Goal: Task Accomplishment & Management: Manage account settings

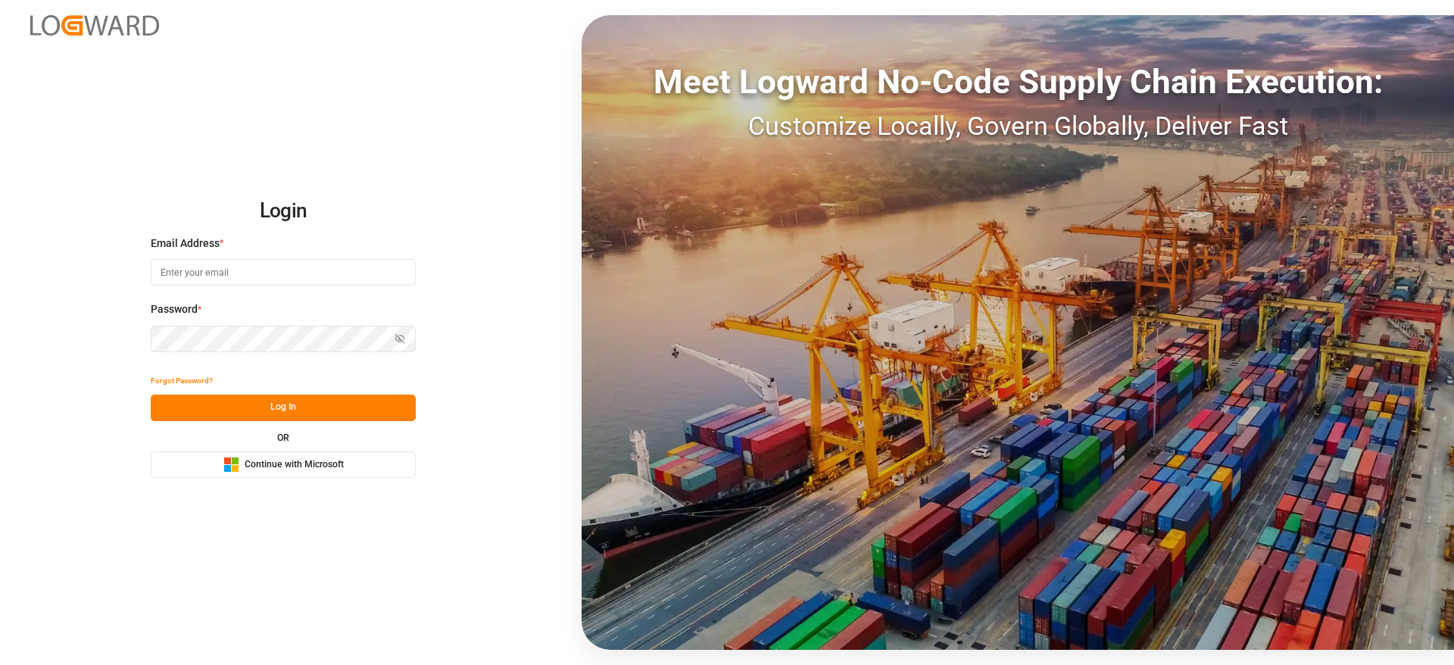
click at [219, 296] on div "Email Address *" at bounding box center [283, 269] width 265 height 67
click at [232, 283] on input at bounding box center [283, 272] width 265 height 27
click at [258, 251] on div "Email Address *" at bounding box center [283, 269] width 265 height 67
click at [350, 261] on body "Login Email Address * Email is required. Password * Show password Password is r…" at bounding box center [727, 332] width 1454 height 665
click at [350, 261] on input at bounding box center [283, 272] width 265 height 27
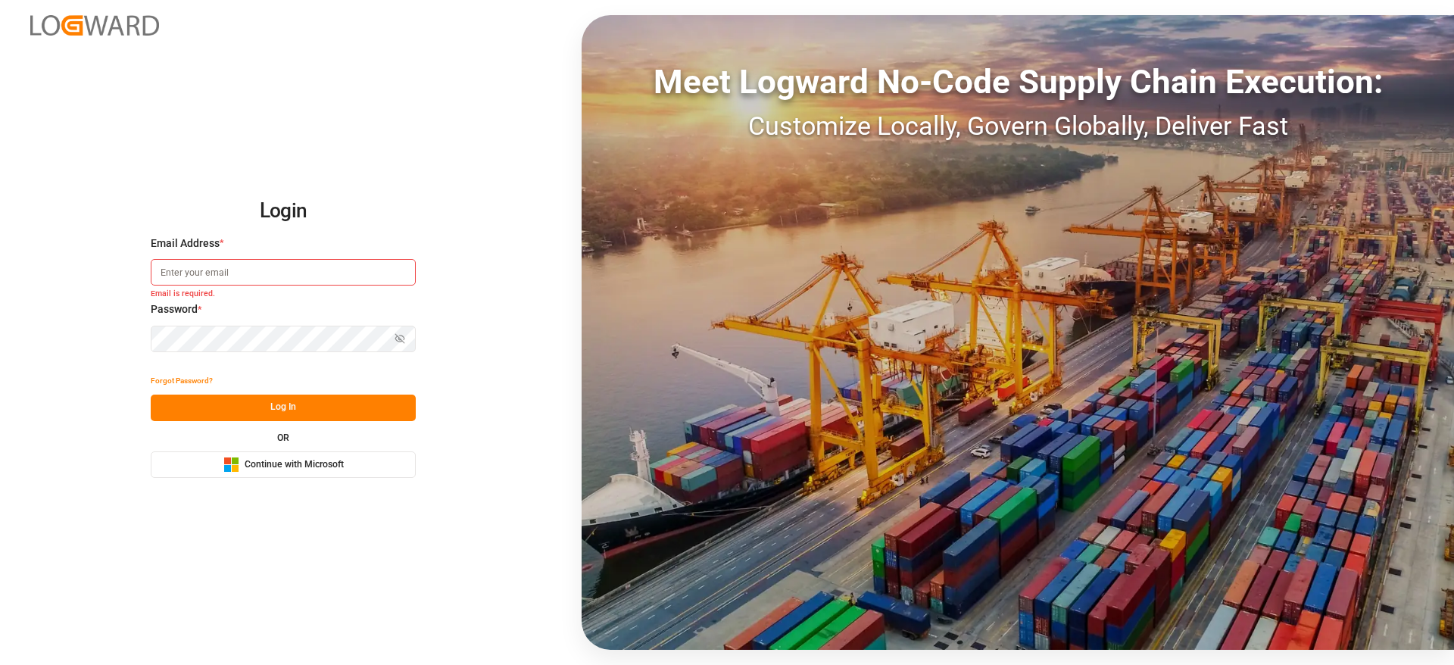
click at [0, 664] on com-1password-button at bounding box center [0, 665] width 0 height 0
type input "sateesh.godewar@logward.com"
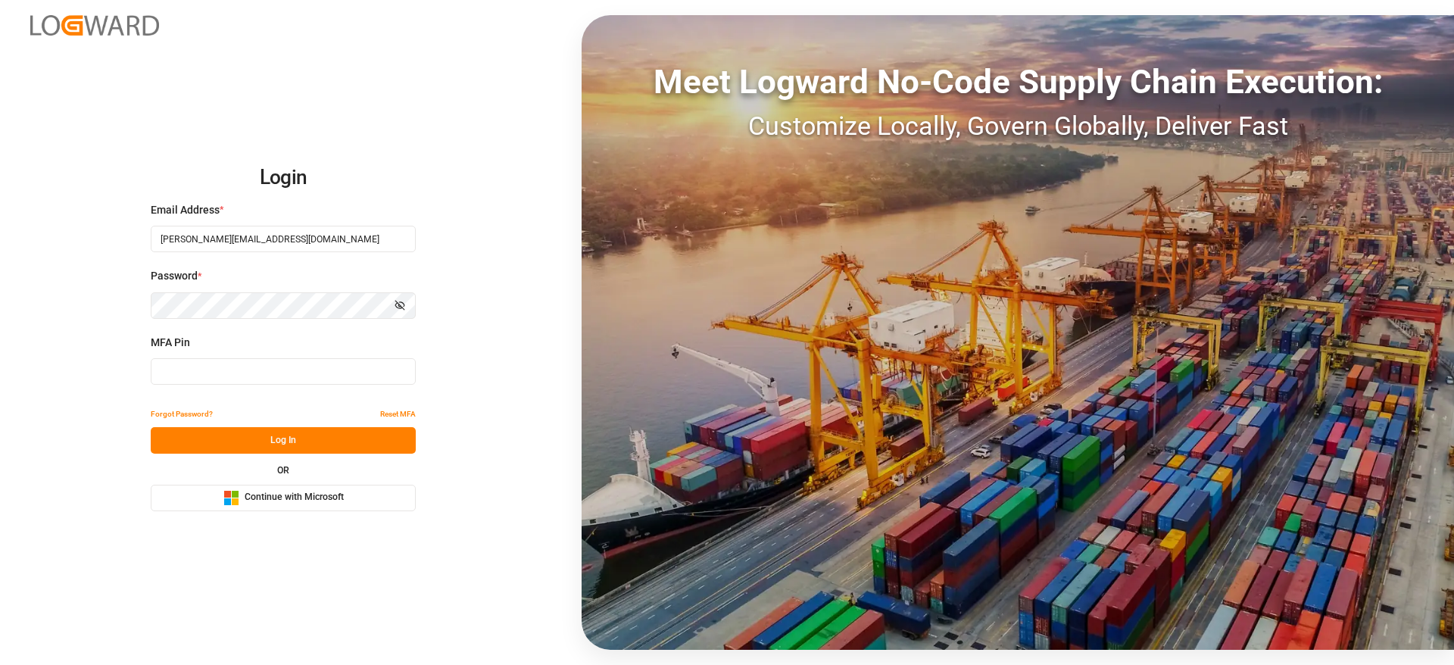
type input "214473"
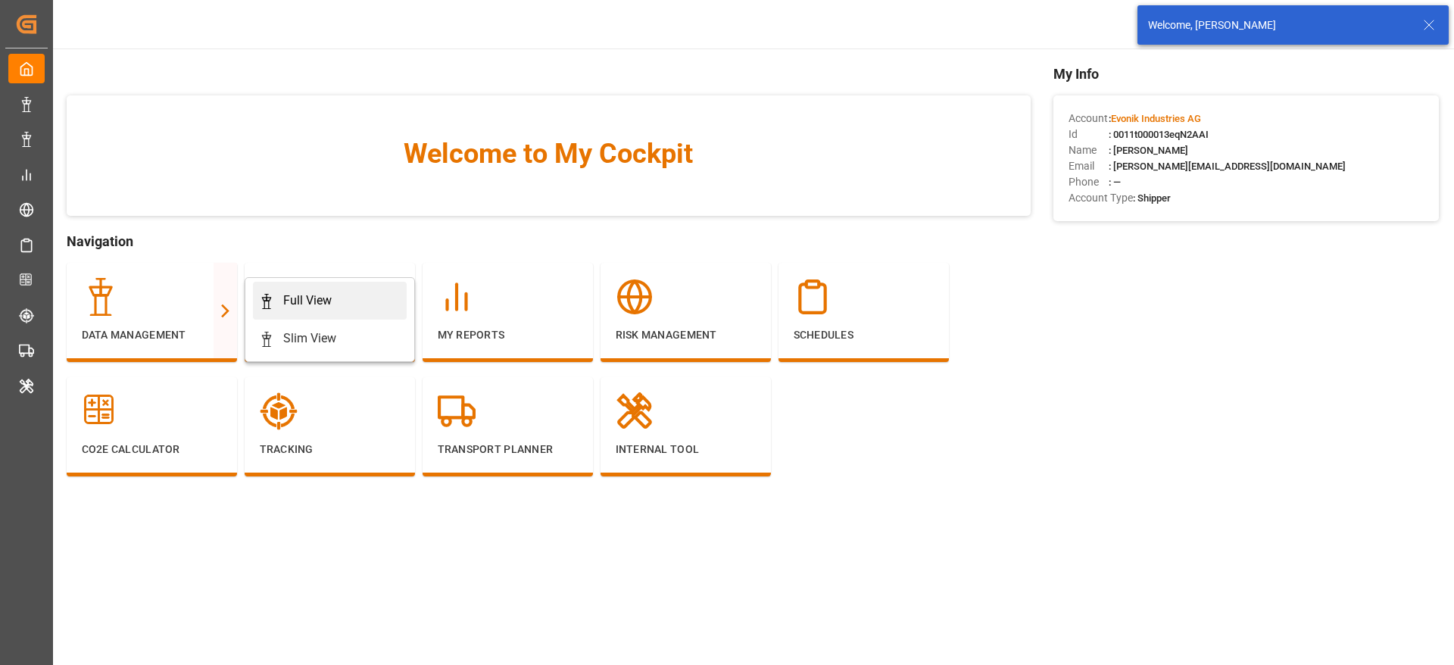
click at [291, 304] on div "Full View" at bounding box center [307, 301] width 48 height 18
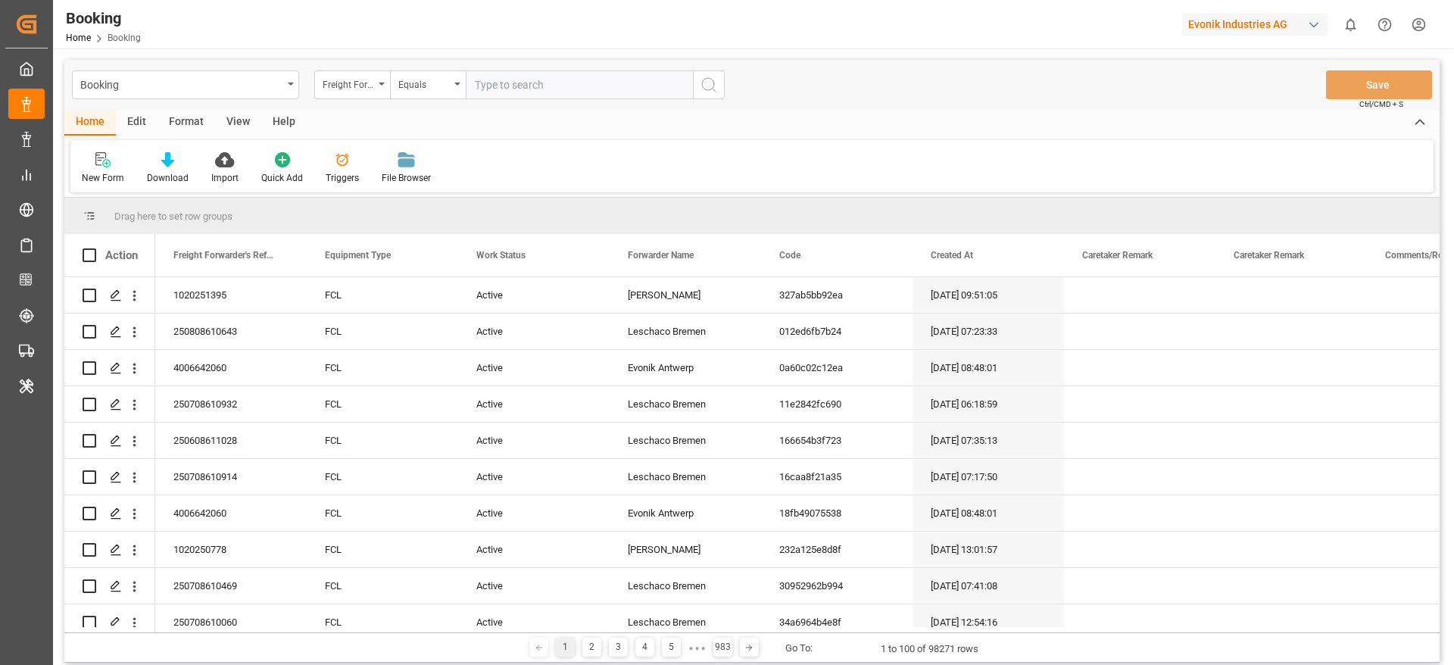
click at [189, 118] on div "Format" at bounding box center [187, 123] width 58 height 26
click at [115, 158] on div at bounding box center [104, 159] width 45 height 16
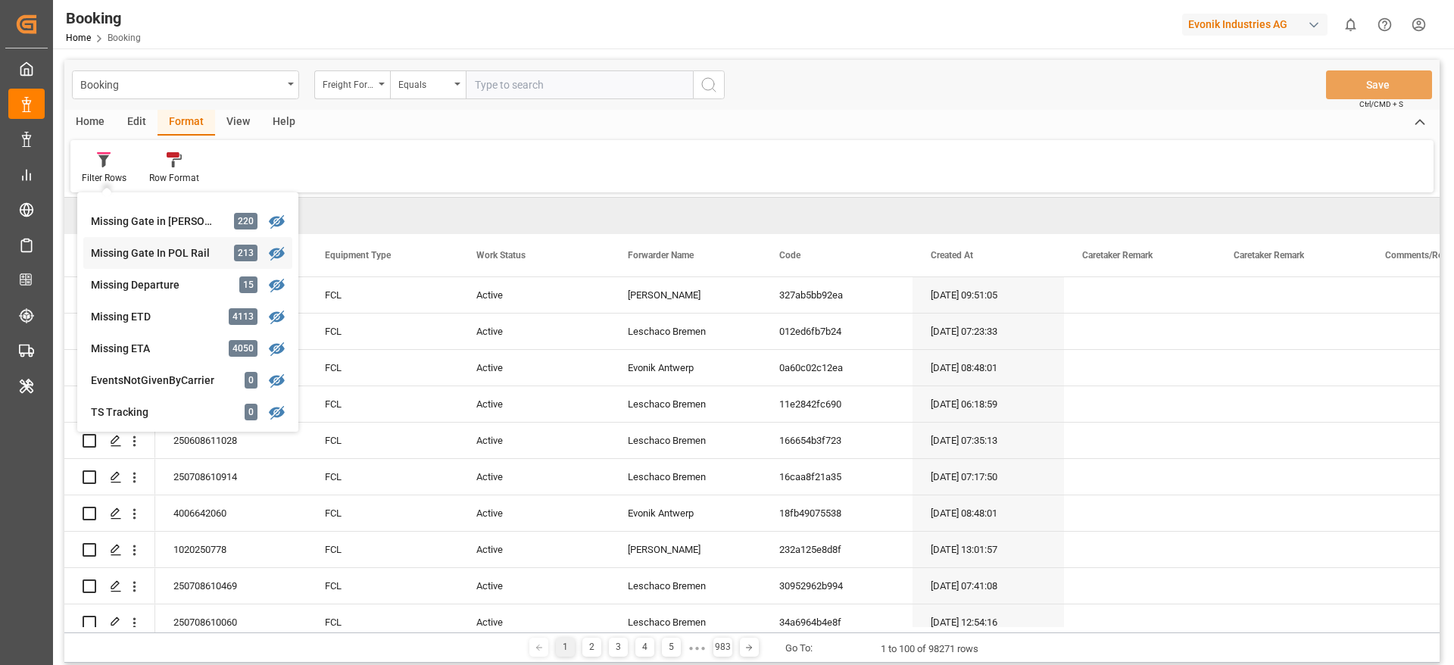
scroll to position [341, 0]
click at [190, 292] on div "Missing ETD" at bounding box center [157, 287] width 133 height 16
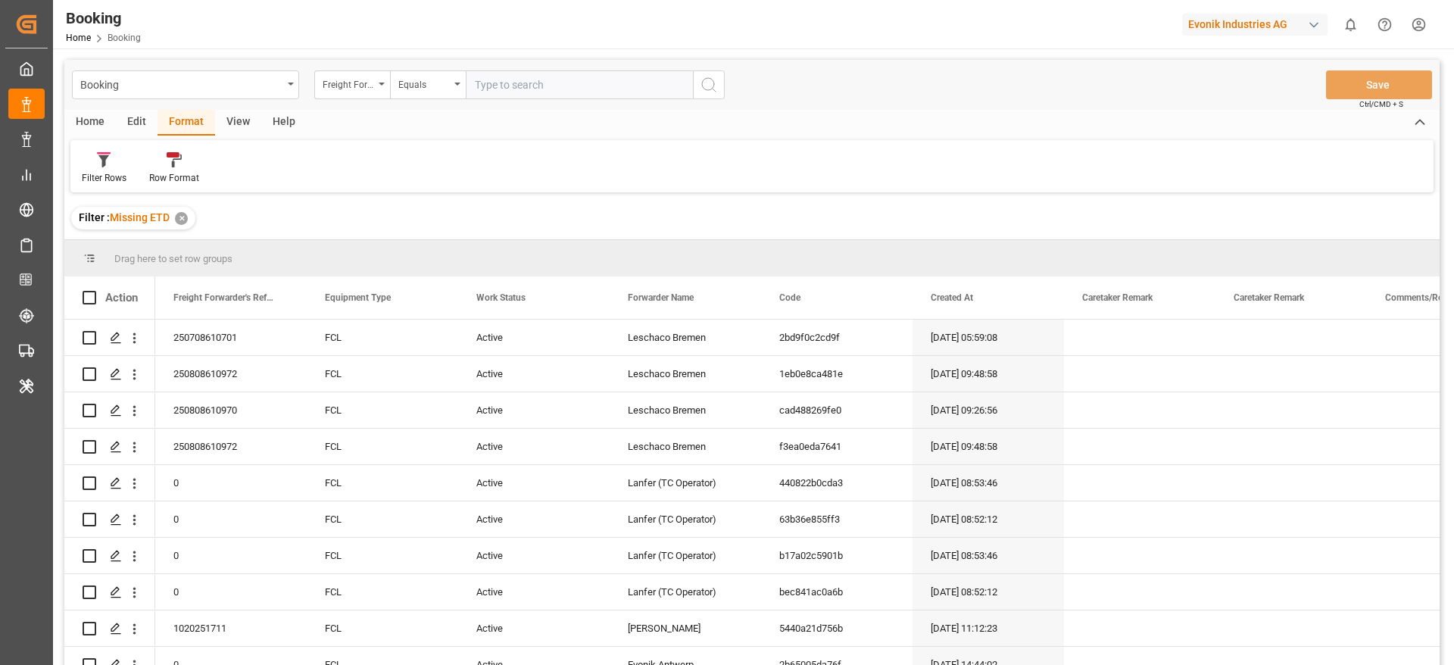
click at [227, 126] on div "View" at bounding box center [238, 123] width 46 height 26
click at [95, 163] on icon at bounding box center [96, 159] width 15 height 15
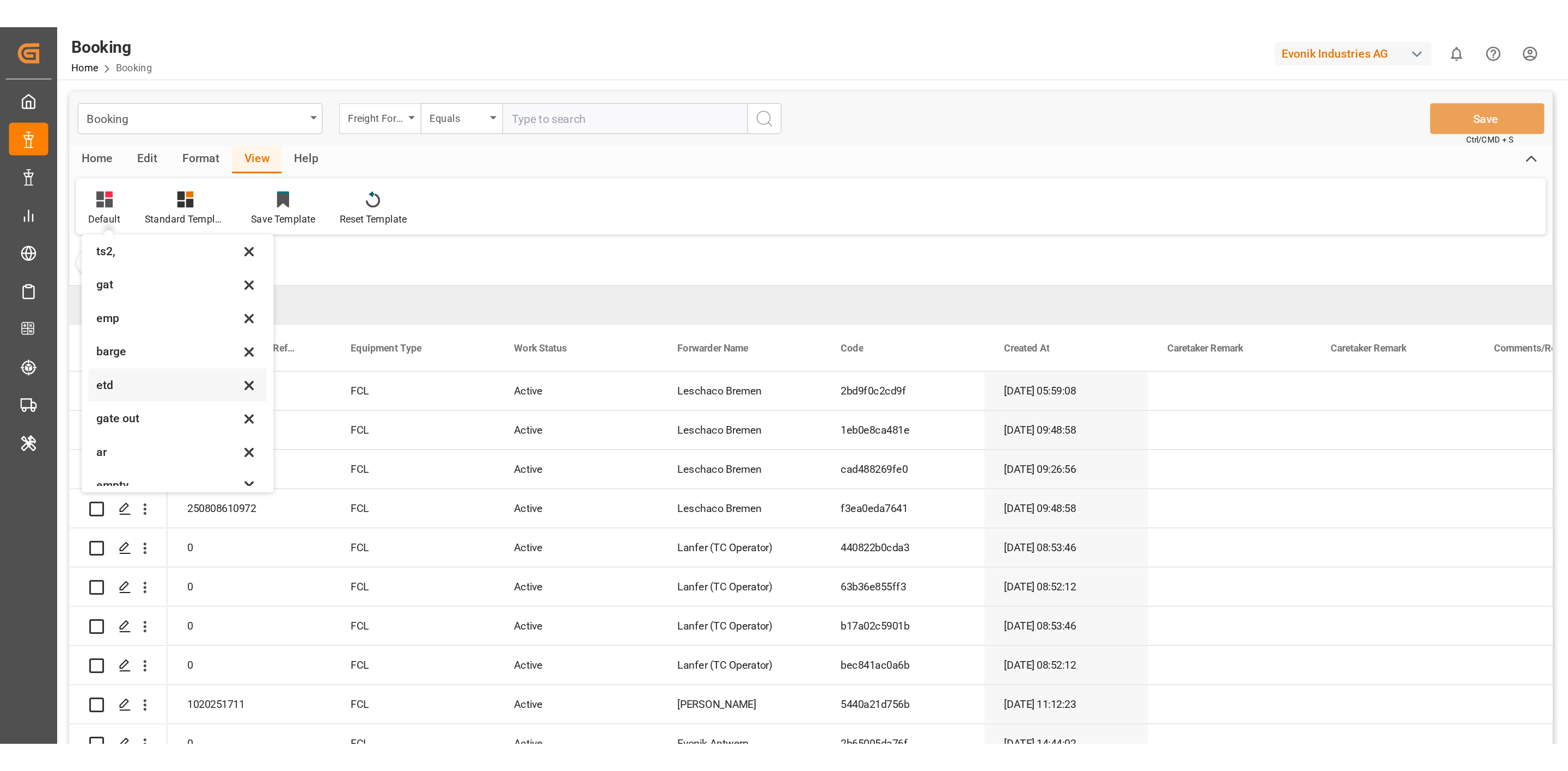
scroll to position [149, 0]
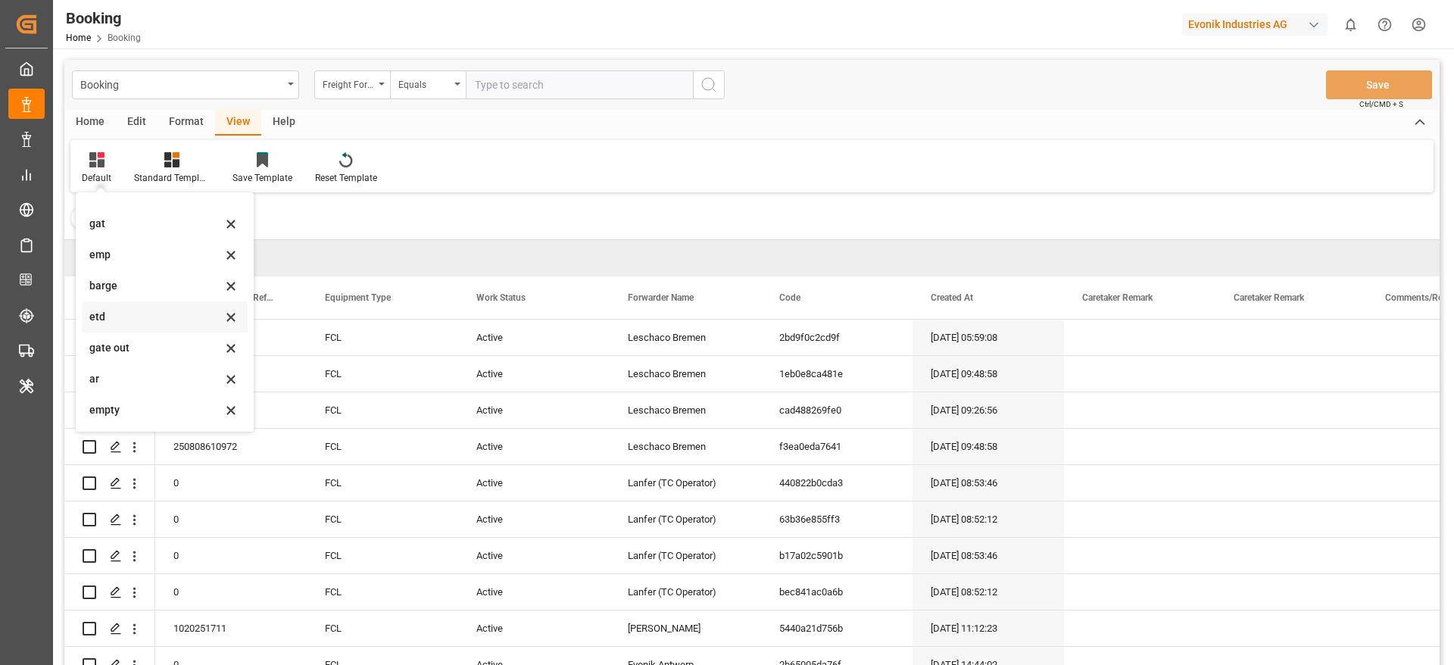
click at [123, 310] on div "etd" at bounding box center [155, 317] width 133 height 16
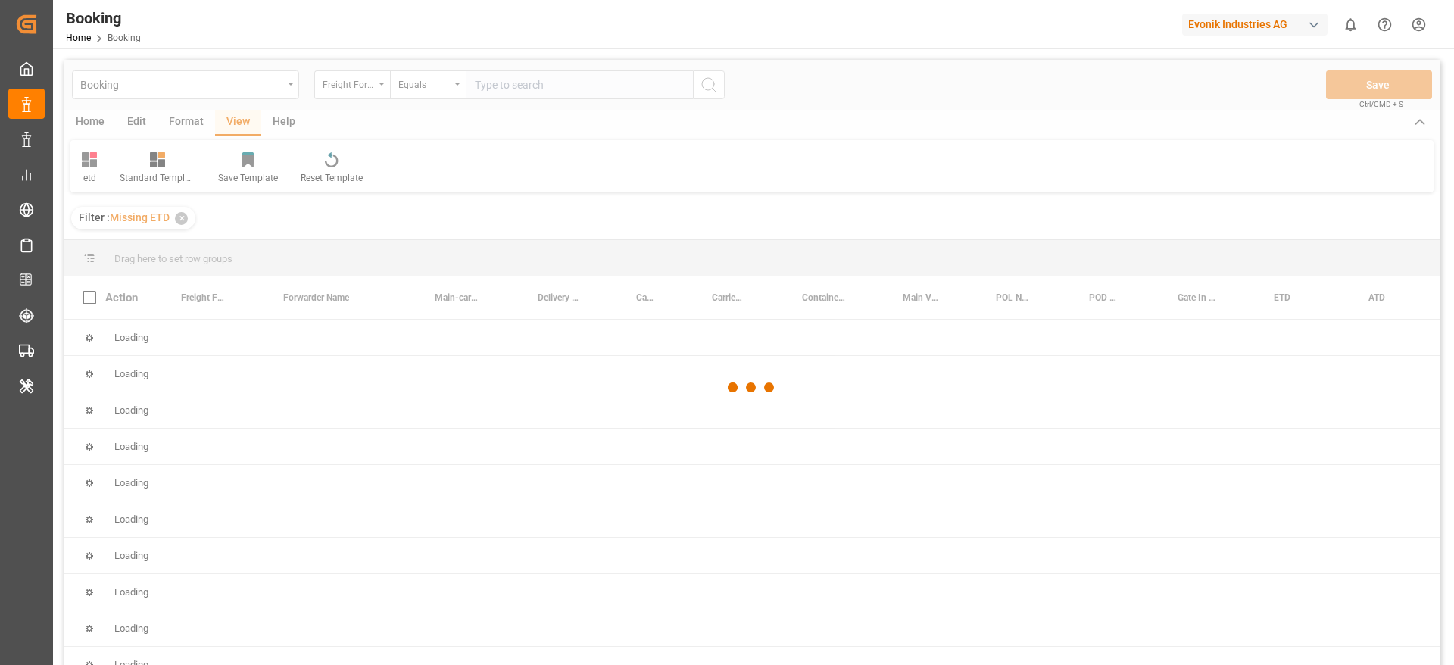
click at [113, 311] on div at bounding box center [752, 388] width 1376 height 656
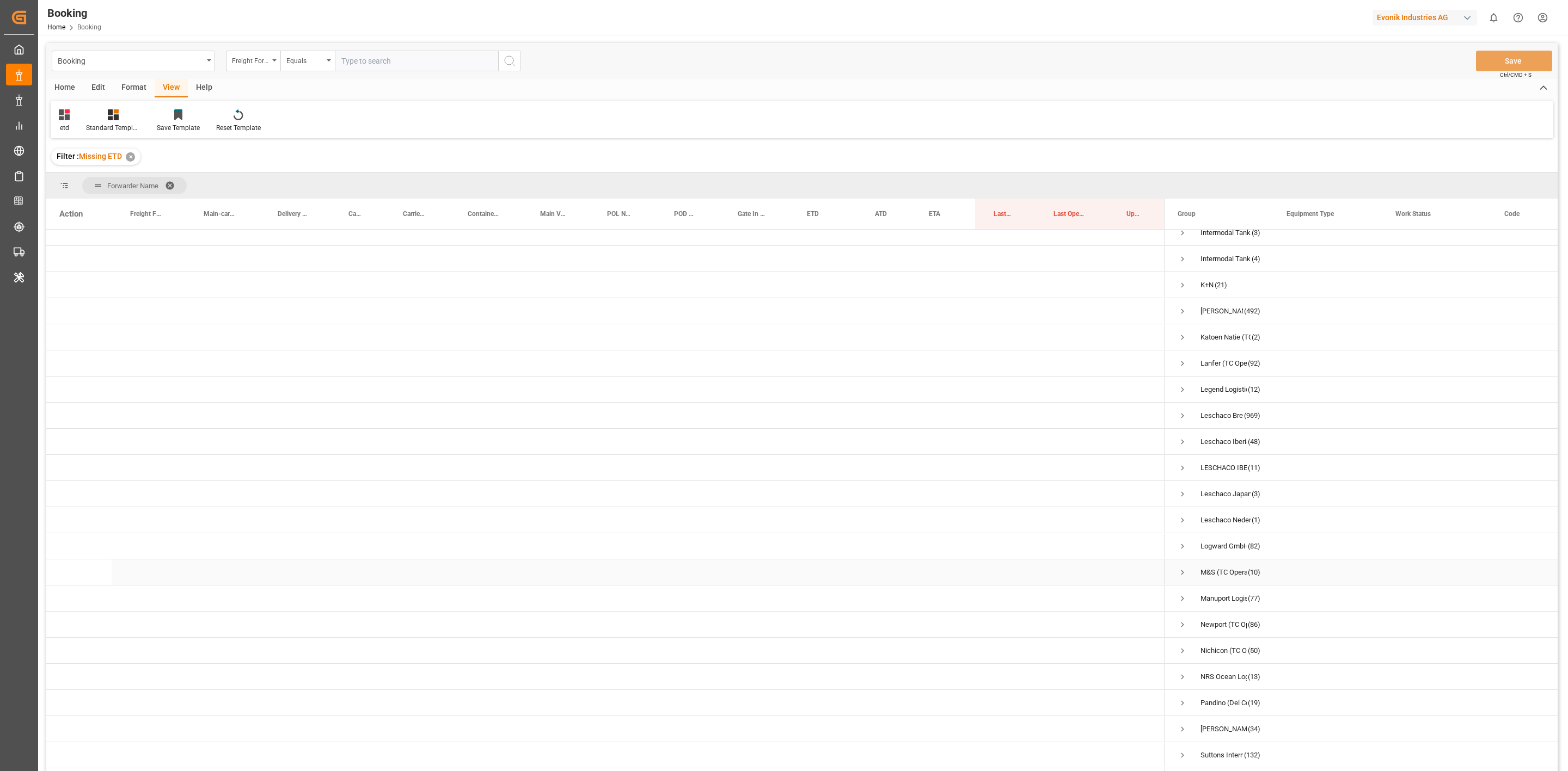
scroll to position [268, 0]
click at [1045, 477] on span "Press SPACE to select this row." at bounding box center [1183, 605] width 10 height 10
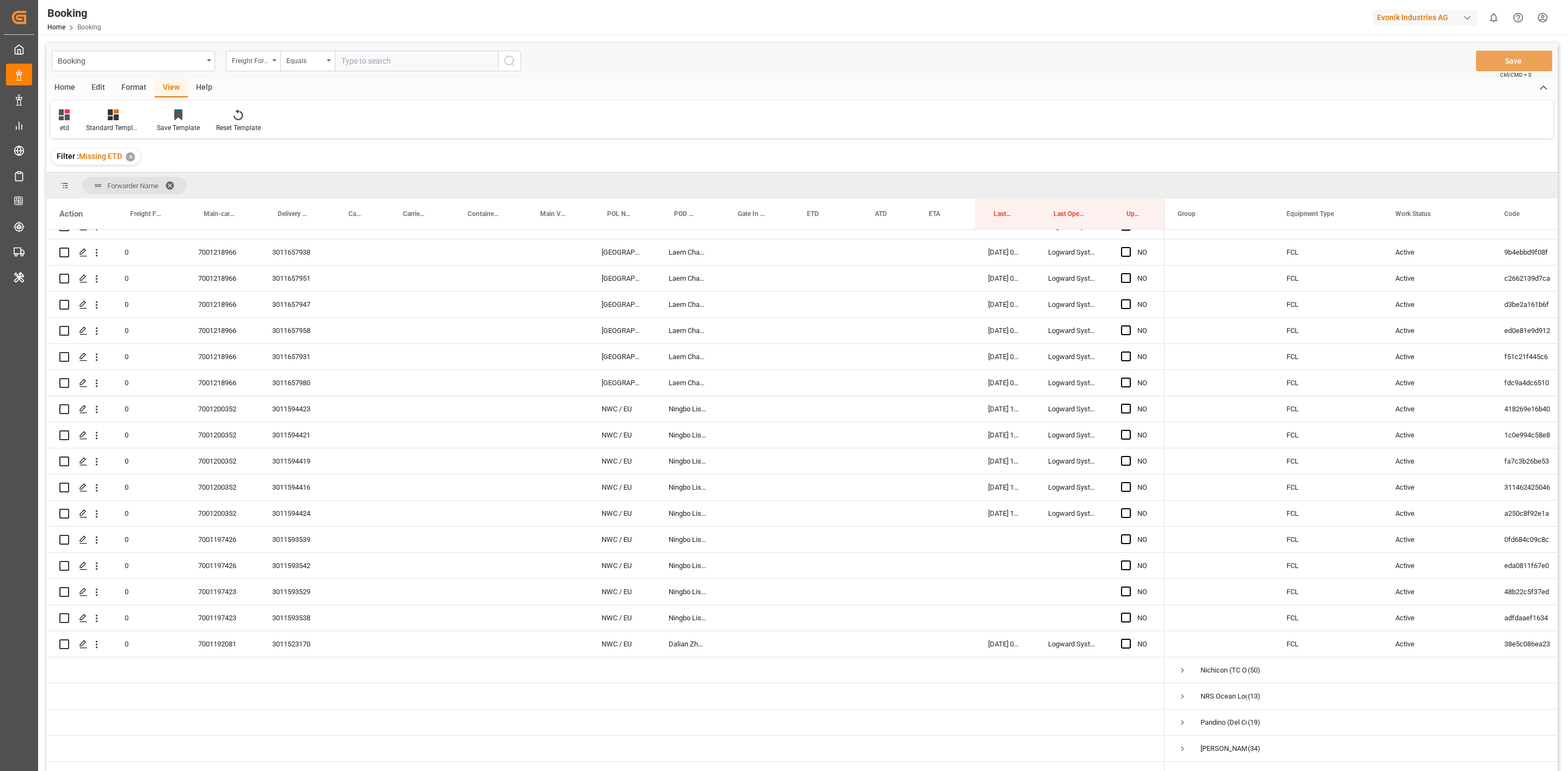
scroll to position [2514, 0]
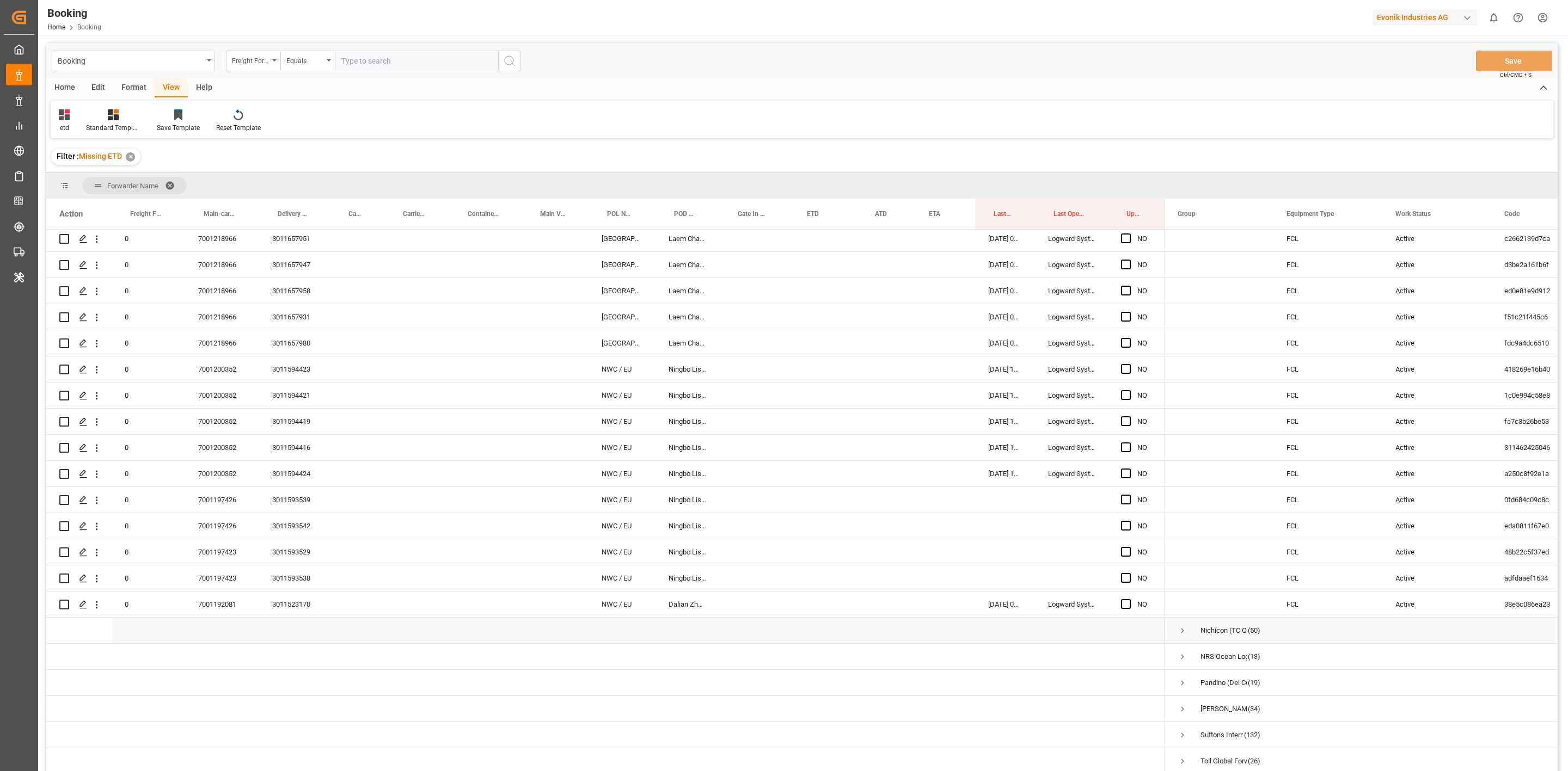
click at [1045, 477] on span "Press SPACE to select this row." at bounding box center [1183, 631] width 10 height 10
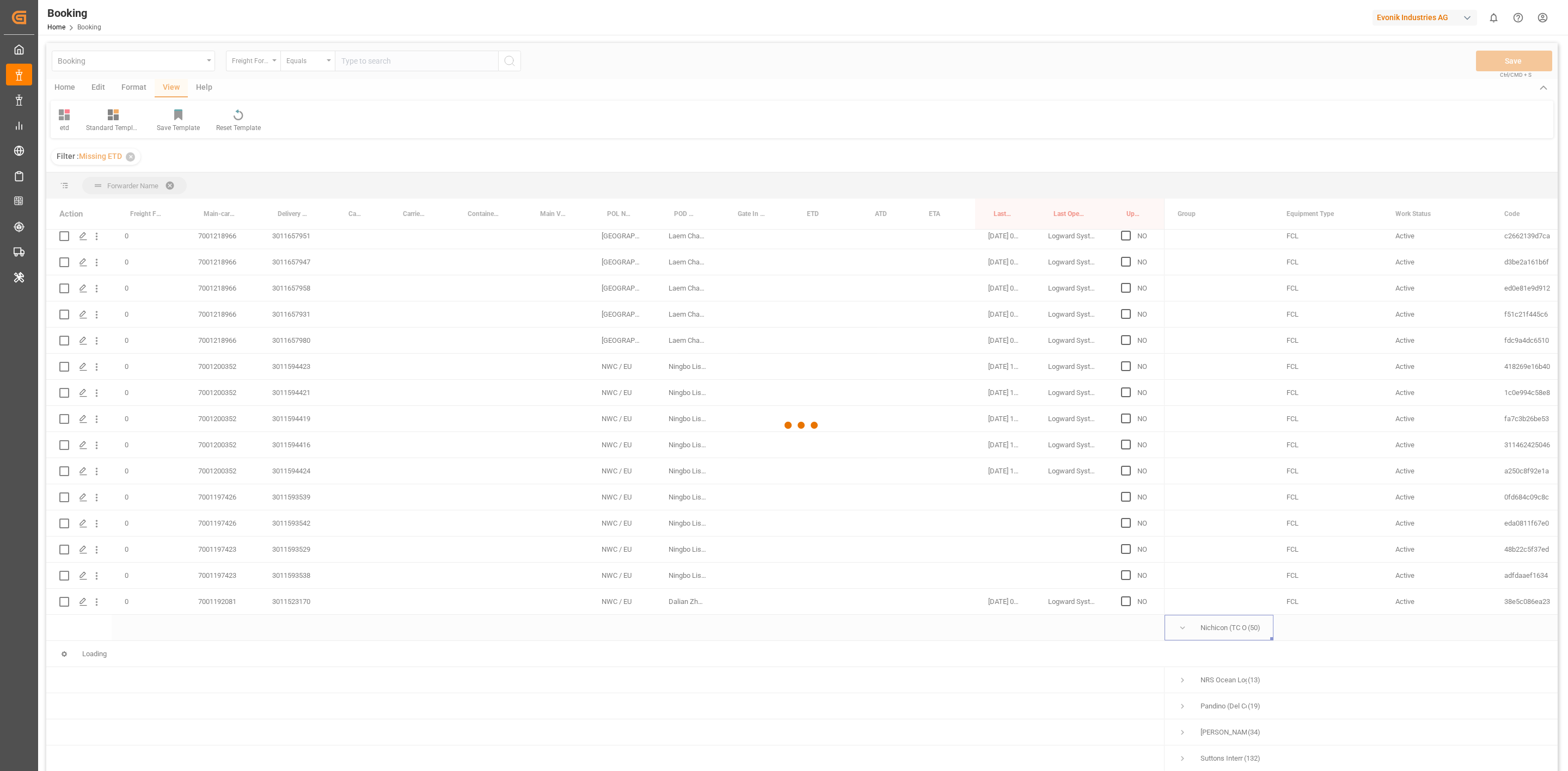
click at [1045, 477] on div at bounding box center [802, 425] width 1512 height 765
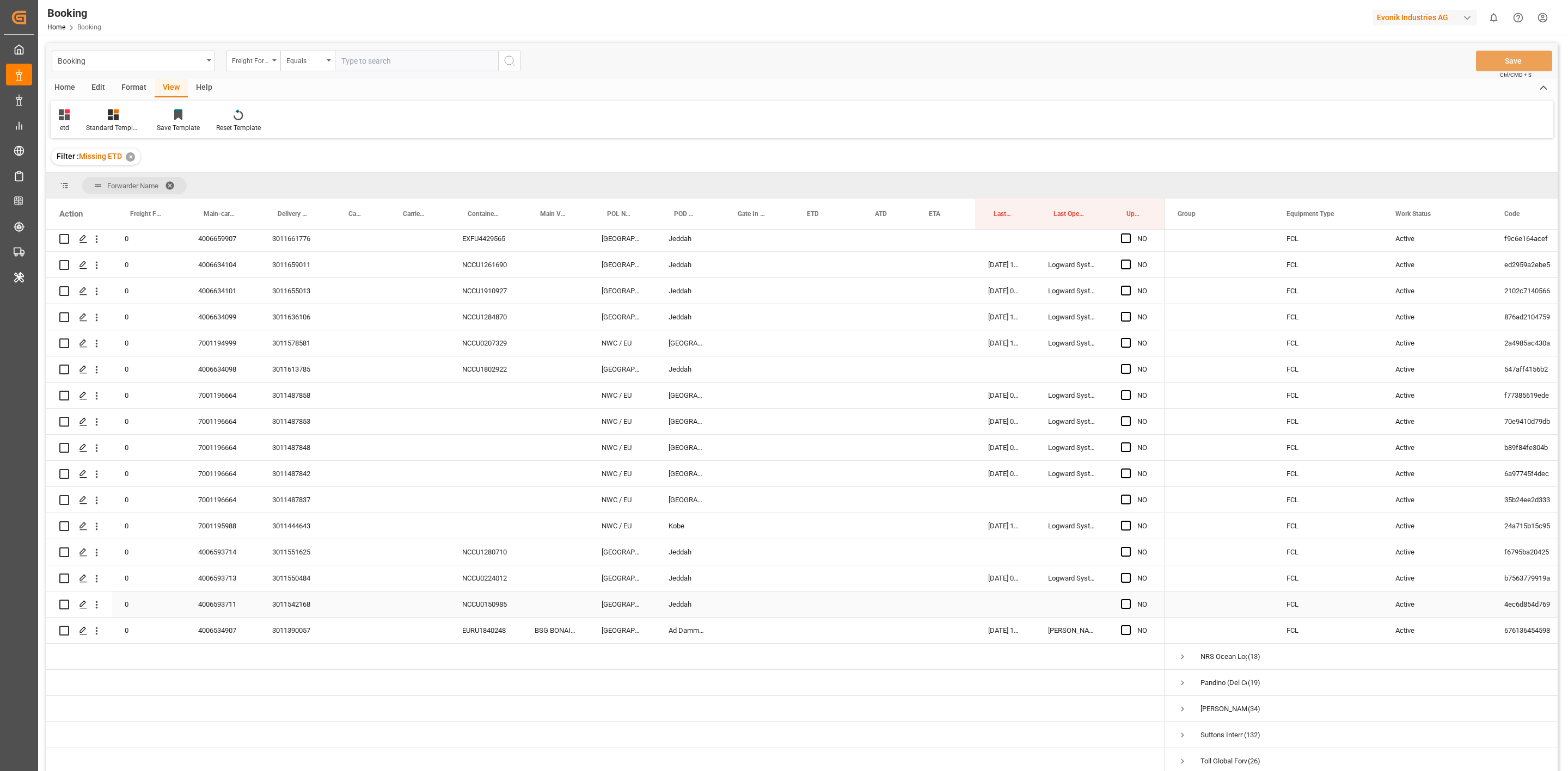
scroll to position [162, 0]
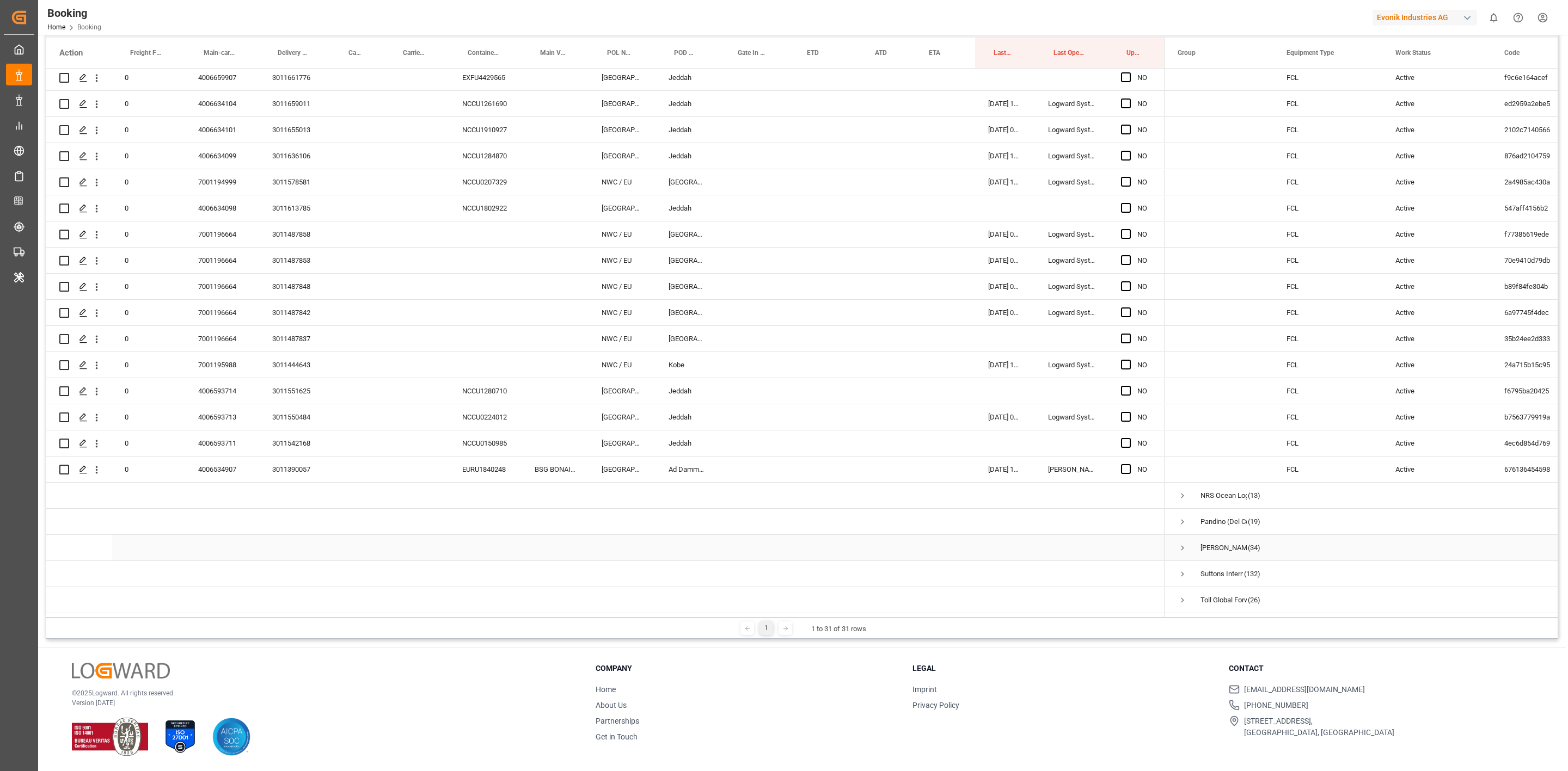
click at [1045, 477] on span "Stolt (TC Operator) (34)" at bounding box center [1219, 548] width 83 height 24
click at [1045, 477] on span "Press SPACE to select this row." at bounding box center [1183, 548] width 10 height 10
click at [1045, 477] on div at bounding box center [802, 264] width 1512 height 765
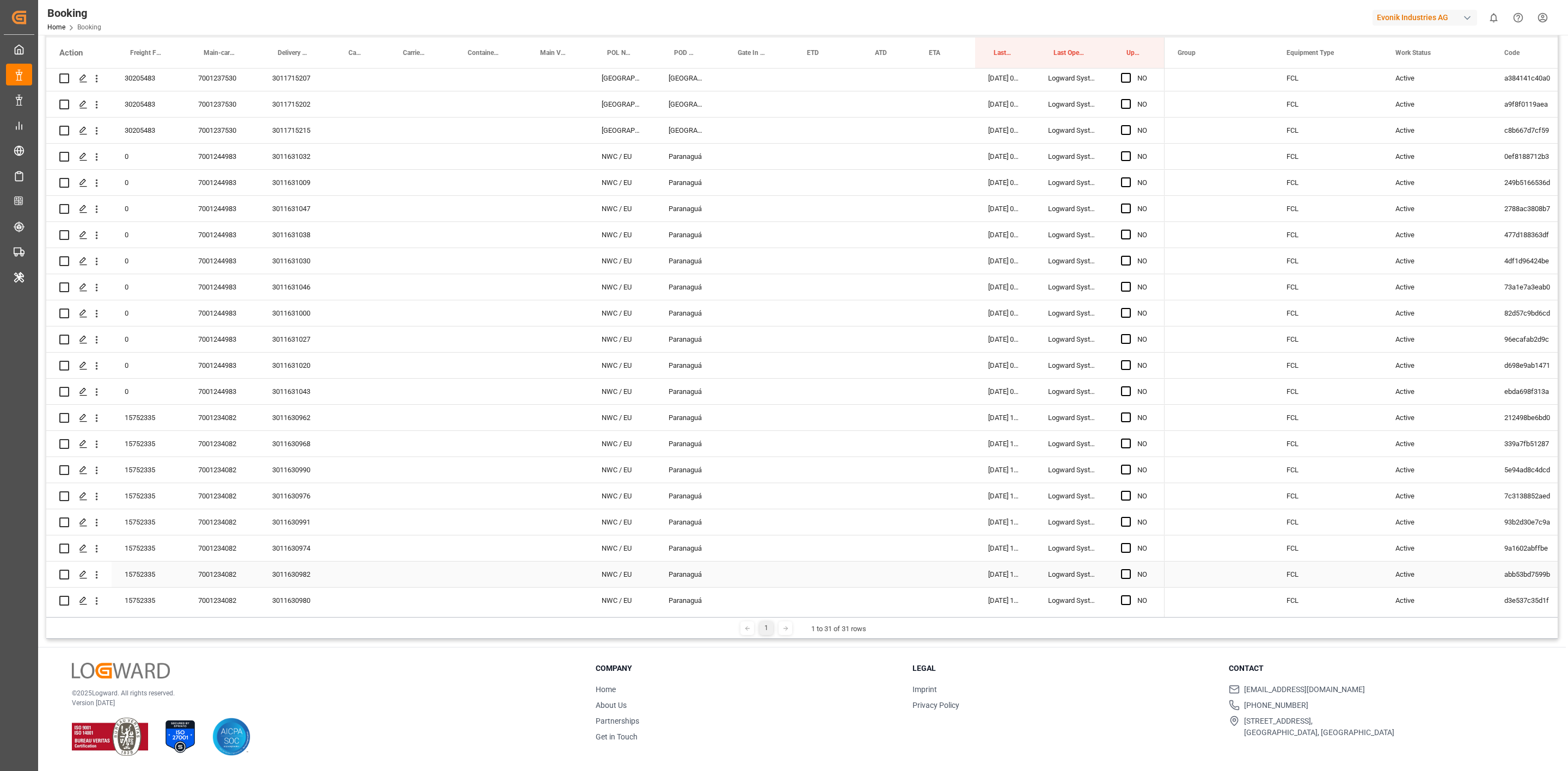
scroll to position [4709, 0]
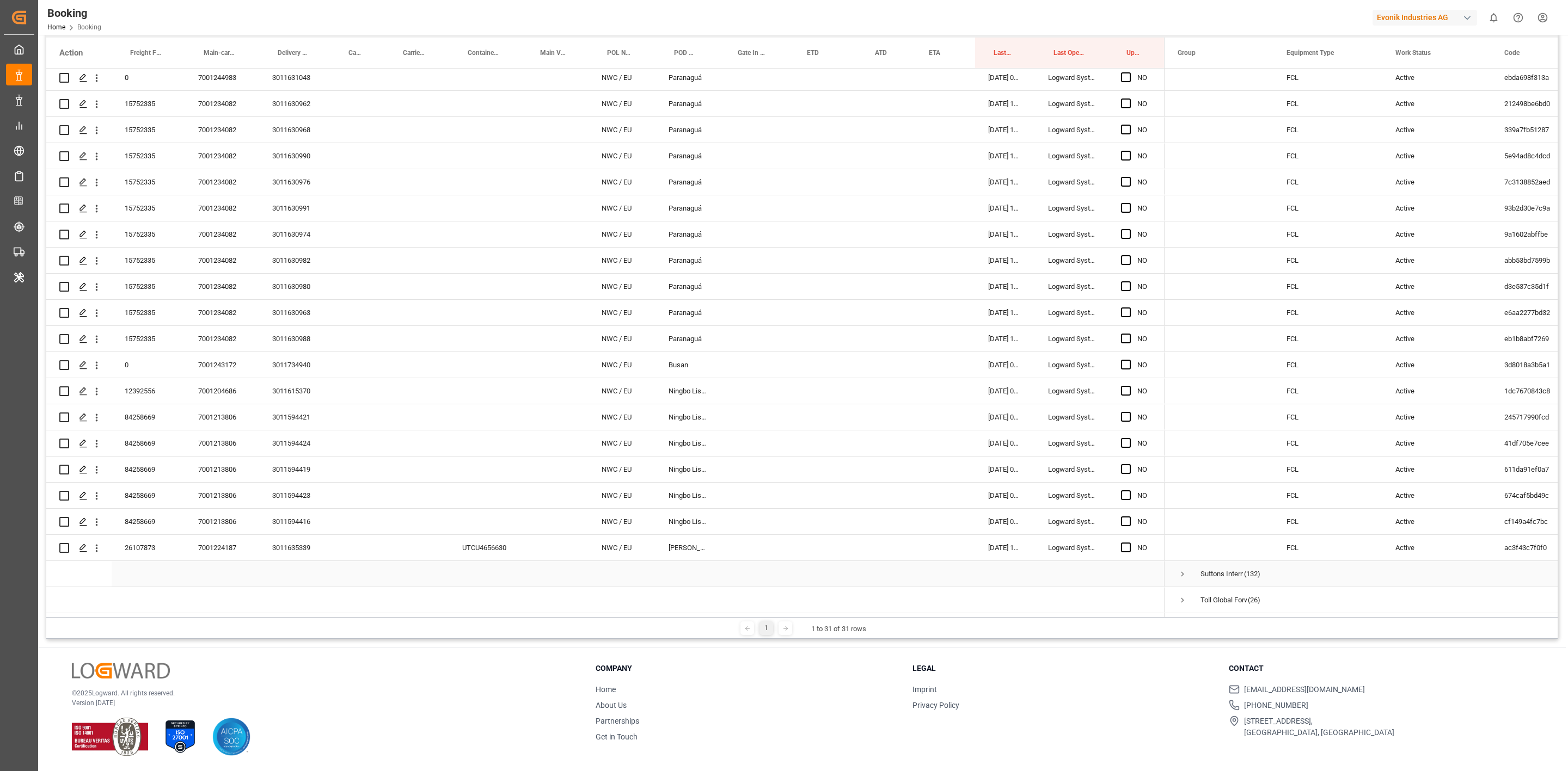
click at [1045, 477] on span "Press SPACE to select this row." at bounding box center [1183, 574] width 10 height 10
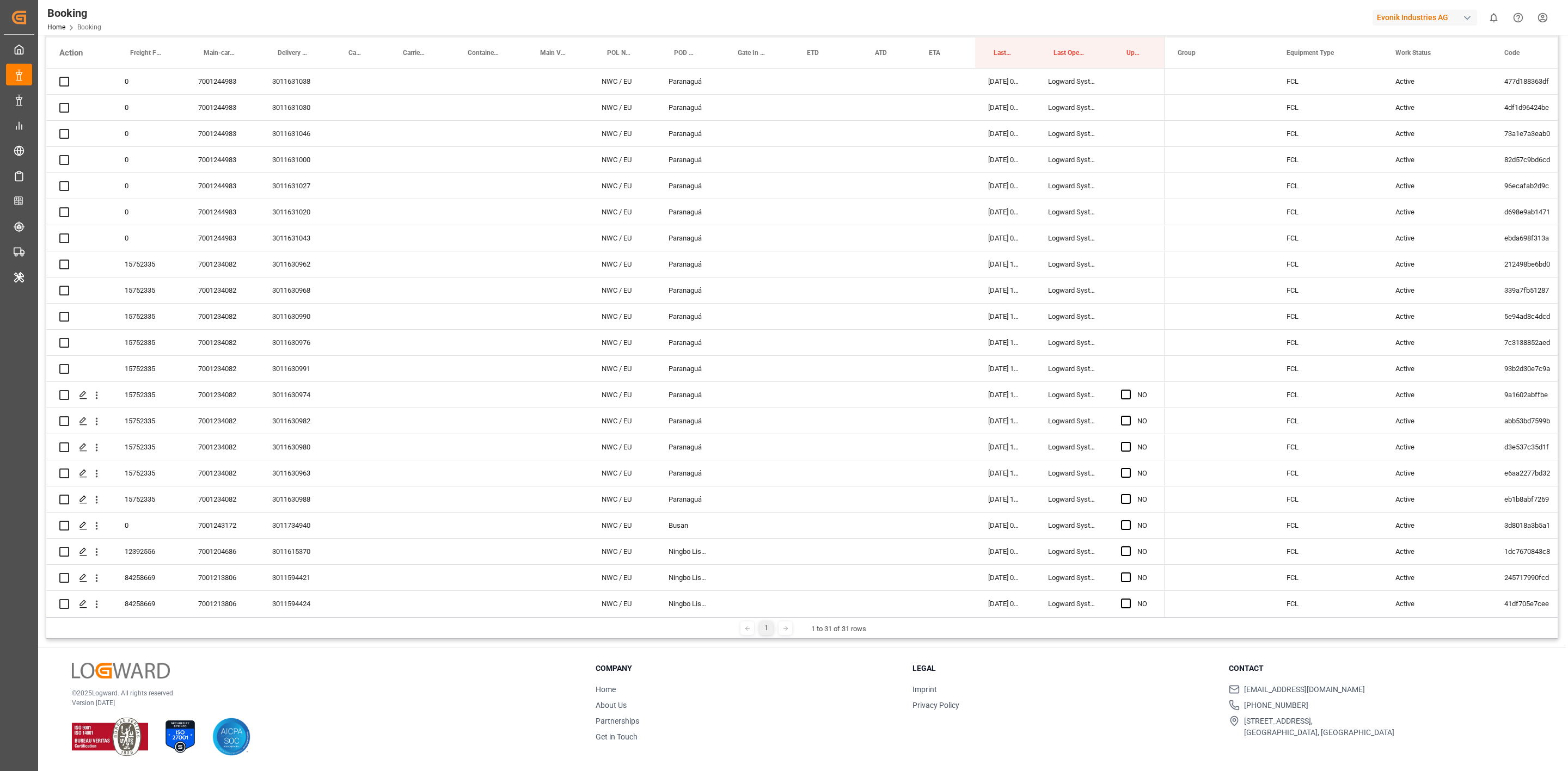
scroll to position [4791, 0]
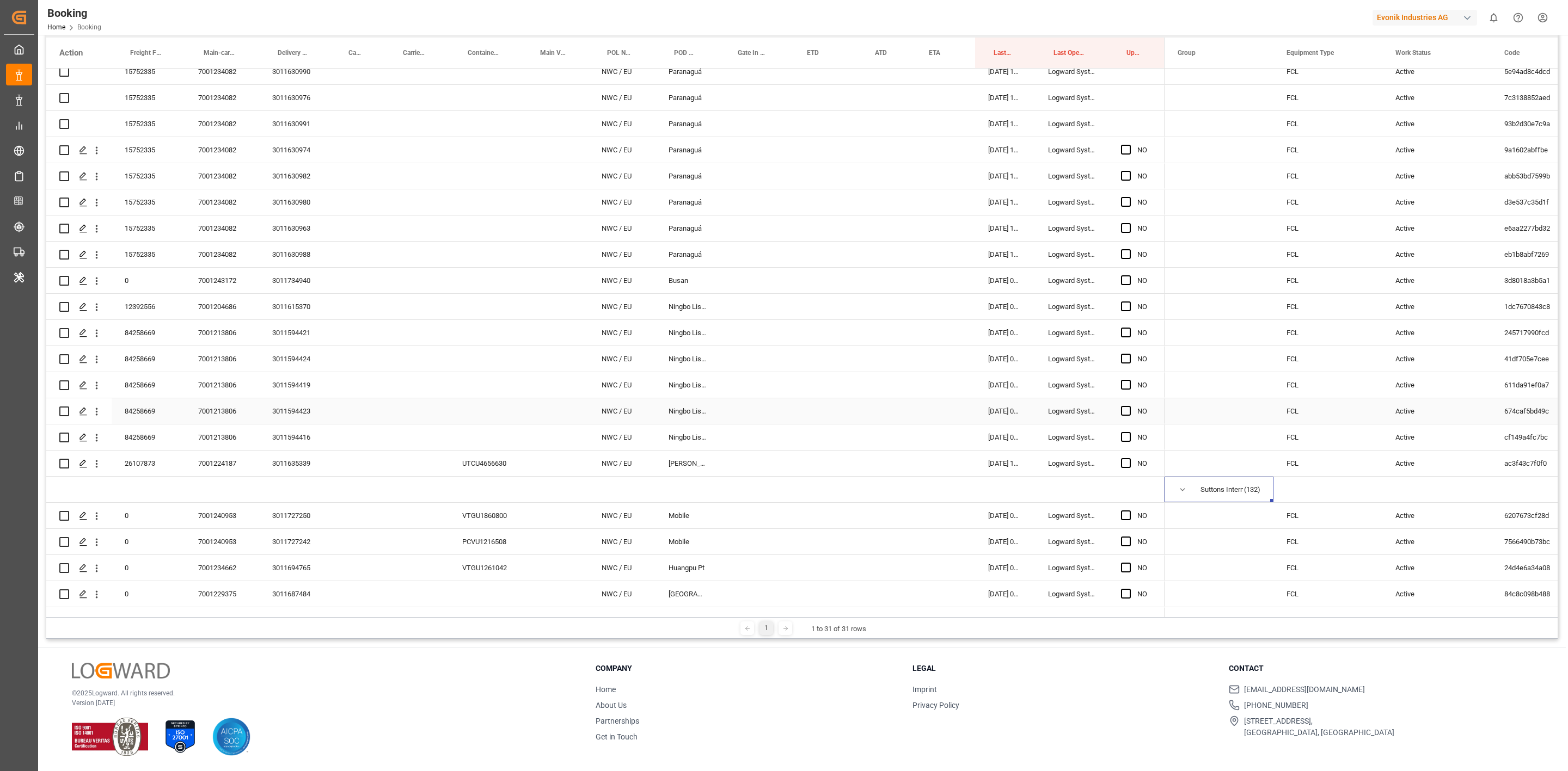
click at [1045, 477] on div "Suttons International Ltd." at bounding box center [1221, 489] width 42 height 25
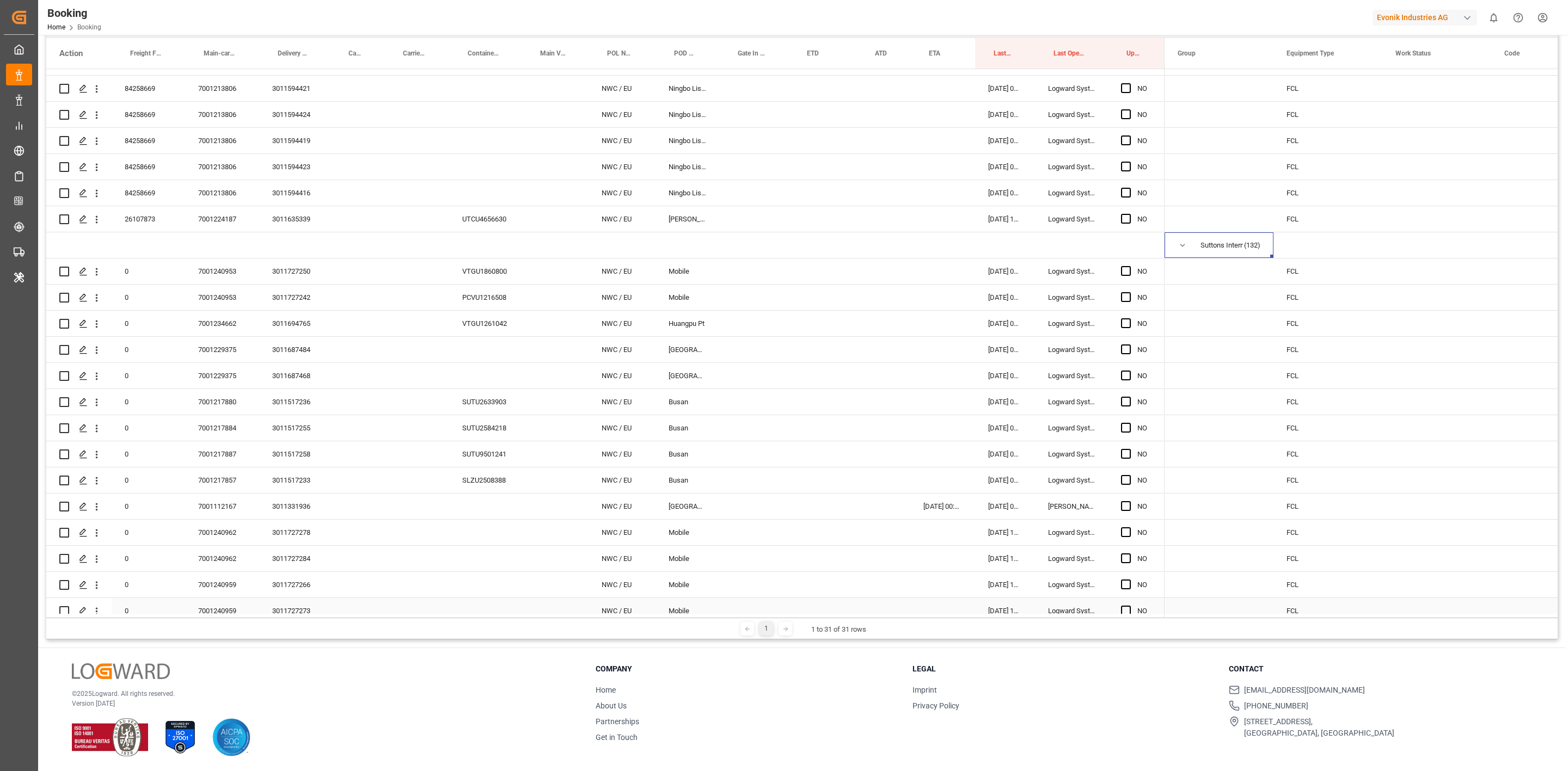
scroll to position [5199, 0]
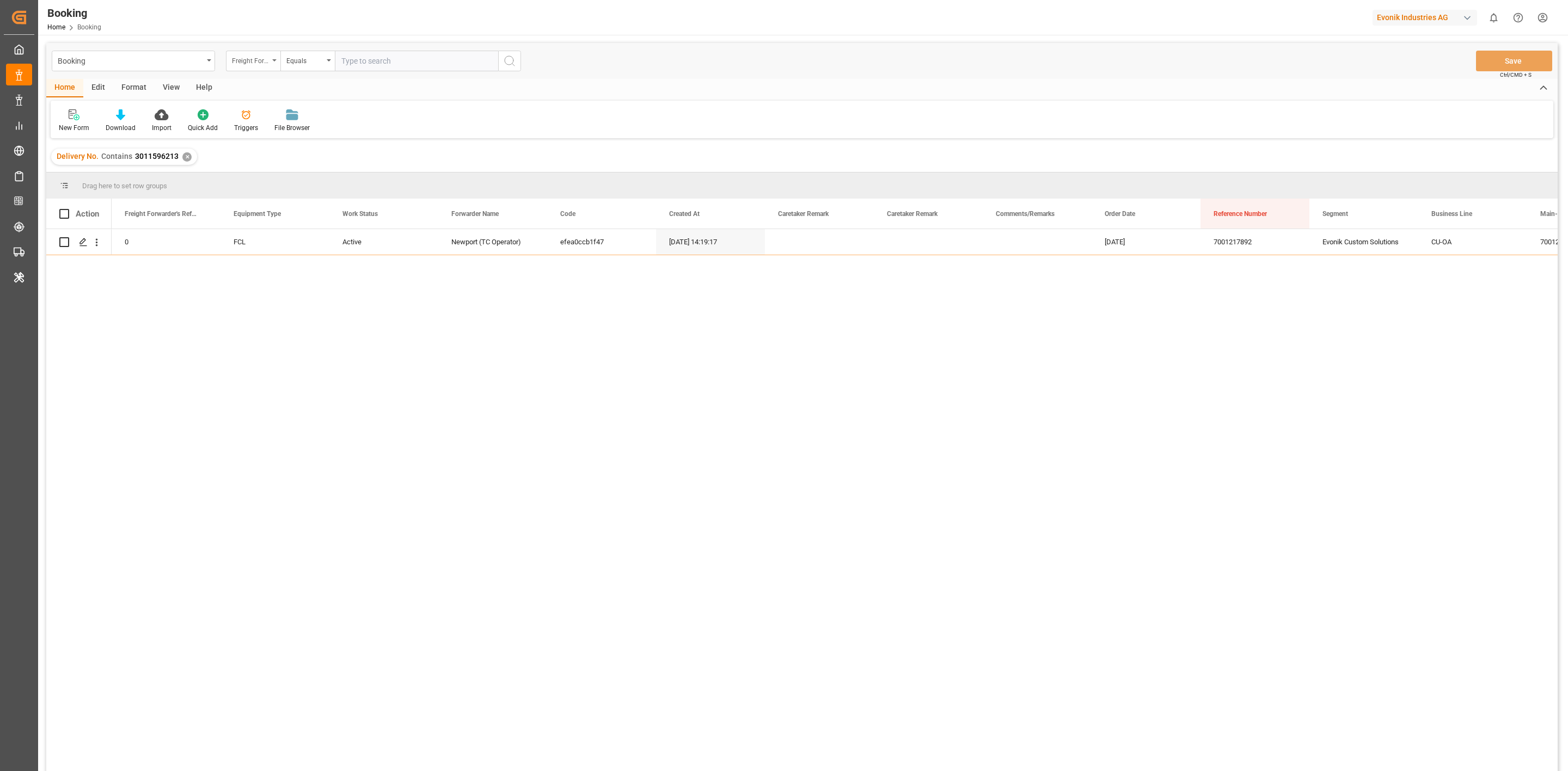
click at [242, 64] on div "Freight Forwarder's Reference No." at bounding box center [251, 59] width 37 height 12
type input "main"
click at [272, 116] on div "Main-carriage No." at bounding box center [308, 111] width 162 height 23
click at [477, 64] on input "text" at bounding box center [416, 60] width 163 height 21
paste input "7001194914"
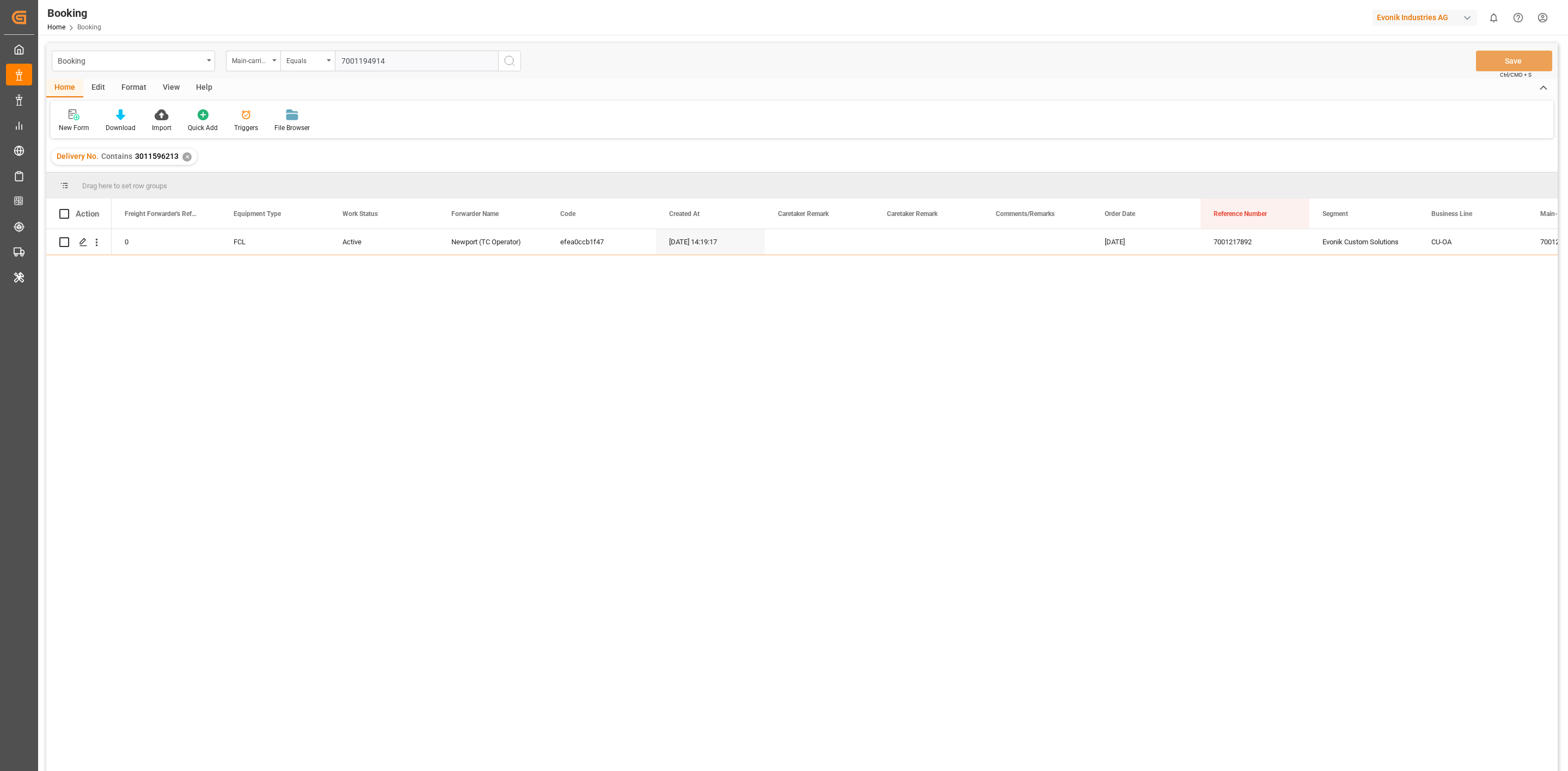
type input "7001194914"
click at [504, 63] on icon "search button" at bounding box center [510, 61] width 13 height 13
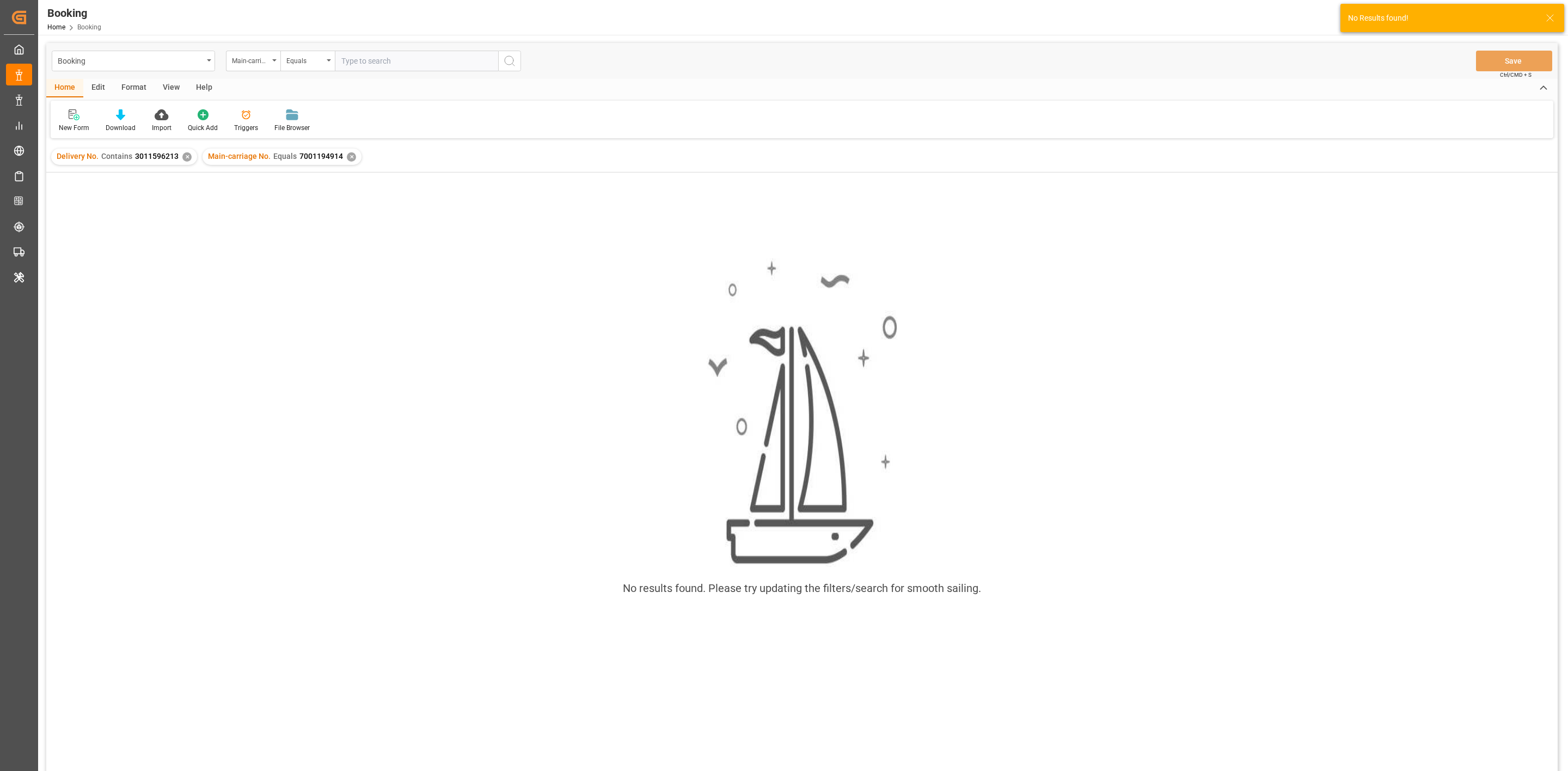
click at [183, 155] on div "✕" at bounding box center [187, 157] width 9 height 9
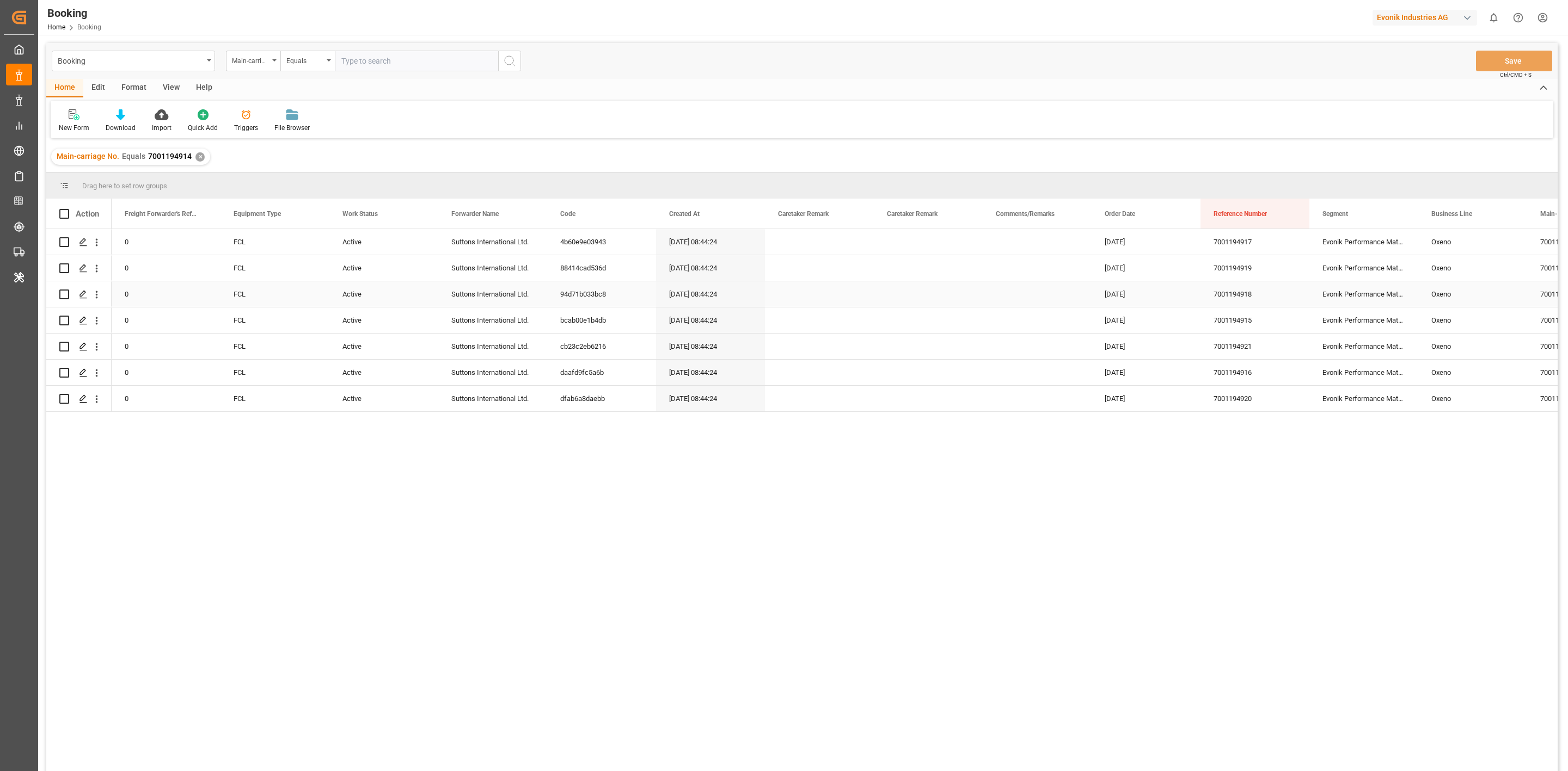
click at [990, 293] on div "Press SPACE to select this row." at bounding box center [1037, 295] width 109 height 26
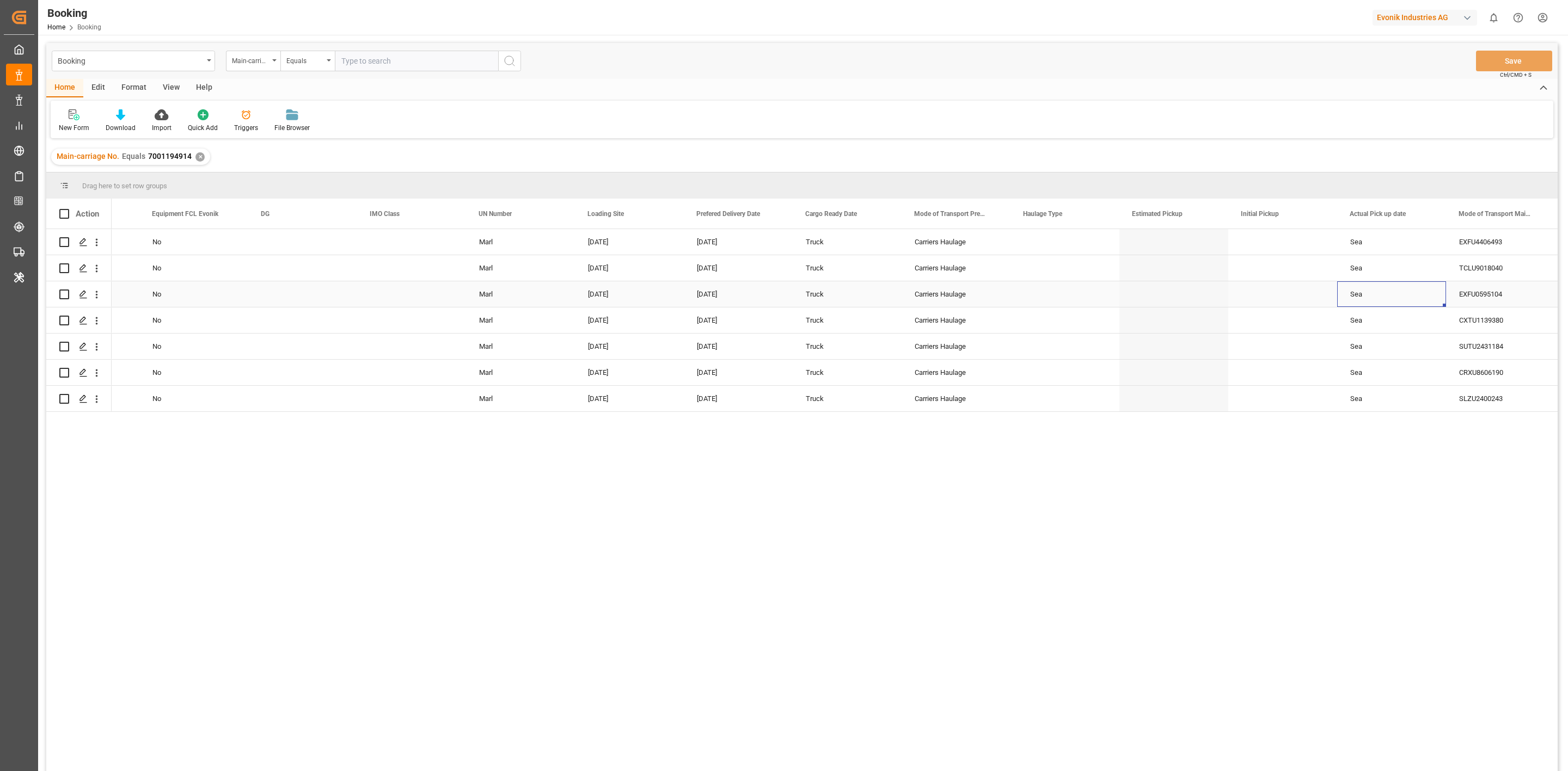
scroll to position [0, 2477]
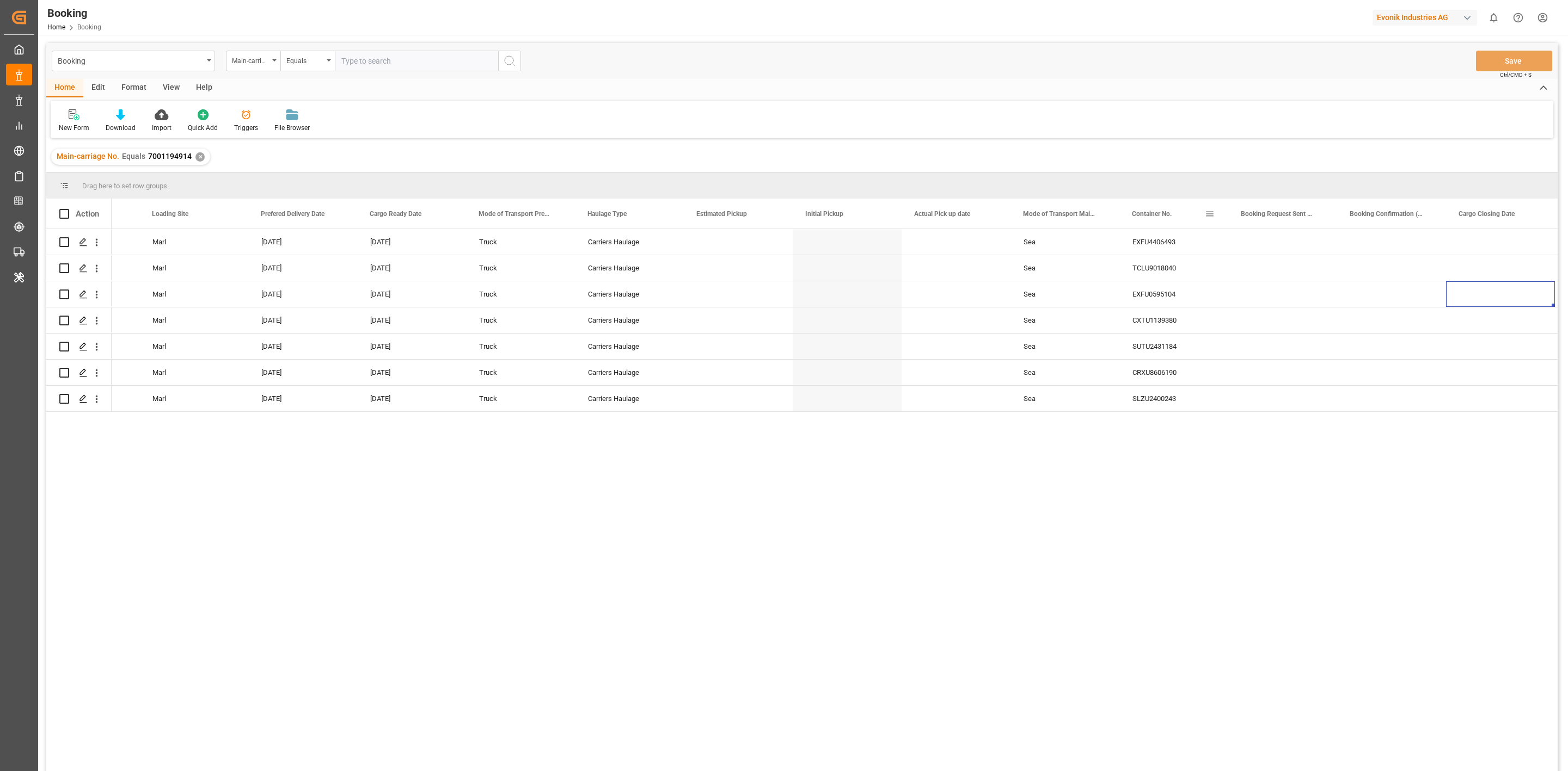
click at [1206, 214] on span at bounding box center [1210, 214] width 10 height 10
click at [1209, 241] on span at bounding box center [1214, 239] width 10 height 10
click at [1302, 237] on span "Pin Column" at bounding box center [1262, 238] width 88 height 21
click at [1360, 246] on span "Pin Left" at bounding box center [1368, 242] width 46 height 21
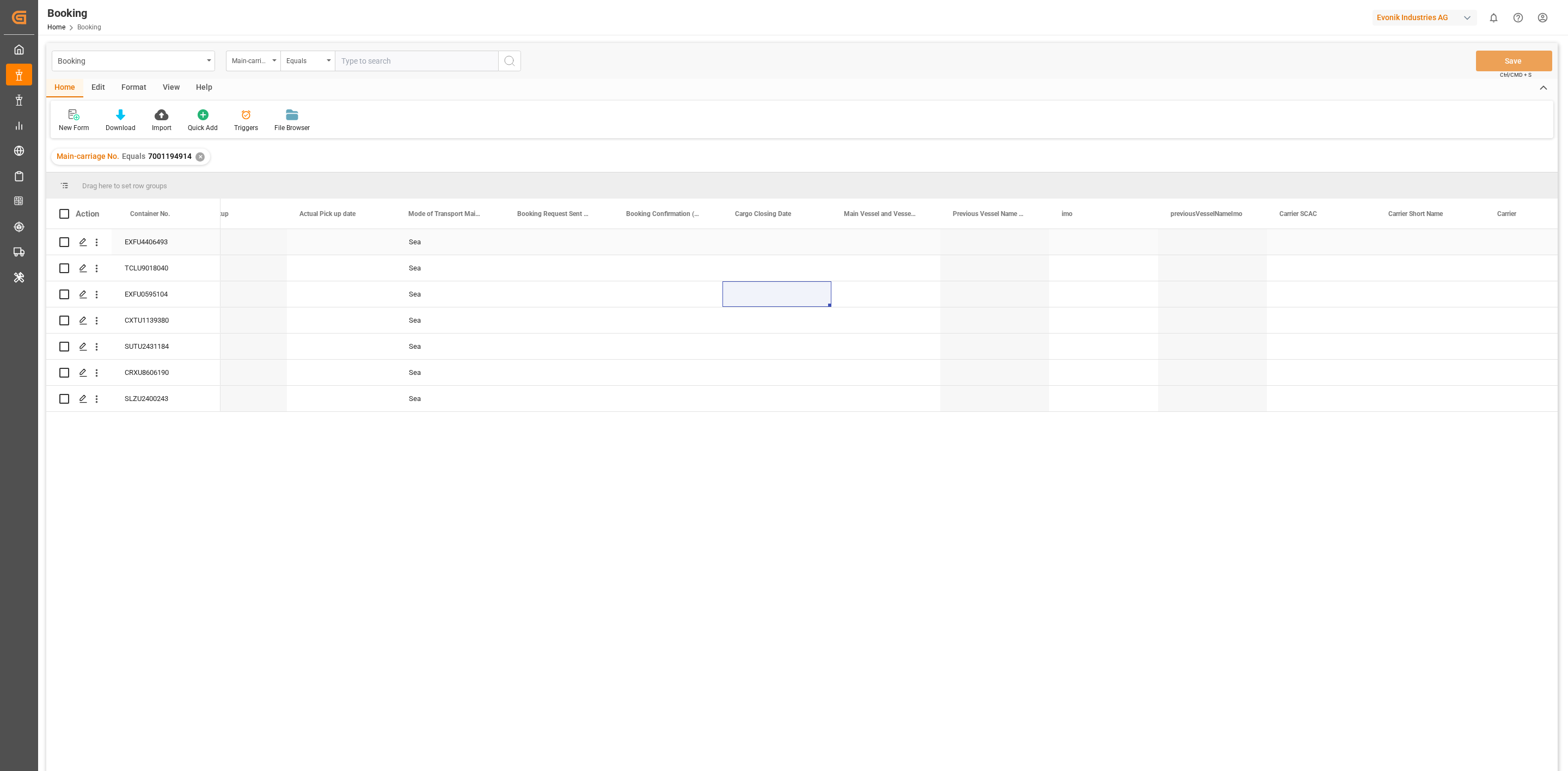
click at [128, 237] on div "EXFU4406493" at bounding box center [165, 242] width 109 height 26
click at [160, 287] on div "EXFU0595104" at bounding box center [165, 295] width 109 height 26
click at [145, 314] on div "CXTU1139380" at bounding box center [165, 320] width 109 height 26
click at [168, 346] on div "SUTU2431184" at bounding box center [165, 346] width 109 height 26
click at [150, 369] on div "CRXU8606190" at bounding box center [165, 373] width 109 height 26
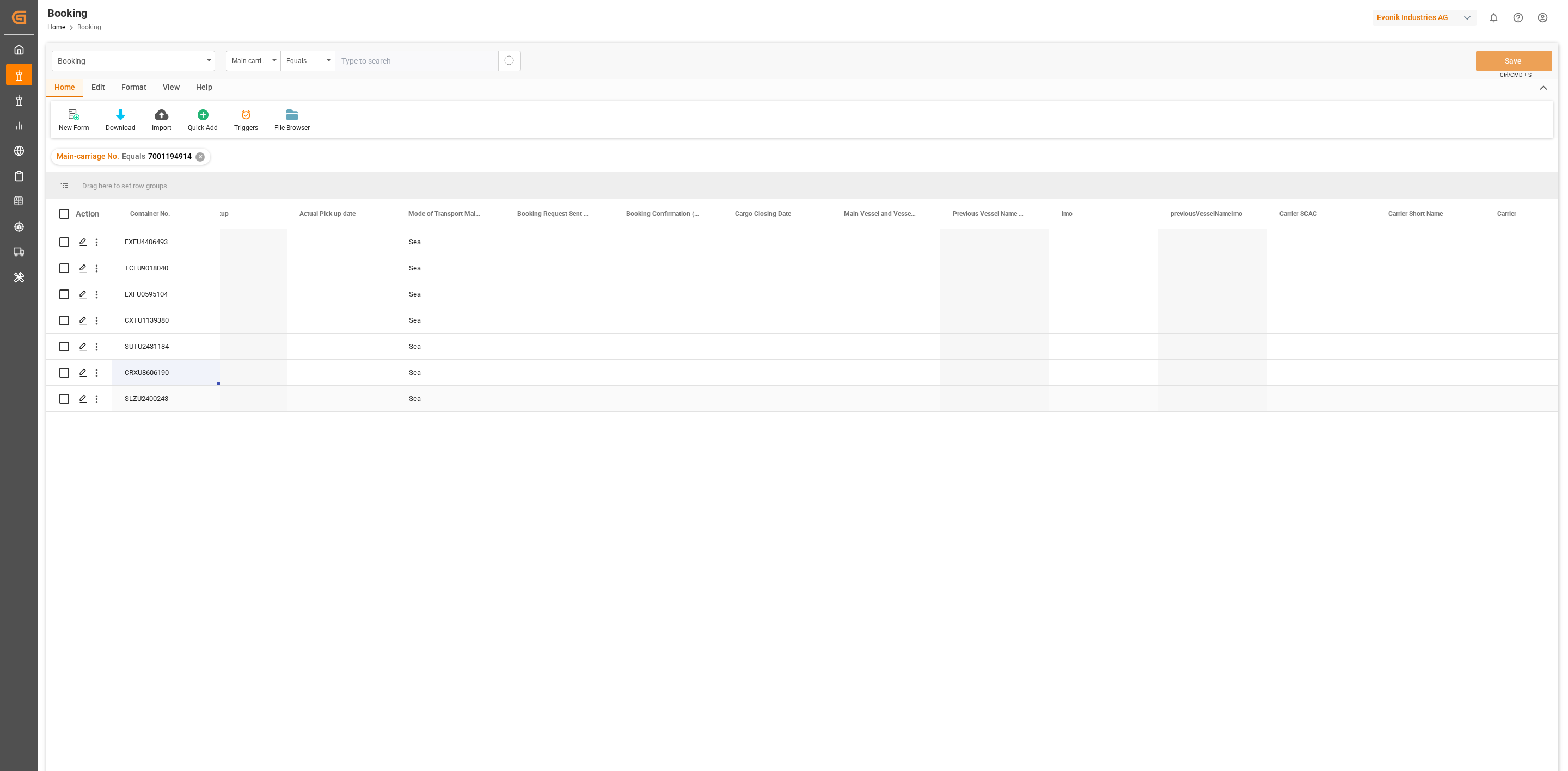
click at [159, 407] on div "SLZU2400243" at bounding box center [165, 399] width 109 height 26
click at [871, 244] on div "Press SPACE to select this row." at bounding box center [886, 242] width 109 height 26
click at [871, 244] on input "Press SPACE to select this row." at bounding box center [886, 248] width 91 height 21
paste input "CAUCEDO EXPRESS"
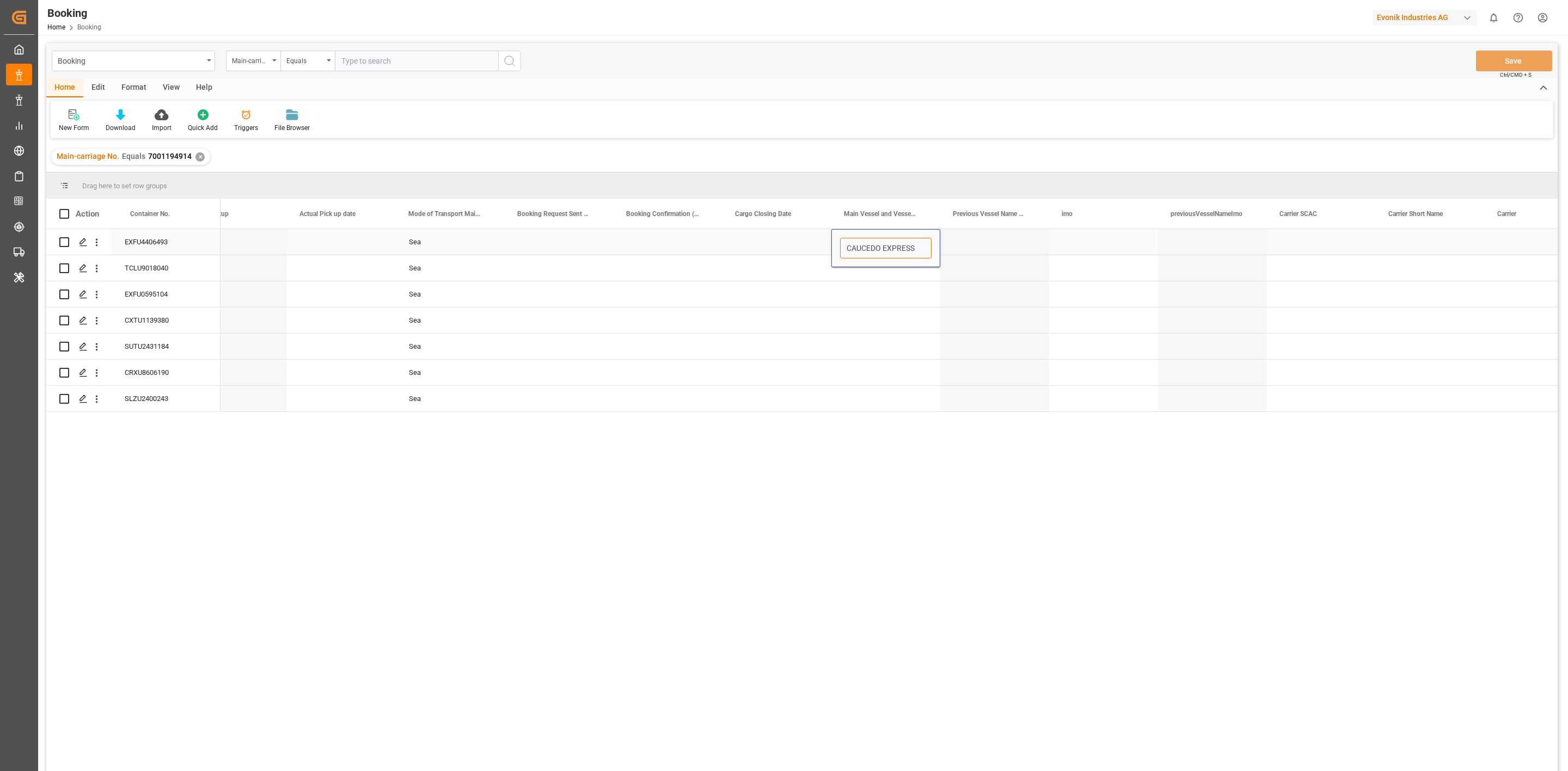
scroll to position [0, 4]
click at [869, 268] on div "CAUCEDO EXPRESS - 9434931" at bounding box center [894, 279] width 107 height 38
type input "CAUCEDO EXPRESS - 9434931"
click at [876, 335] on div "Press SPACE to select this row." at bounding box center [886, 346] width 109 height 26
click at [868, 247] on div "CAUCEDO EXPRESS" at bounding box center [886, 242] width 109 height 26
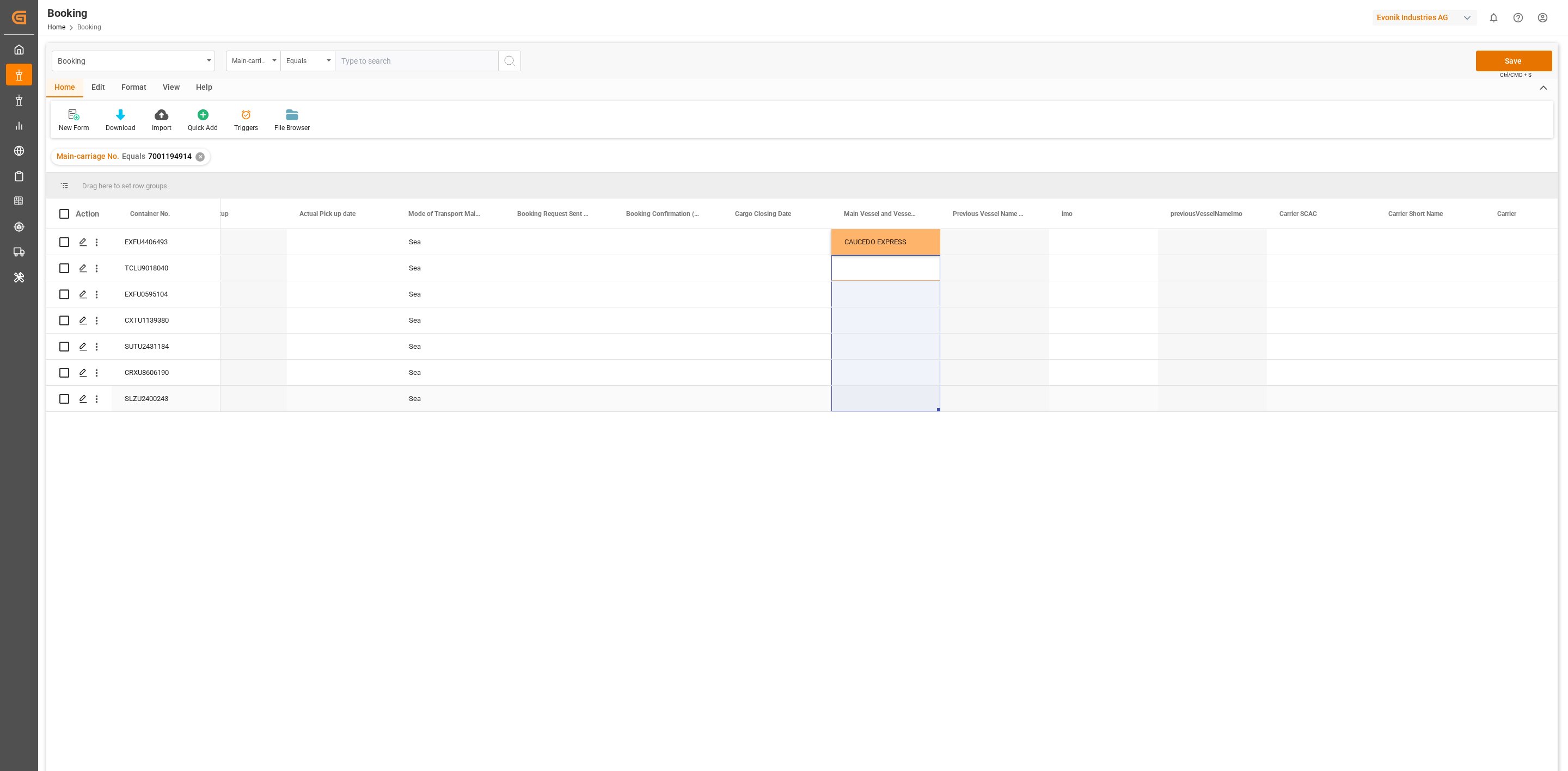
drag, startPoint x: 879, startPoint y: 351, endPoint x: 884, endPoint y: 386, distance: 35.4
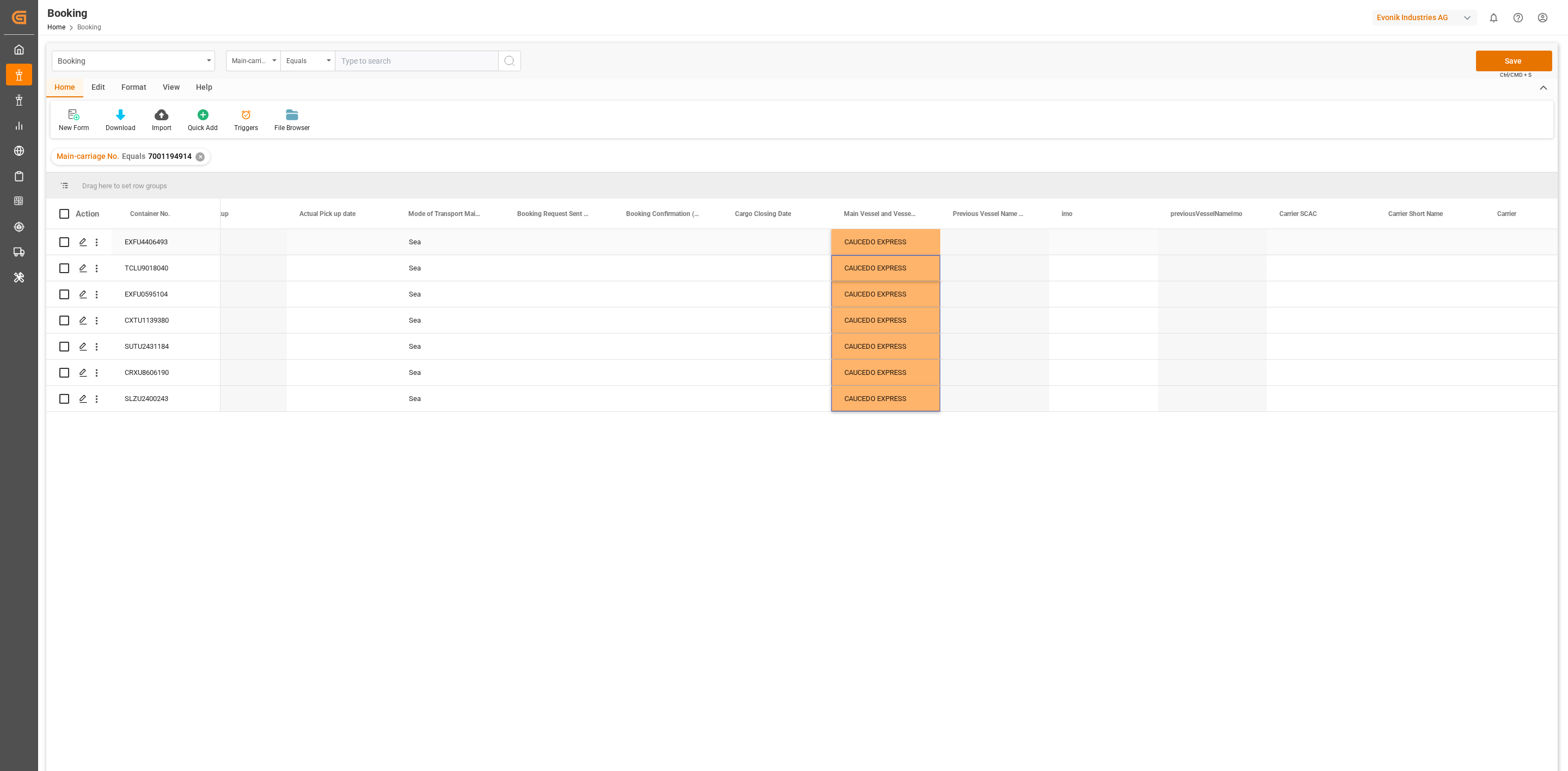
click at [1080, 245] on div "Press SPACE to select this row." at bounding box center [1104, 242] width 109 height 26
click at [1080, 245] on input "Press SPACE to select this row." at bounding box center [1104, 248] width 91 height 21
paste input "CAUCEDO EXPRESS"
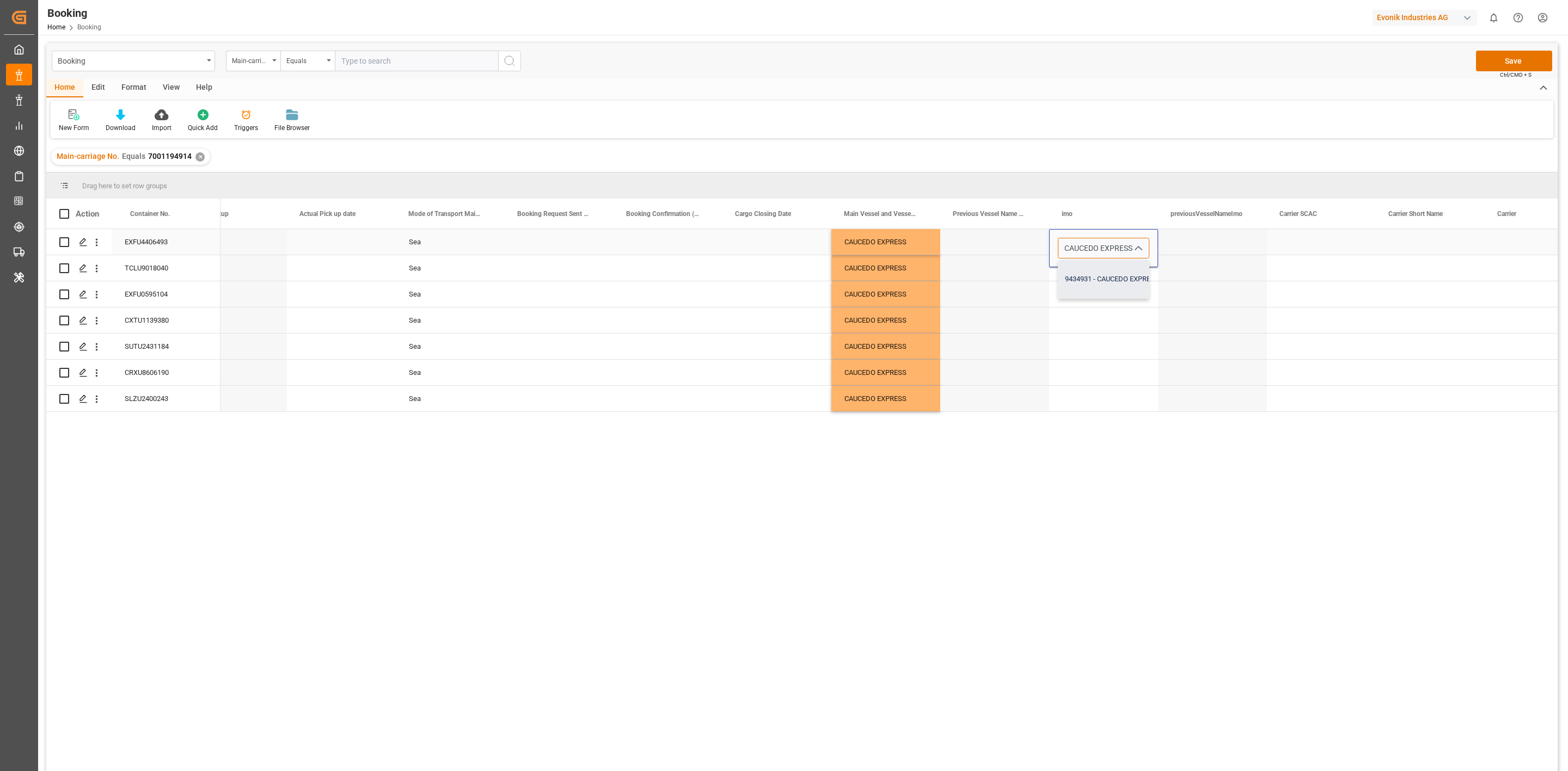
click at [1104, 272] on div "9434931 - CAUCEDO EXPRESS" at bounding box center [1111, 279] width 107 height 38
type input "9434931 - CAUCEDO EXPRESS"
click at [1098, 327] on div "Press SPACE to select this row." at bounding box center [1104, 320] width 109 height 26
click at [1083, 239] on div "9434931" at bounding box center [1104, 242] width 109 height 26
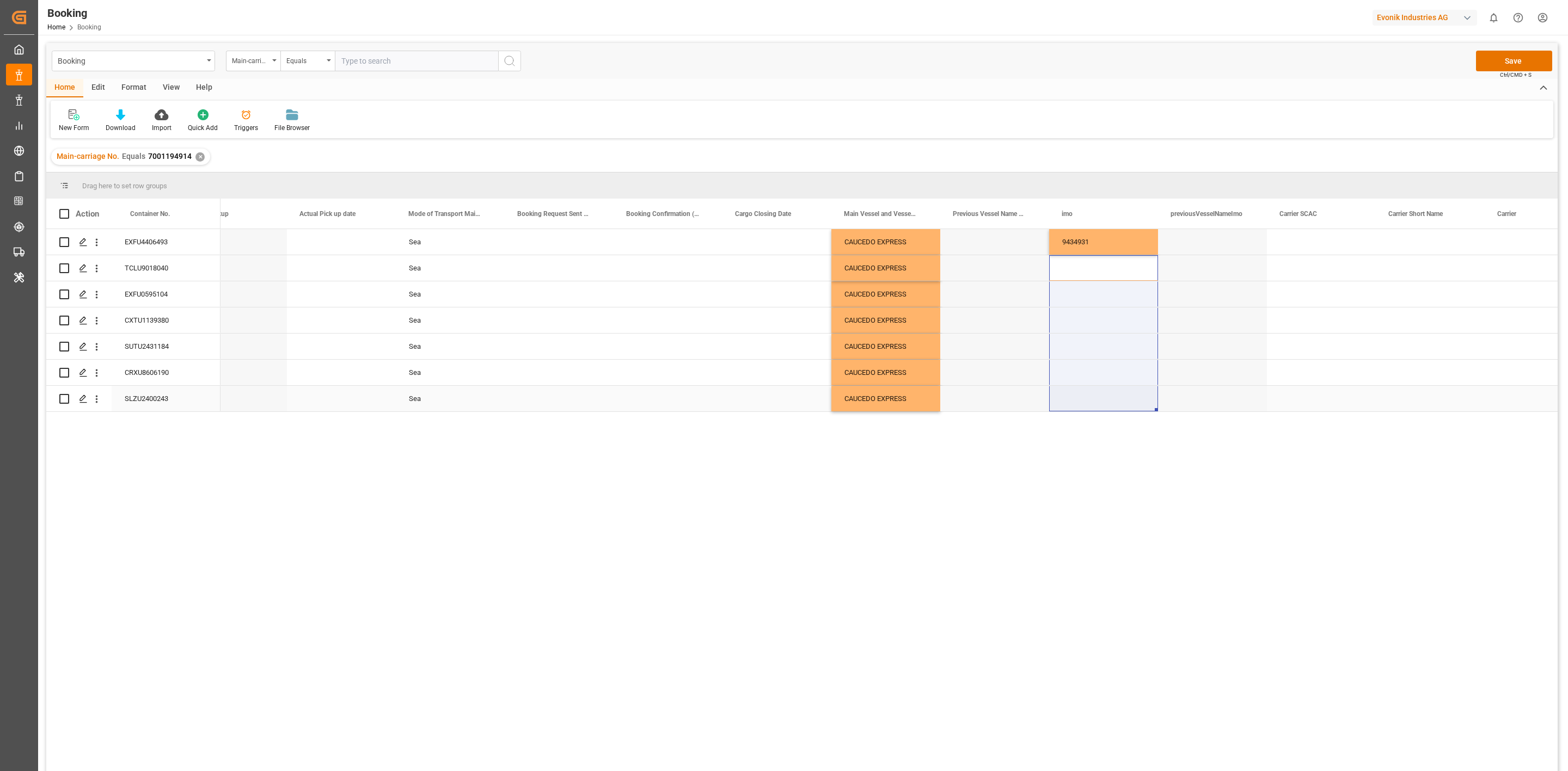
drag, startPoint x: 1081, startPoint y: 358, endPoint x: 1083, endPoint y: 390, distance: 32.1
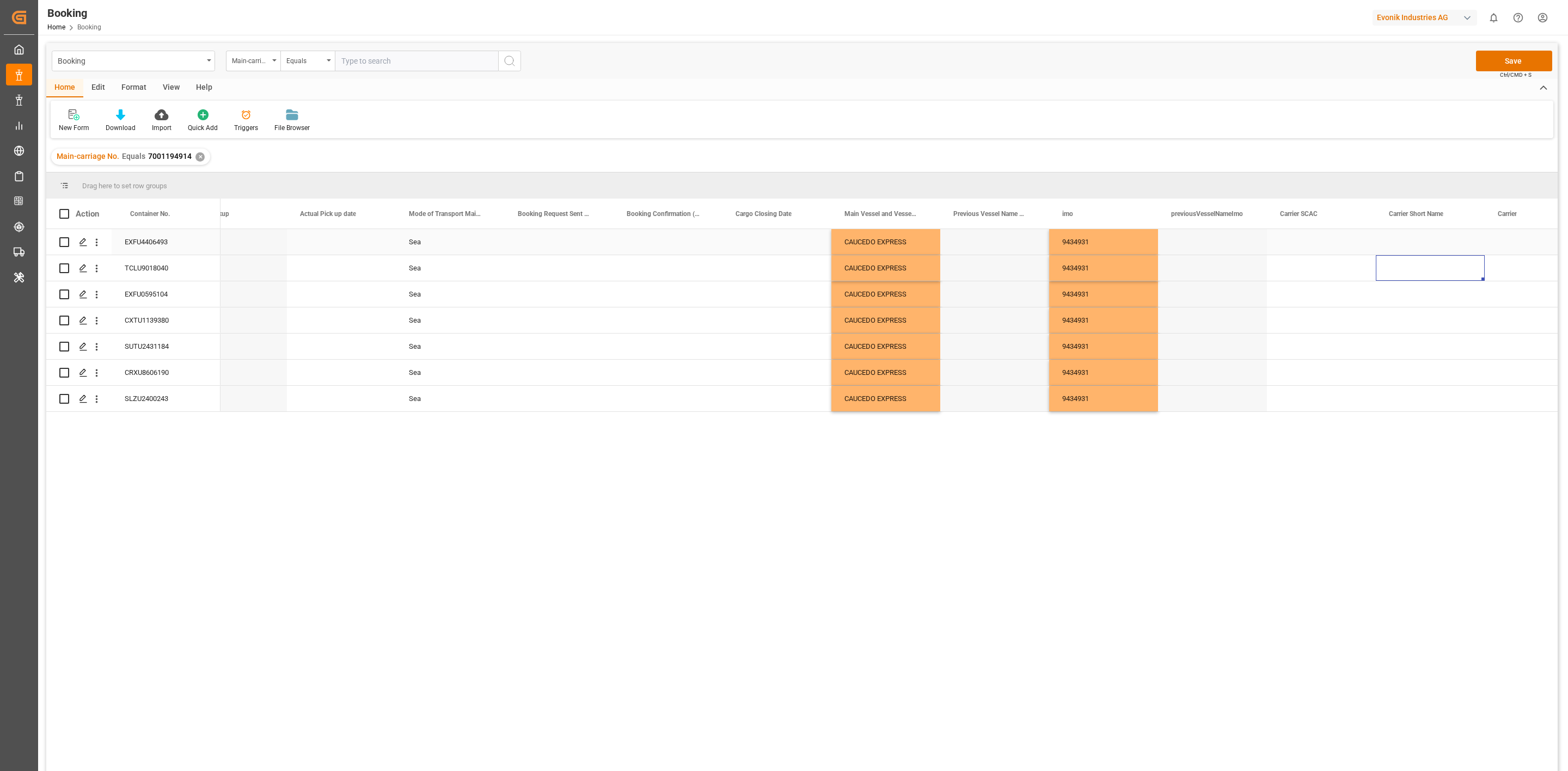
click at [1311, 231] on div "Press SPACE to select this row." at bounding box center [1321, 242] width 109 height 26
click at [1306, 244] on div "Press SPACE to select this row." at bounding box center [1321, 242] width 109 height 26
click at [1306, 244] on input "Press SPACE to select this row." at bounding box center [1321, 248] width 91 height 21
click at [1296, 276] on div "HLCU" at bounding box center [1321, 279] width 91 height 38
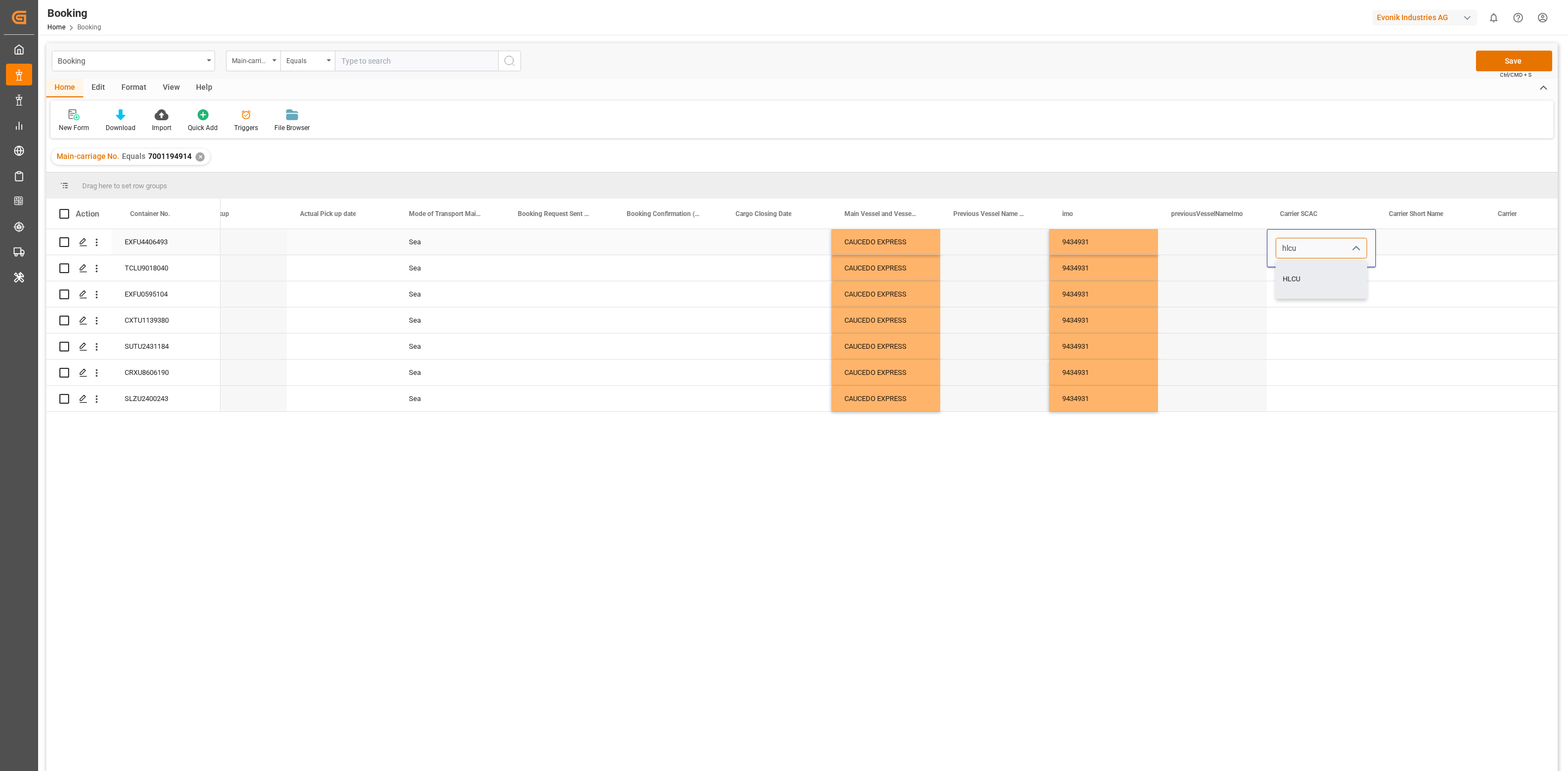
type input "HLCU"
click at [1319, 318] on div "Press SPACE to select this row." at bounding box center [1321, 320] width 109 height 26
click at [1303, 240] on div "HLCU" at bounding box center [1321, 242] width 109 height 26
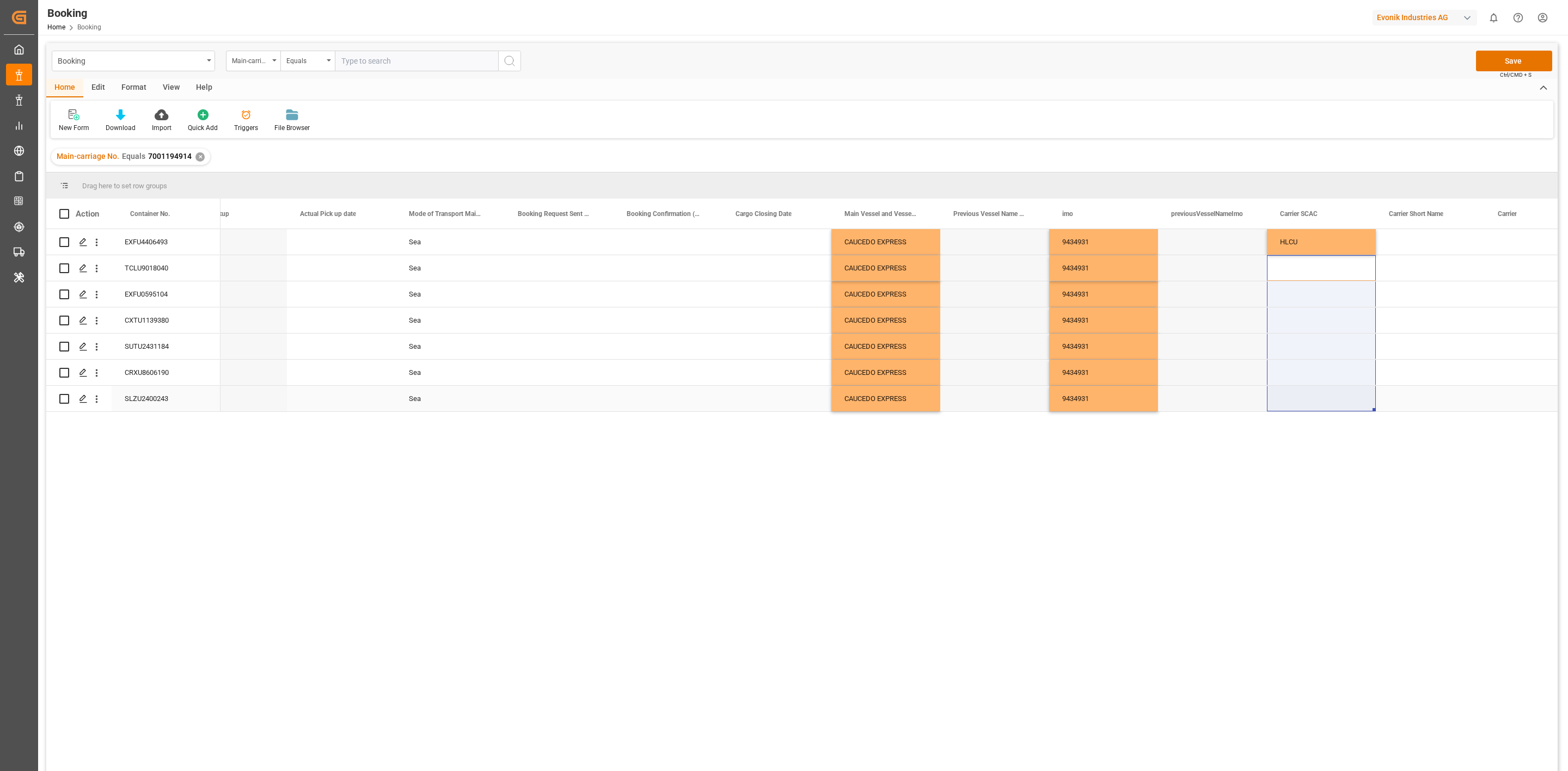
drag, startPoint x: 1279, startPoint y: 400, endPoint x: 1278, endPoint y: 408, distance: 8.1
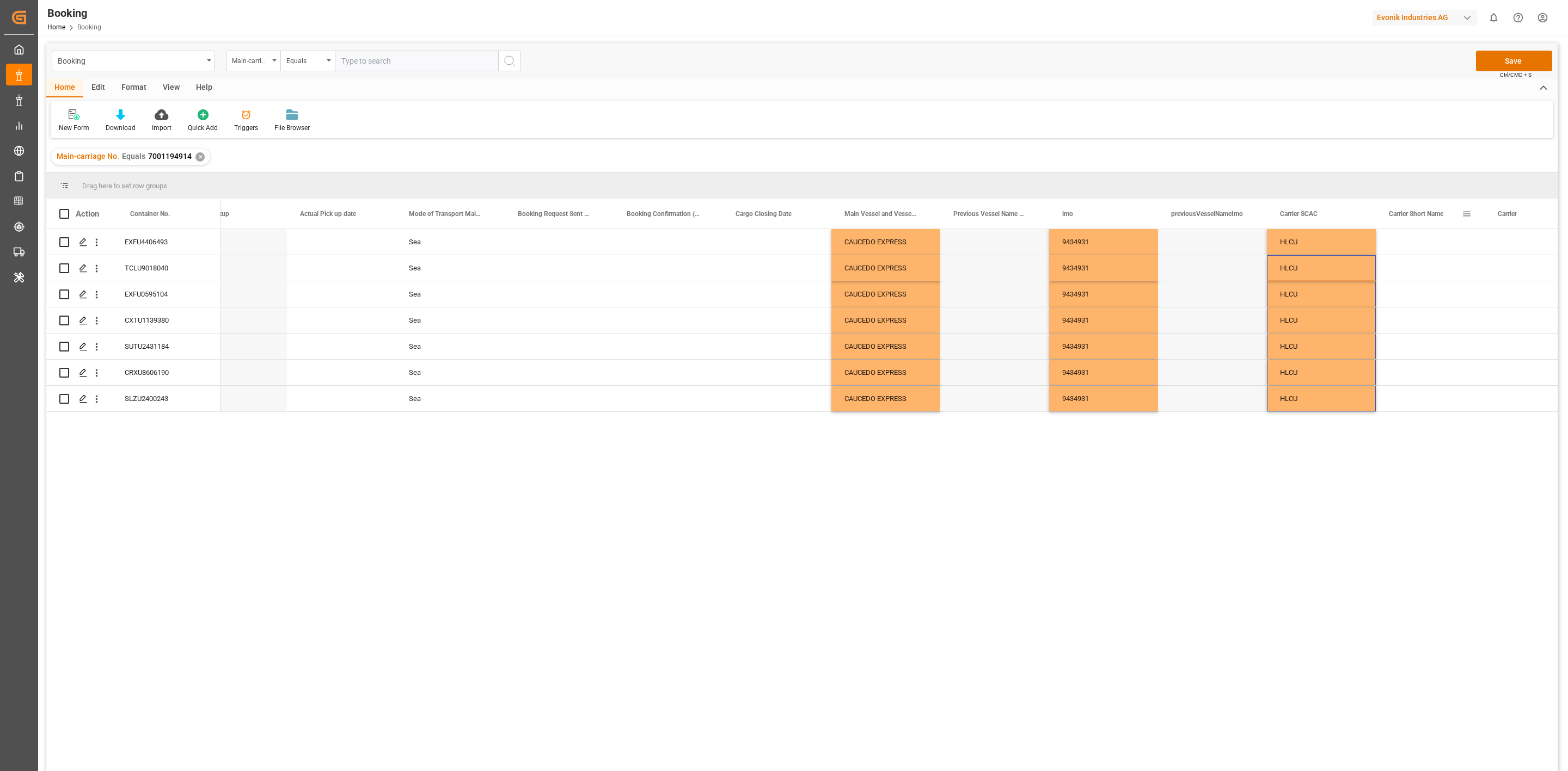
click at [1426, 239] on div "Press SPACE to select this row." at bounding box center [1430, 242] width 109 height 26
click at [1418, 244] on input "Press SPACE to select this row." at bounding box center [1430, 248] width 91 height 21
paste input "HLCU"
click at [1416, 269] on div "Hapag [PERSON_NAME]" at bounding box center [1431, 279] width 91 height 38
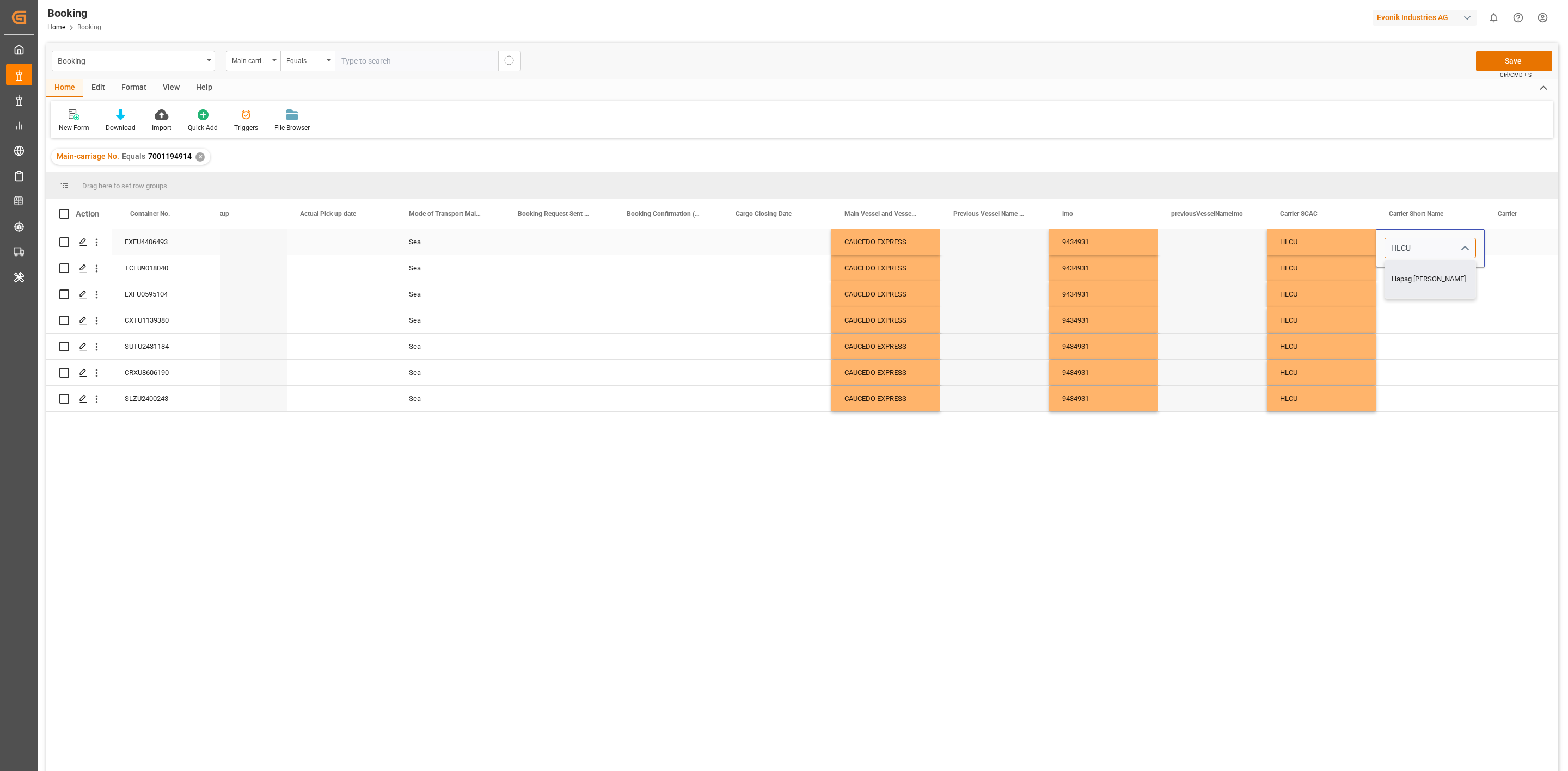
type input "Hapag [PERSON_NAME]"
click at [1420, 315] on div "Press SPACE to select this row." at bounding box center [1430, 320] width 109 height 26
click at [1409, 241] on div "Hapag [PERSON_NAME]" at bounding box center [1430, 242] width 109 height 26
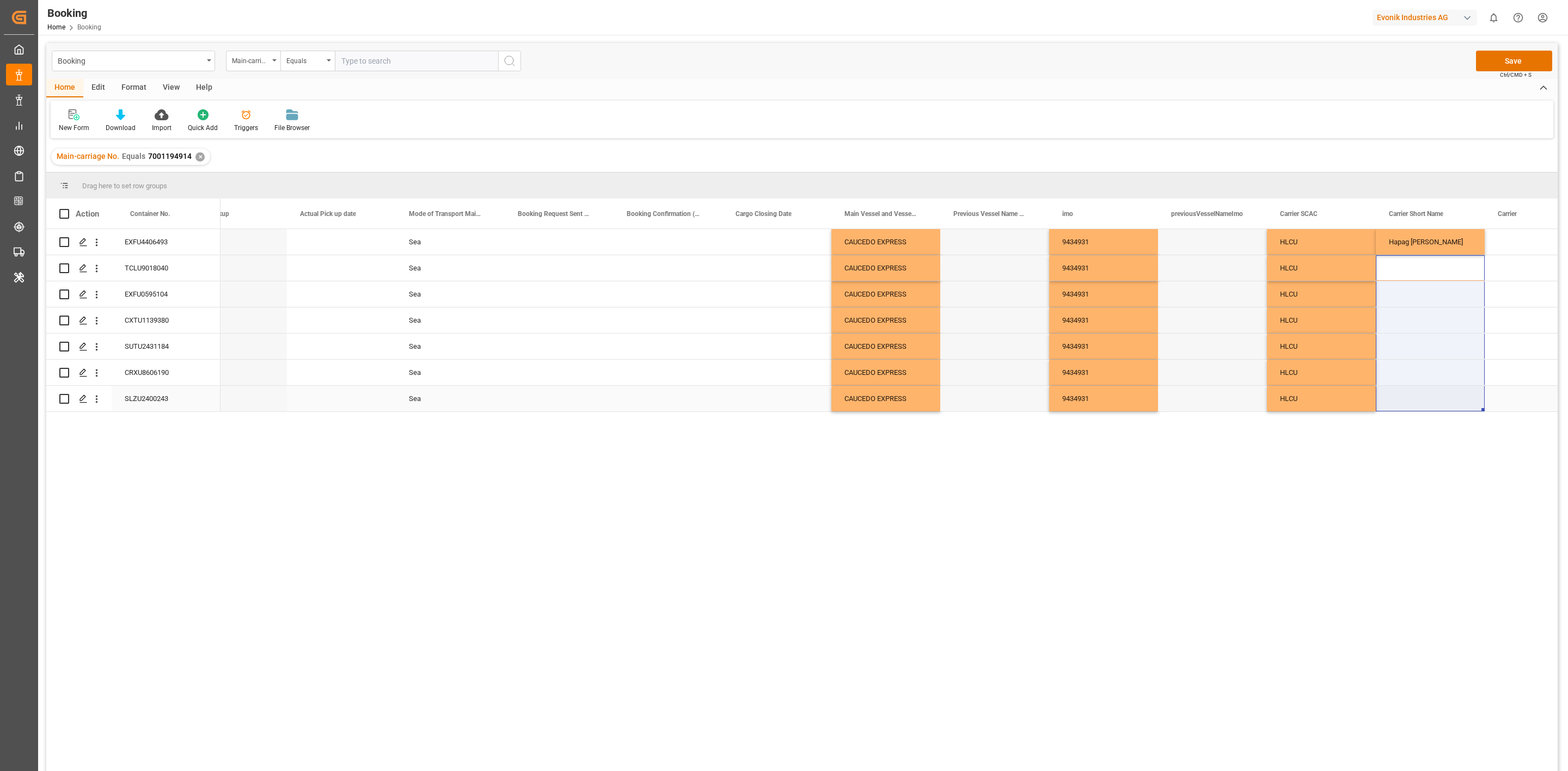
drag, startPoint x: 1406, startPoint y: 398, endPoint x: 1406, endPoint y: 405, distance: 7.0
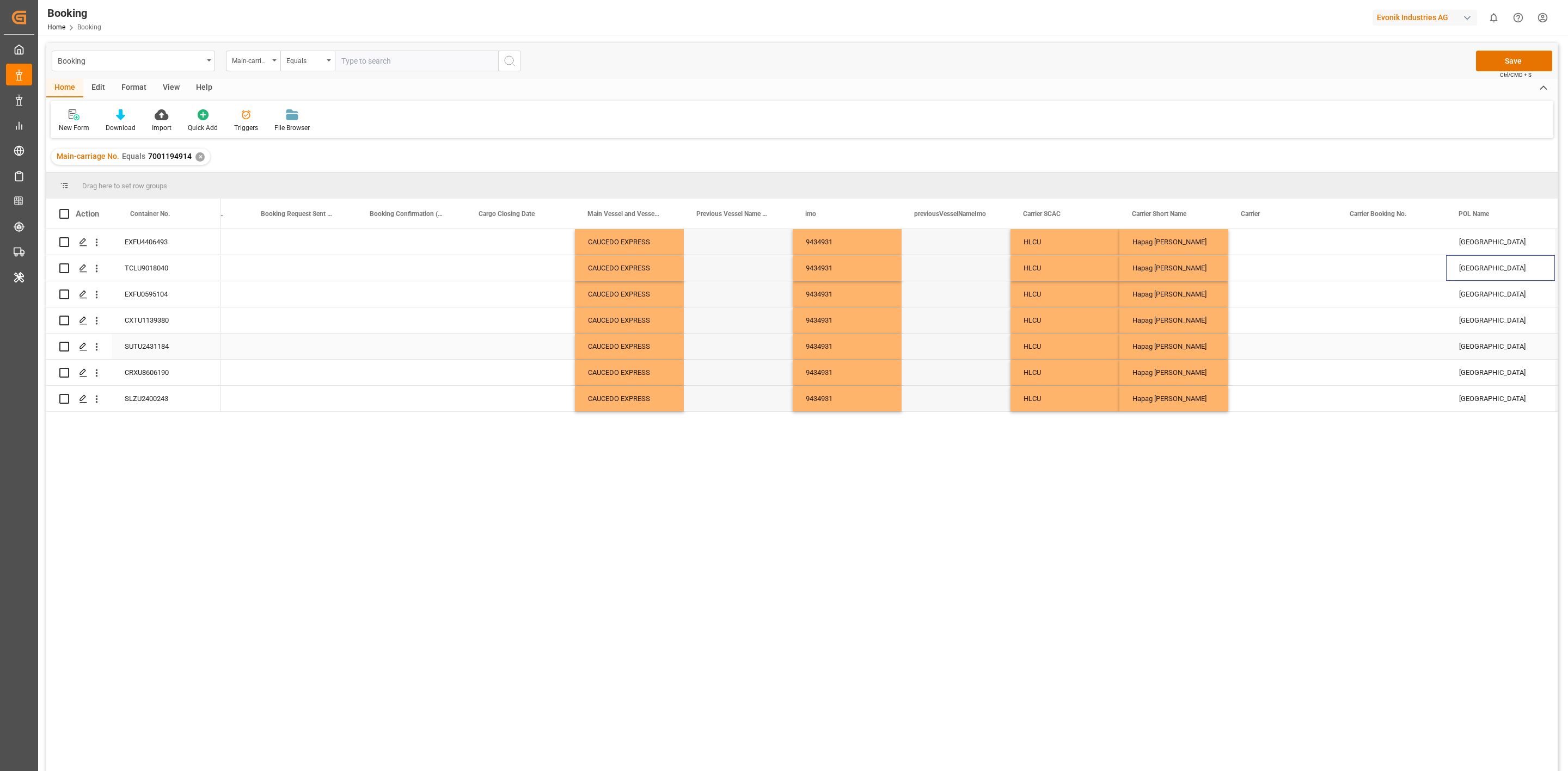
scroll to position [0, 3784]
click at [1276, 245] on div "Press SPACE to select this row." at bounding box center [1283, 242] width 109 height 26
click at [1263, 246] on input "Press SPACE to select this row." at bounding box center [1283, 248] width 91 height 21
paste input "Hapag [PERSON_NAME]"
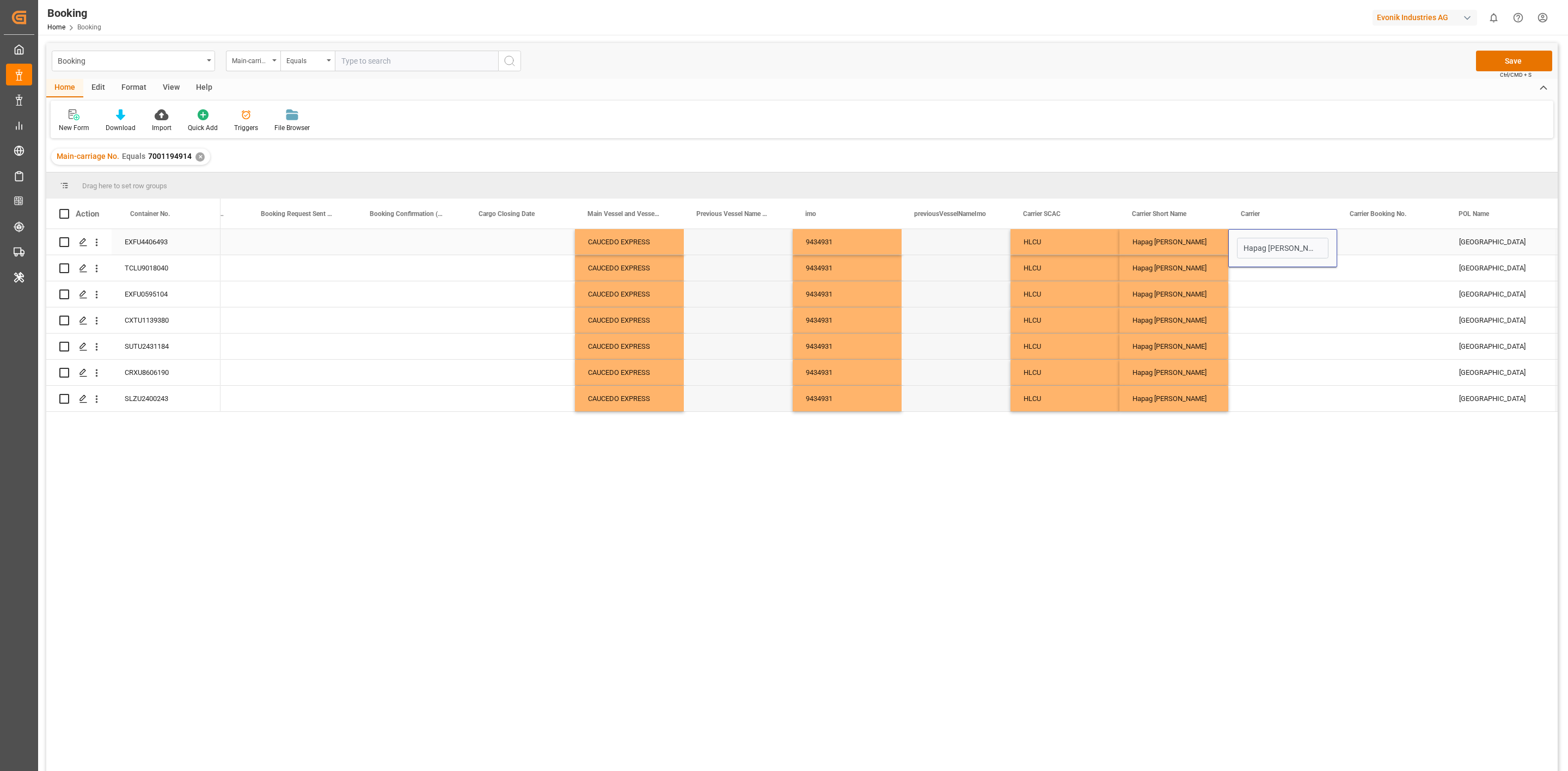
click at [1285, 268] on div "Press SPACE to select this row." at bounding box center [1283, 272] width 91 height 26
click at [1291, 244] on input "Hapag [PERSON_NAME]" at bounding box center [1283, 248] width 91 height 21
click at [1285, 272] on div "Press SPACE to select this row." at bounding box center [1283, 272] width 91 height 26
click at [1288, 247] on input "Hapag [PERSON_NAME]" at bounding box center [1283, 248] width 91 height 21
drag, startPoint x: 1288, startPoint y: 252, endPoint x: 1232, endPoint y: 254, distance: 56.0
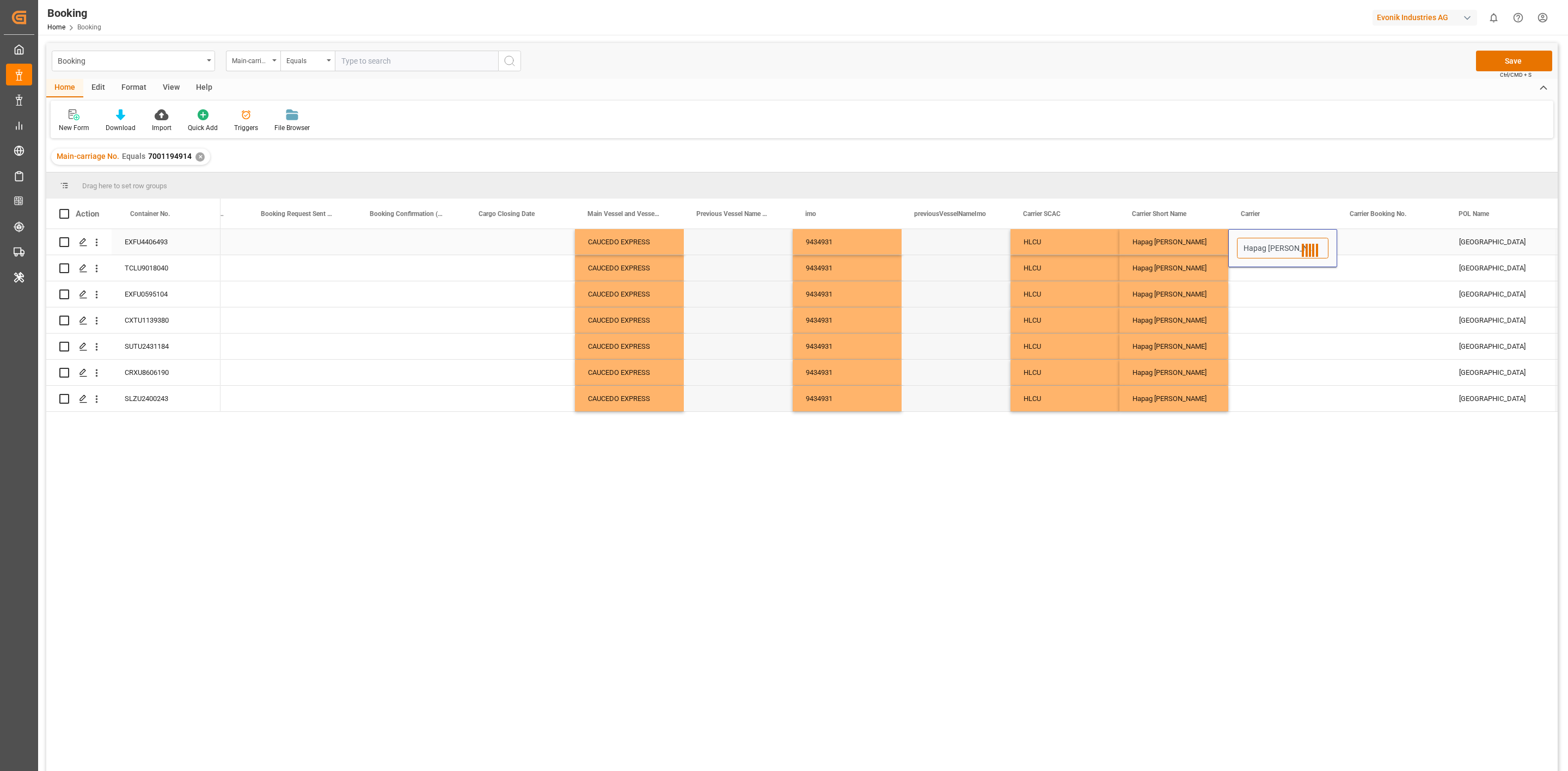
click at [1232, 254] on div "Hapag [PERSON_NAME]" at bounding box center [1283, 248] width 108 height 21
paste input "Press SPACE to select this row."
type input "Hapag [PERSON_NAME]"
click at [1035, 269] on div "HLCU" at bounding box center [1065, 268] width 109 height 26
click at [1255, 236] on div "Press SPACE to select this row." at bounding box center [1283, 242] width 109 height 26
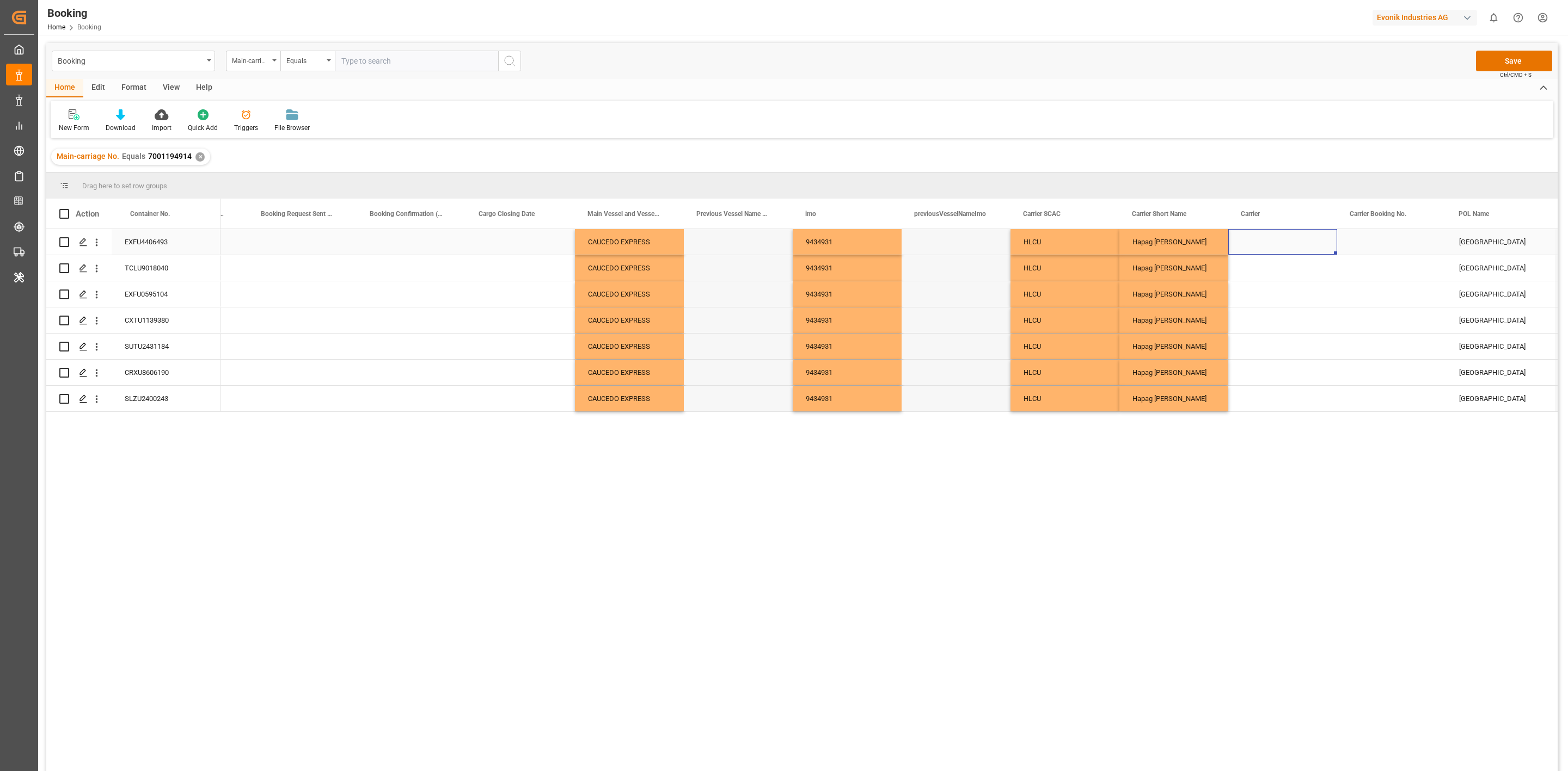
click at [1255, 236] on div "Press SPACE to select this row." at bounding box center [1283, 242] width 109 height 26
click at [1256, 237] on div "Press SPACE to select this row." at bounding box center [1283, 248] width 109 height 38
click at [1256, 239] on input "Press SPACE to select this row." at bounding box center [1283, 248] width 91 height 21
click at [1258, 245] on input "Press SPACE to select this row." at bounding box center [1283, 248] width 91 height 21
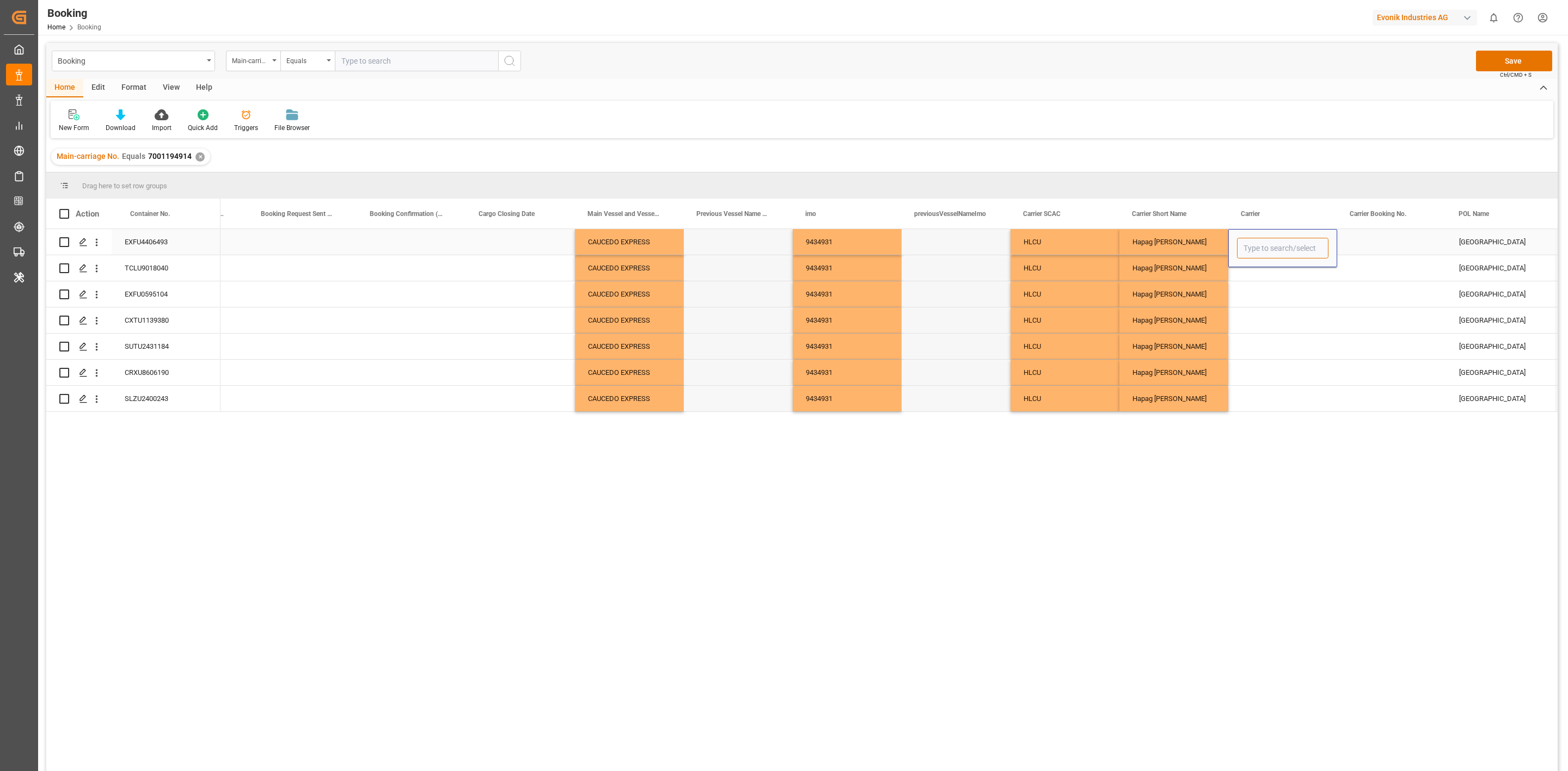
paste input "HLCU"
click at [1272, 268] on div "Hapag [PERSON_NAME] Aktiengesellschaft" at bounding box center [1311, 279] width 147 height 38
type input "Hapag [PERSON_NAME] Aktiengesellschaft"
click at [1270, 296] on div "Press SPACE to select this row." at bounding box center [1283, 295] width 109 height 26
click at [1267, 245] on div "Hapag [PERSON_NAME] Aktiengesellschaft" at bounding box center [1283, 242] width 109 height 26
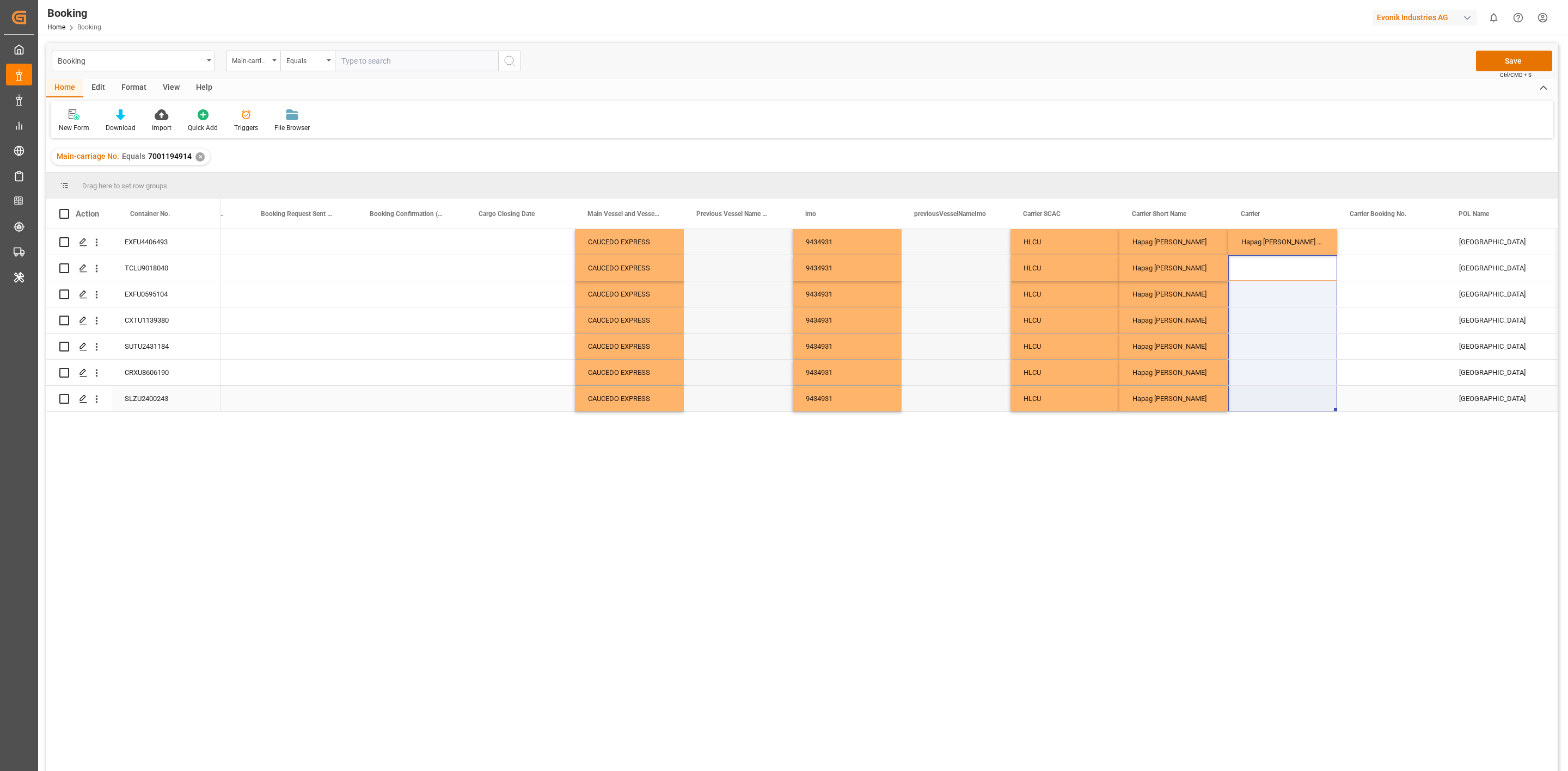
drag, startPoint x: 1271, startPoint y: 259, endPoint x: 1265, endPoint y: 391, distance: 132.1
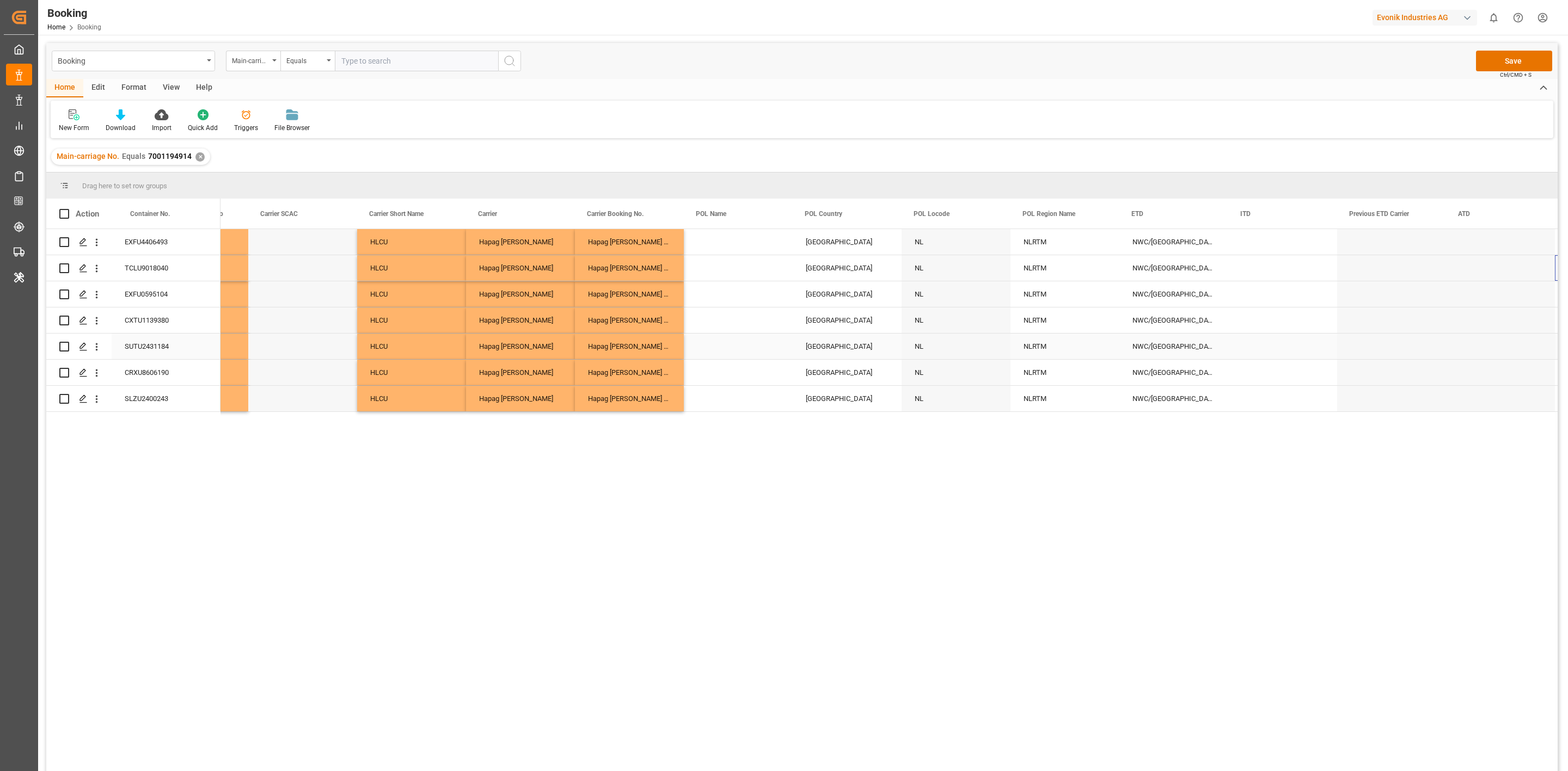
scroll to position [0, 4547]
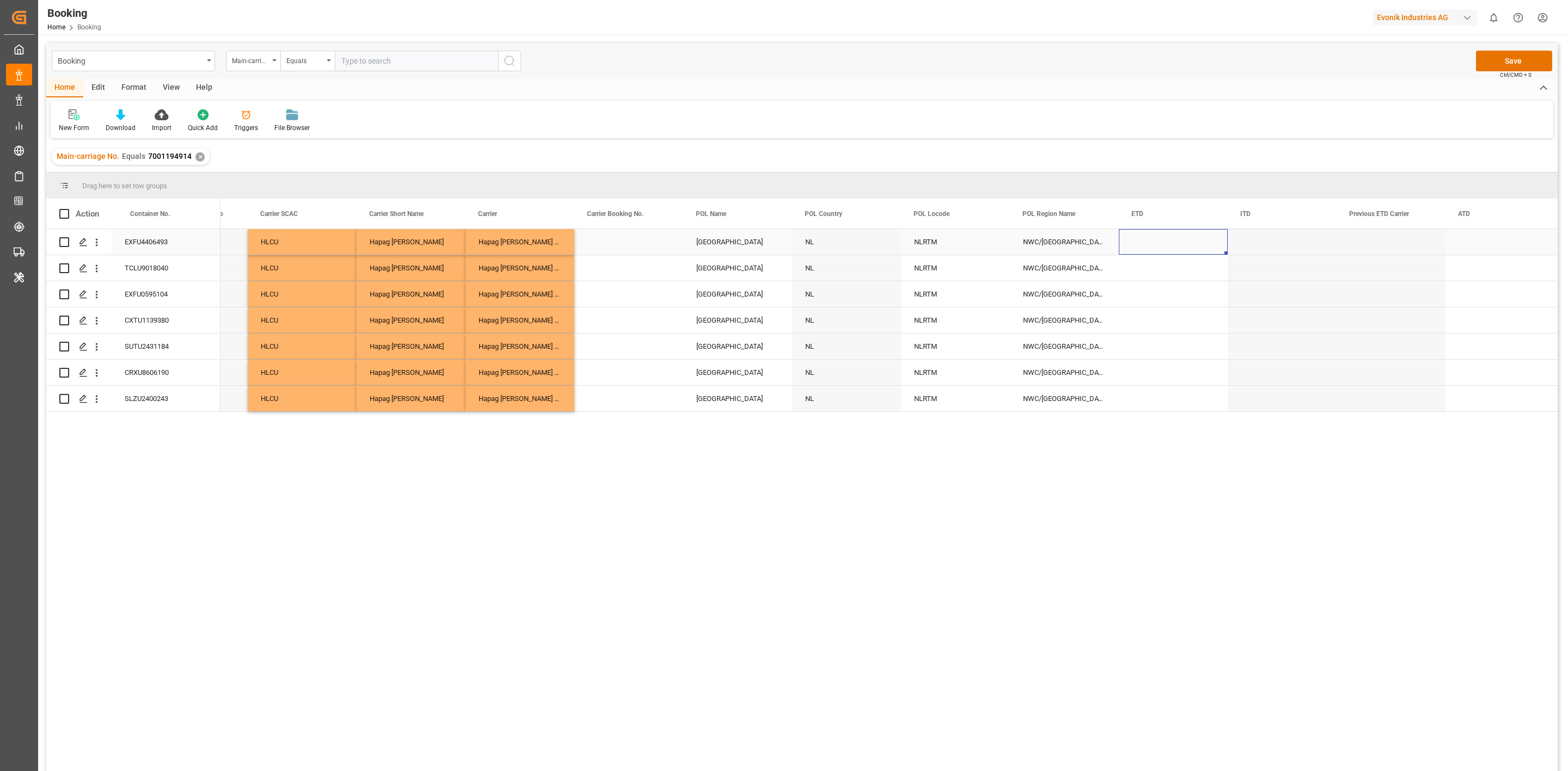
click at [1145, 246] on div "Press SPACE to select this row." at bounding box center [1173, 242] width 109 height 26
click at [1148, 241] on div "Press SPACE to select this row." at bounding box center [1173, 242] width 109 height 26
click at [1155, 246] on input "Press SPACE to select this row." at bounding box center [1173, 249] width 91 height 21
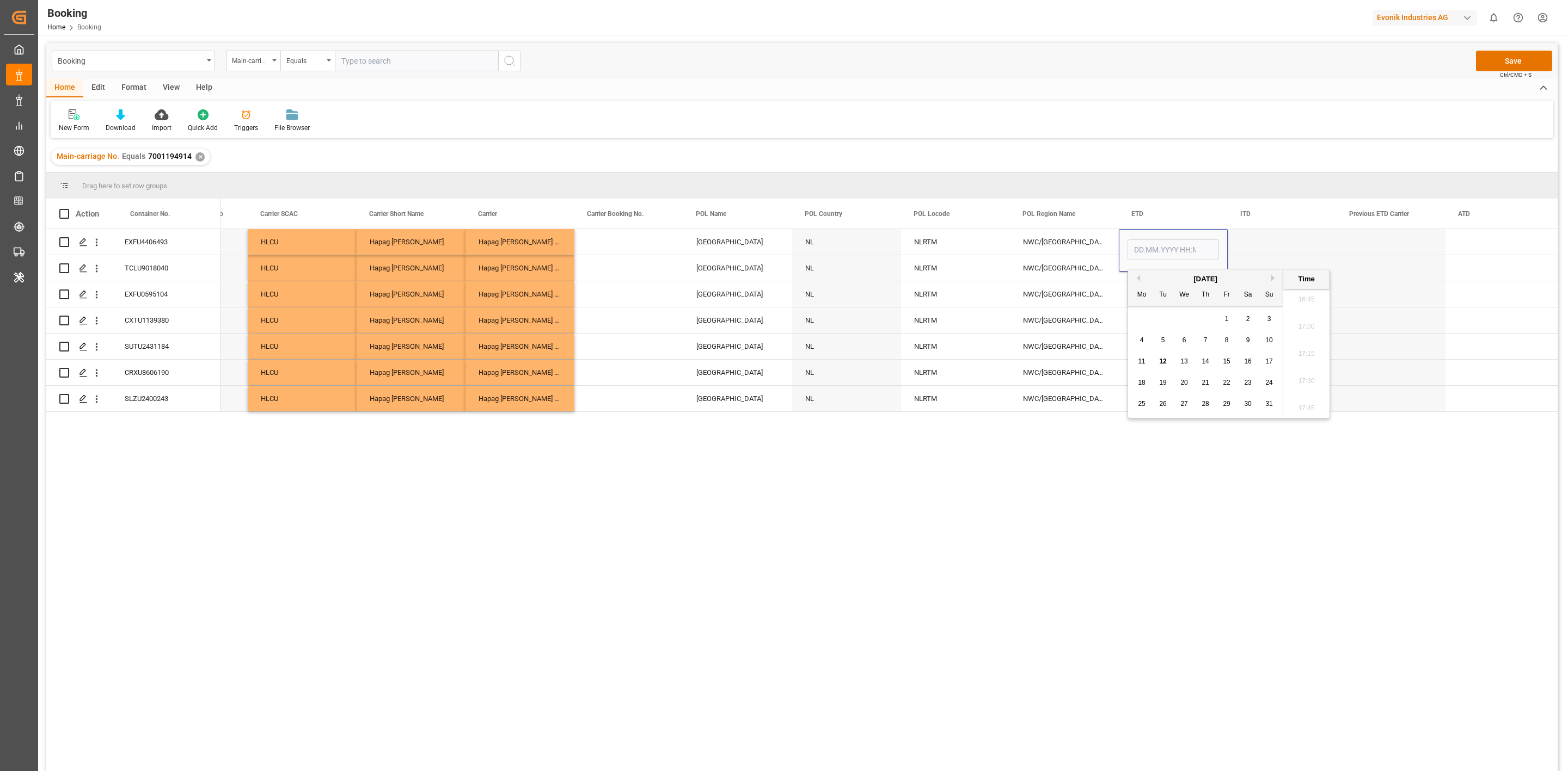
click at [1132, 280] on div "August 2025" at bounding box center [1205, 279] width 155 height 11
click at [1140, 280] on button "Previous Month" at bounding box center [1137, 278] width 6 height 6
click at [1165, 338] on div "8" at bounding box center [1163, 341] width 14 height 13
type input "[DATE] 00:00"
click at [1034, 306] on div "NWC/UK North West Continent / UK" at bounding box center [1064, 295] width 109 height 26
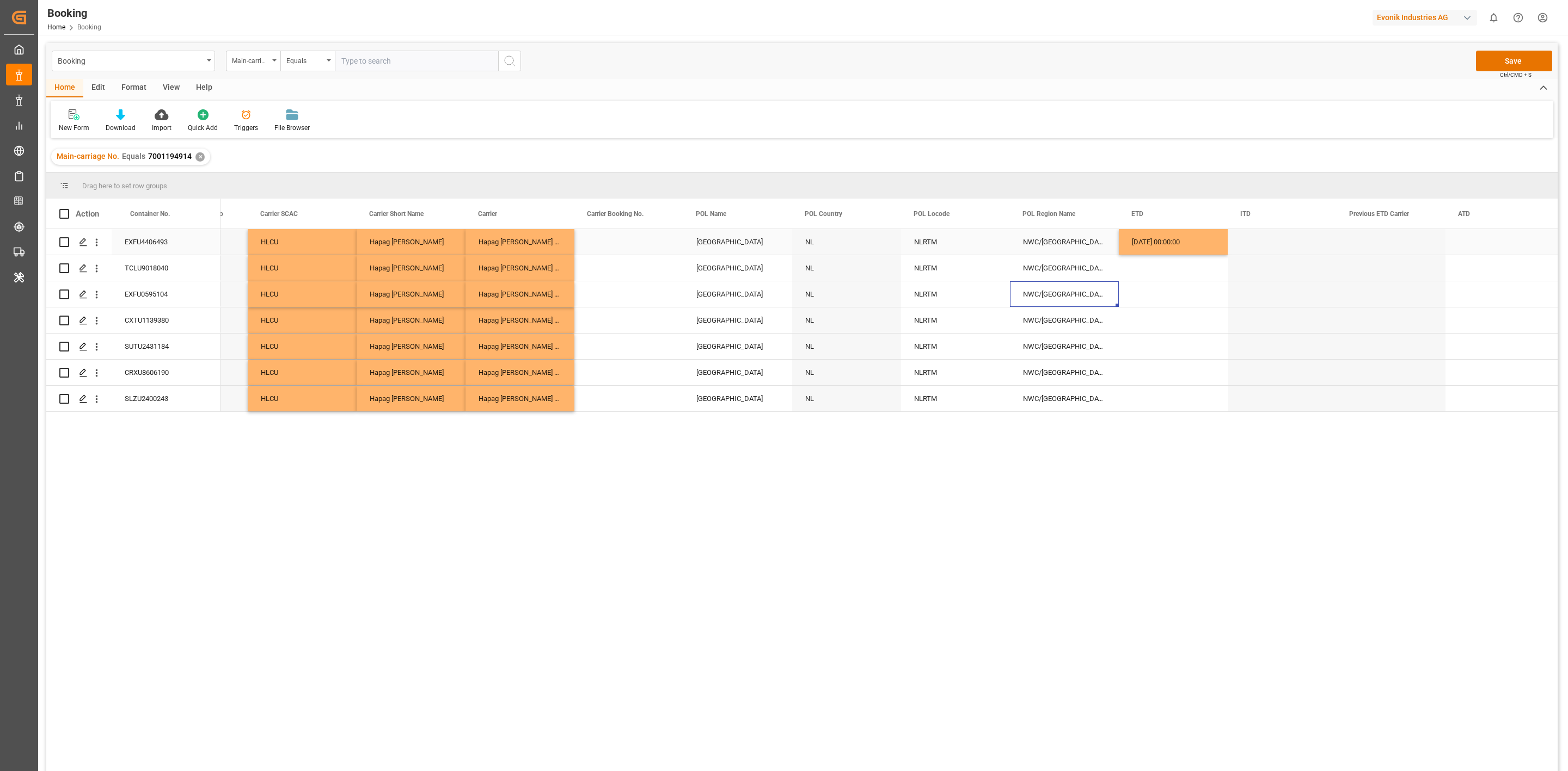
click at [1153, 246] on div "08.07.2025 00:00:00" at bounding box center [1173, 242] width 109 height 26
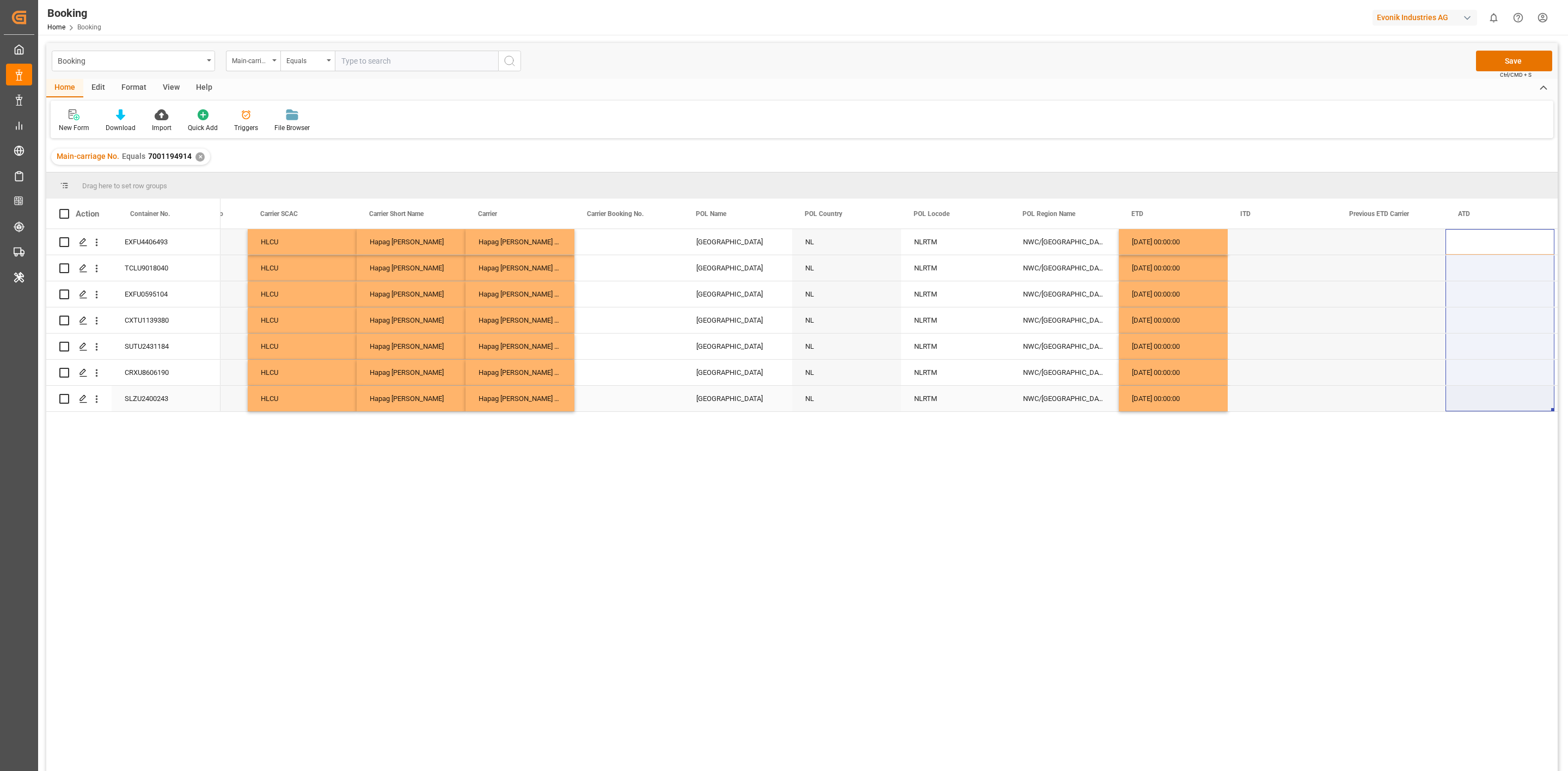
drag, startPoint x: 1471, startPoint y: 244, endPoint x: 1489, endPoint y: 389, distance: 146.1
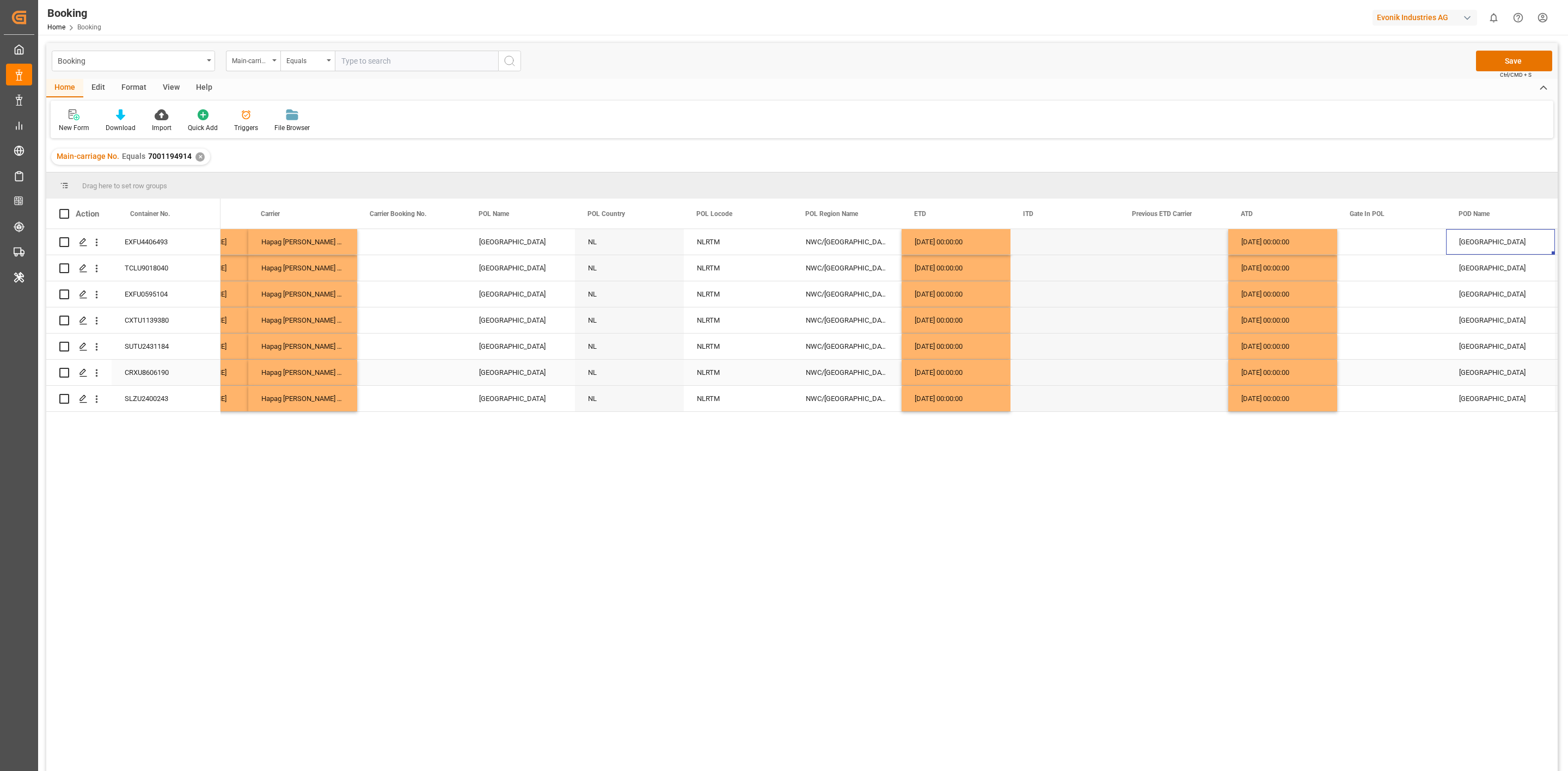
scroll to position [0, 4764]
click at [1380, 397] on div "Press SPACE to select this row." at bounding box center [1391, 399] width 109 height 26
click at [1467, 459] on span "2" at bounding box center [1467, 458] width 4 height 8
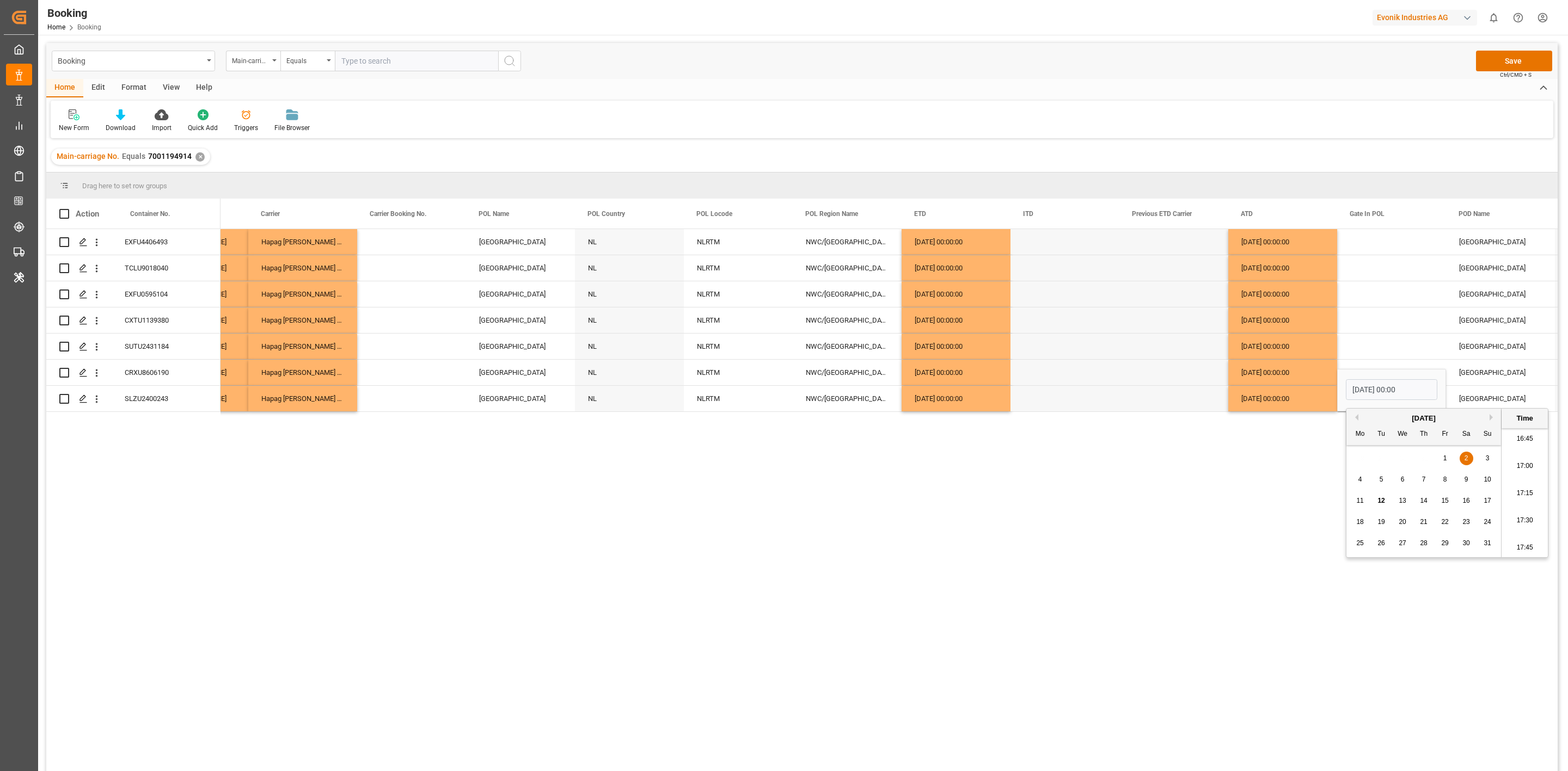
click at [1127, 507] on div "HLCU Hapag Lloyd Hapag Lloyd Aktiengesellschaft Rotterdam NL NLRTM NWC/UK North…" at bounding box center [889, 504] width 1337 height 549
click at [1370, 392] on input "02.08.2025 00:00" at bounding box center [1391, 389] width 91 height 21
click at [1357, 420] on button "Previous Month" at bounding box center [1355, 417] width 6 height 6
click at [1399, 458] on div "2" at bounding box center [1403, 458] width 14 height 13
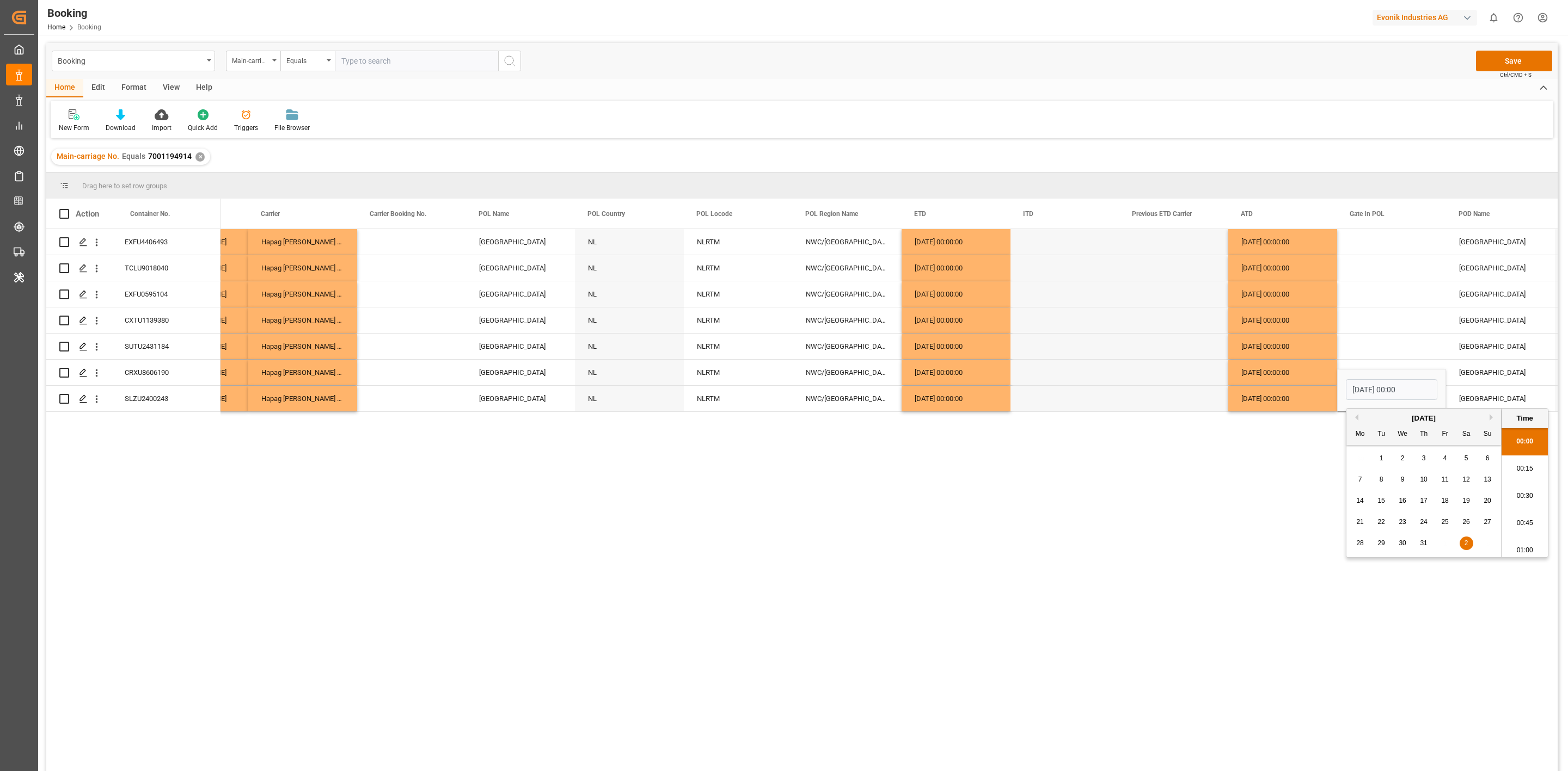
type input "02.07.2025 00:00"
click at [1290, 477] on div "HLCU Hapag Lloyd Hapag Lloyd Aktiengesellschaft Rotterdam NL NLRTM NWC/UK North…" at bounding box center [889, 504] width 1337 height 549
click at [1384, 327] on div "Press SPACE to select this row." at bounding box center [1391, 320] width 109 height 26
click at [172, 374] on div "CRXU8606190" at bounding box center [165, 373] width 109 height 26
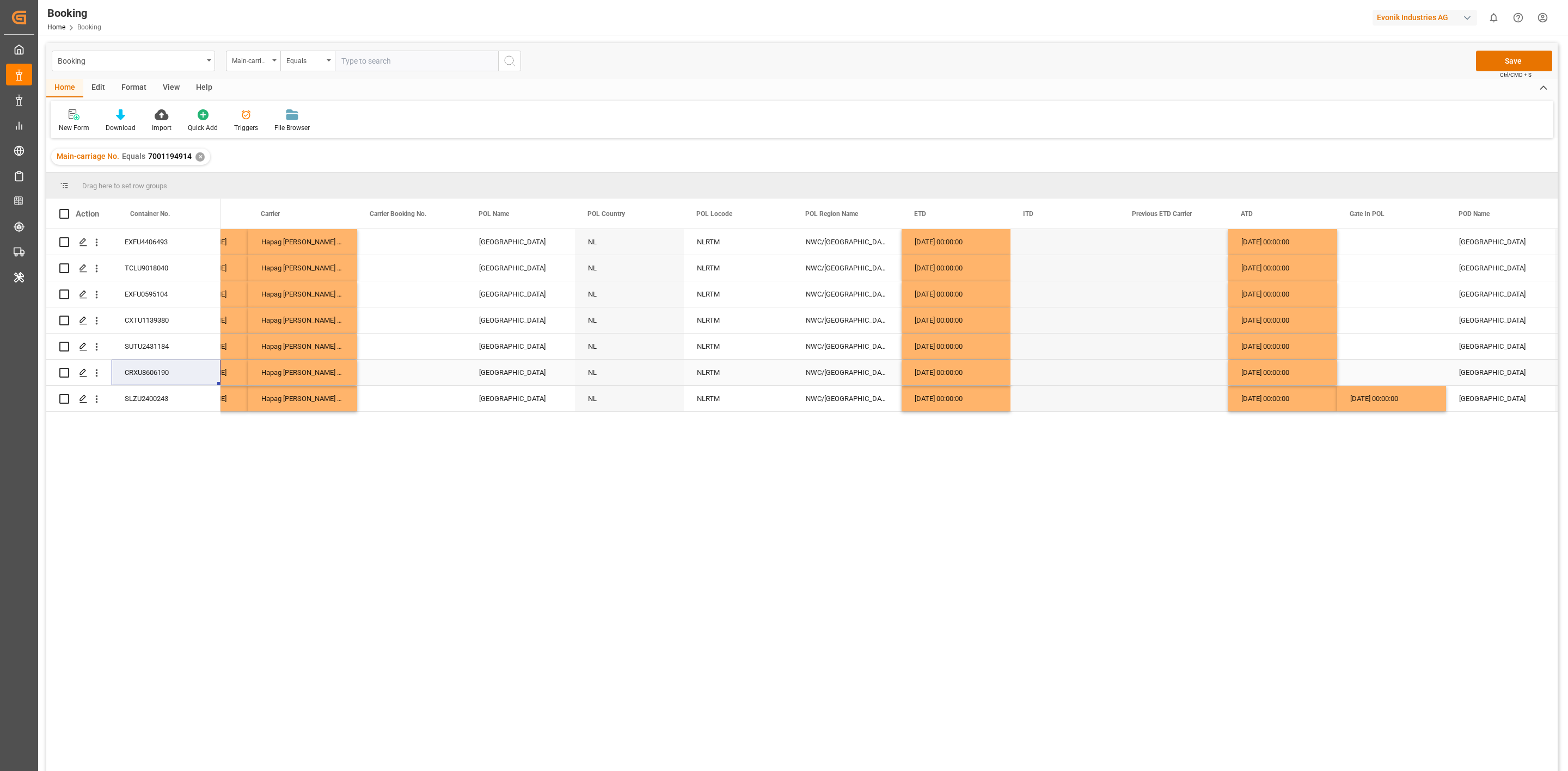
click at [1366, 376] on div "Press SPACE to select this row." at bounding box center [1391, 373] width 109 height 26
click at [1366, 376] on input "Press SPACE to select this row." at bounding box center [1391, 380] width 91 height 21
click at [1360, 410] on div "August 2025" at bounding box center [1423, 410] width 155 height 11
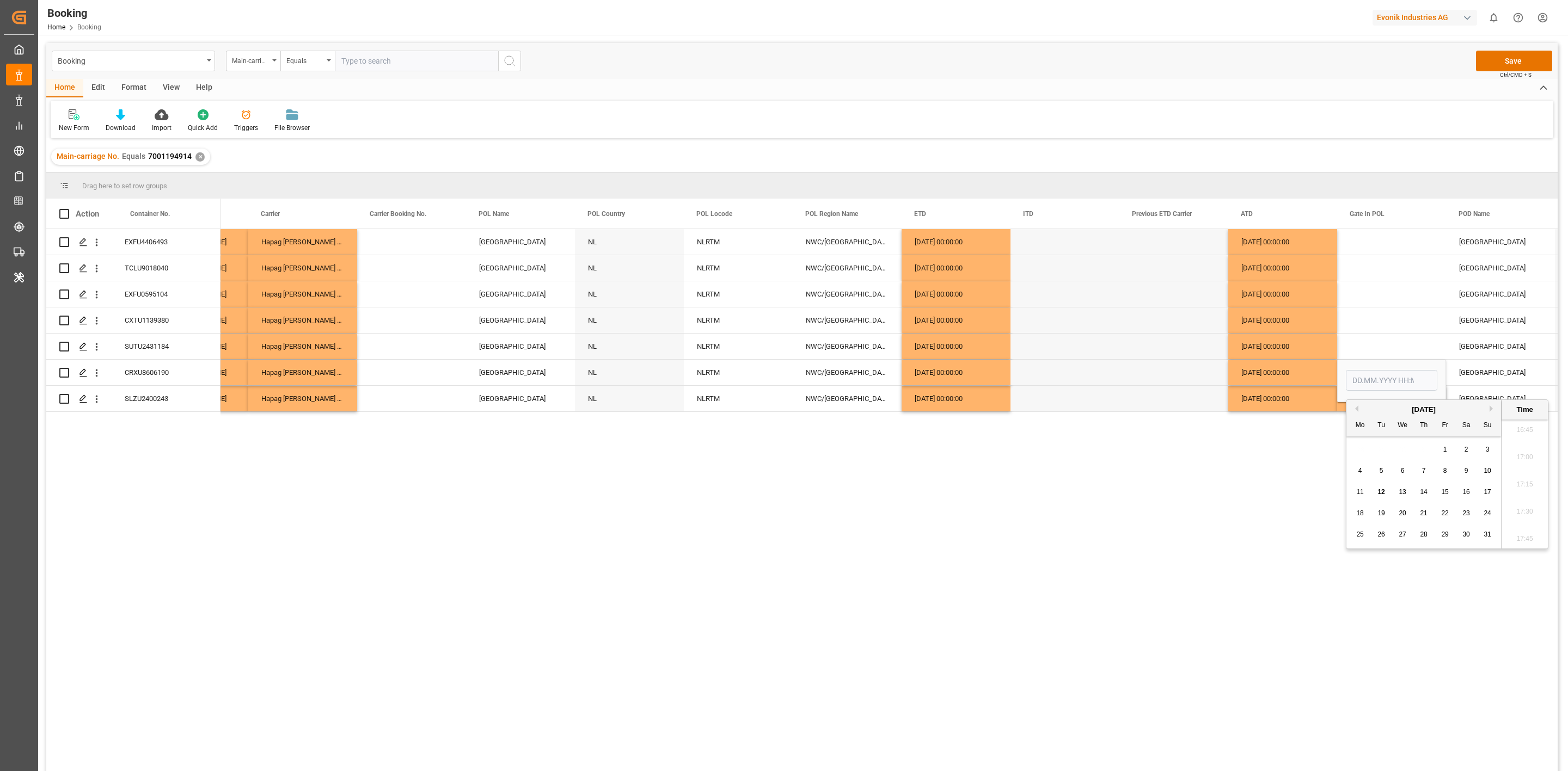
click at [1357, 409] on button "Previous Month" at bounding box center [1355, 408] width 6 height 6
click at [1381, 451] on span "1" at bounding box center [1381, 449] width 4 height 8
type input "[DATE] 00:00"
click at [1260, 484] on div "HLCU Hapag Lloyd Hapag Lloyd Aktiengesellschaft Rotterdam NL NLRTM NWC/UK North…" at bounding box center [889, 504] width 1337 height 549
click at [1207, 377] on div "Press SPACE to select this row." at bounding box center [1173, 373] width 109 height 26
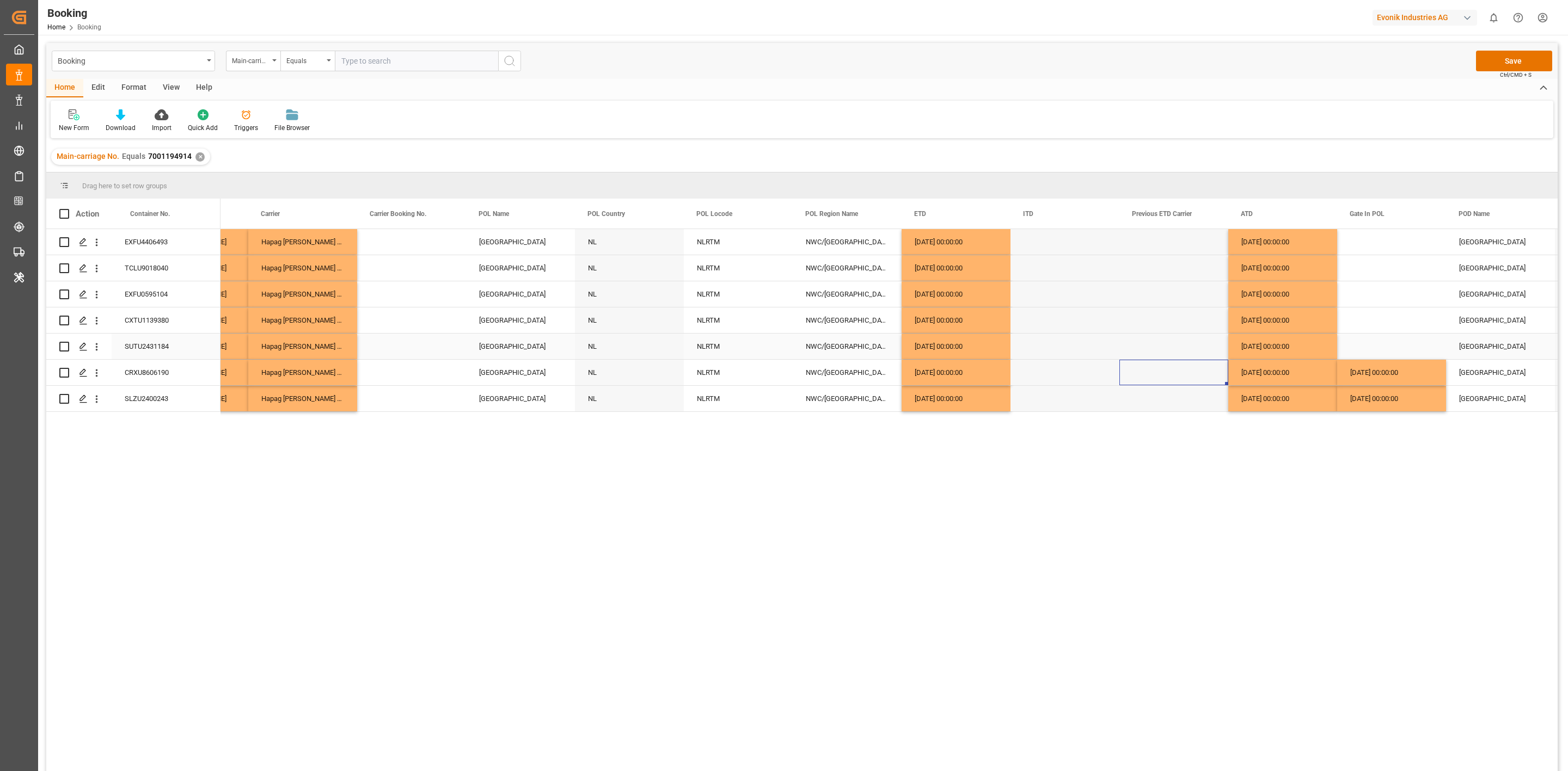
click at [132, 343] on div "SUTU2431184" at bounding box center [165, 346] width 109 height 26
click at [1365, 391] on div "02.07.2025 00:00:00" at bounding box center [1391, 399] width 109 height 26
click at [1362, 348] on div "Press SPACE to select this row." at bounding box center [1391, 346] width 109 height 26
click at [149, 322] on div "CXTU1139380" at bounding box center [165, 320] width 109 height 26
click at [1377, 367] on div "01.07.2025 00:00:00" at bounding box center [1391, 373] width 109 height 26
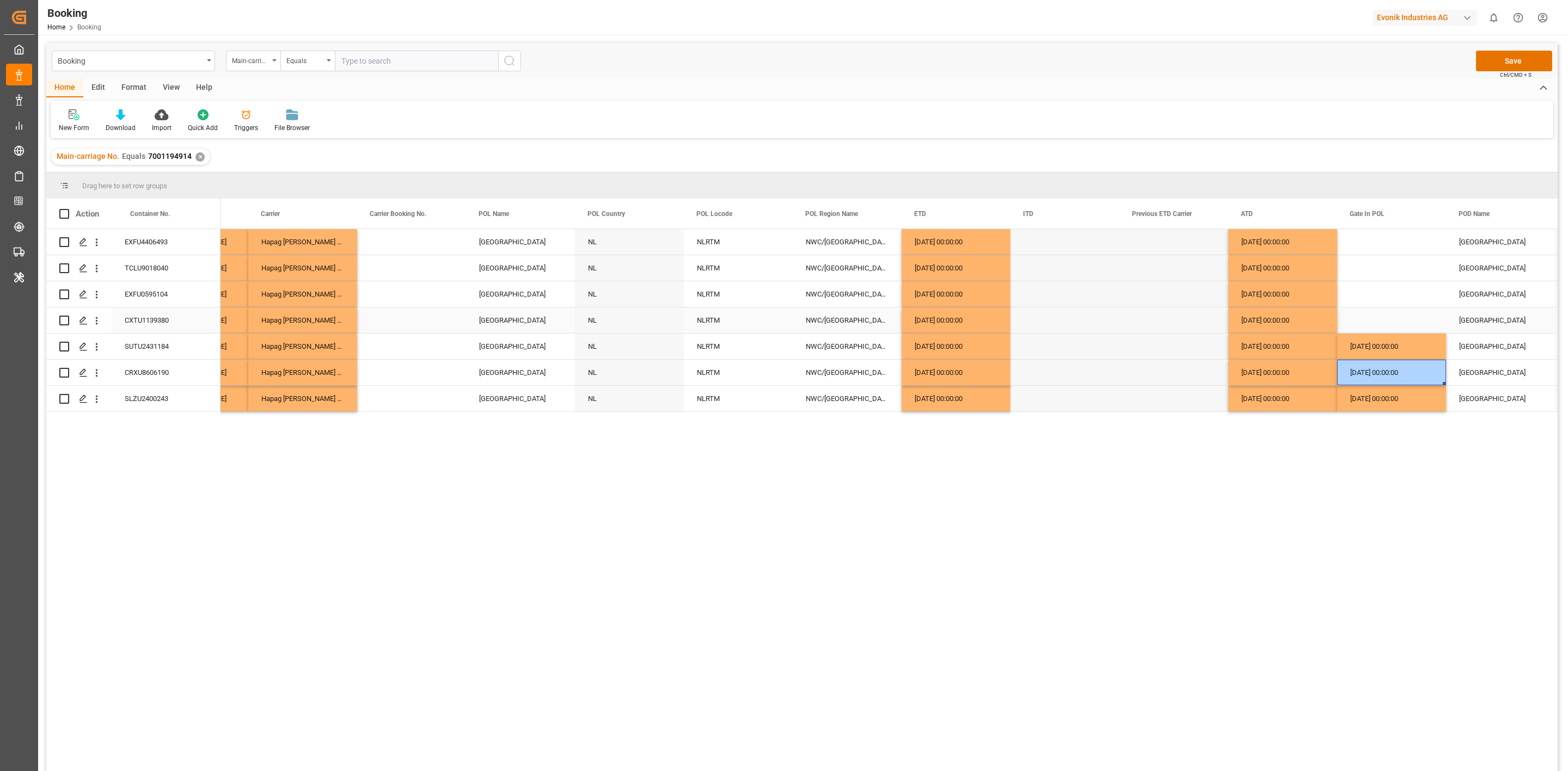
click at [1371, 320] on div "Press SPACE to select this row." at bounding box center [1391, 320] width 109 height 26
click at [141, 293] on div "EXFU0595104" at bounding box center [165, 295] width 109 height 26
click at [1375, 322] on div "01.07.2025 00:00:00" at bounding box center [1391, 320] width 109 height 26
click at [1357, 295] on div "Press SPACE to select this row." at bounding box center [1391, 295] width 109 height 26
click at [149, 265] on div "TCLU9018040" at bounding box center [165, 268] width 109 height 26
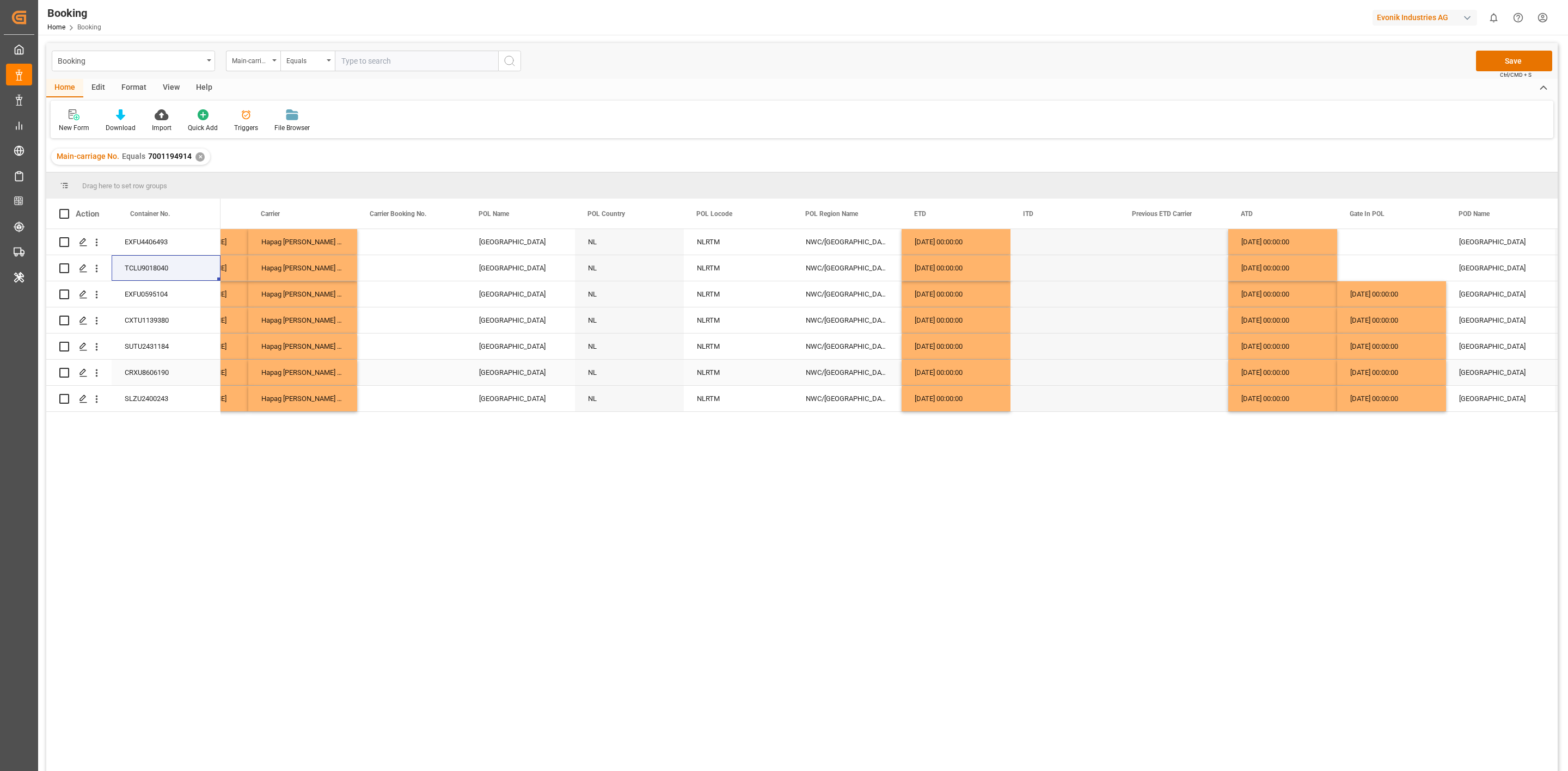
click at [1369, 353] on div "02.07.2025 00:00:00" at bounding box center [1391, 346] width 109 height 26
click at [1354, 263] on div "Press SPACE to select this row." at bounding box center [1391, 268] width 109 height 26
click at [145, 231] on div "EXFU4406493" at bounding box center [165, 242] width 109 height 26
click at [1353, 274] on div "02.07.2025 00:00:00" at bounding box center [1391, 268] width 109 height 26
click at [1362, 236] on div "Press SPACE to select this row." at bounding box center [1391, 242] width 109 height 26
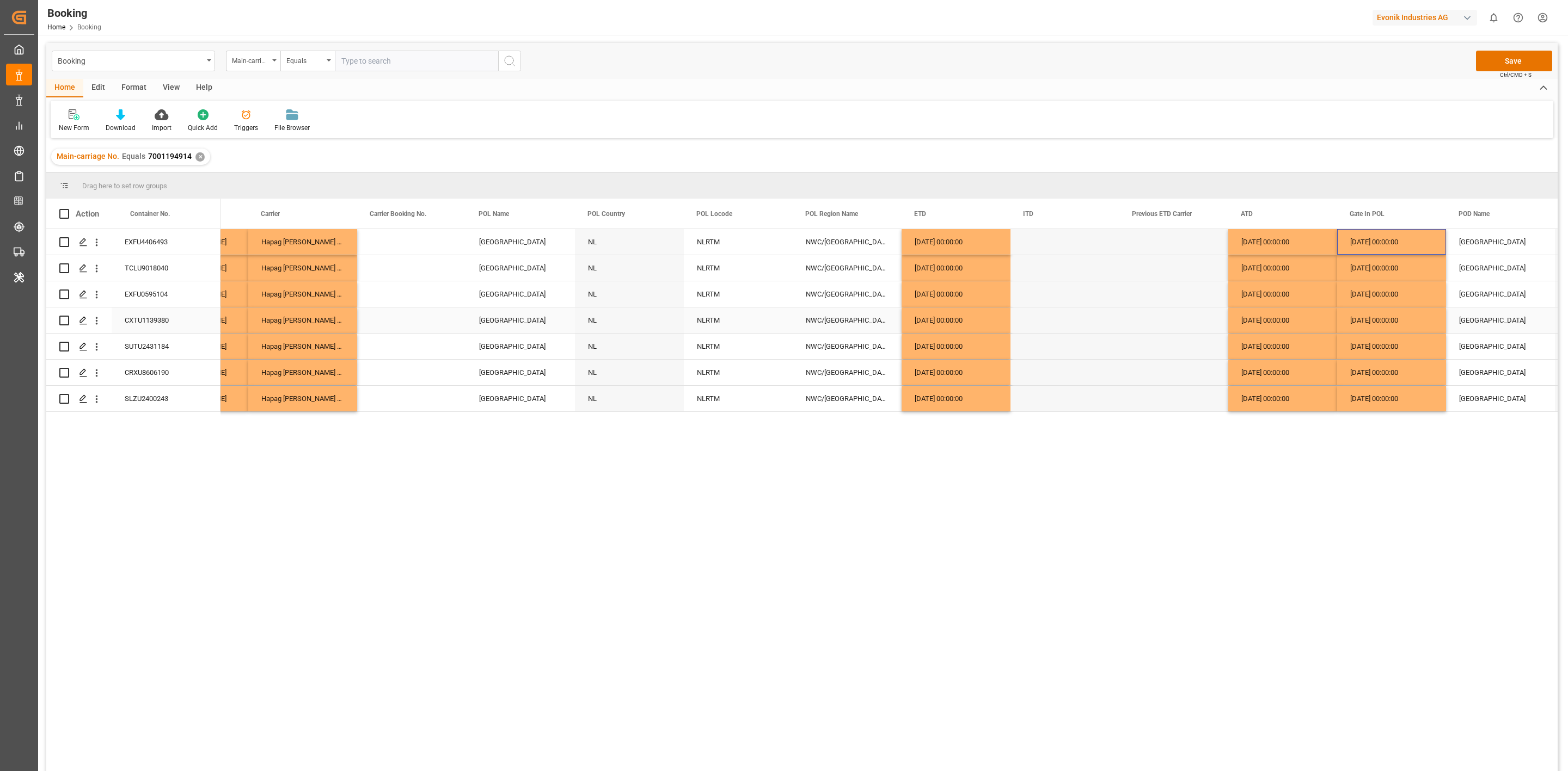
click at [1363, 330] on div "01.07.2025 00:00:00" at bounding box center [1391, 320] width 109 height 26
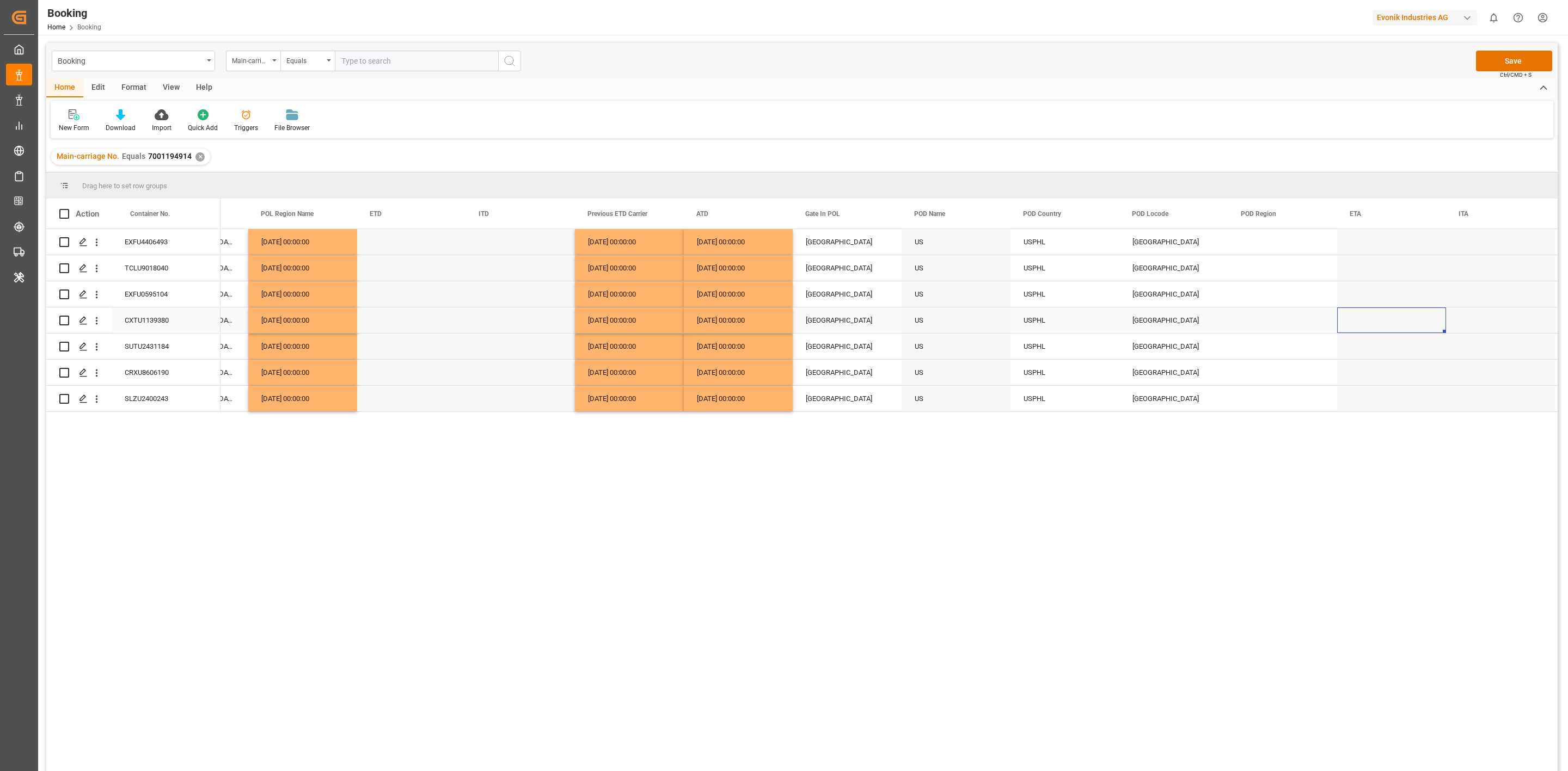
scroll to position [0, 5418]
click at [1238, 244] on div "Press SPACE to select this row." at bounding box center [1283, 242] width 109 height 26
click at [1242, 245] on div "Press SPACE to select this row." at bounding box center [1283, 242] width 109 height 26
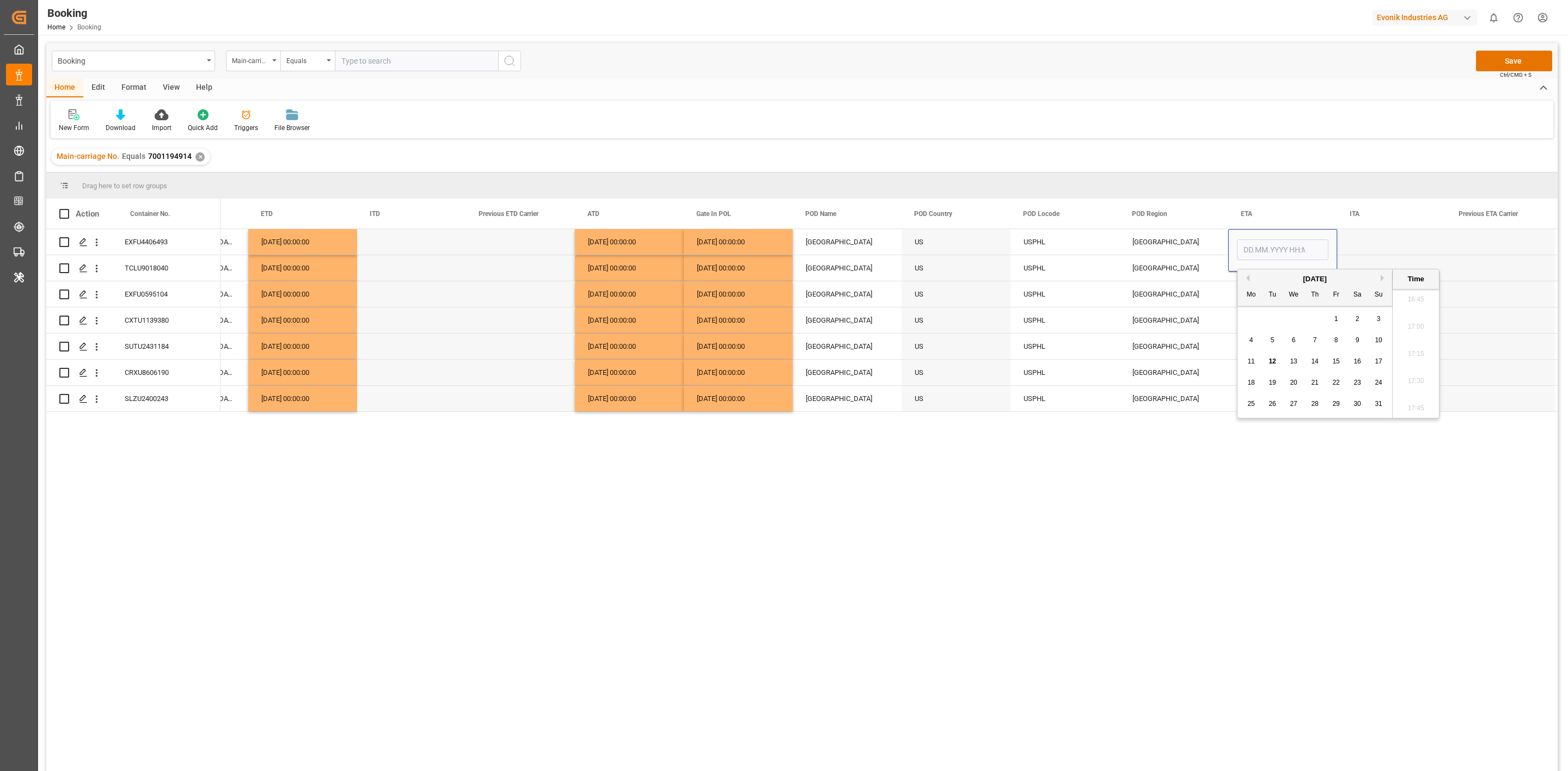
click at [1250, 280] on button "Previous Month" at bounding box center [1246, 278] width 6 height 6
click at [1301, 384] on div "23" at bounding box center [1294, 383] width 14 height 13
type input "23.07.2025 00:00"
click at [1219, 338] on div "USA" at bounding box center [1173, 346] width 109 height 26
click at [1267, 241] on div "23.07.2025 00:00:00" at bounding box center [1283, 242] width 109 height 26
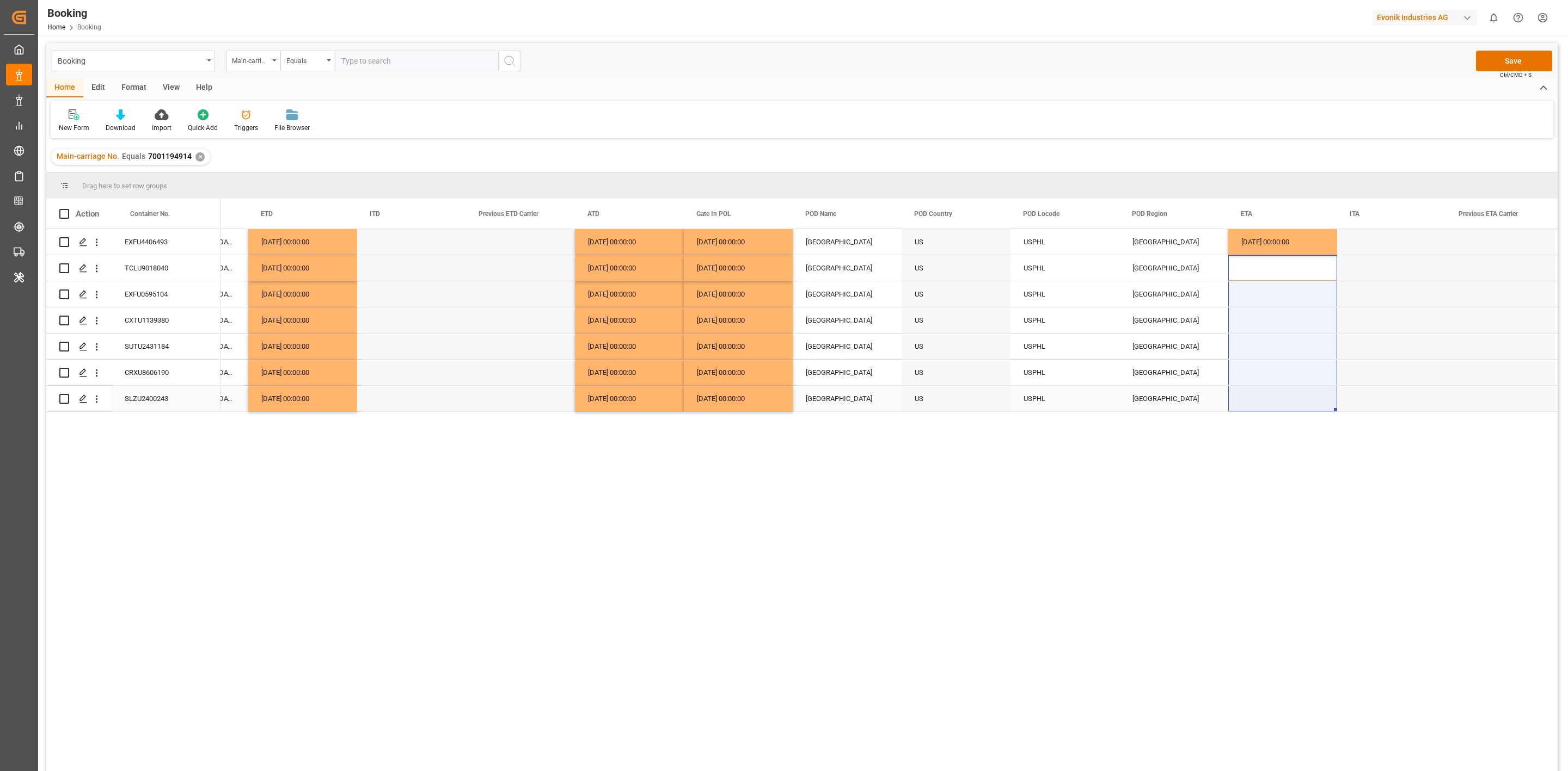
drag, startPoint x: 1252, startPoint y: 280, endPoint x: 1247, endPoint y: 390, distance: 110.1
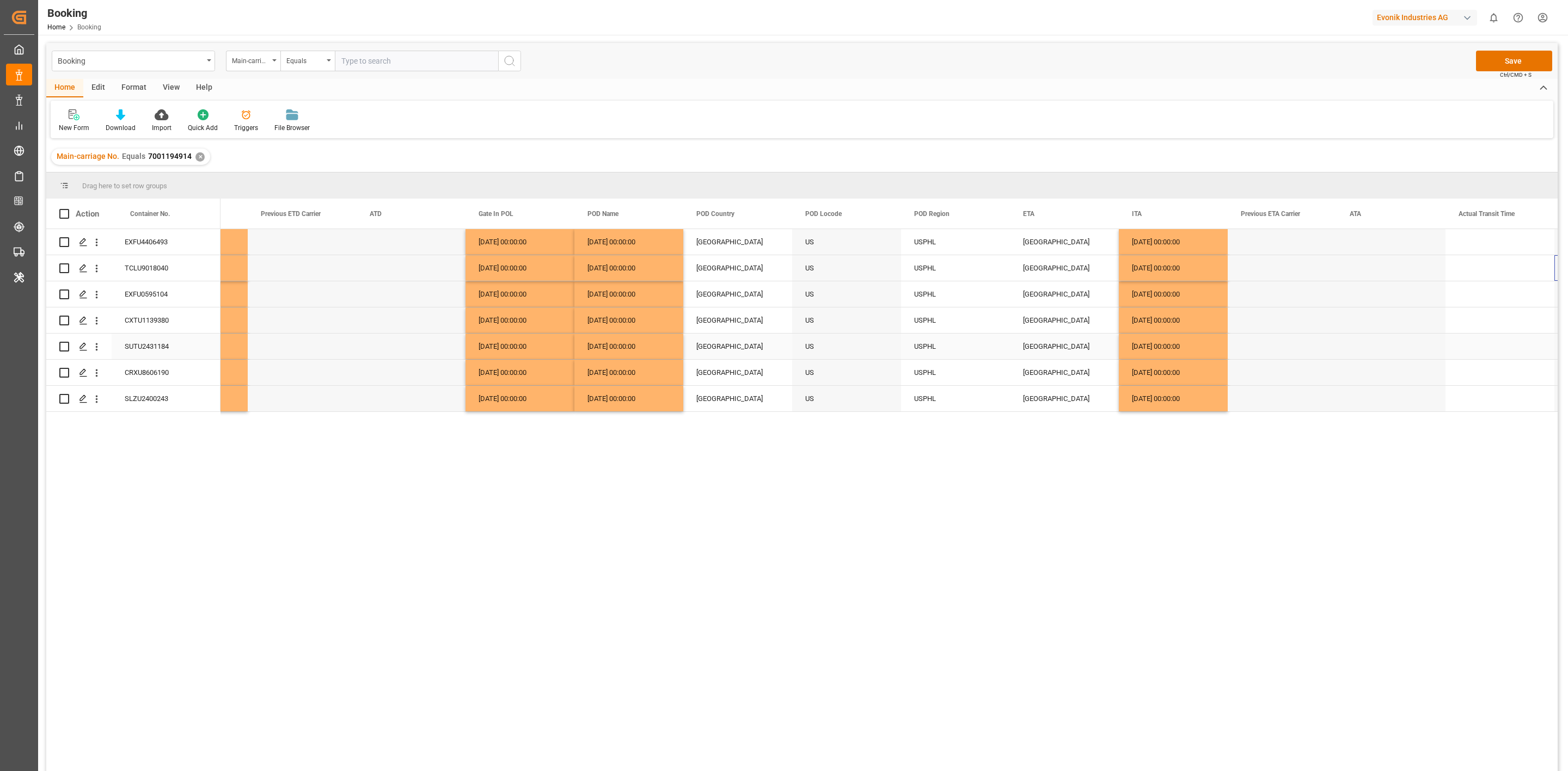
scroll to position [0, 5636]
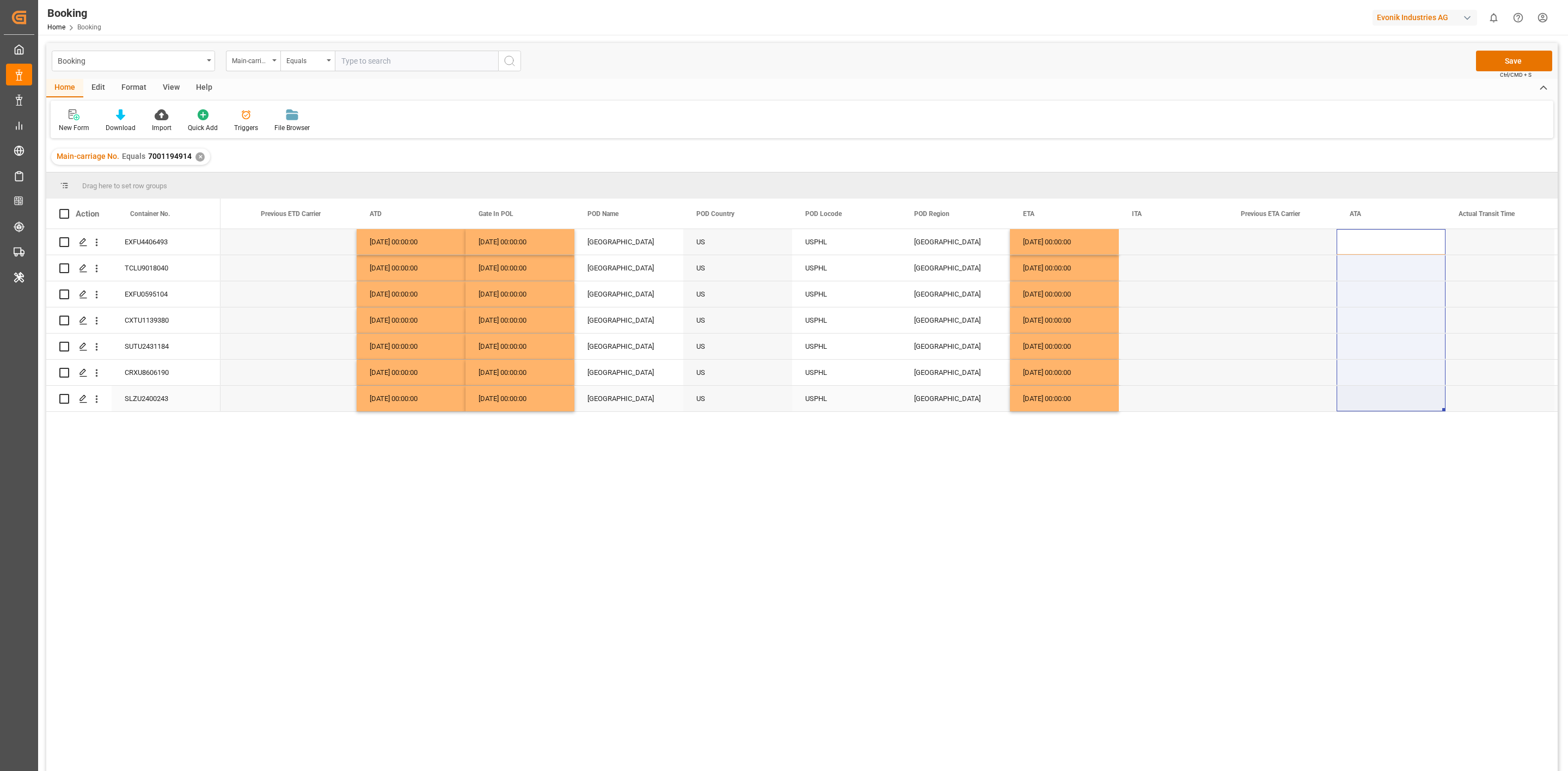
drag, startPoint x: 1366, startPoint y: 250, endPoint x: 1375, endPoint y: 387, distance: 137.3
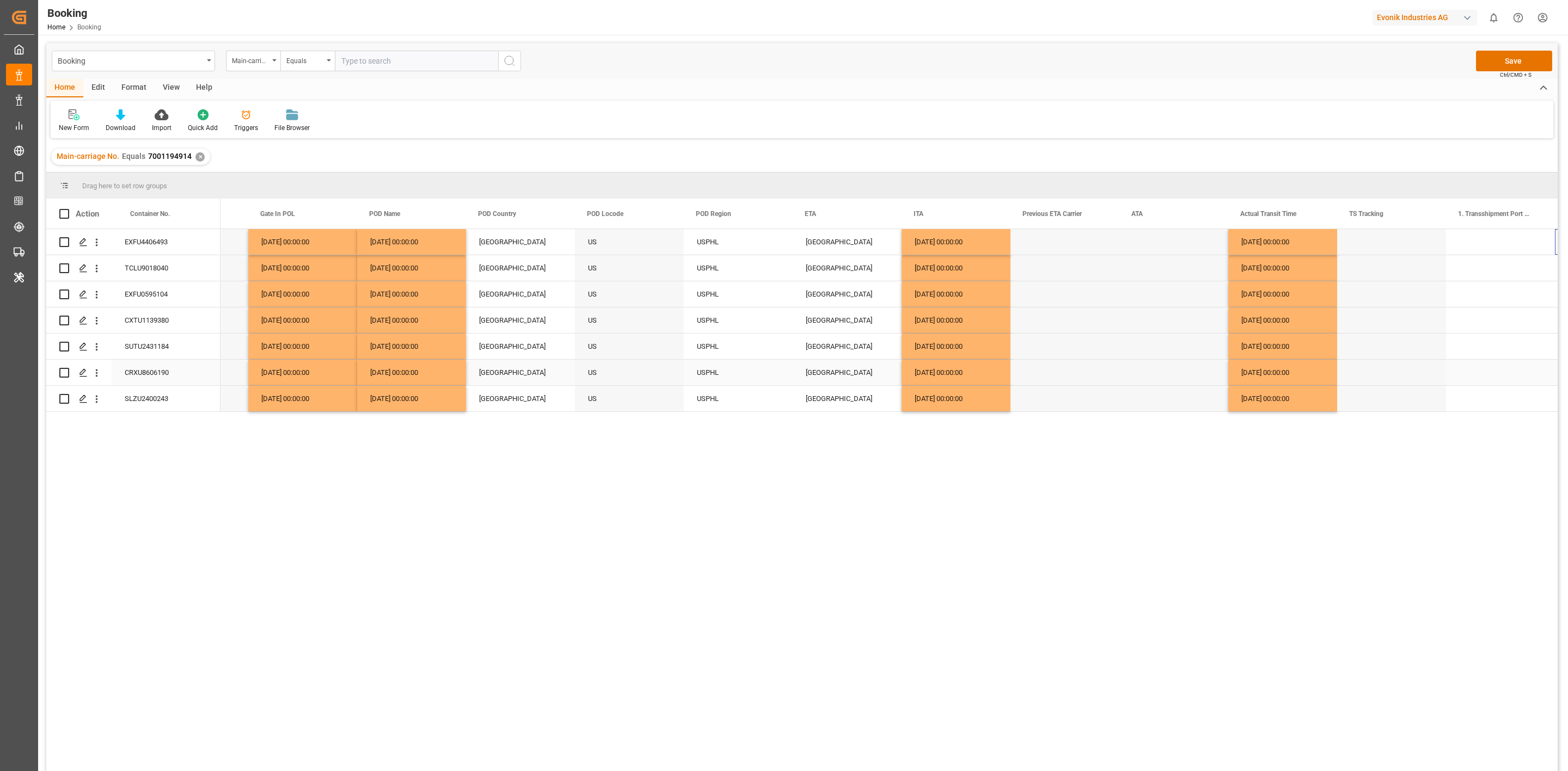
scroll to position [0, 5854]
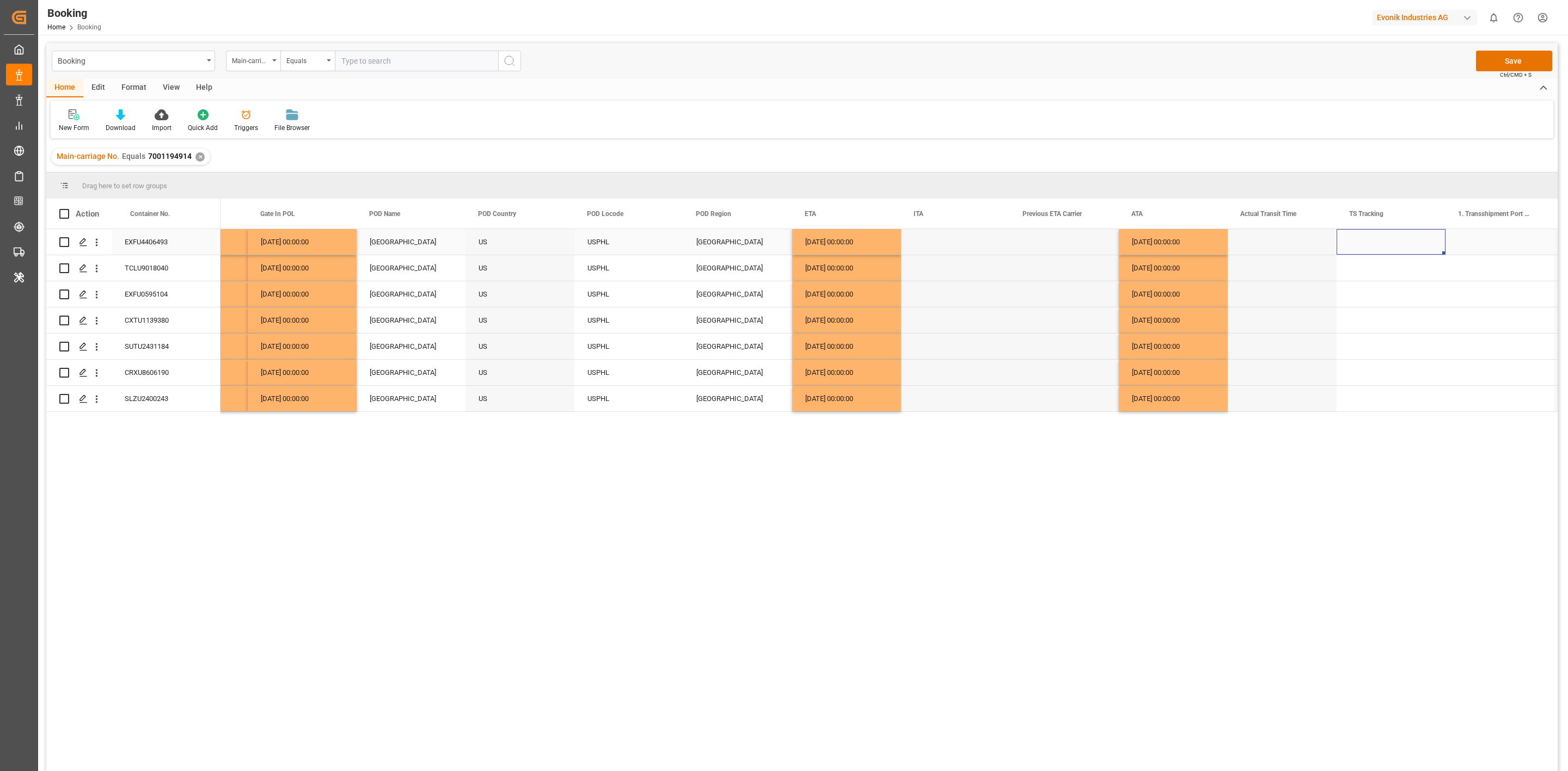
click at [1379, 246] on div "Press SPACE to select this row." at bounding box center [1391, 242] width 109 height 26
click at [1373, 248] on span "Select" at bounding box center [1364, 249] width 20 height 11
click at [1366, 248] on span "Select" at bounding box center [1364, 249] width 20 height 11
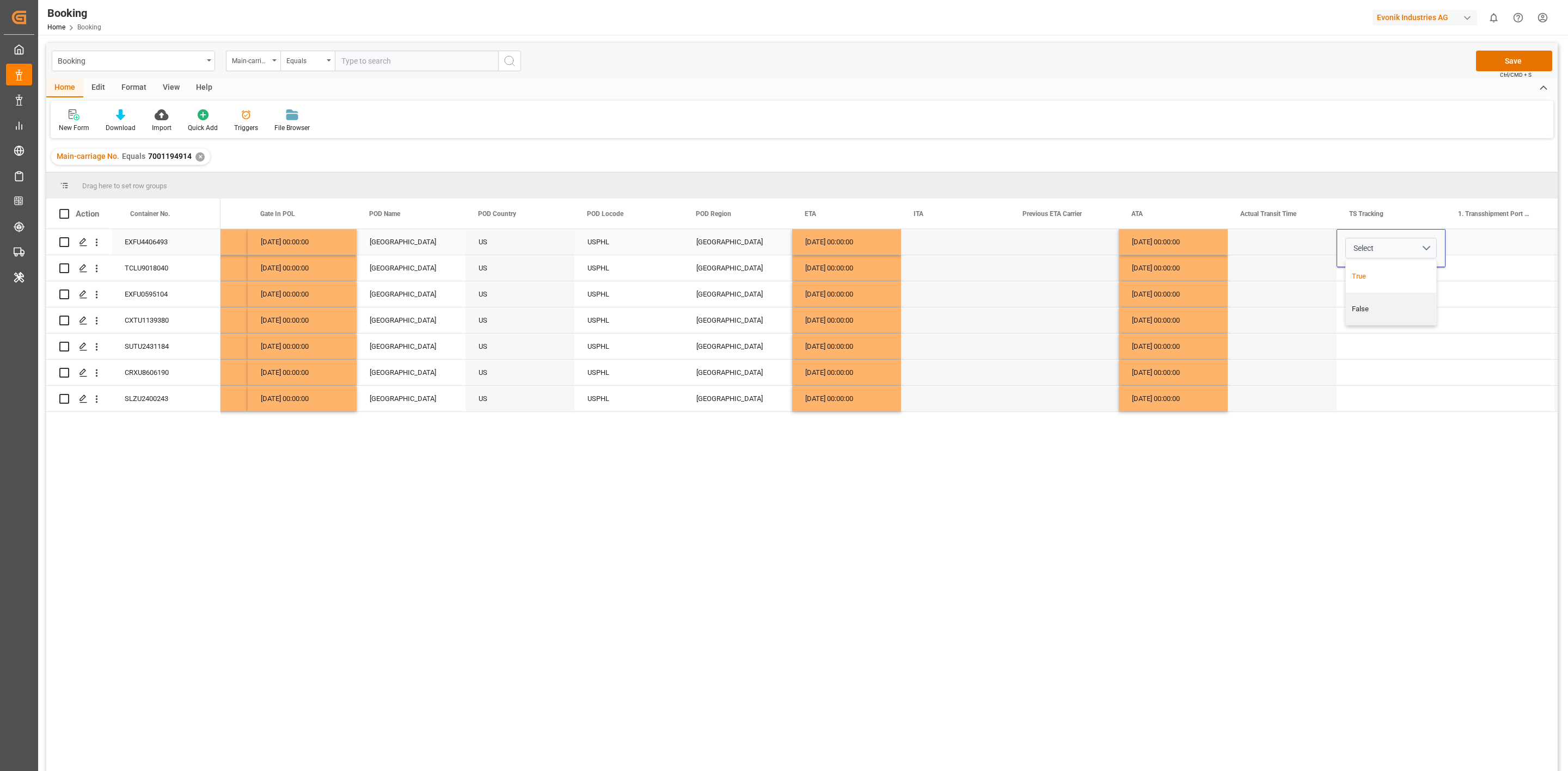
click at [1372, 275] on div "True" at bounding box center [1392, 276] width 79 height 11
click at [1374, 312] on div "Press SPACE to select this row." at bounding box center [1391, 320] width 109 height 26
click at [1375, 241] on div "True" at bounding box center [1391, 242] width 109 height 26
drag, startPoint x: 1373, startPoint y: 272, endPoint x: 1377, endPoint y: 392, distance: 120.1
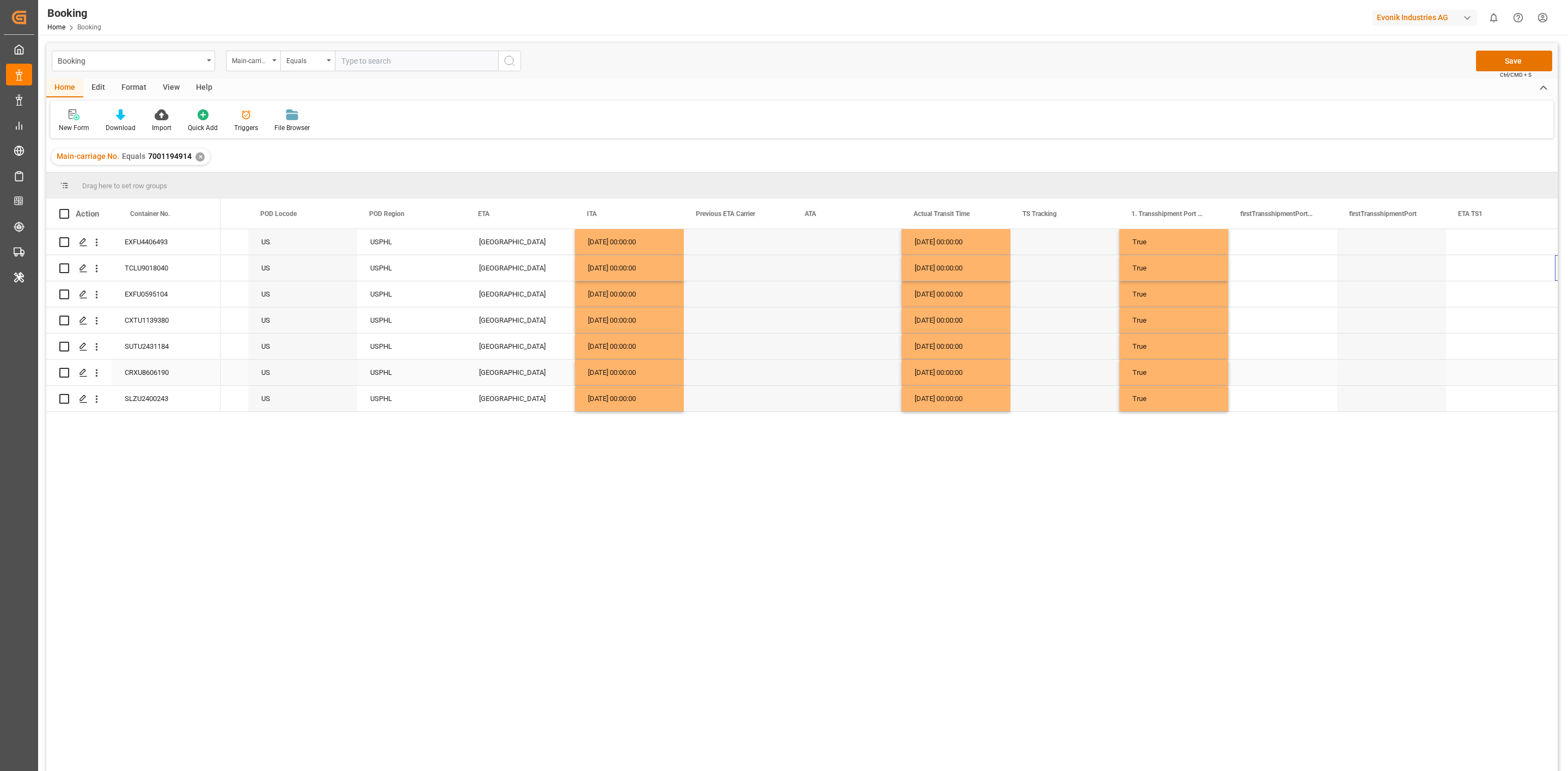
scroll to position [0, 6181]
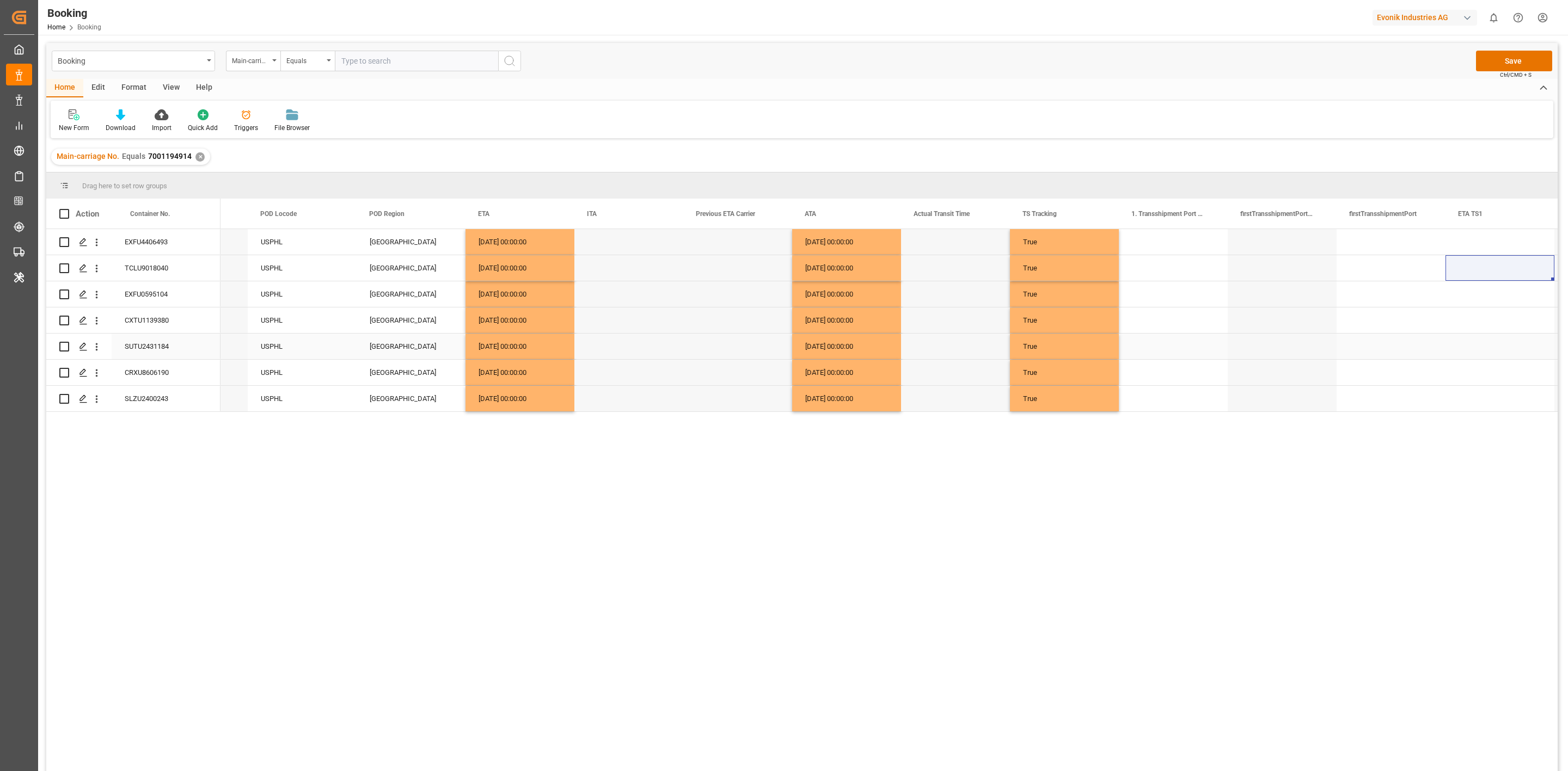
click at [1076, 346] on div "True" at bounding box center [1064, 346] width 109 height 26
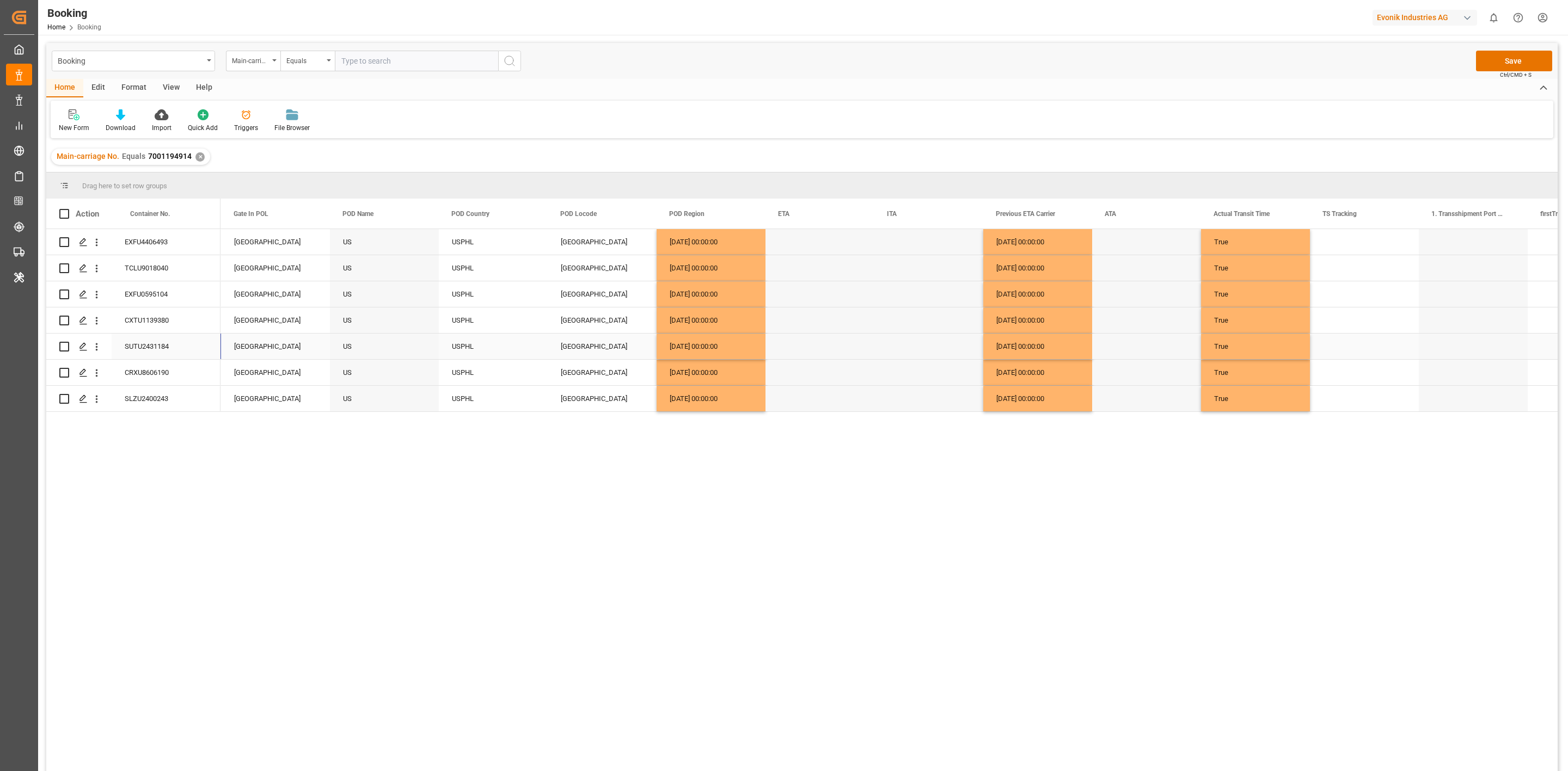
scroll to position [0, 5881]
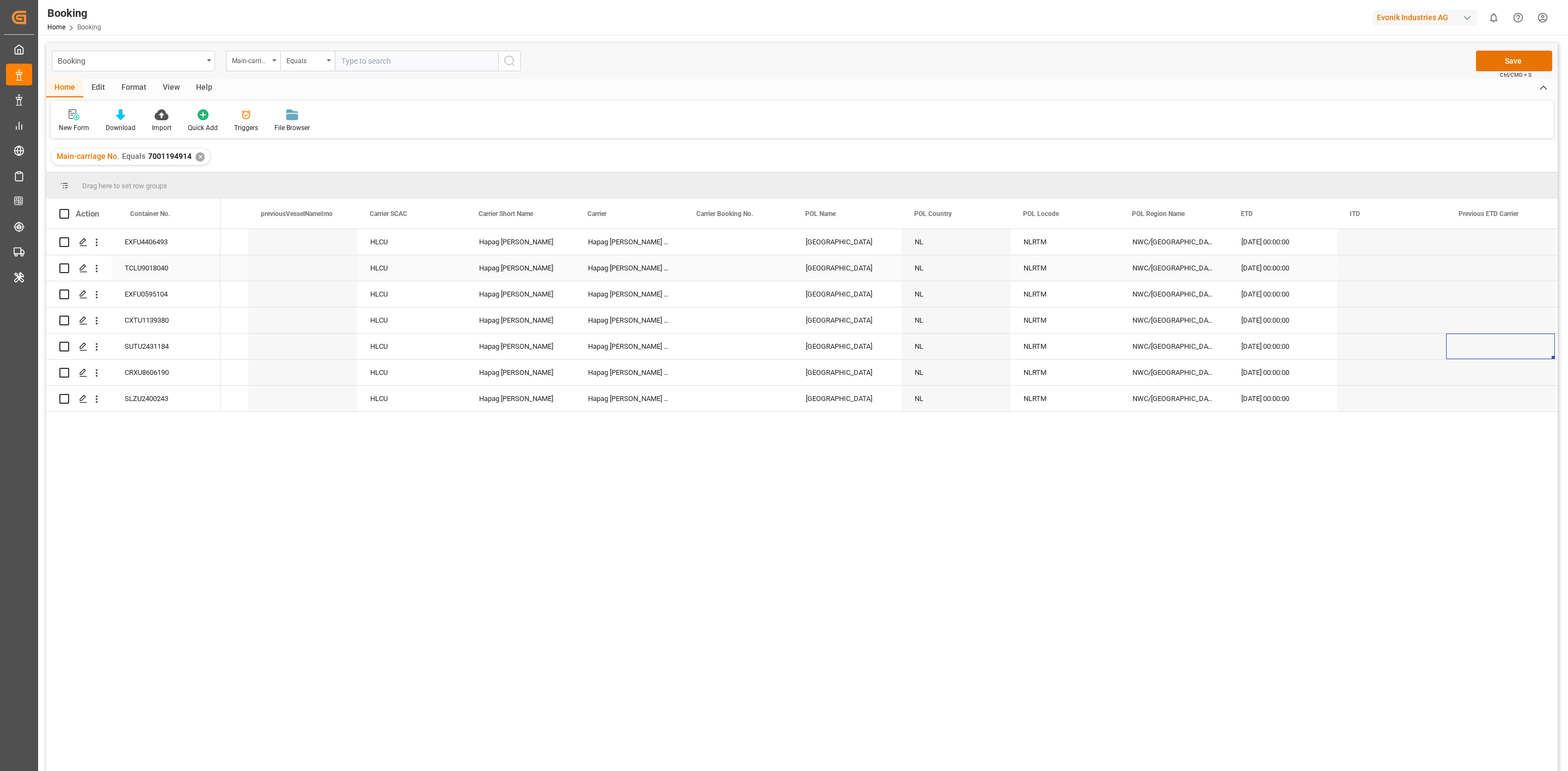
click at [1248, 264] on div "08.07.2025 00:00:00" at bounding box center [1283, 268] width 109 height 26
click at [1247, 306] on button "Previous Month" at bounding box center [1246, 304] width 6 height 6
click at [1340, 348] on div "4" at bounding box center [1337, 346] width 14 height 13
type input "04.07.2025 00:00"
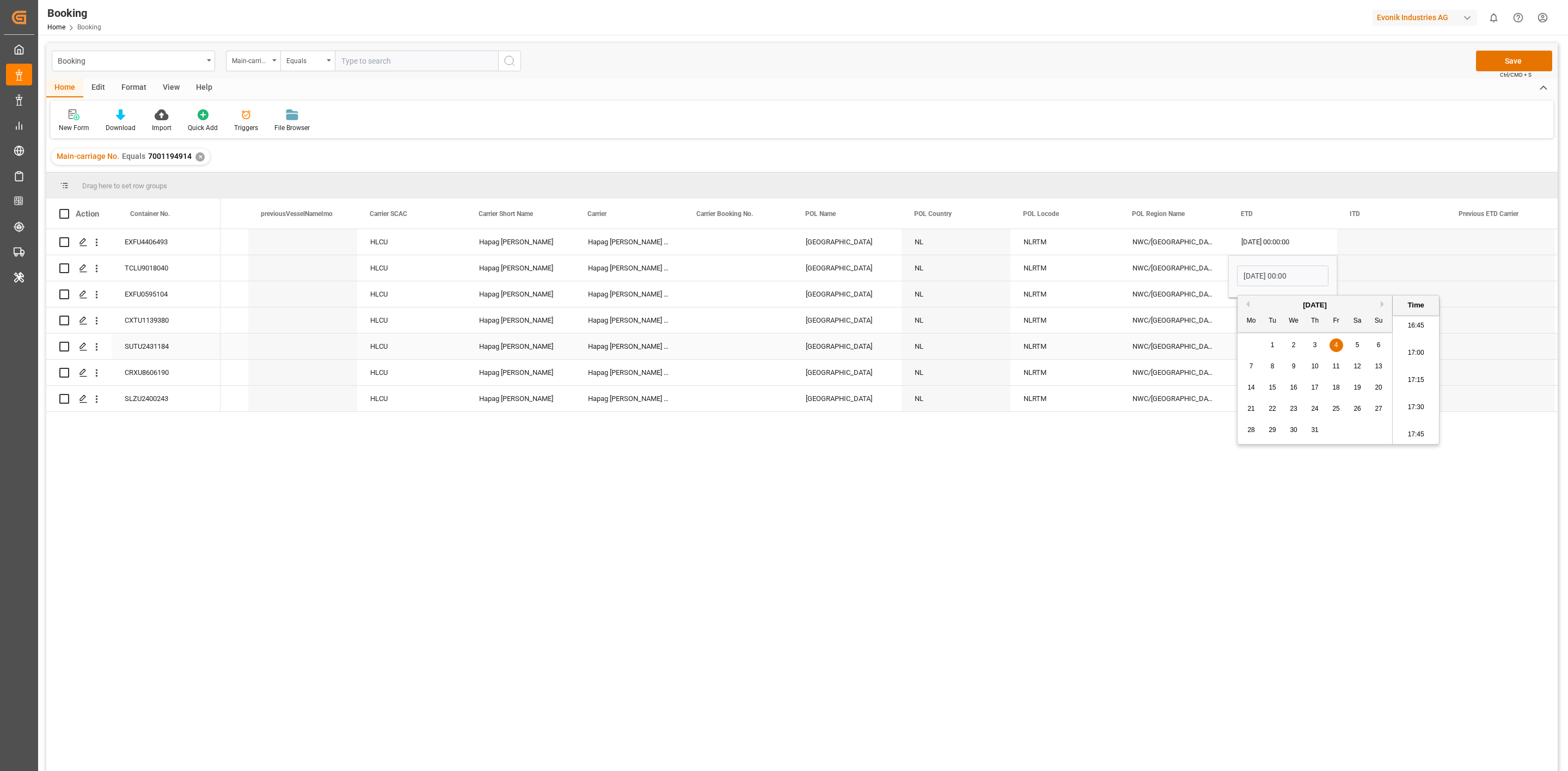
drag, startPoint x: 1476, startPoint y: 336, endPoint x: 1464, endPoint y: 336, distance: 12.0
click at [1477, 336] on div "Press SPACE to select this row." at bounding box center [1500, 346] width 109 height 26
click at [1257, 275] on div "04.07.2025 00:00:00" at bounding box center [1283, 268] width 109 height 26
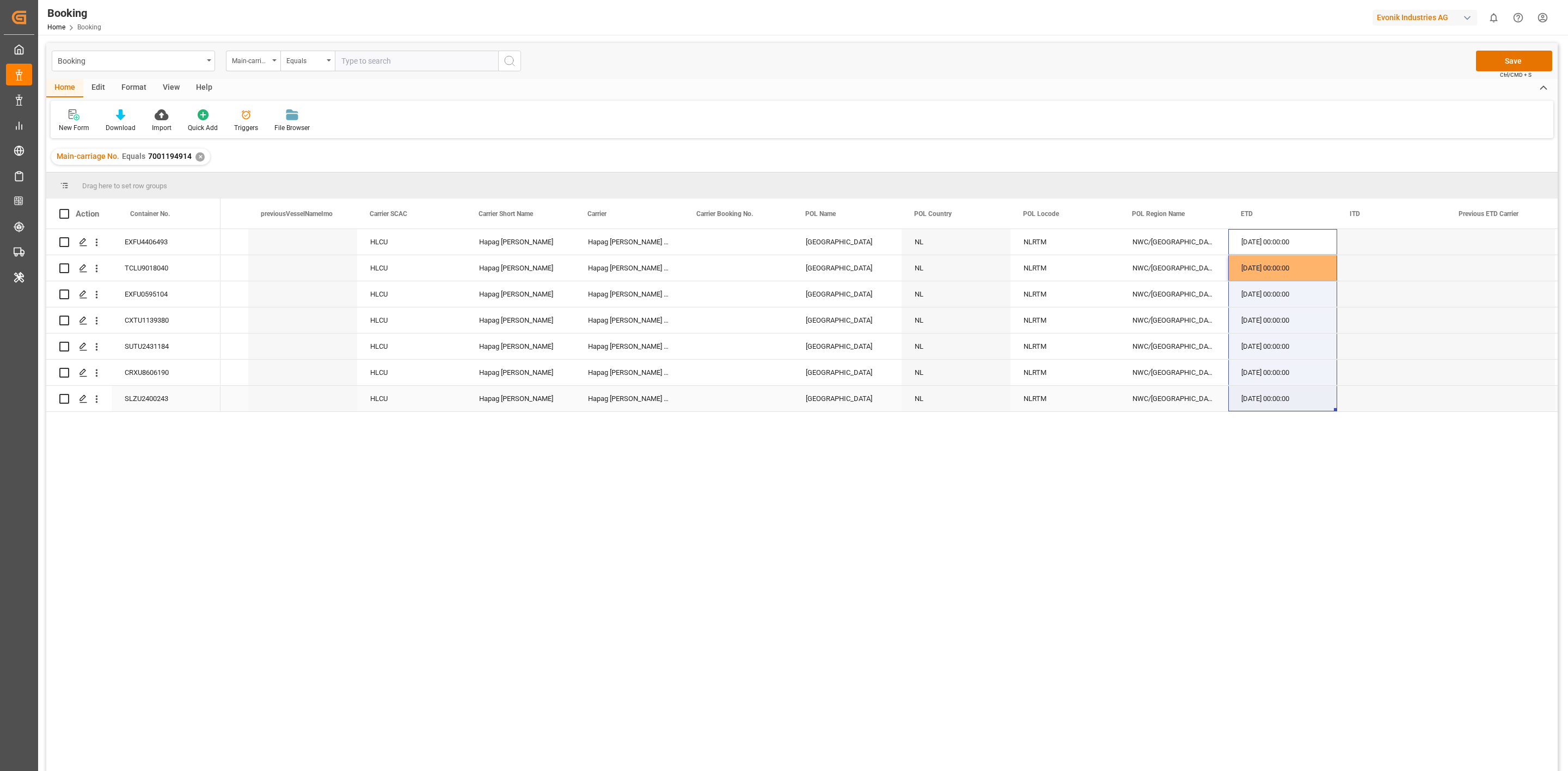
drag, startPoint x: 1249, startPoint y: 283, endPoint x: 1243, endPoint y: 394, distance: 111.2
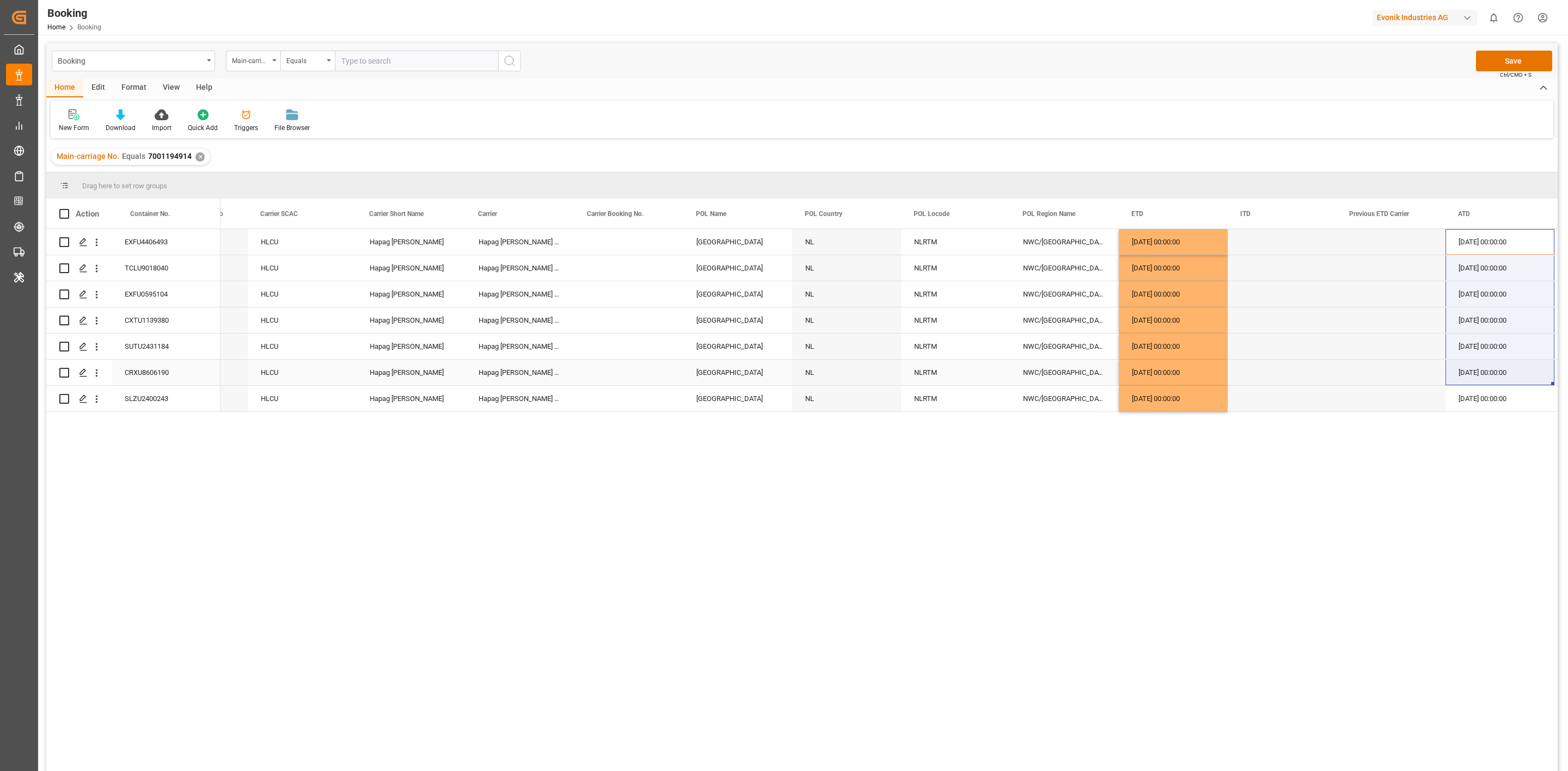
drag, startPoint x: 1467, startPoint y: 240, endPoint x: 1490, endPoint y: 391, distance: 152.7
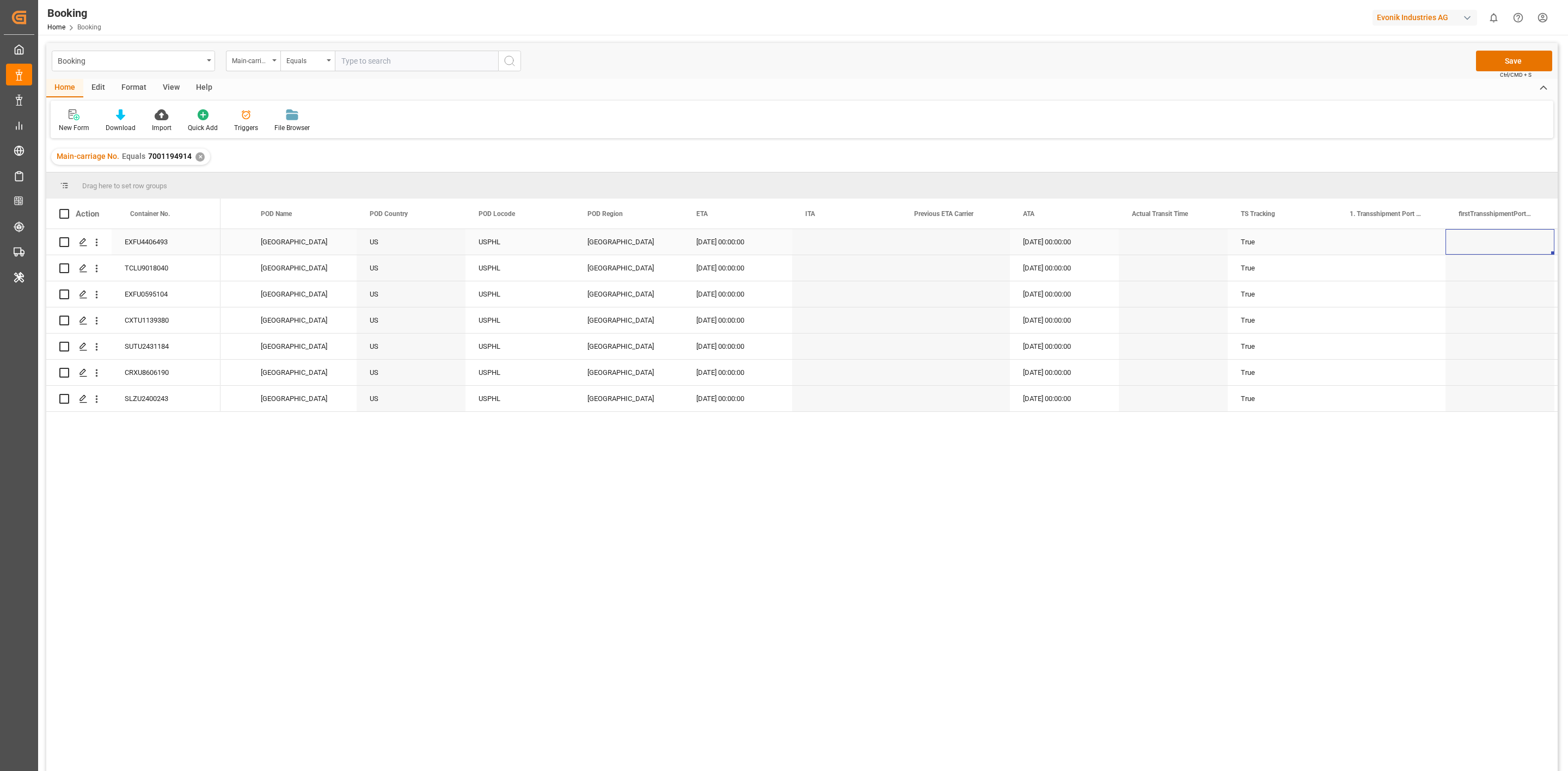
click at [1374, 249] on div "Press SPACE to select this row." at bounding box center [1391, 242] width 109 height 26
click at [1375, 249] on div "Press SPACE to select this row." at bounding box center [1391, 242] width 109 height 26
click at [1375, 254] on input "Press SPACE to select this row." at bounding box center [1391, 248] width 91 height 21
paste input "ANTWERP"
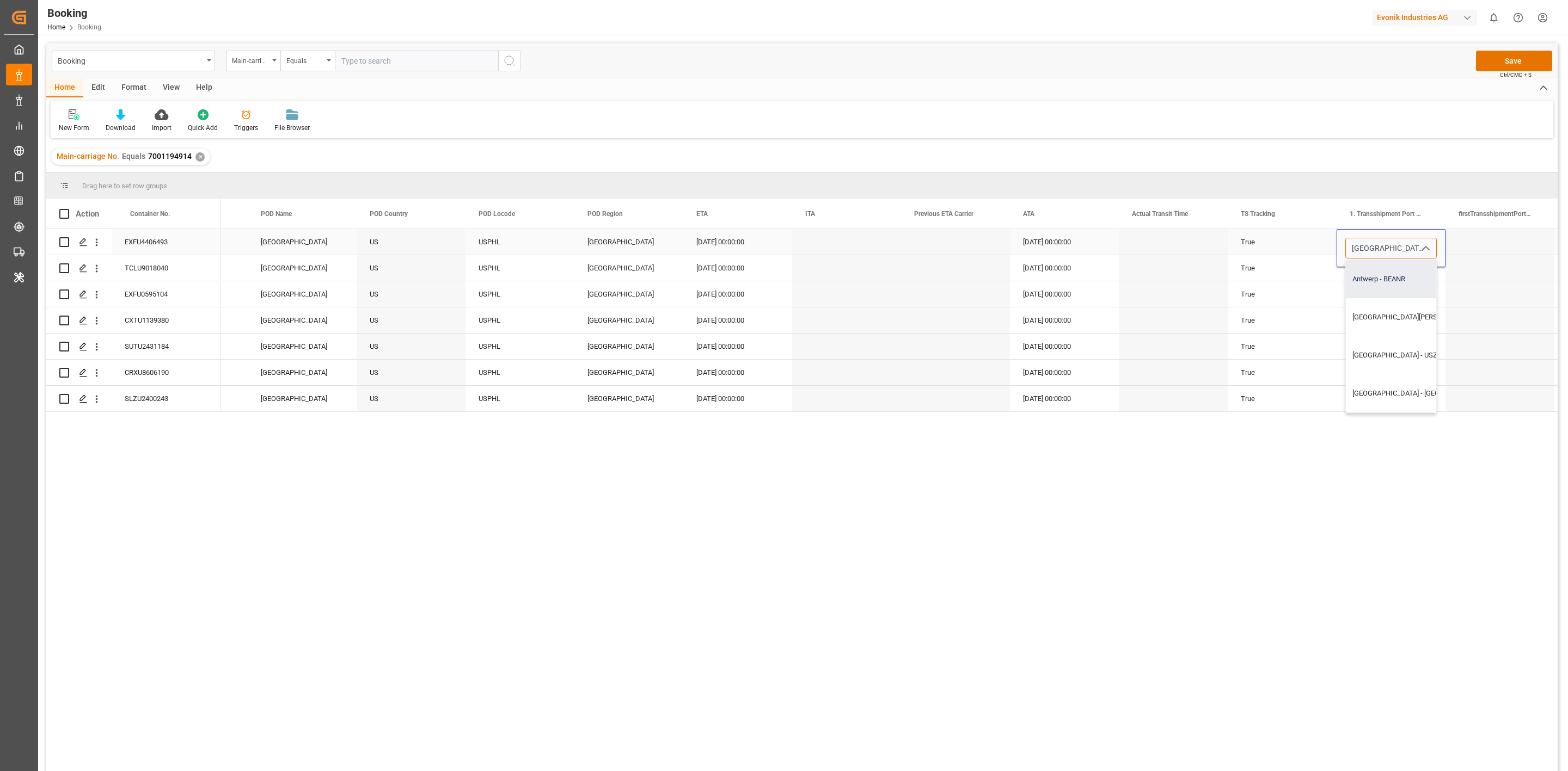
click at [1385, 281] on div "Antwerp - BEANR" at bounding box center [1441, 279] width 190 height 38
type input "Antwerp - BEANR"
click at [1382, 293] on div "Press SPACE to select this row." at bounding box center [1391, 295] width 109 height 26
click at [1377, 249] on div "Antwerp" at bounding box center [1391, 242] width 109 height 26
drag, startPoint x: 1360, startPoint y: 397, endPoint x: 1355, endPoint y: 416, distance: 19.6
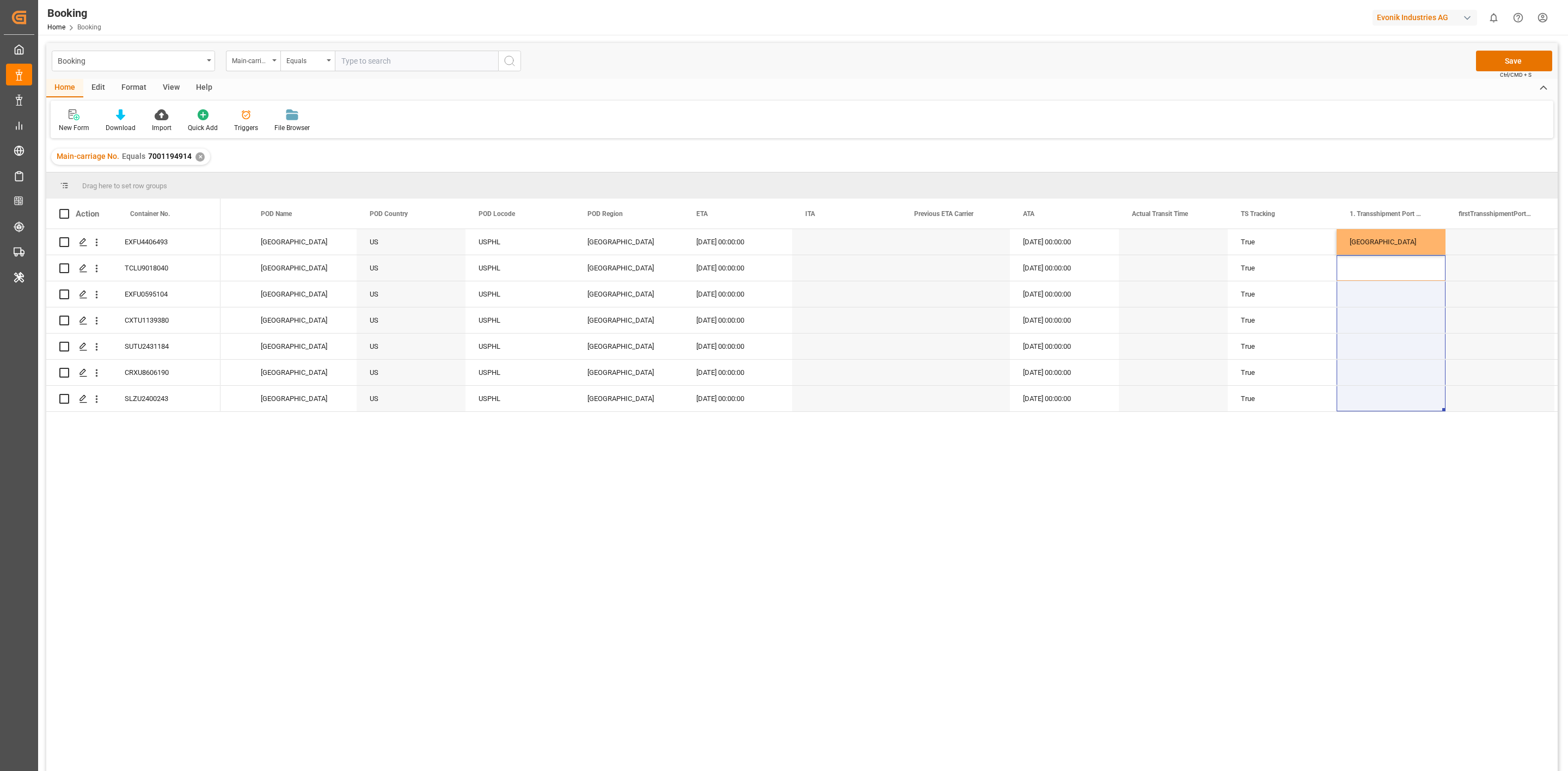
click at [1355, 416] on div "04.07.2025 00:00:00 02.07.2025 00:00:00 Philadelphia US USPHL USA 23.07.2025 00…" at bounding box center [889, 504] width 1337 height 549
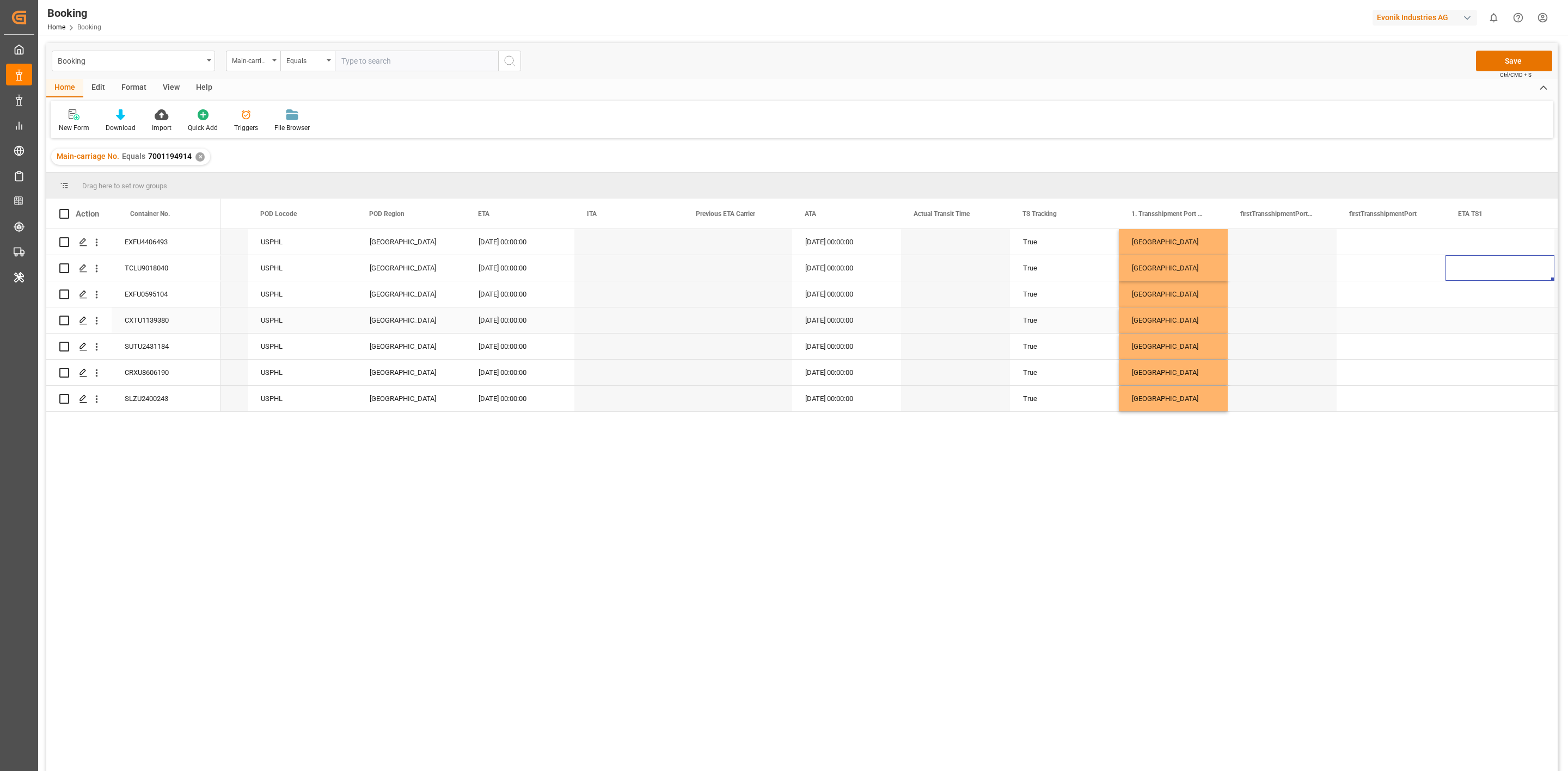
click at [1387, 324] on div "Press SPACE to select this row." at bounding box center [1391, 320] width 109 height 26
click at [1387, 324] on input "Press SPACE to select this row." at bounding box center [1391, 326] width 91 height 21
paste input "Antwerp"
click at [1380, 355] on div "BEANR" at bounding box center [1391, 357] width 91 height 38
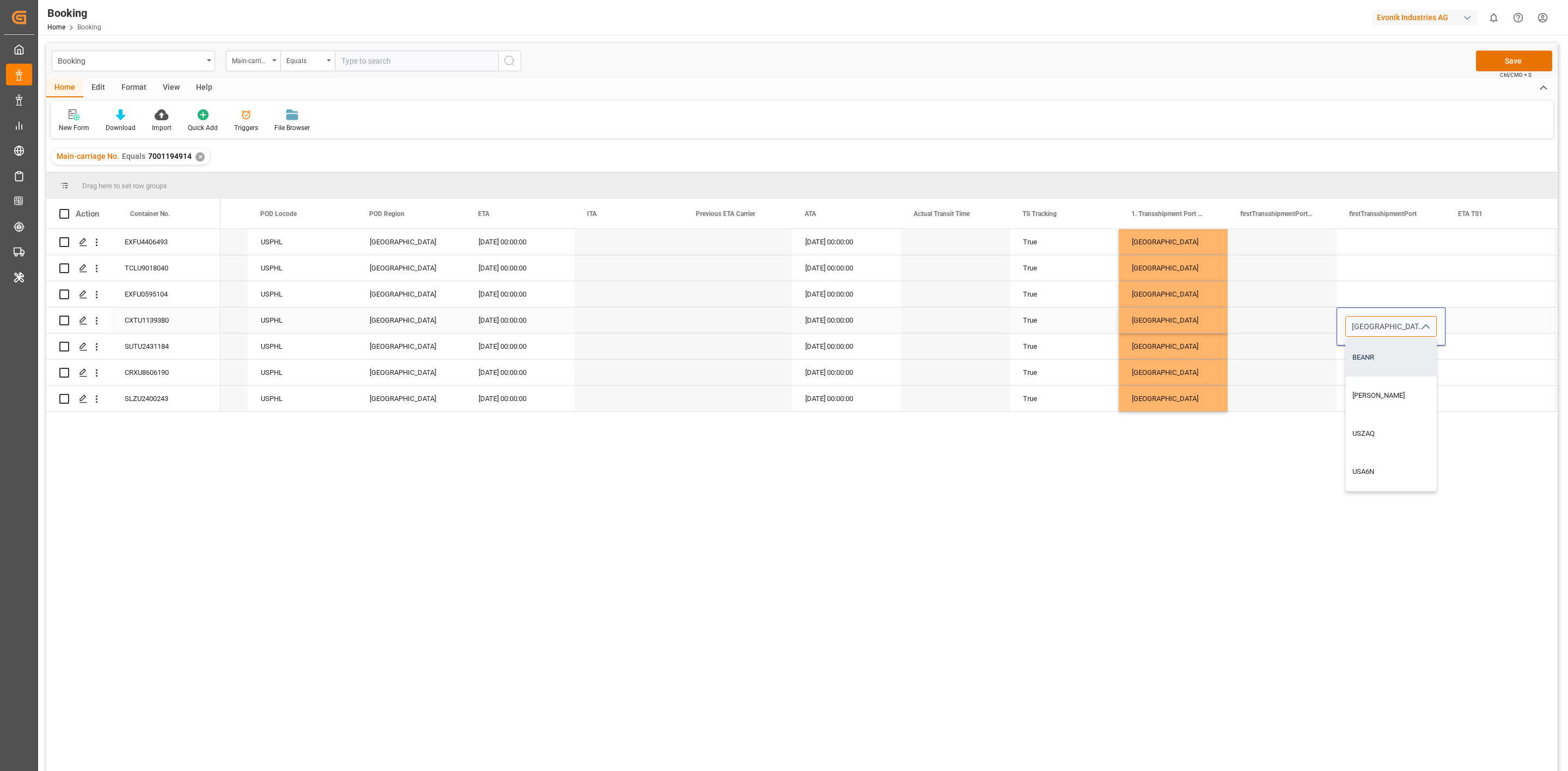
type input "BEANR"
click at [1382, 356] on div "Press SPACE to select this row." at bounding box center [1391, 346] width 109 height 26
click at [1381, 323] on div "BEANR" at bounding box center [1391, 320] width 109 height 26
drag, startPoint x: 1374, startPoint y: 237, endPoint x: 1384, endPoint y: 371, distance: 134.4
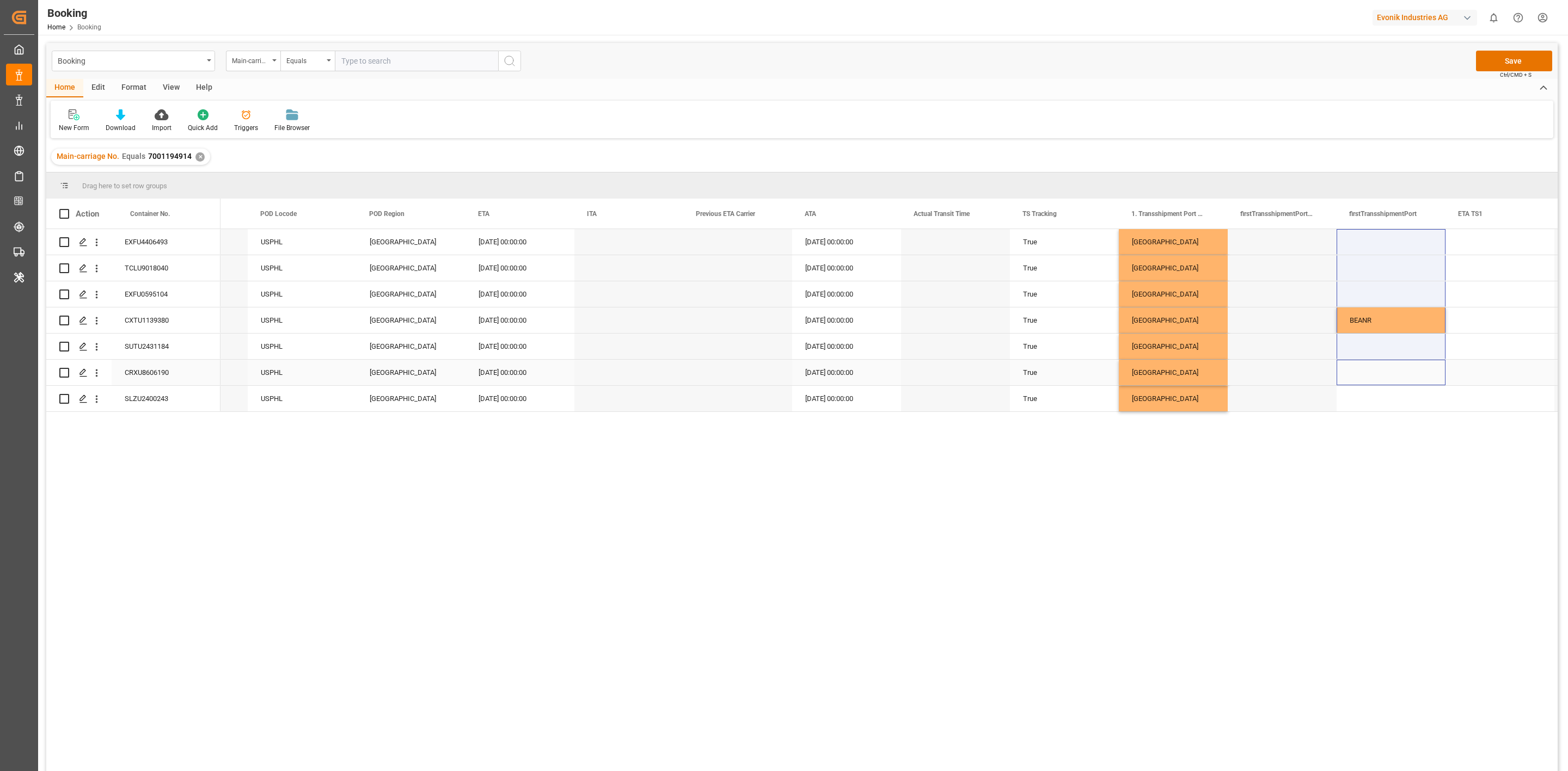
drag, startPoint x: 1384, startPoint y: 371, endPoint x: 1384, endPoint y: 384, distance: 13.0
click at [1384, 384] on div "Press SPACE to select this row." at bounding box center [1391, 373] width 109 height 26
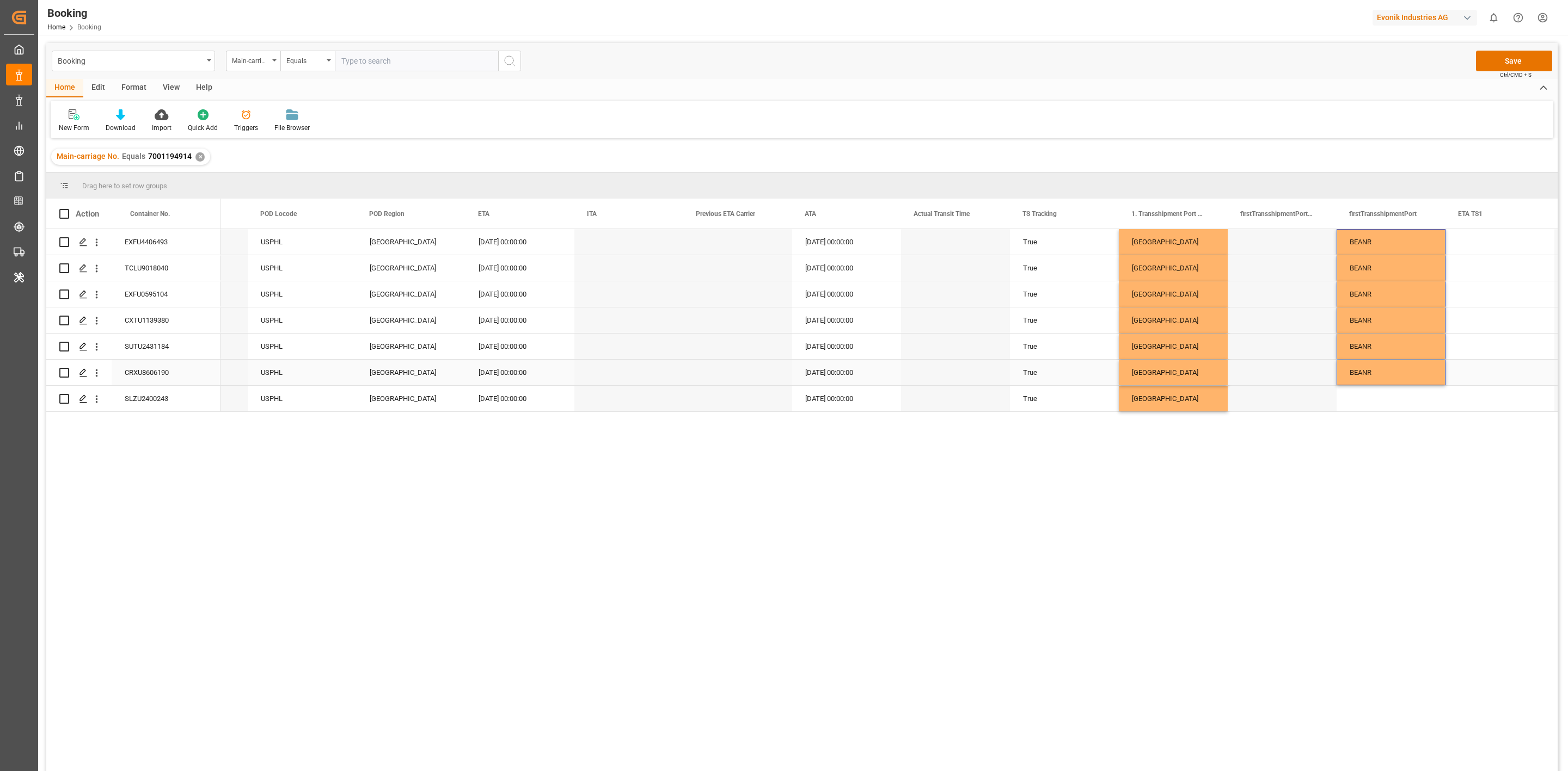
click at [1383, 397] on div "Press SPACE to select this row." at bounding box center [1391, 399] width 109 height 26
click at [1395, 351] on div "BEANR" at bounding box center [1391, 346] width 109 height 26
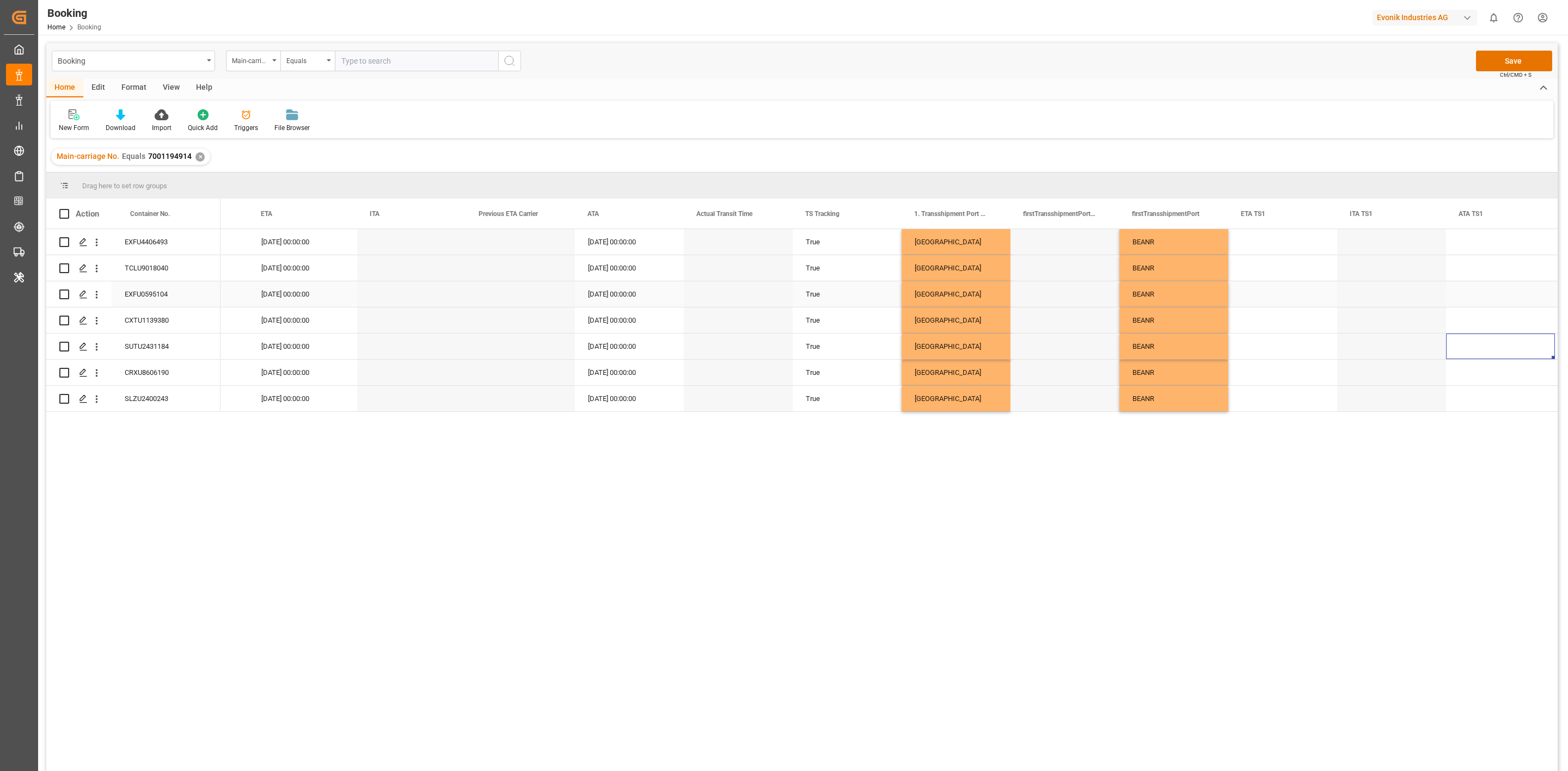
click at [1255, 290] on div "Press SPACE to select this row." at bounding box center [1283, 295] width 109 height 26
click at [1255, 297] on div "Press SPACE to select this row." at bounding box center [1283, 295] width 109 height 26
click at [1255, 297] on input "Press SPACE to select this row." at bounding box center [1283, 302] width 91 height 21
click at [1247, 331] on button "Previous Month" at bounding box center [1246, 330] width 6 height 6
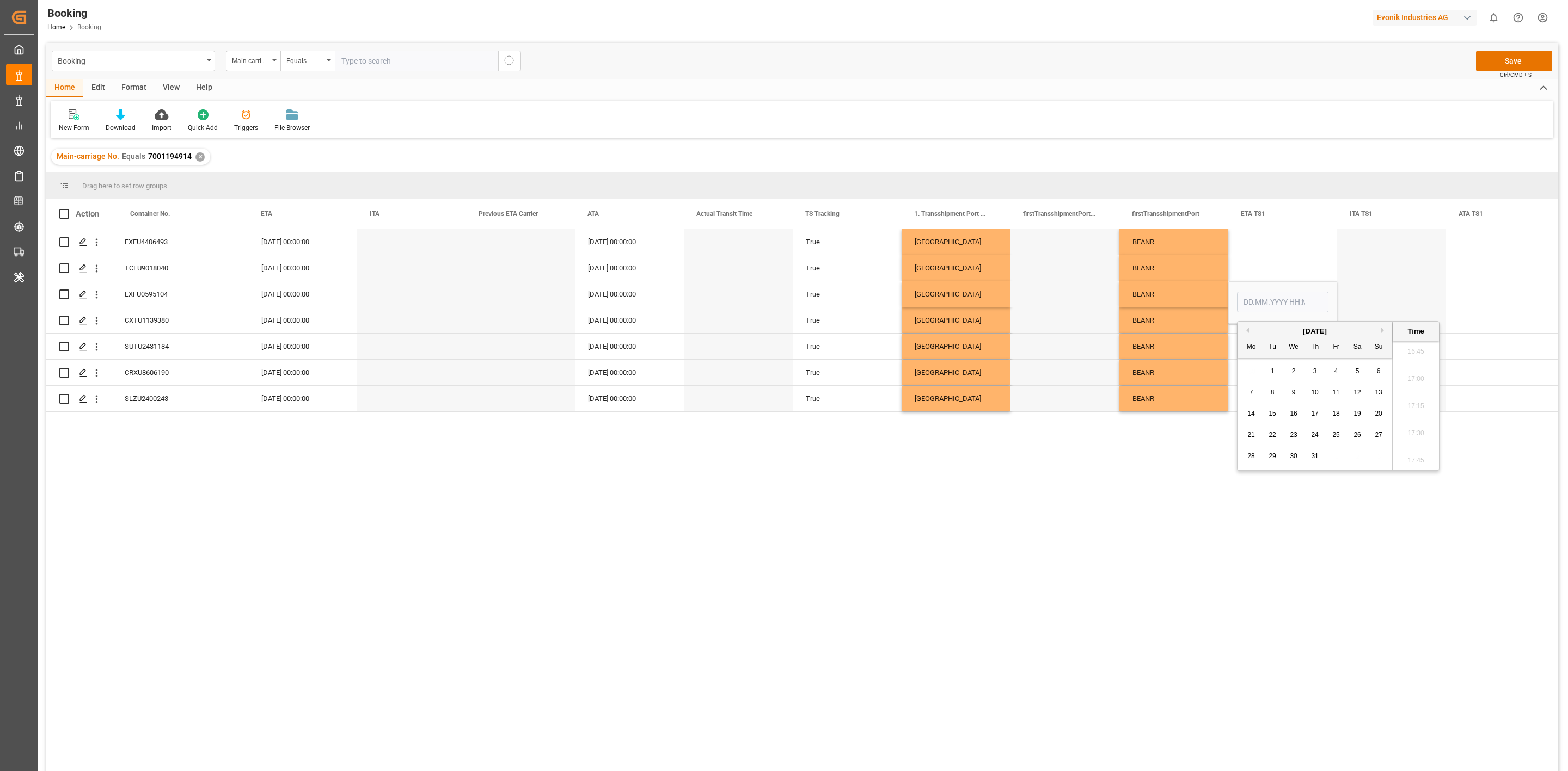
click at [1252, 392] on span "7" at bounding box center [1251, 392] width 4 height 8
click at [1377, 374] on span "6" at bounding box center [1379, 371] width 4 height 8
type input "06.07.2025 00:00"
click at [1479, 373] on div "Press SPACE to select this row." at bounding box center [1500, 373] width 109 height 26
click at [1263, 299] on div "06.07.2025 00:00:00" at bounding box center [1283, 295] width 109 height 26
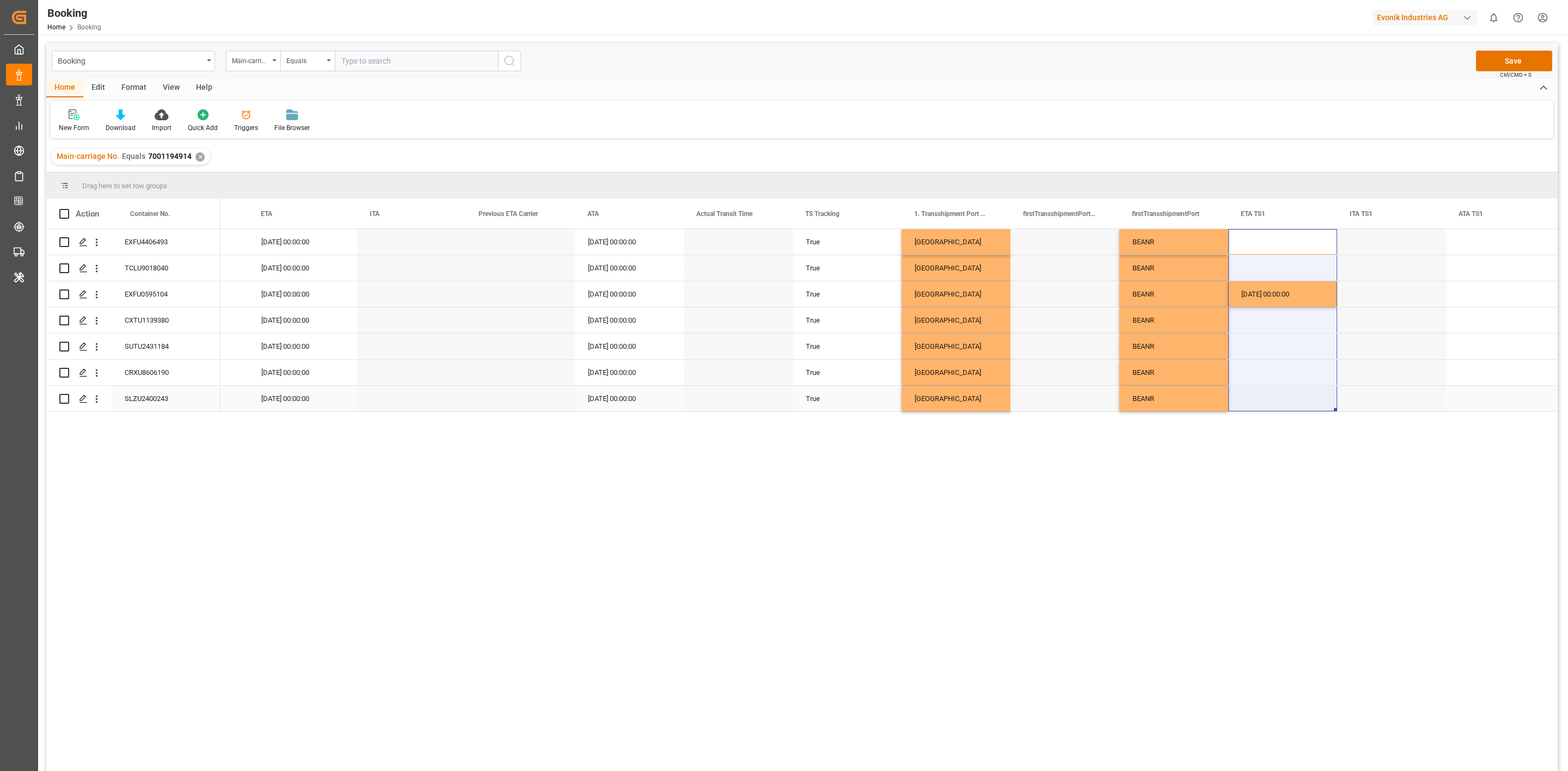
drag, startPoint x: 1262, startPoint y: 272, endPoint x: 1265, endPoint y: 397, distance: 125.0
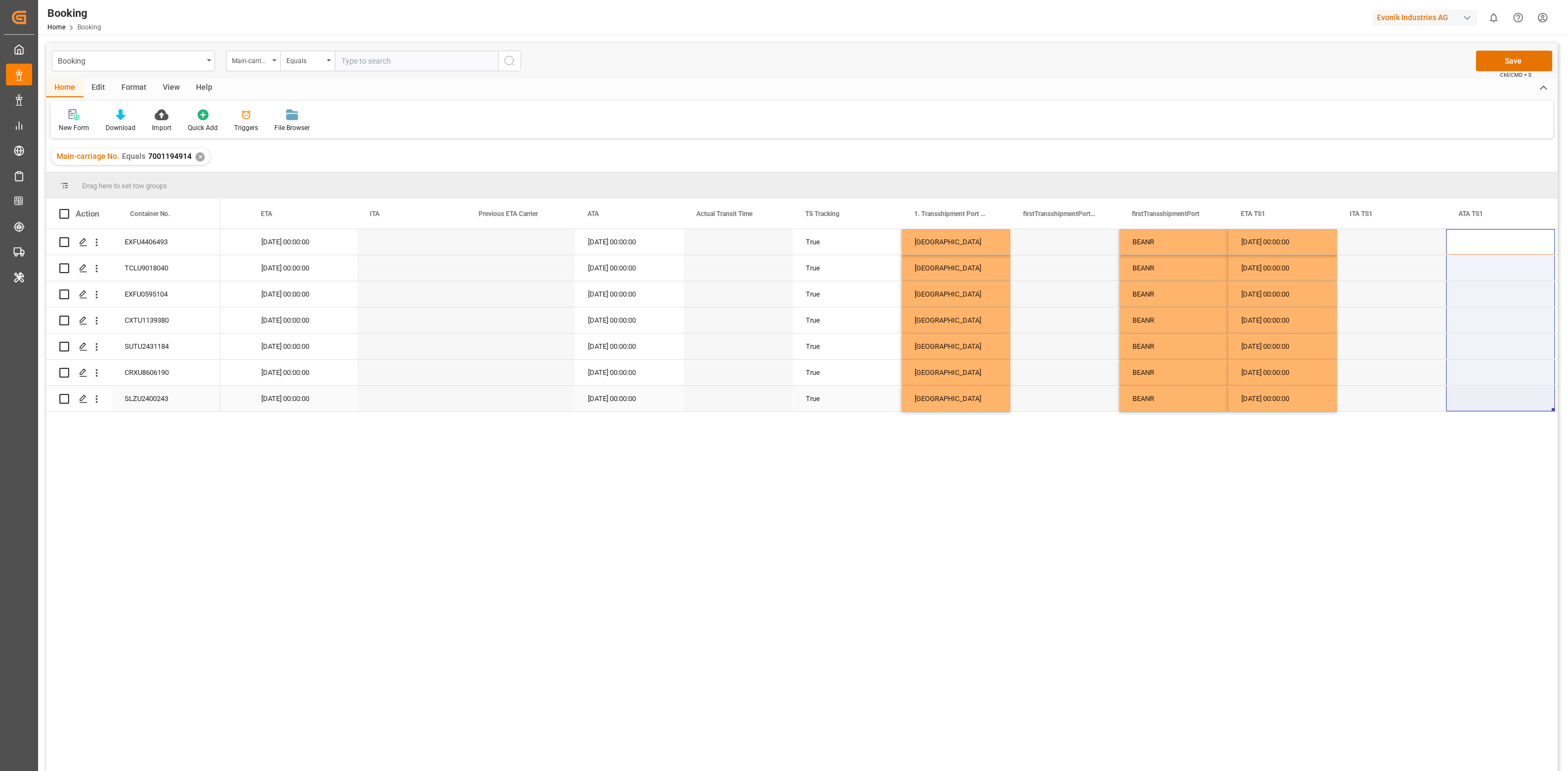
drag, startPoint x: 1467, startPoint y: 246, endPoint x: 1487, endPoint y: 404, distance: 159.3
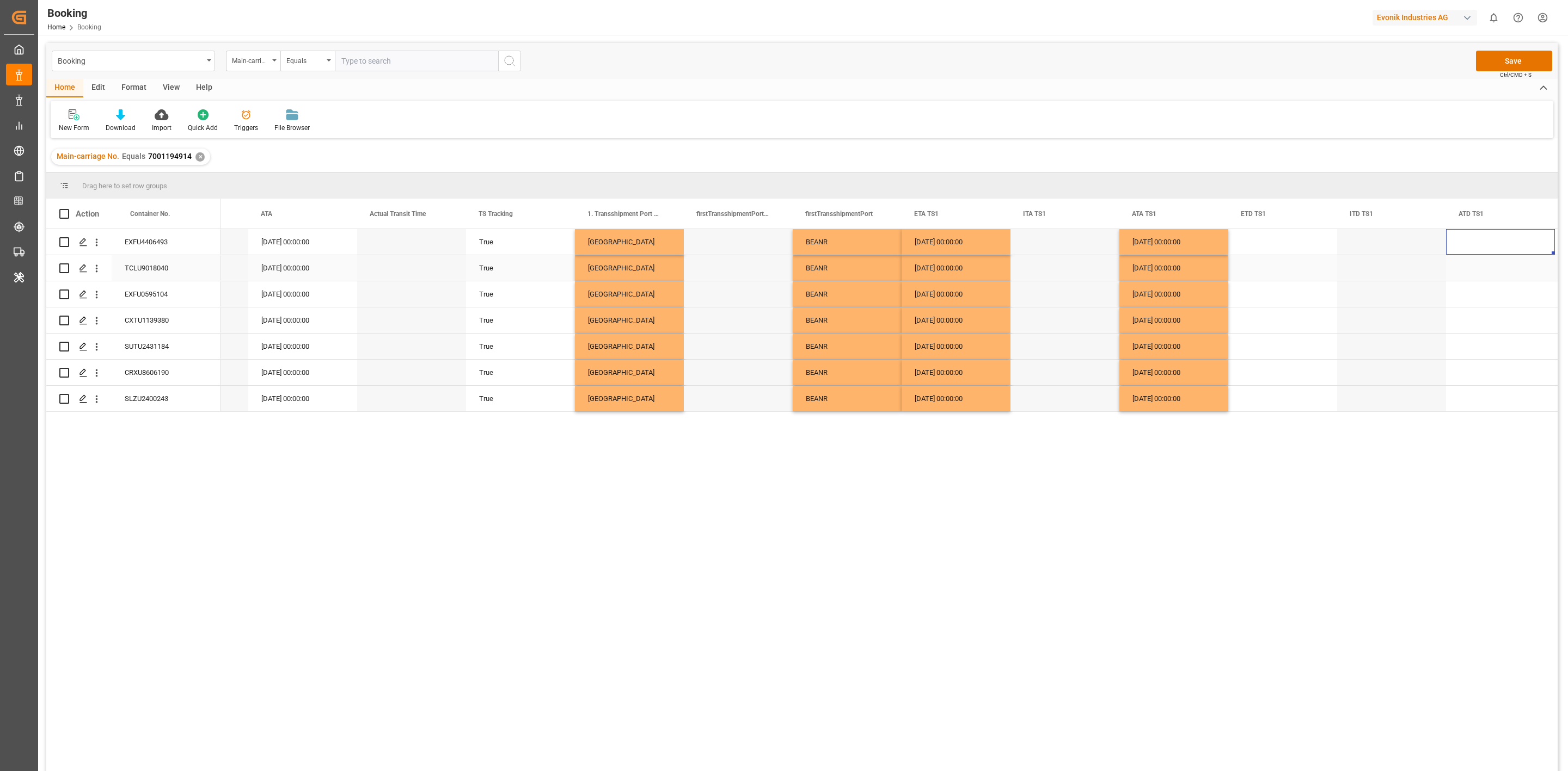
click at [1262, 275] on div "Press SPACE to select this row." at bounding box center [1283, 268] width 109 height 26
click at [1276, 368] on div "8" at bounding box center [1273, 366] width 14 height 13
type input "08.07.2025 00:00"
click at [1470, 371] on div "Press SPACE to select this row." at bounding box center [1500, 373] width 109 height 26
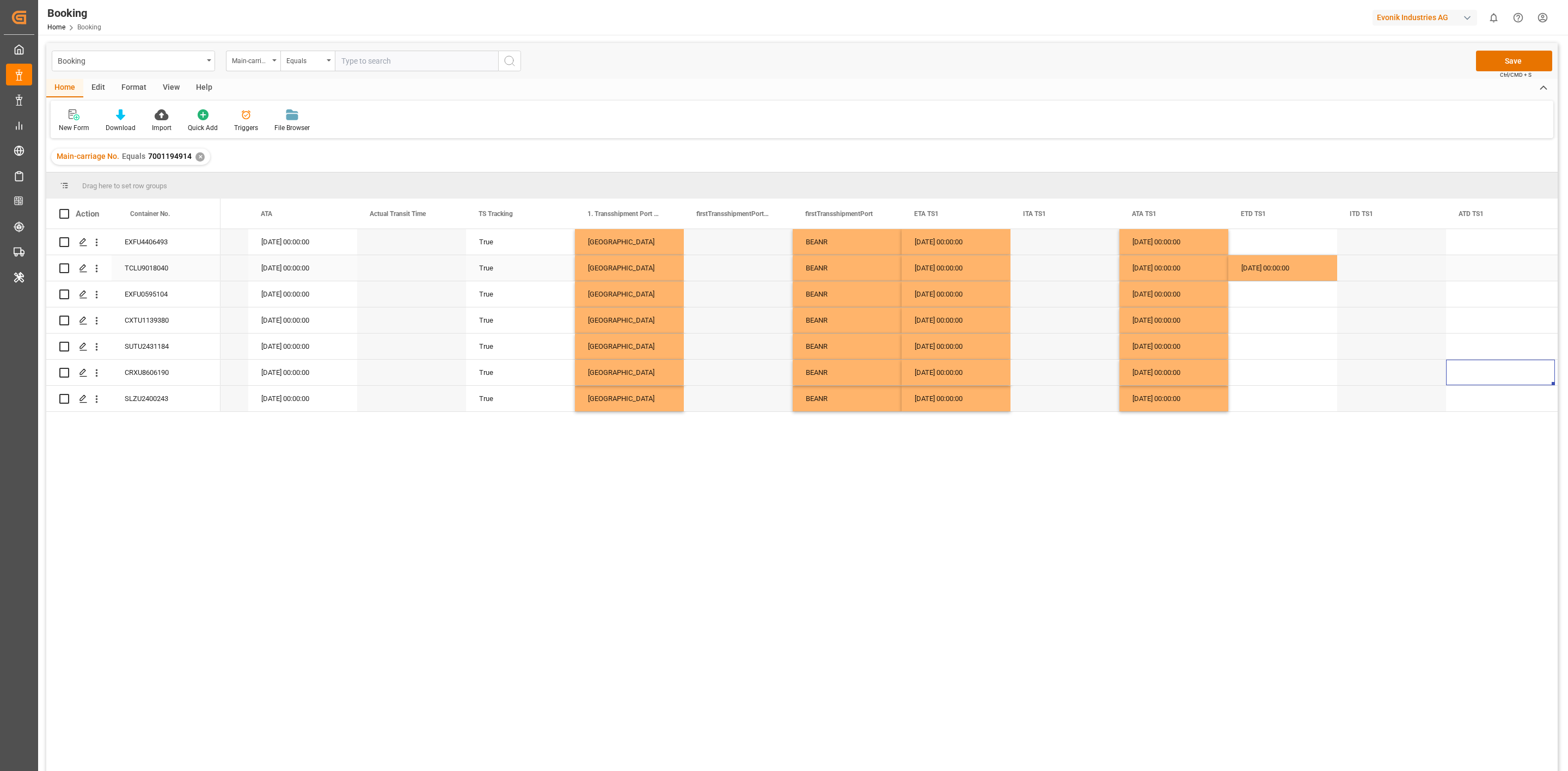
click at [1257, 272] on div "08.07.2025 00:00:00" at bounding box center [1283, 268] width 109 height 26
drag, startPoint x: 1258, startPoint y: 294, endPoint x: 1254, endPoint y: 390, distance: 96.1
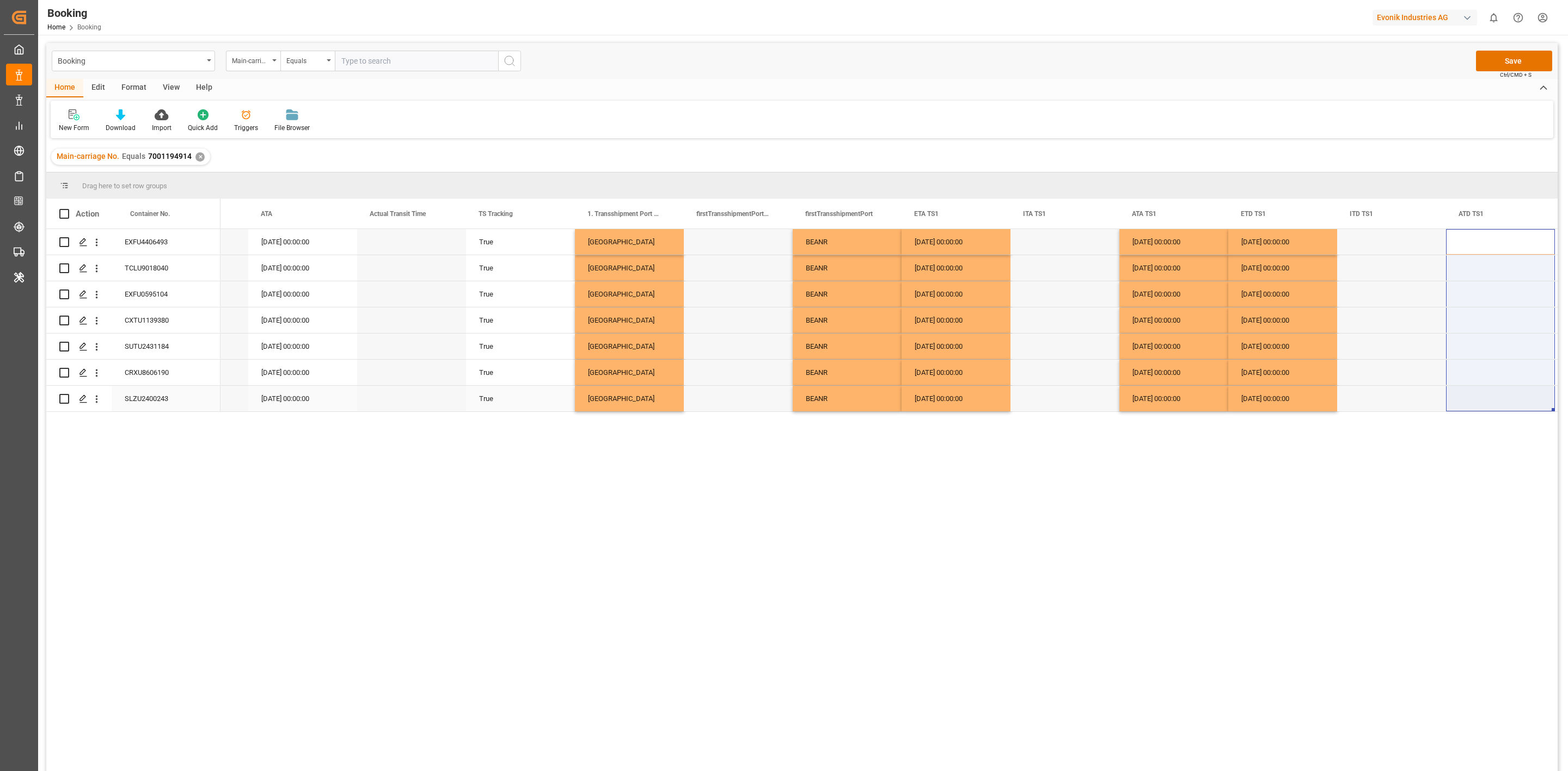
drag, startPoint x: 1474, startPoint y: 252, endPoint x: 1488, endPoint y: 397, distance: 145.7
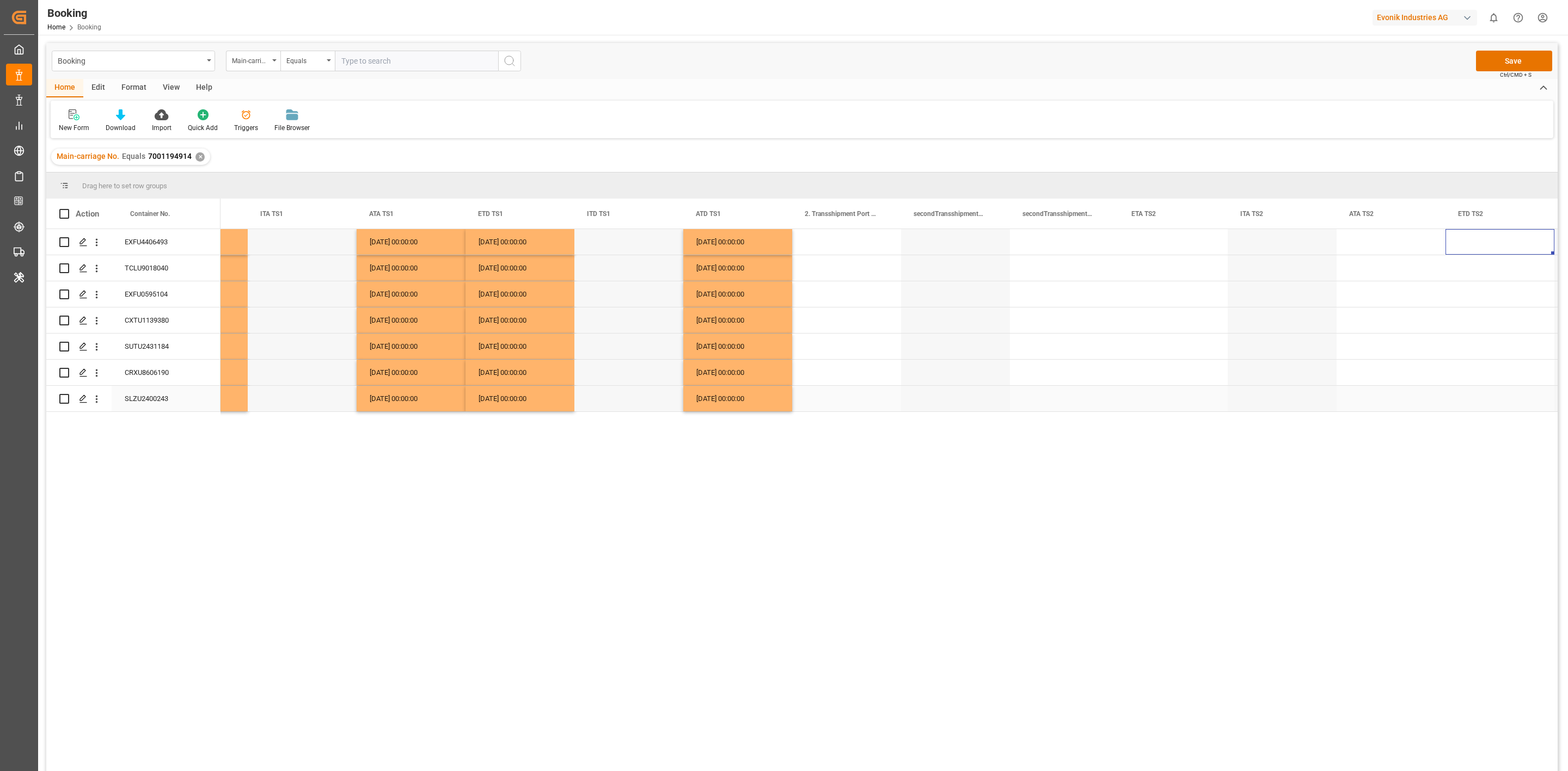
scroll to position [0, 7596]
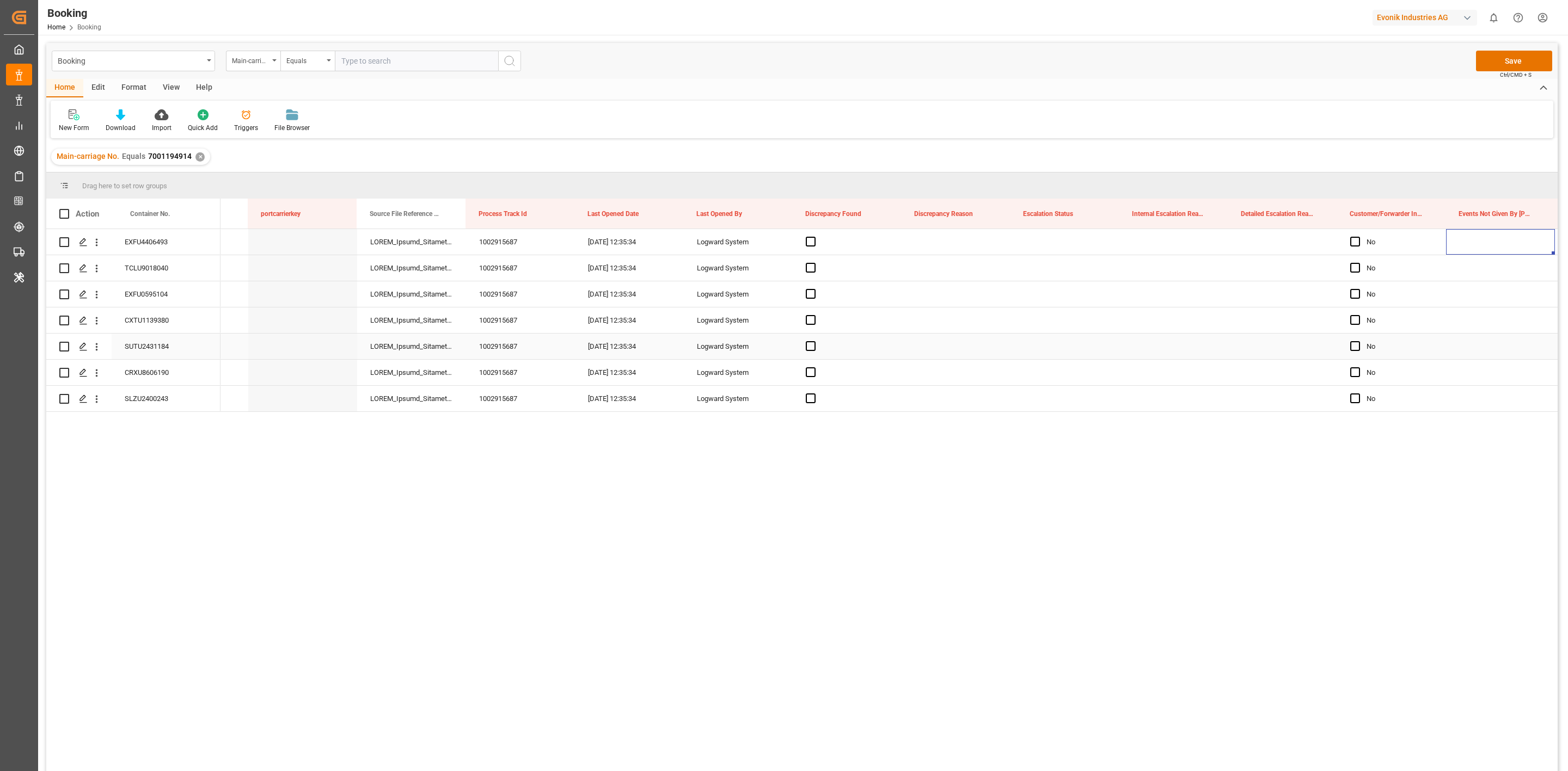
click at [1044, 333] on div "Press SPACE to select this row." at bounding box center [1065, 346] width 109 height 26
click at [1040, 343] on div "Press SPACE to select this row." at bounding box center [1065, 346] width 109 height 26
click at [1040, 346] on button "Select" at bounding box center [1065, 352] width 91 height 21
click at [1049, 382] on div "ESCALATED" at bounding box center [1065, 381] width 79 height 11
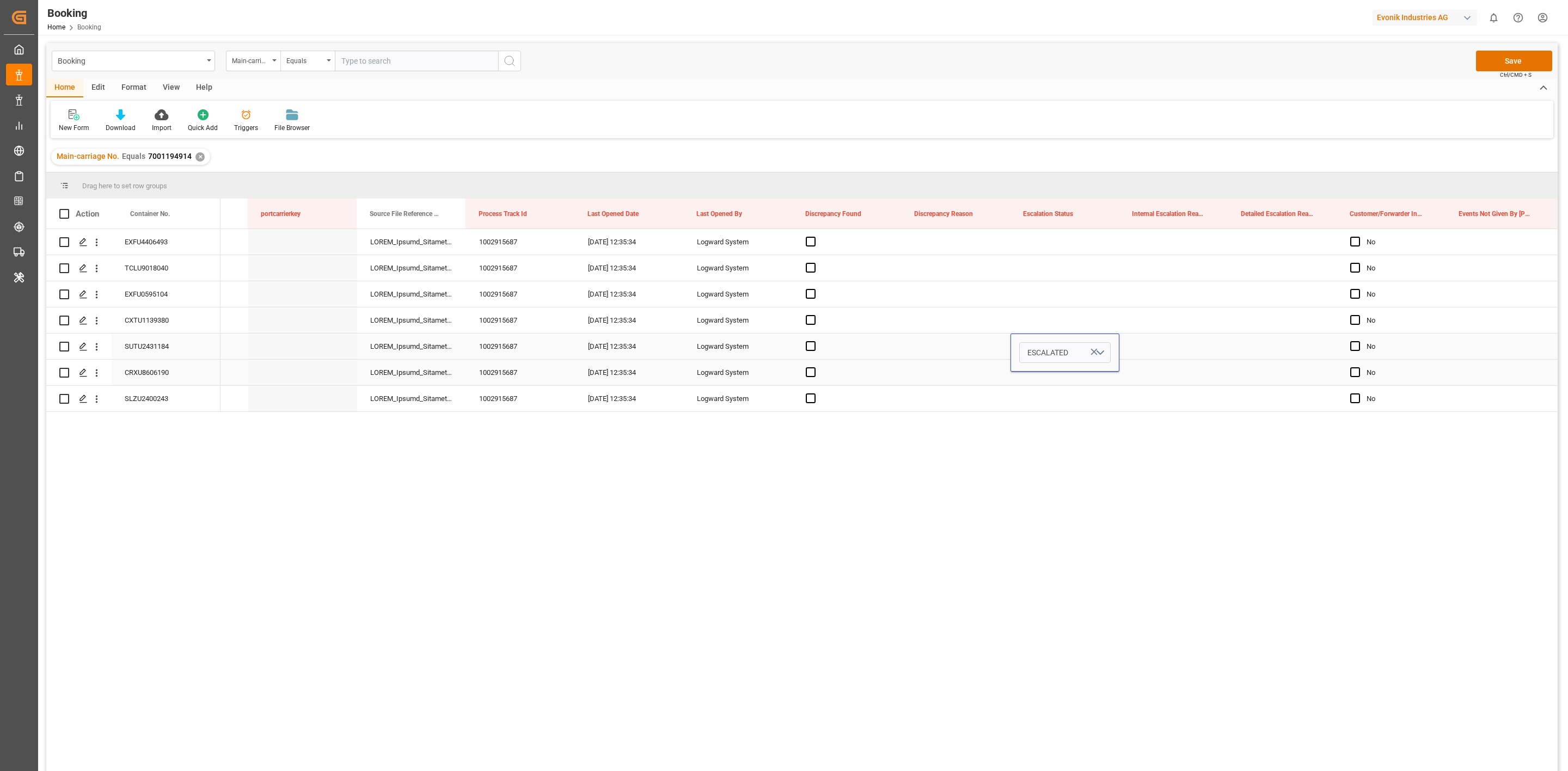
click at [1058, 384] on div "Press SPACE to select this row." at bounding box center [1065, 373] width 109 height 26
click at [1044, 349] on div "ESCALATED" at bounding box center [1065, 346] width 109 height 26
drag, startPoint x: 1054, startPoint y: 382, endPoint x: 1053, endPoint y: 392, distance: 10.0
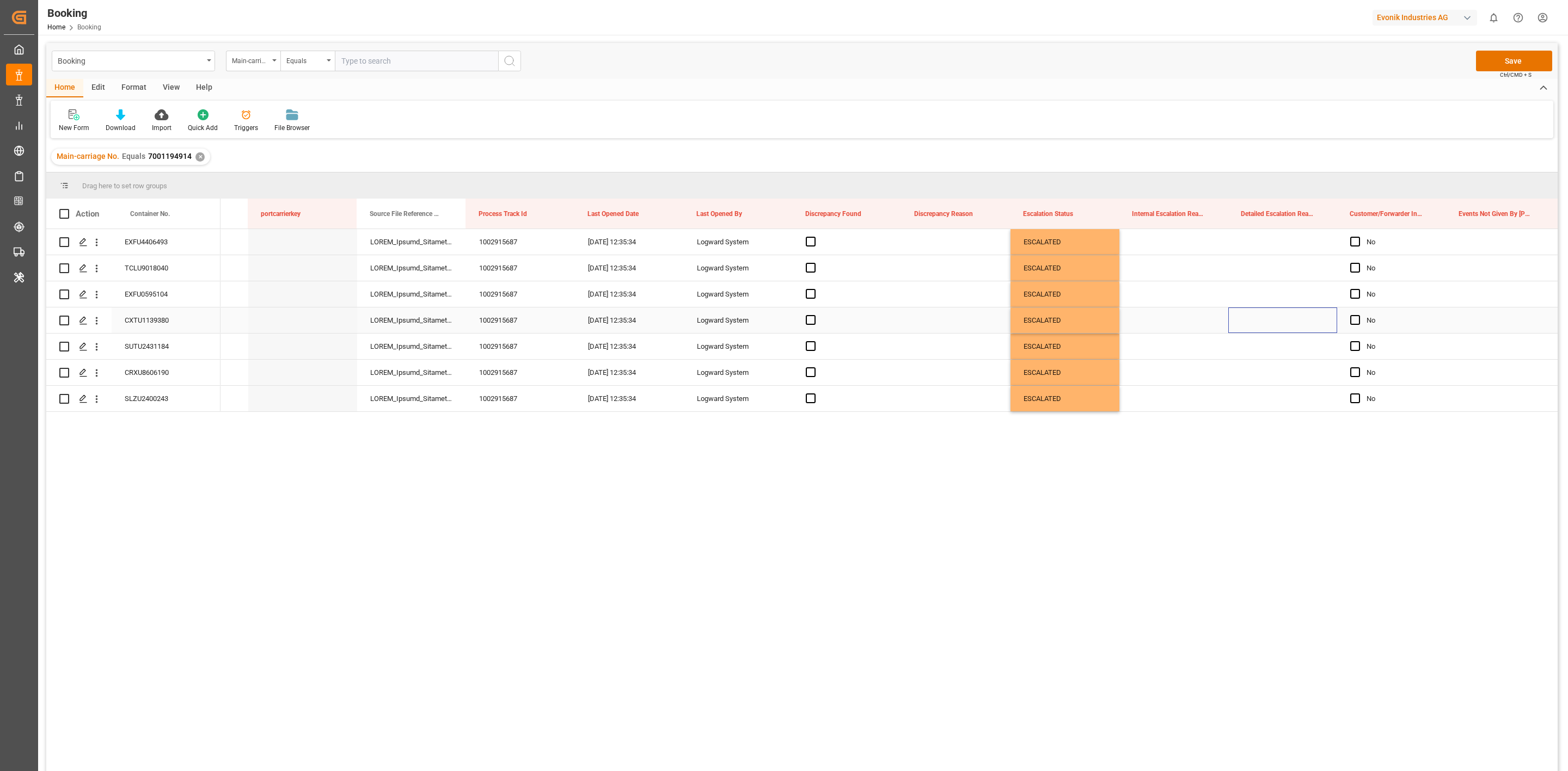
click at [1270, 328] on div "Press SPACE to select this row." at bounding box center [1283, 320] width 109 height 26
click at [1270, 328] on div "Select Items" at bounding box center [1278, 327] width 70 height 11
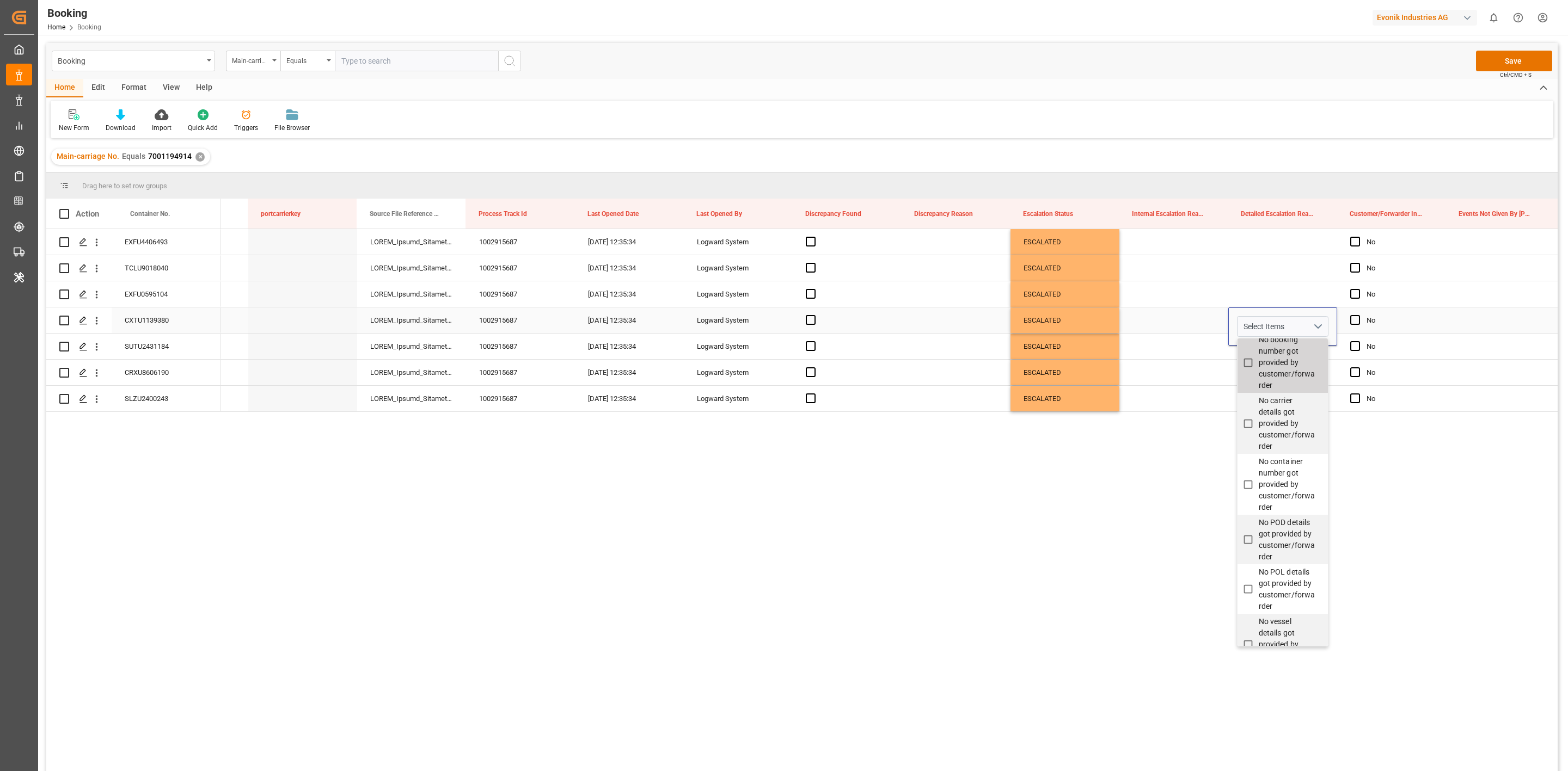
click at [1276, 377] on span "No booking number got provided by customer/forwarder" at bounding box center [1287, 363] width 57 height 55
checkbox input "true"
click at [1190, 358] on div "Press SPACE to select this row." at bounding box center [1173, 346] width 109 height 26
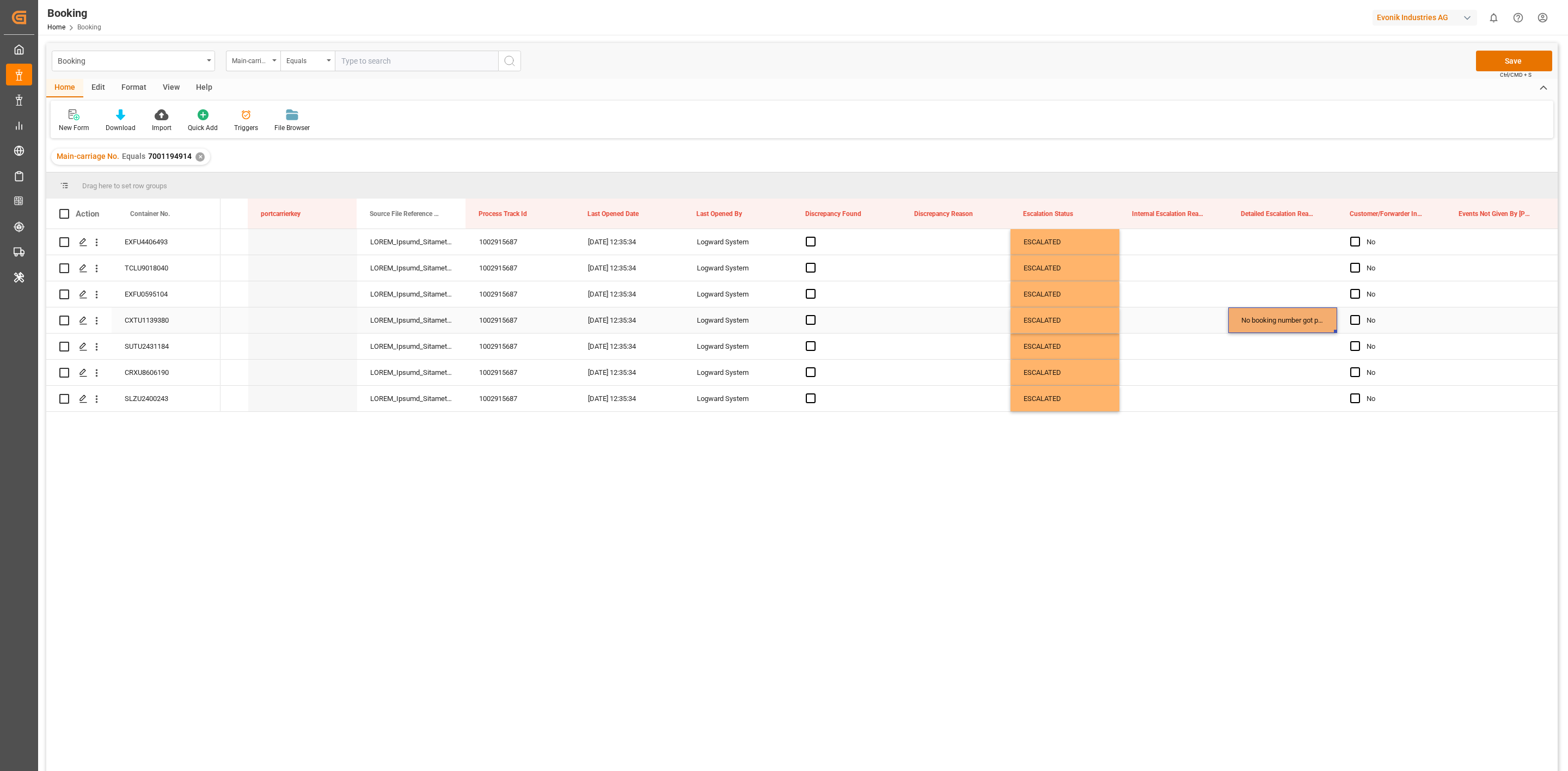
click at [1253, 324] on div "No booking number got provided by customer/forwarder" at bounding box center [1283, 320] width 109 height 26
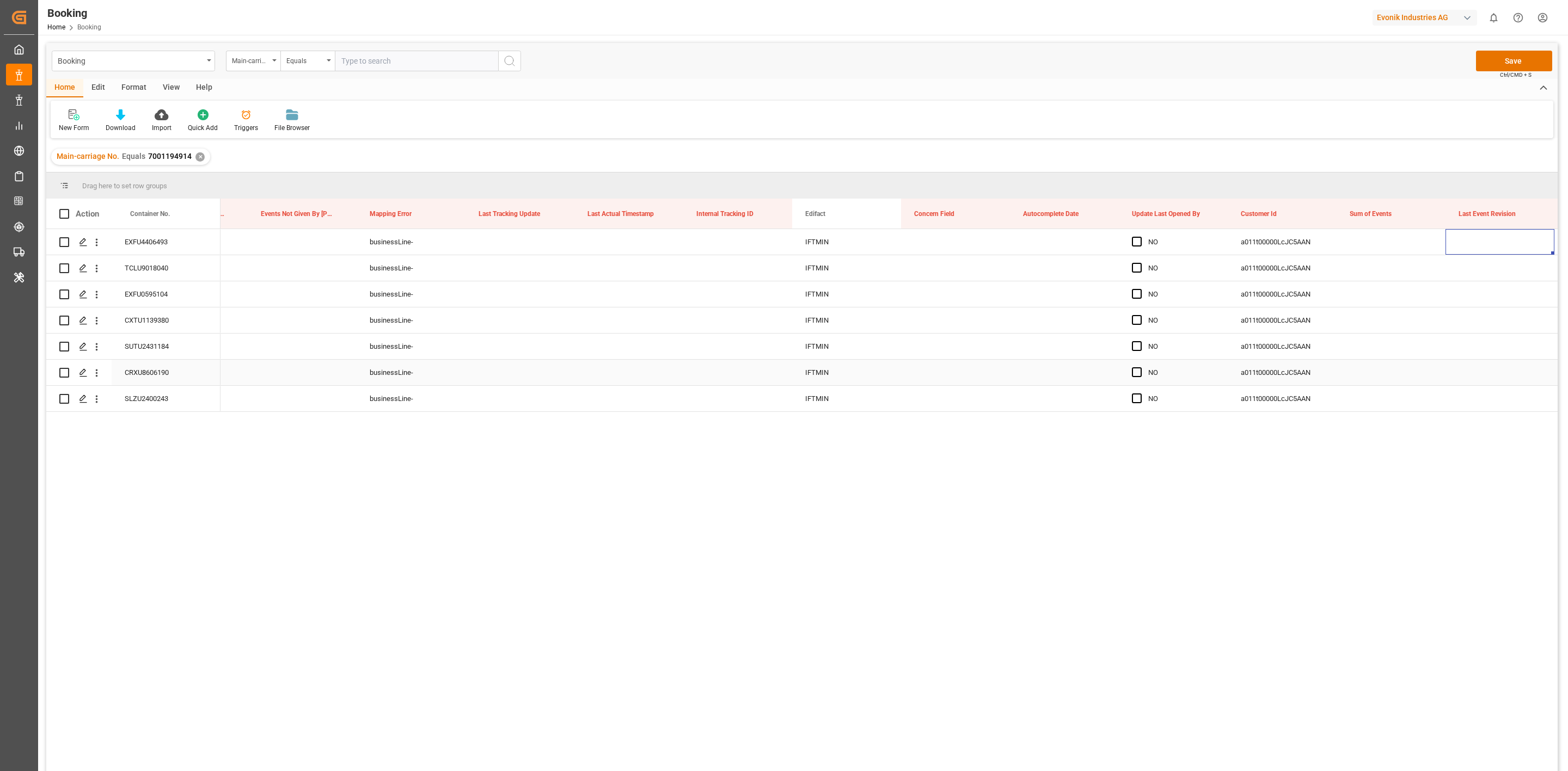
click at [1375, 376] on div "Press SPACE to select this row." at bounding box center [1391, 373] width 109 height 26
click at [1380, 377] on input "Press SPACE to select this row." at bounding box center [1391, 379] width 91 height 21
type input "0"
click at [1472, 363] on div "Press SPACE to select this row." at bounding box center [1500, 373] width 109 height 26
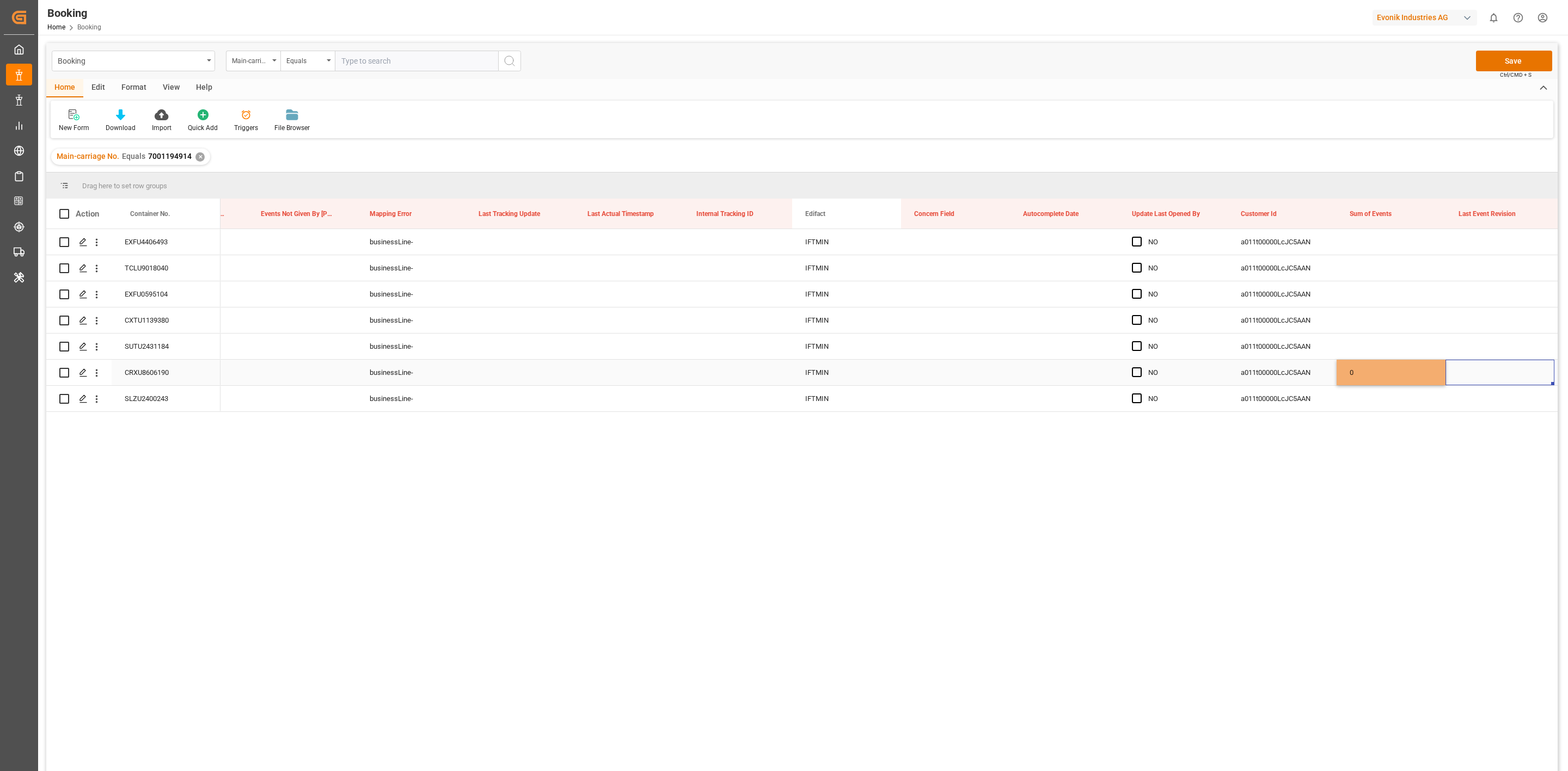
click at [1349, 372] on div "0" at bounding box center [1391, 373] width 109 height 26
drag, startPoint x: 1372, startPoint y: 246, endPoint x: 1385, endPoint y: 404, distance: 158.5
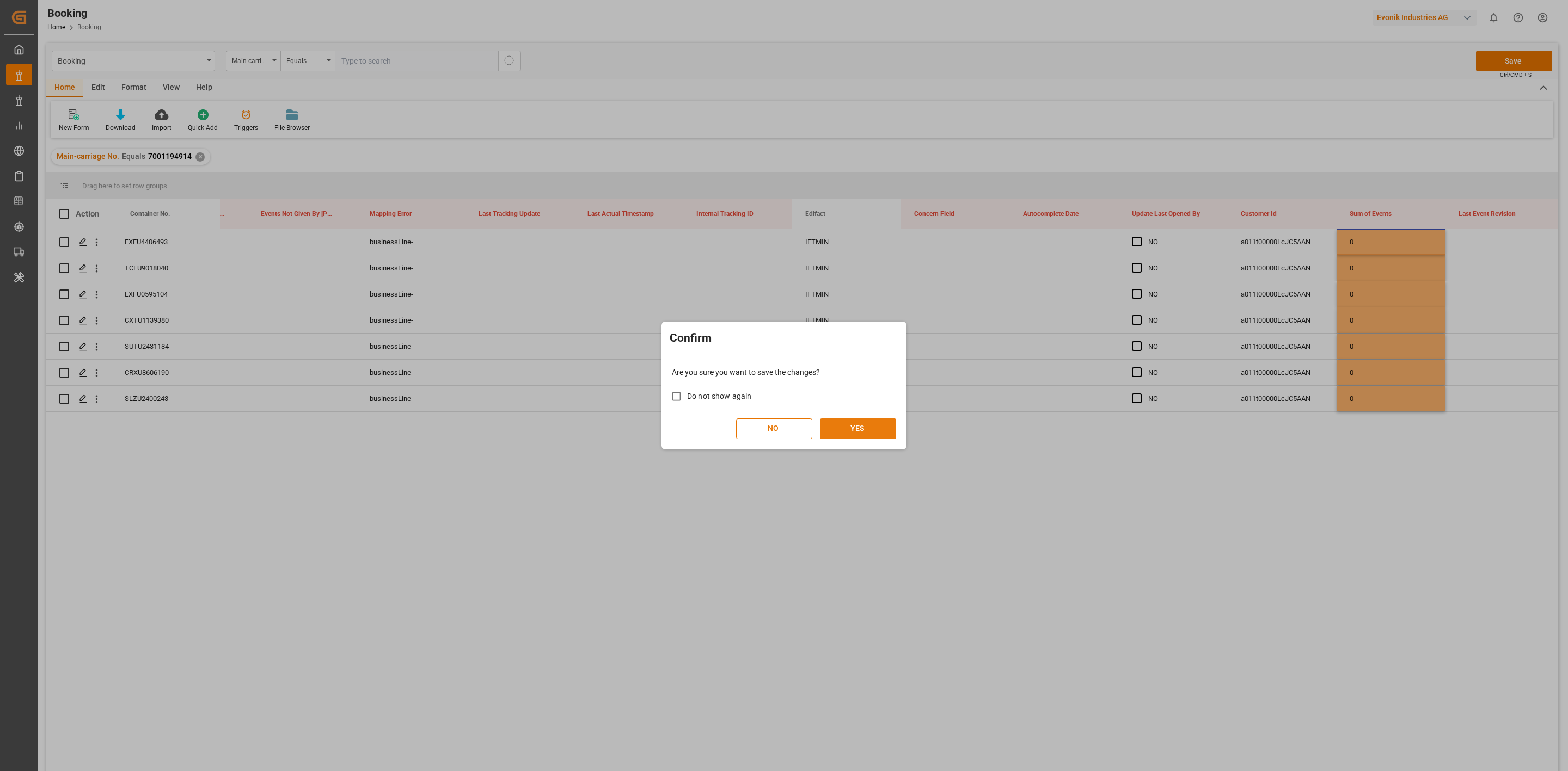
click at [882, 425] on button "YES" at bounding box center [858, 428] width 76 height 21
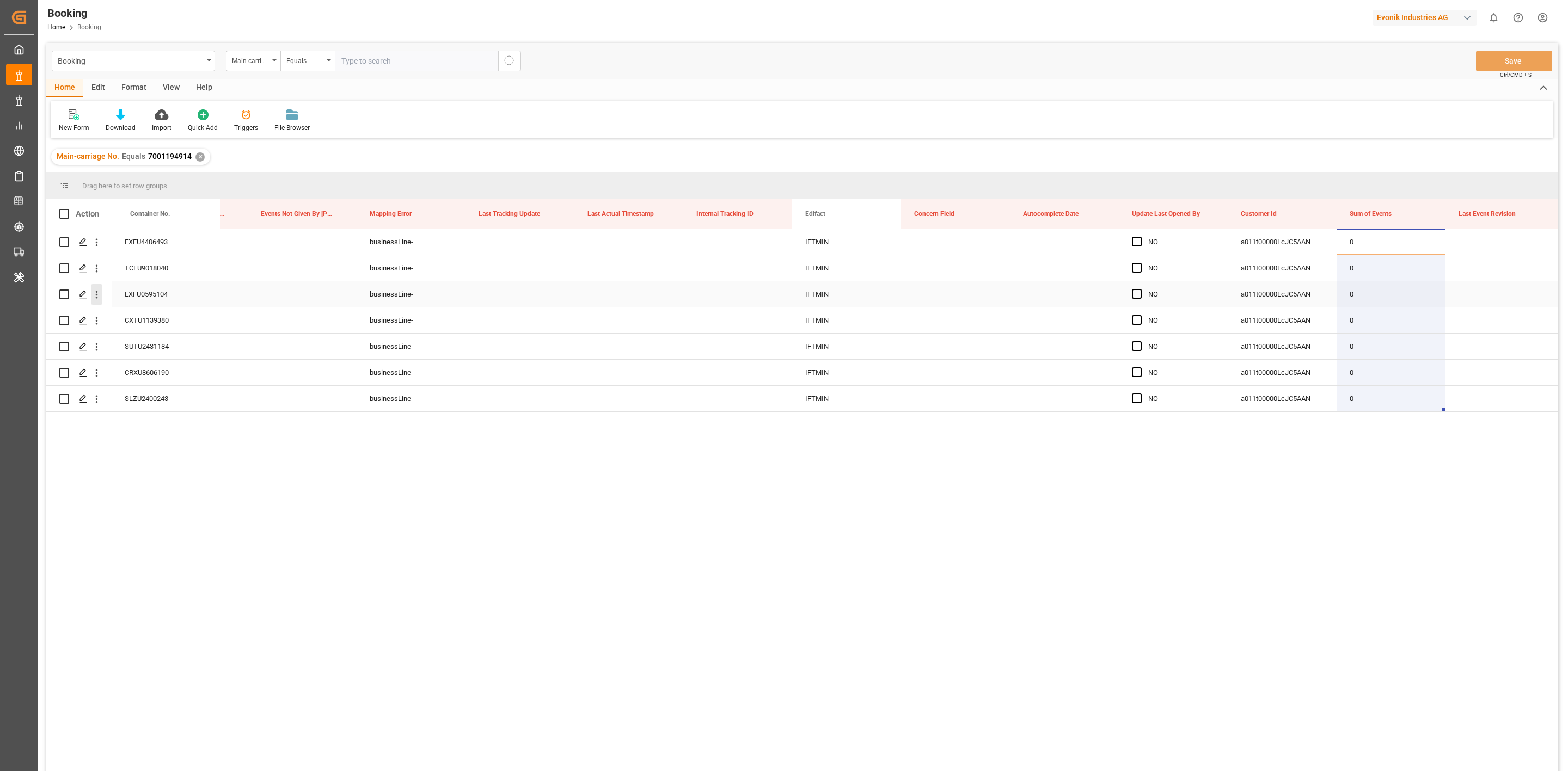
click at [98, 297] on icon "open menu" at bounding box center [96, 295] width 12 height 11
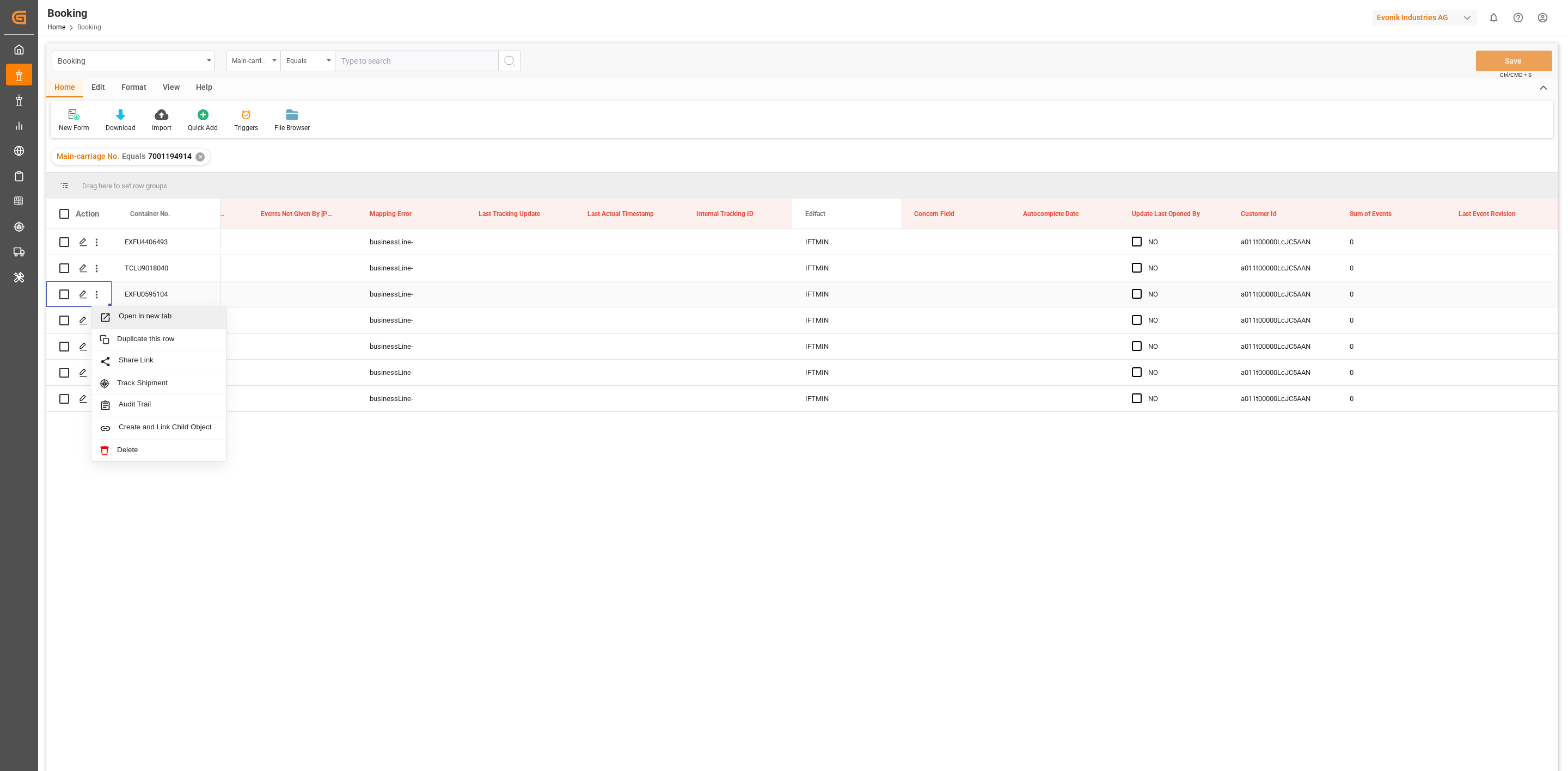
click at [129, 313] on span "Open in new tab" at bounding box center [168, 318] width 99 height 11
click at [953, 354] on div "Press SPACE to select this row." at bounding box center [955, 346] width 109 height 26
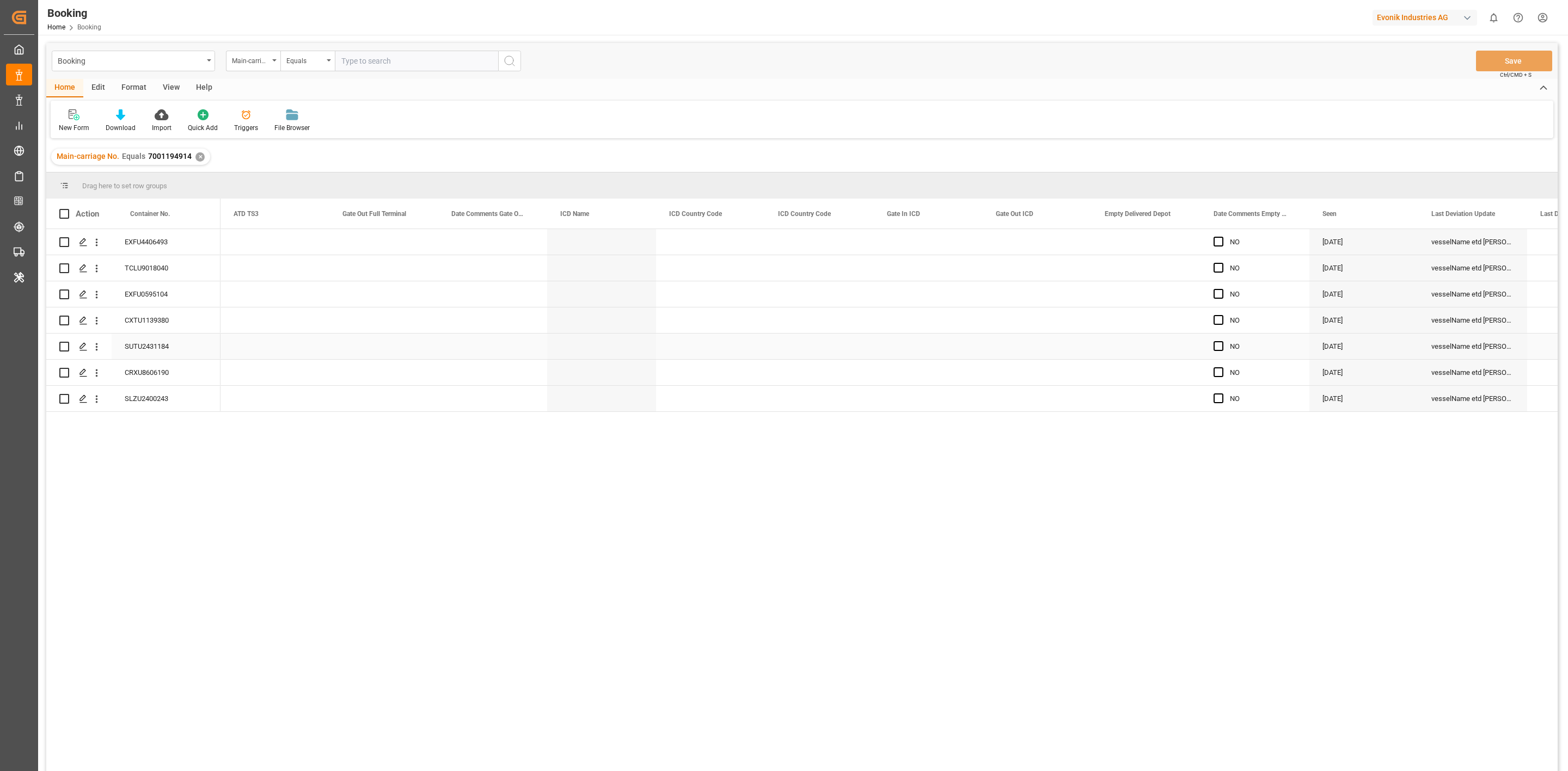
scroll to position [0, 9911]
click at [366, 246] on div "Press SPACE to select this row." at bounding box center [384, 242] width 109 height 26
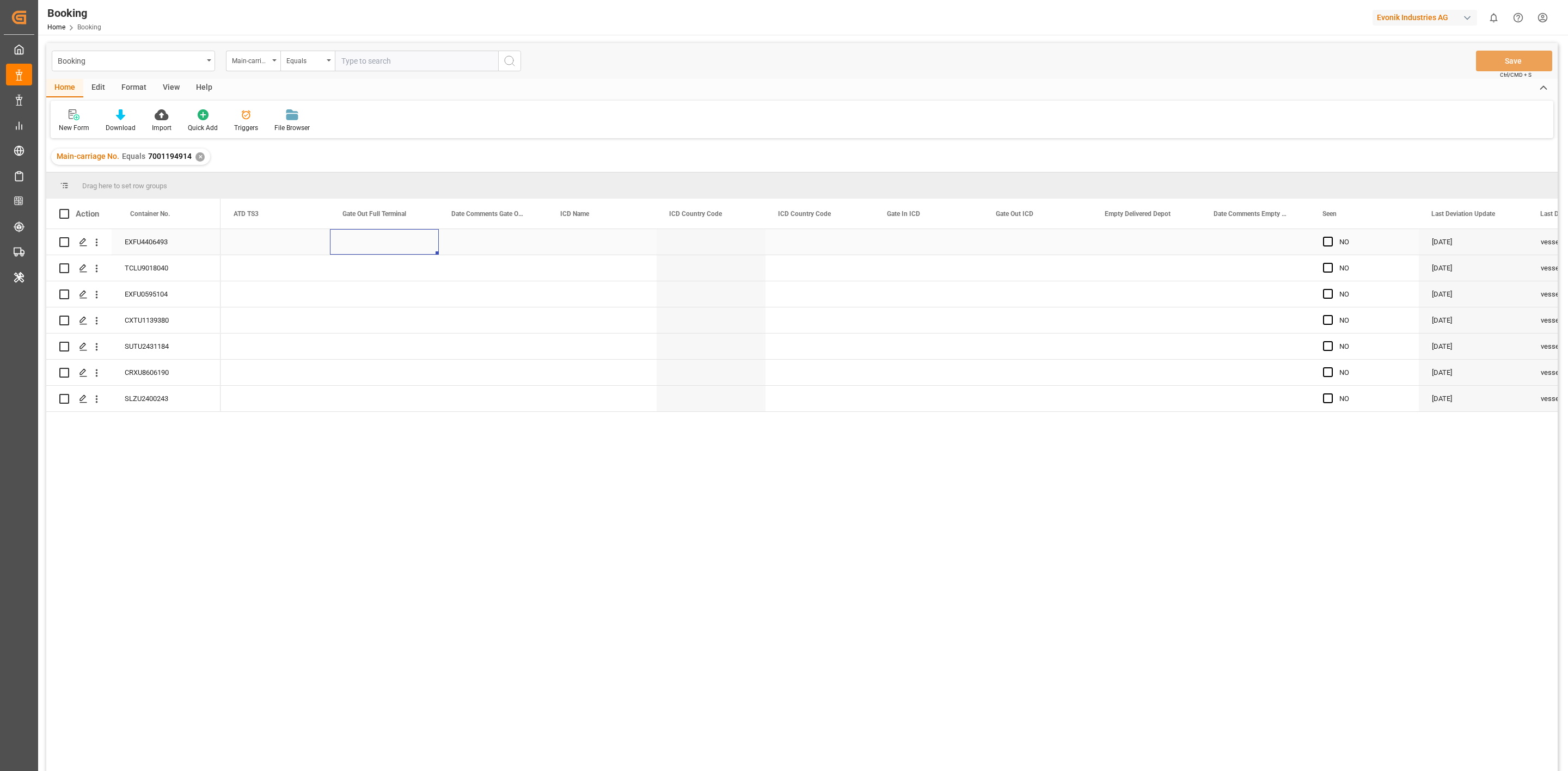
click at [366, 246] on div "Press SPACE to select this row." at bounding box center [384, 242] width 109 height 26
click at [160, 237] on div "EXFU4406493" at bounding box center [165, 242] width 109 height 26
click at [368, 246] on div "Press SPACE to select this row." at bounding box center [384, 242] width 109 height 26
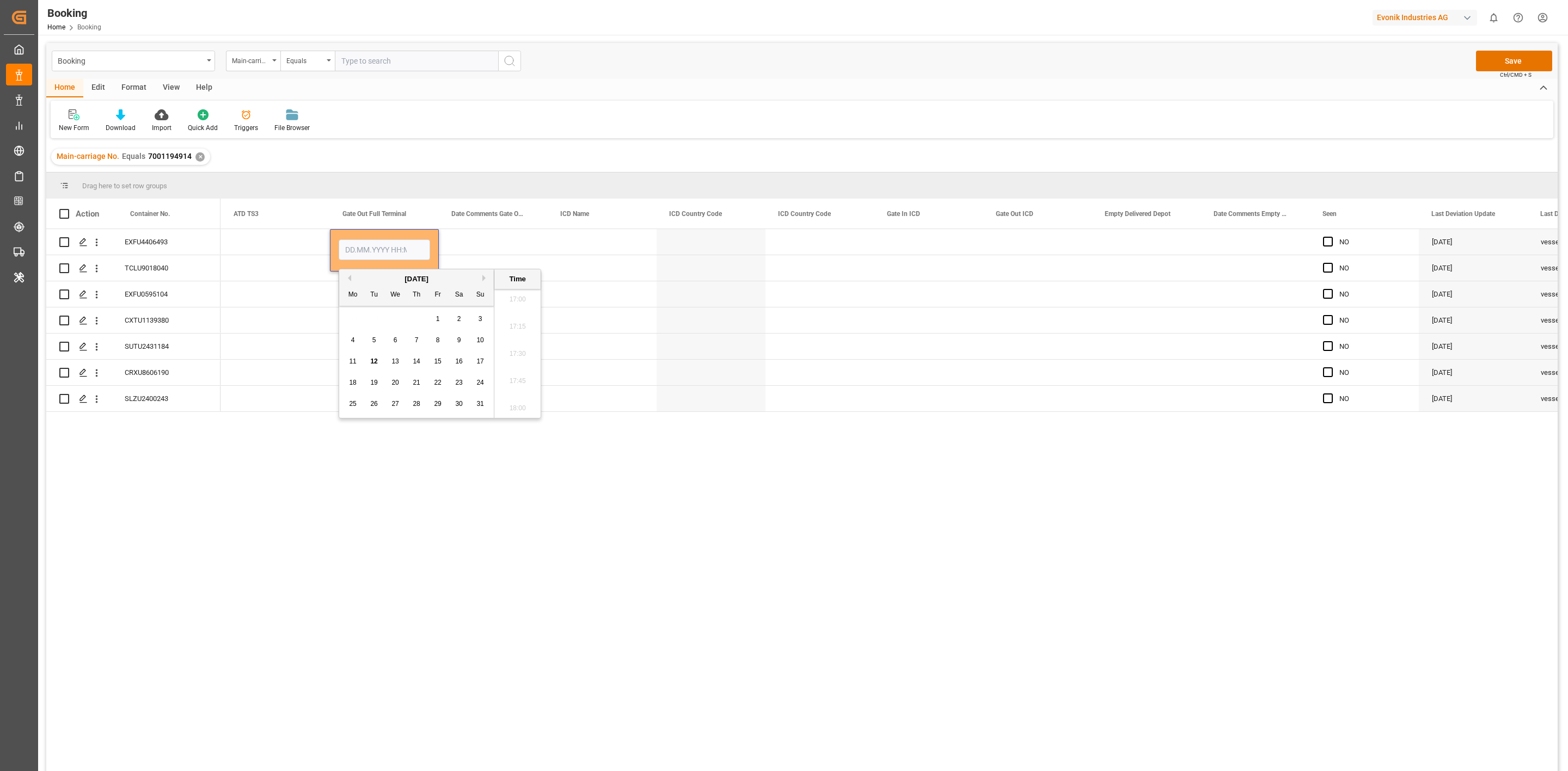
click at [349, 281] on button "Previous Month" at bounding box center [347, 278] width 6 height 6
drag, startPoint x: 439, startPoint y: 382, endPoint x: 448, endPoint y: 382, distance: 9.0
click at [439, 382] on span "25" at bounding box center [438, 382] width 7 height 8
type input "25.07.2025 00:00"
click at [600, 344] on div "Press SPACE to select this row." at bounding box center [602, 346] width 109 height 26
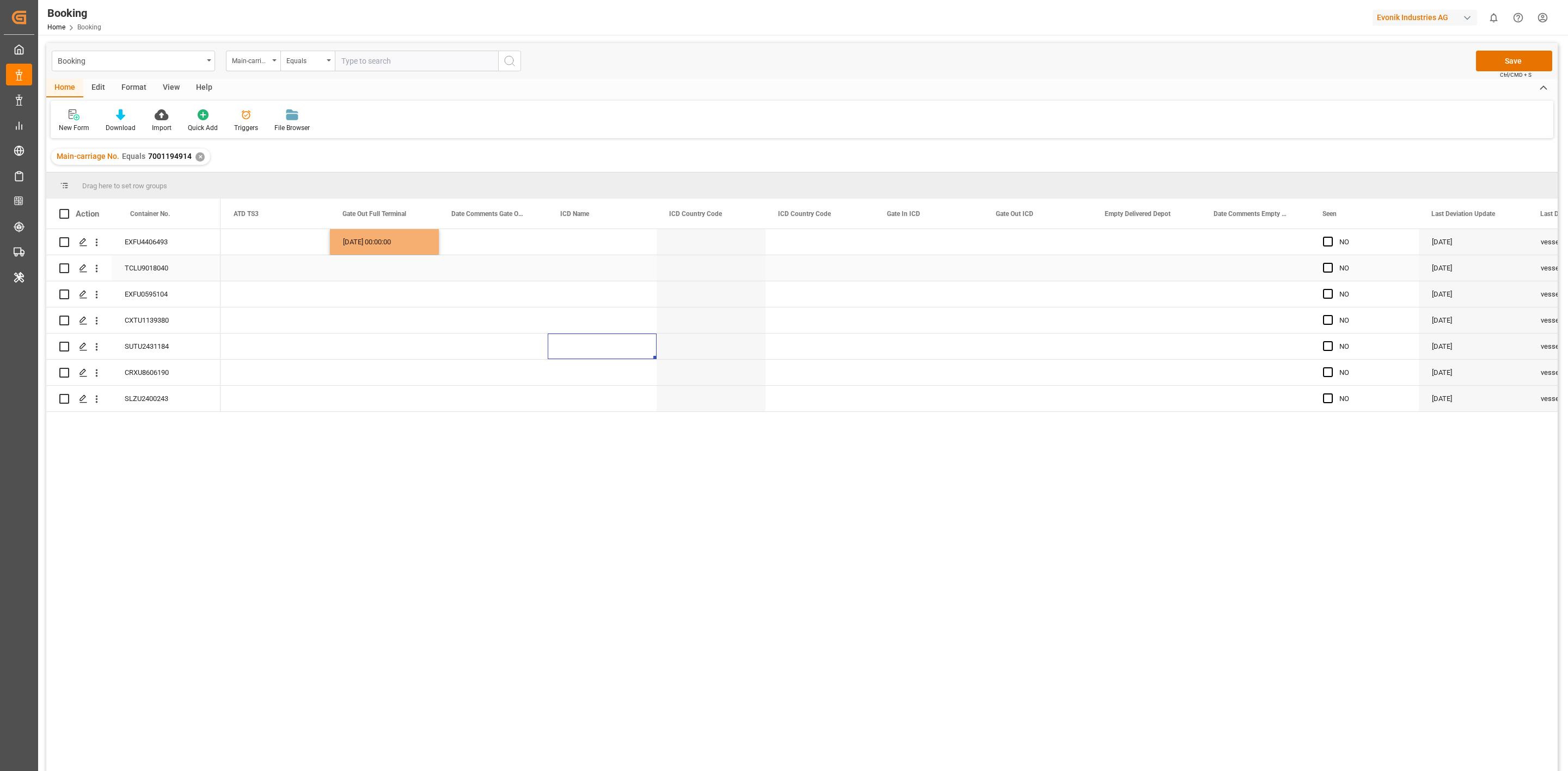
click at [157, 264] on div "TCLU9018040" at bounding box center [165, 268] width 109 height 26
click at [365, 273] on div "Press SPACE to select this row." at bounding box center [384, 268] width 109 height 26
click at [349, 304] on button "Previous Month" at bounding box center [347, 304] width 6 height 6
click at [374, 433] on span "29" at bounding box center [374, 430] width 7 height 8
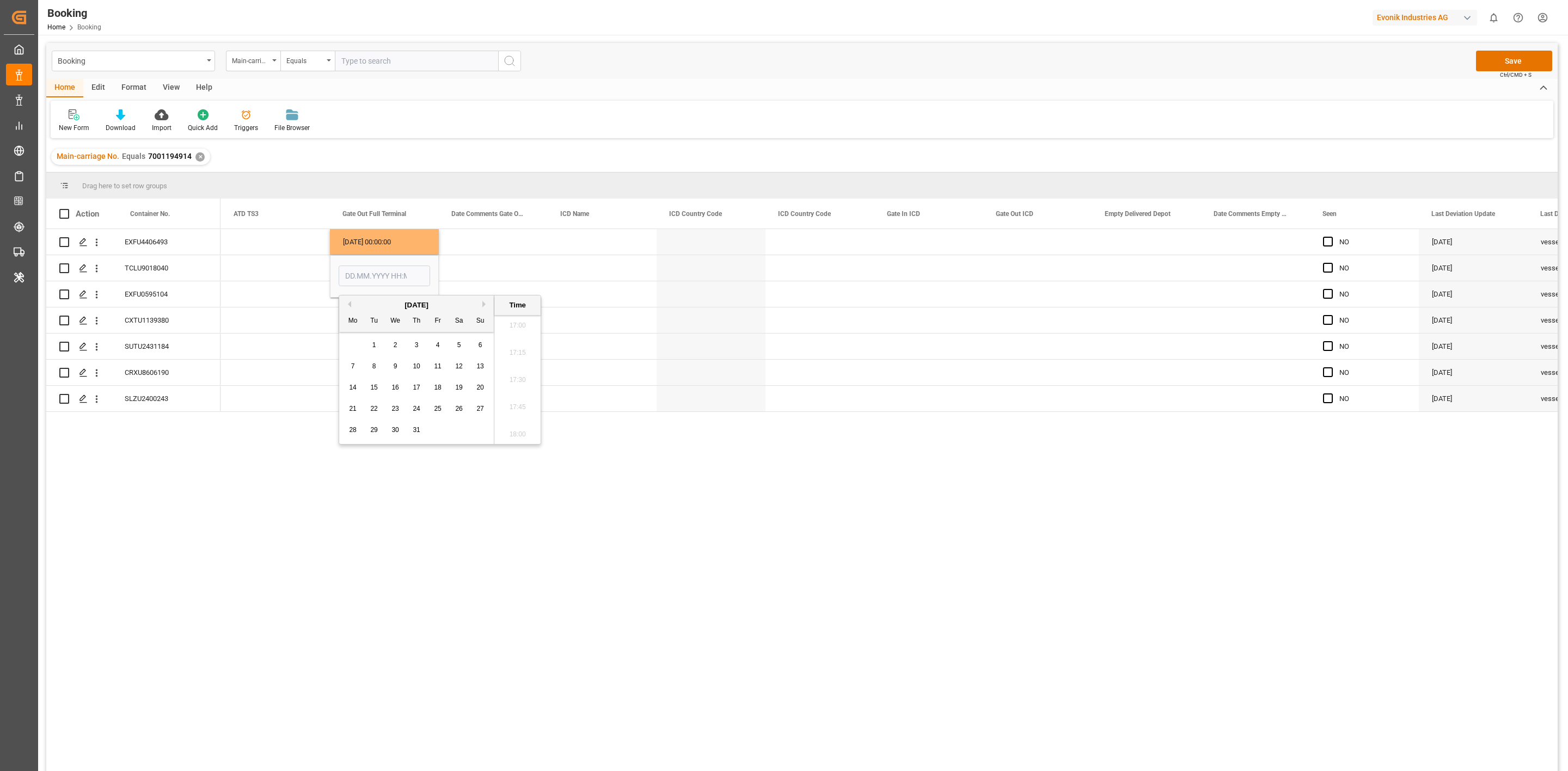
type input "29.07.2025 00:00"
click at [652, 336] on div "Press SPACE to select this row." at bounding box center [602, 346] width 109 height 26
click at [126, 295] on div "EXFU0595104" at bounding box center [165, 295] width 109 height 26
click at [372, 295] on div "Press SPACE to select this row." at bounding box center [384, 295] width 109 height 26
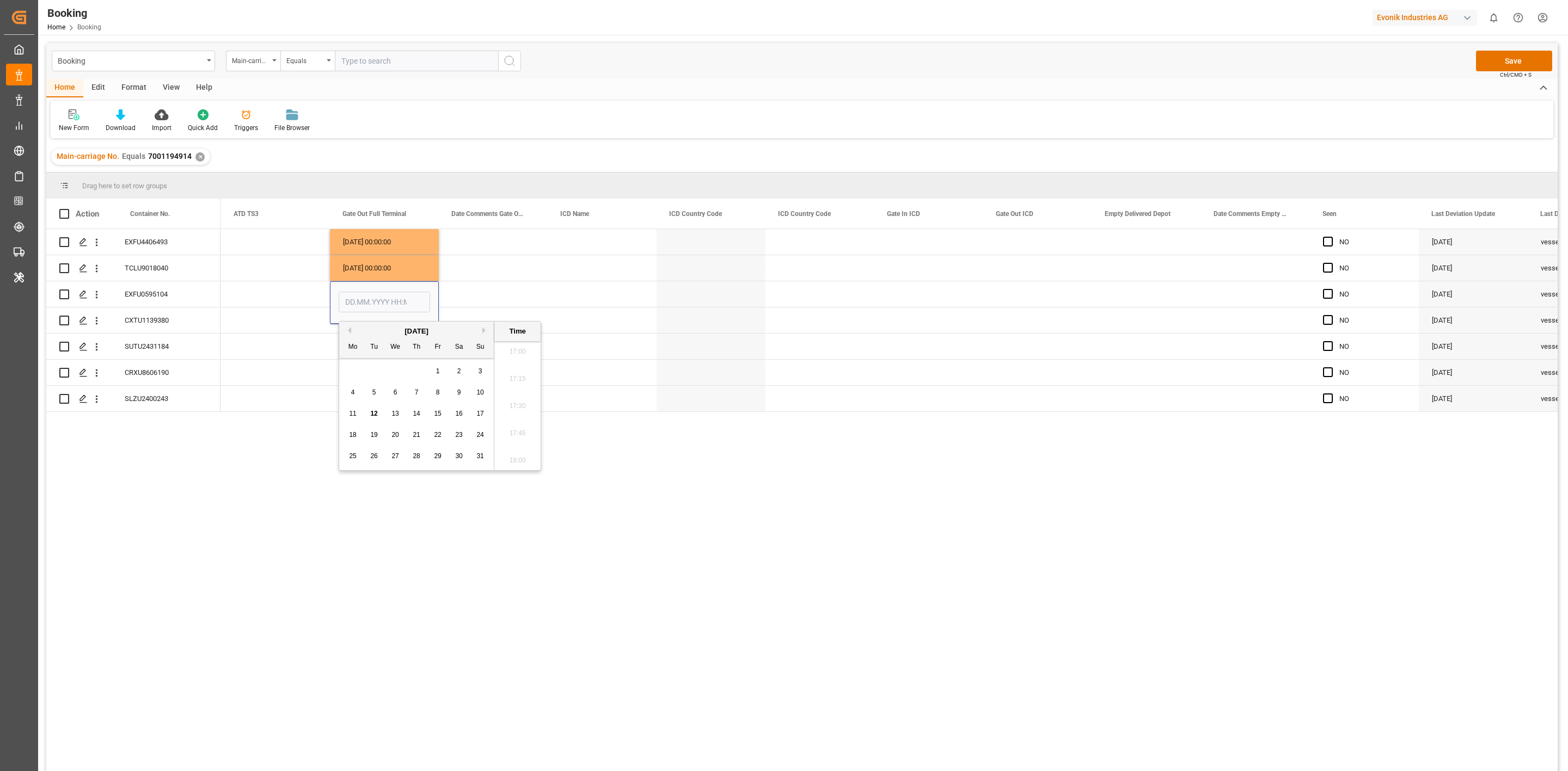
click at [349, 331] on button "Previous Month" at bounding box center [347, 330] width 6 height 6
click at [354, 454] on span "28" at bounding box center [353, 456] width 7 height 8
type input "28.07.2025 00:00"
click at [620, 364] on div "Press SPACE to select this row." at bounding box center [602, 373] width 109 height 26
click at [150, 328] on div "CXTU1139380" at bounding box center [165, 320] width 109 height 26
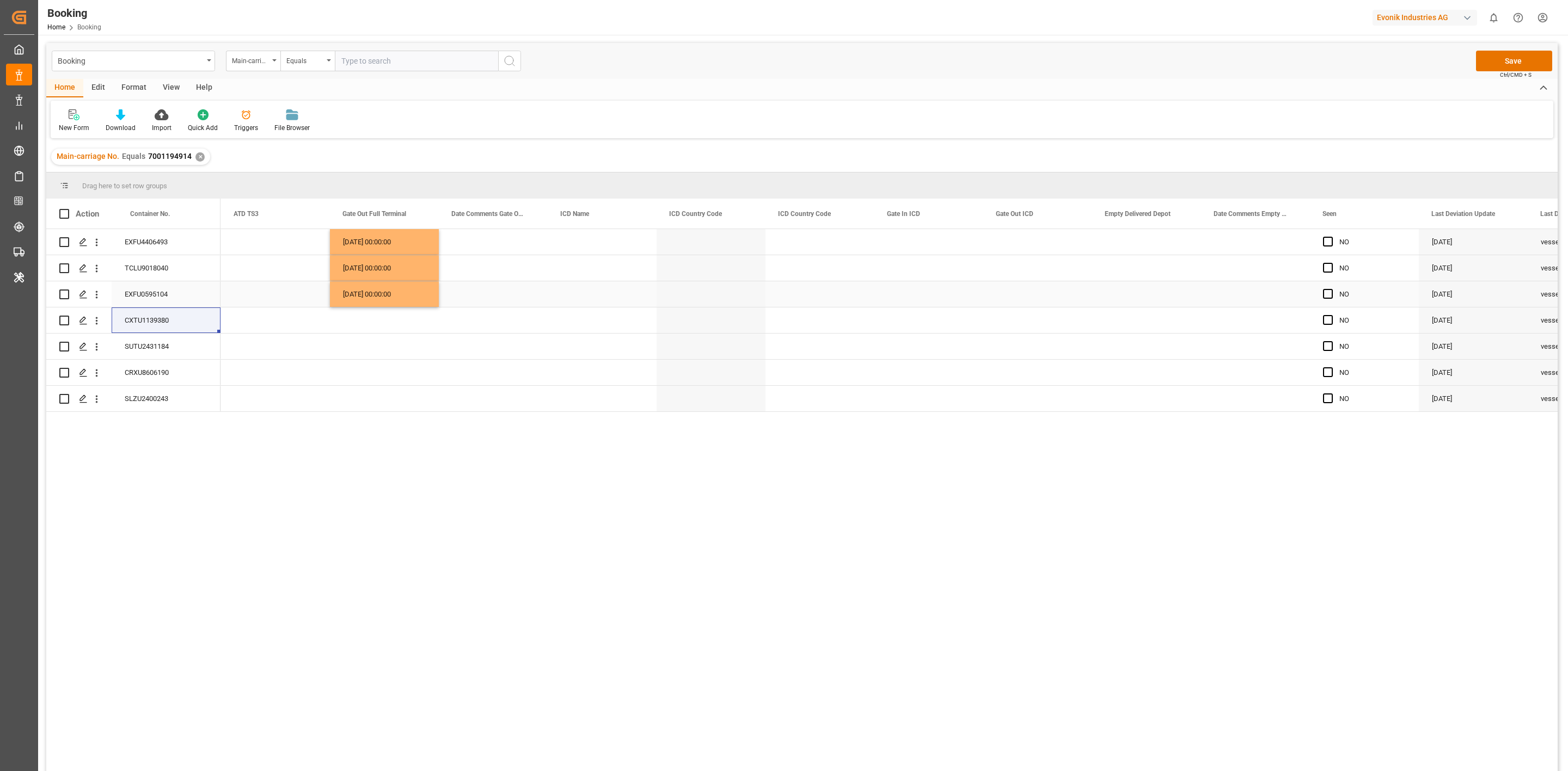
click at [357, 287] on div "28.07.2025 00:00:00" at bounding box center [384, 295] width 109 height 26
click at [370, 318] on div "Press SPACE to select this row." at bounding box center [384, 320] width 109 height 26
click at [155, 348] on div "SUTU2431184" at bounding box center [165, 346] width 109 height 26
click at [349, 348] on div "Press SPACE to select this row." at bounding box center [384, 346] width 109 height 26
click at [362, 345] on div "Press SPACE to select this row." at bounding box center [384, 346] width 109 height 26
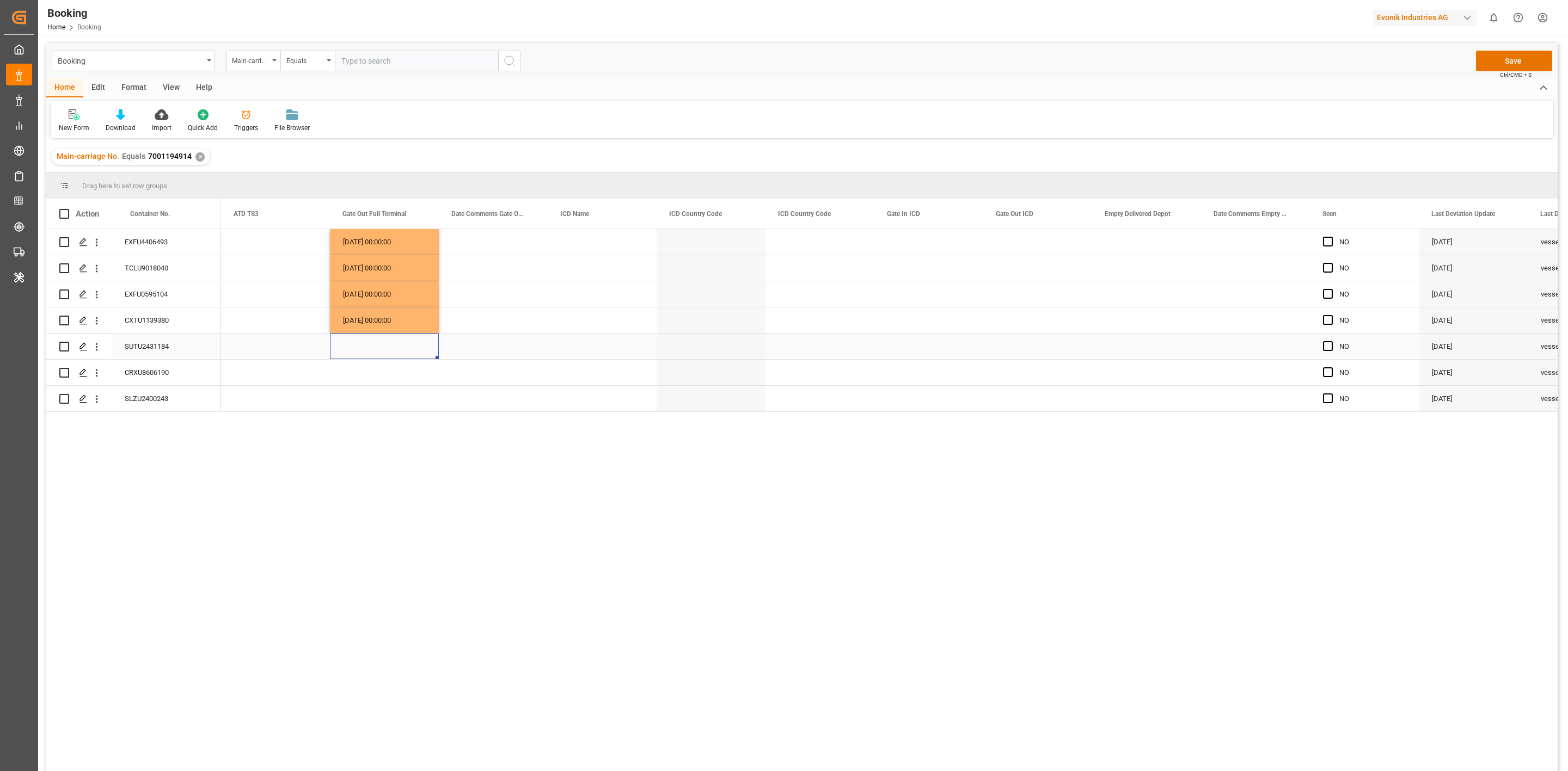
click at [362, 344] on div "Press SPACE to select this row." at bounding box center [384, 346] width 109 height 26
click at [350, 382] on button "Previous Month" at bounding box center [347, 382] width 6 height 6
click at [434, 485] on span "25" at bounding box center [438, 487] width 7 height 8
type input "25.07.2025 00:00"
click at [587, 404] on div "Press SPACE to select this row." at bounding box center [602, 399] width 109 height 26
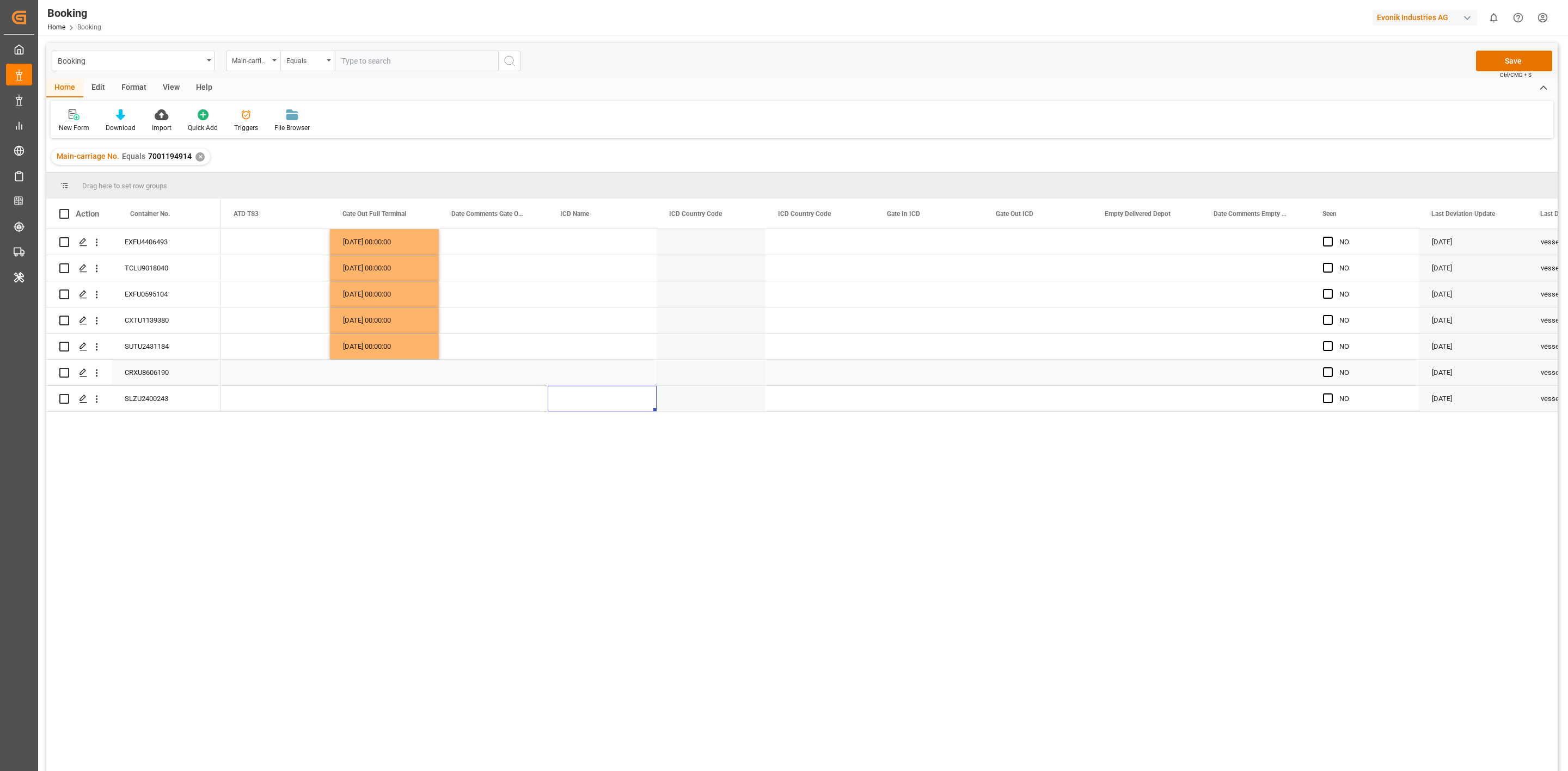
click at [147, 372] on div "CRXU8606190" at bounding box center [165, 373] width 109 height 26
click at [350, 318] on div "28.07.2025 00:00:00" at bounding box center [384, 320] width 109 height 26
click at [370, 366] on div "Press SPACE to select this row." at bounding box center [384, 373] width 109 height 26
click at [150, 402] on div "SLZU2400243" at bounding box center [165, 399] width 109 height 26
click at [358, 264] on div "29.07.2025 00:00:00" at bounding box center [384, 268] width 109 height 26
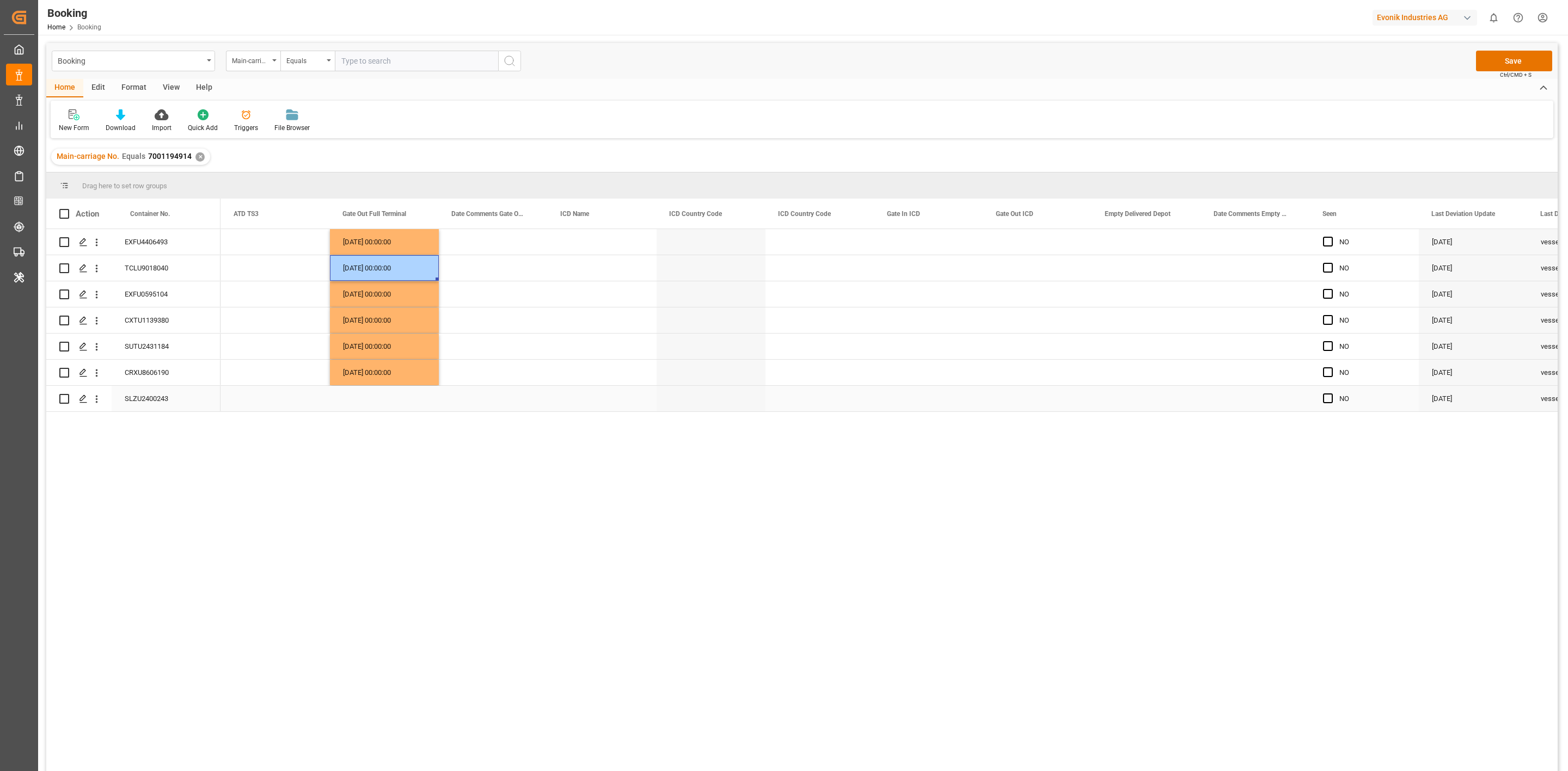
click at [365, 392] on div "Press SPACE to select this row." at bounding box center [384, 399] width 109 height 26
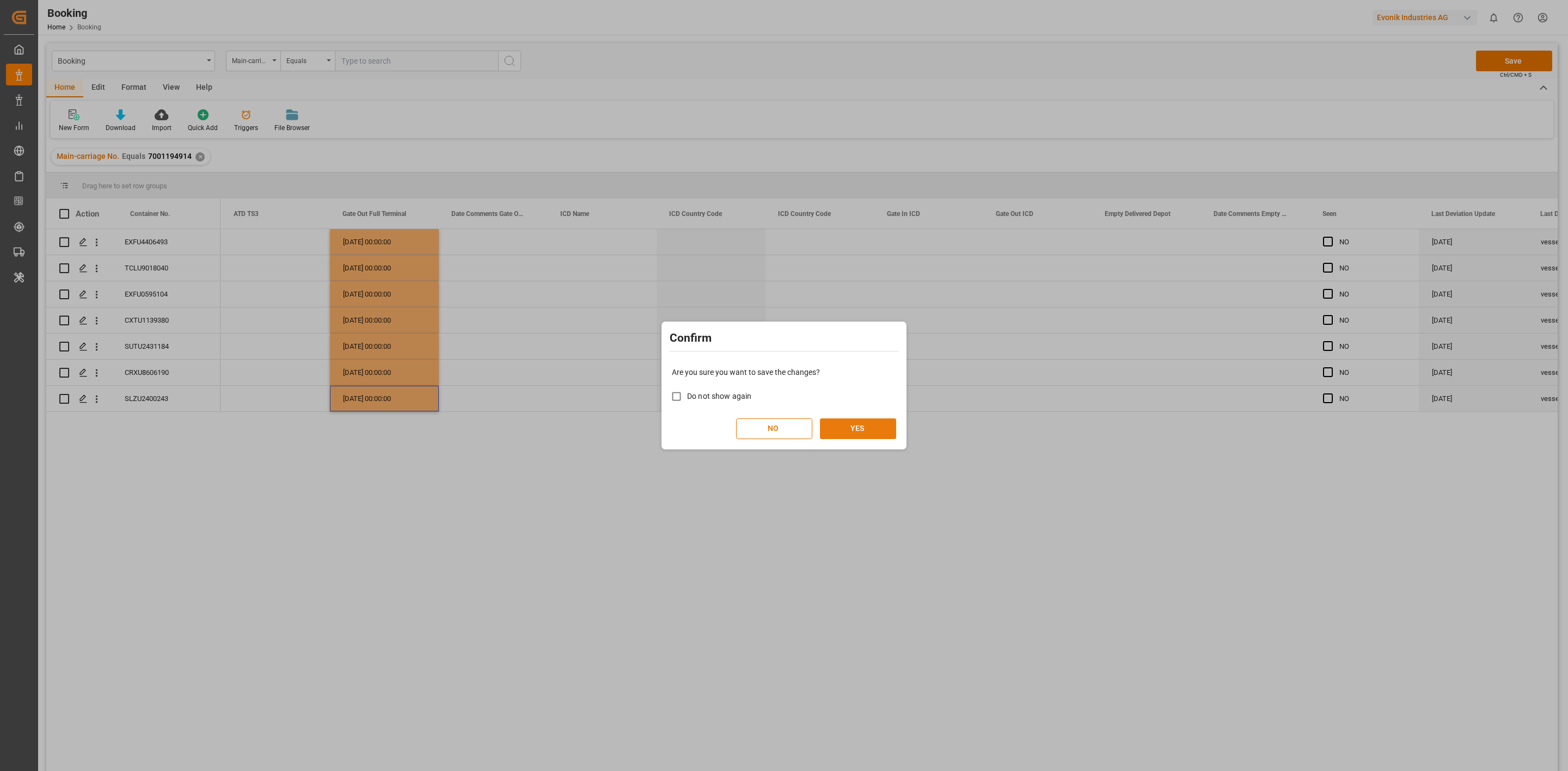
click at [848, 433] on button "YES" at bounding box center [858, 428] width 76 height 21
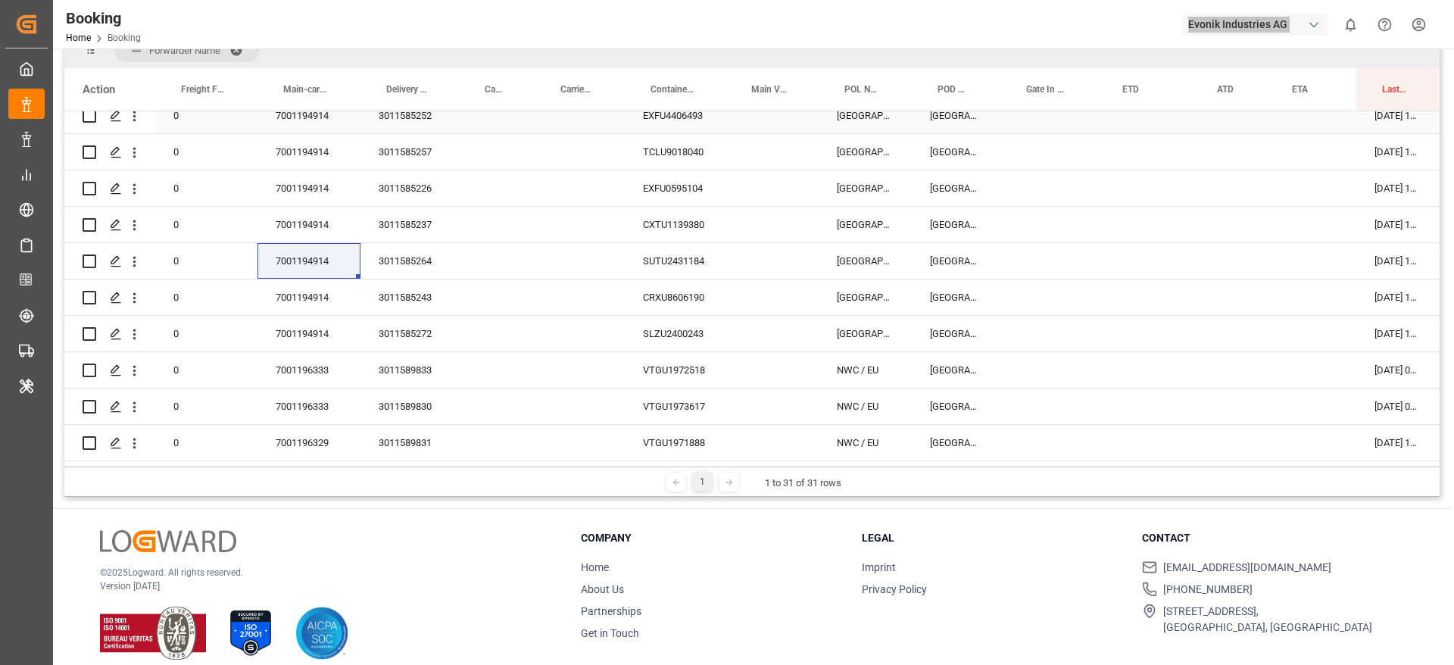
scroll to position [11098, 0]
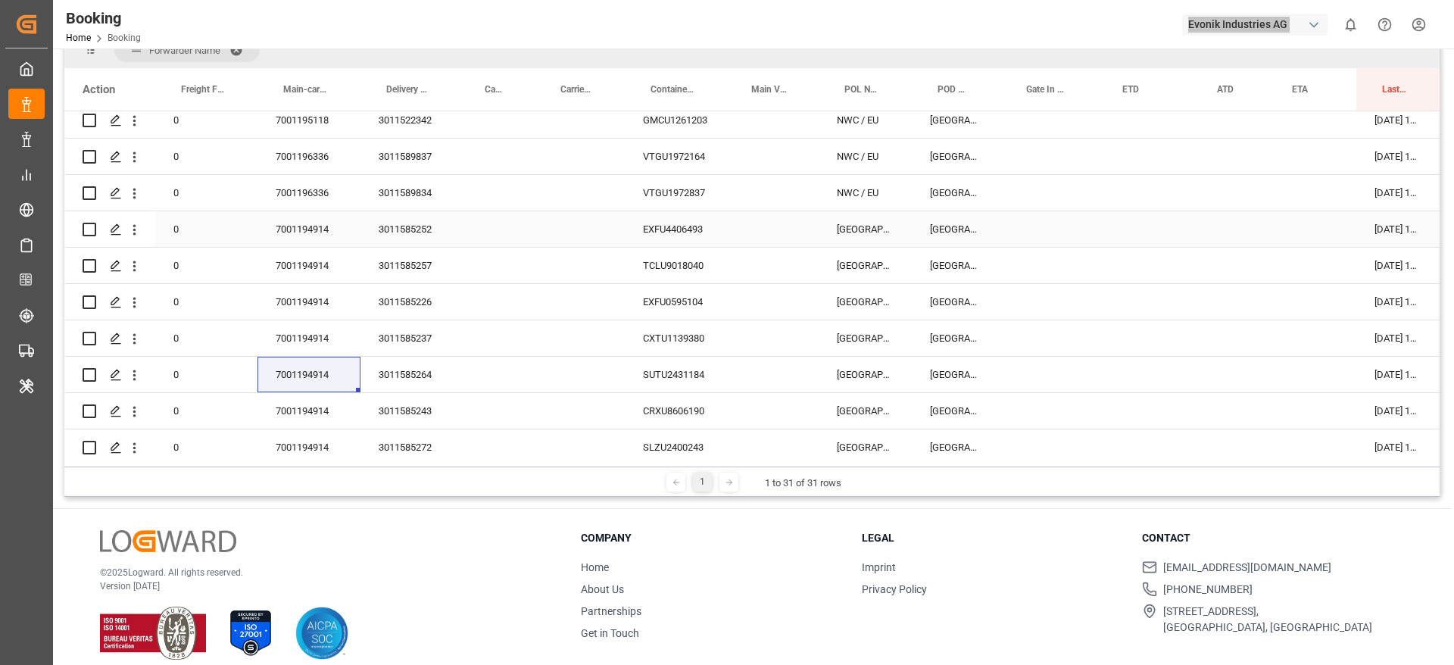
click at [420, 229] on div "3011585252" at bounding box center [410, 229] width 98 height 36
click at [423, 261] on div "3011585257" at bounding box center [410, 266] width 98 height 36
click at [408, 304] on div "3011585226" at bounding box center [410, 302] width 98 height 36
drag, startPoint x: 399, startPoint y: 336, endPoint x: 1450, endPoint y: 443, distance: 1056.1
click at [399, 335] on div "3011585237" at bounding box center [410, 338] width 98 height 36
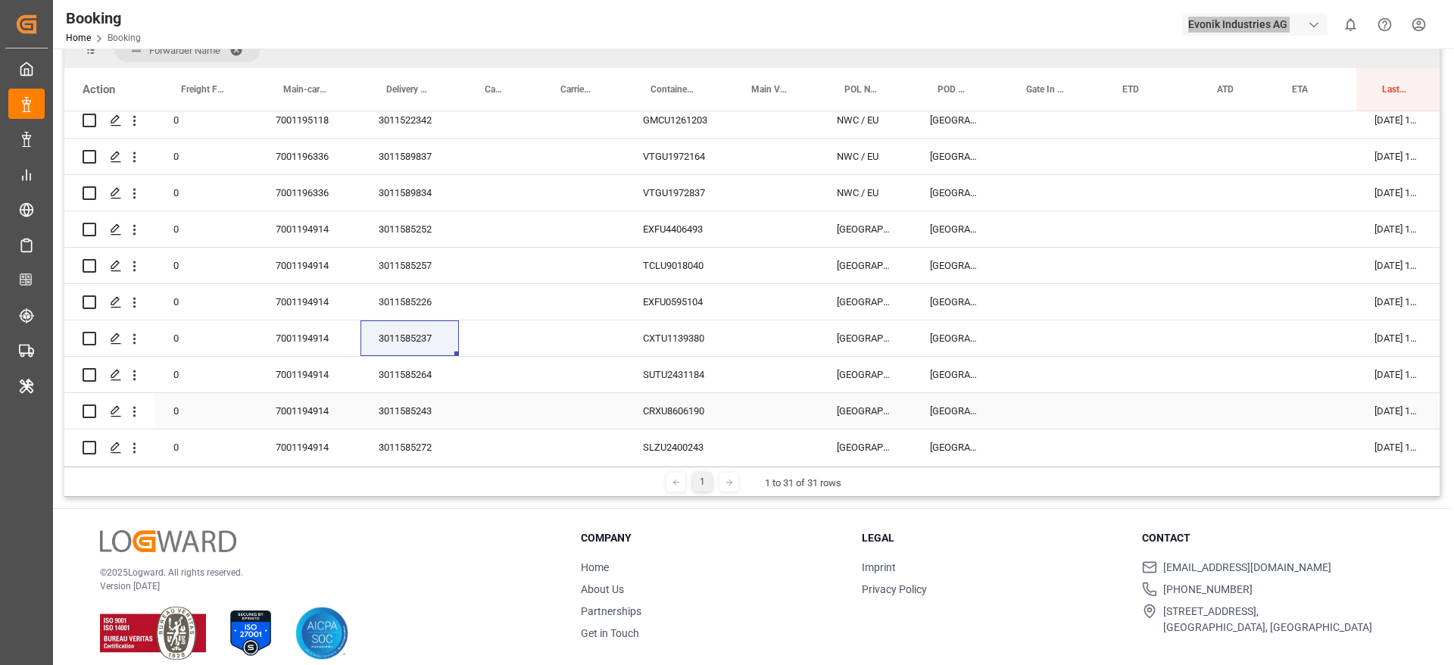
scroll to position [11212, 0]
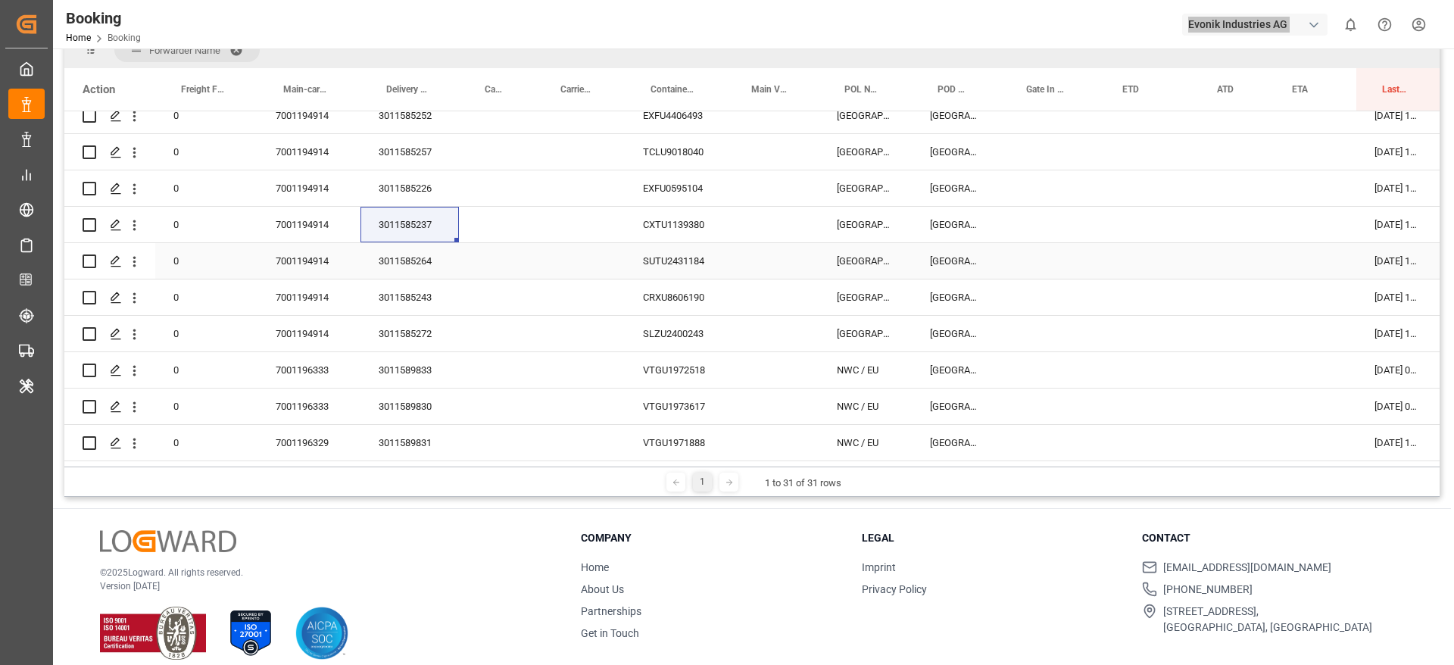
click at [408, 274] on div "3011585264" at bounding box center [410, 261] width 98 height 36
click at [442, 286] on div "3011585243" at bounding box center [410, 297] width 98 height 36
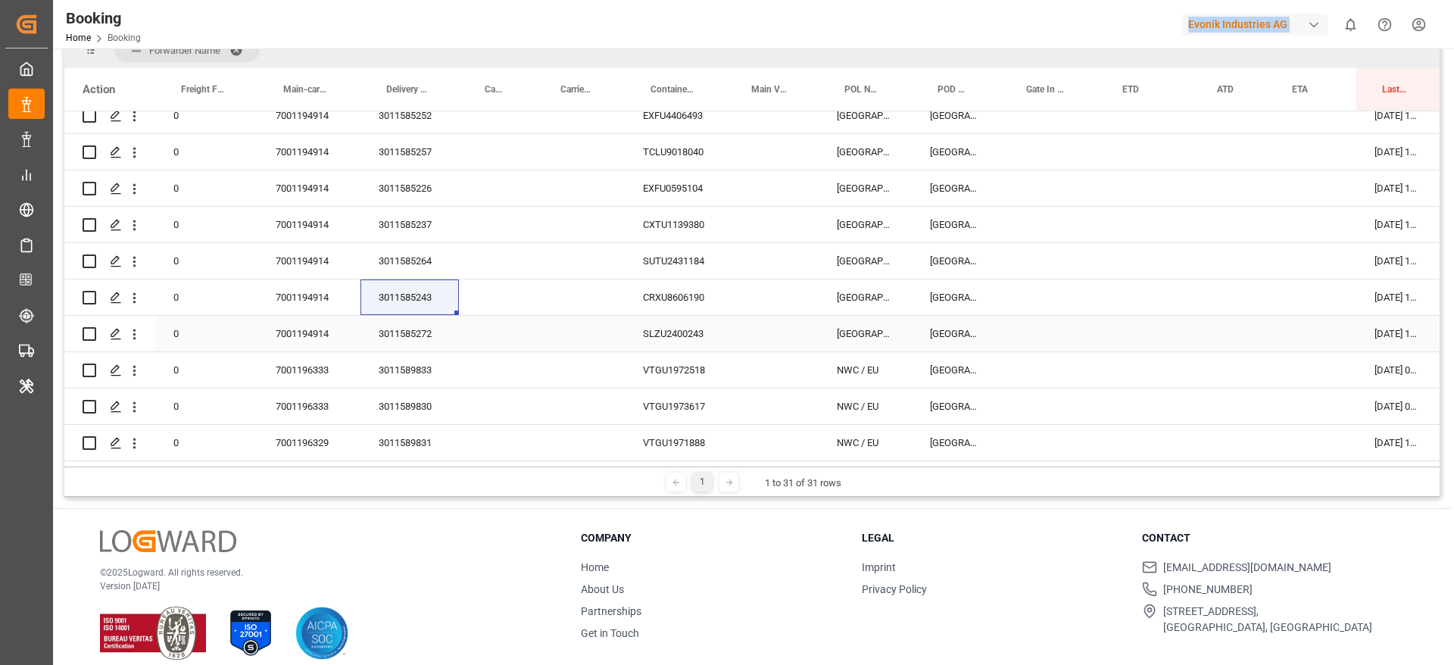
click at [440, 336] on div "3011585272" at bounding box center [410, 334] width 98 height 36
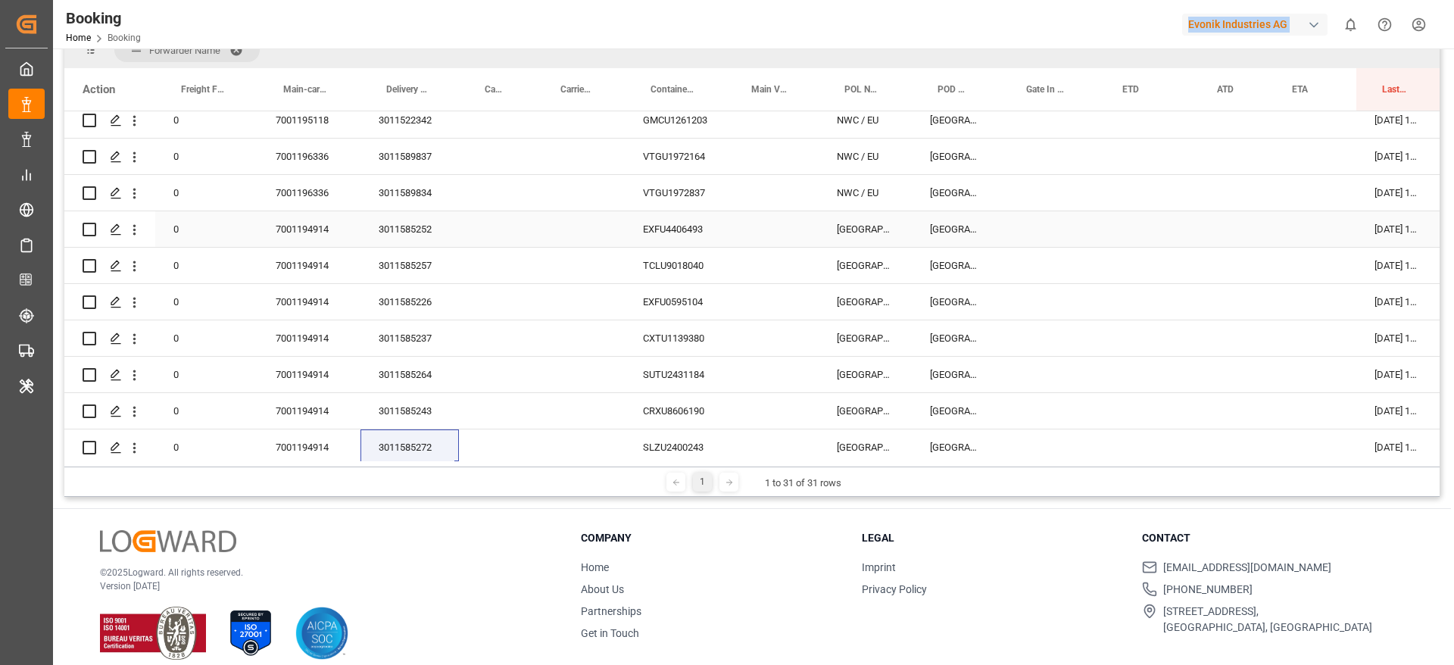
click at [685, 231] on div "EXFU4406493" at bounding box center [675, 229] width 101 height 36
click at [709, 224] on div "EXFU4406493" at bounding box center [675, 229] width 101 height 36
drag, startPoint x: 695, startPoint y: 264, endPoint x: 1432, endPoint y: 289, distance: 738.1
click at [694, 264] on div "TCLU9018040" at bounding box center [675, 266] width 101 height 36
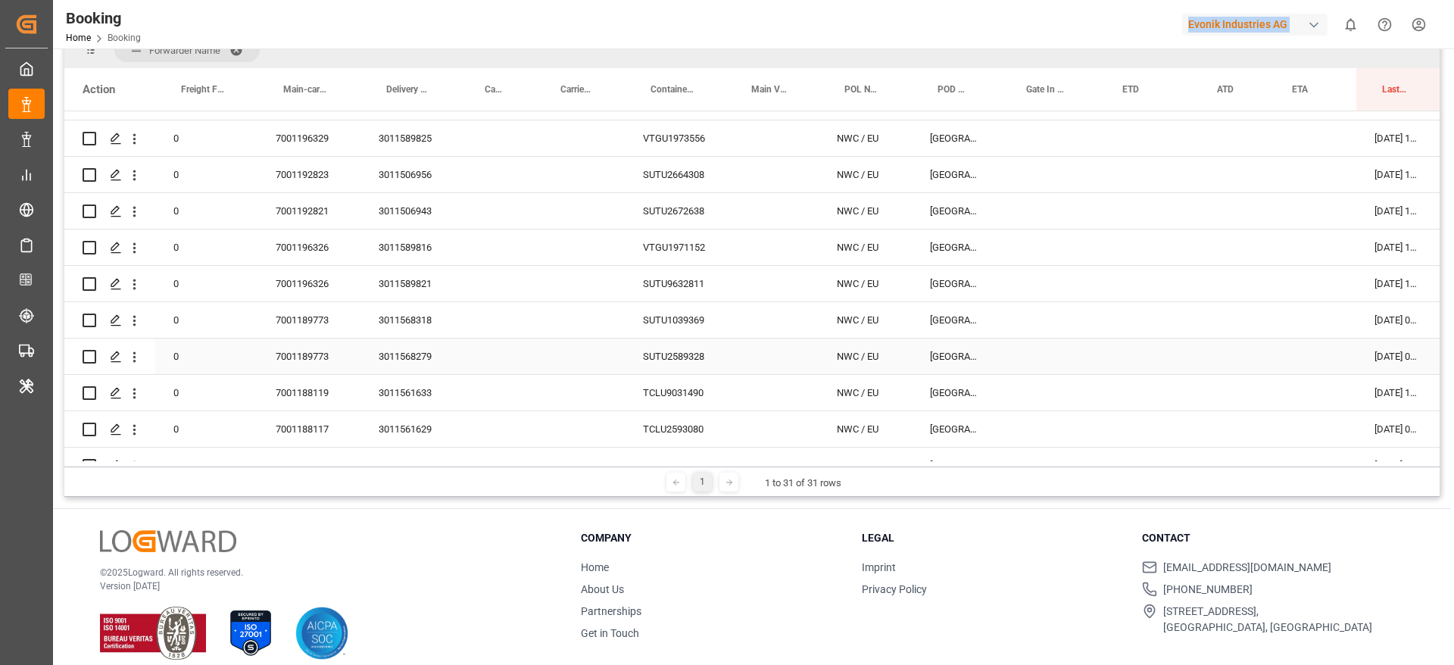
click at [302, 358] on div "7001189773" at bounding box center [309, 357] width 103 height 36
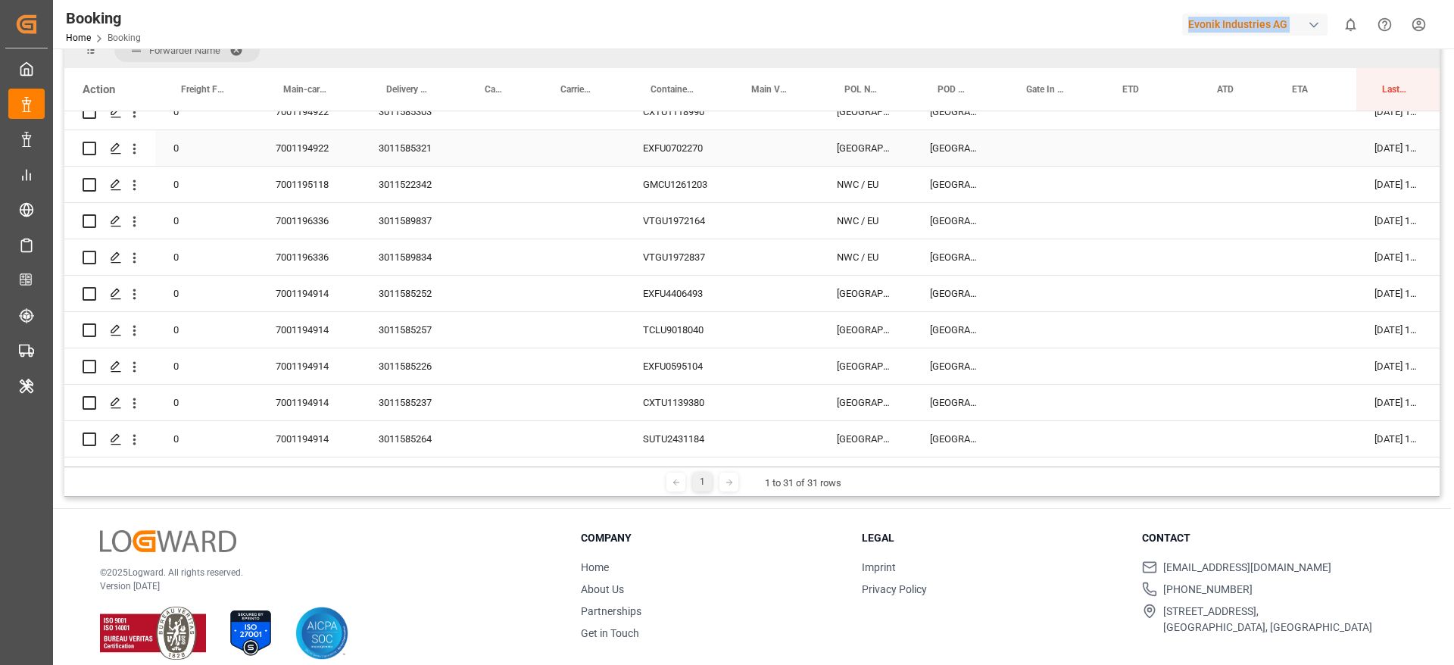
scroll to position [10853, 0]
click at [329, 276] on div "7001194922" at bounding box center [309, 292] width 103 height 36
click at [141, 253] on icon "open menu" at bounding box center [134, 256] width 16 height 16
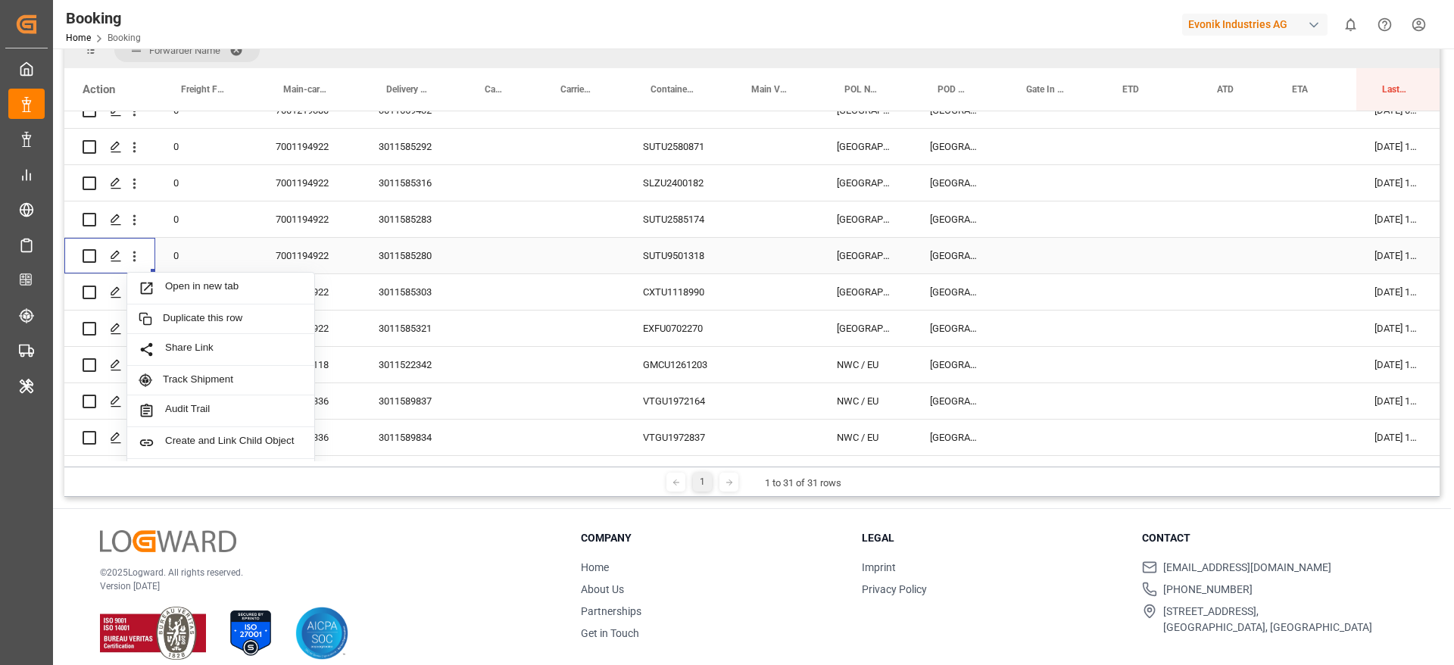
click at [507, 264] on div "Press SPACE to select this row." at bounding box center [497, 256] width 76 height 36
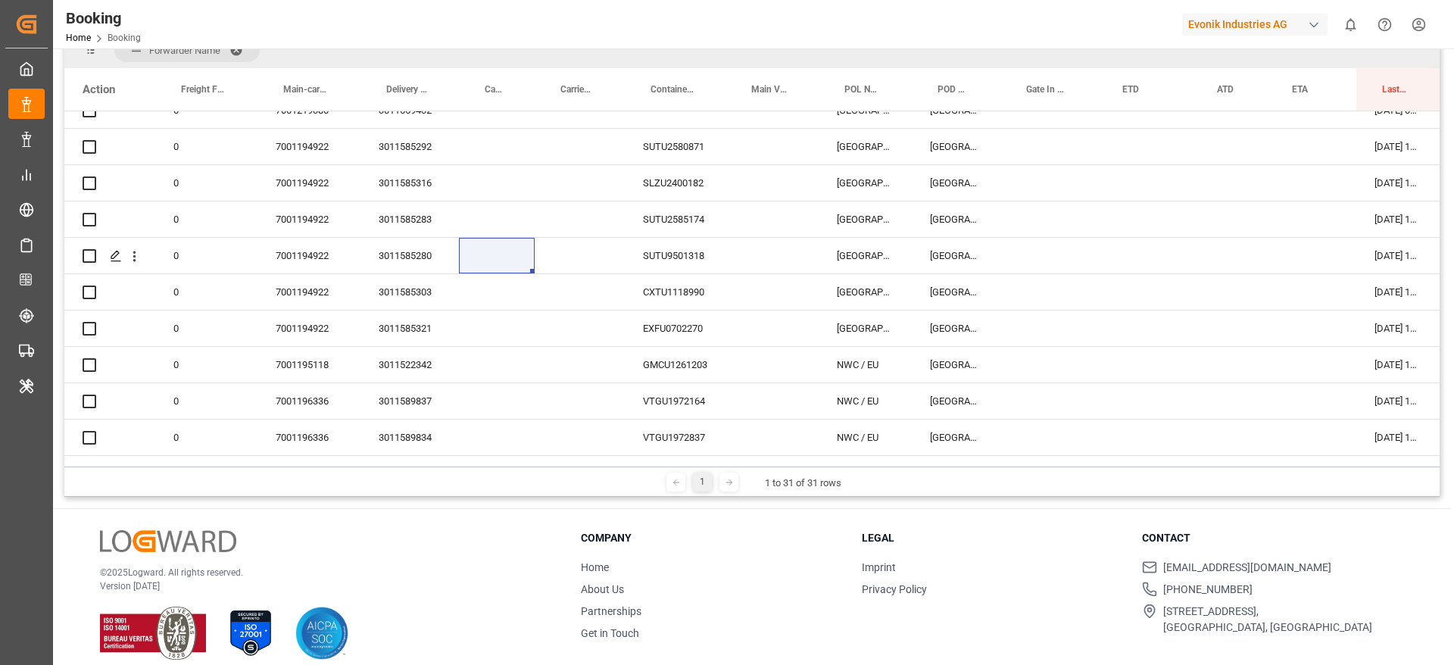
scroll to position [11194, 0]
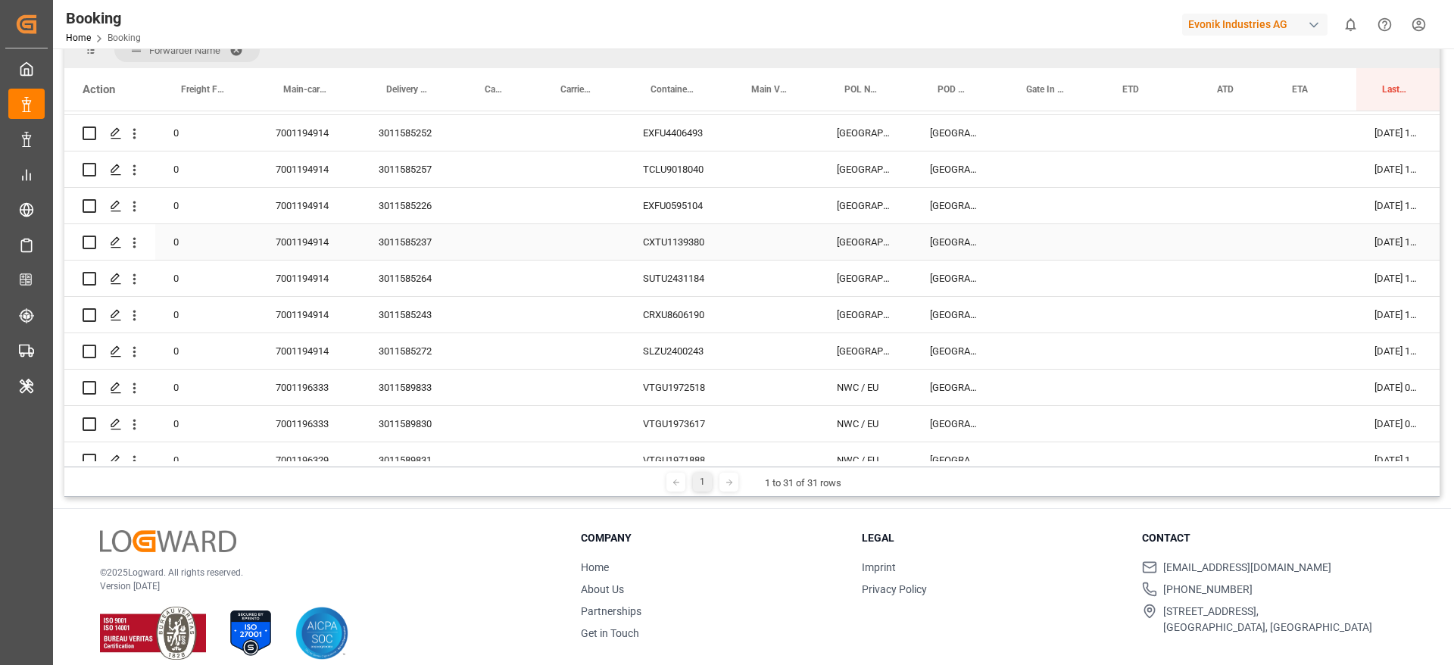
click at [138, 236] on icon "open menu" at bounding box center [134, 243] width 16 height 16
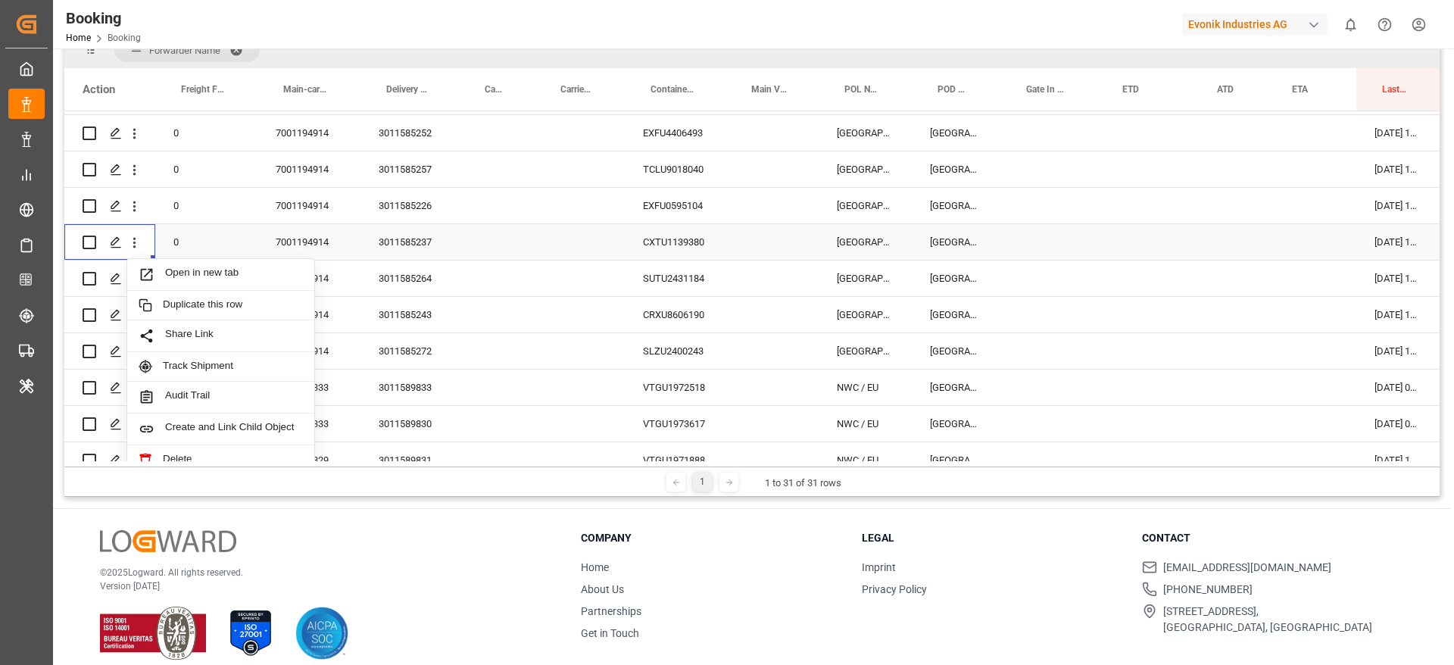
click at [165, 269] on span "Open in new tab" at bounding box center [234, 275] width 138 height 16
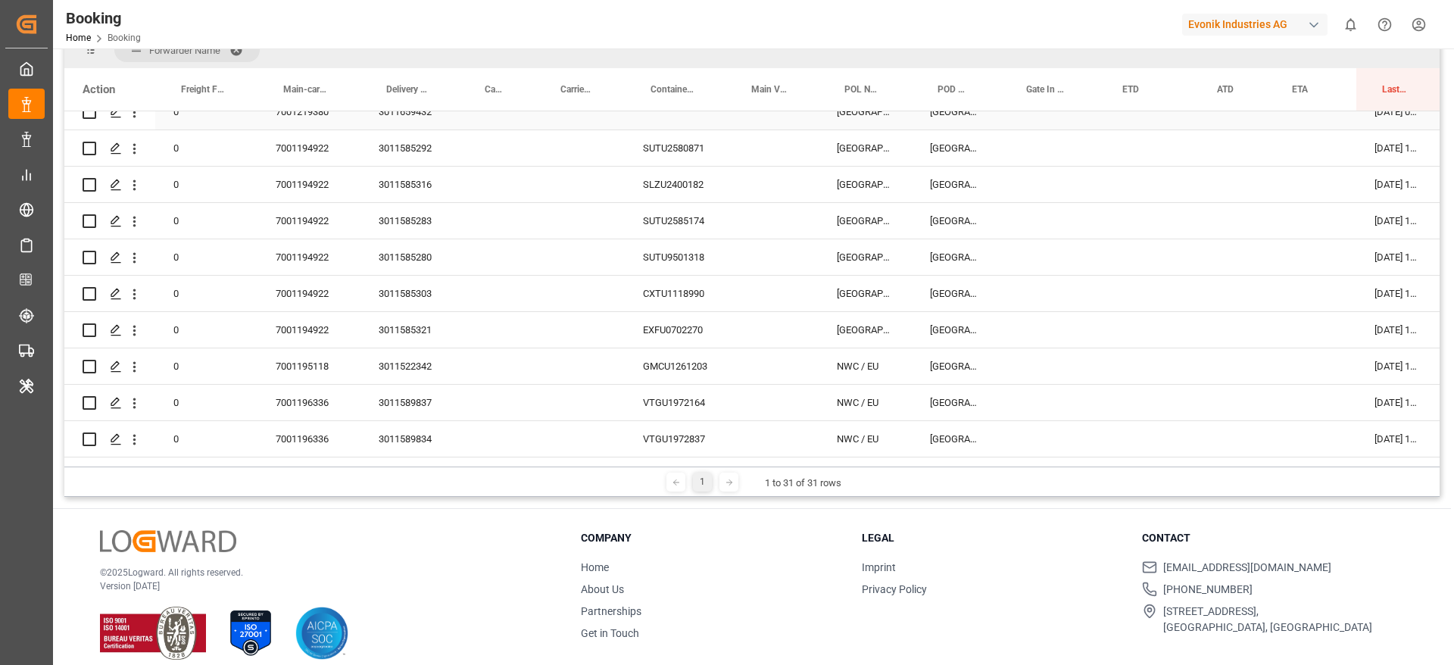
scroll to position [10740, 0]
click at [315, 388] on div "7001194922" at bounding box center [309, 406] width 103 height 36
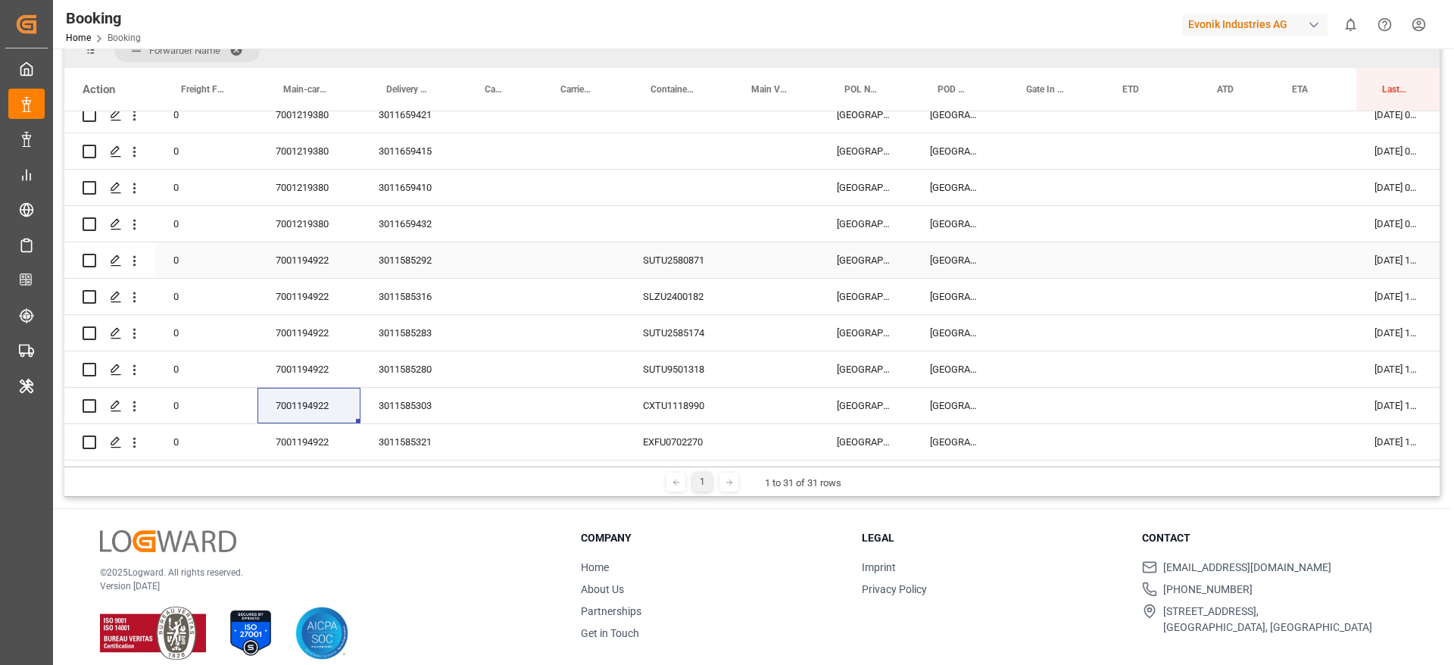
click at [414, 258] on div "3011585292" at bounding box center [410, 260] width 98 height 36
click at [420, 270] on div "3011585292" at bounding box center [410, 260] width 98 height 36
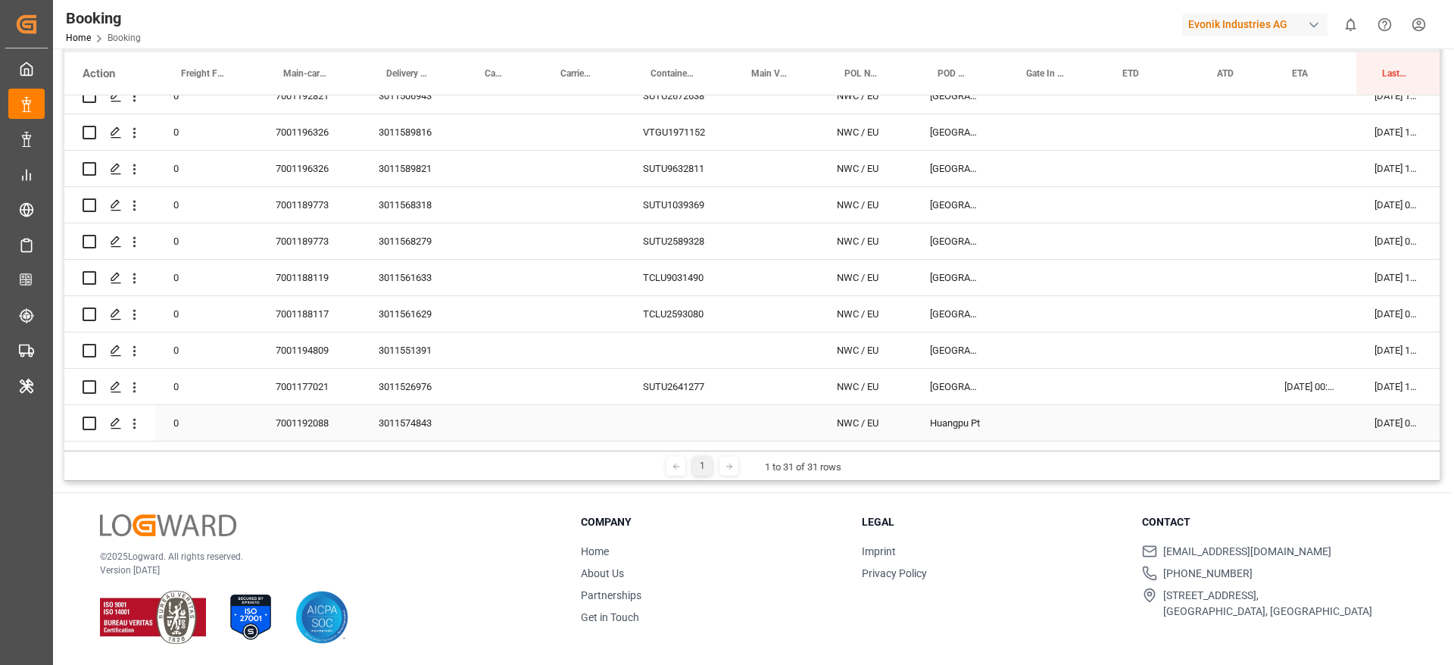
scroll to position [11649, 0]
drag, startPoint x: 323, startPoint y: 250, endPoint x: 325, endPoint y: 264, distance: 14.5
click at [323, 250] on div "7001189773" at bounding box center [309, 244] width 103 height 36
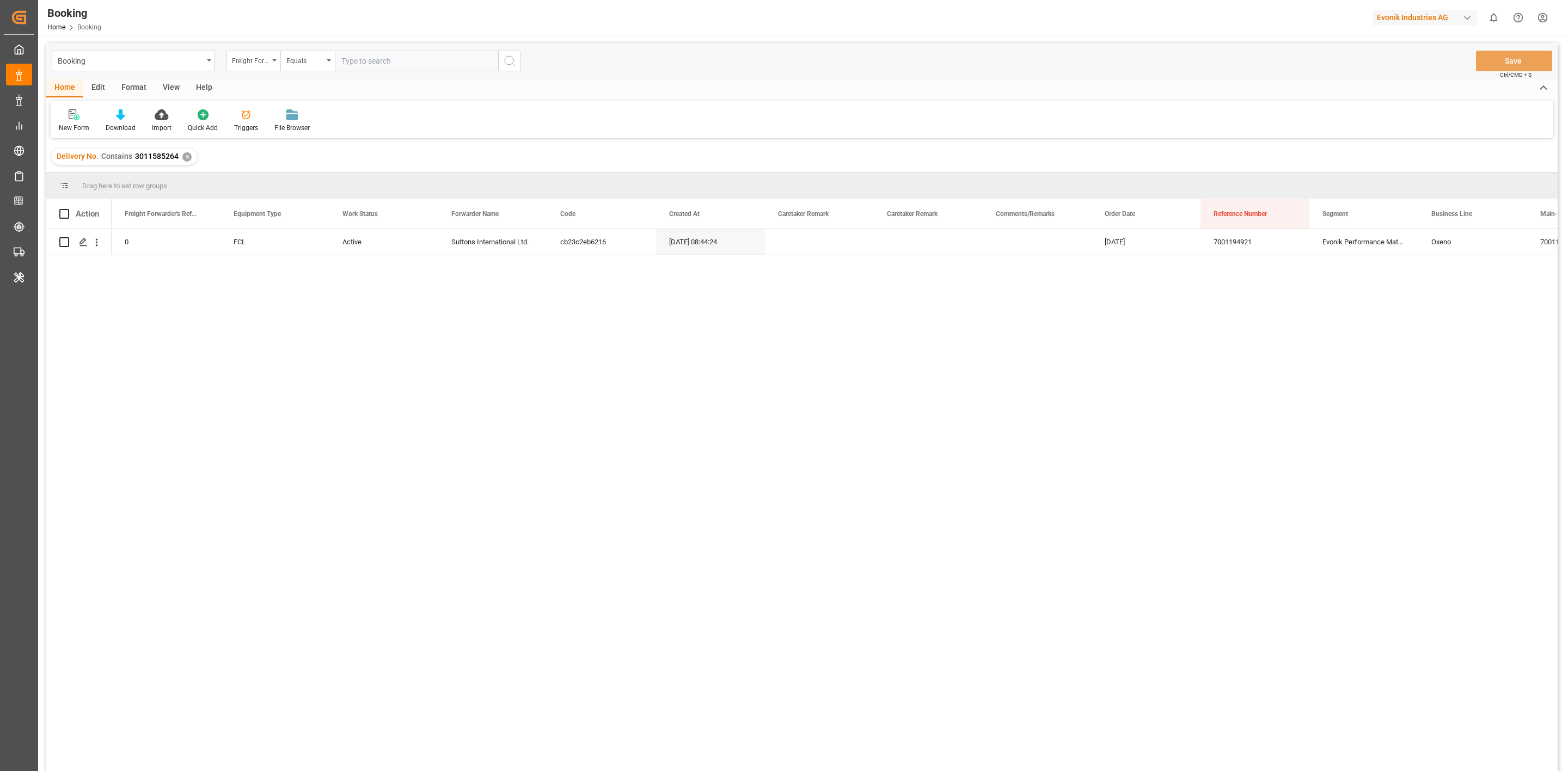
click at [170, 91] on div "View" at bounding box center [171, 88] width 33 height 19
click at [58, 122] on div "Default" at bounding box center [69, 120] width 37 height 24
click at [109, 175] on div "1" at bounding box center [111, 176] width 96 height 11
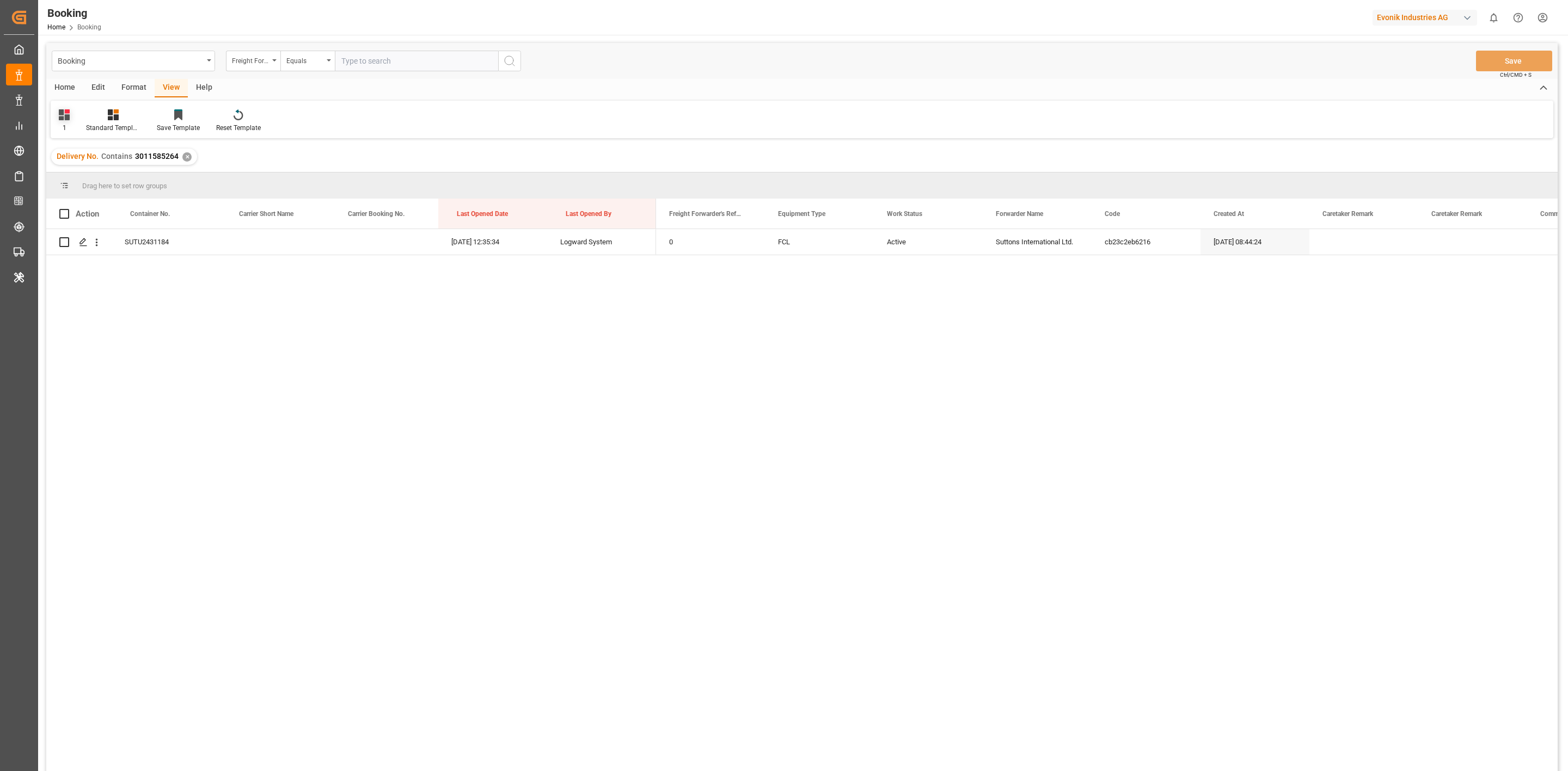
click at [68, 116] on icon at bounding box center [64, 114] width 11 height 11
click at [85, 200] on div "de" at bounding box center [111, 198] width 96 height 11
click at [56, 123] on div "de" at bounding box center [64, 120] width 27 height 24
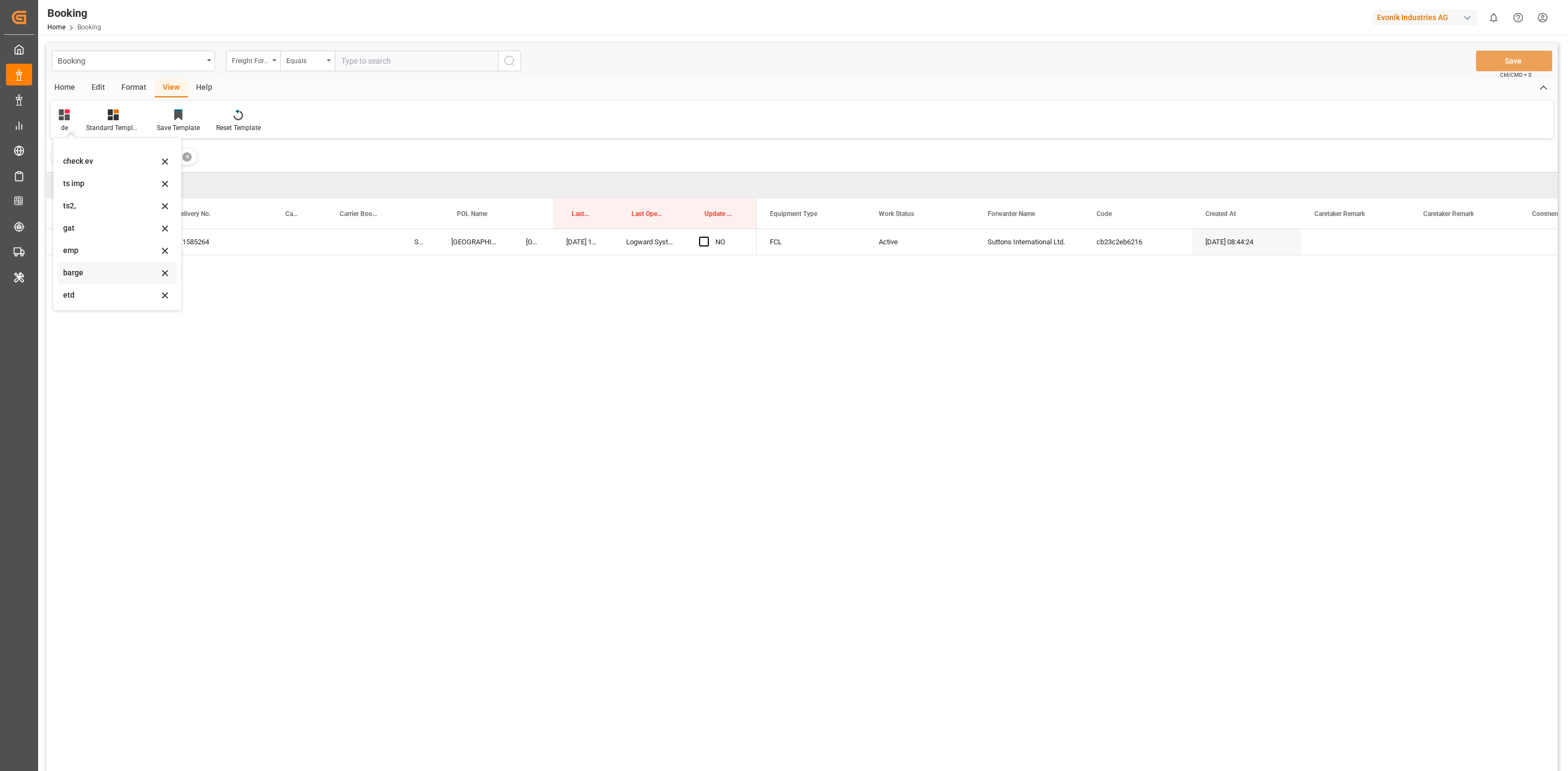
scroll to position [149, 0]
click at [83, 293] on div "empty" at bounding box center [111, 295] width 96 height 11
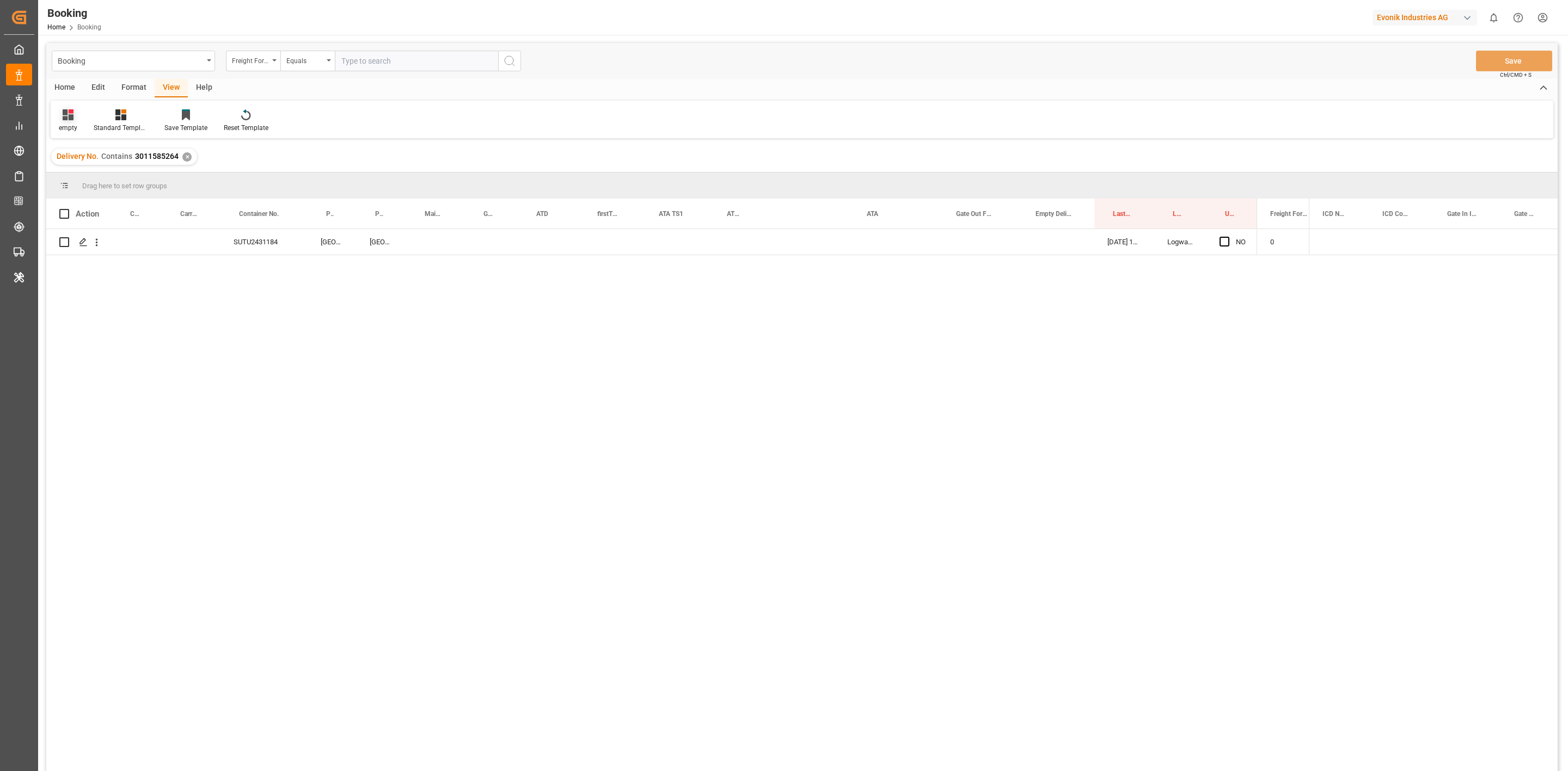
click at [66, 120] on icon at bounding box center [68, 114] width 11 height 11
click at [93, 221] on div "tss" at bounding box center [111, 221] width 96 height 11
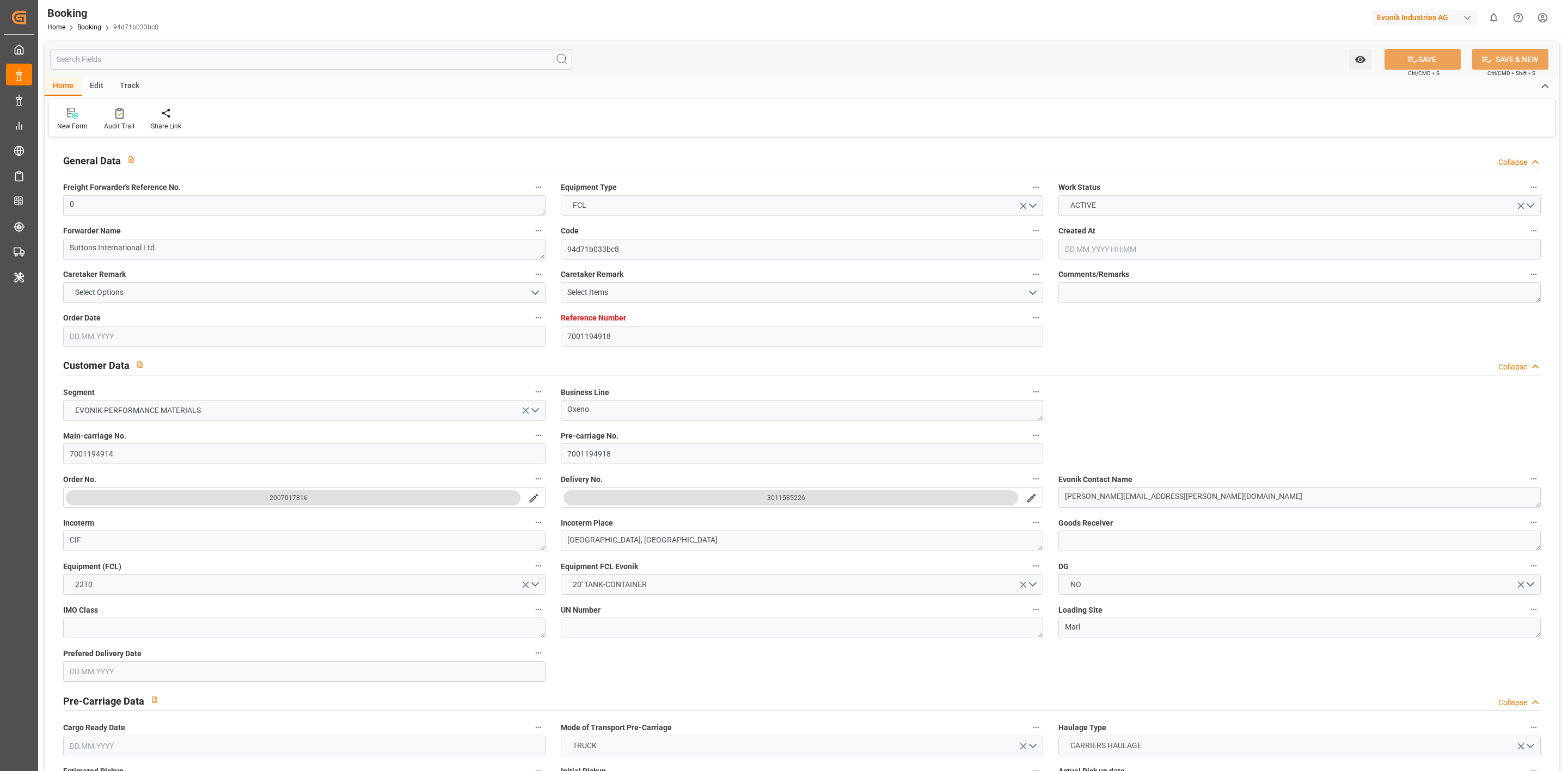
type input "7001194918"
type input "9434931"
type input "Hapag [PERSON_NAME]"
type input "Hapag [PERSON_NAME] Aktiengesellschaft"
type input "NLRTM"
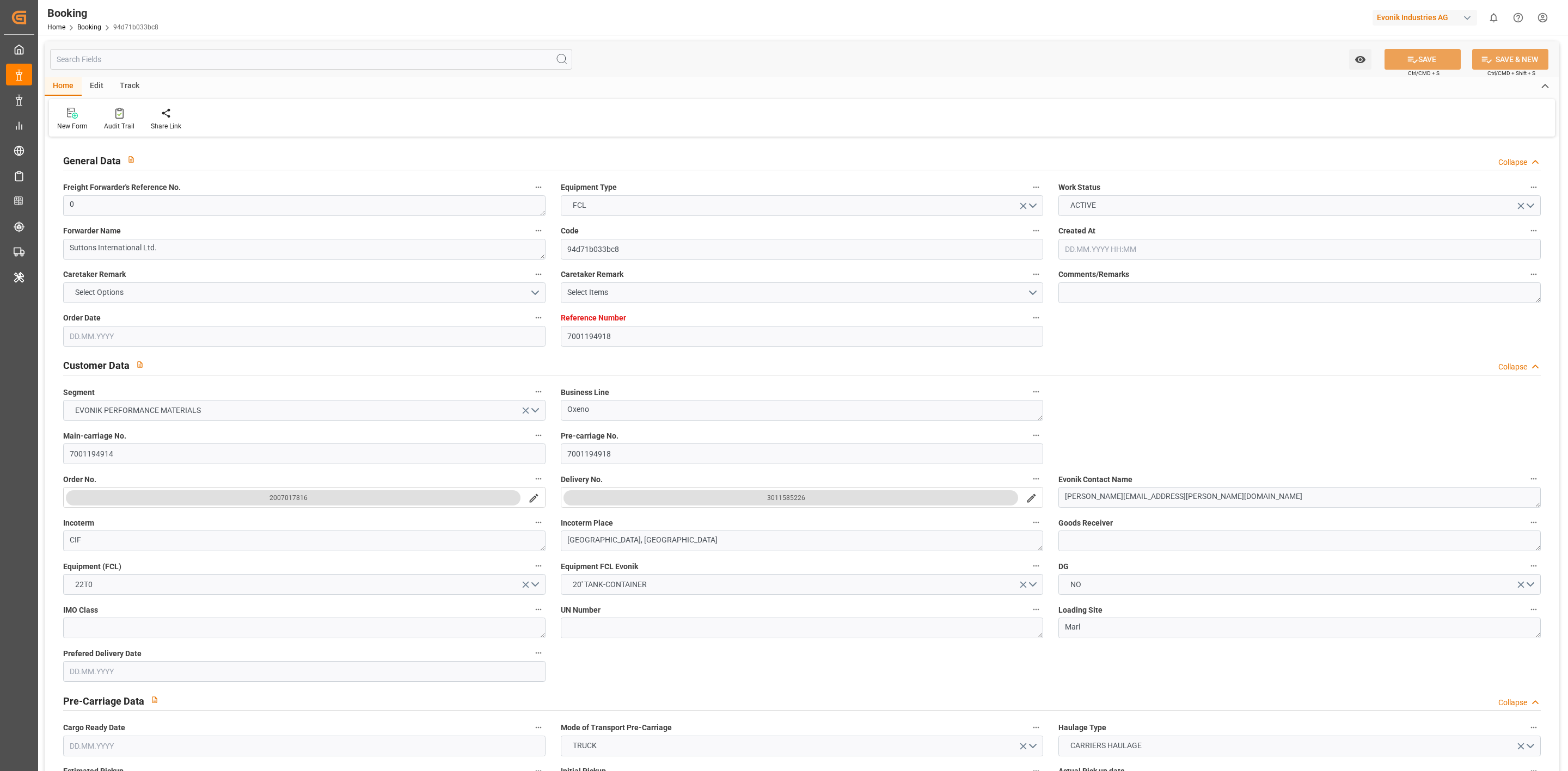
type input "USPHL"
type input "19"
type input "BEANR"
type input "0"
type input "[DATE] 08:44"
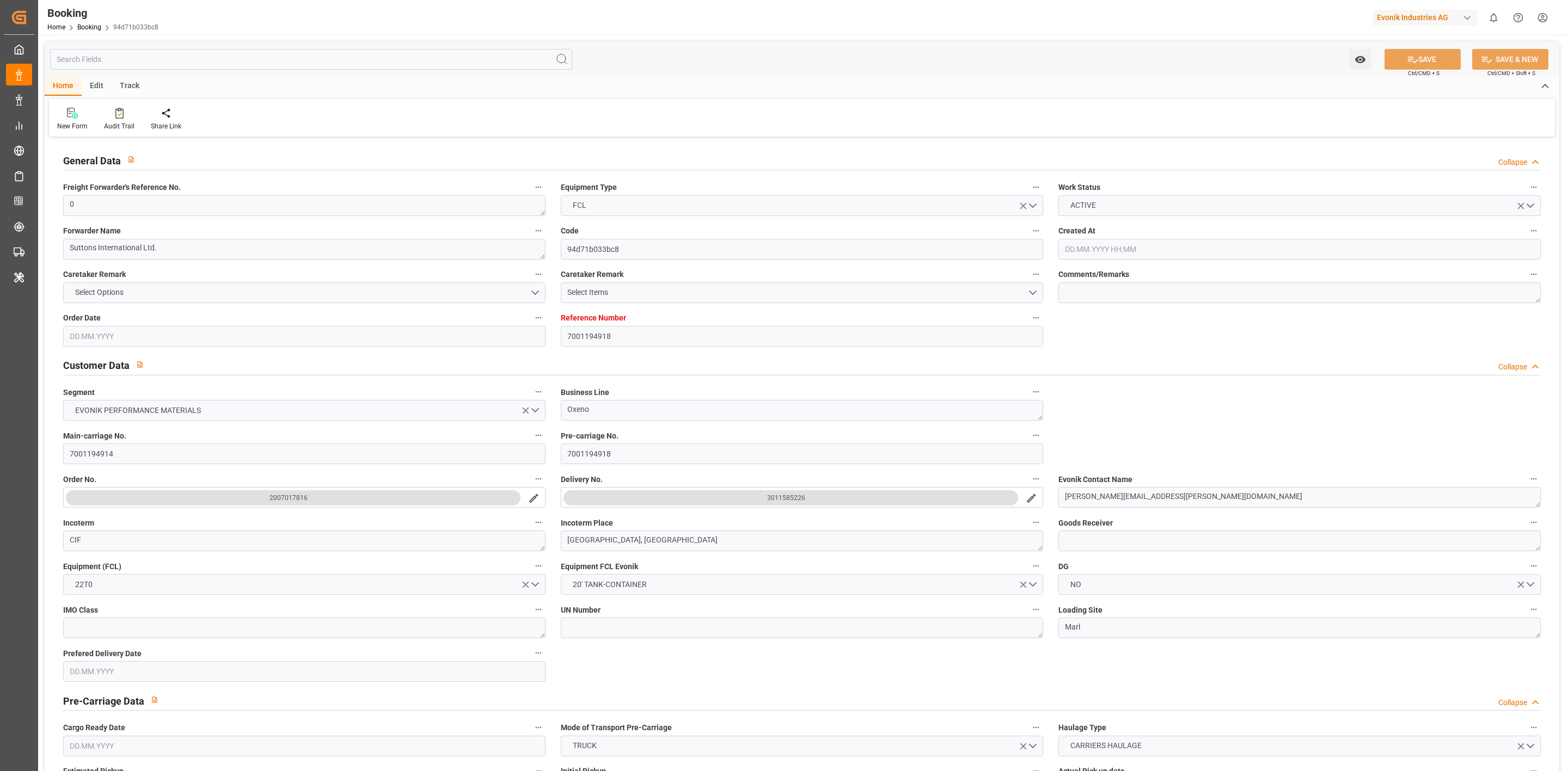
type input "[DATE]"
type input "[DATE] 00:00"
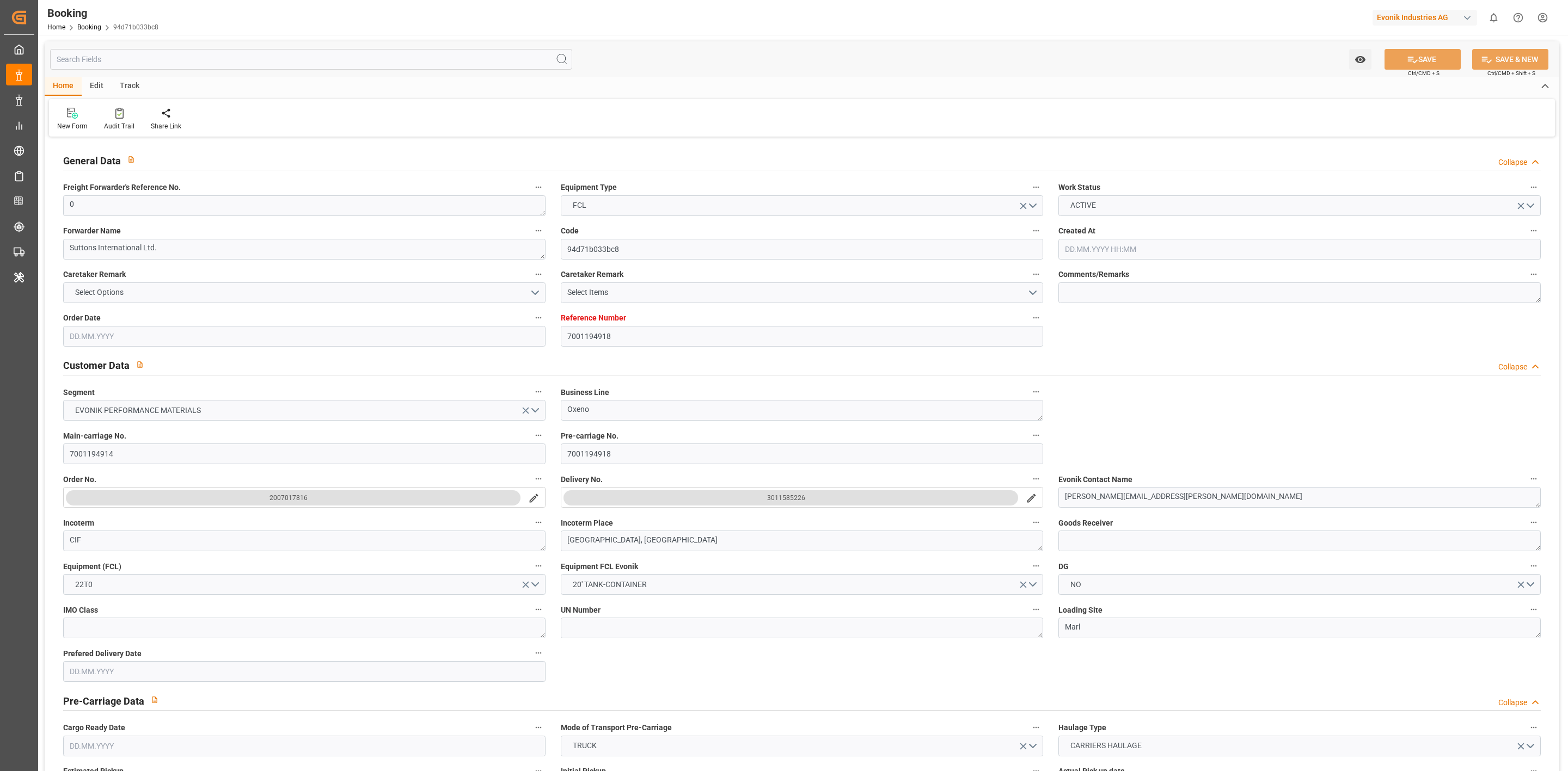
type input "[DATE] 00:00"
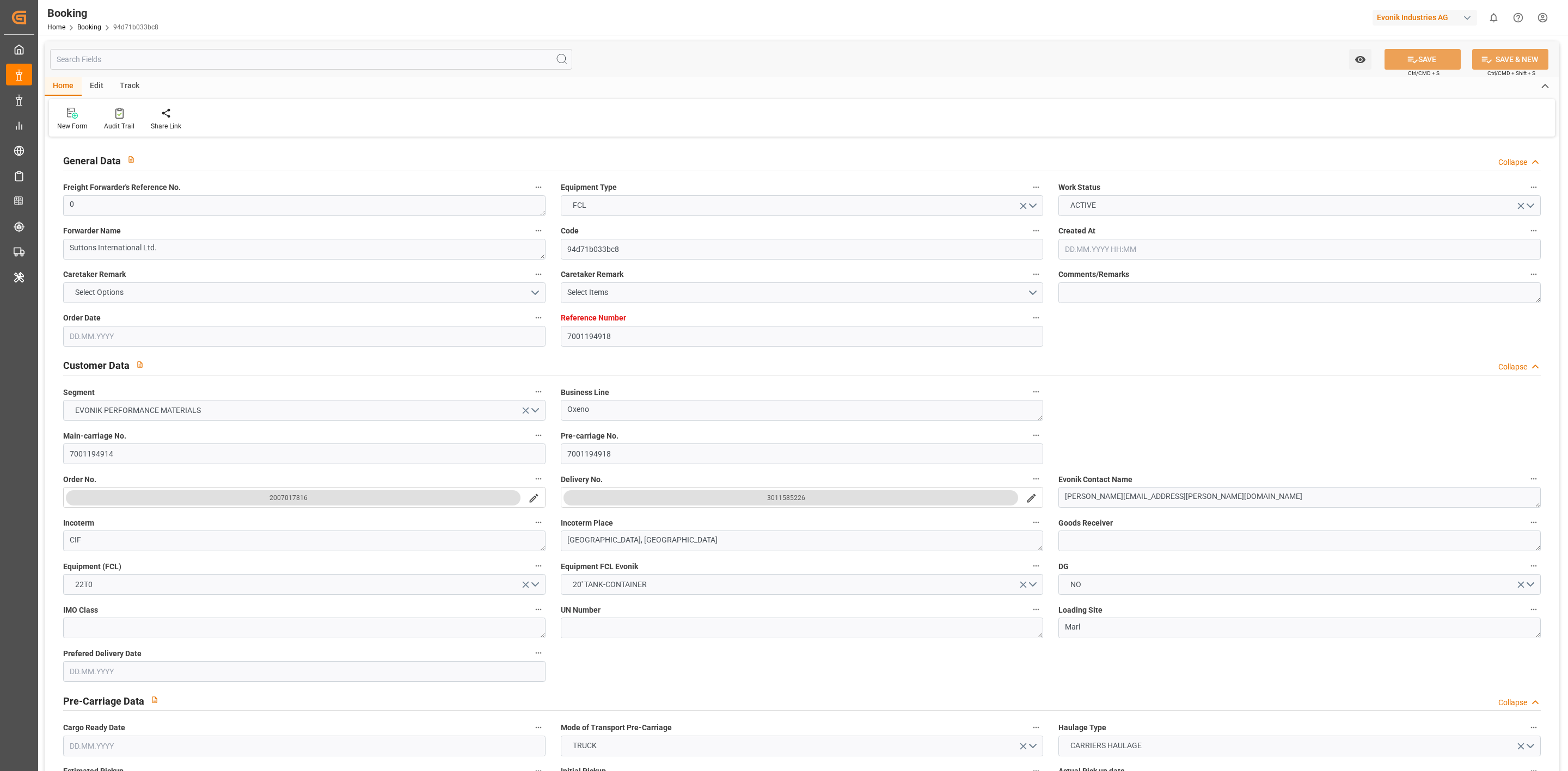
type input "06.07.2025 00:00"
type input "[DATE] 00:00"
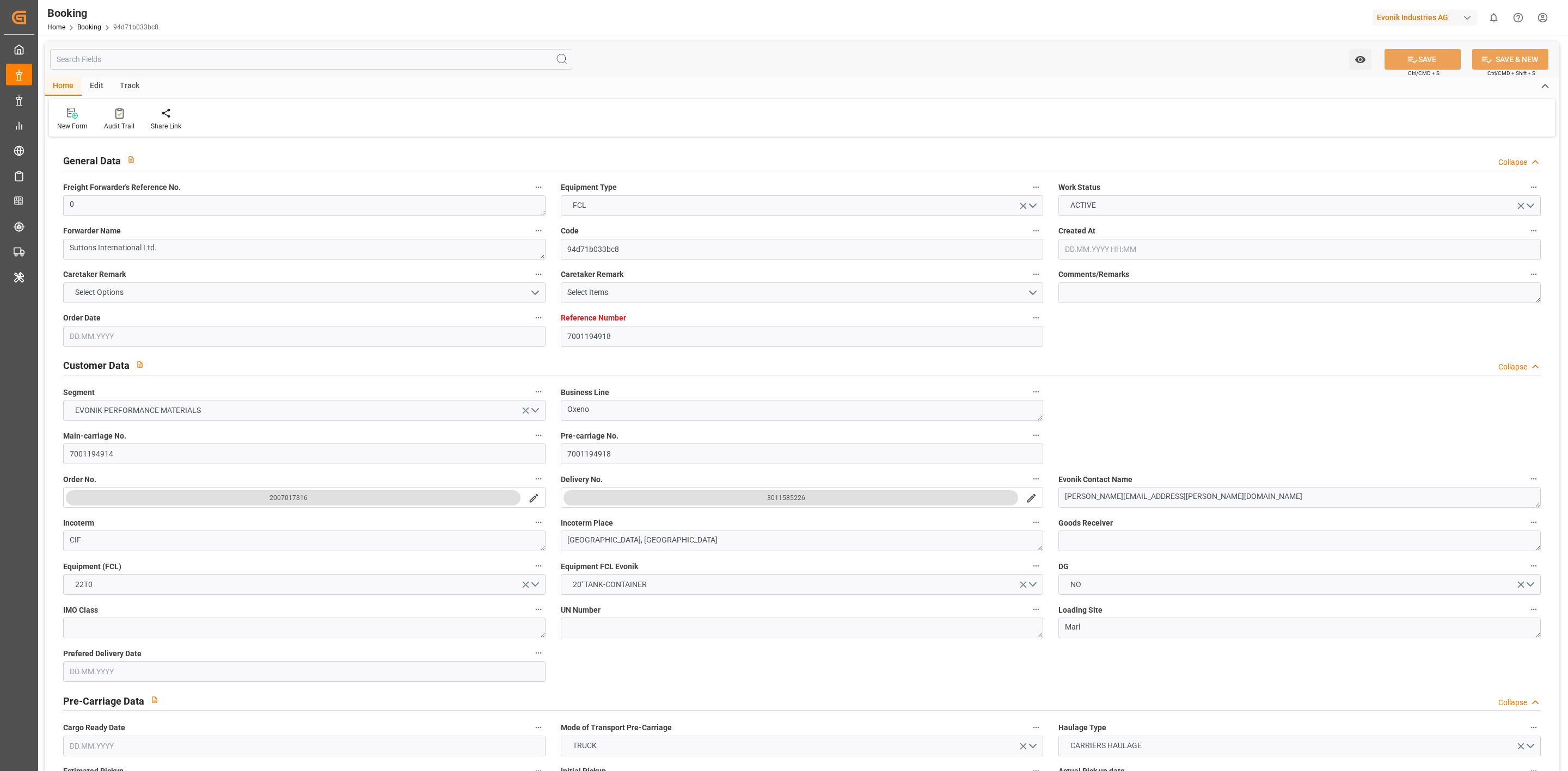
type input "[DATE] 00:00"
type input "[DATE]"
type input "12.08.2025 12:00"
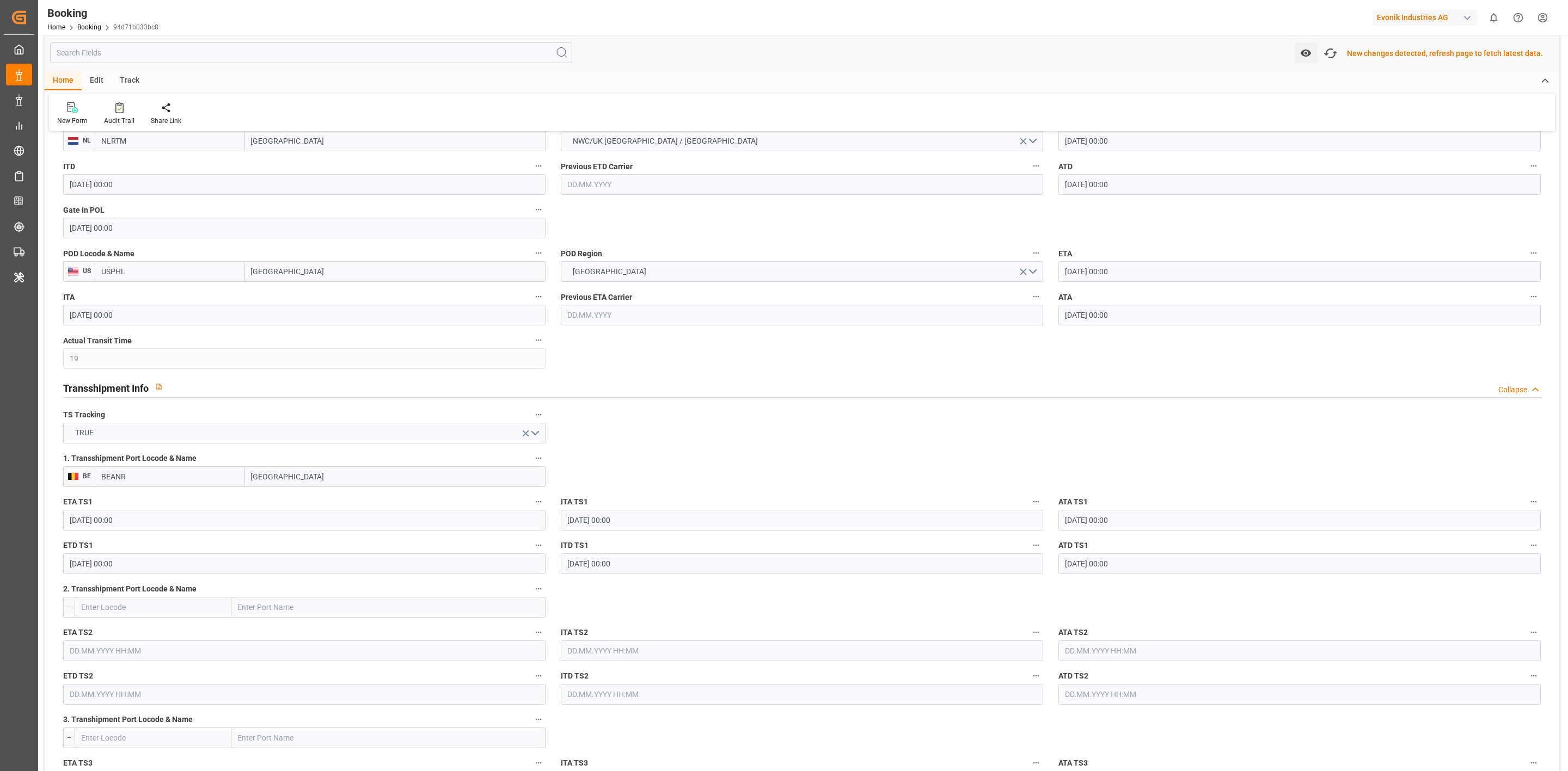
scroll to position [899, 0]
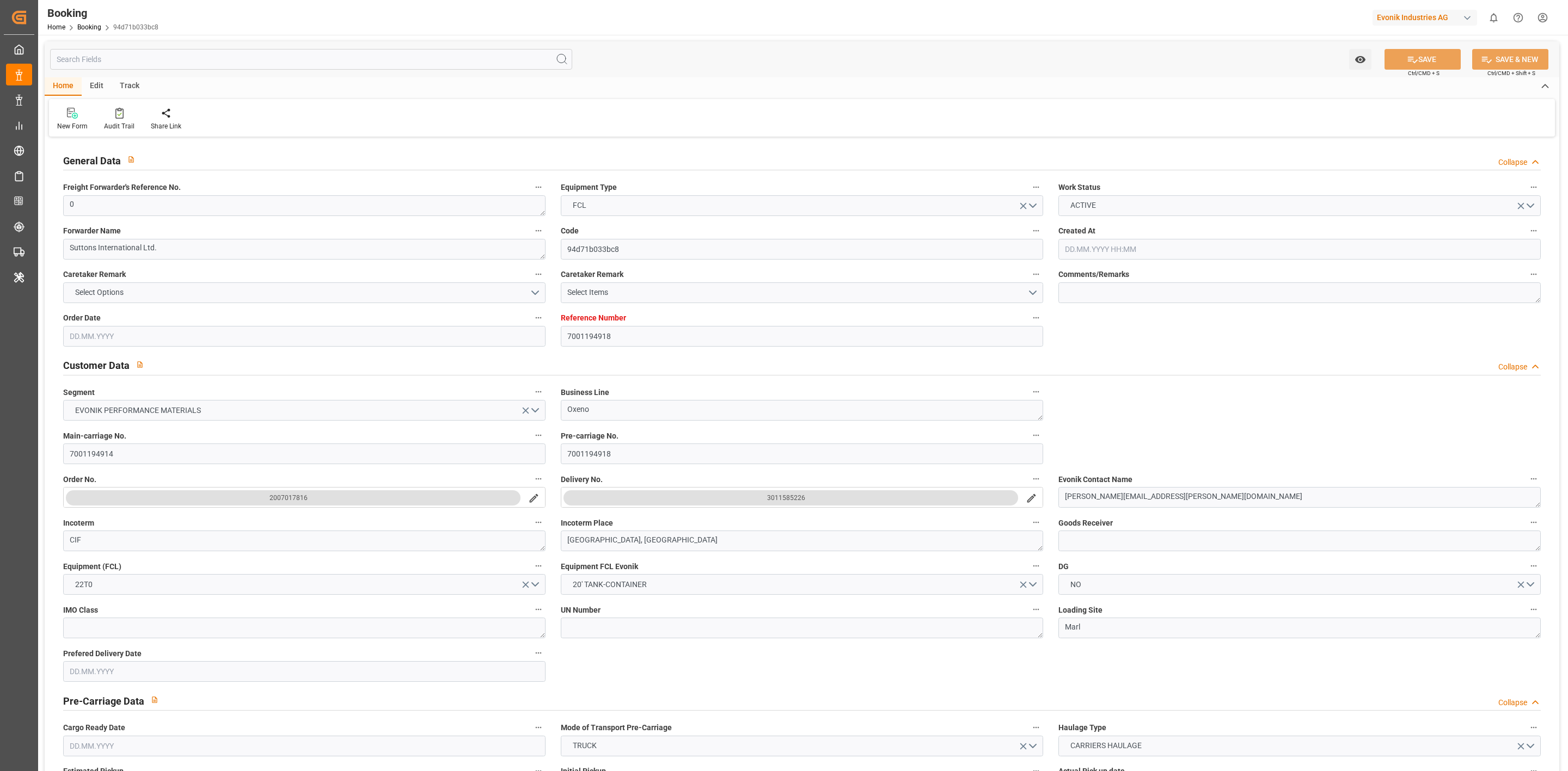
type input "7001194918"
type input "9434931"
type input "Hapag [PERSON_NAME]"
type input "Hapag [PERSON_NAME] Aktiengesellschaft"
type input "NLRTM"
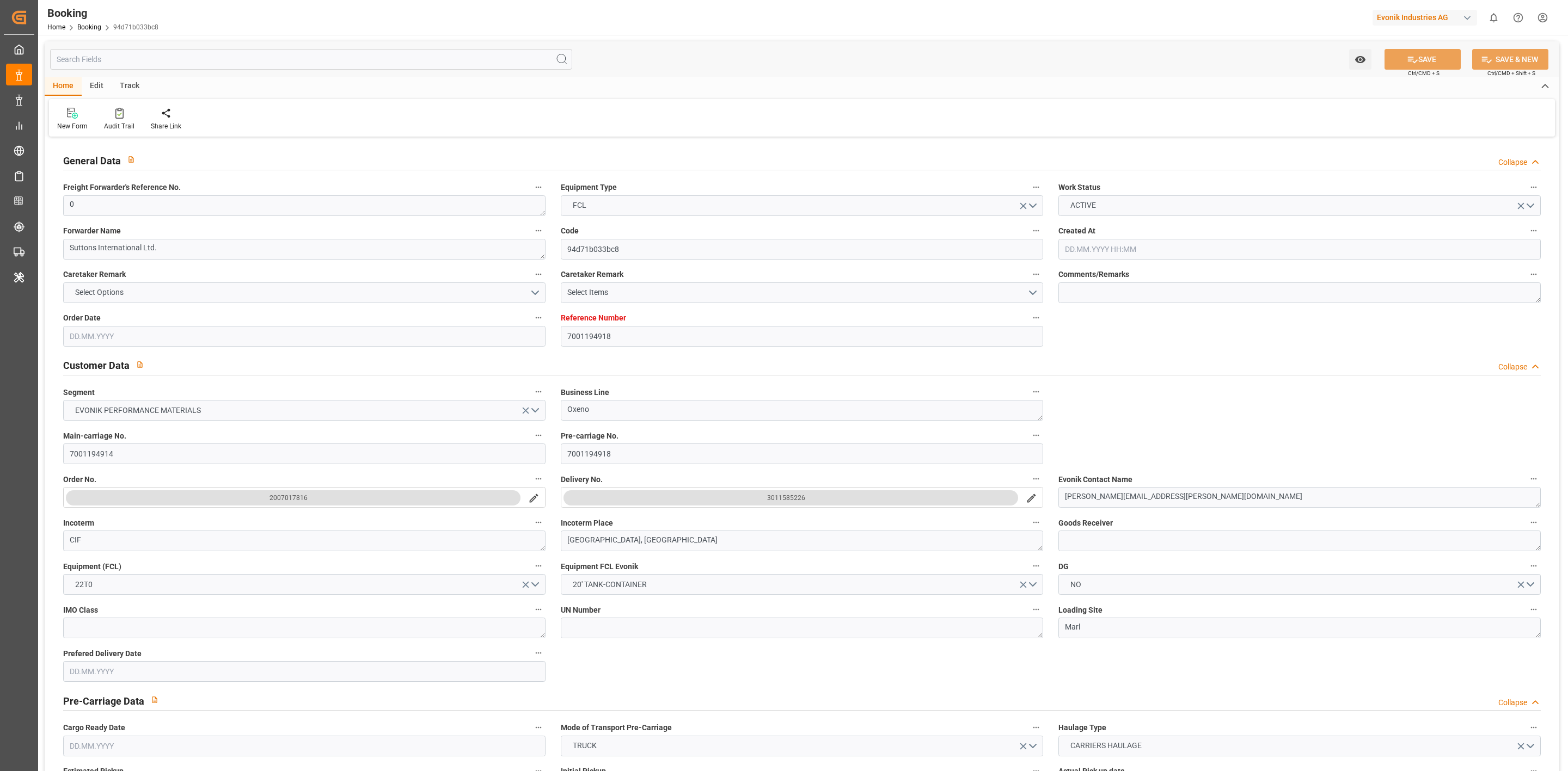
type input "USPHL"
type input "19"
type input "BEANR"
type input "0"
type input "[DATE] 08:44"
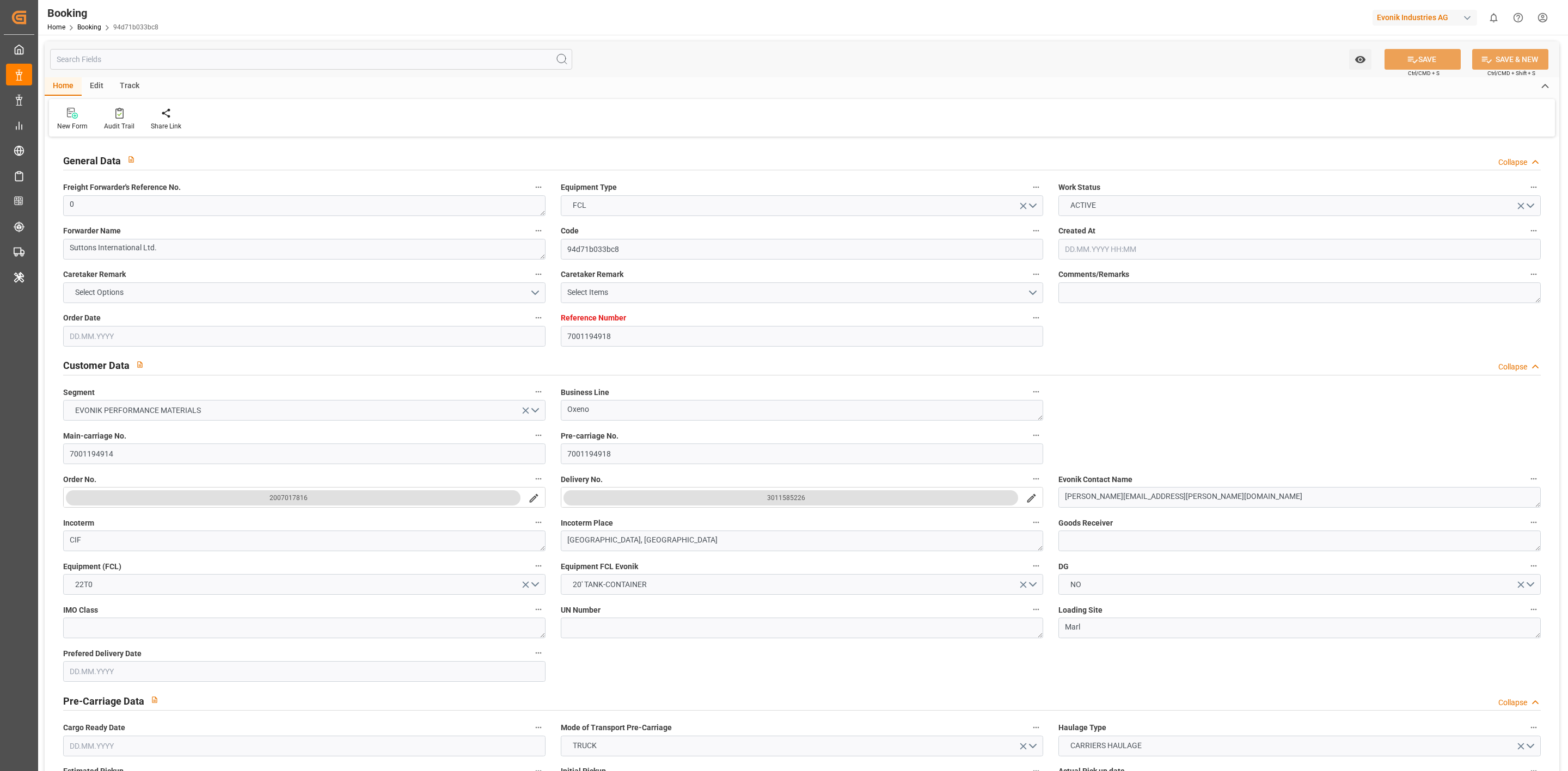
type input "[DATE]"
type input "[DATE] 00:00"
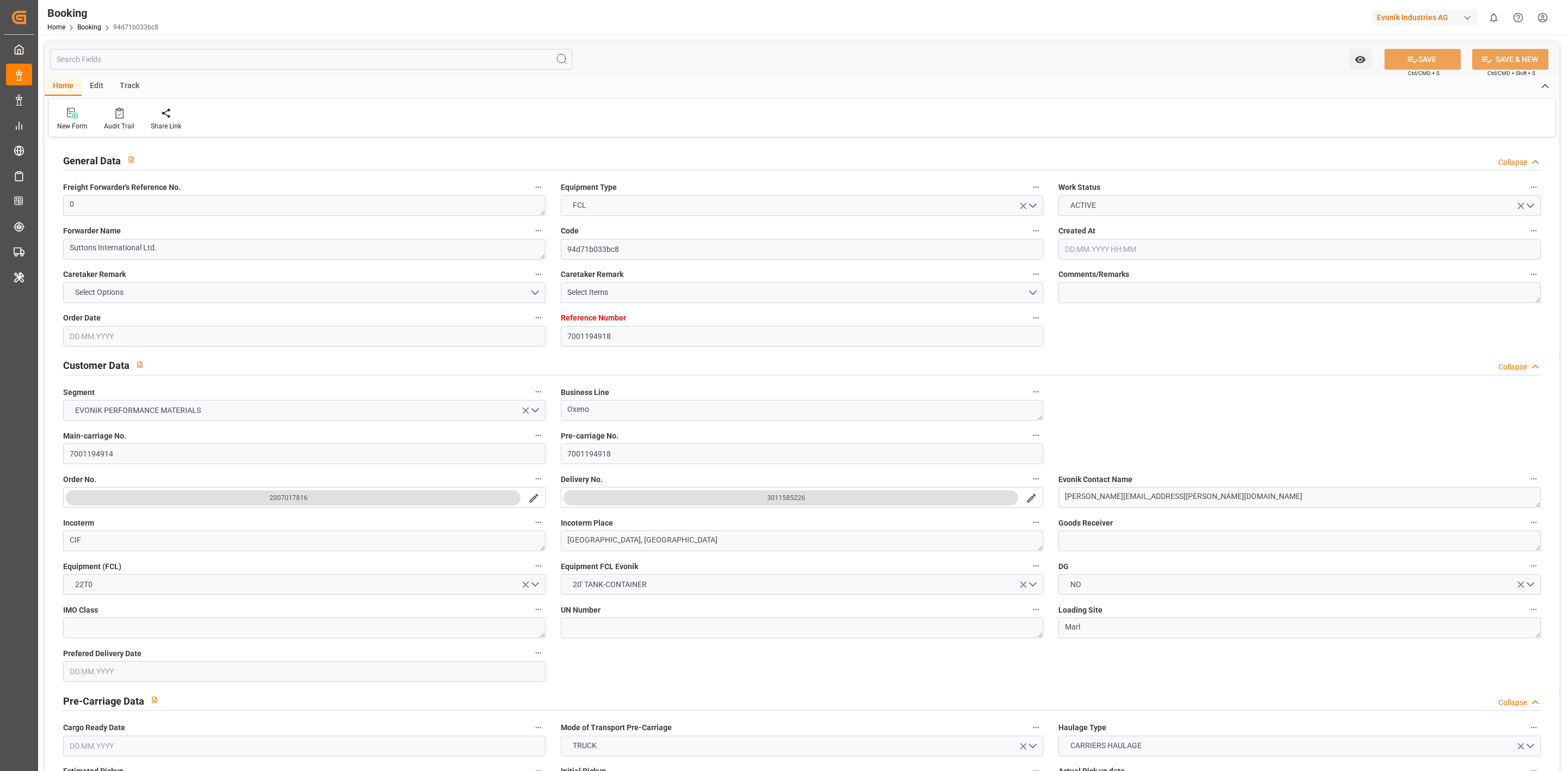
type input "[DATE] 00:00"
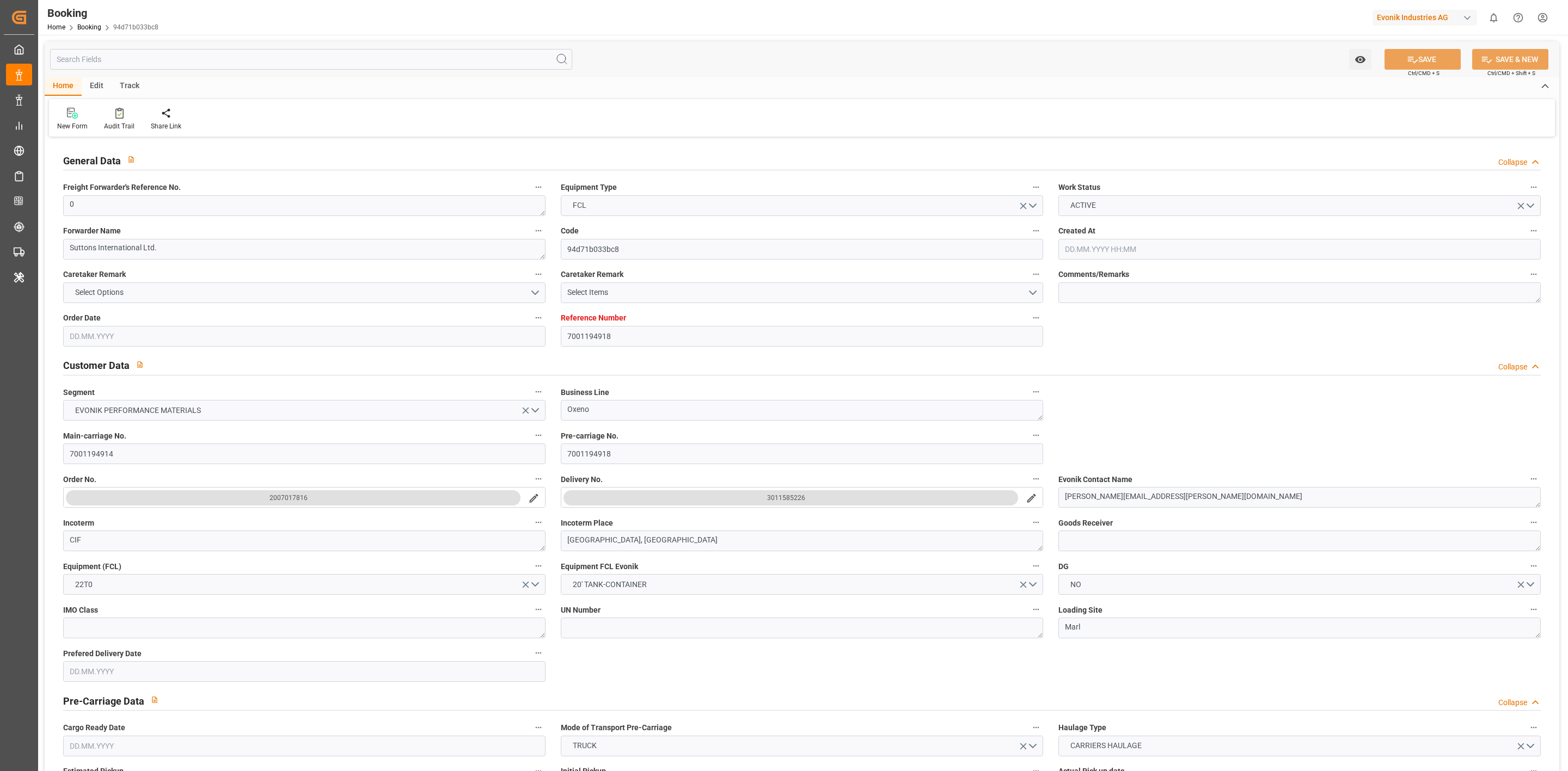
type input "[DATE] 00:00"
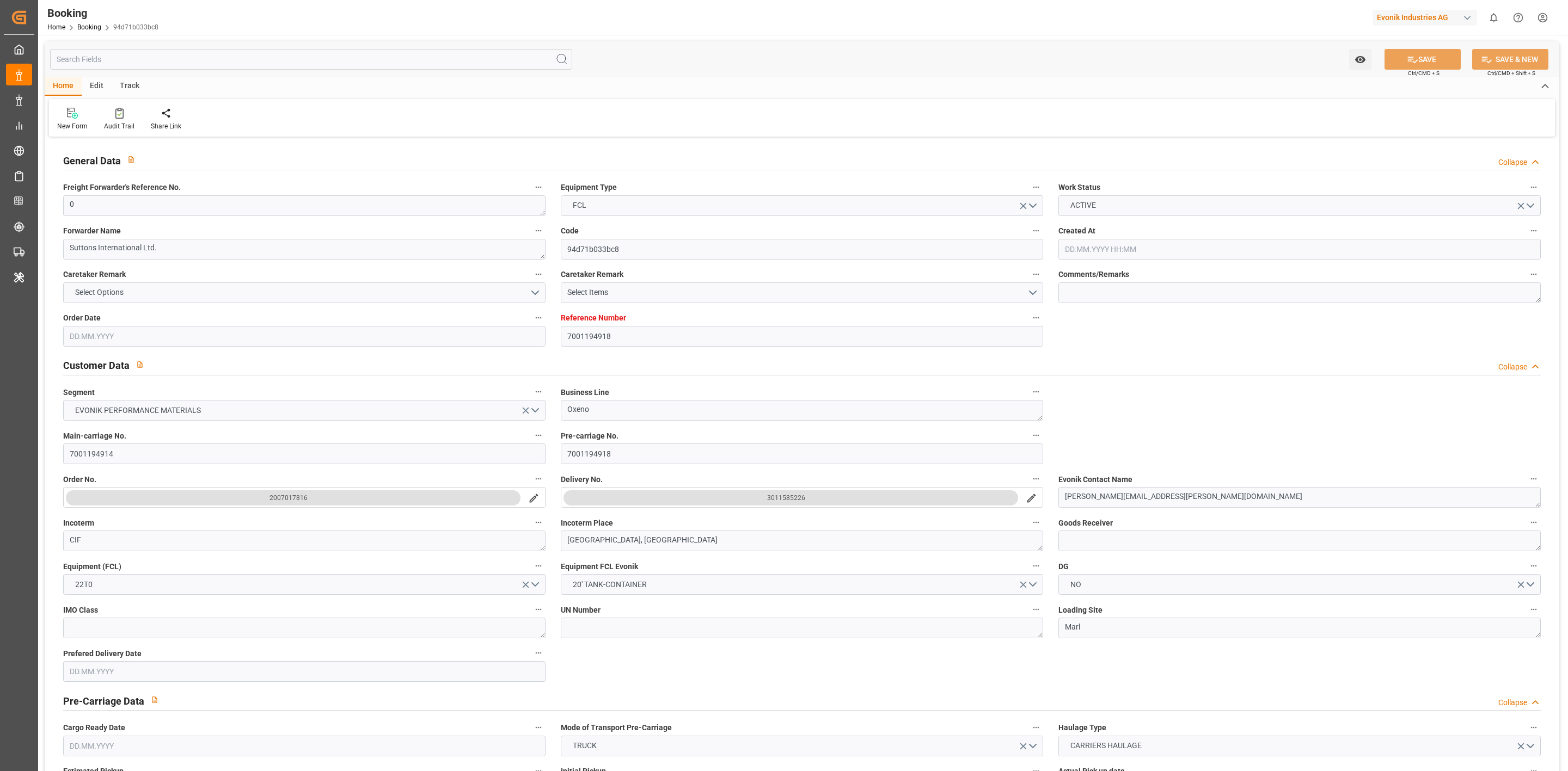
type input "[DATE] 00:00"
type input "[DATE]"
type input "[DATE] 12:02"
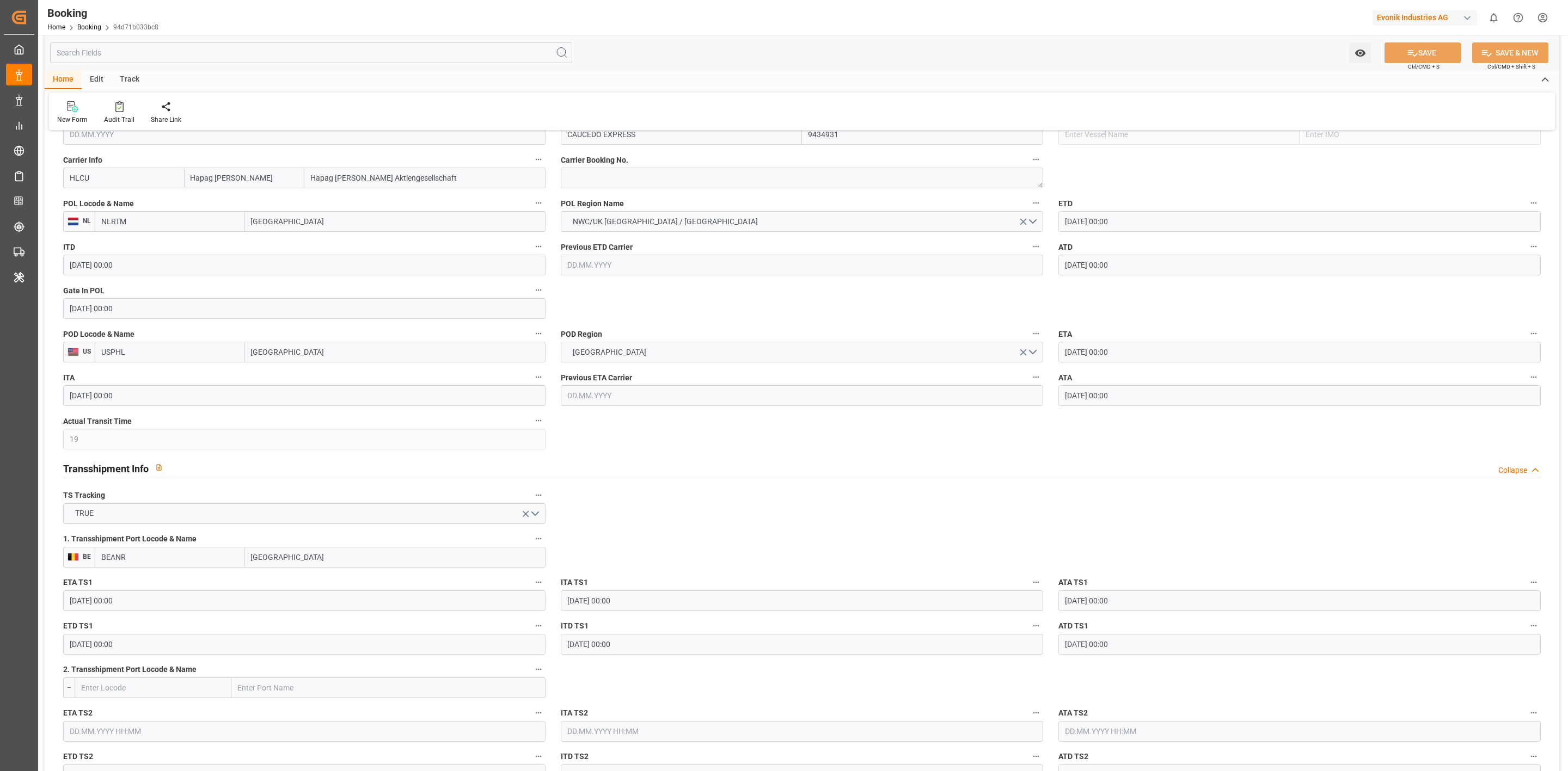
scroll to position [1306, 0]
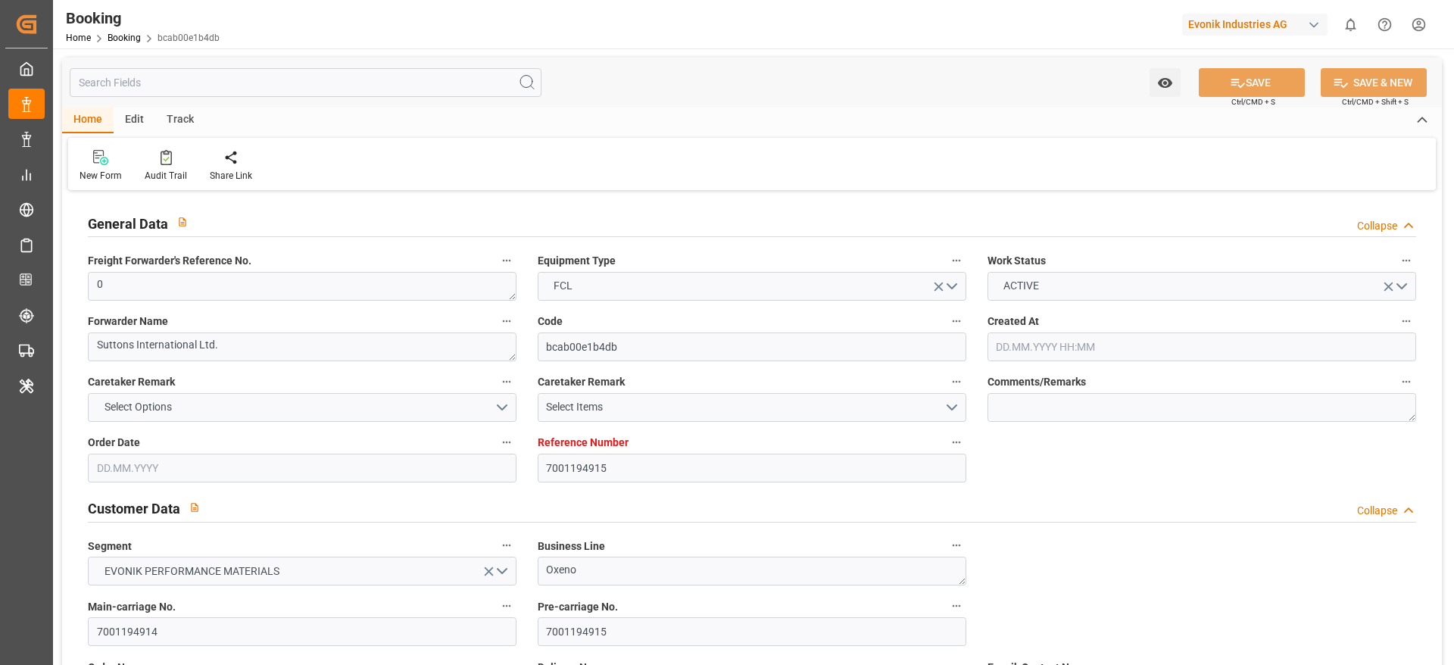
type input "7001194915"
type input "9434931"
type input "Hapag [PERSON_NAME]"
type input "Hapag [PERSON_NAME] Aktiengesellschaft"
type input "NLRTM"
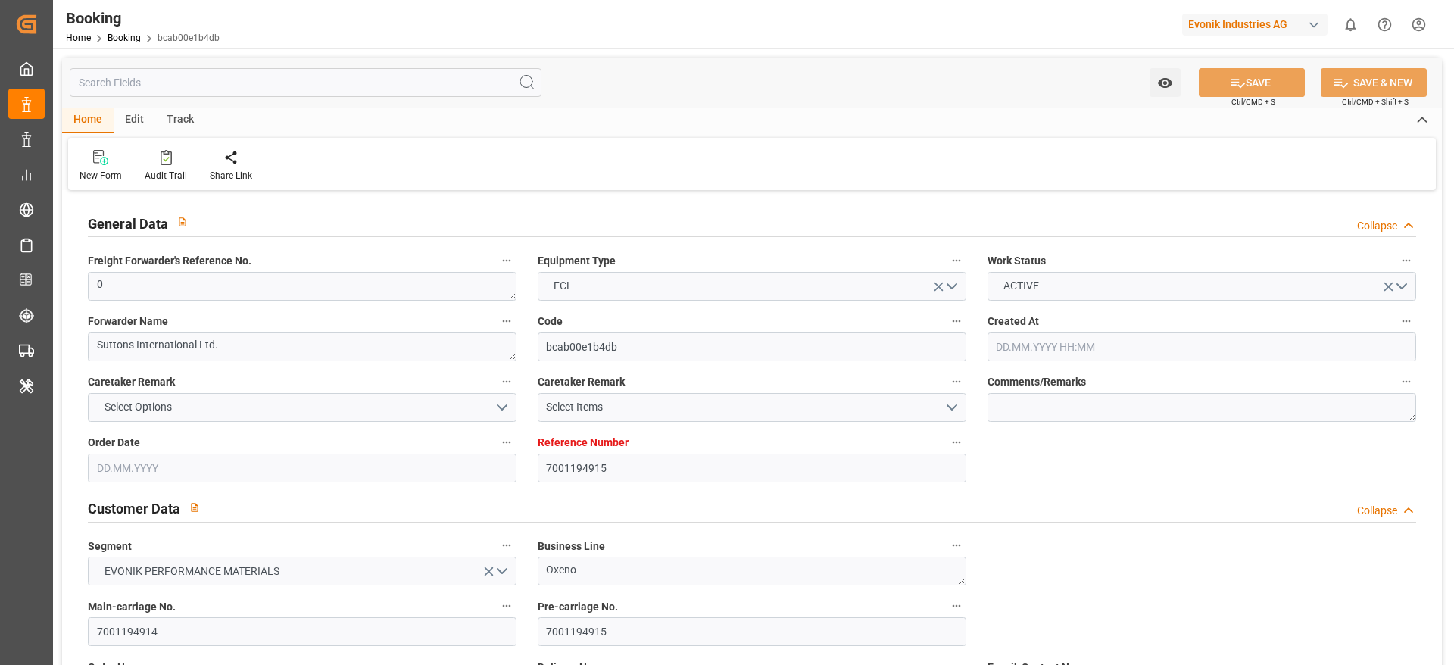
type input "USPHL"
type input "19"
type input "BEANR"
type input "0"
type input "[DATE] 08:44"
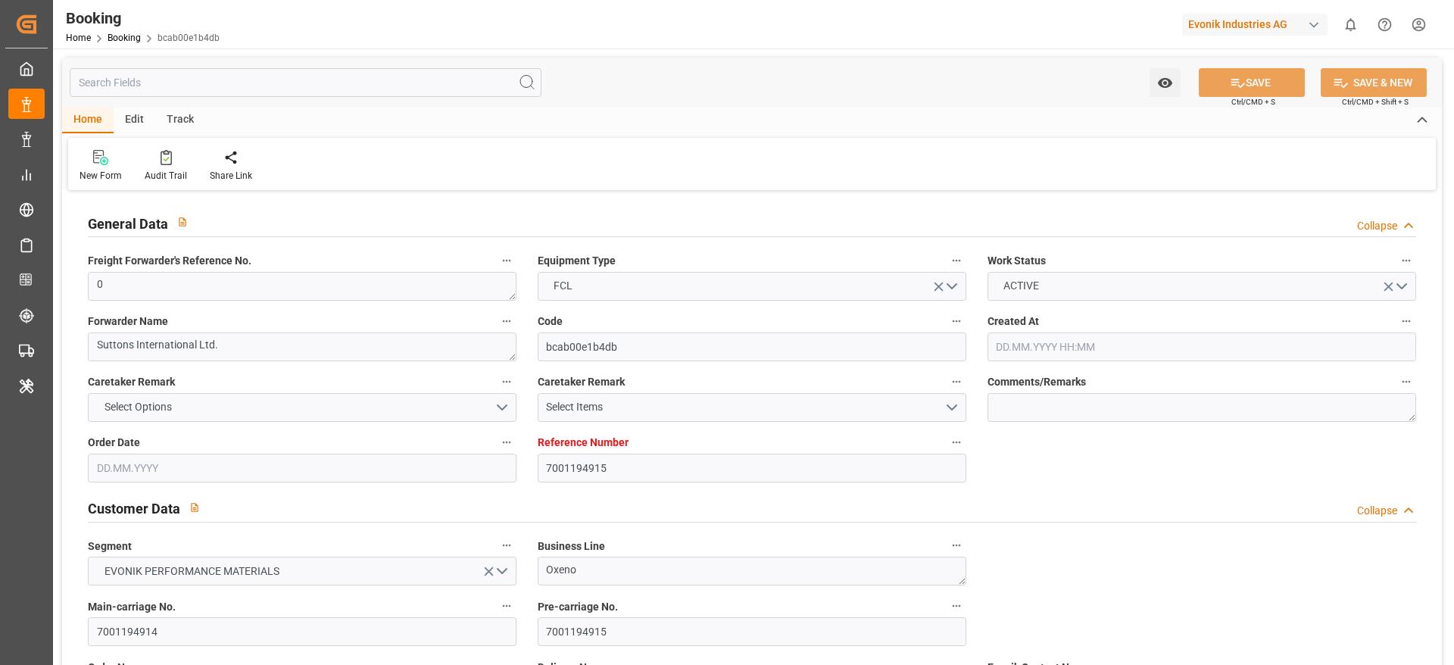
type input "[DATE]"
type input "[DATE] 00:00"
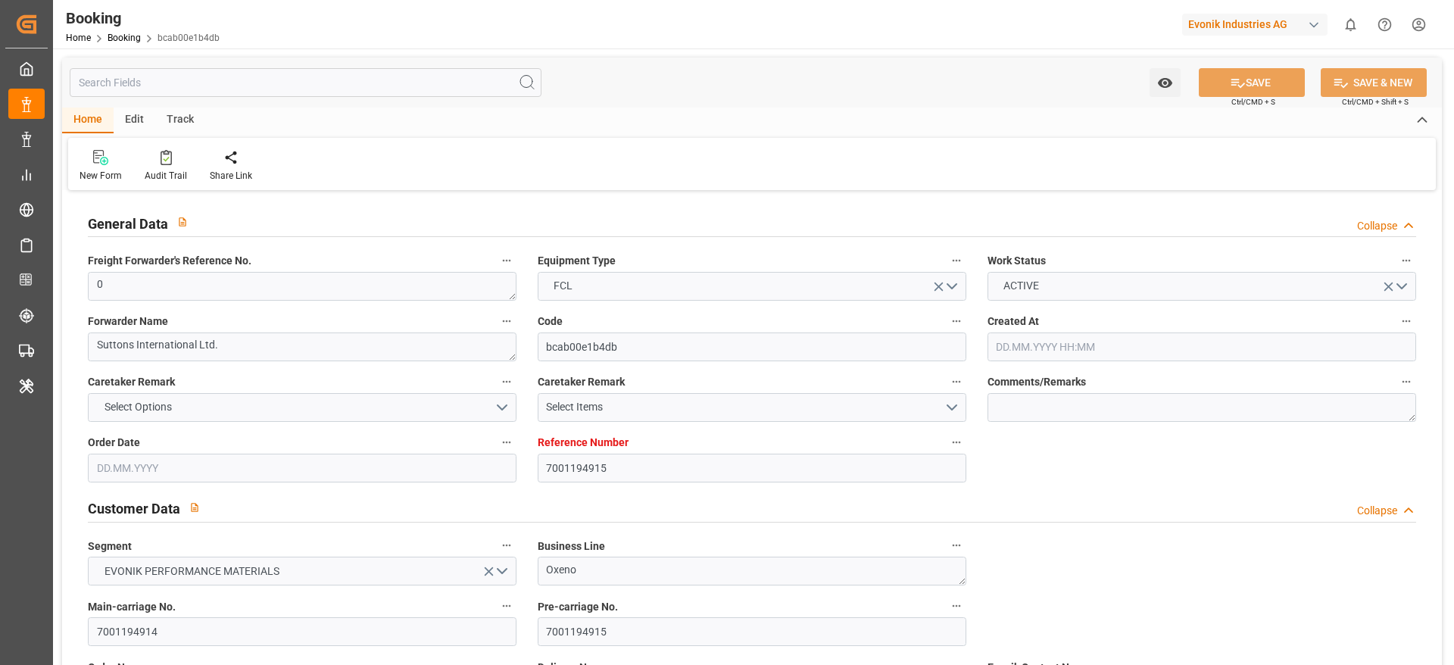
type input "[DATE] 00:00"
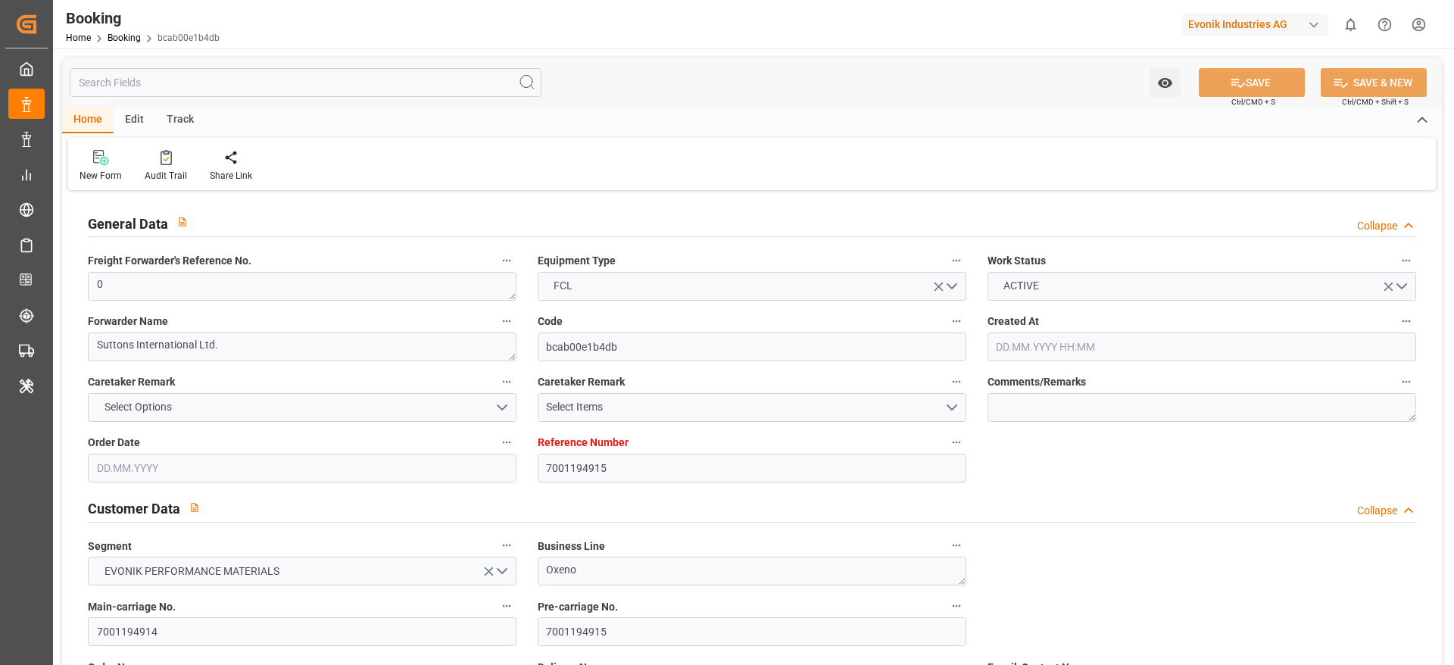
type input "[DATE] 00:00"
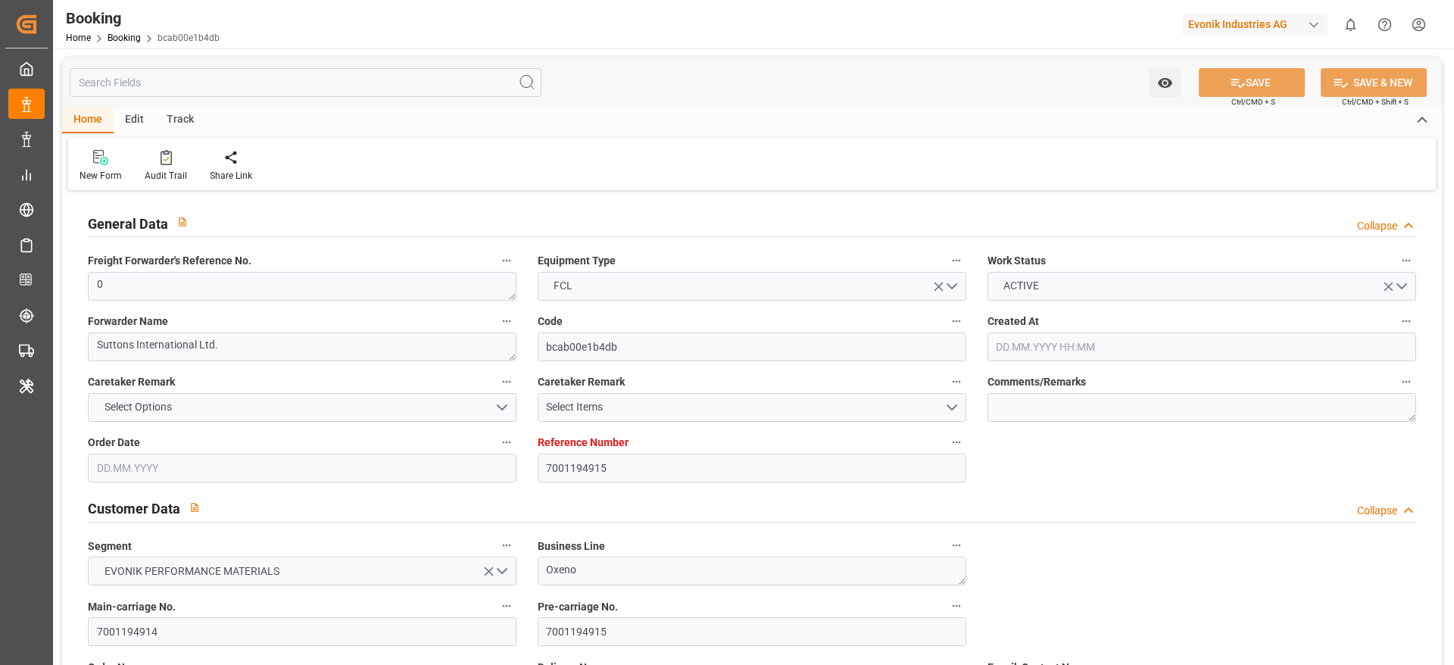
type input "[DATE] 00:00"
type input "[DATE]"
type input "[DATE] 12:02"
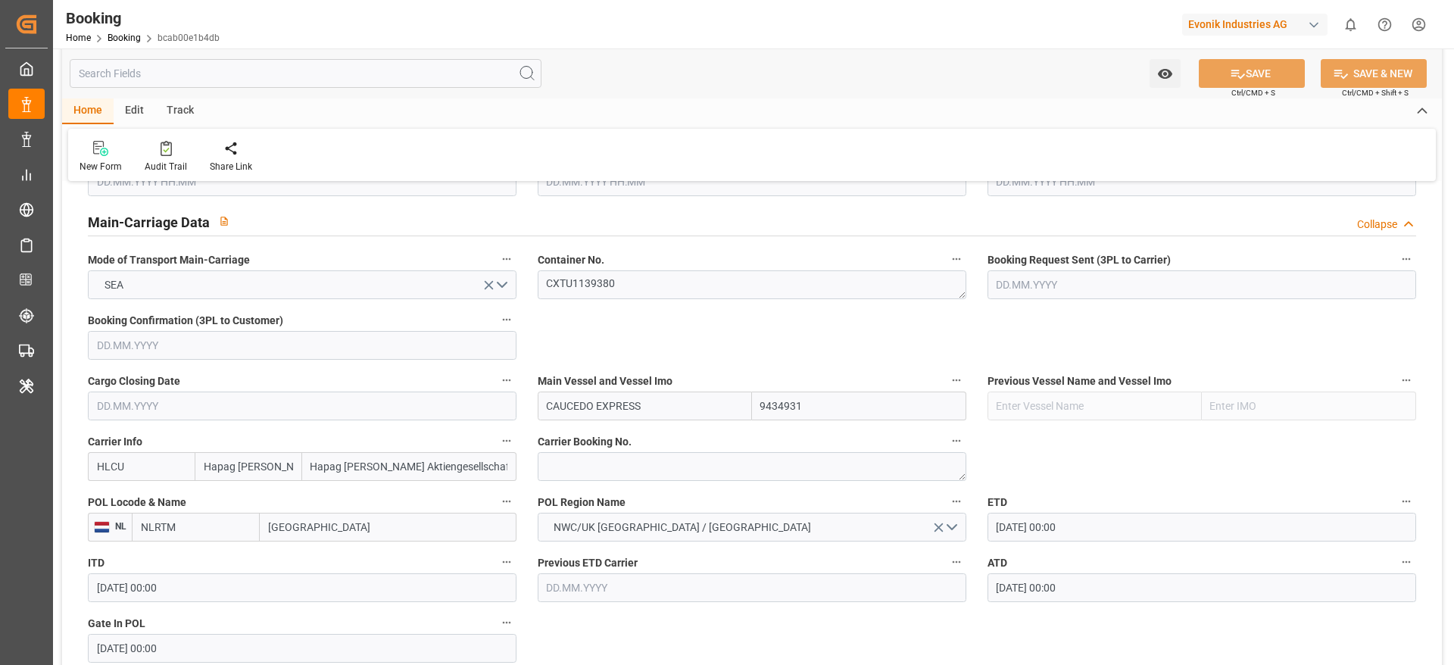
scroll to position [1136, 0]
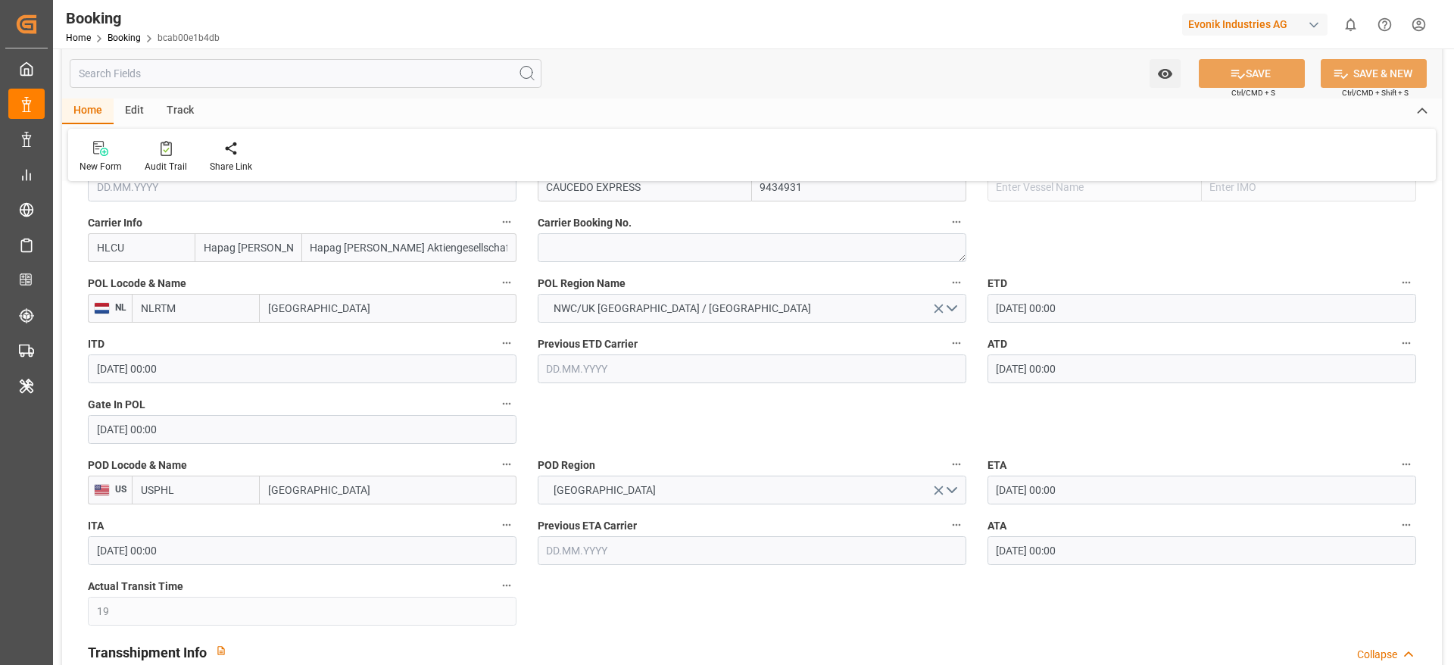
click at [354, 488] on input "[GEOGRAPHIC_DATA]" at bounding box center [388, 490] width 257 height 29
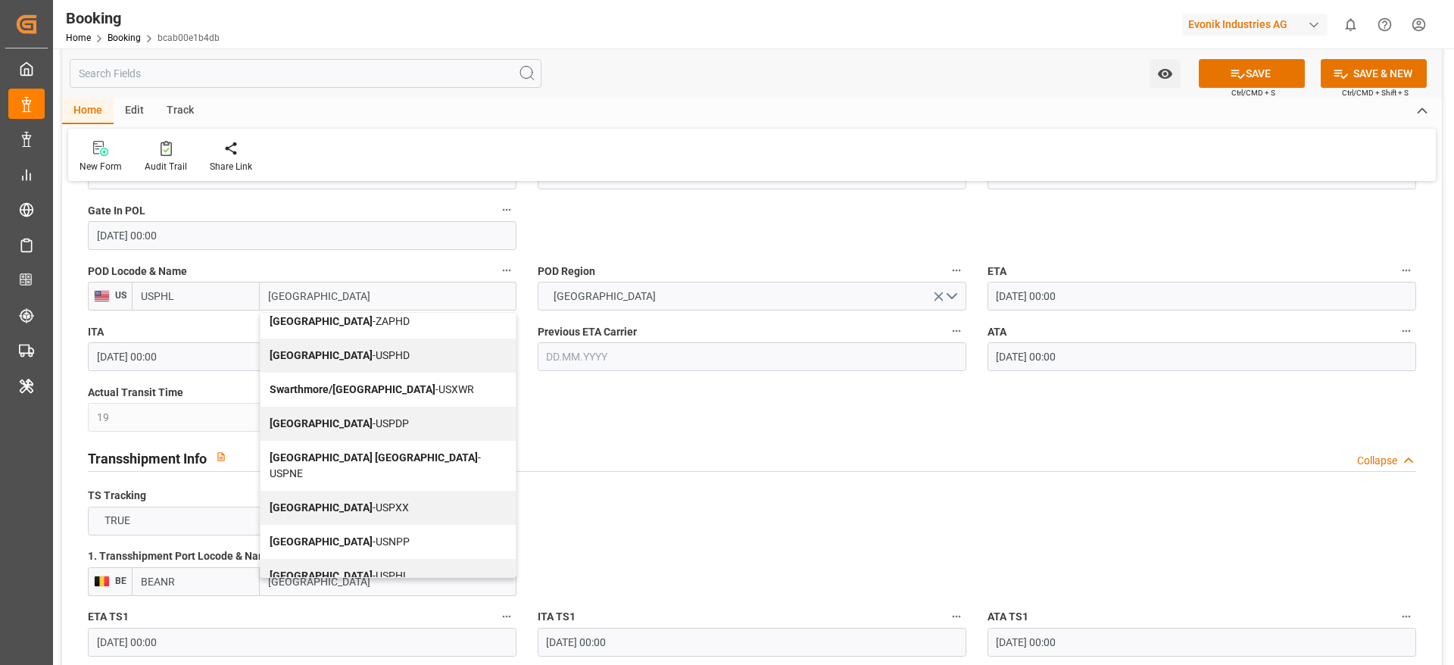
scroll to position [1363, 0]
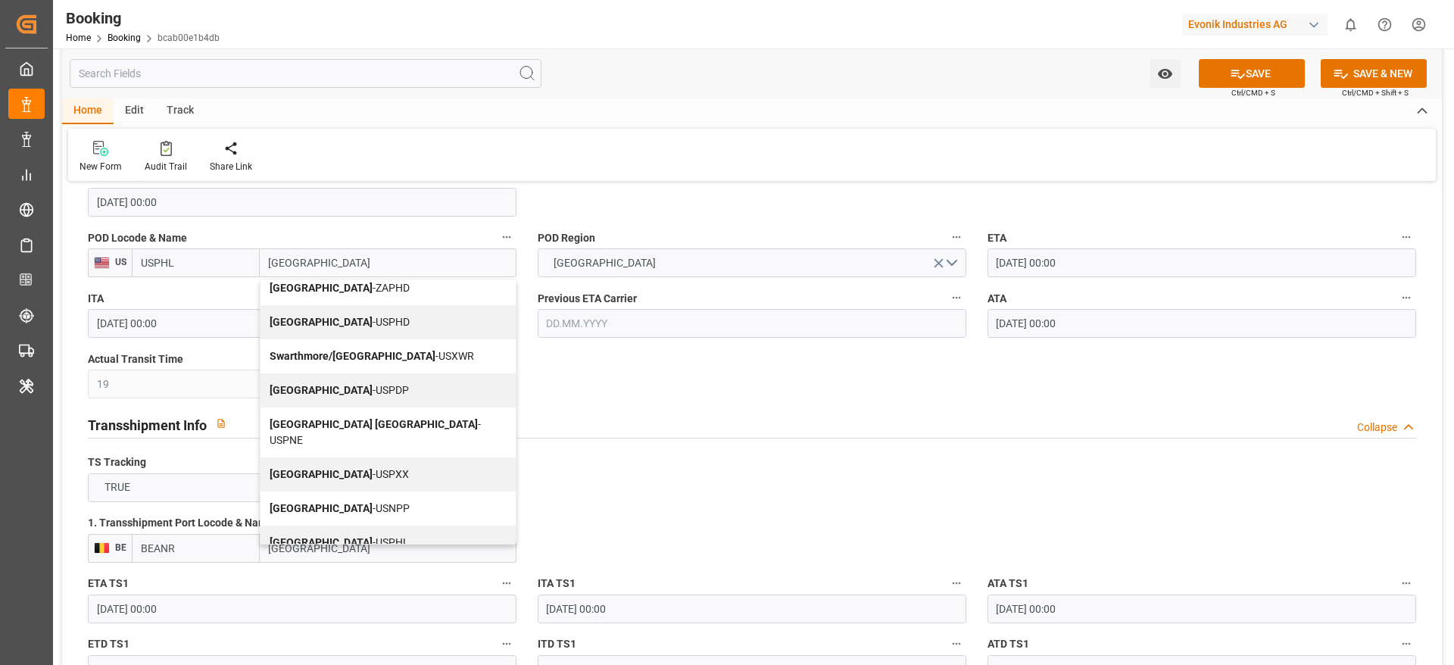
click at [373, 526] on div "Philadelphia - USPHL" at bounding box center [388, 543] width 255 height 34
type input "[GEOGRAPHIC_DATA]"
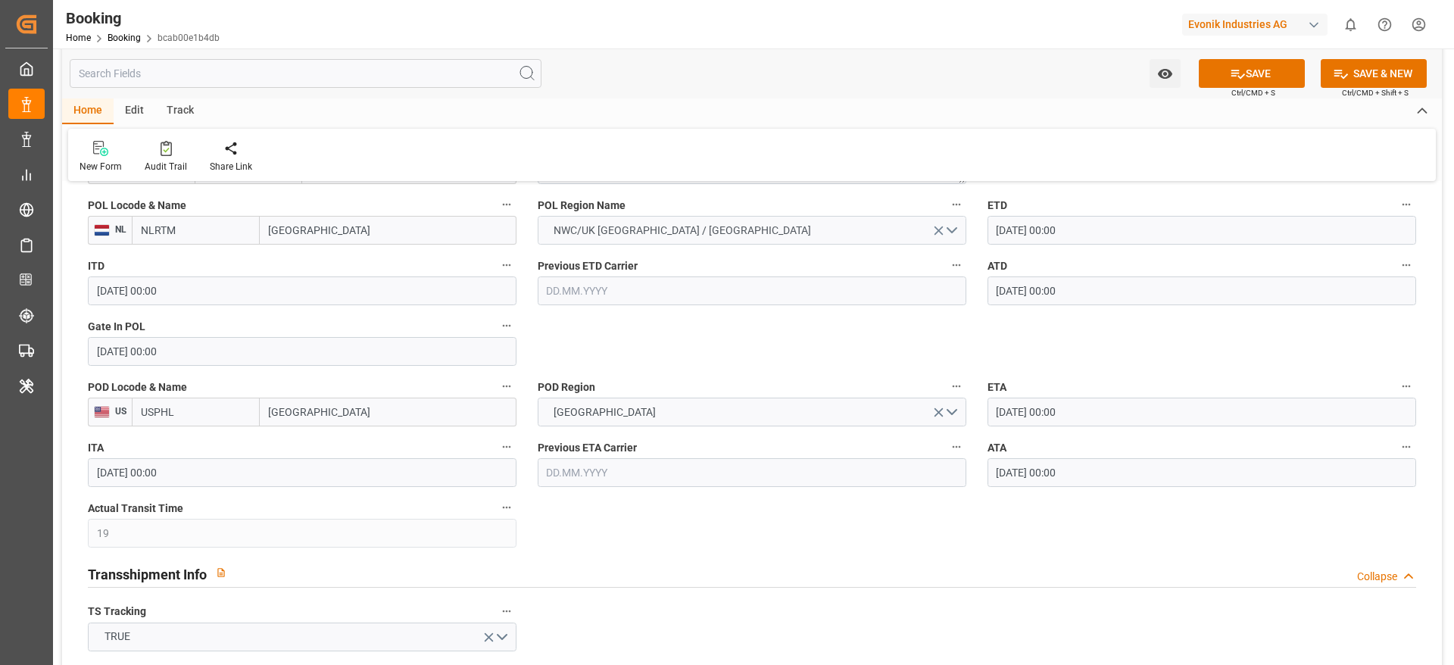
scroll to position [1250, 0]
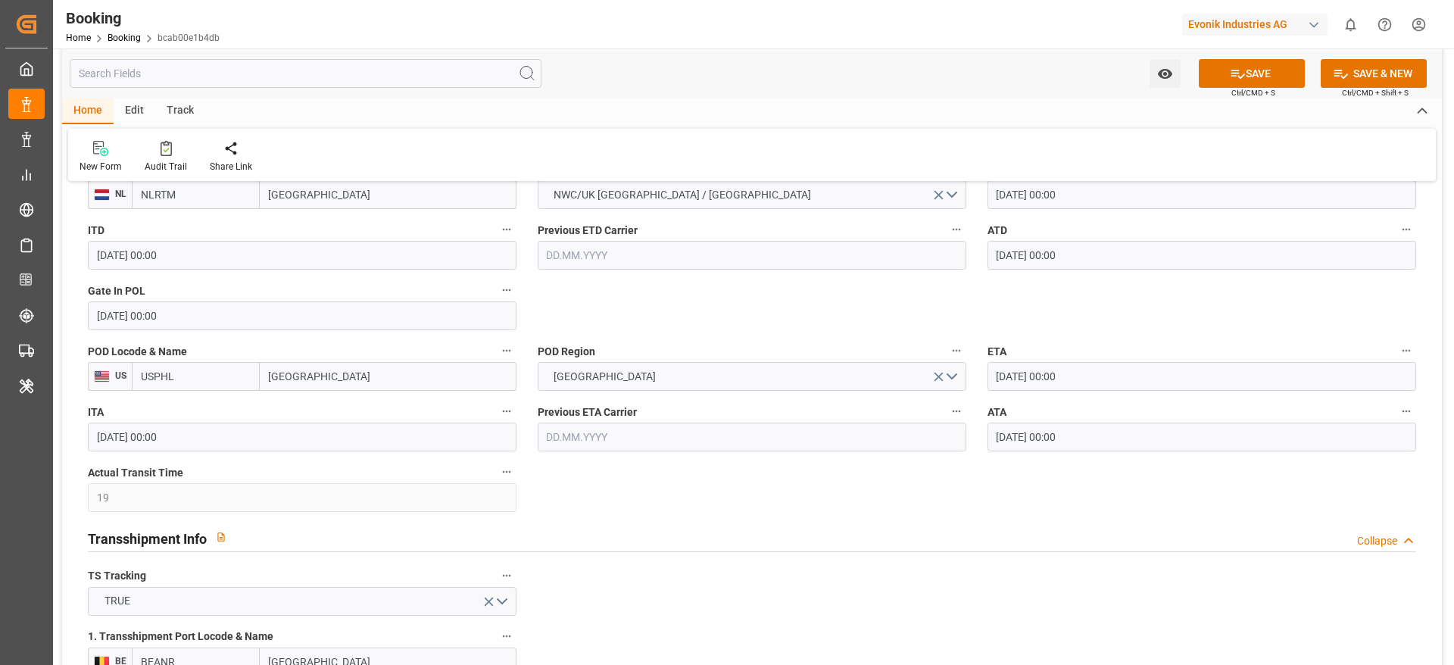
click at [1244, 73] on button "SAVE" at bounding box center [1252, 73] width 106 height 29
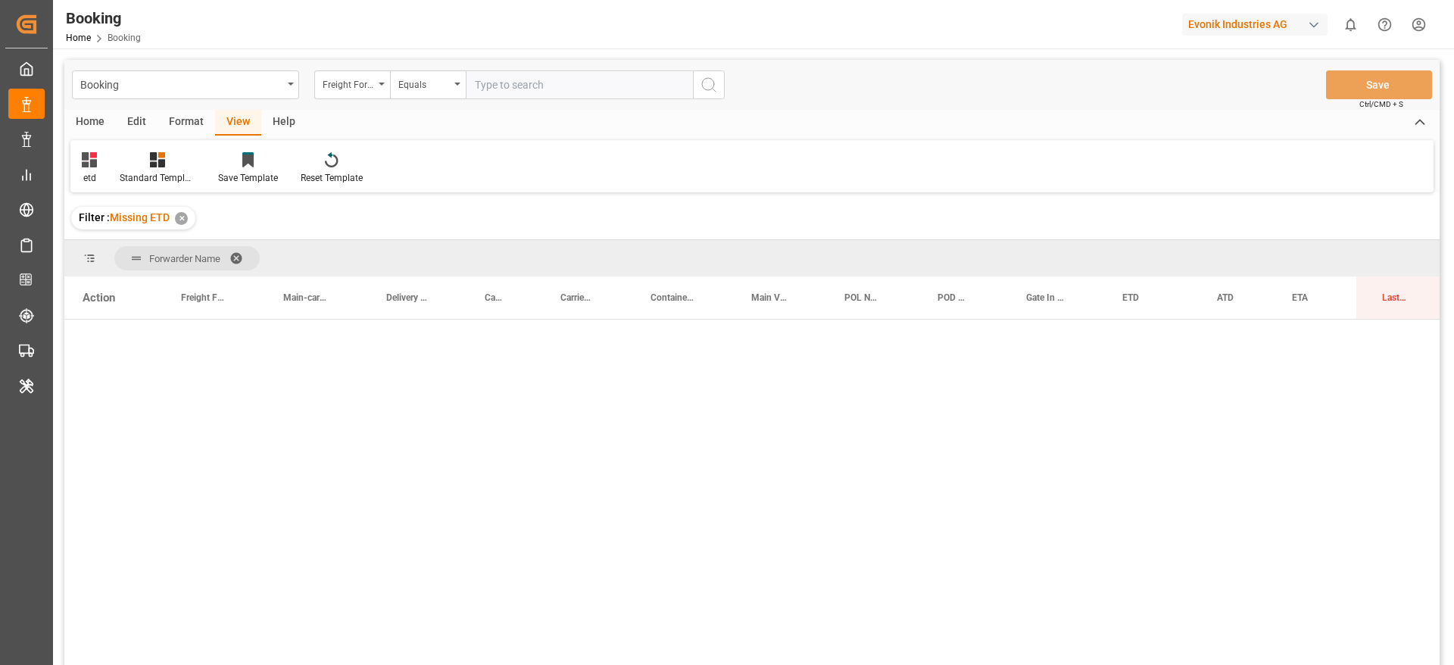
scroll to position [11649, 0]
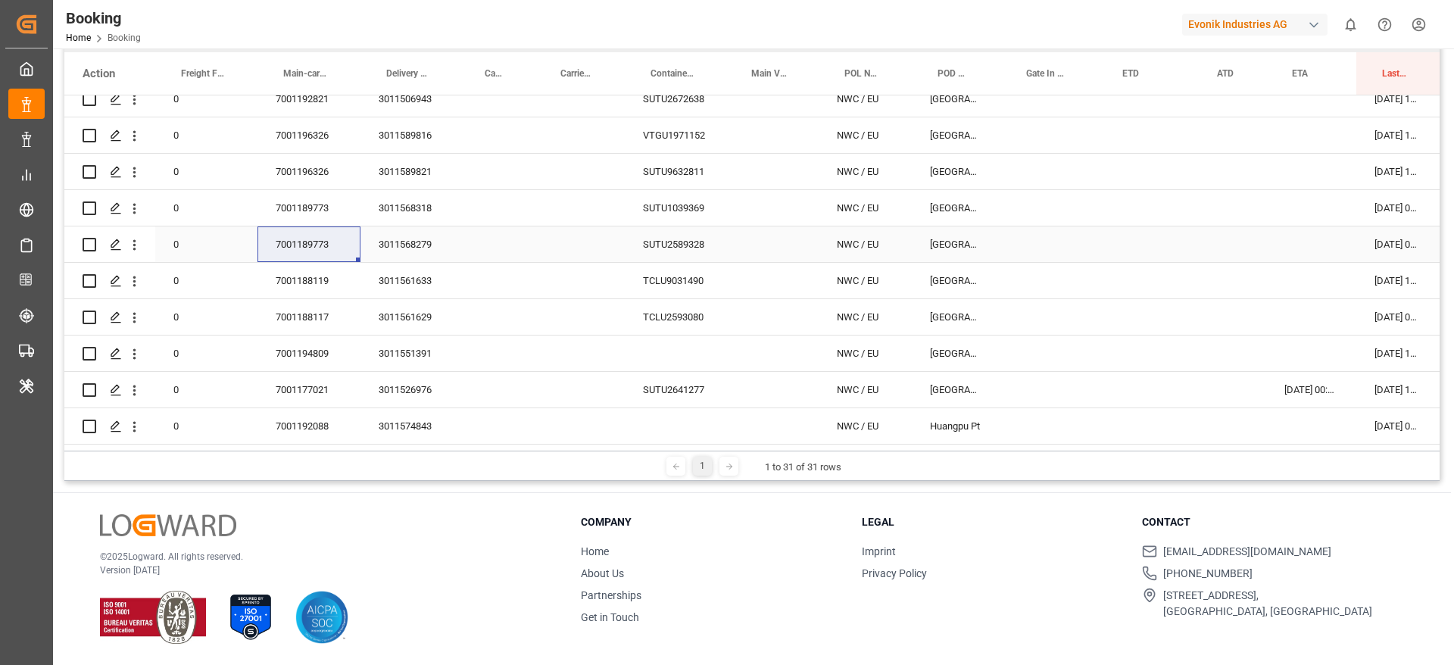
drag, startPoint x: 423, startPoint y: 240, endPoint x: 1345, endPoint y: 592, distance: 986.8
click at [423, 240] on div "3011568279" at bounding box center [410, 244] width 98 height 36
click at [432, 282] on div "3011561633" at bounding box center [410, 281] width 98 height 36
click at [408, 204] on div "3011568318" at bounding box center [410, 208] width 98 height 36
click at [317, 201] on div "7001189773" at bounding box center [309, 208] width 103 height 36
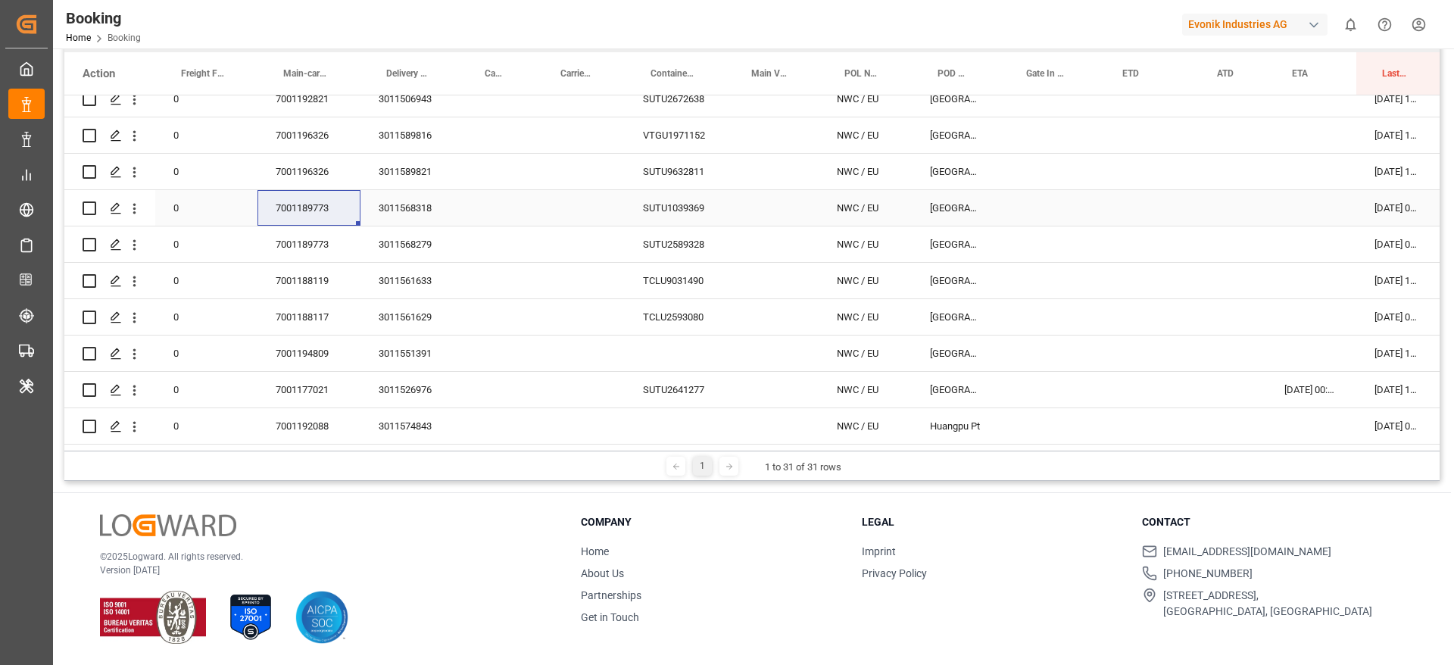
drag, startPoint x: 670, startPoint y: 210, endPoint x: 661, endPoint y: 218, distance: 12.3
click at [670, 210] on div "SUTU1039369" at bounding box center [675, 208] width 101 height 36
click at [142, 211] on div "Press SPACE to select this row." at bounding box center [134, 208] width 39 height 29
click at [138, 210] on icon "open menu" at bounding box center [134, 209] width 16 height 16
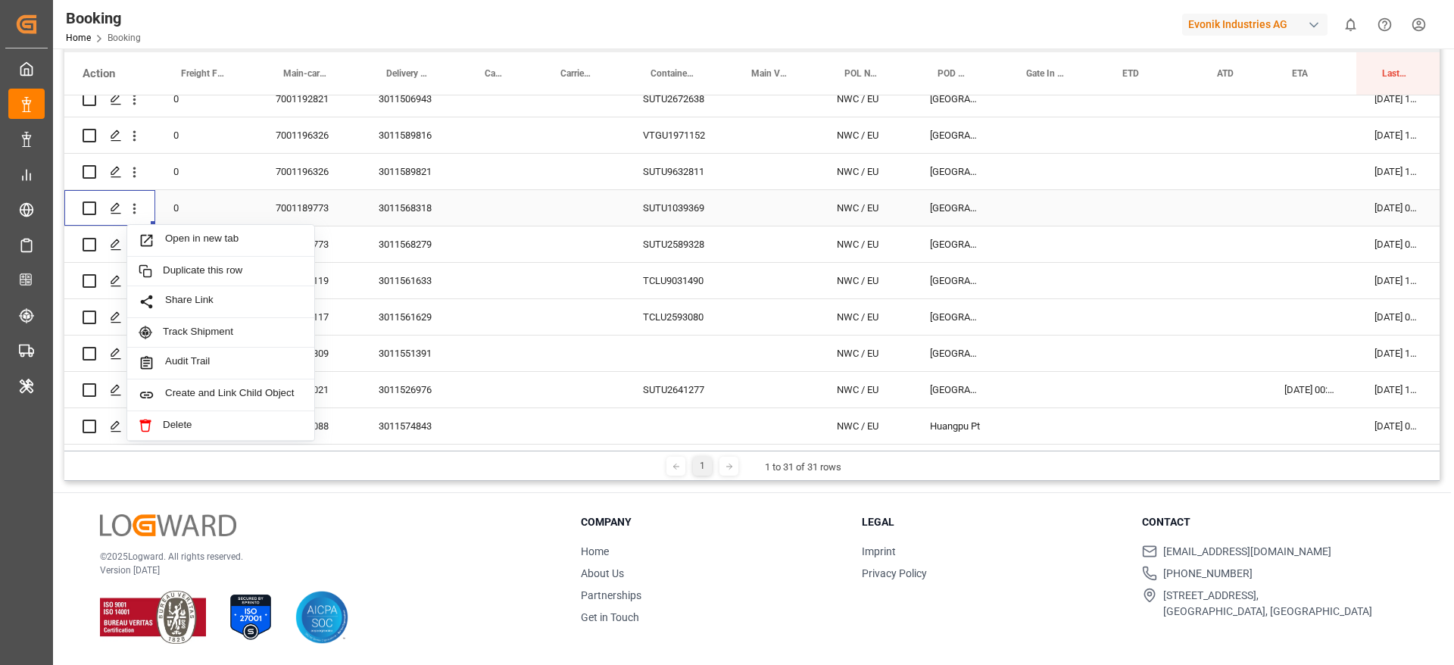
click at [171, 231] on div "Open in new tab" at bounding box center [220, 241] width 187 height 32
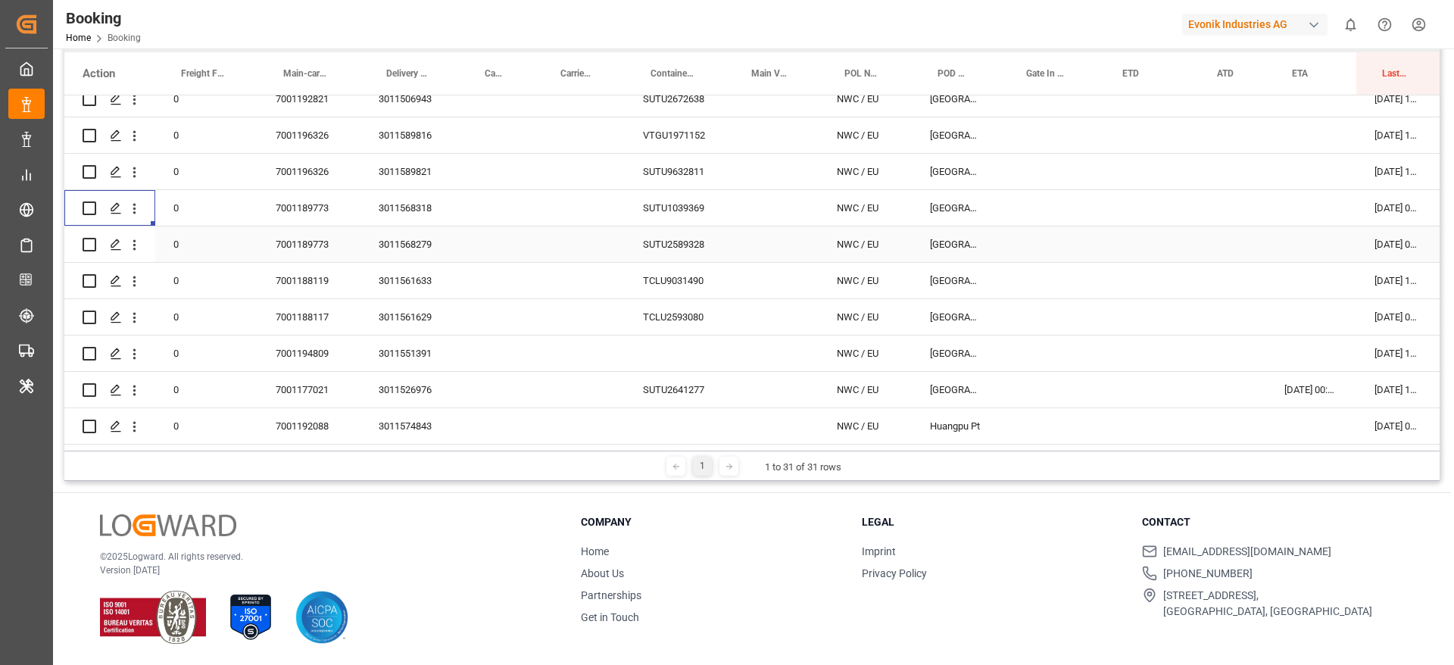
click at [708, 240] on div "SUTU2589328" at bounding box center [675, 244] width 101 height 36
click at [141, 242] on icon "open menu" at bounding box center [134, 245] width 16 height 16
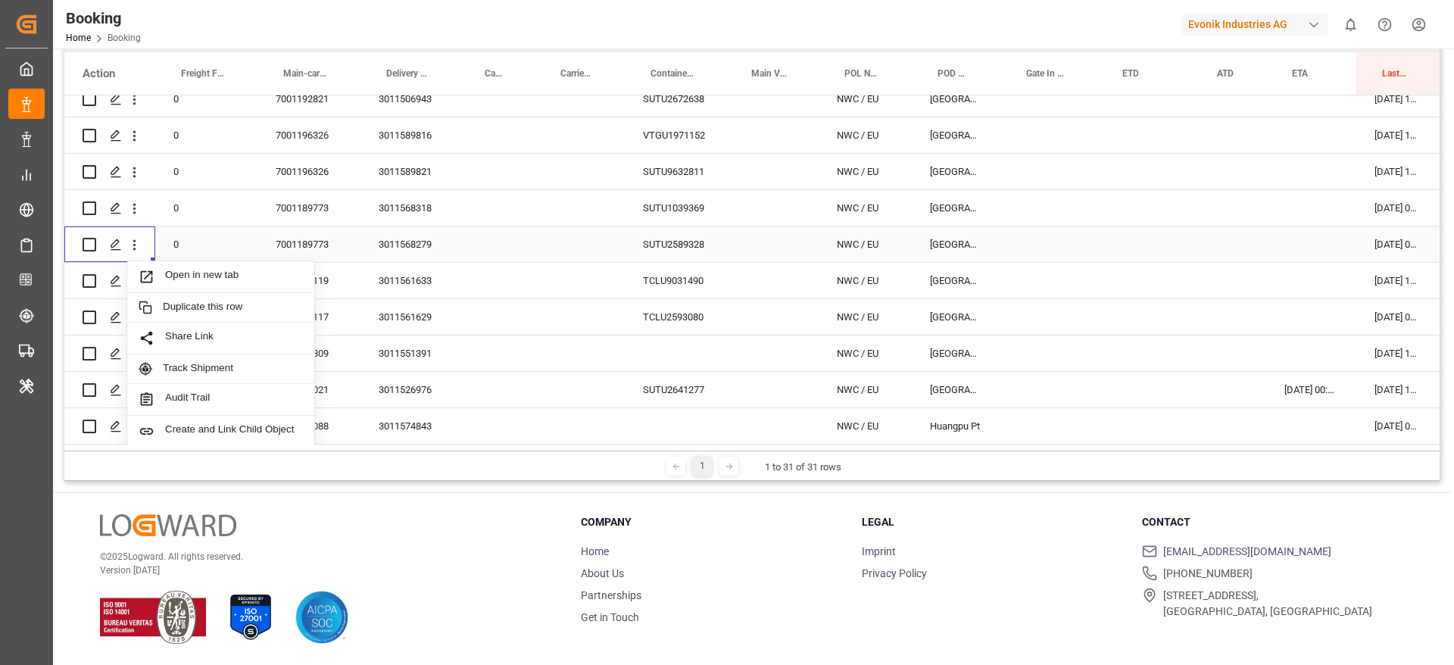
click at [178, 274] on span "Open in new tab" at bounding box center [234, 277] width 138 height 16
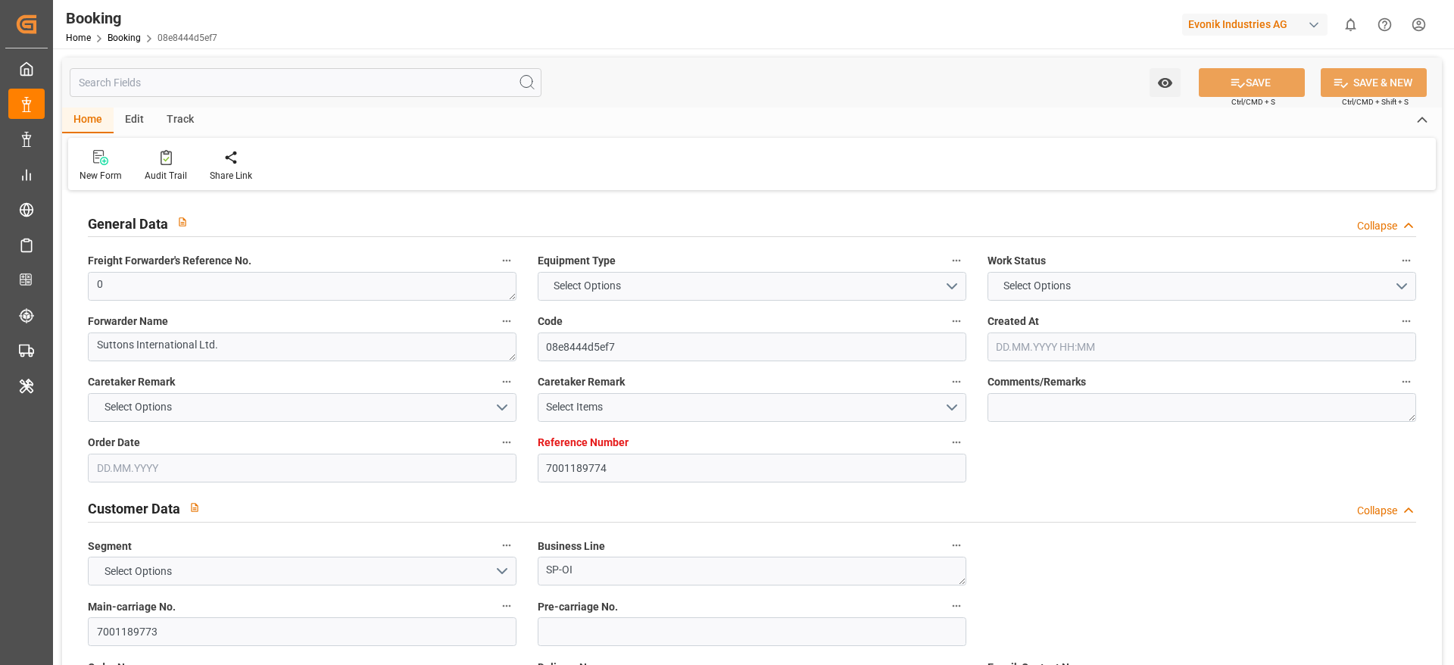
type textarea "0"
type textarea "Suttons International Ltd."
type input "08e8444d5ef7"
type input "7001189774"
type textarea "SP-OI"
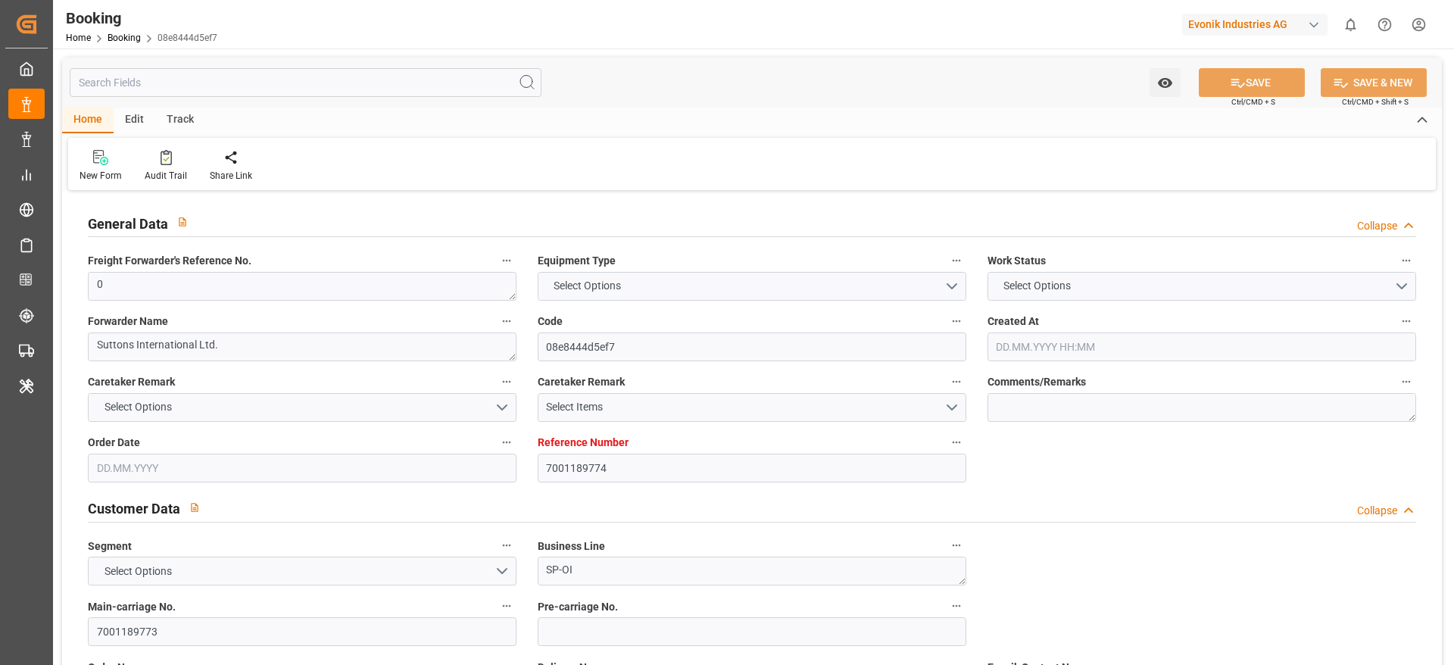
type input "7001189773"
type textarea "DAP"
type textarea "[GEOGRAPHIC_DATA]"
type textarea "3"
type textarea "Marl"
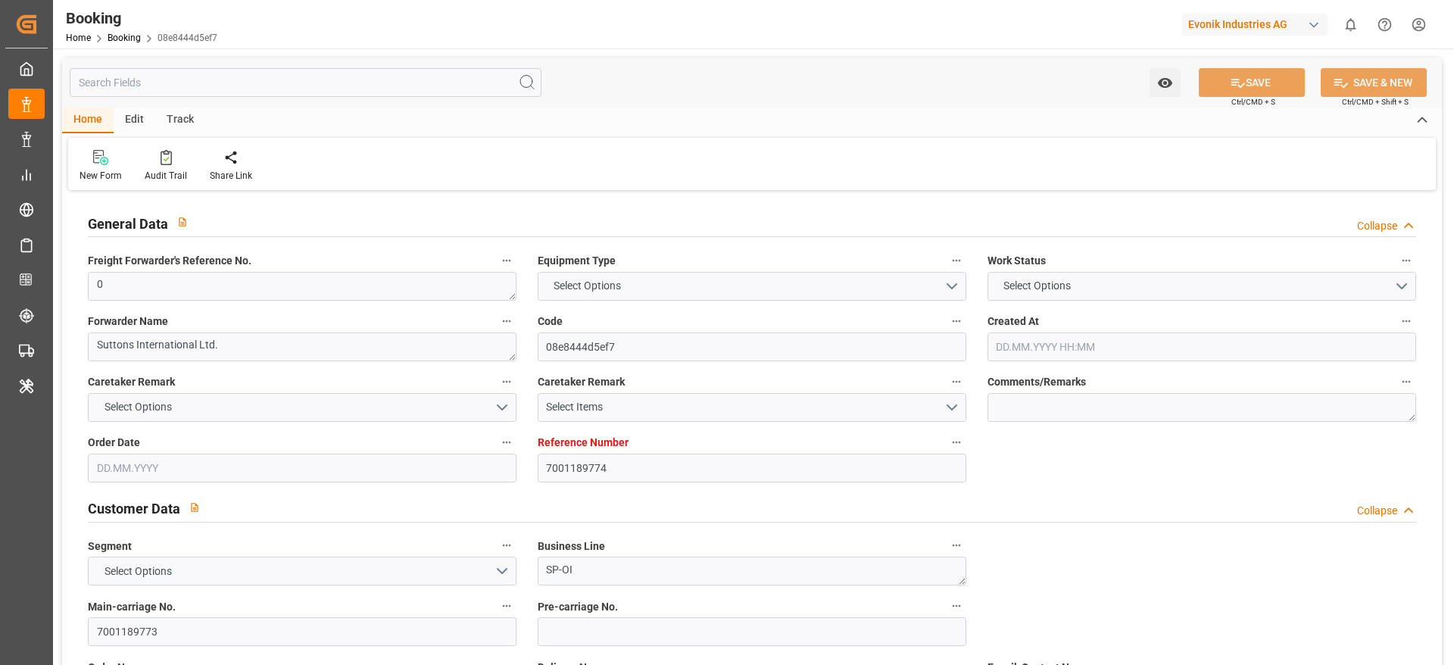
type textarea "SUTU1039369"
type input "NWC / EU"
type input "[GEOGRAPHIC_DATA]"
type textarea "vesselName etd [PERSON_NAME]"
type textarea "INPUT_Evonik_Seeburger_IFTMIN_1002893341_20250625105505842.edi"
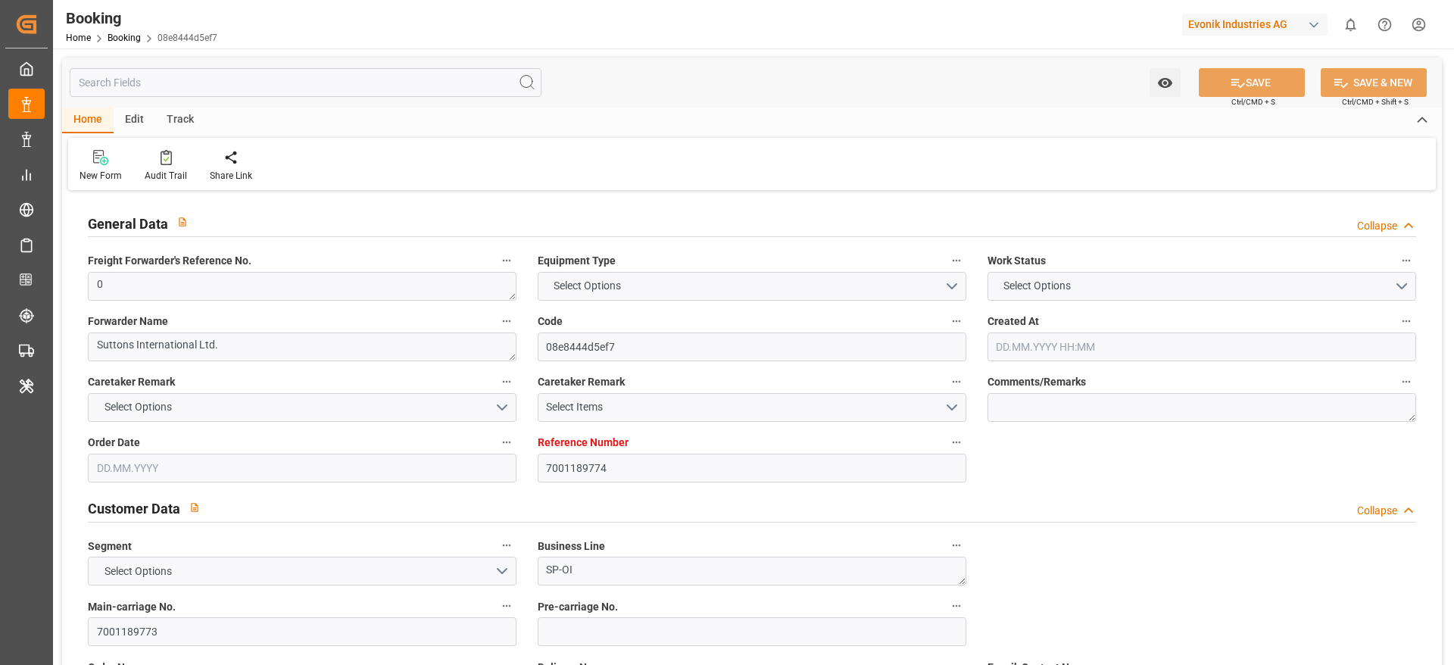
type textarea "INPUT_Evonik_Seeburger_IFTMIN_1002836994_20250606140235878.edi,INPUT_Evonik_See…"
type textarea "1002893341"
type textarea "Logward System"
type textarea "Pol-PodRegionName-"
type textarea "IFTMIN"
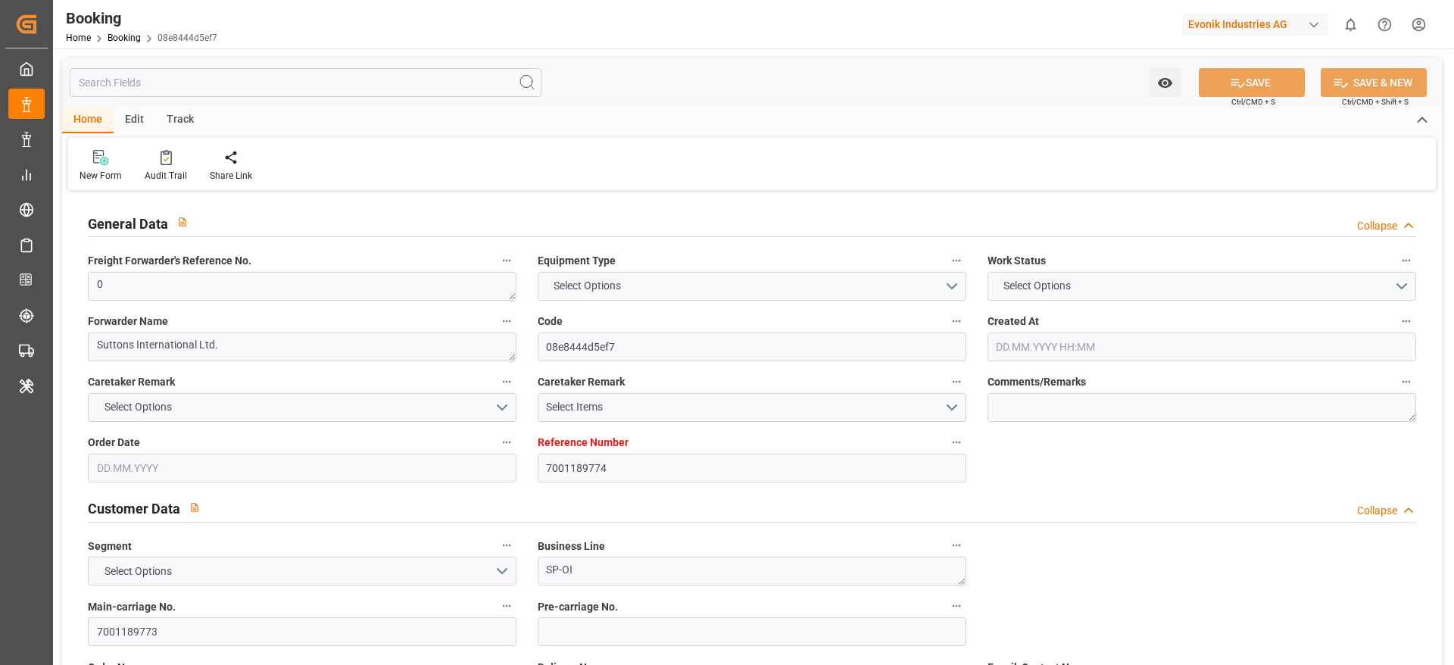
type textarea "a016N000000wVjnQAE"
type textarea "No"
type input "7001189774"
type input "EUNWC"
type input "USHOU"
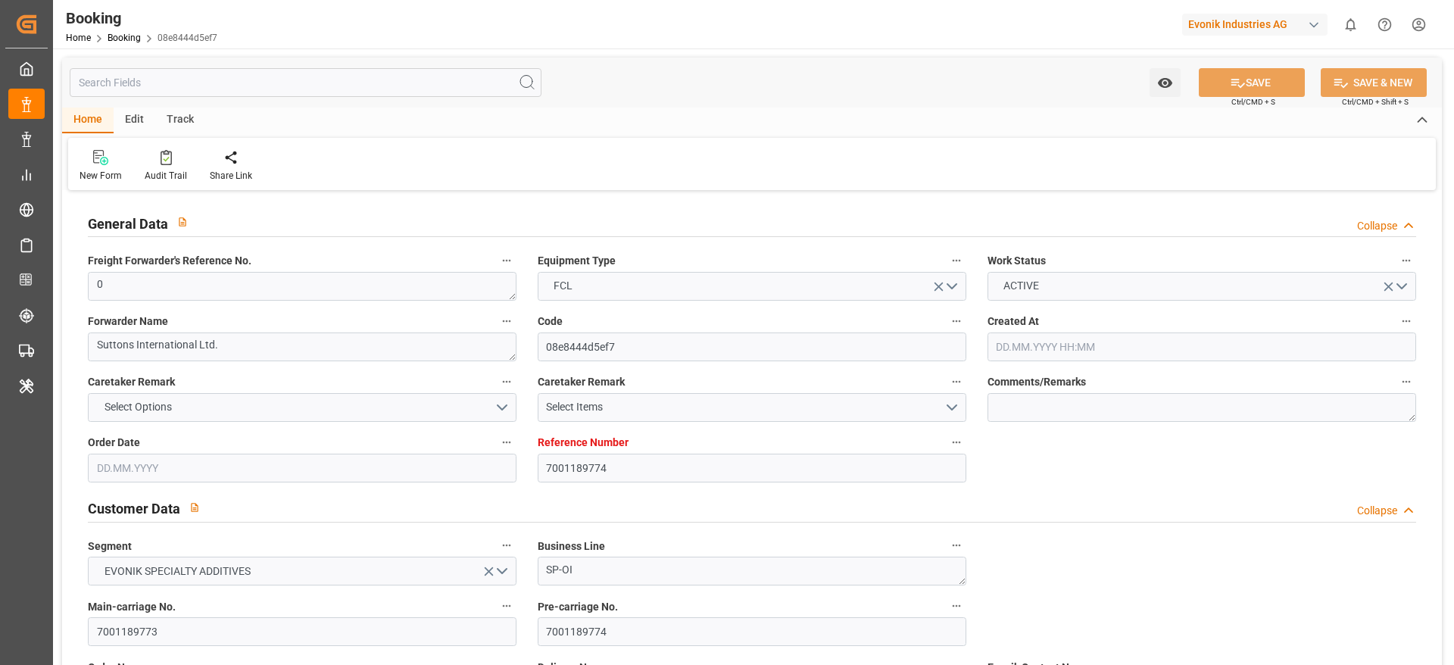
scroll to position [227, 0]
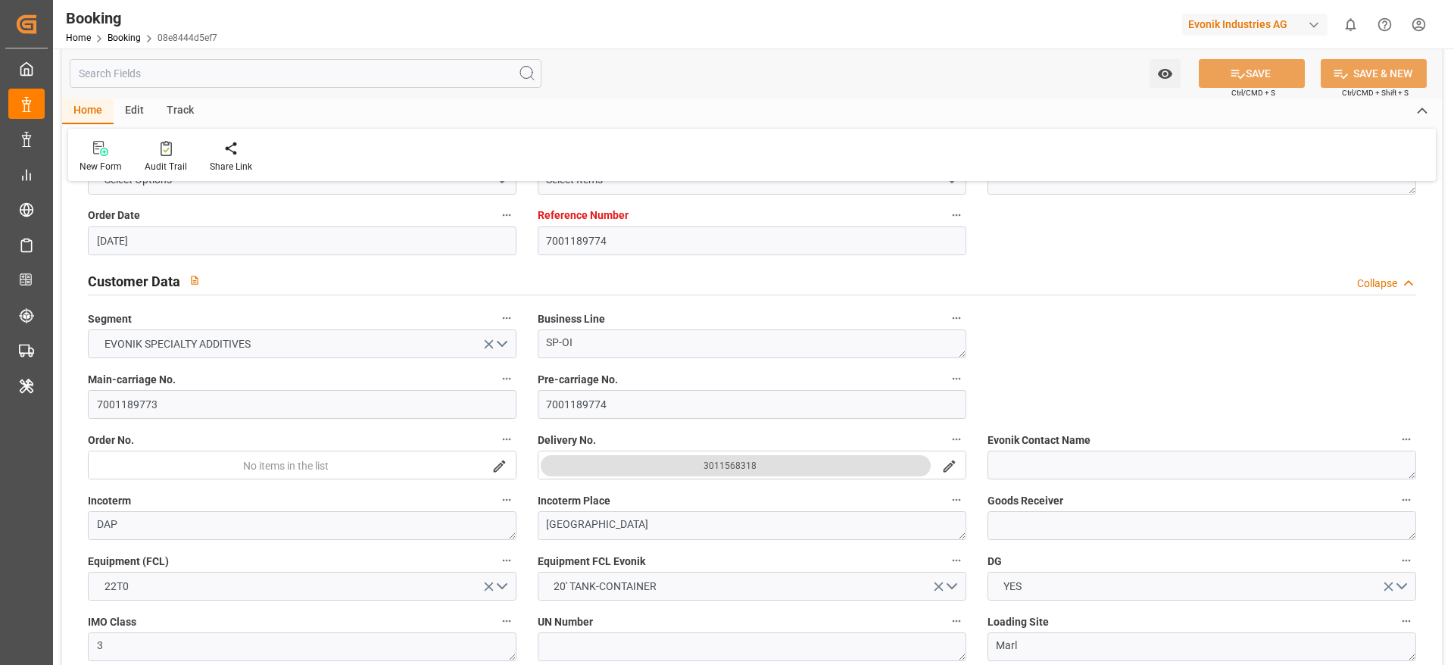
type input "[DATE] 12:04"
type input "[DATE]"
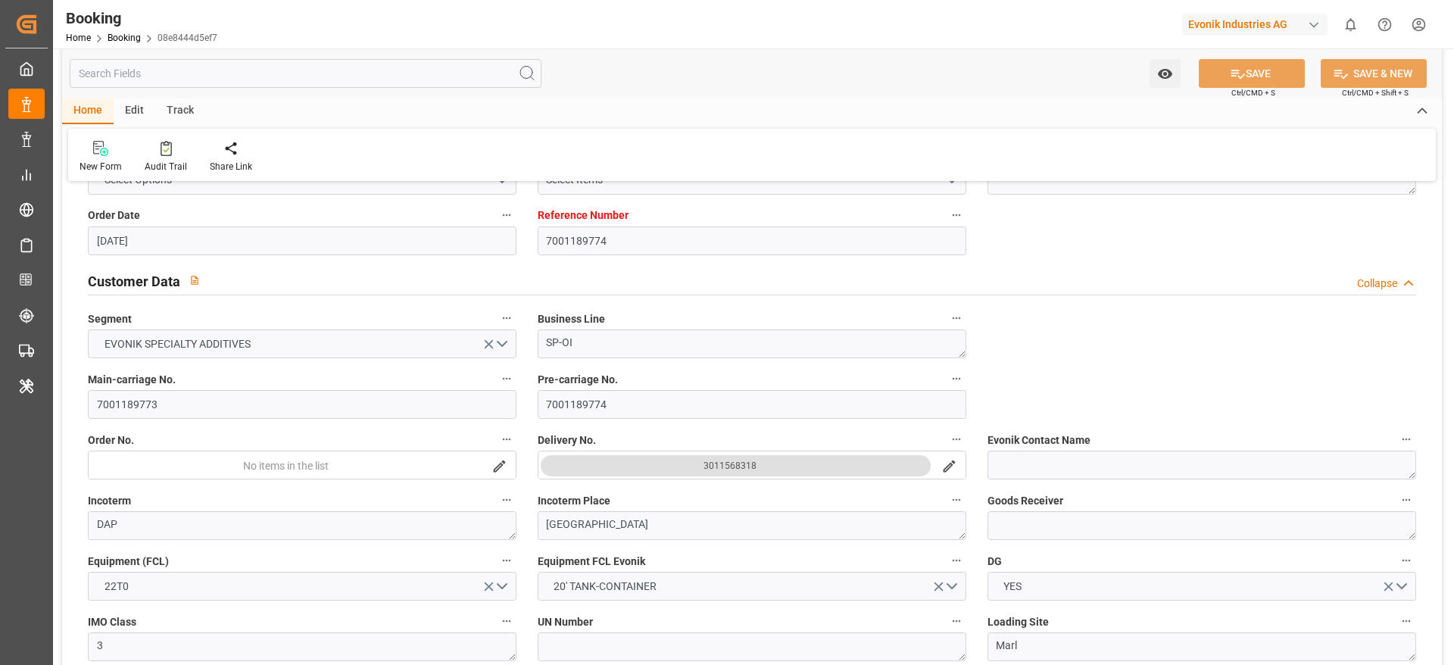
type input "[DATE] 08:57"
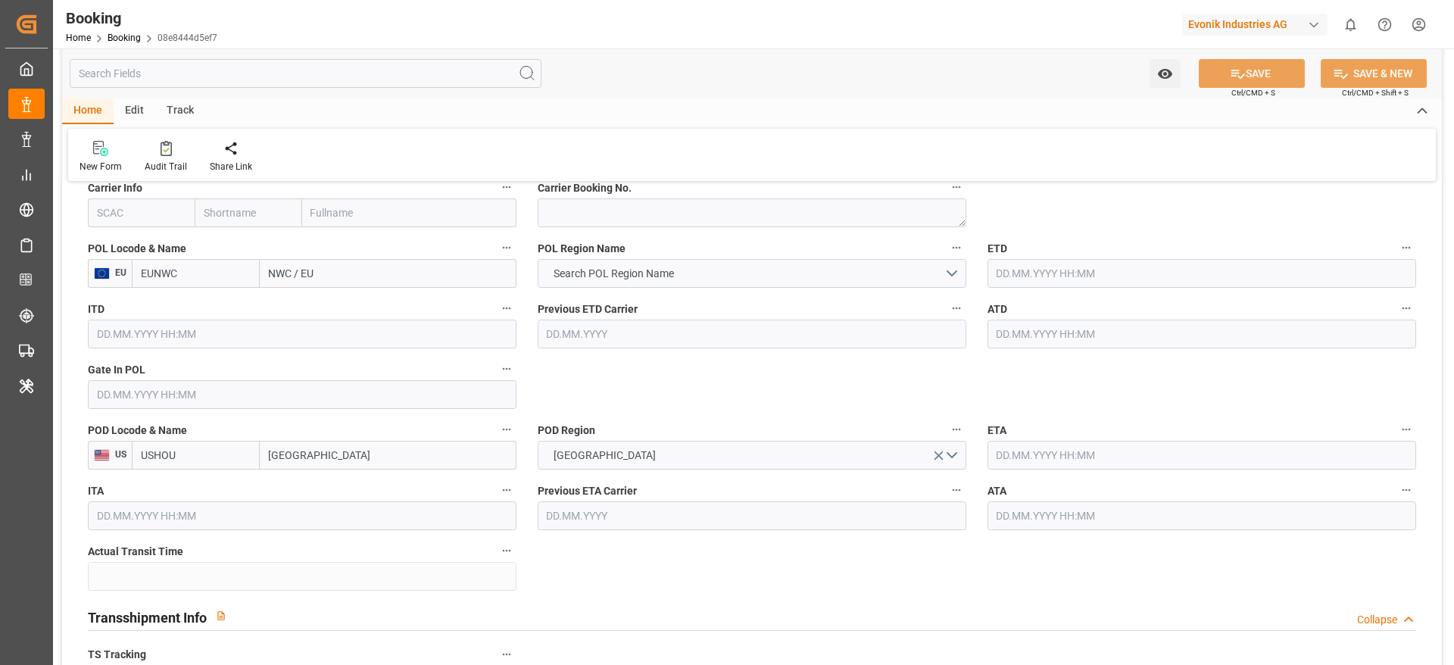
scroll to position [1136, 0]
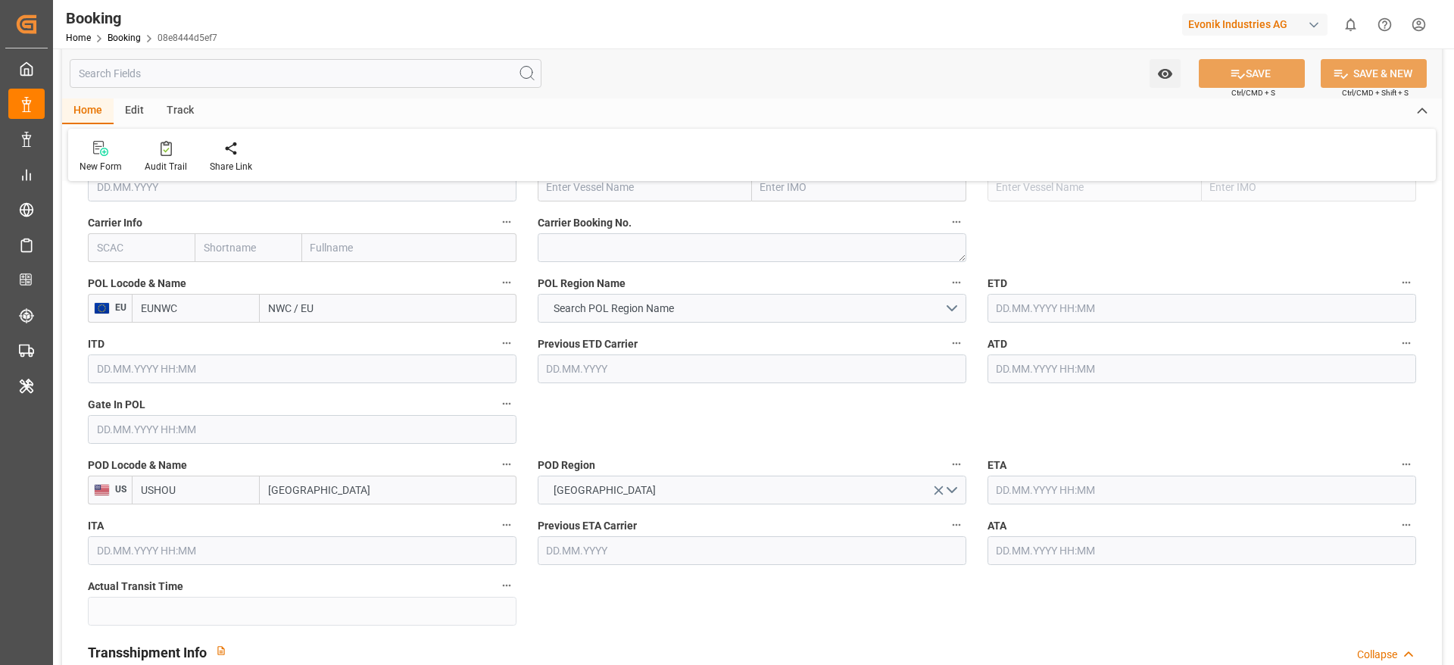
click at [342, 314] on input "NWC / EU" at bounding box center [388, 308] width 257 height 29
type input "rotterda"
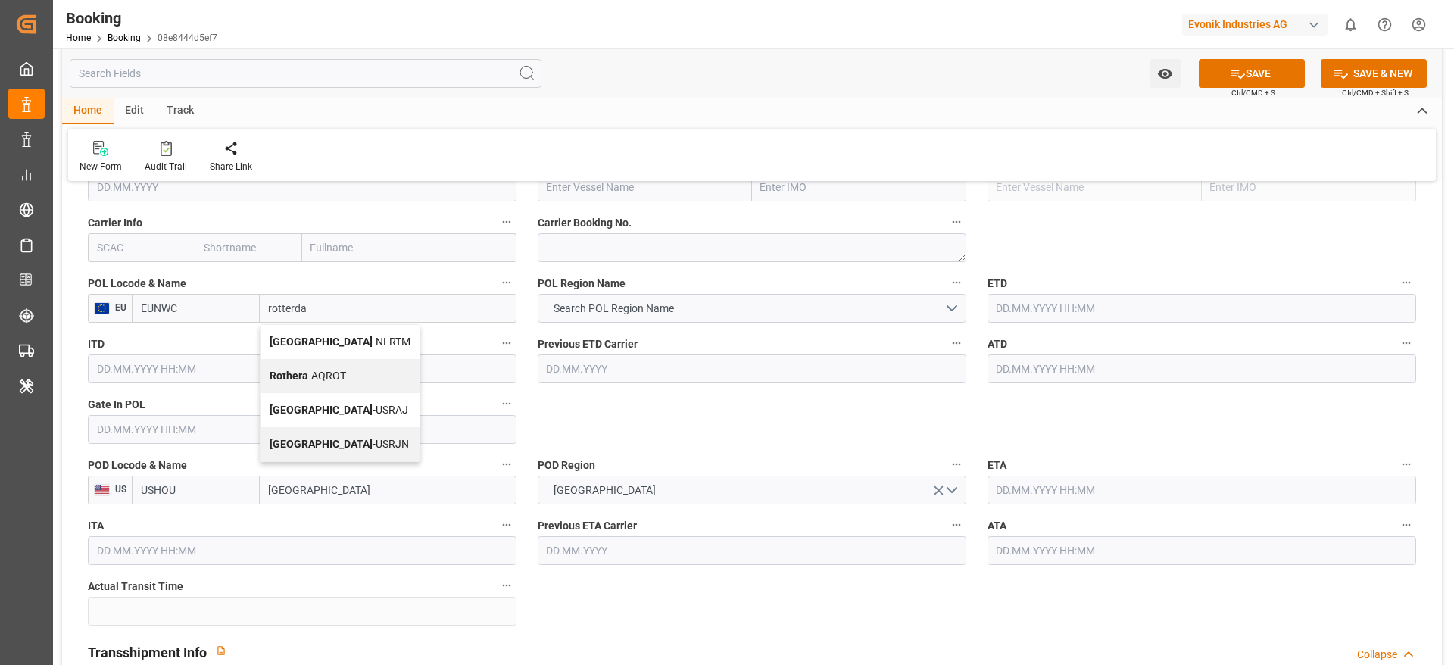
click at [346, 341] on span "[GEOGRAPHIC_DATA] - NLRTM" at bounding box center [340, 342] width 141 height 12
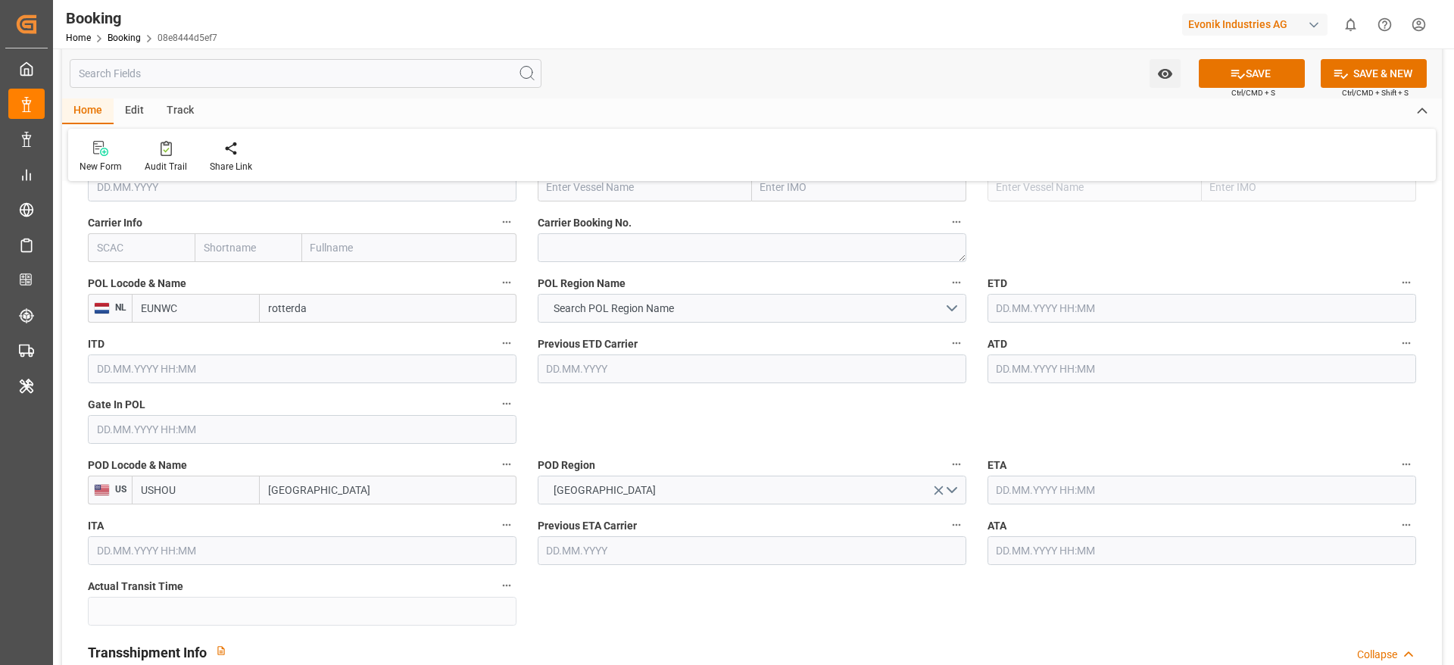
type input "NLRTM"
type input "[GEOGRAPHIC_DATA]"
click at [647, 322] on div "POL Region Name Search POL Region Name" at bounding box center [752, 297] width 450 height 61
click at [639, 309] on span "Search POL Region Name" at bounding box center [614, 309] width 136 height 16
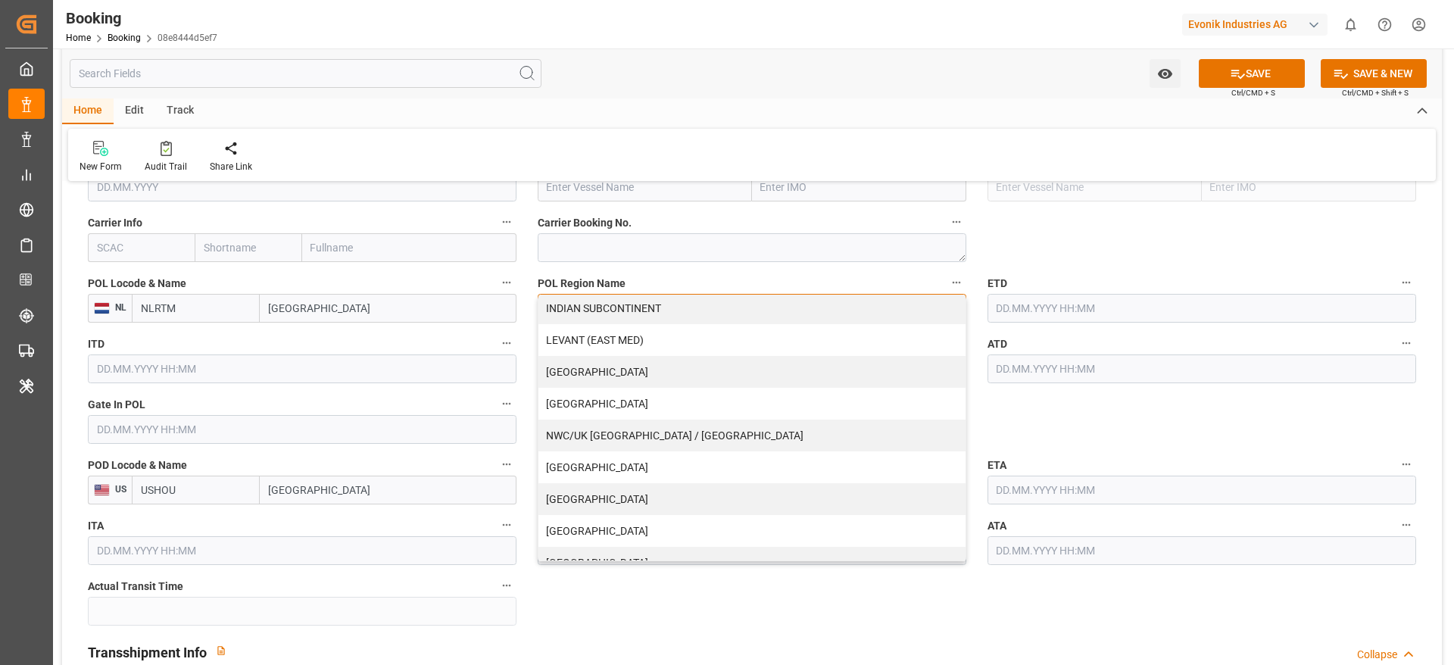
scroll to position [308, 0]
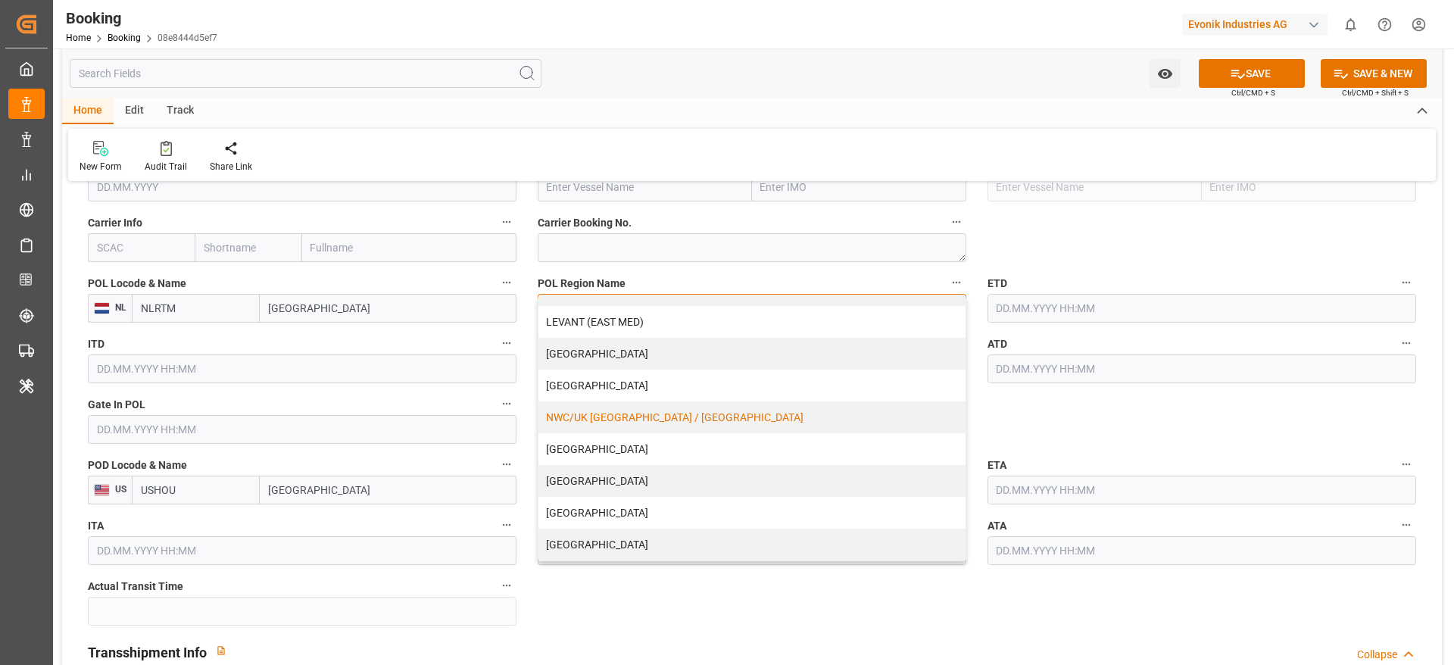
click at [626, 419] on div "NWC/UK [GEOGRAPHIC_DATA] / [GEOGRAPHIC_DATA]" at bounding box center [752, 417] width 427 height 32
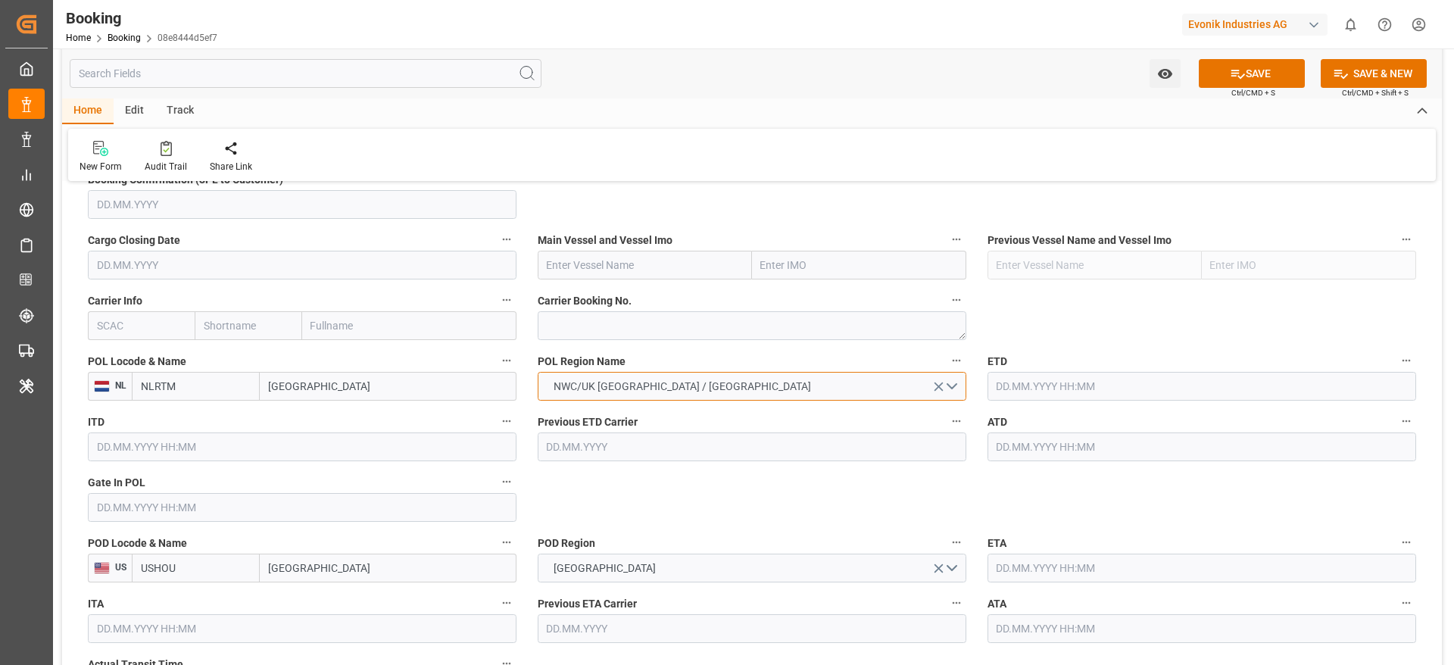
scroll to position [1023, 0]
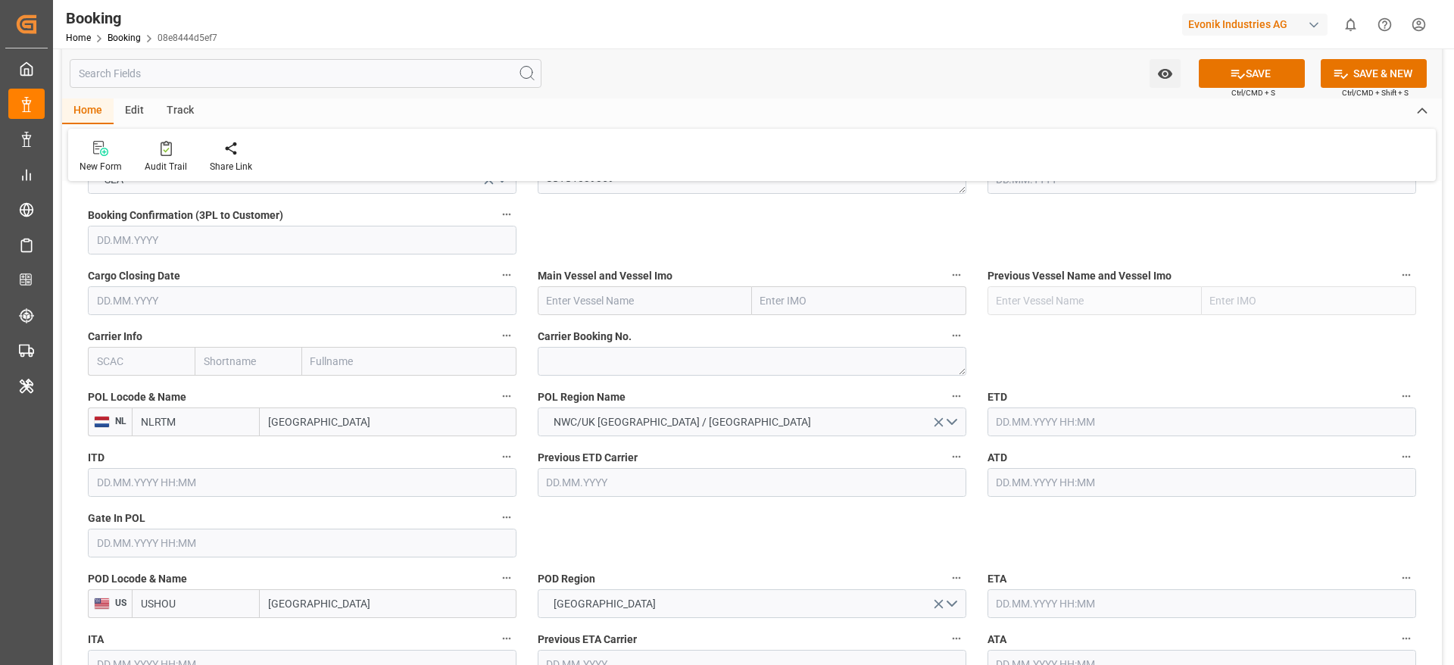
click at [150, 369] on input "text" at bounding box center [141, 361] width 107 height 29
click at [110, 398] on b "CMDU" at bounding box center [113, 395] width 30 height 12
type input "CMDU"
type input "CMACGM"
type input "CMA CGM Group"
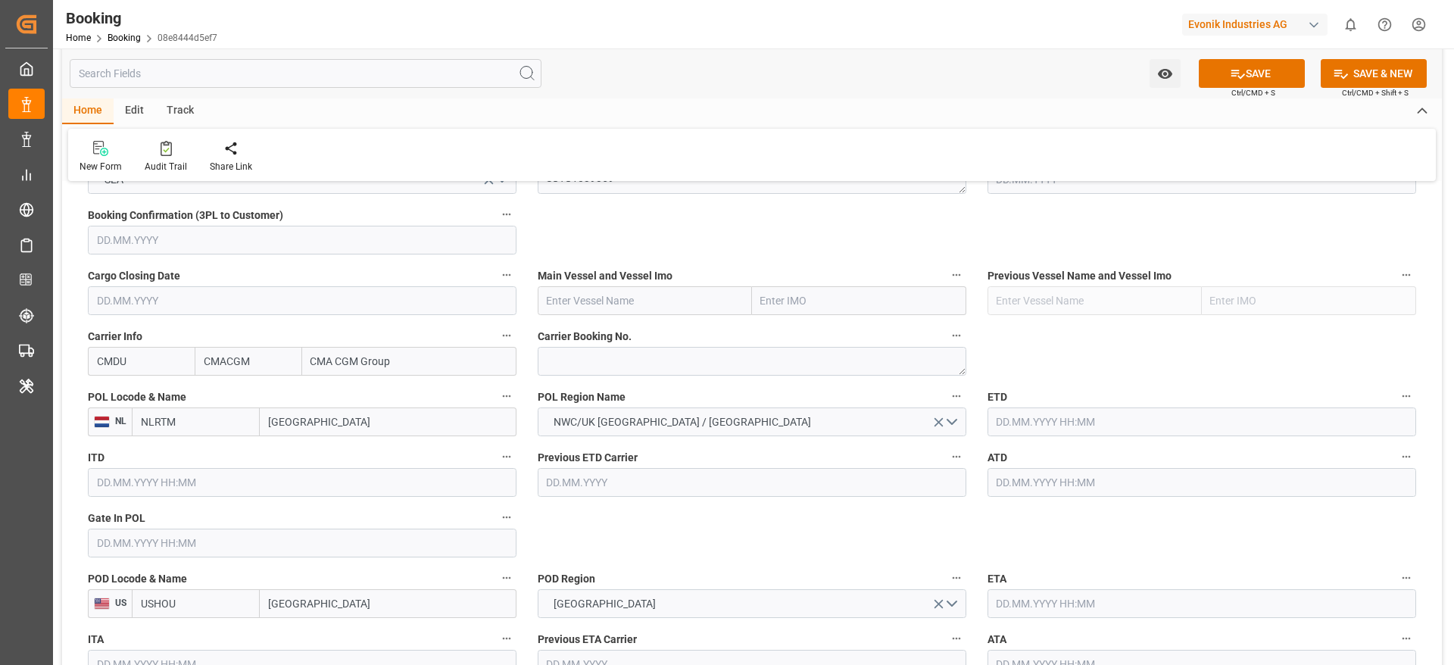
type input "CMDU"
click at [186, 551] on input "text" at bounding box center [302, 543] width 429 height 29
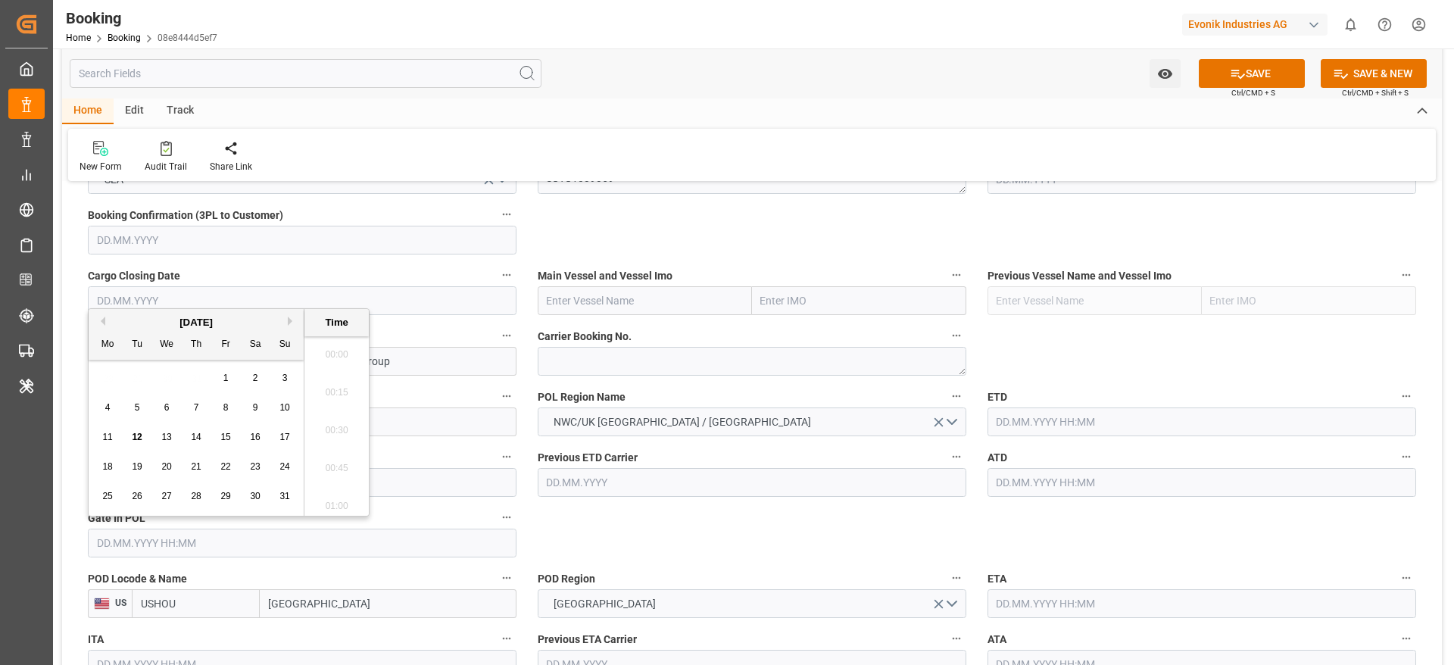
scroll to position [2581, 0]
click at [101, 324] on button "Previous Month" at bounding box center [100, 321] width 9 height 9
click at [101, 320] on button "Previous Month" at bounding box center [100, 321] width 9 height 9
click at [173, 502] on div "25" at bounding box center [167, 497] width 19 height 18
type input "[DATE] 00:00"
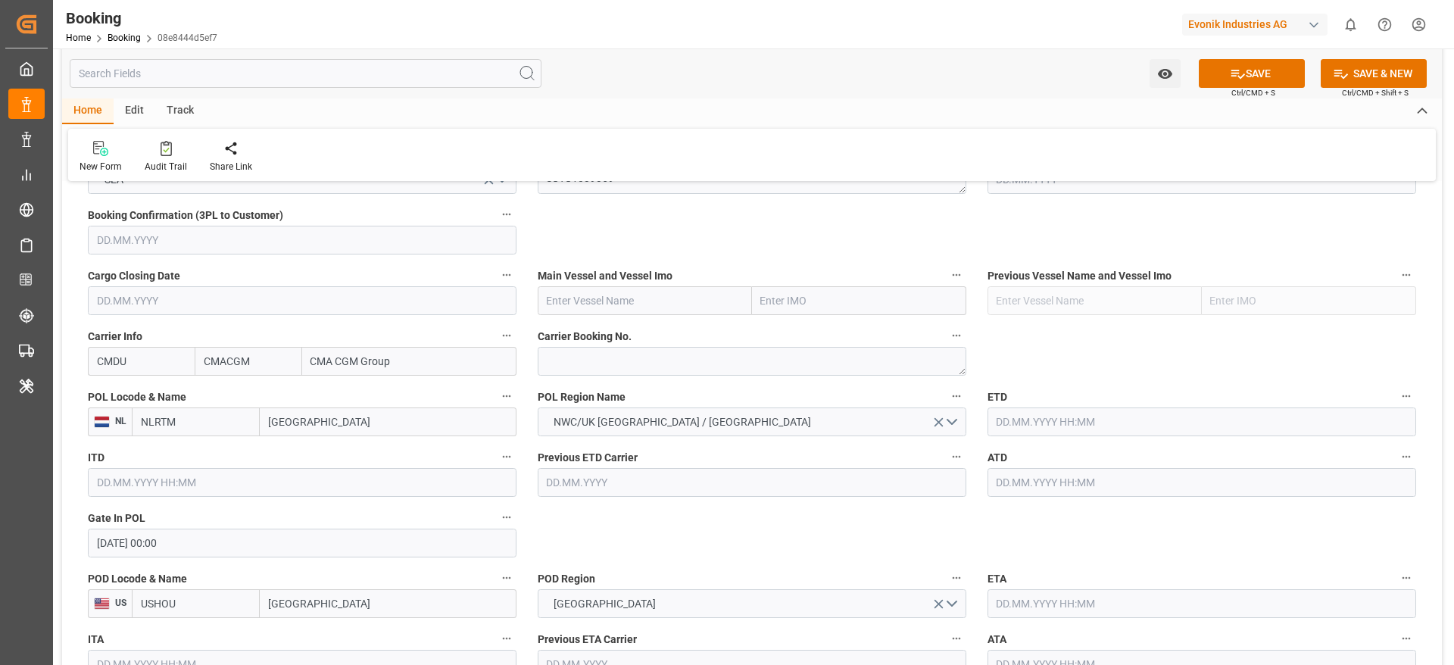
click at [765, 568] on label "POD Region" at bounding box center [752, 578] width 429 height 21
click at [947, 568] on button "POD Region" at bounding box center [957, 578] width 20 height 20
click at [604, 285] on div at bounding box center [727, 332] width 1454 height 665
click at [609, 300] on input "text" at bounding box center [645, 300] width 214 height 29
click at [640, 300] on input "text" at bounding box center [645, 300] width 214 height 29
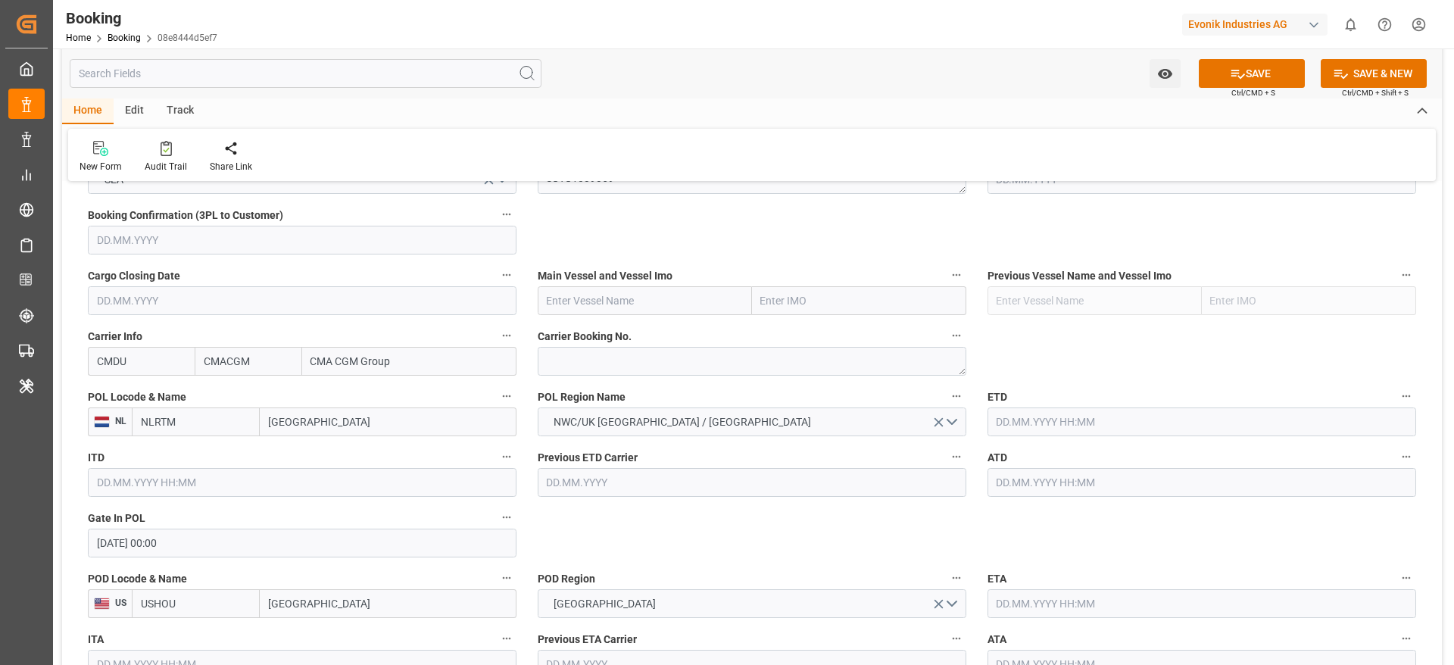
paste input "Accessible text APL MINNESOTA"
drag, startPoint x: 617, startPoint y: 298, endPoint x: 151, endPoint y: 264, distance: 466.3
click at [569, 334] on b "APL [US_STATE]" at bounding box center [587, 334] width 78 height 12
type input "APL [US_STATE]"
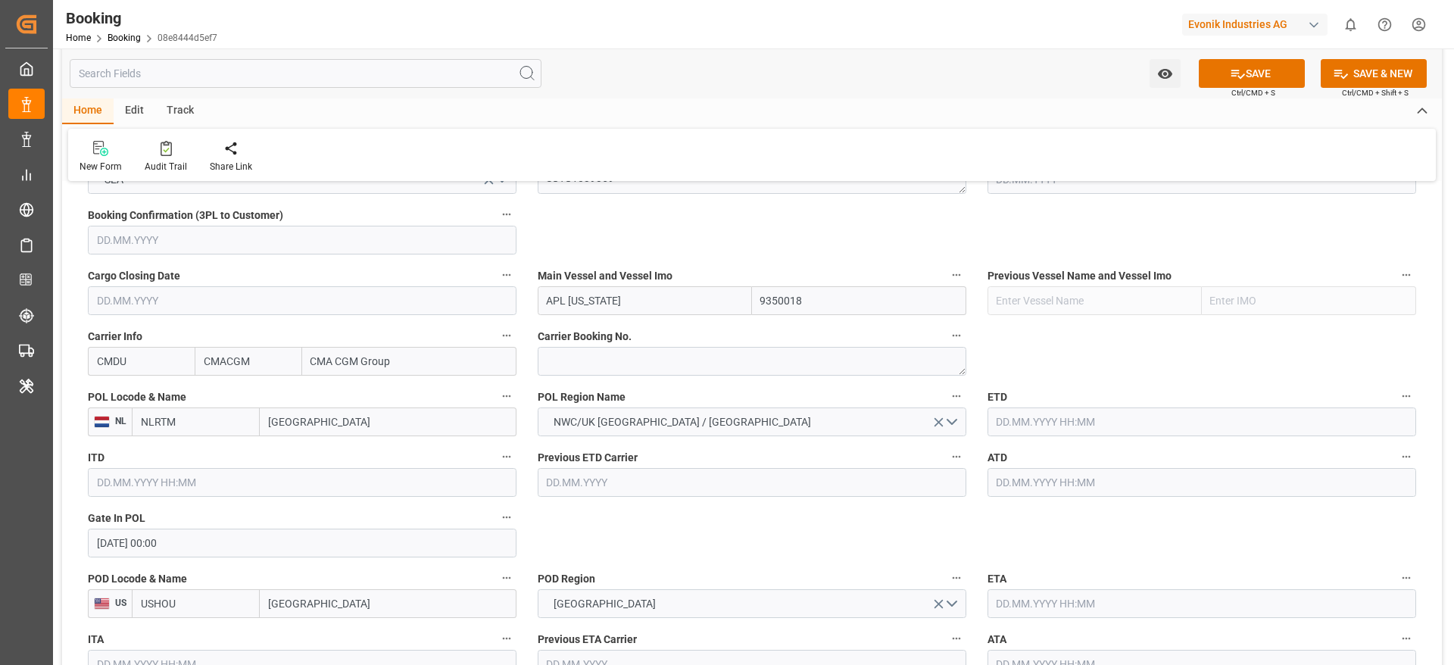
type input "9350018"
type input "APL [US_STATE]"
click at [1023, 451] on label "ATD" at bounding box center [1202, 457] width 429 height 21
click at [1397, 451] on button "ATD" at bounding box center [1407, 457] width 20 height 20
click at [1034, 427] on div "Description Audits Tracking Details" at bounding box center [727, 332] width 1454 height 665
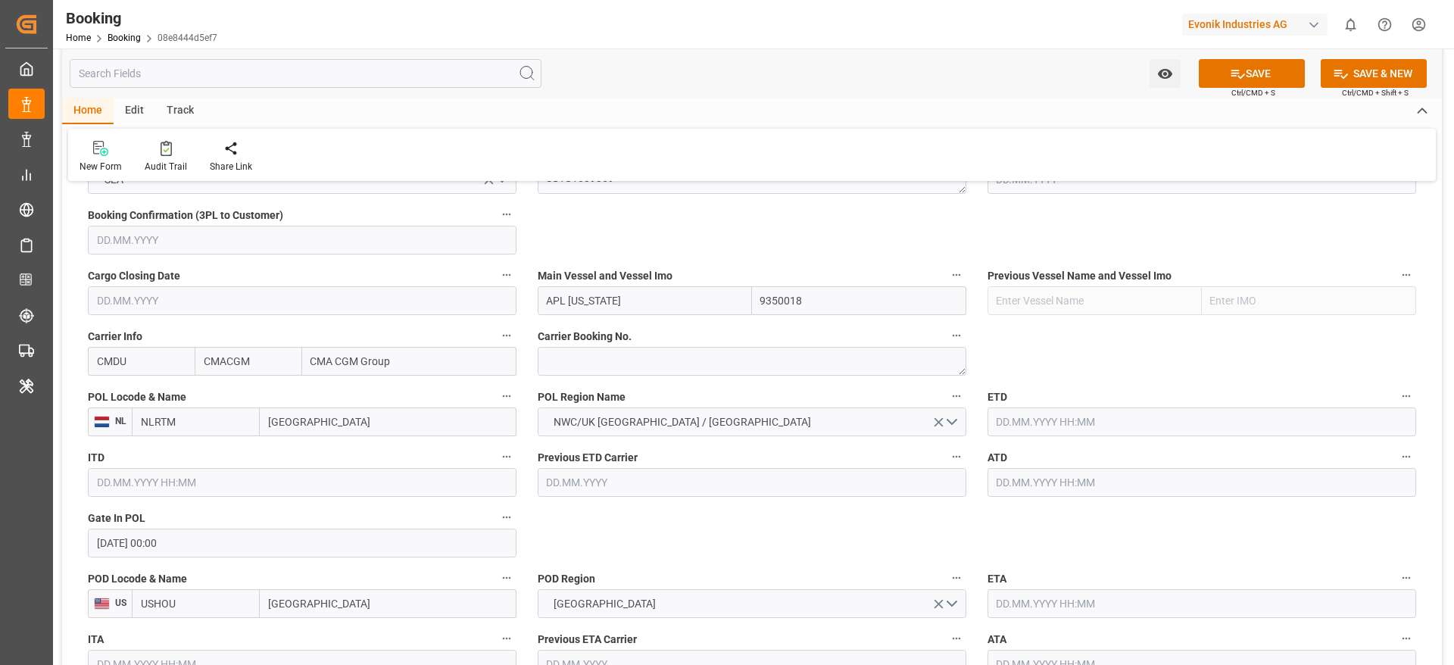
click at [1043, 419] on input "text" at bounding box center [1202, 422] width 429 height 29
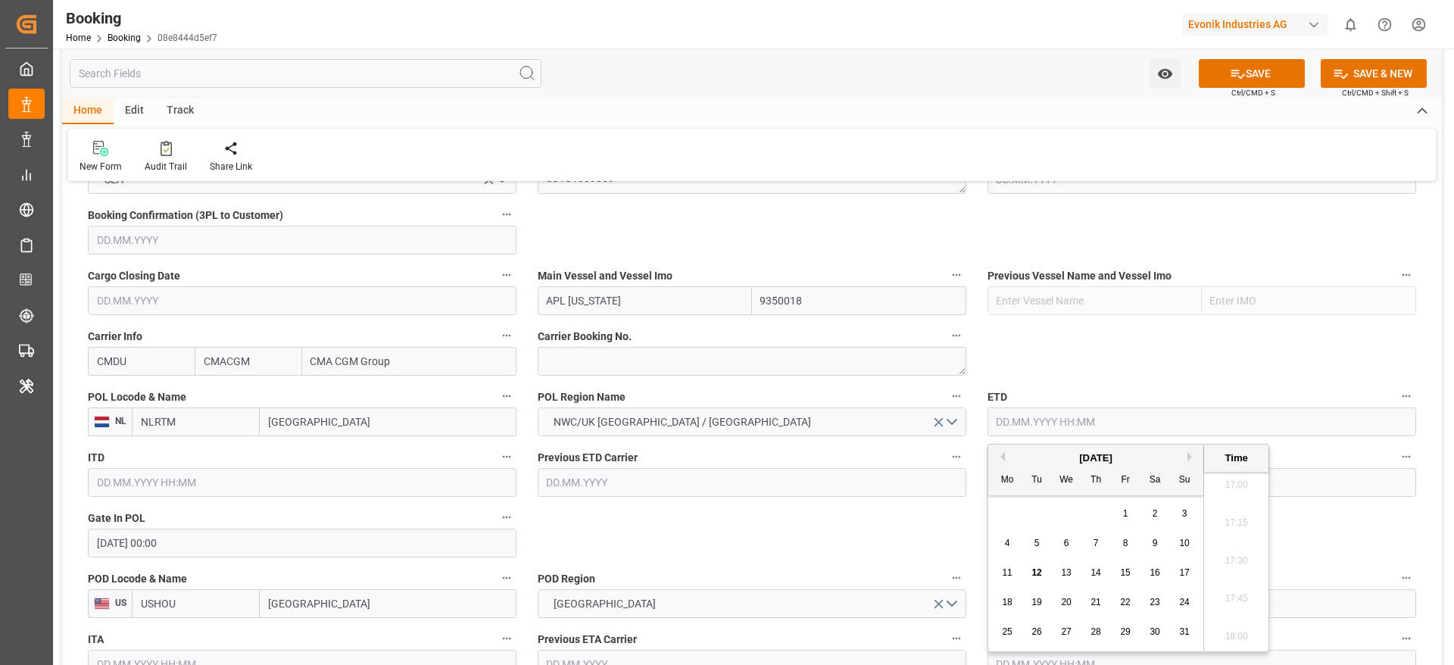
click at [1004, 459] on button "Previous Month" at bounding box center [1000, 456] width 9 height 9
click at [1151, 630] on span "28" at bounding box center [1155, 631] width 10 height 11
type input "[DATE] 00:00"
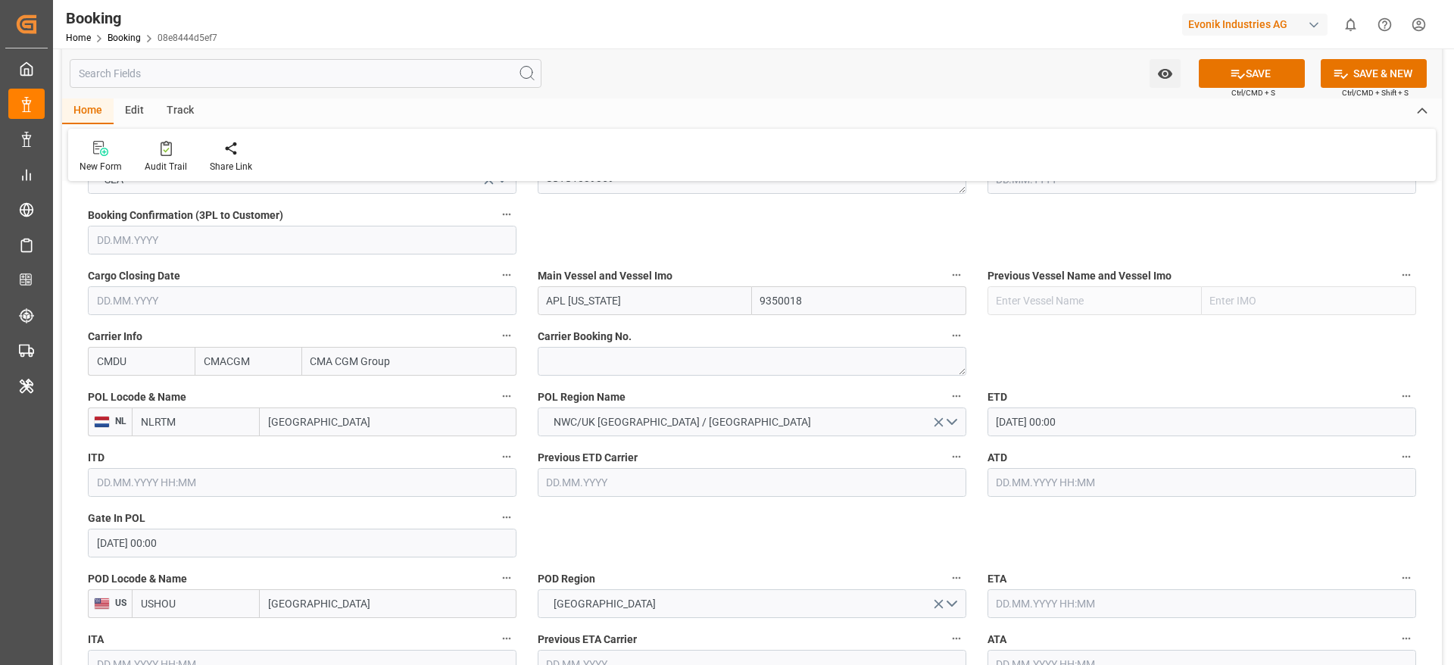
click at [1076, 436] on input "[DATE] 00:00" at bounding box center [1202, 422] width 429 height 29
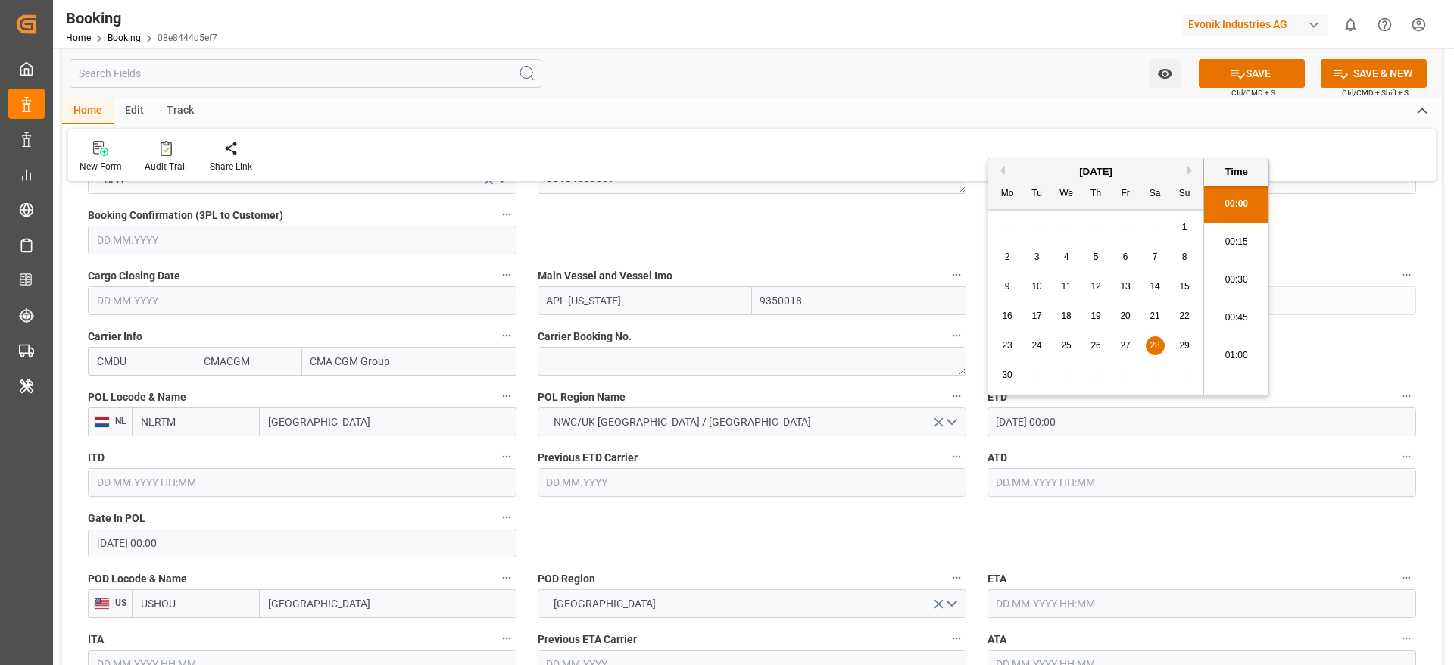
click at [1151, 476] on input "text" at bounding box center [1202, 482] width 429 height 29
paste input "[DATE] 00:00"
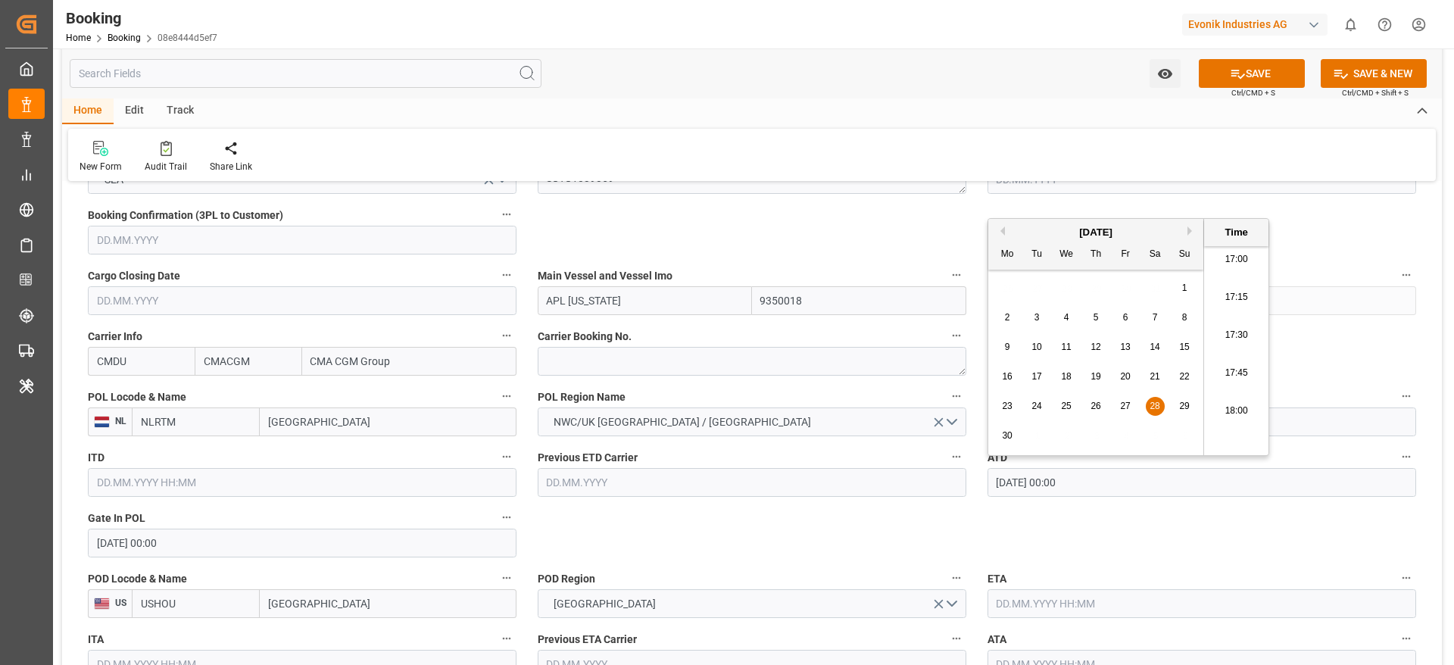
type input "[DATE] 00:00"
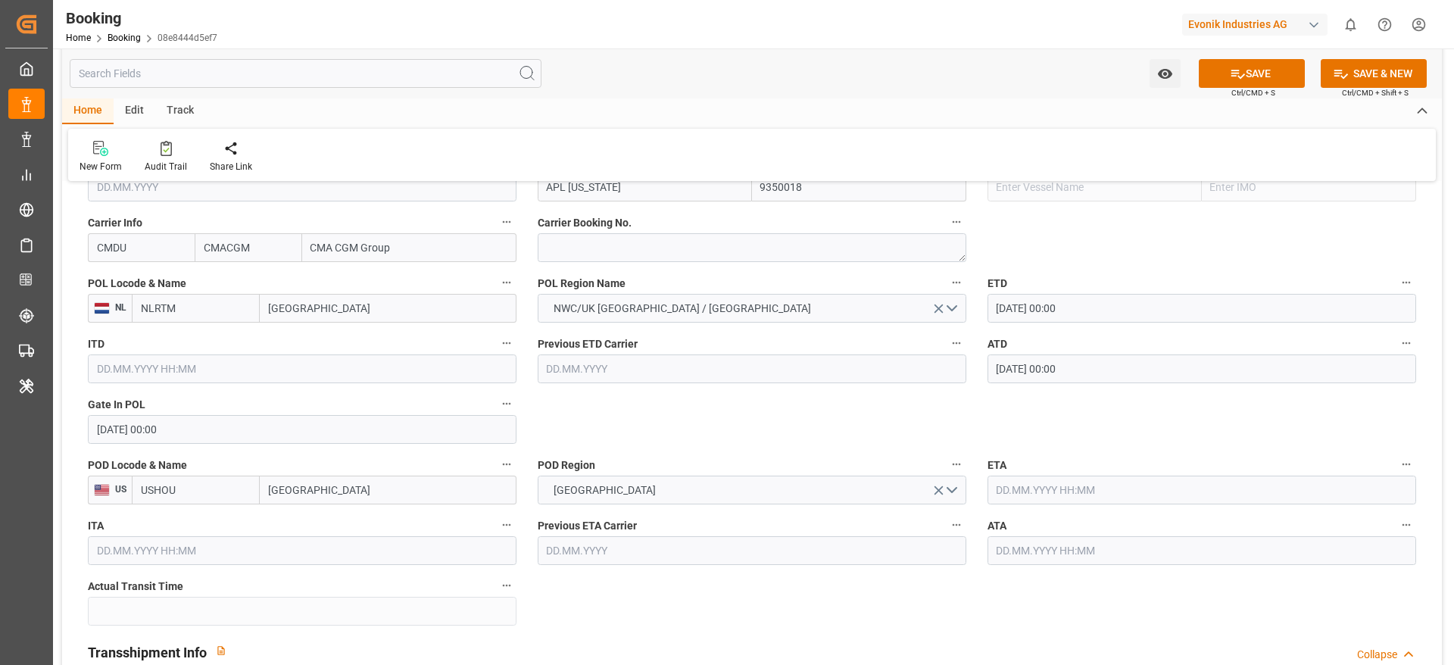
scroll to position [1250, 0]
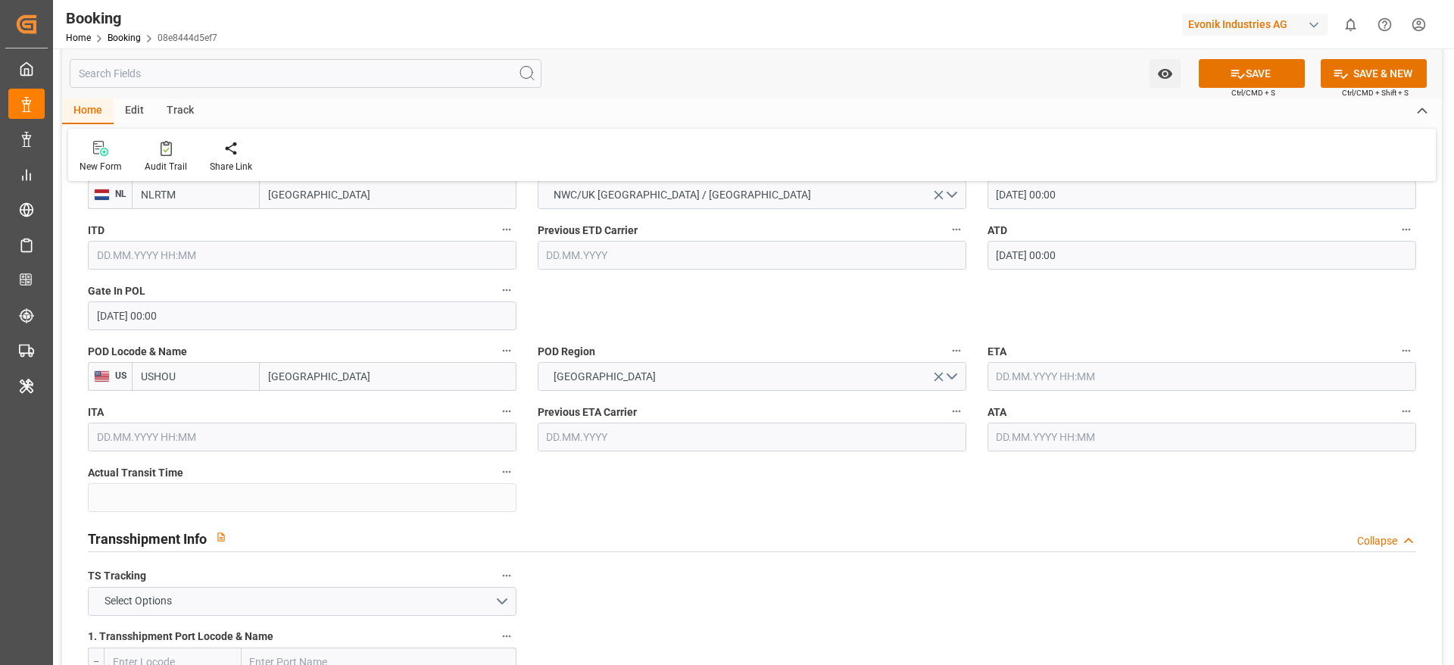
click at [1092, 376] on input "text" at bounding box center [1202, 376] width 429 height 29
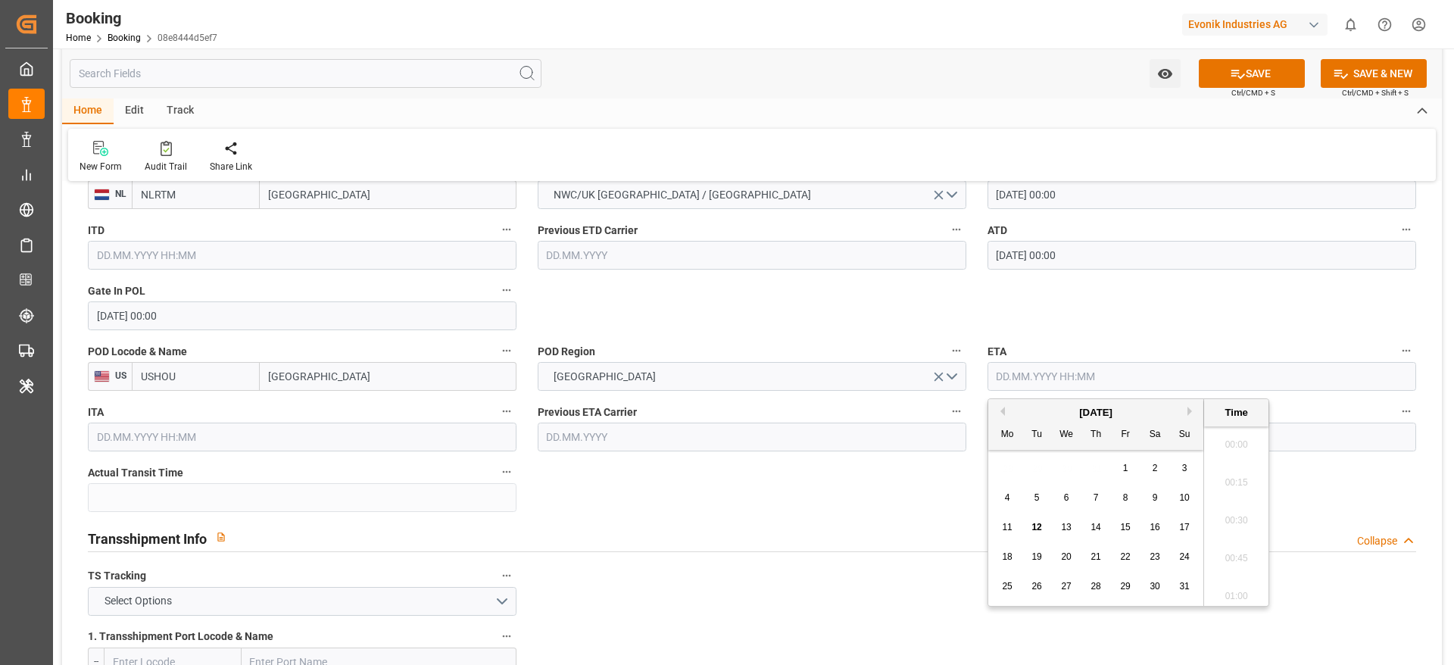
scroll to position [2581, 0]
click at [1007, 409] on div "[DATE]" at bounding box center [1095, 412] width 215 height 15
click at [1003, 408] on button "Previous Month" at bounding box center [1000, 411] width 9 height 9
drag, startPoint x: 1095, startPoint y: 590, endPoint x: 1074, endPoint y: 569, distance: 29.5
click at [1095, 589] on span "31" at bounding box center [1096, 586] width 10 height 11
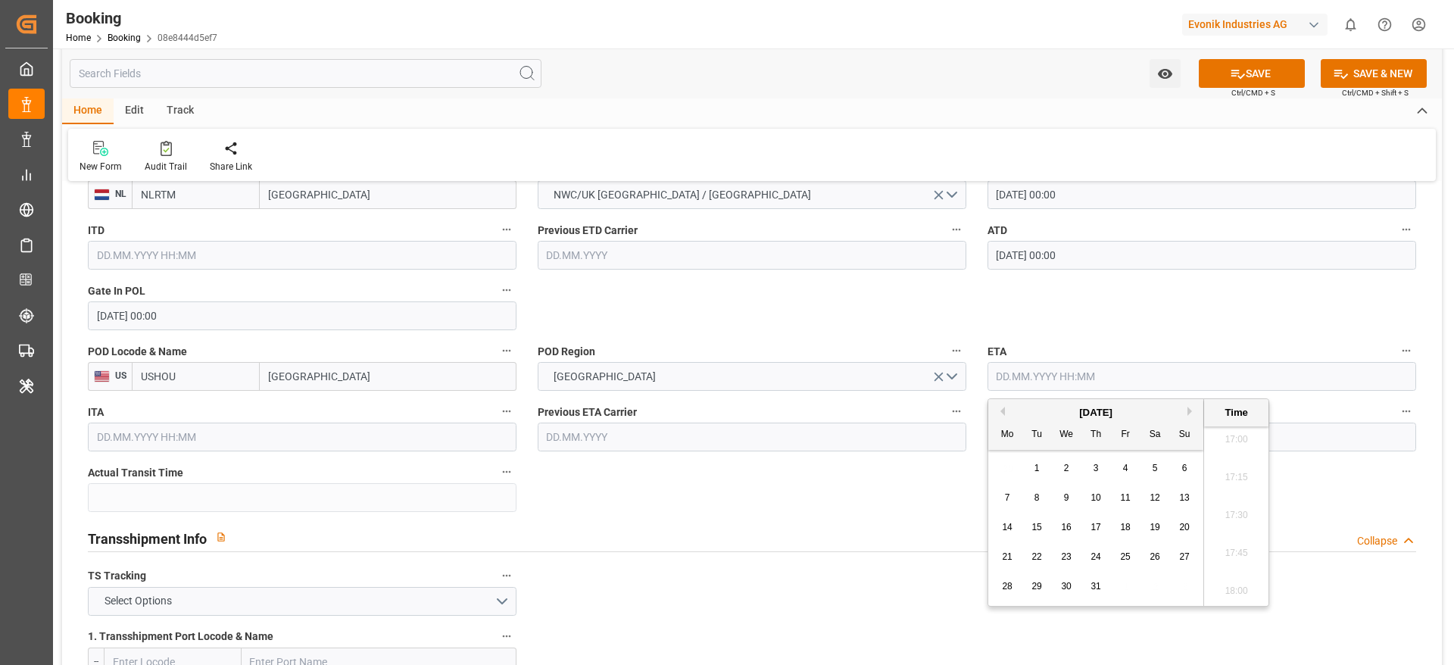
type input "[DATE] 00:00"
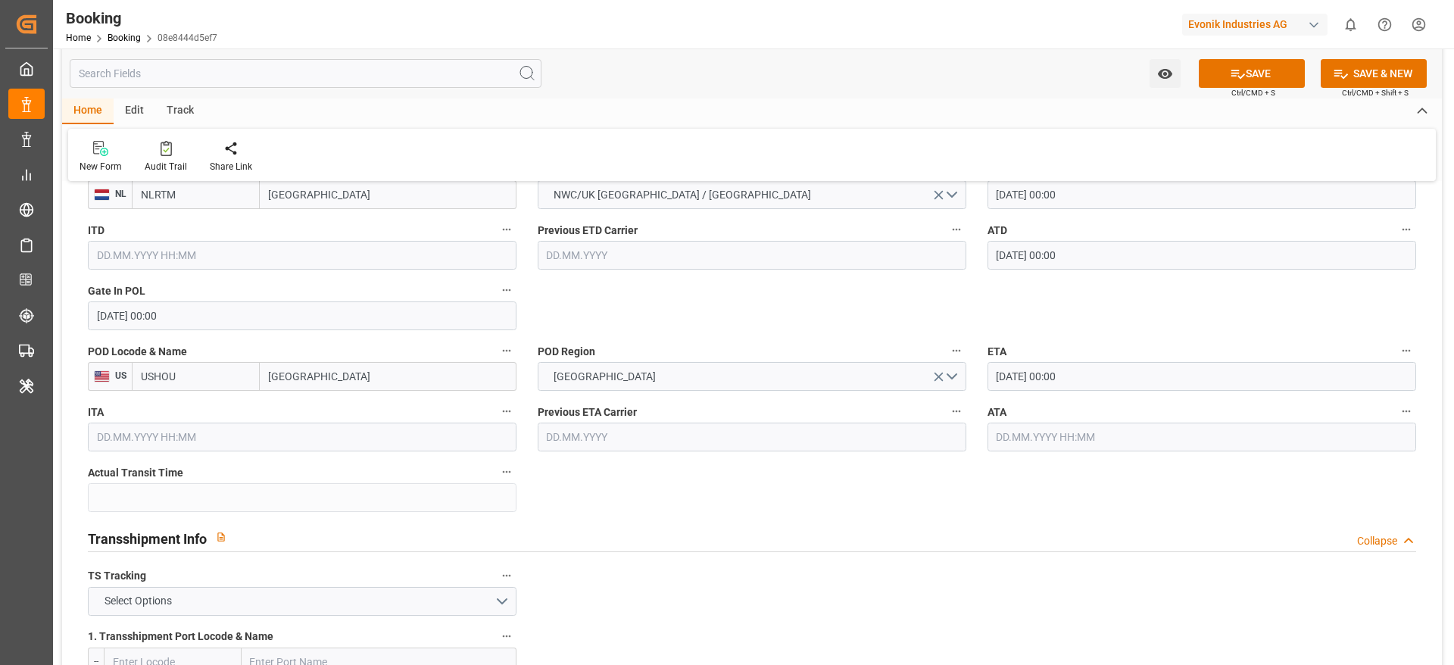
click at [1030, 434] on input "text" at bounding box center [1202, 437] width 429 height 29
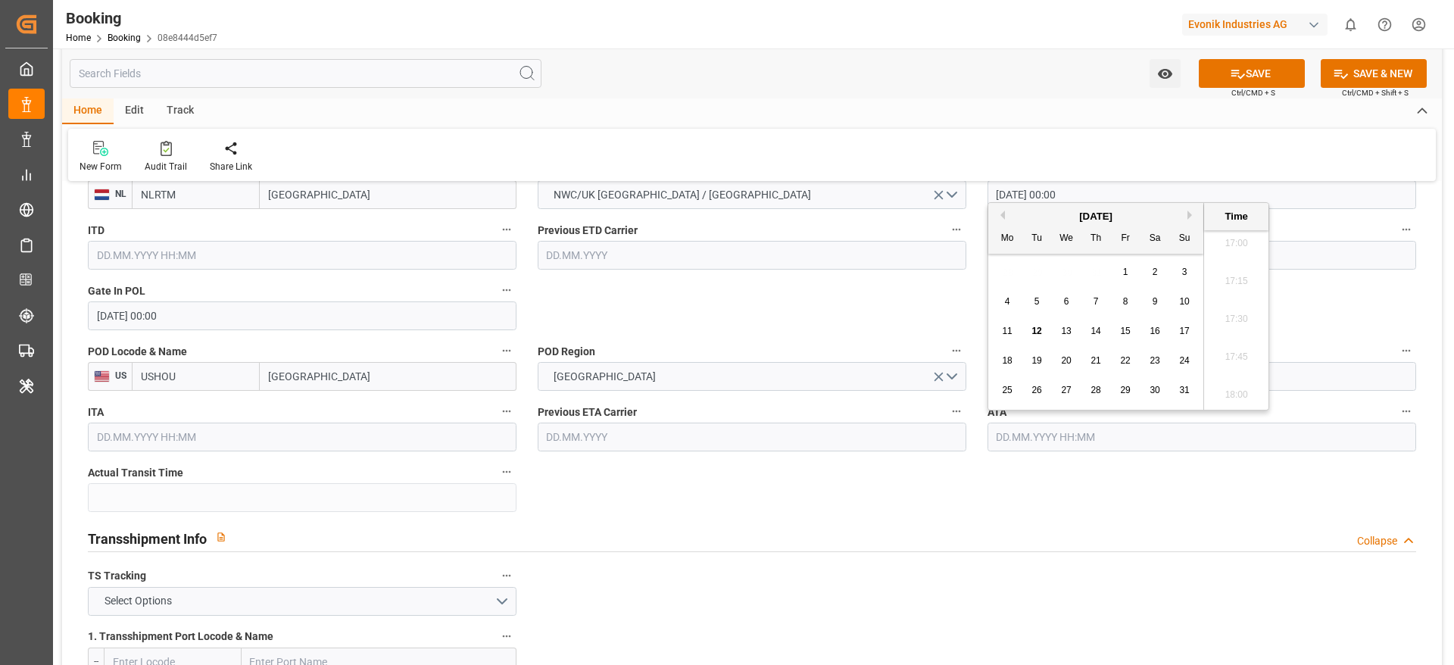
click at [1308, 338] on div "ETA 31.07.2025 00:00" at bounding box center [1202, 366] width 450 height 61
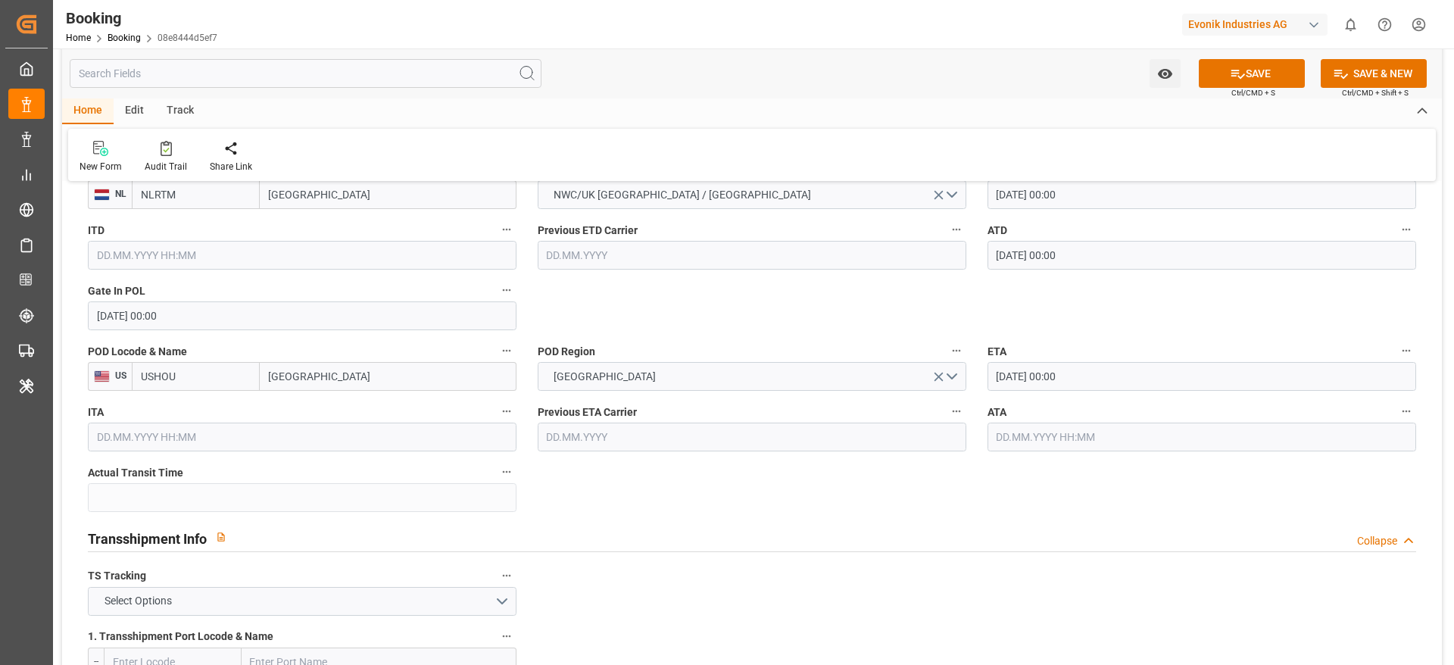
click at [1311, 372] on input "[DATE] 00:00" at bounding box center [1202, 376] width 429 height 29
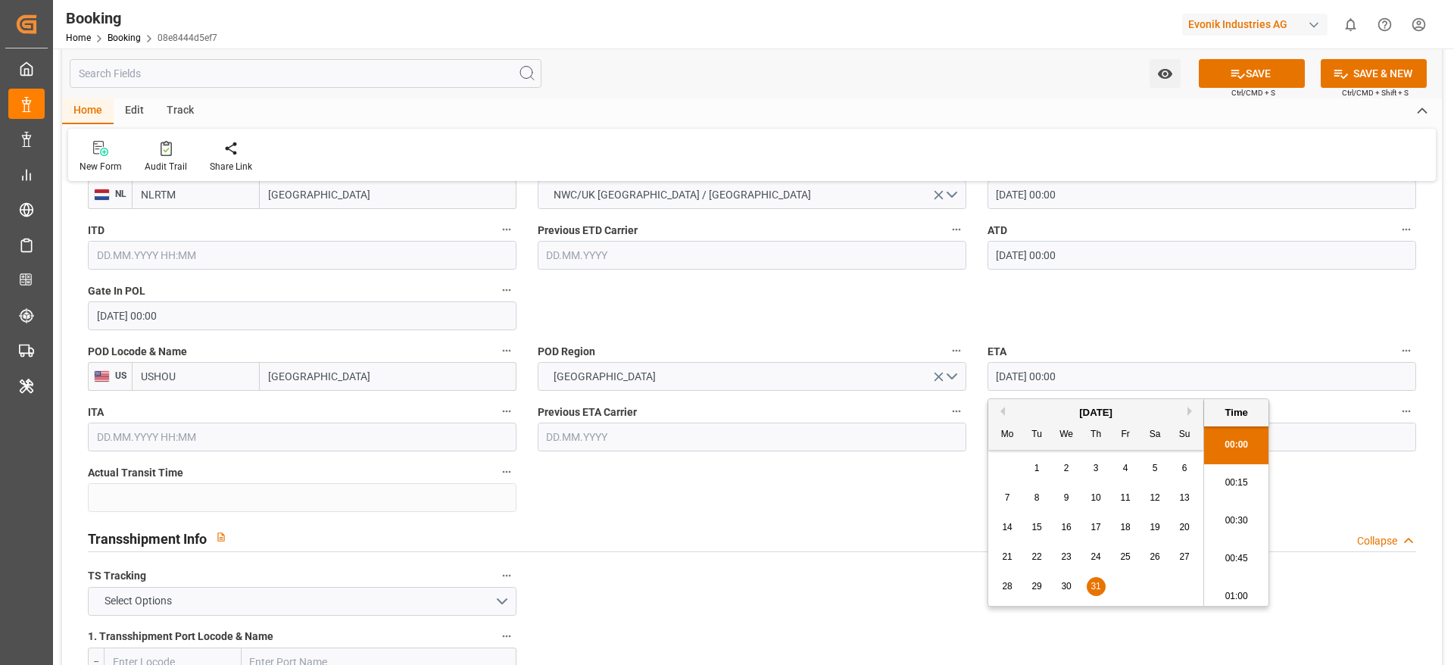
click at [1311, 372] on input "[DATE] 00:00" at bounding box center [1202, 376] width 429 height 29
click at [1335, 439] on input "text" at bounding box center [1202, 437] width 429 height 29
paste input "[DATE] 00:00"
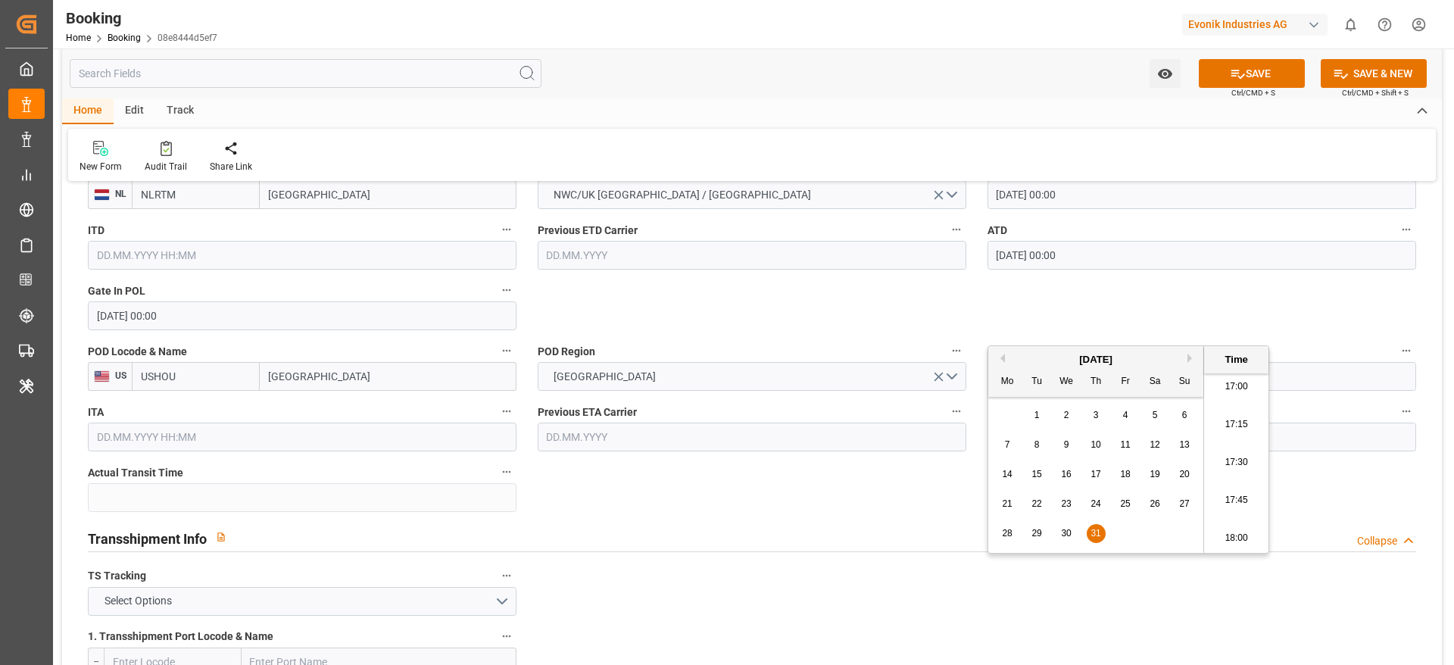
scroll to position [1363, 0]
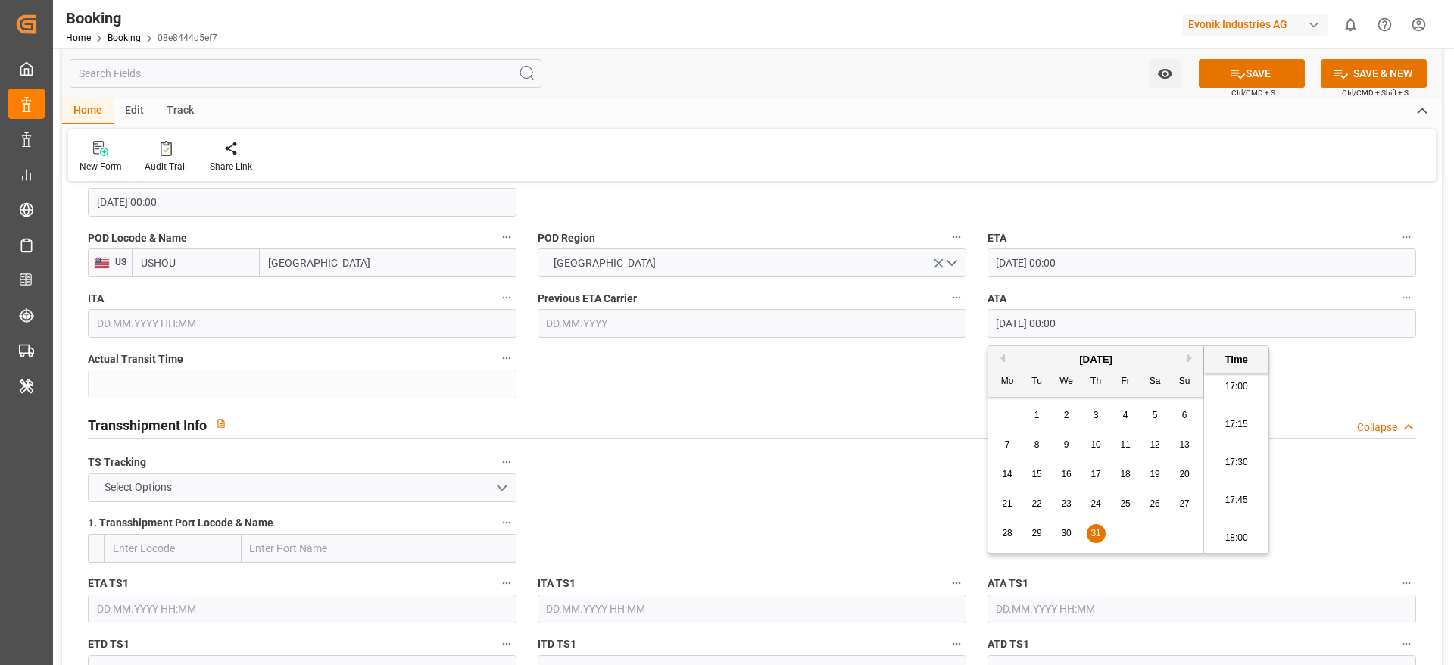
type input "[DATE] 00:00"
click at [191, 480] on button "Select Options" at bounding box center [302, 487] width 429 height 29
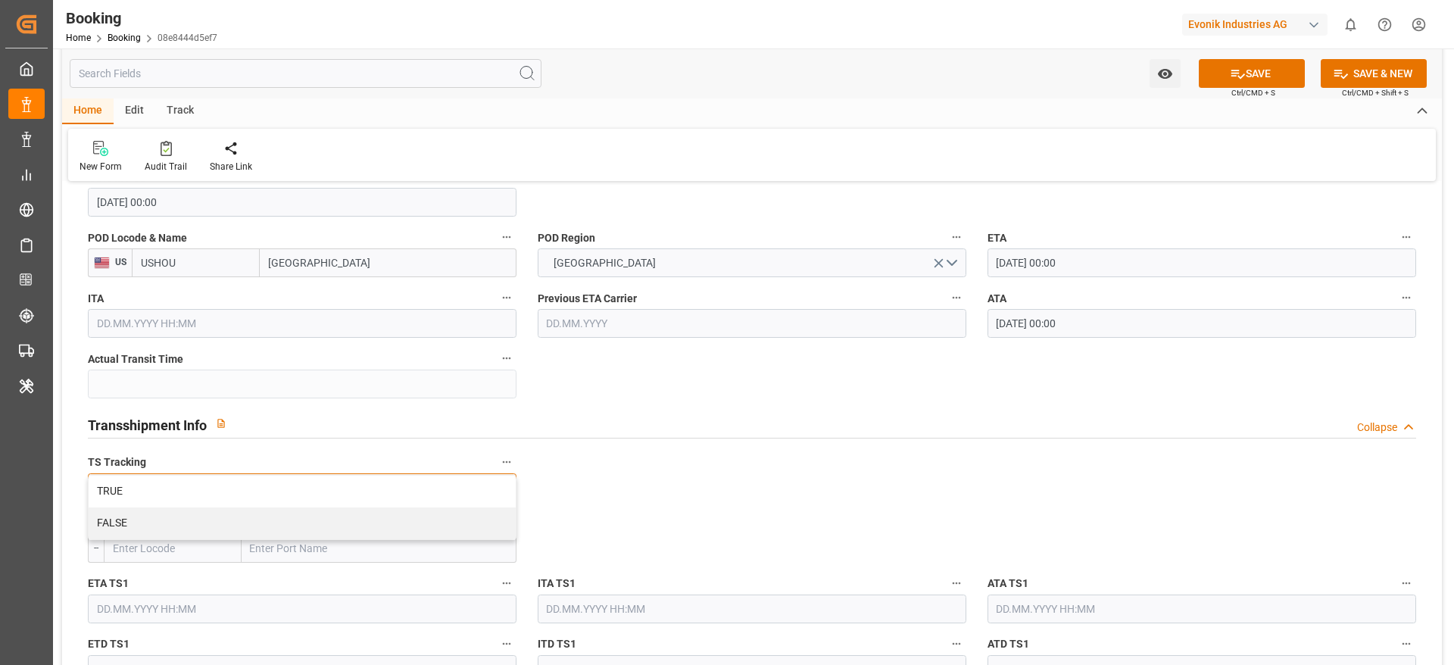
click at [156, 510] on div "FALSE" at bounding box center [302, 523] width 427 height 32
click at [153, 482] on button "FALSE" at bounding box center [302, 487] width 429 height 29
click at [626, 426] on div "Transshipment Info Collapse" at bounding box center [752, 423] width 1329 height 29
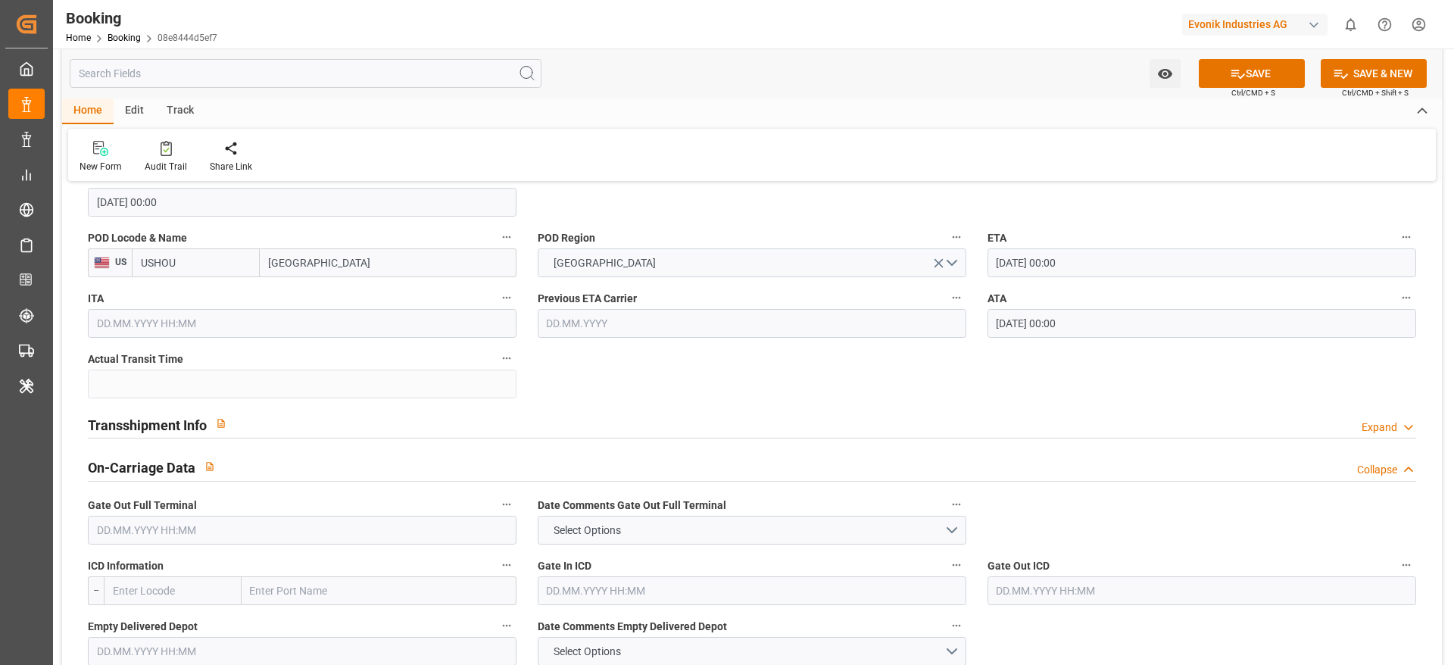
click at [232, 426] on button "button" at bounding box center [221, 423] width 29 height 29
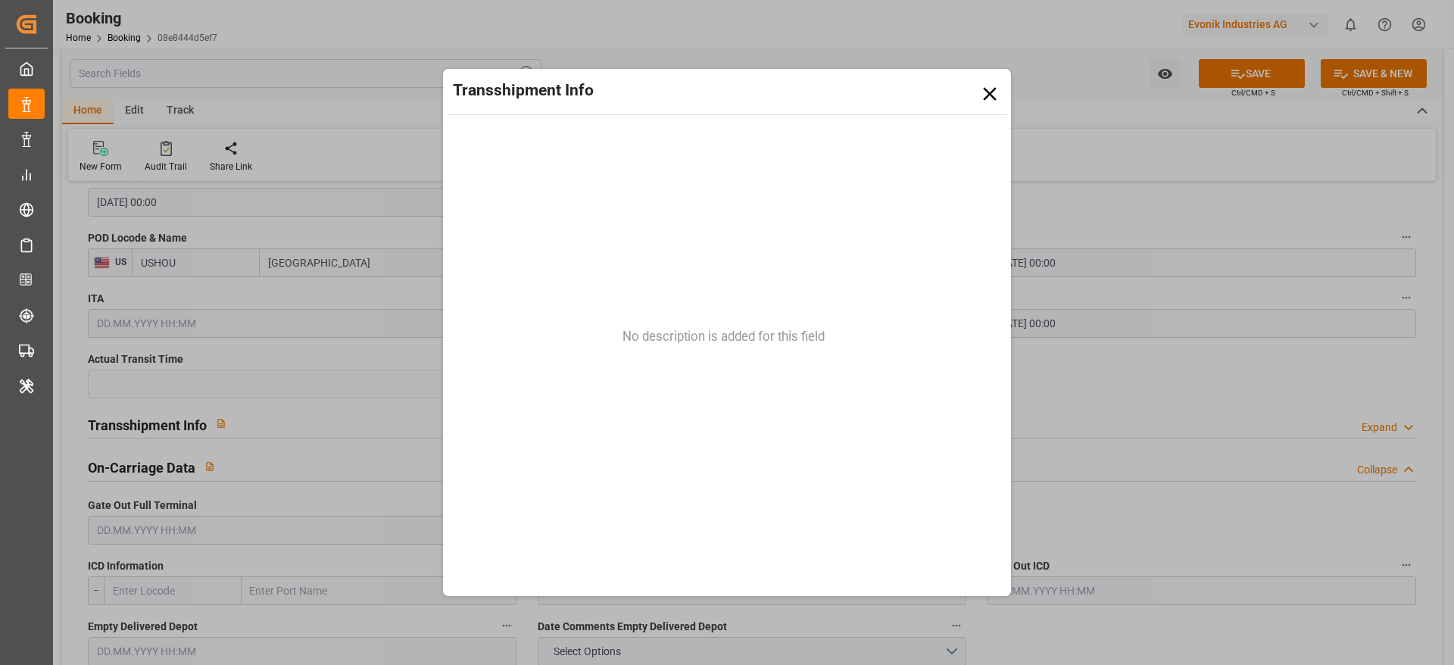
click at [991, 80] on div "Transshipment Info" at bounding box center [727, 94] width 561 height 42
click at [991, 89] on icon at bounding box center [990, 94] width 23 height 23
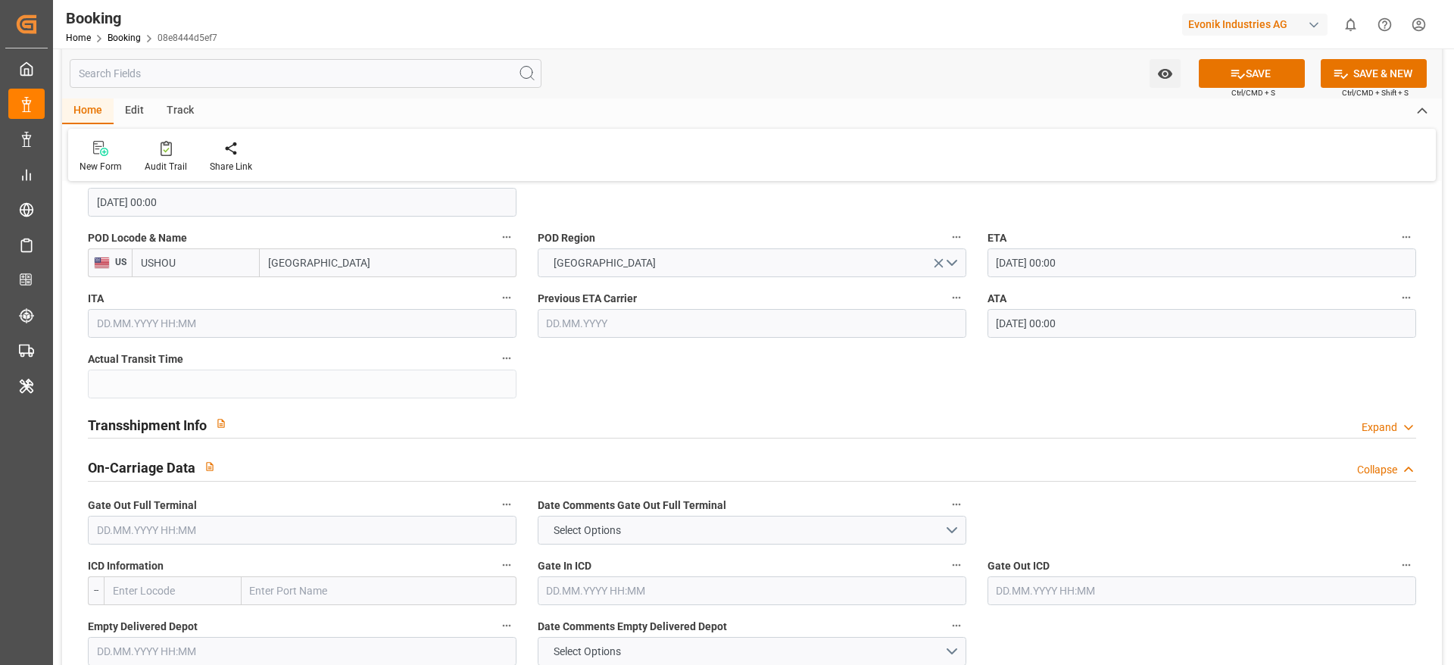
click at [300, 415] on div "Transshipment Info Expand" at bounding box center [752, 423] width 1329 height 29
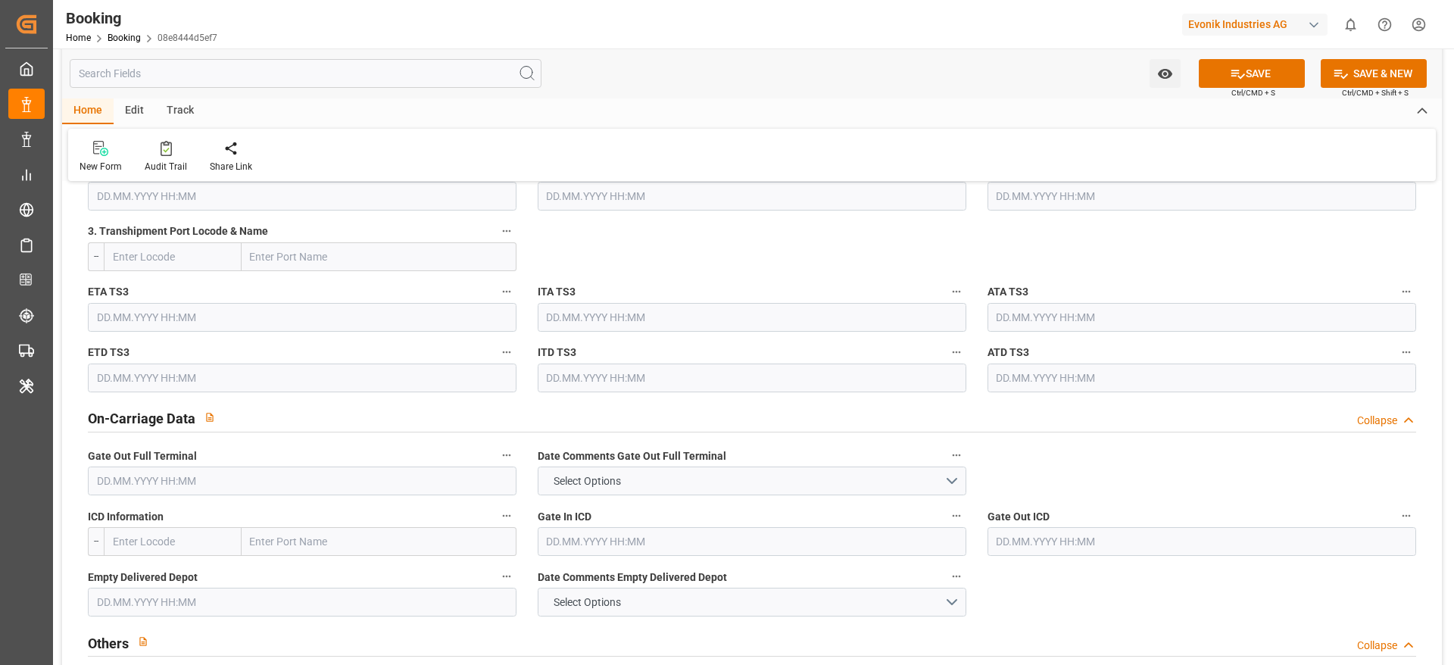
scroll to position [2159, 0]
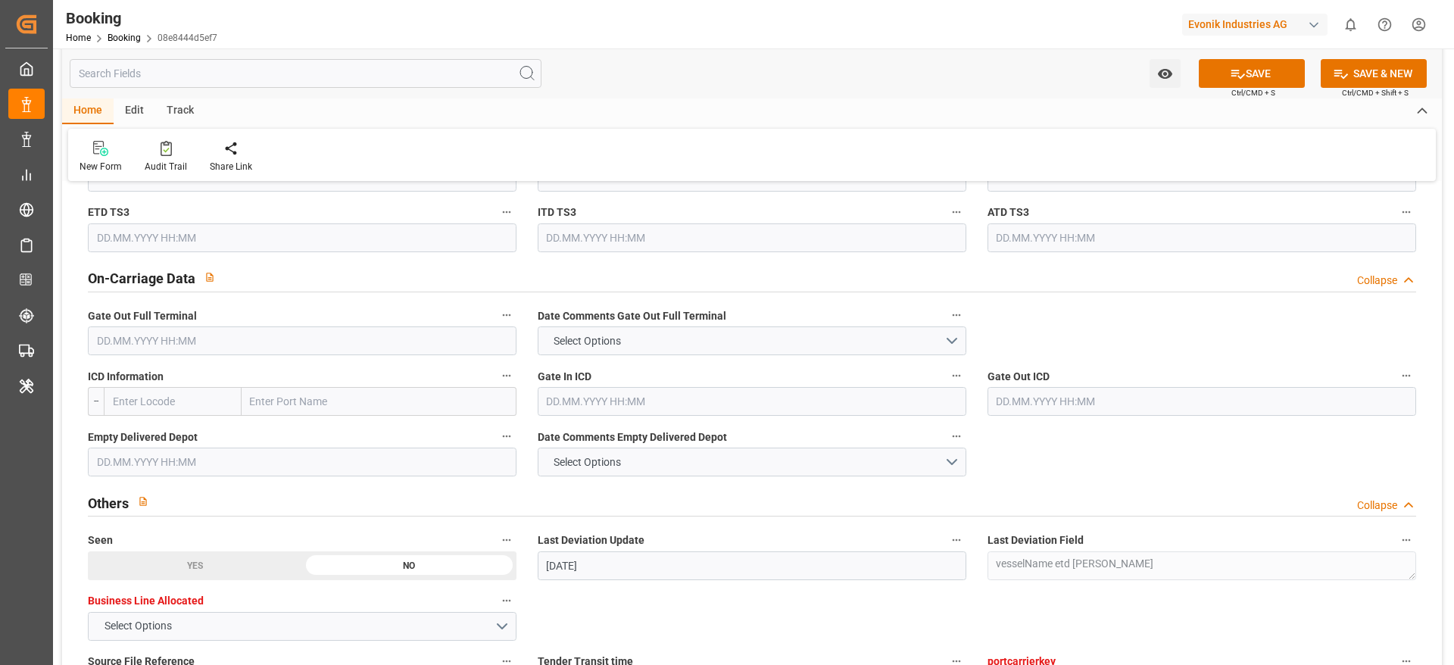
click at [318, 344] on input "text" at bounding box center [302, 340] width 429 height 29
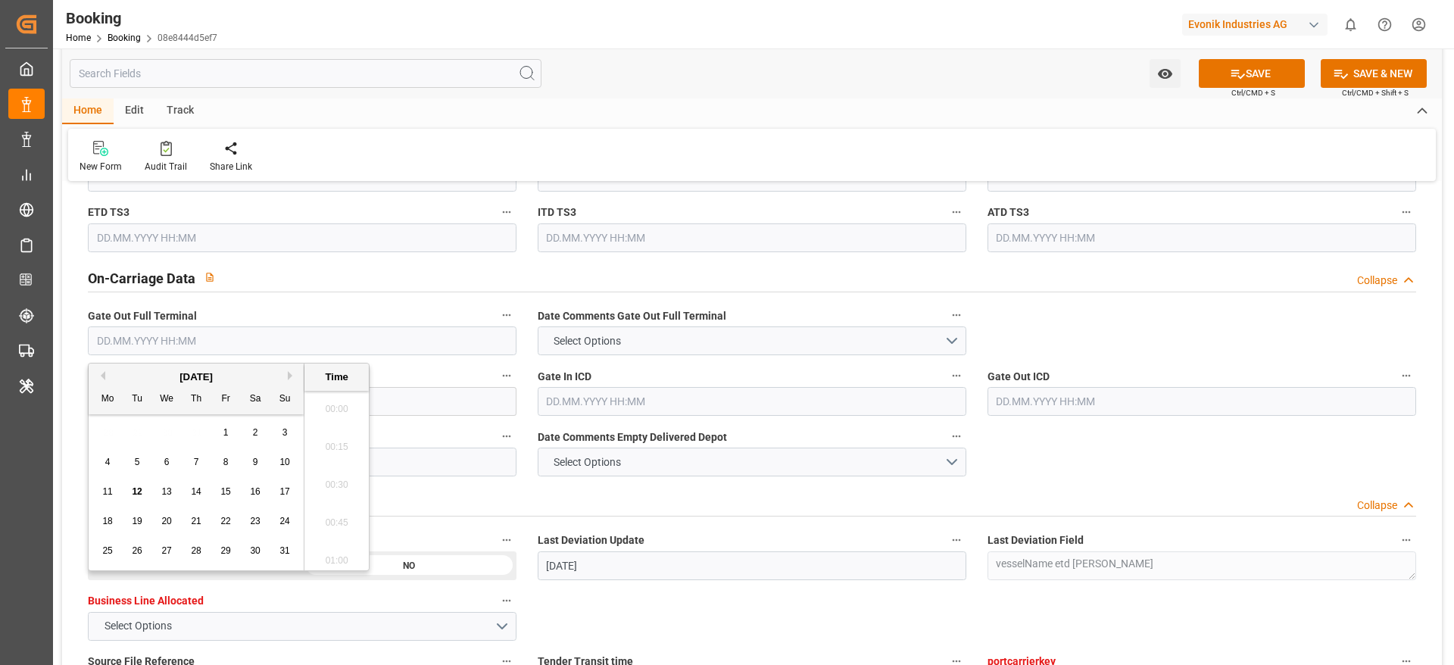
scroll to position [2581, 0]
paste input "[DATE] 00:00"
click at [286, 376] on div "[DATE]" at bounding box center [196, 377] width 215 height 15
click at [293, 377] on button "Next Month" at bounding box center [292, 375] width 9 height 9
drag, startPoint x: 117, startPoint y: 489, endPoint x: 167, endPoint y: 484, distance: 50.3
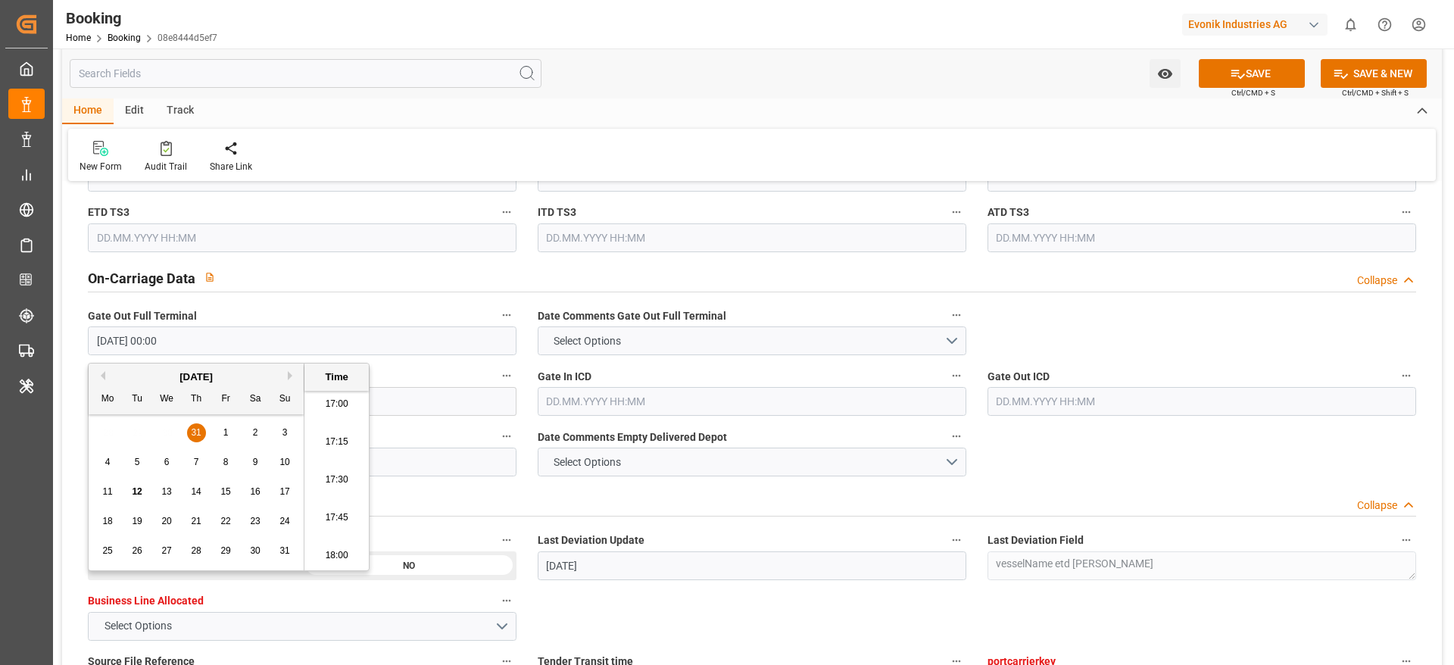
click at [113, 490] on div "11" at bounding box center [107, 492] width 19 height 18
type input "[DATE] 00:00"
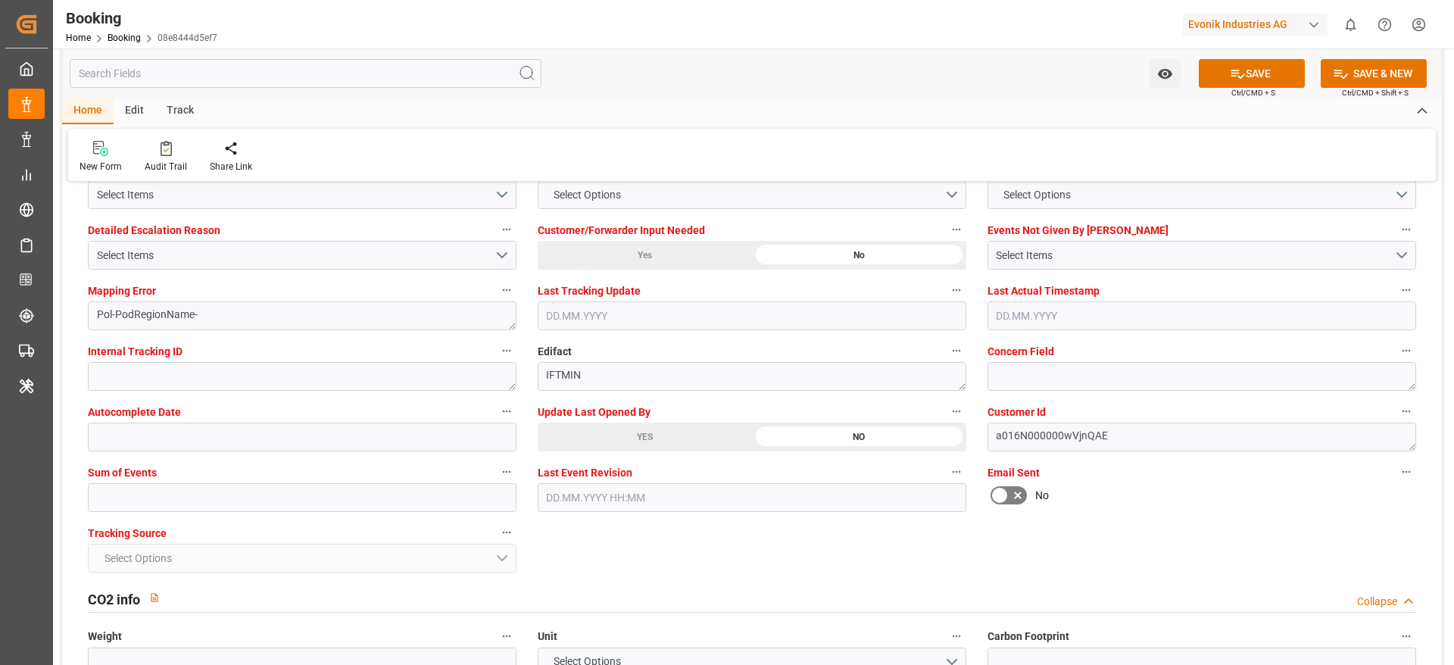
scroll to position [2840, 0]
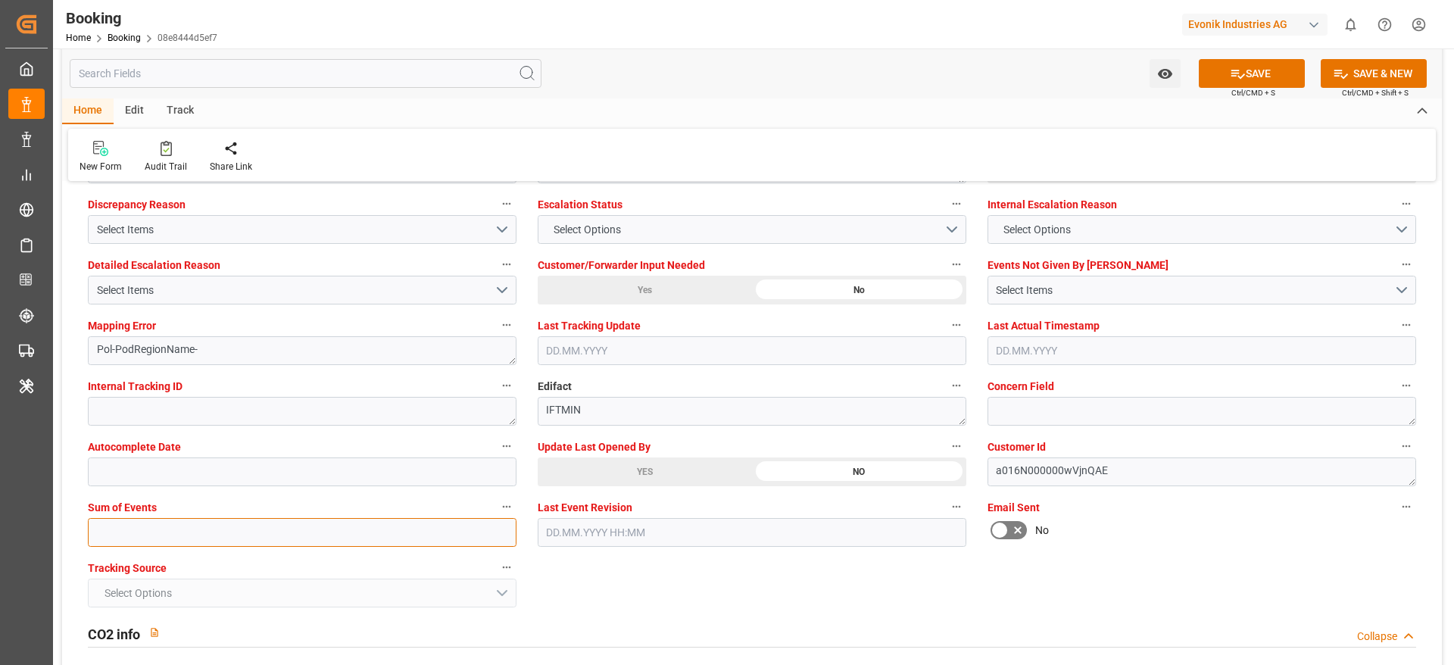
click at [131, 529] on input "text" at bounding box center [302, 532] width 429 height 29
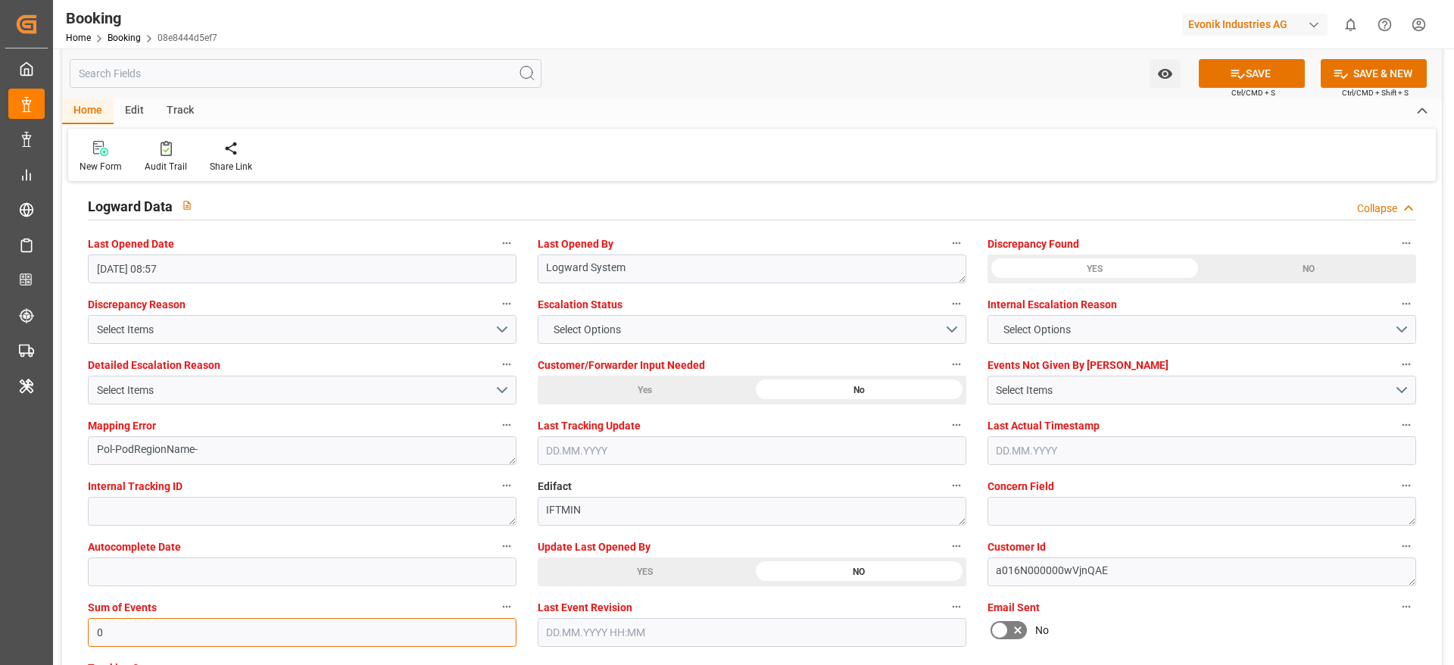
scroll to position [2613, 0]
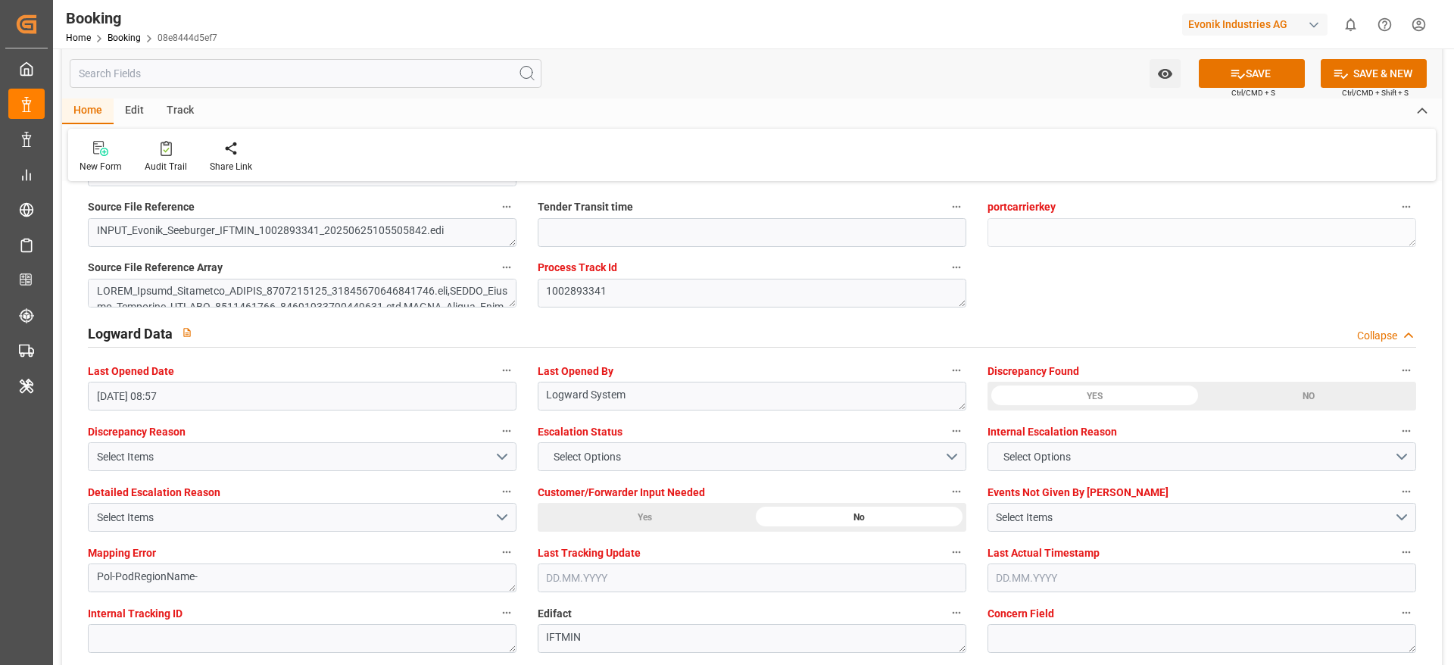
type input "0"
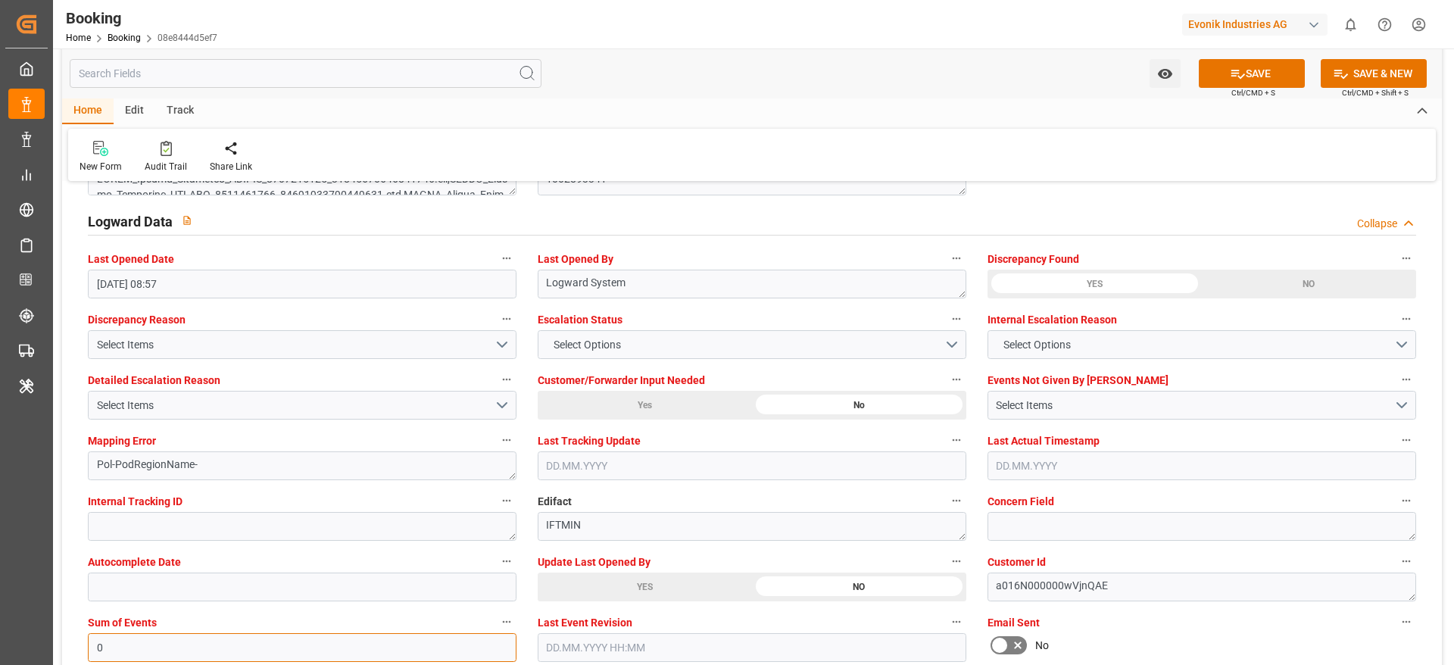
scroll to position [2727, 0]
click at [586, 333] on button "Select Options" at bounding box center [752, 343] width 429 height 29
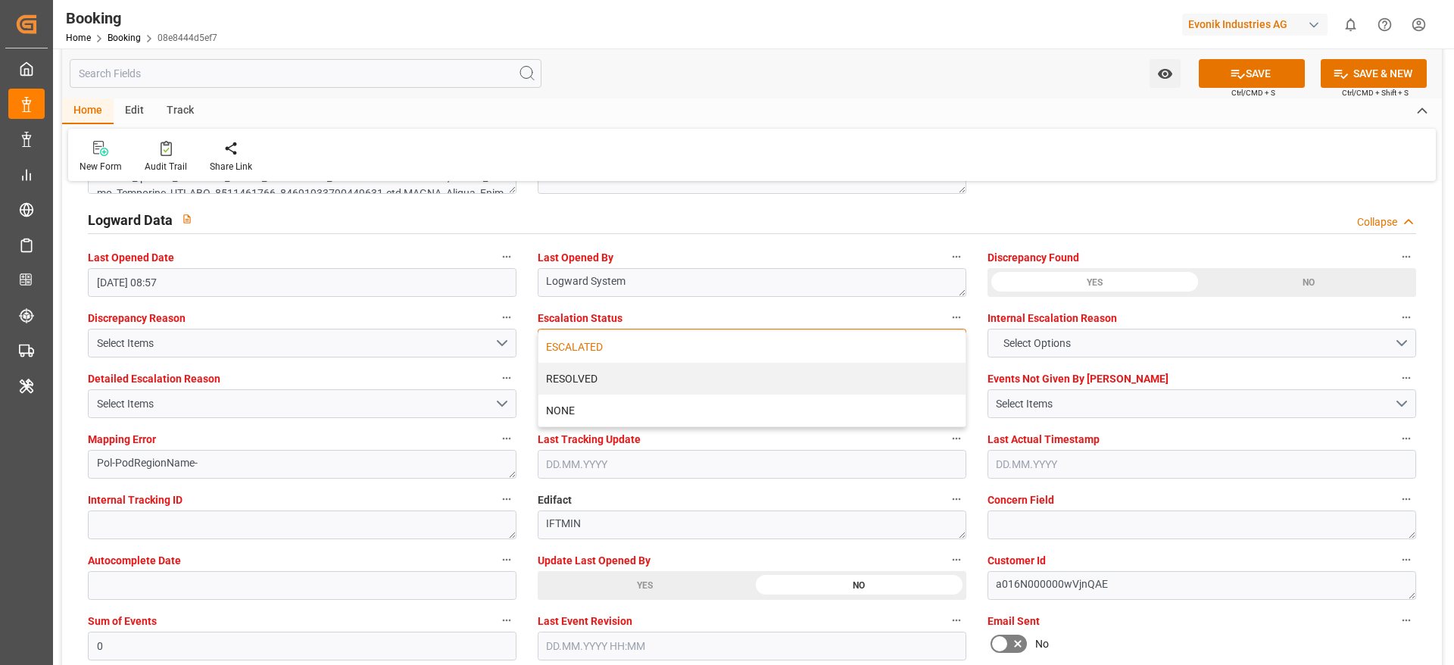
click at [592, 343] on div "ESCALATED" at bounding box center [752, 347] width 427 height 32
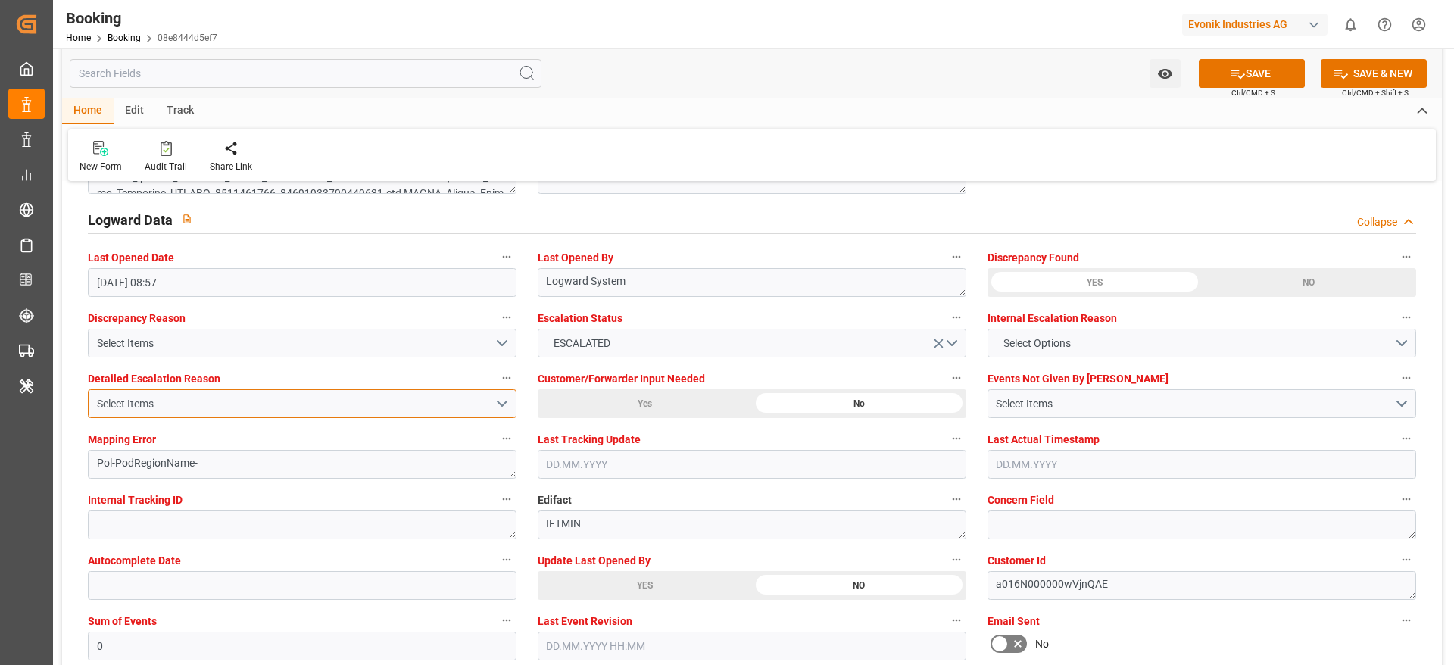
drag, startPoint x: 437, startPoint y: 391, endPoint x: 1319, endPoint y: 501, distance: 889.3
click at [436, 391] on button "Select Items" at bounding box center [302, 403] width 429 height 29
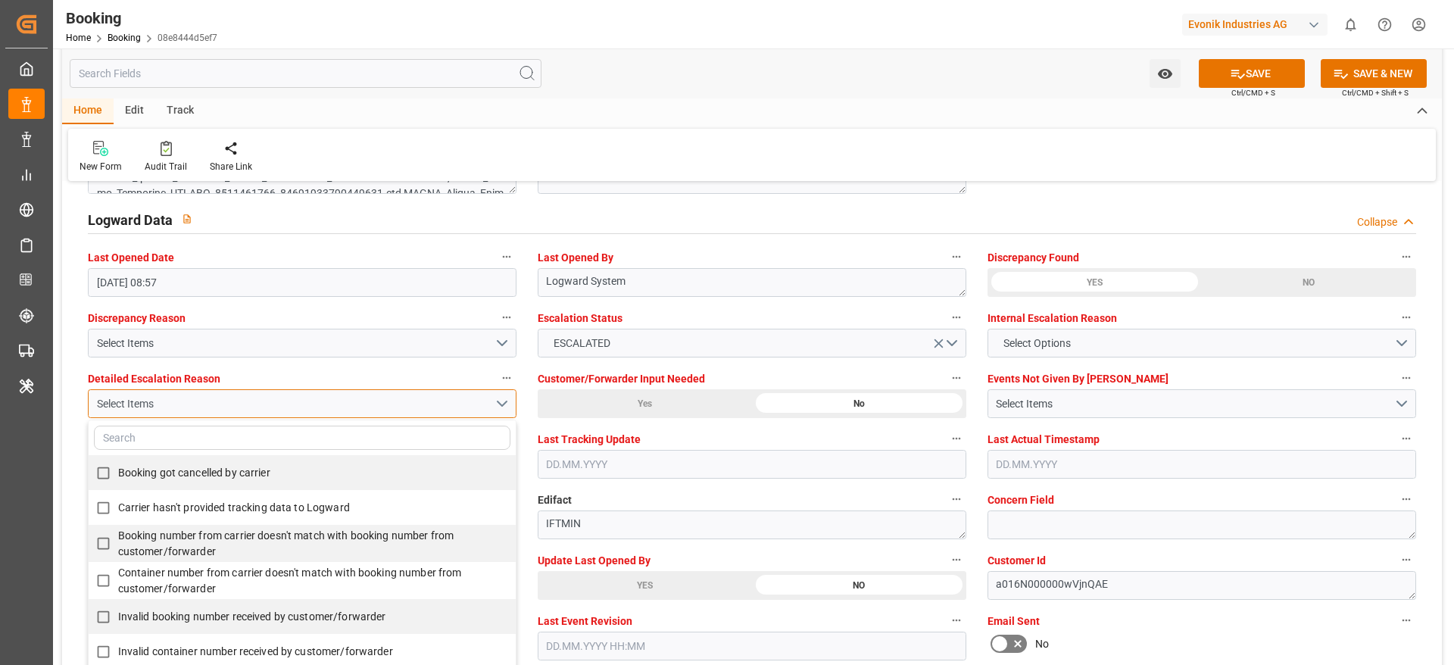
click at [150, 411] on div "Select Items" at bounding box center [296, 404] width 398 height 16
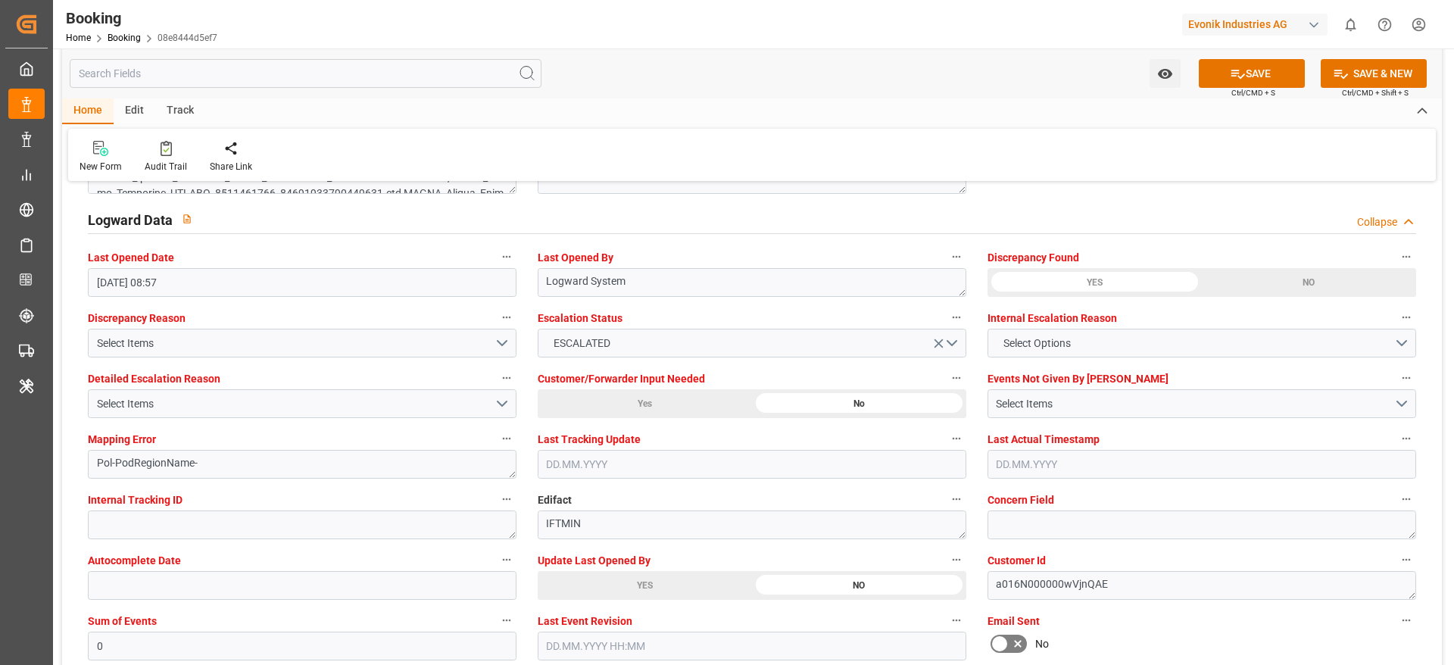
click at [155, 418] on div "Detailed Escalation Reason Select Items" at bounding box center [302, 393] width 450 height 61
click at [164, 406] on div "Select Items" at bounding box center [296, 404] width 398 height 16
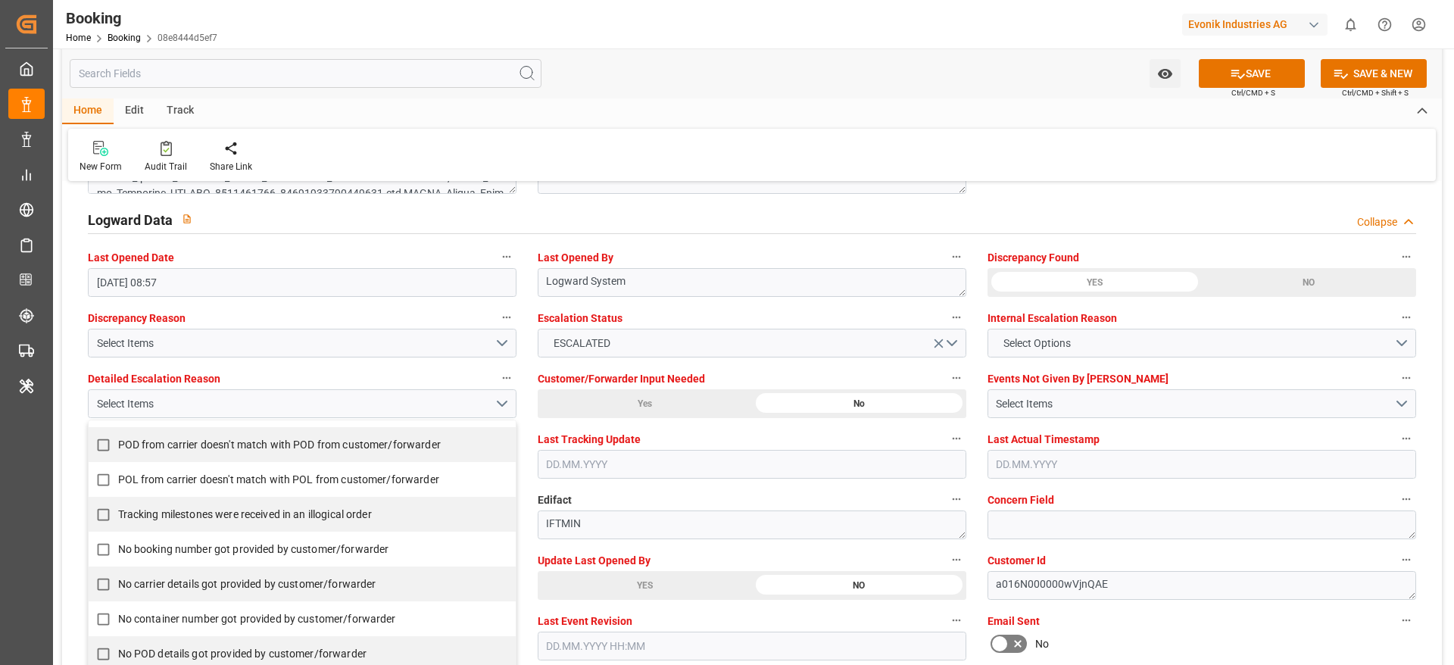
scroll to position [341, 0]
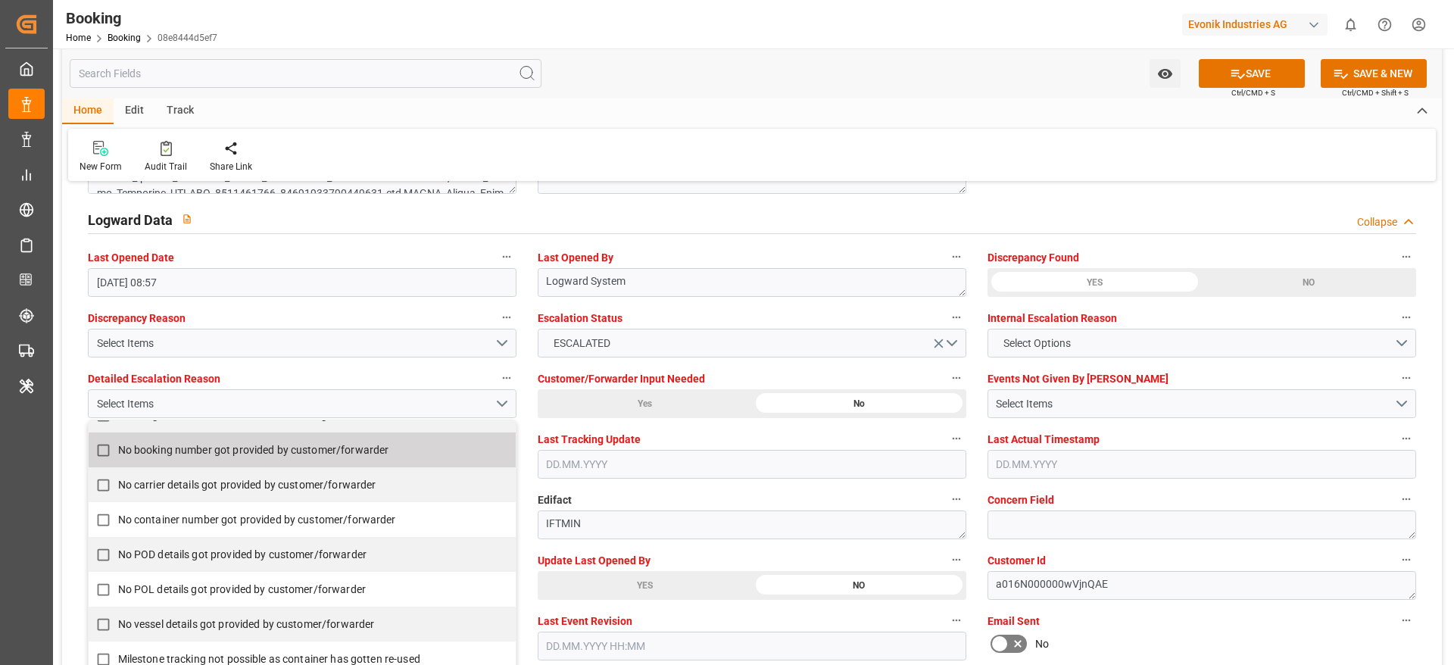
click at [158, 448] on span "No booking number got provided by customer/forwarder" at bounding box center [253, 450] width 271 height 12
checkbox input "true"
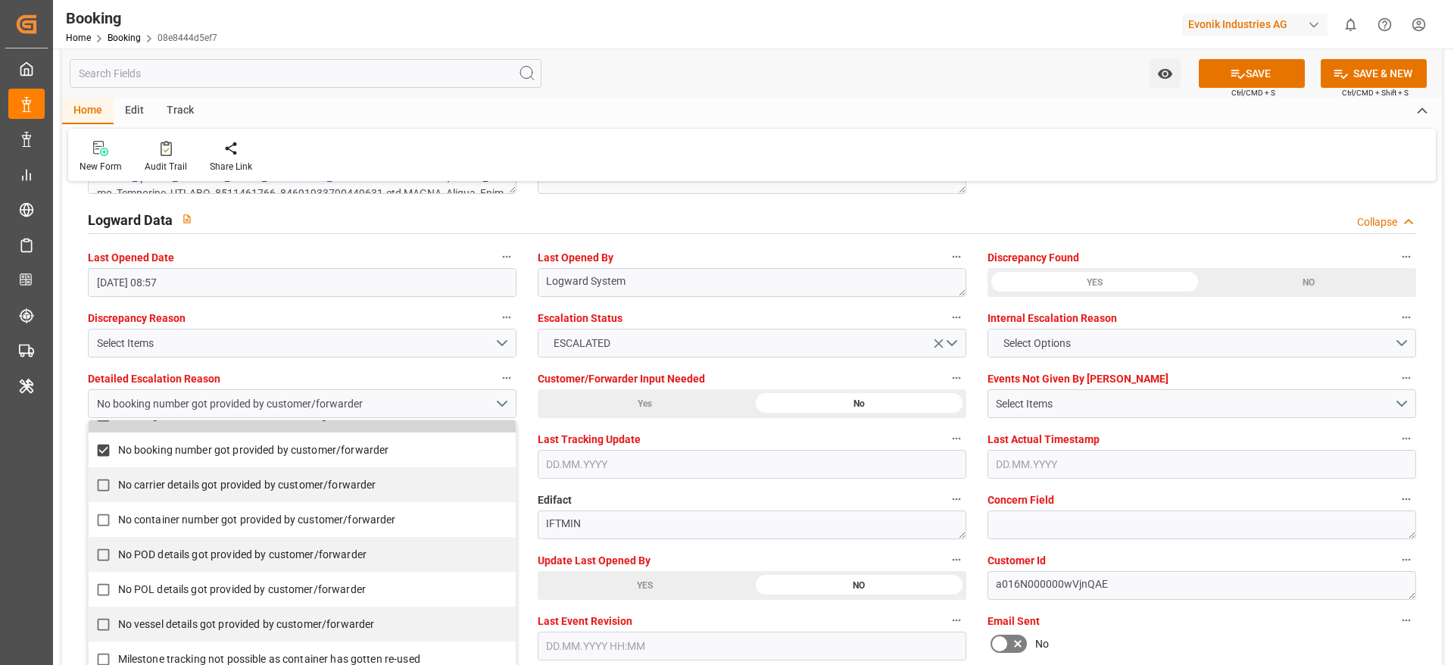
click at [801, 57] on div "Watch Option SAVE Ctrl/CMD + S SAVE & NEW Ctrl/CMD + Shift + S" at bounding box center [752, 73] width 1380 height 50
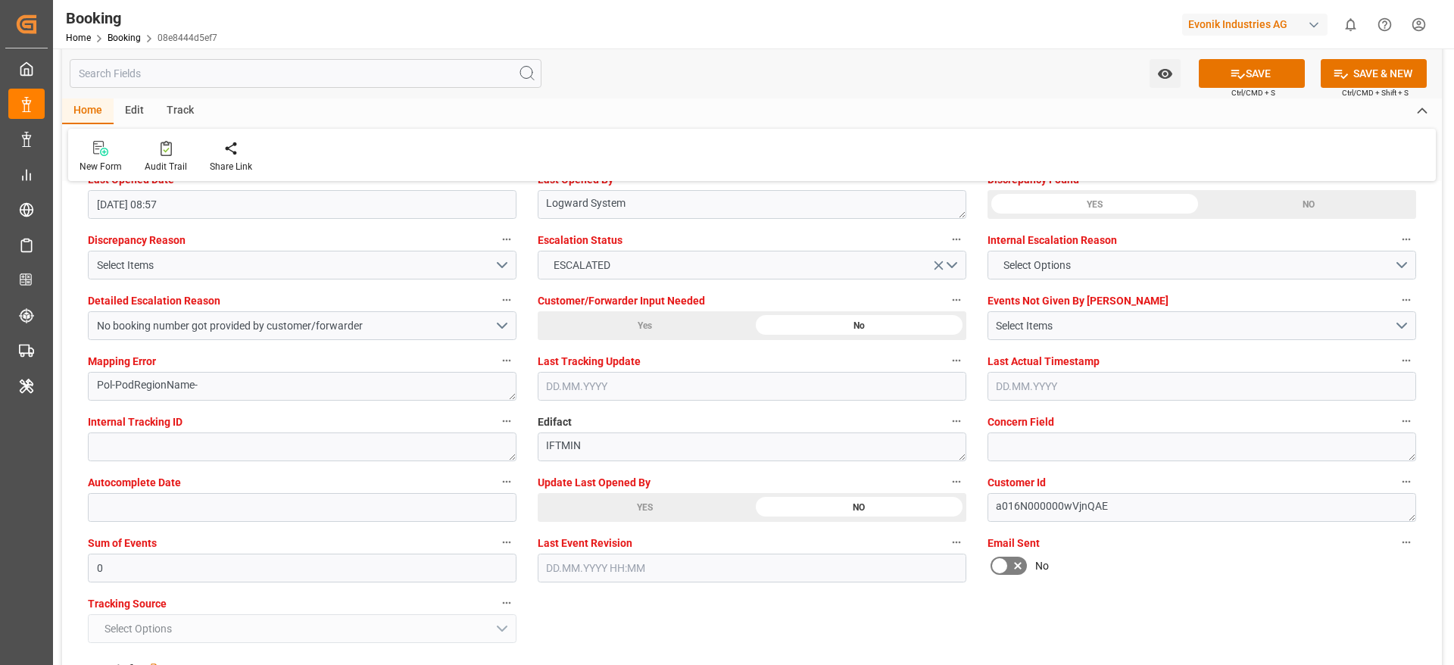
scroll to position [2840, 0]
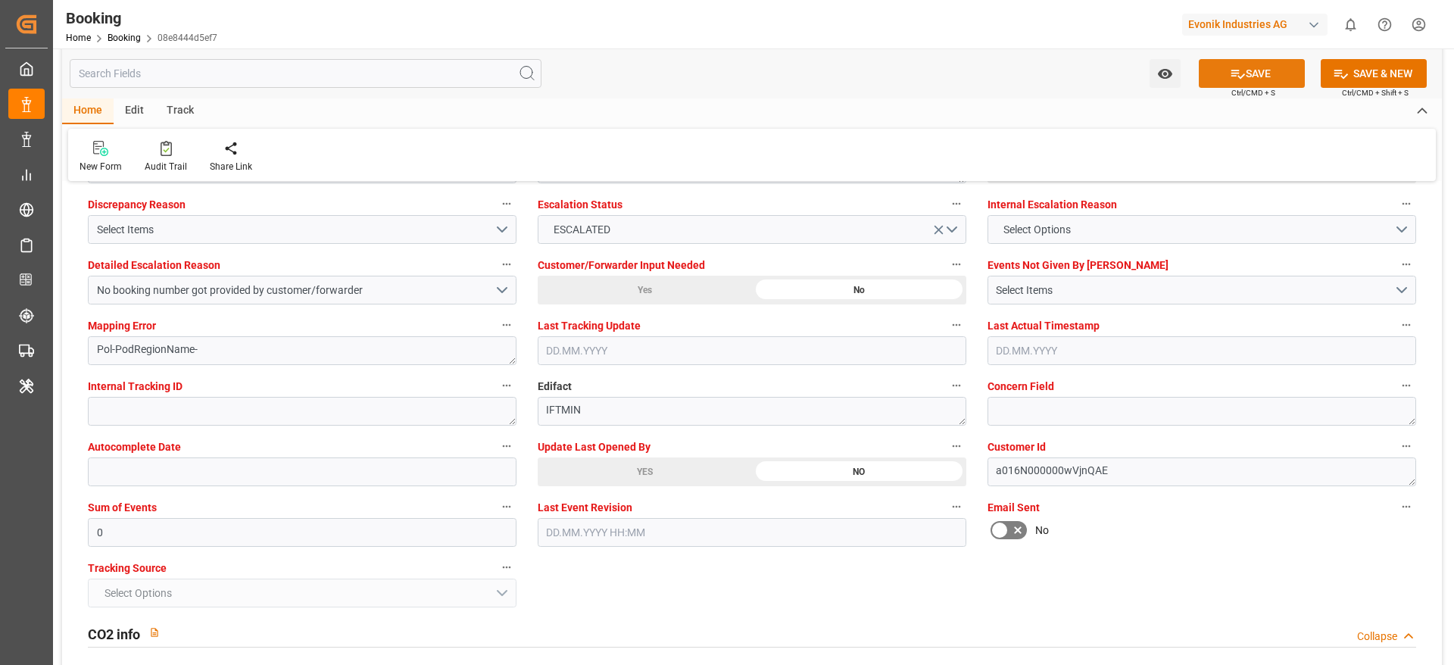
click at [1232, 79] on icon at bounding box center [1238, 74] width 16 height 16
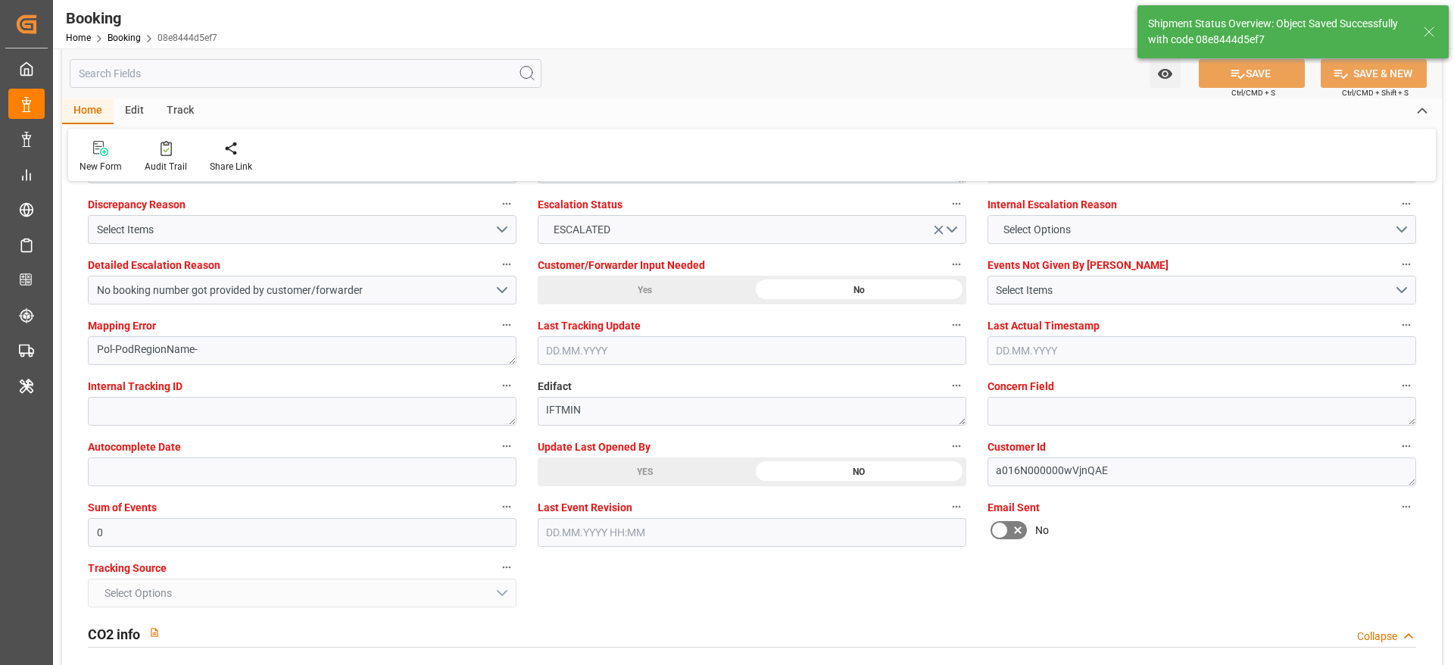
type textarea "NWC/[GEOGRAPHIC_DATA] [GEOGRAPHIC_DATA] Continent / [GEOGRAPHIC_DATA]-OI"
type textarea "[PERSON_NAME]"
type input "33"
type input "24"
type input "[DATE] 00:00"
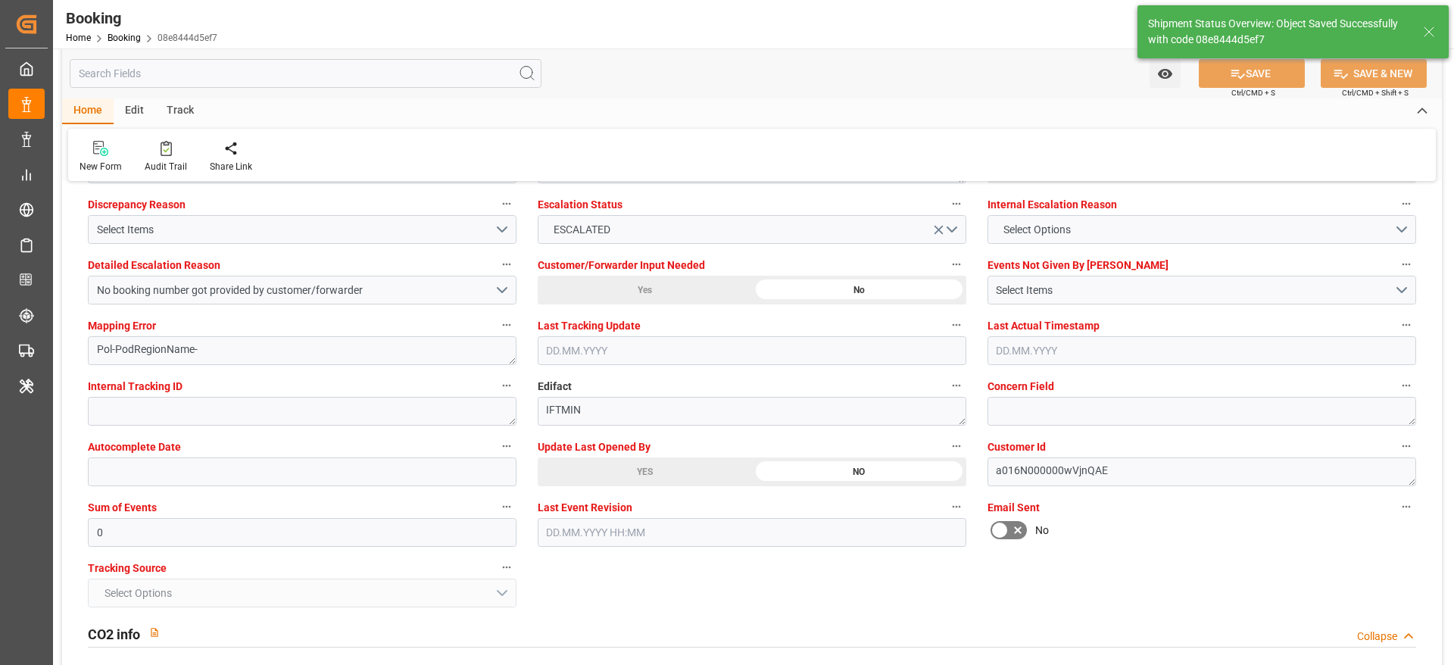
type input "[DATE] 00:00"
type input "12.08.2025 12:10"
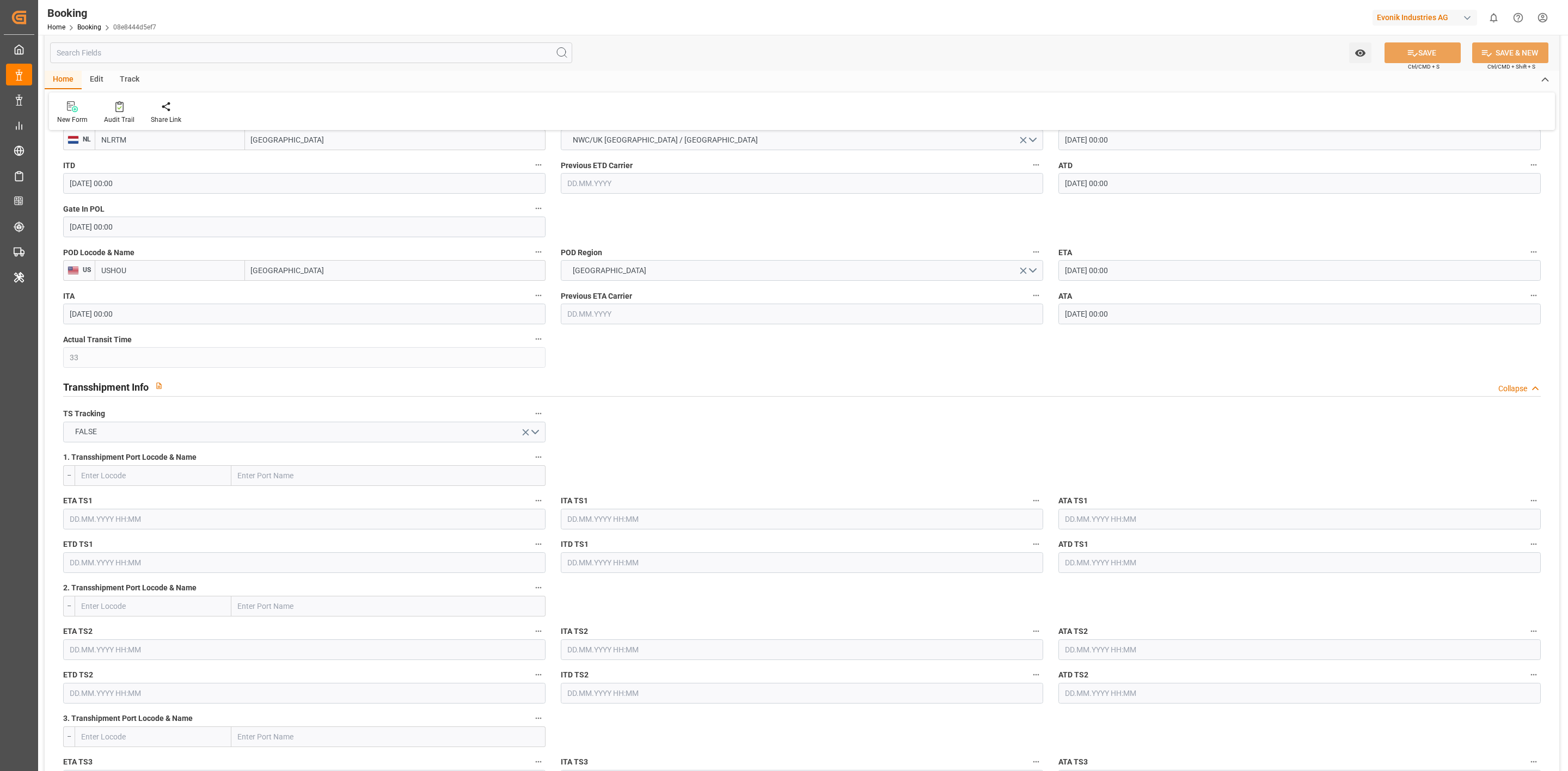
scroll to position [816, 0]
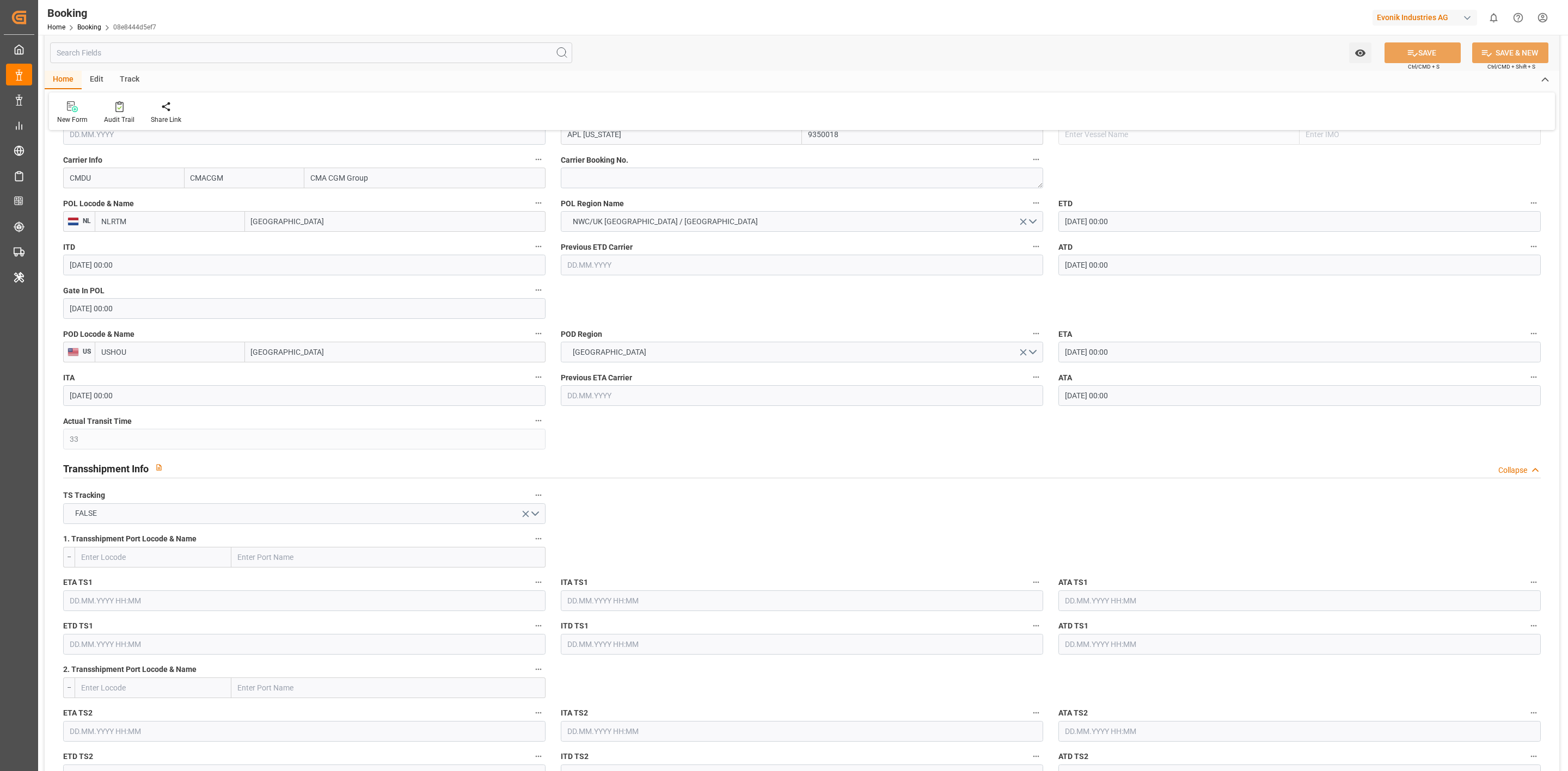
click at [170, 299] on input "[DATE] 00:00" at bounding box center [304, 308] width 482 height 21
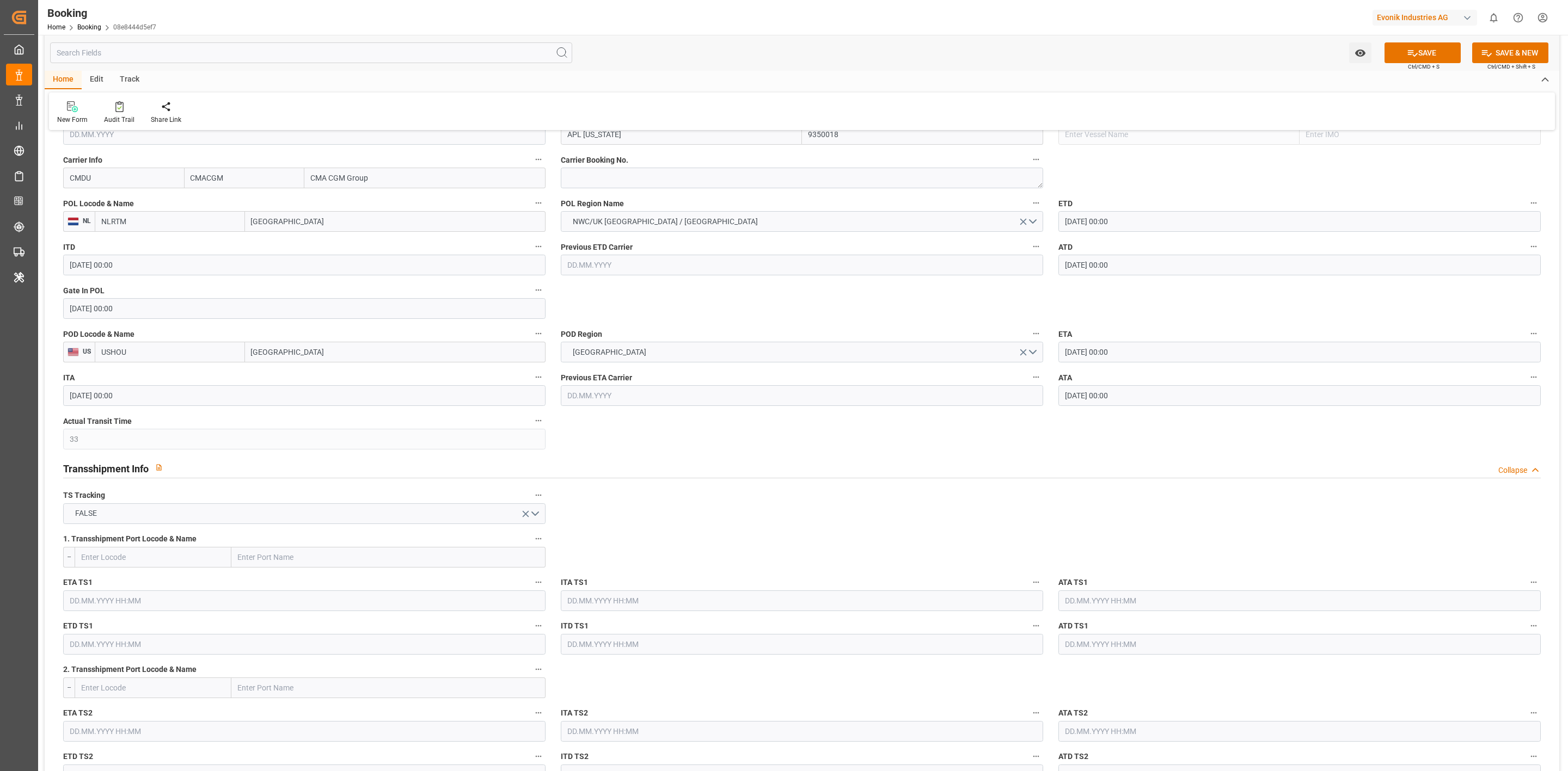
click at [1045, 398] on input "[DATE] 00:00" at bounding box center [1299, 395] width 482 height 21
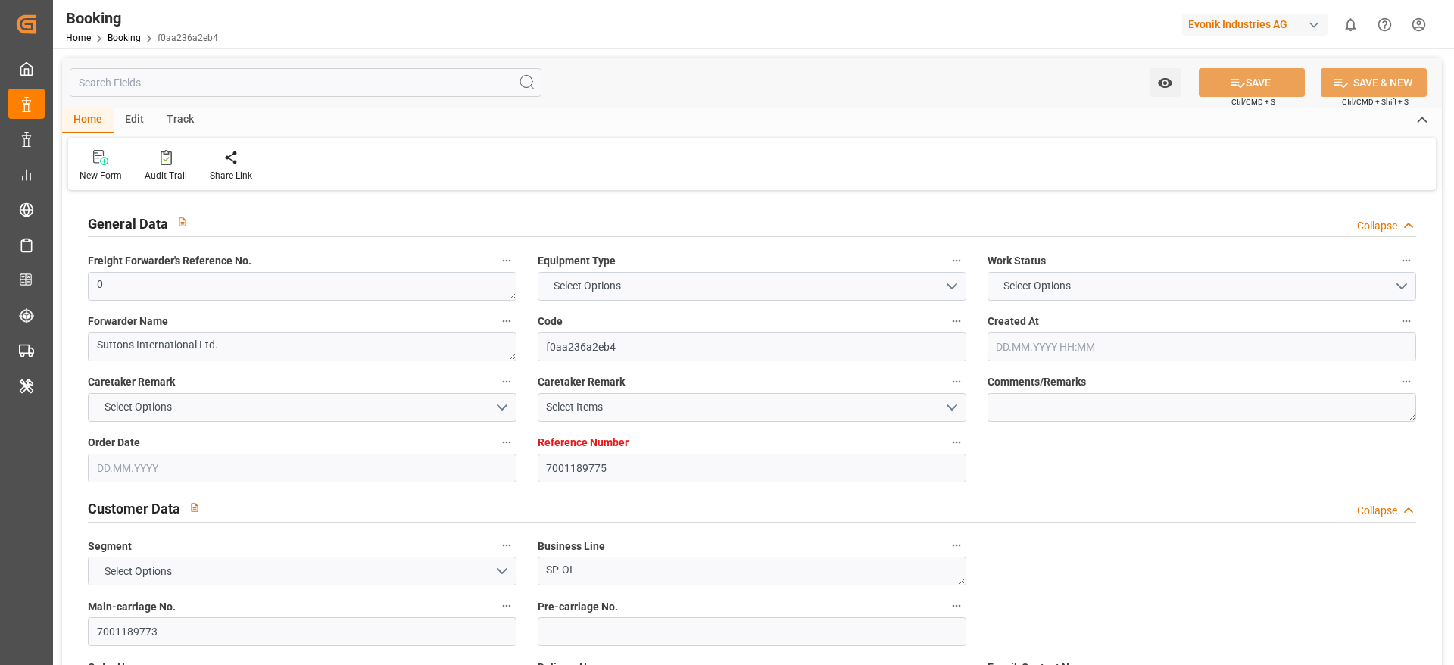
type textarea "0"
type textarea "Suttons International Ltd."
type input "f0aa236a2eb4"
type input "7001189775"
type textarea "SP-OI"
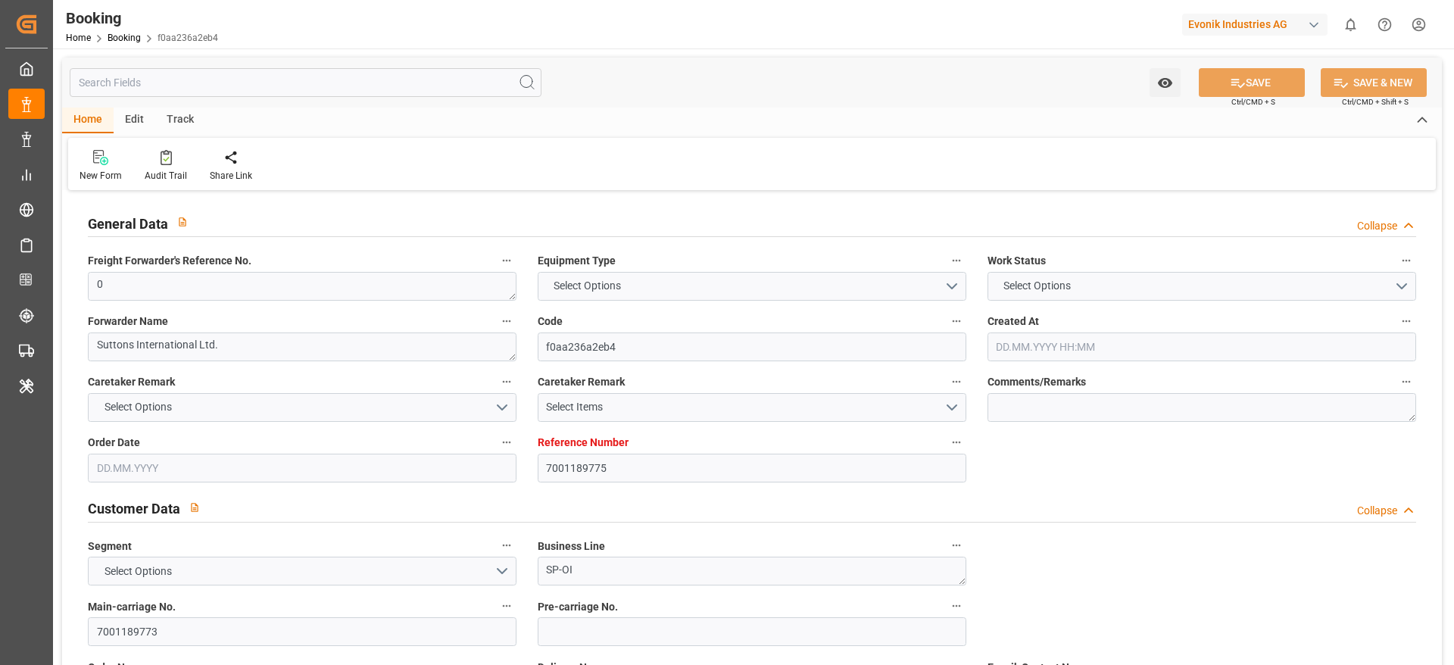
type input "7001189773"
type textarea "DAP"
type textarea "[GEOGRAPHIC_DATA]"
type textarea "3"
type textarea "Marl"
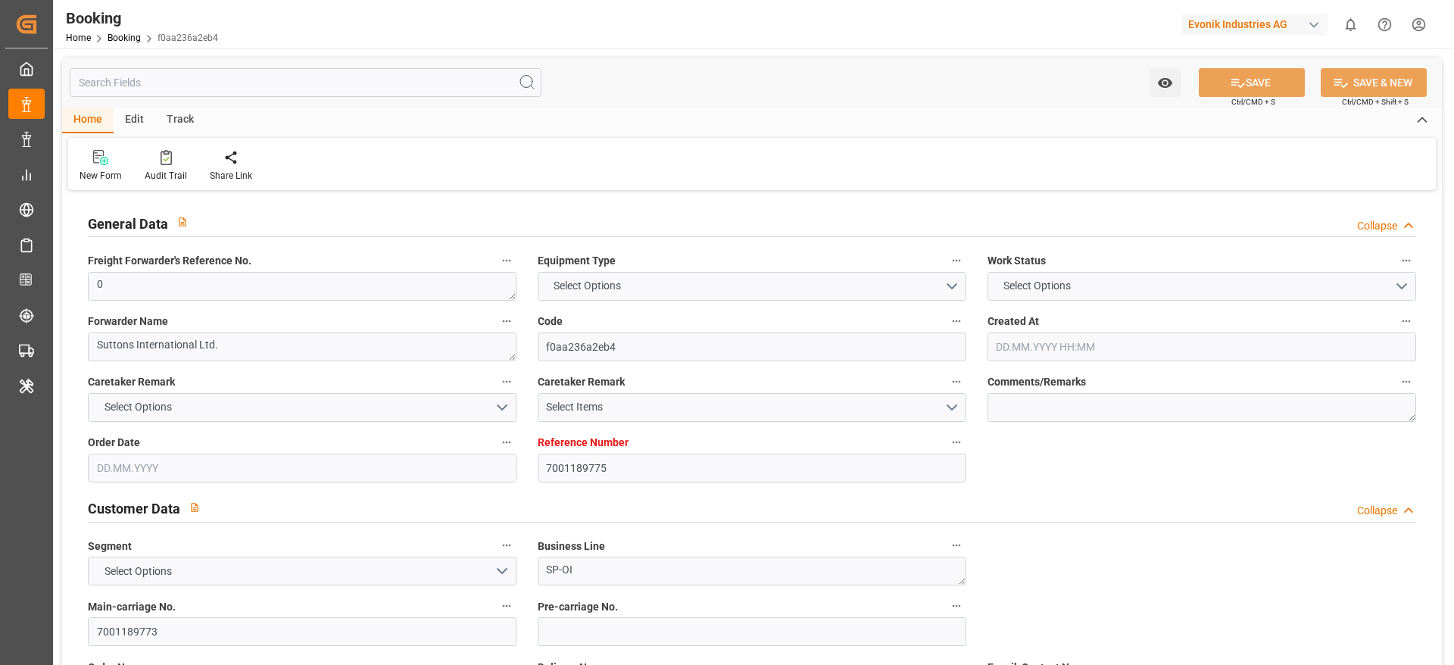
type textarea "SUTU2589328"
type input "NWC / EU"
type input "[GEOGRAPHIC_DATA]"
type textarea "vesselName etd [PERSON_NAME]"
type textarea "INPUT_Evonik_Seeburger_IFTMIN_1002893341_20250625105505842.edi"
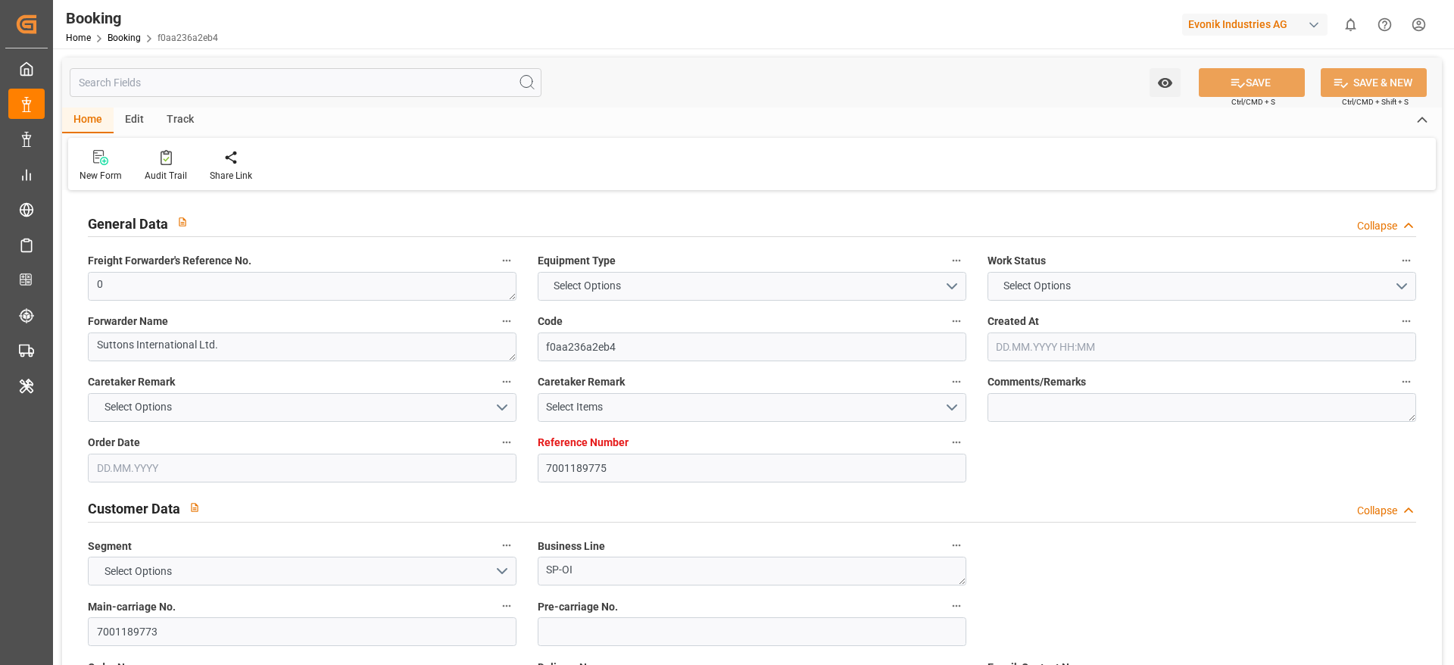
type textarea "INPUT_Evonik_Seeburger_IFTMIN_1002836994_20250606140235878.edi,INPUT_Evonik_See…"
type textarea "1002893341"
type textarea "Logward System"
type textarea "Pol-PodRegionName-"
type textarea "IFTMIN"
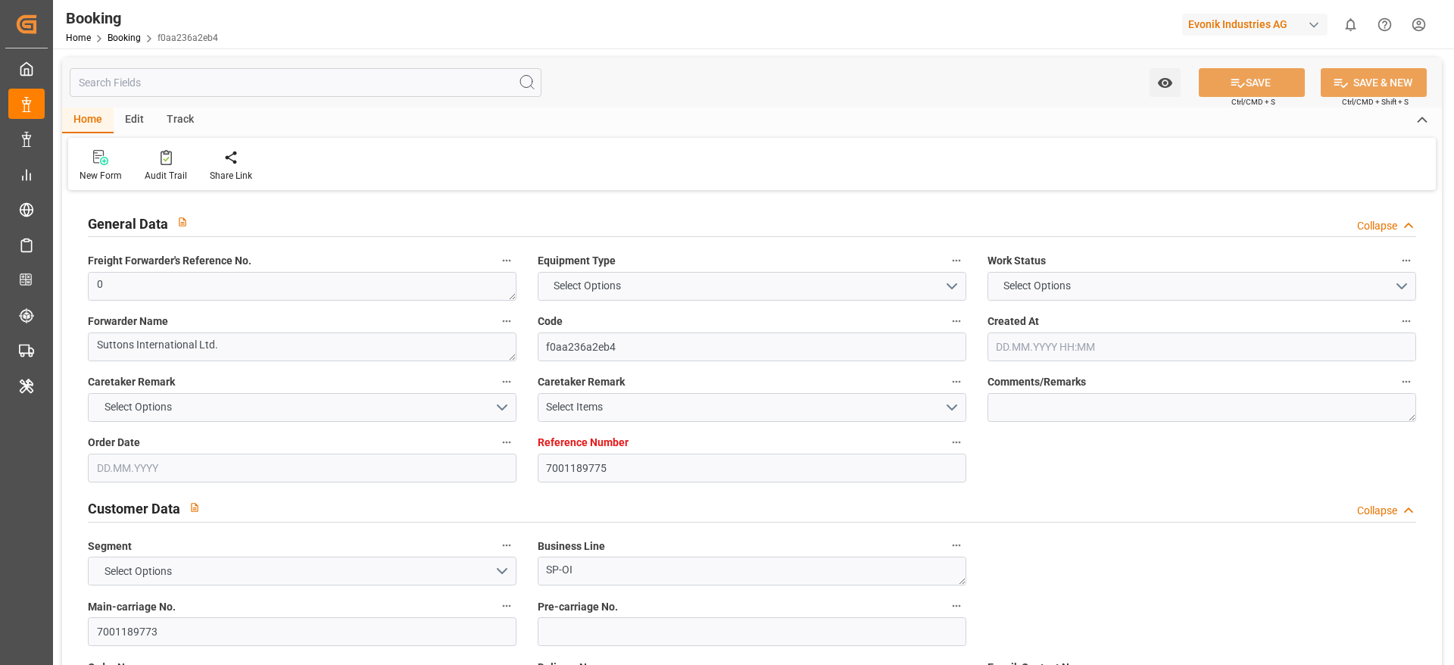
type textarea "a016N000000wVjnQAE"
type textarea "No"
type input "7001189775"
type input "EUNWC"
type input "USHOU"
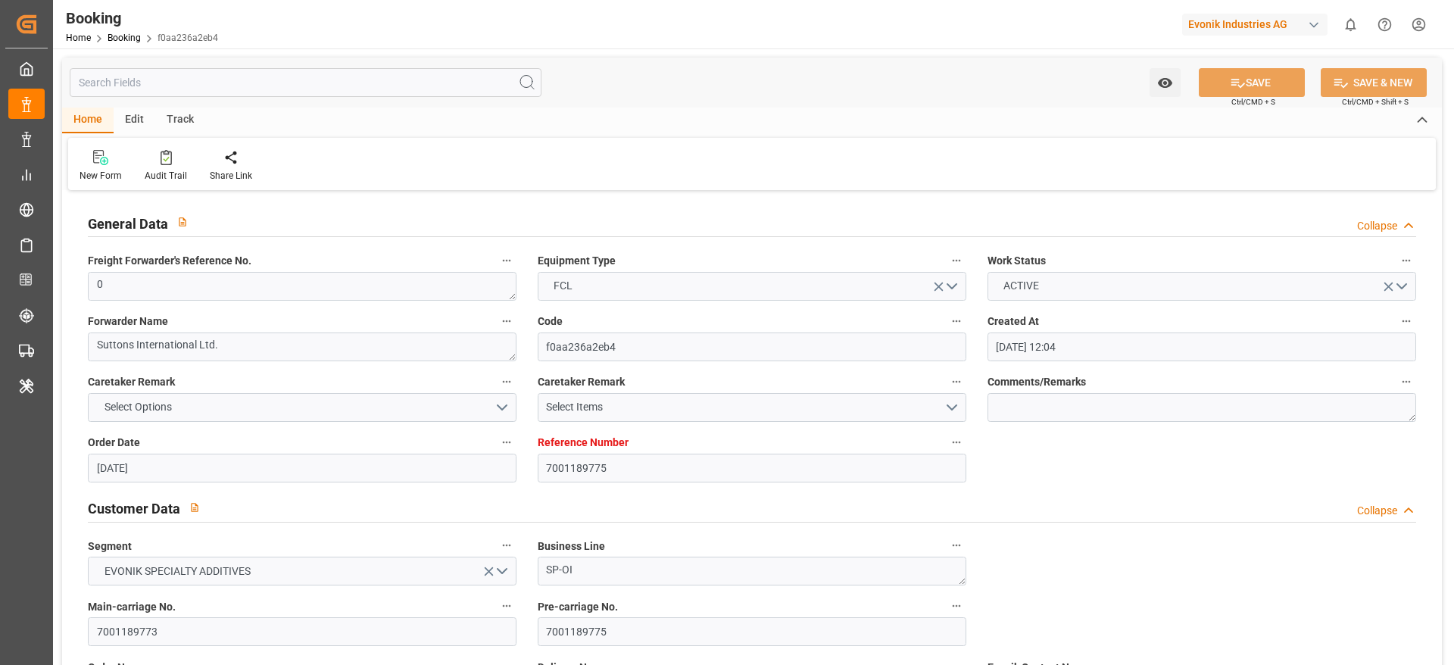
type input "[DATE] 12:04"
type input "[DATE]"
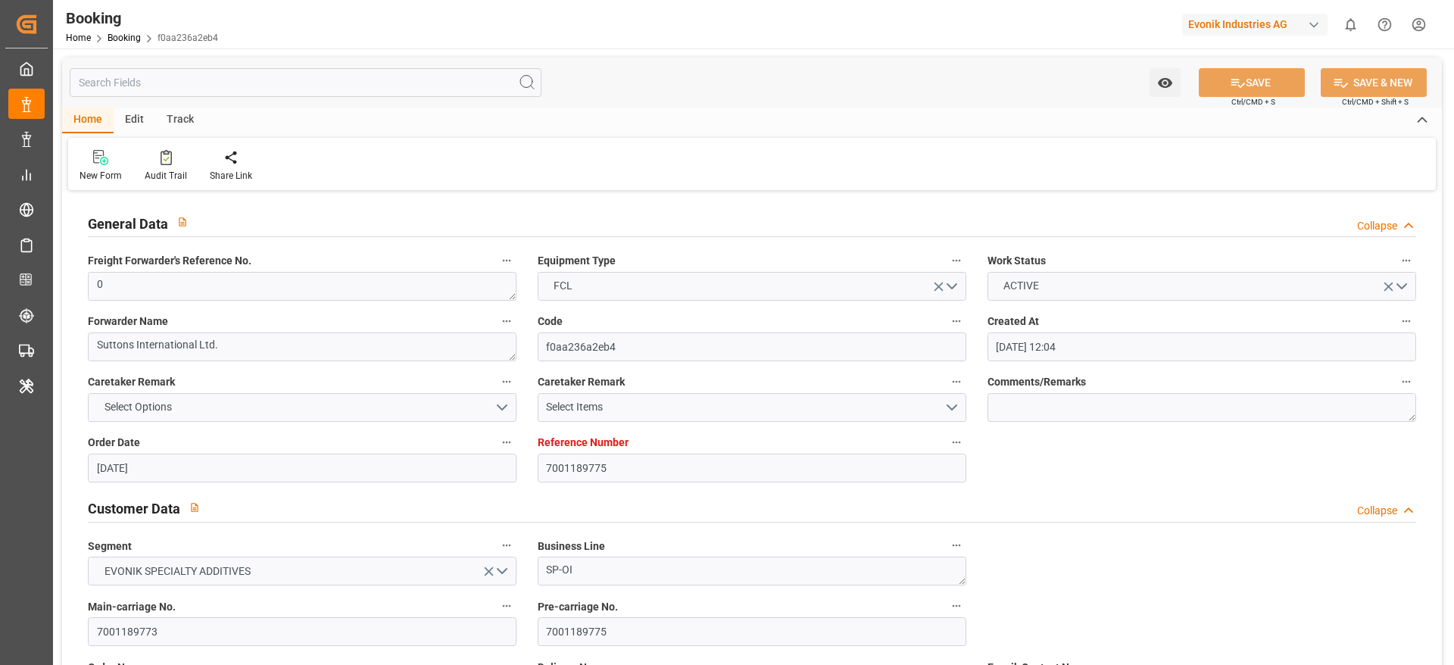
type input "[DATE] 08:57"
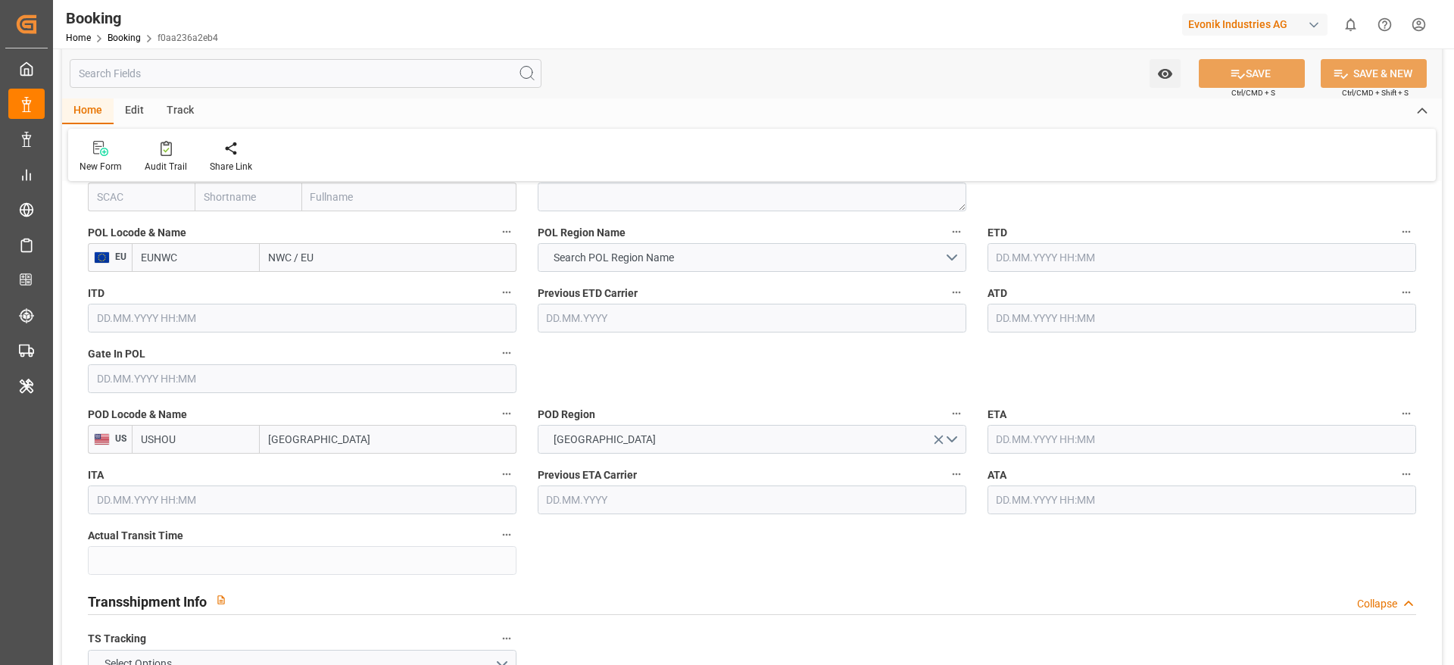
scroll to position [1023, 0]
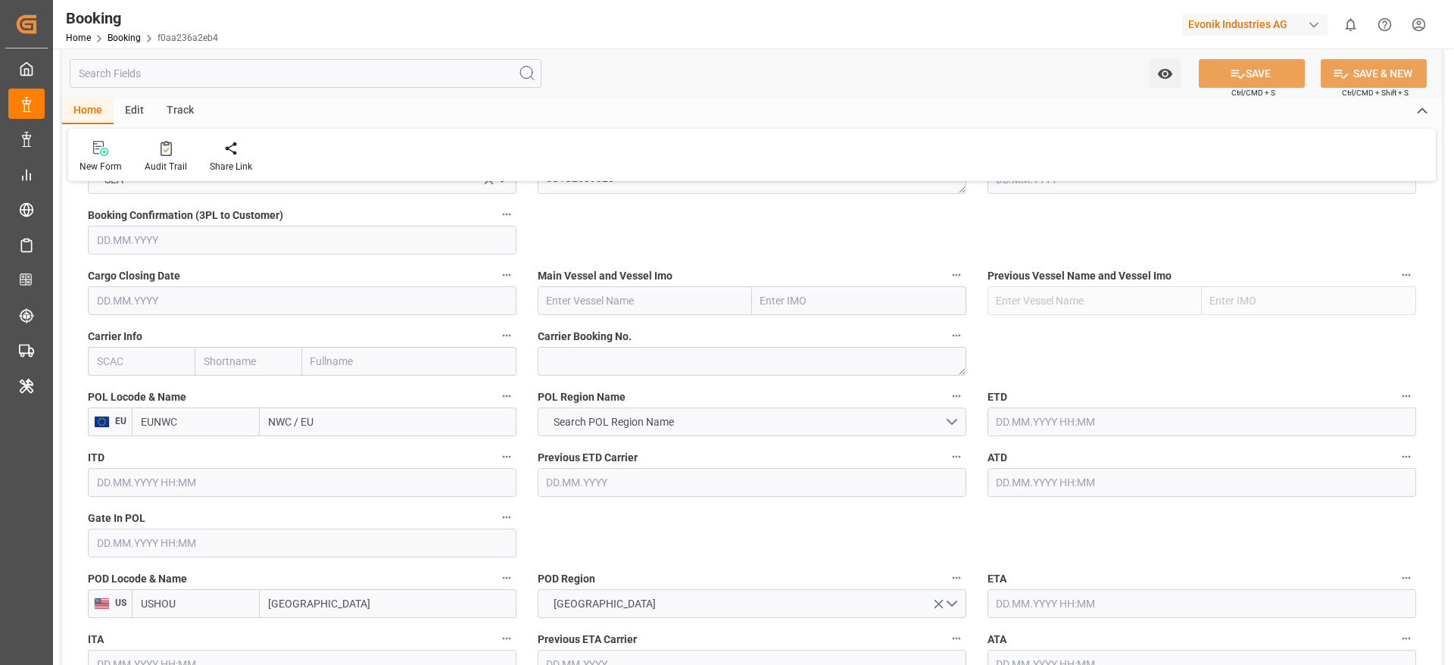
click at [394, 417] on input "NWC / EU" at bounding box center [388, 422] width 257 height 29
type input "rotterda"
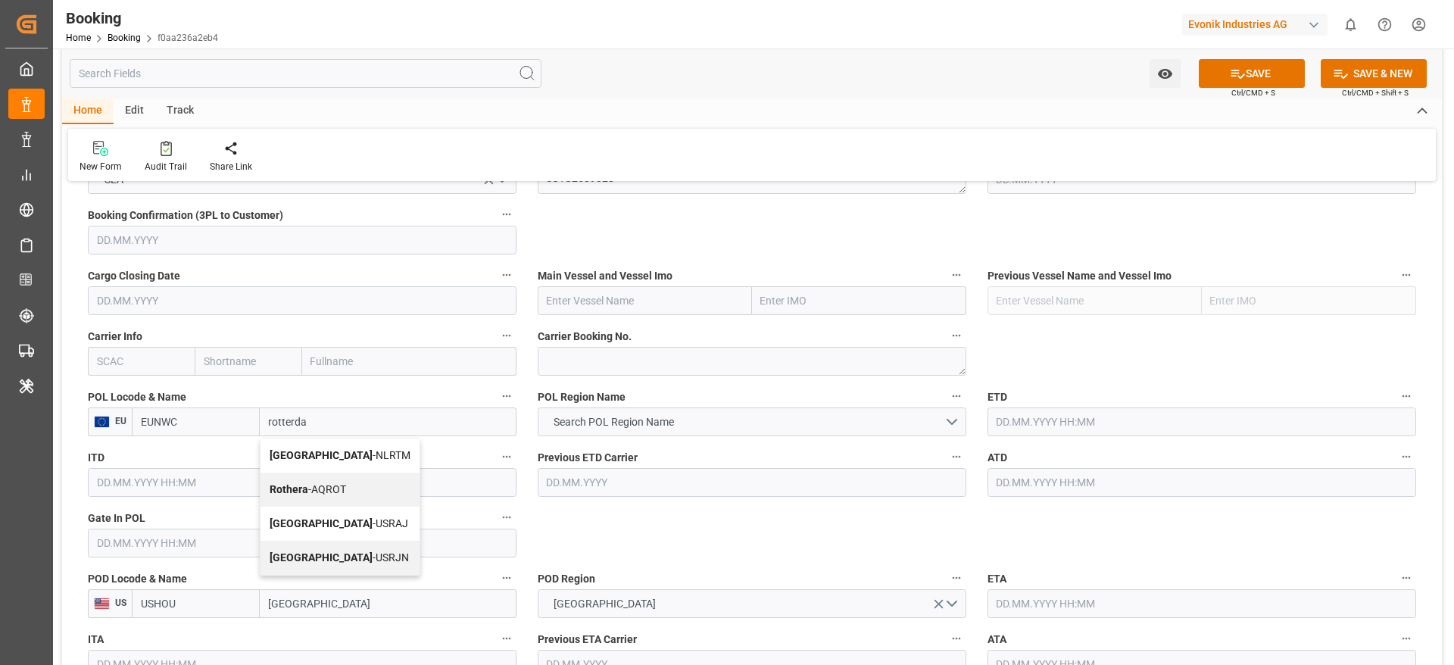
click at [338, 454] on span "[GEOGRAPHIC_DATA] - NLRTM" at bounding box center [340, 455] width 141 height 12
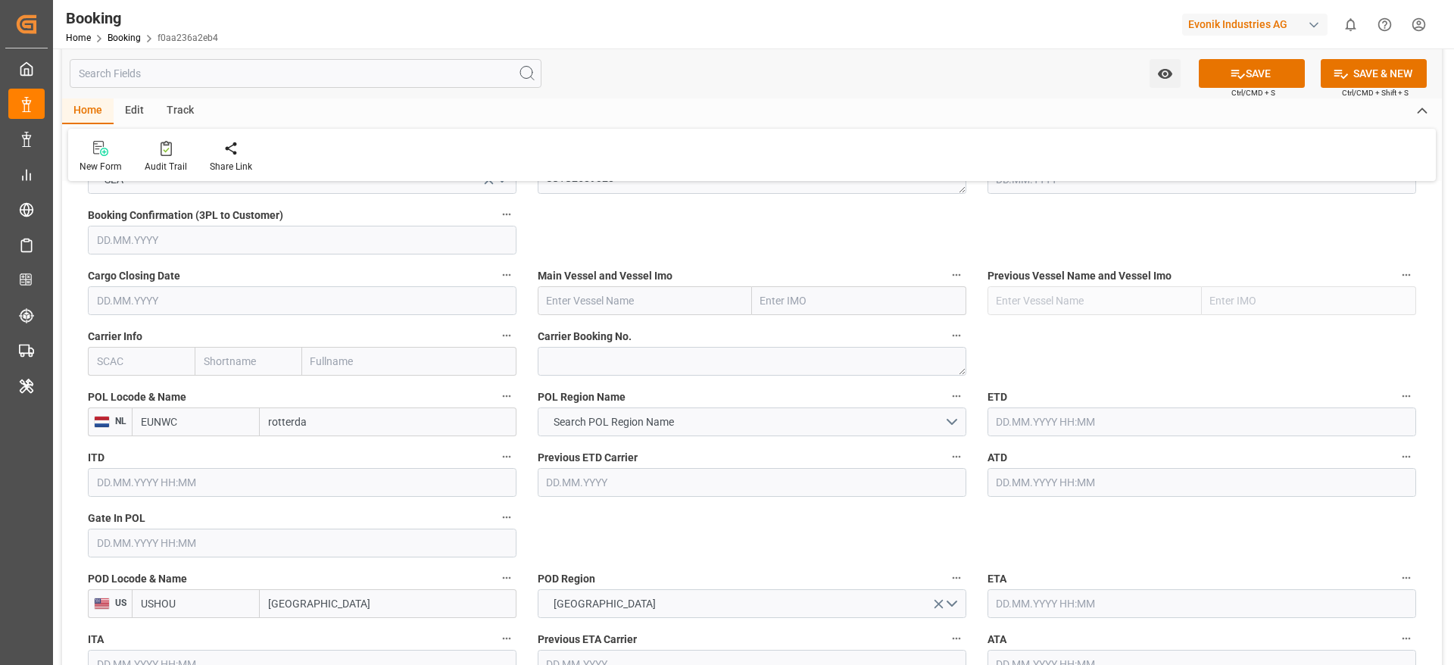
type input "NLRTM"
type input "[GEOGRAPHIC_DATA]"
drag, startPoint x: 201, startPoint y: 535, endPoint x: 222, endPoint y: 535, distance: 20.5
click at [201, 535] on input "text" at bounding box center [302, 543] width 429 height 29
paste input "[DATE] 00:00"
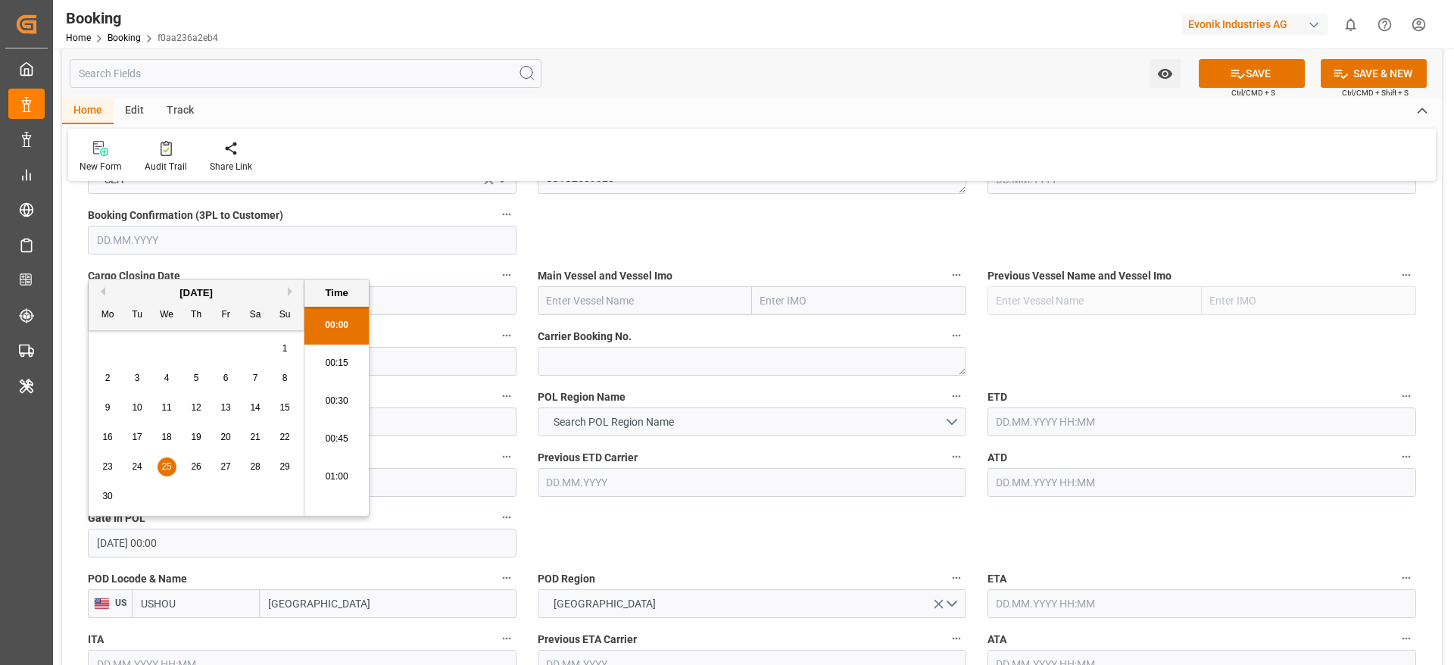
scroll to position [2581, 0]
type input "[DATE] 00:00"
click at [1060, 422] on input "text" at bounding box center [1202, 422] width 429 height 29
paste input "[DATE] 00:00"
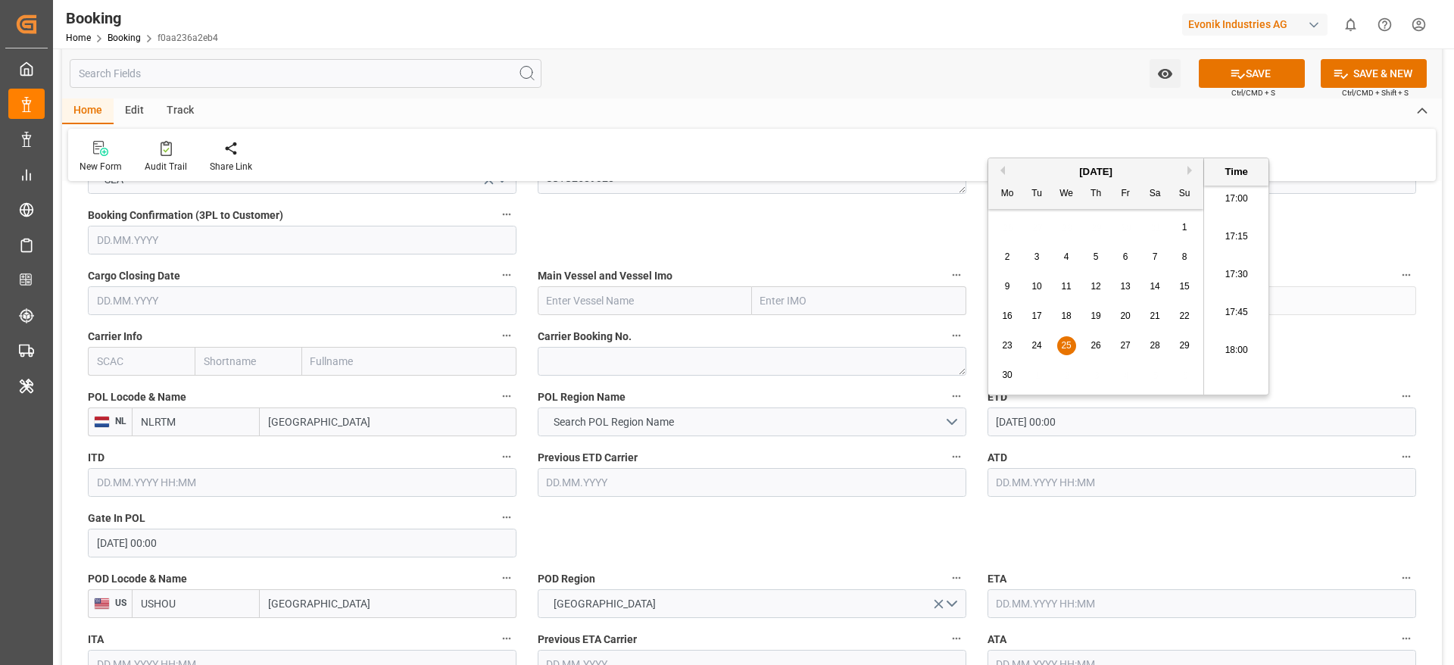
click at [1149, 346] on div "28" at bounding box center [1155, 346] width 19 height 18
type input "[DATE] 00:00"
click at [1065, 476] on input "text" at bounding box center [1202, 482] width 429 height 29
paste input "[DATE] 00:00"
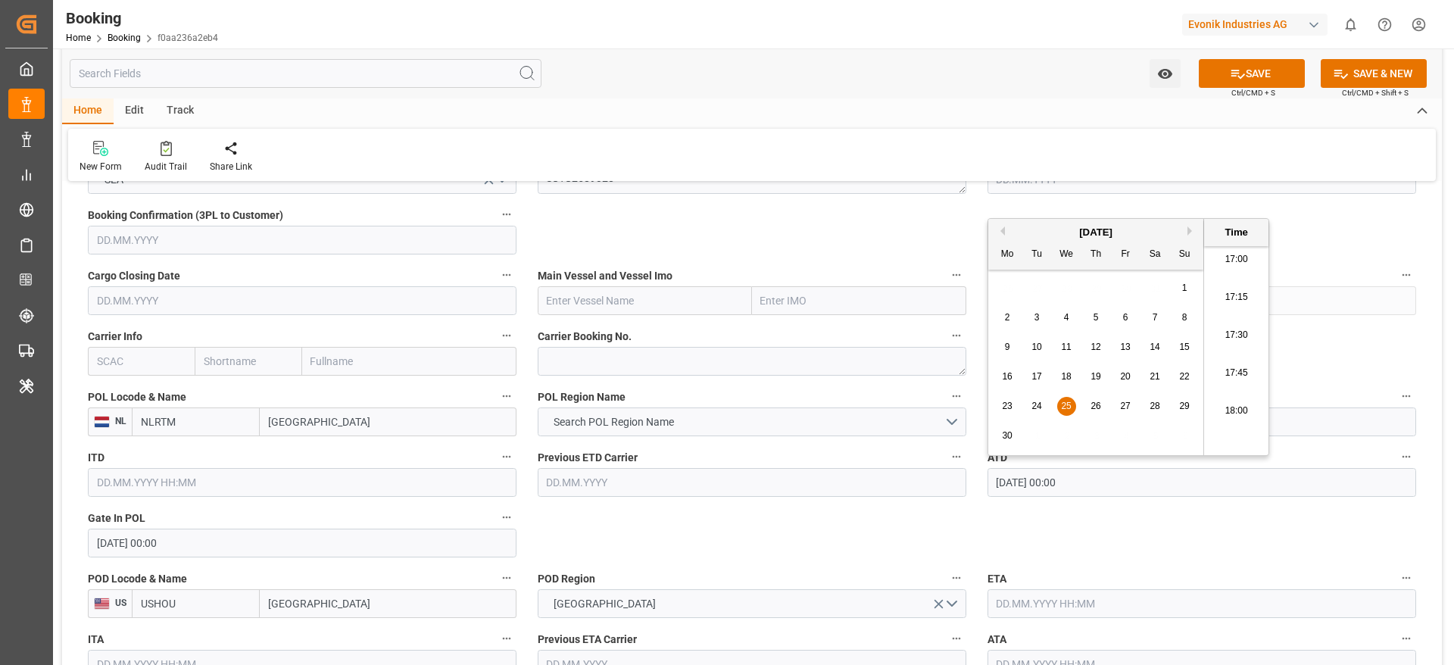
click at [1153, 411] on div "28" at bounding box center [1155, 407] width 19 height 18
type input "[DATE] 00:00"
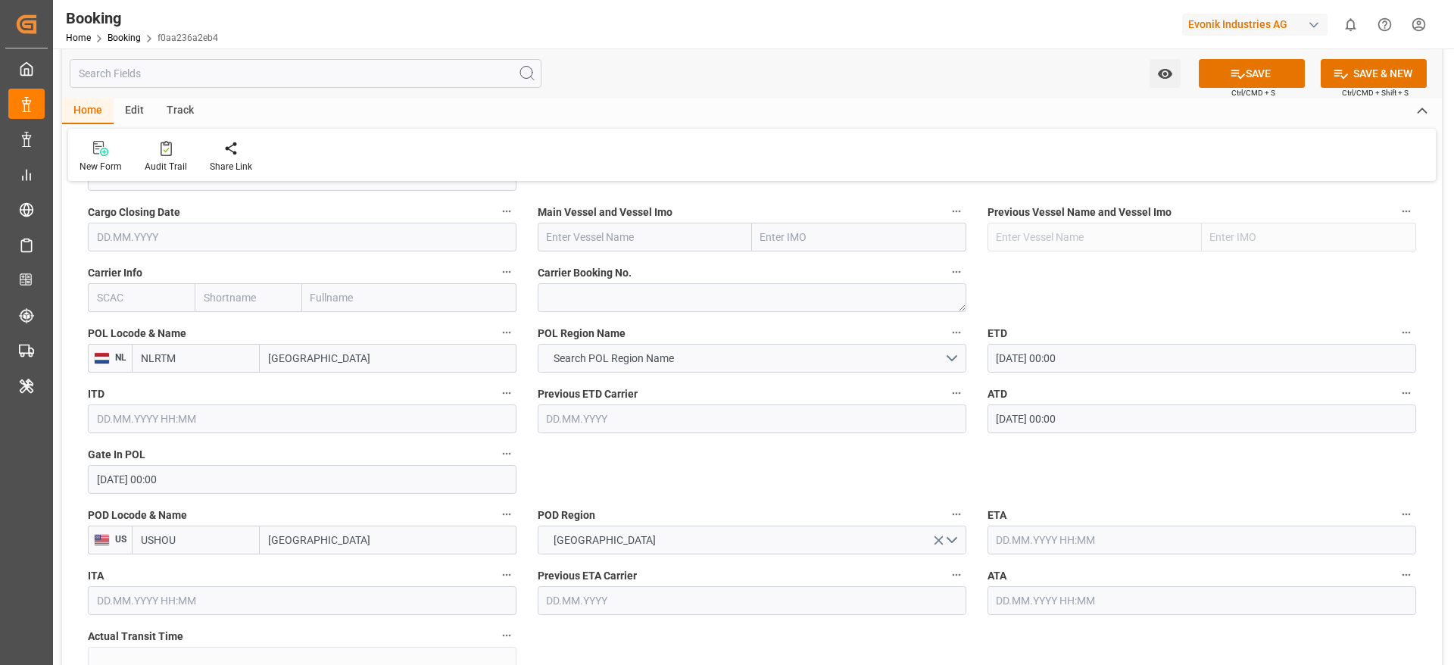
scroll to position [1136, 0]
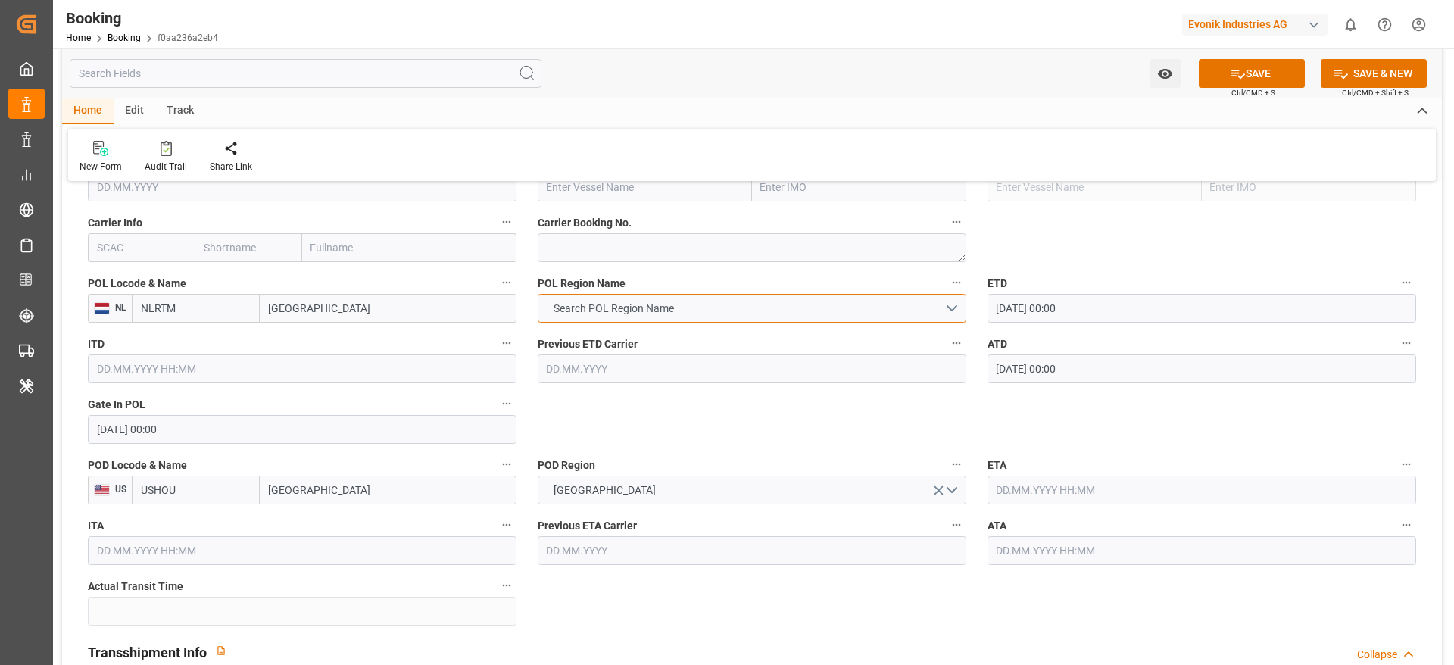
click at [630, 313] on span "Search POL Region Name" at bounding box center [614, 309] width 136 height 16
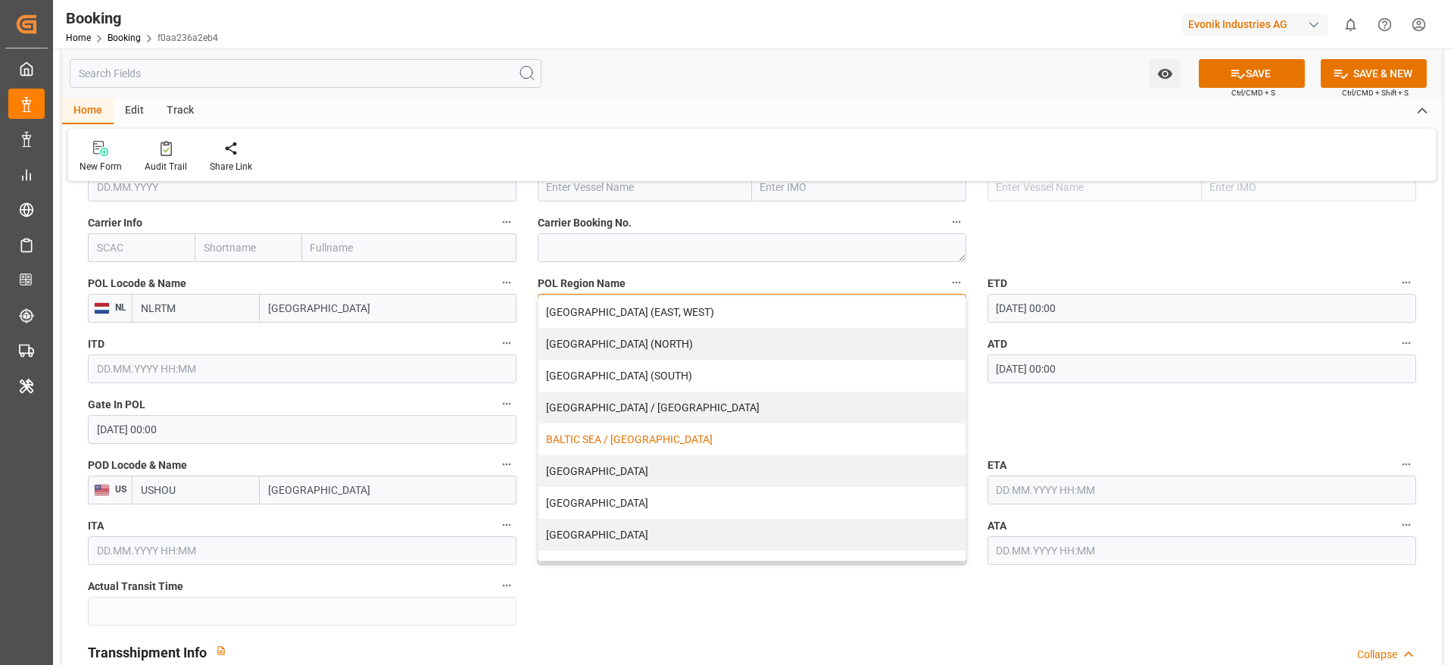
scroll to position [308, 0]
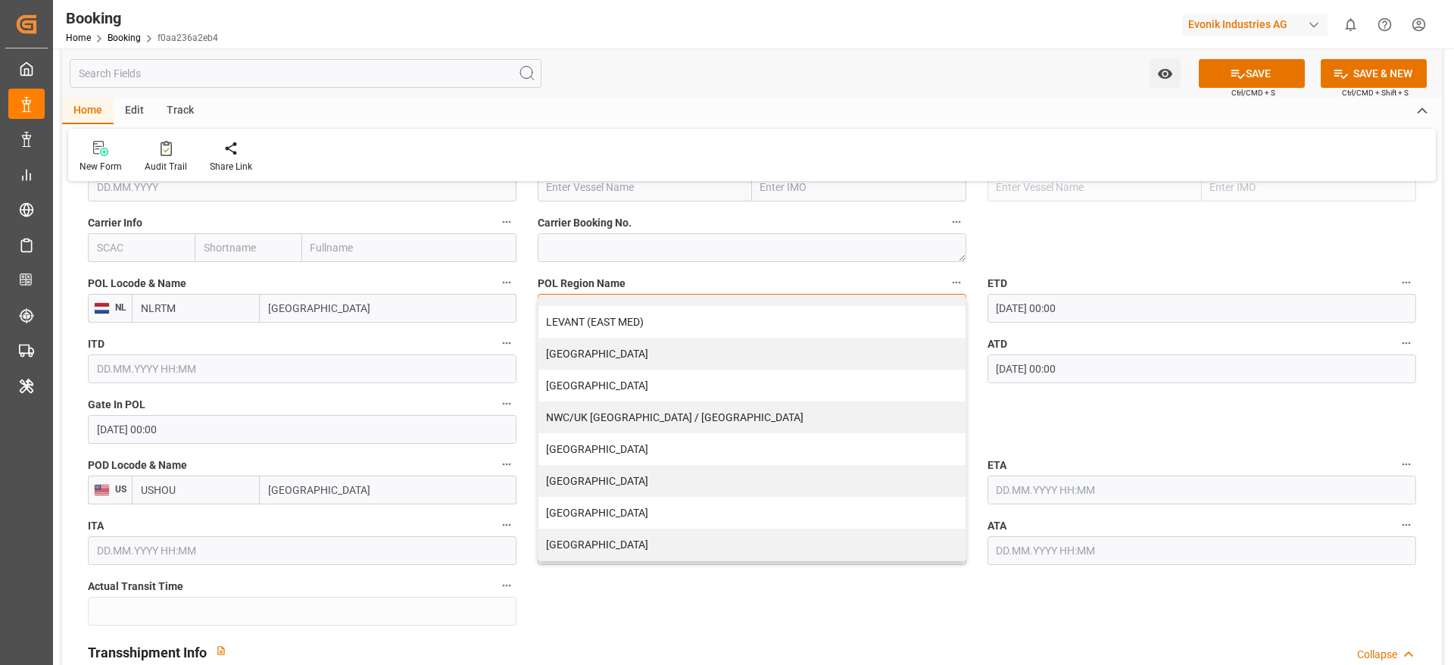
click at [685, 423] on div "NWC/UK [GEOGRAPHIC_DATA] / [GEOGRAPHIC_DATA]" at bounding box center [752, 417] width 427 height 32
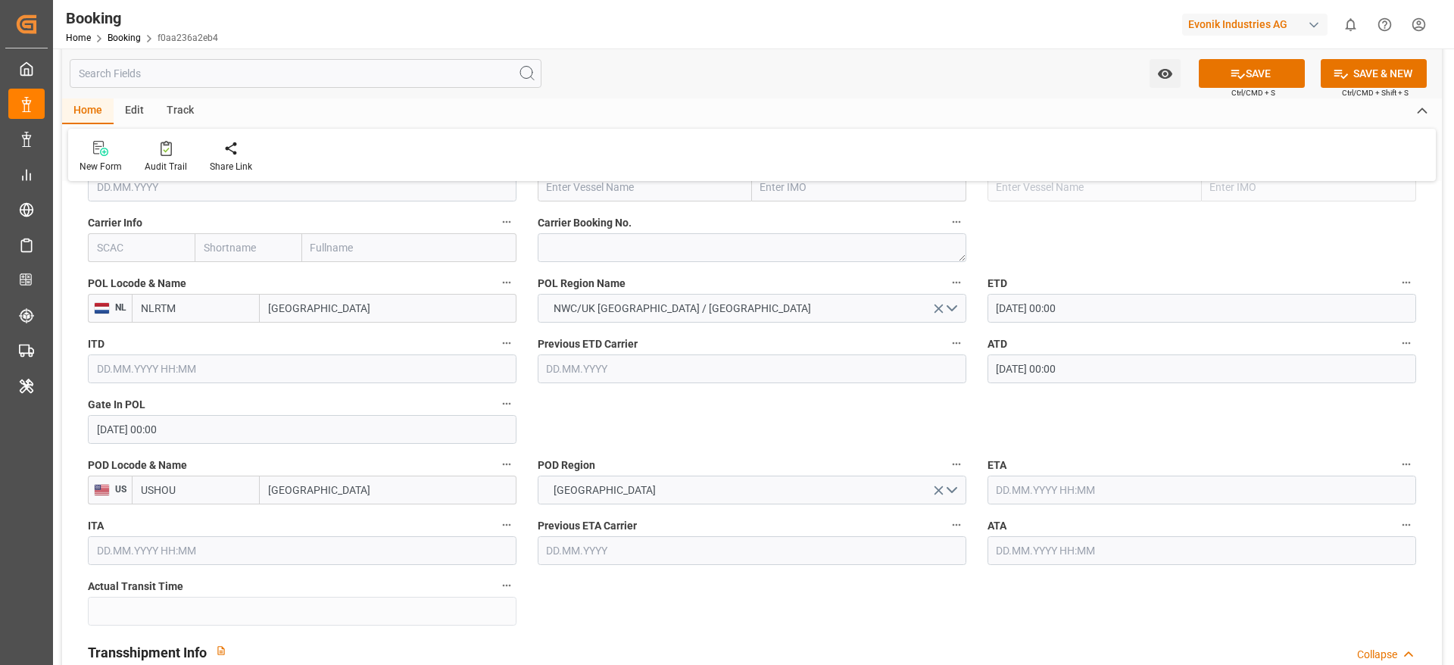
click at [158, 259] on input "text" at bounding box center [141, 247] width 107 height 29
click at [123, 275] on b "CMDU" at bounding box center [113, 281] width 30 height 12
type input "CMDU"
type input "CMACGM"
type input "CMA CGM Group"
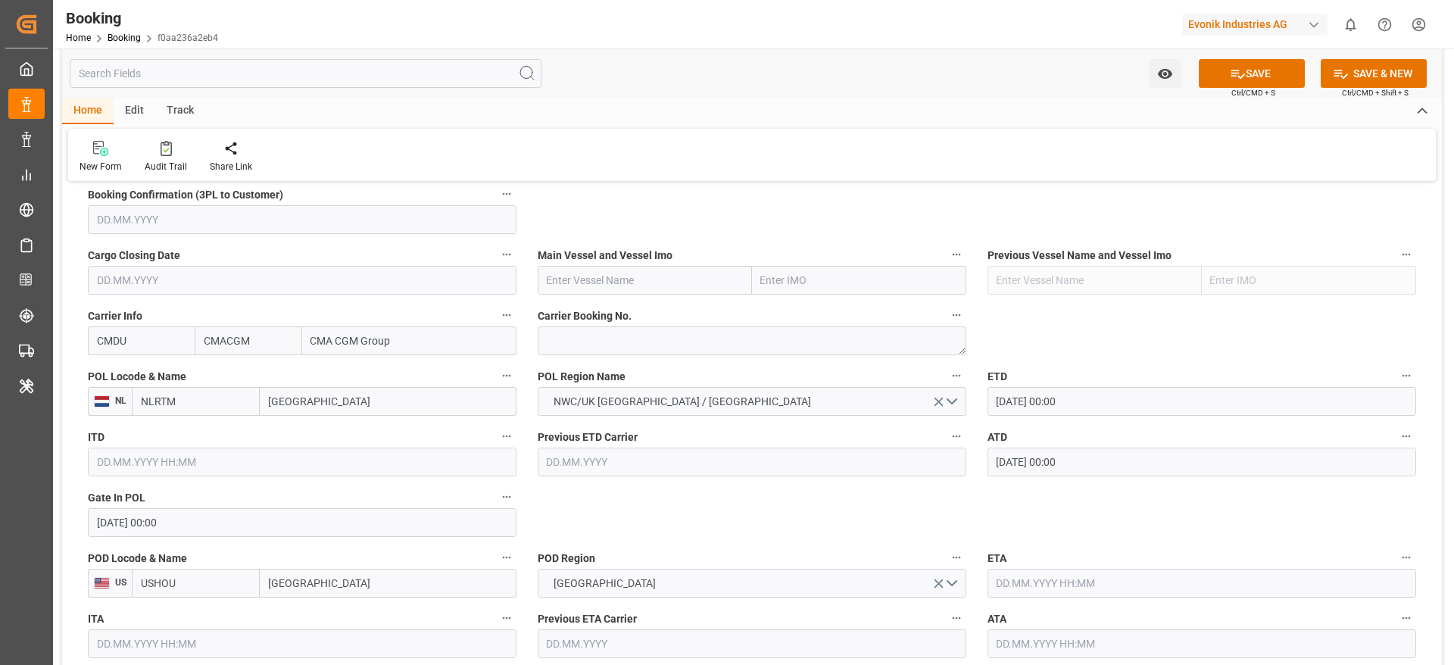
scroll to position [1023, 0]
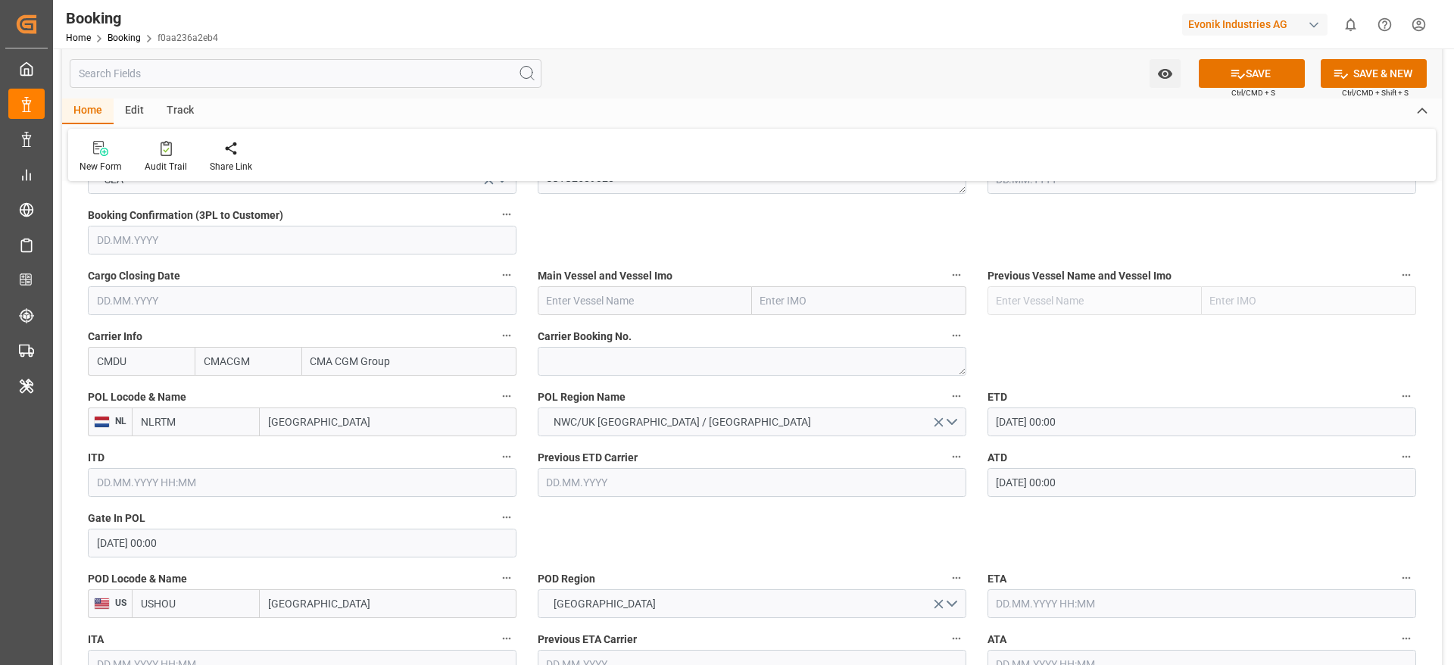
type input "CMDU"
click at [681, 300] on input "text" at bounding box center [645, 300] width 214 height 29
paste input "APL [US_STATE] ("
click at [646, 331] on span "APL [US_STATE] - 9350018" at bounding box center [609, 334] width 123 height 12
type input "APL [US_STATE]"
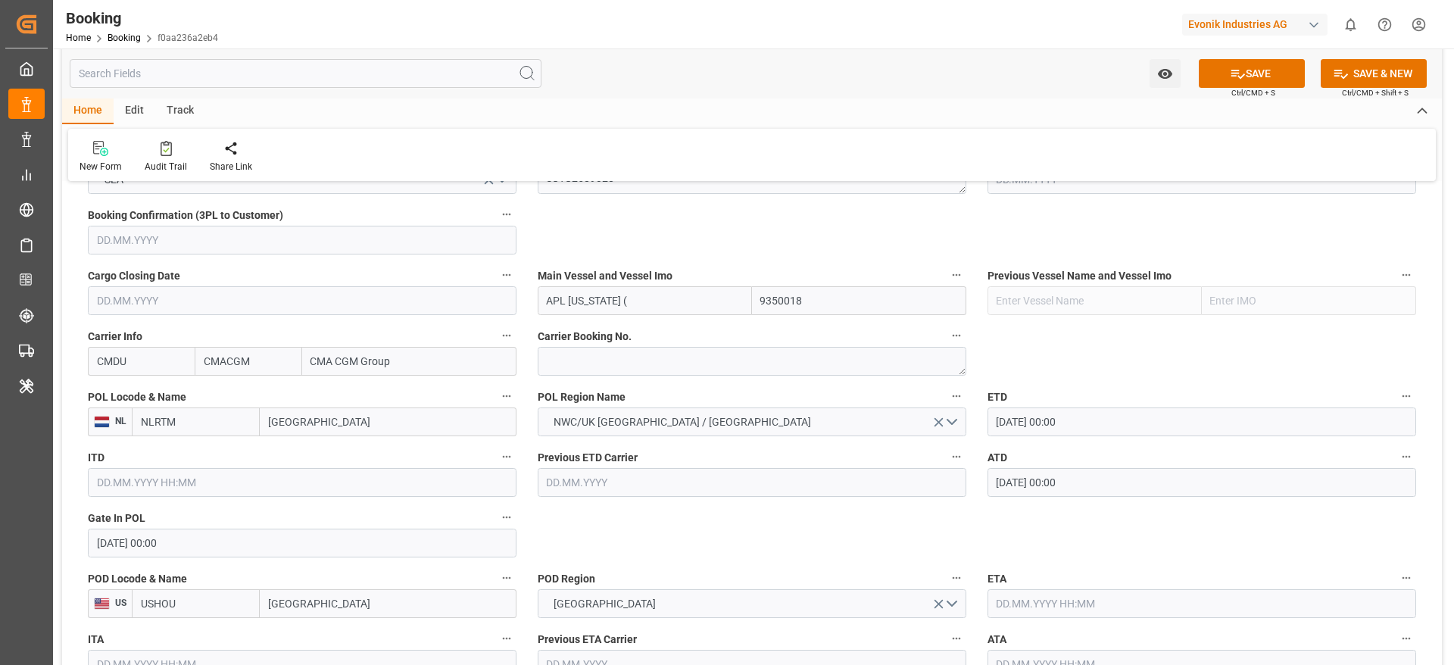
type input "9350018"
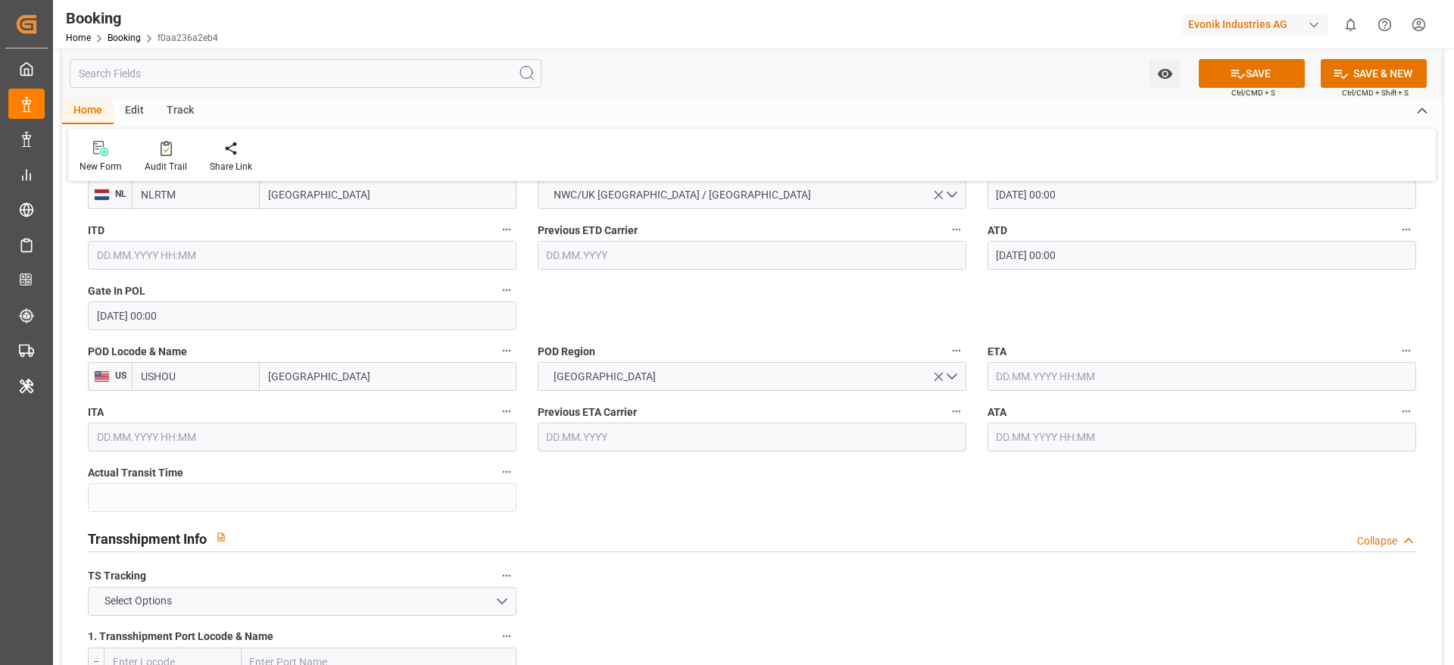
type input "APL [US_STATE]"
click at [1245, 377] on input "text" at bounding box center [1202, 376] width 429 height 29
paste input "[DATE] 00:00"
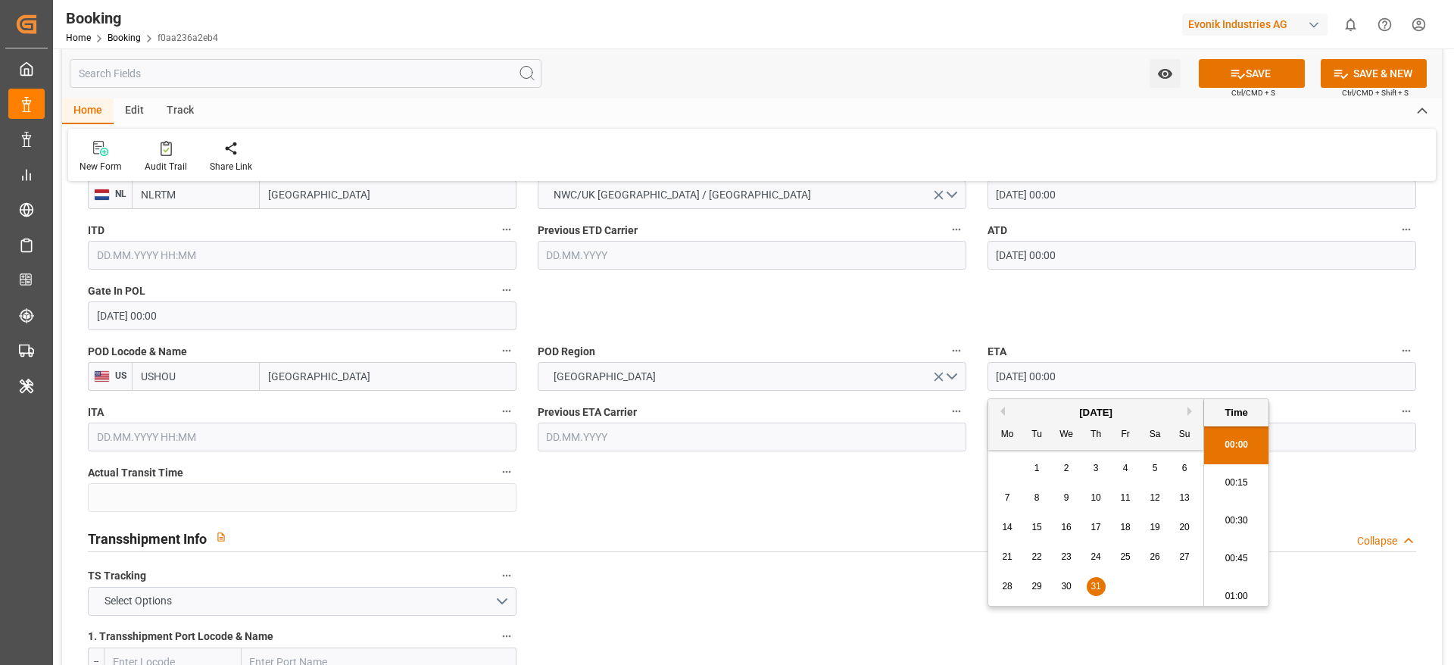
scroll to position [2581, 0]
type input "[DATE] 00:00"
click at [912, 537] on div "Transshipment Info Collapse" at bounding box center [752, 537] width 1329 height 29
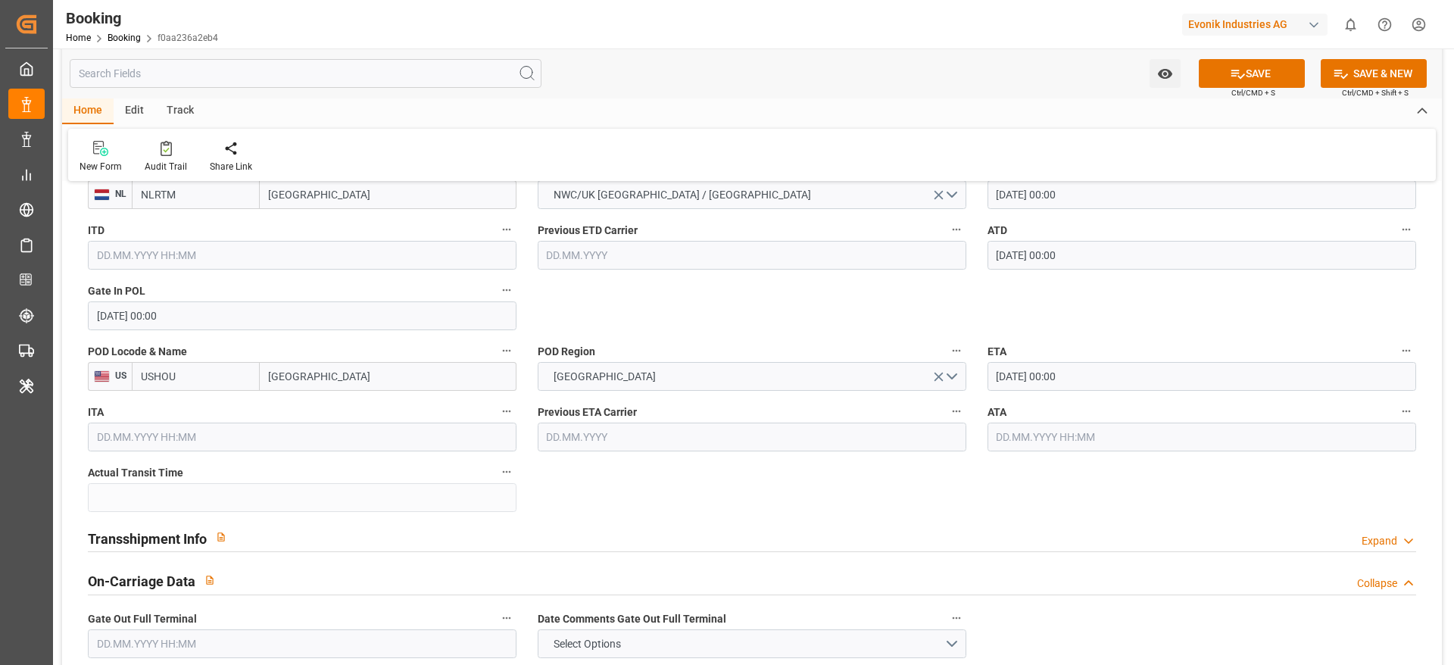
click at [1304, 436] on input "text" at bounding box center [1202, 437] width 429 height 29
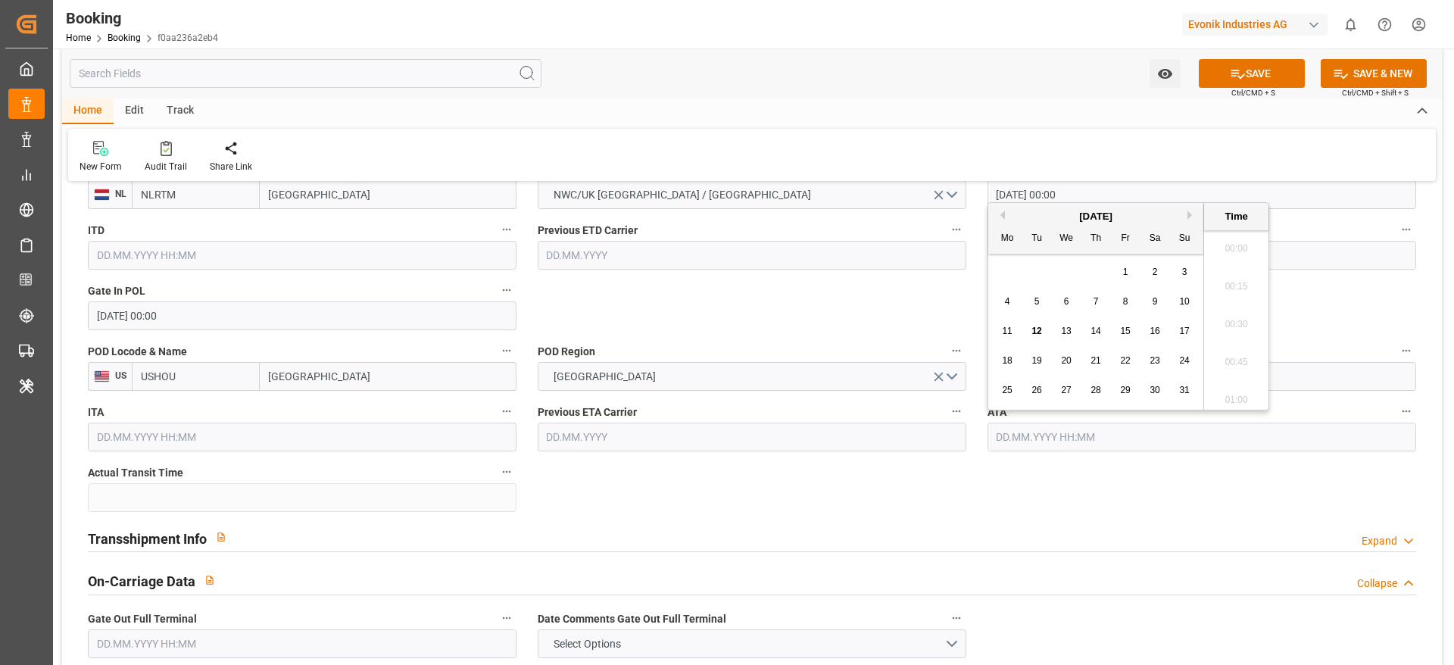
paste input "[DATE] 00:00"
type input "[DATE] 00:00"
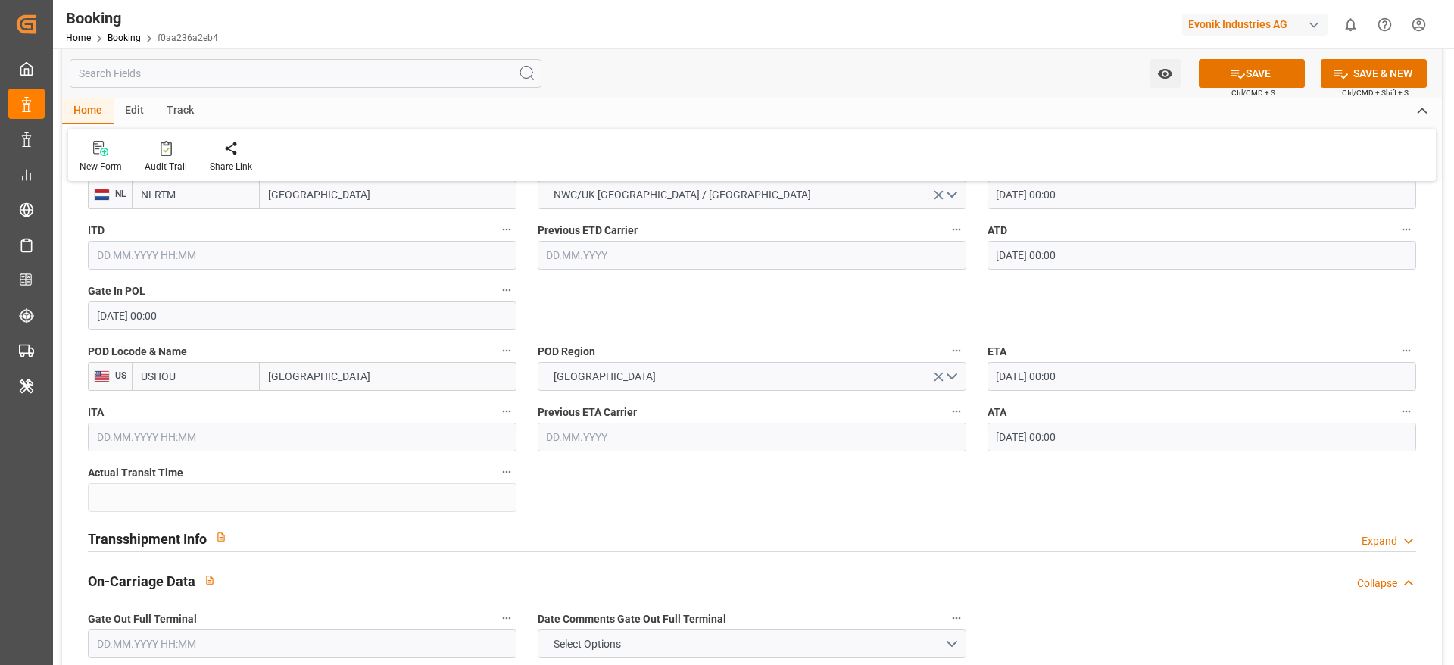
click at [369, 529] on div "Transshipment Info Expand" at bounding box center [752, 537] width 1329 height 29
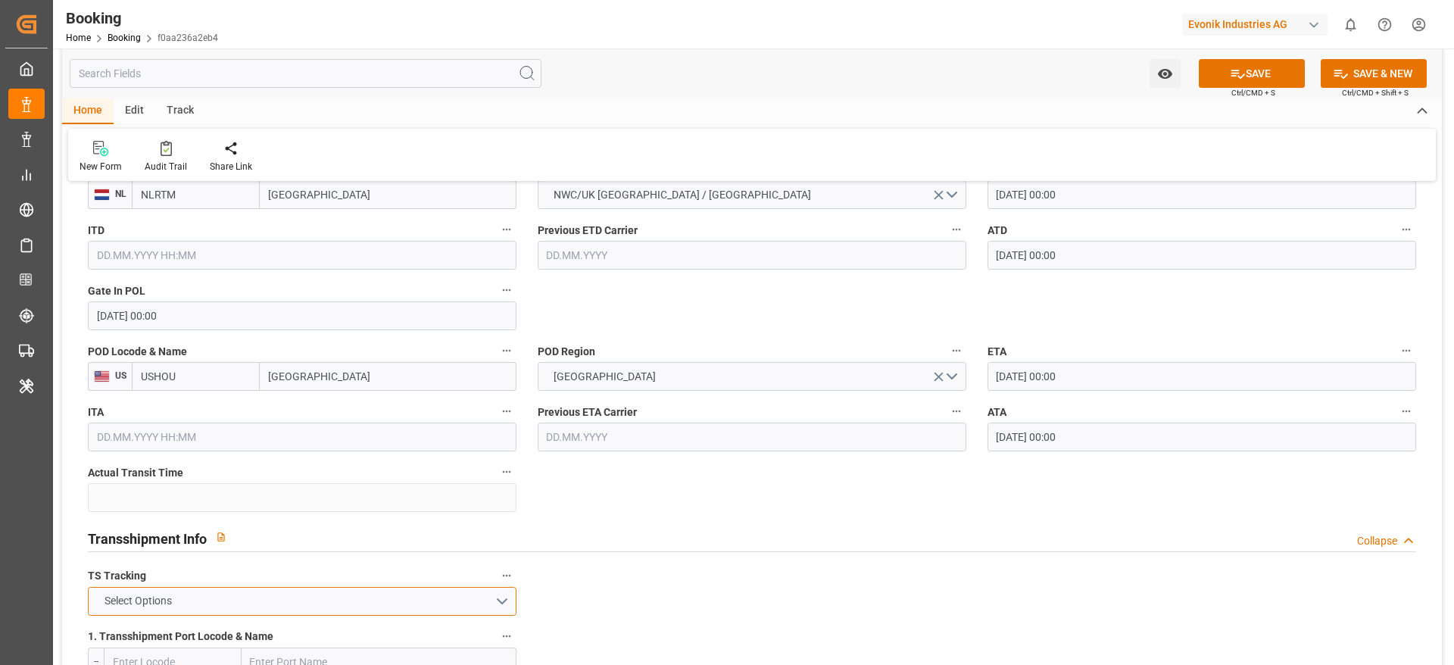
click at [304, 606] on button "Select Options" at bounding box center [302, 601] width 429 height 29
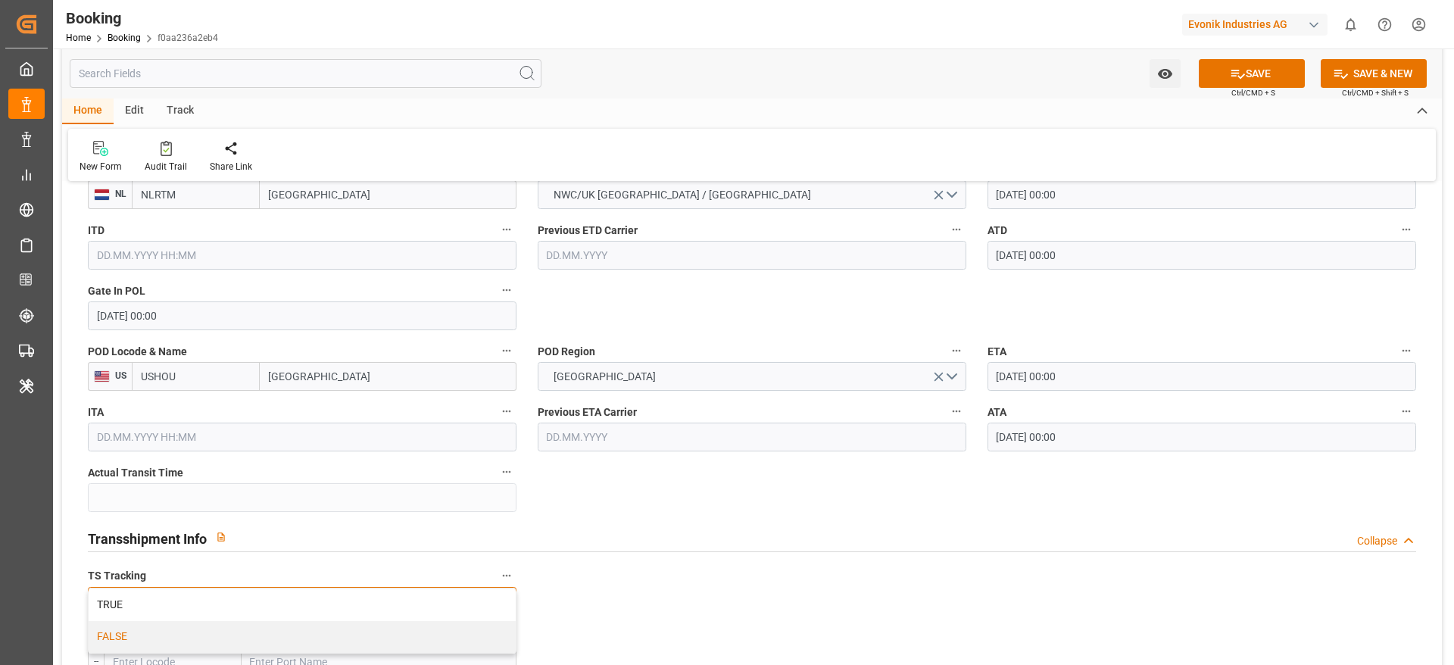
click at [306, 631] on div "FALSE" at bounding box center [302, 637] width 427 height 32
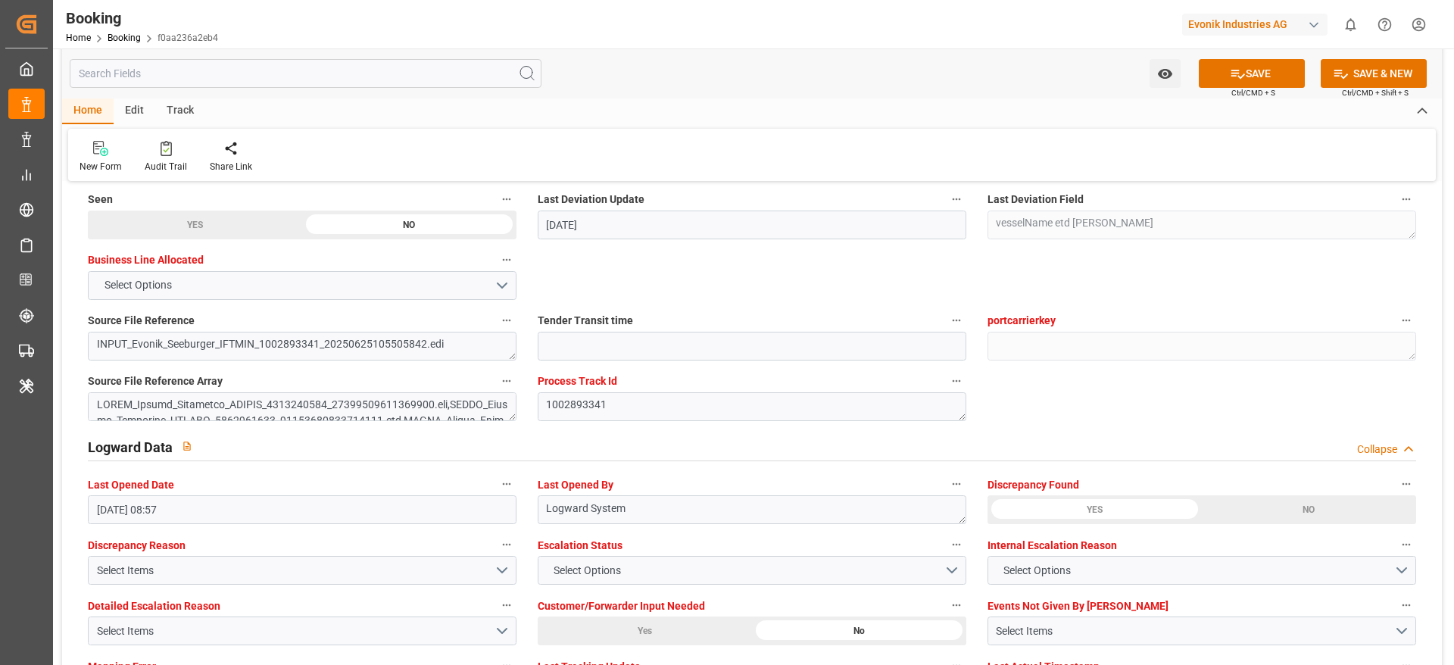
scroll to position [2727, 0]
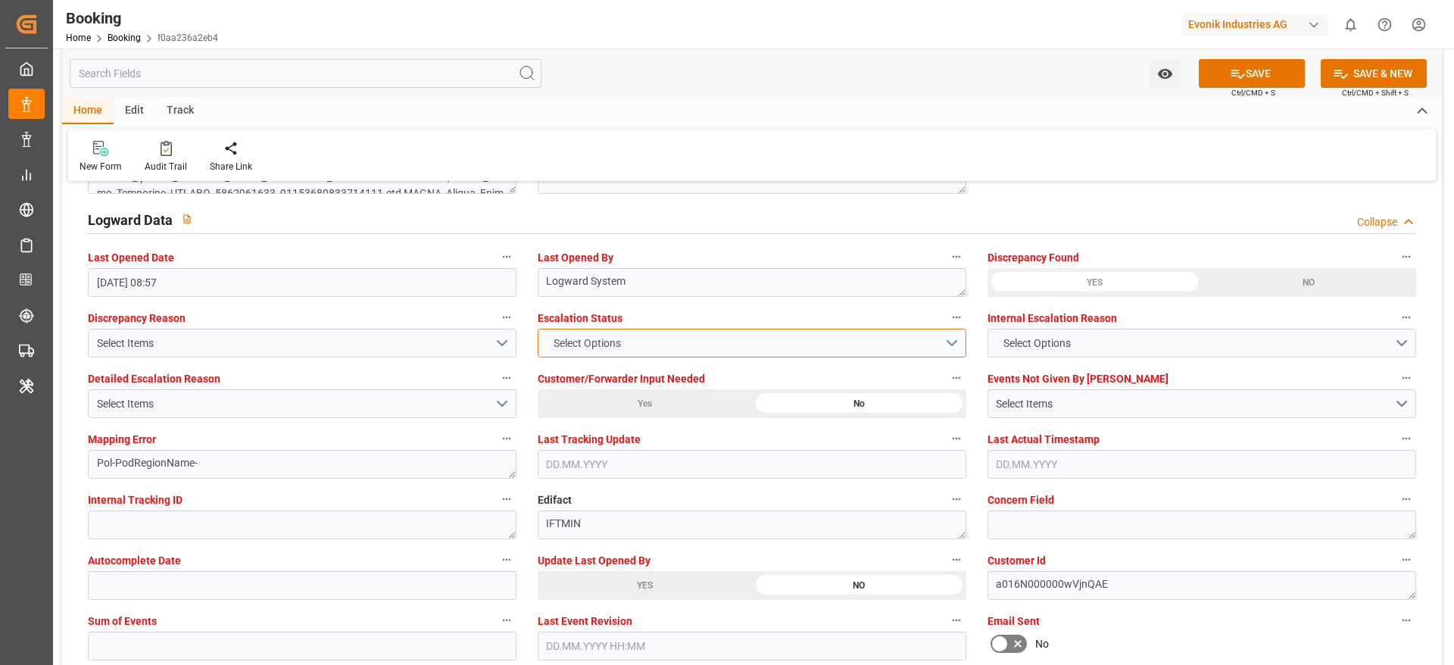
click at [582, 345] on span "Select Options" at bounding box center [587, 344] width 83 height 16
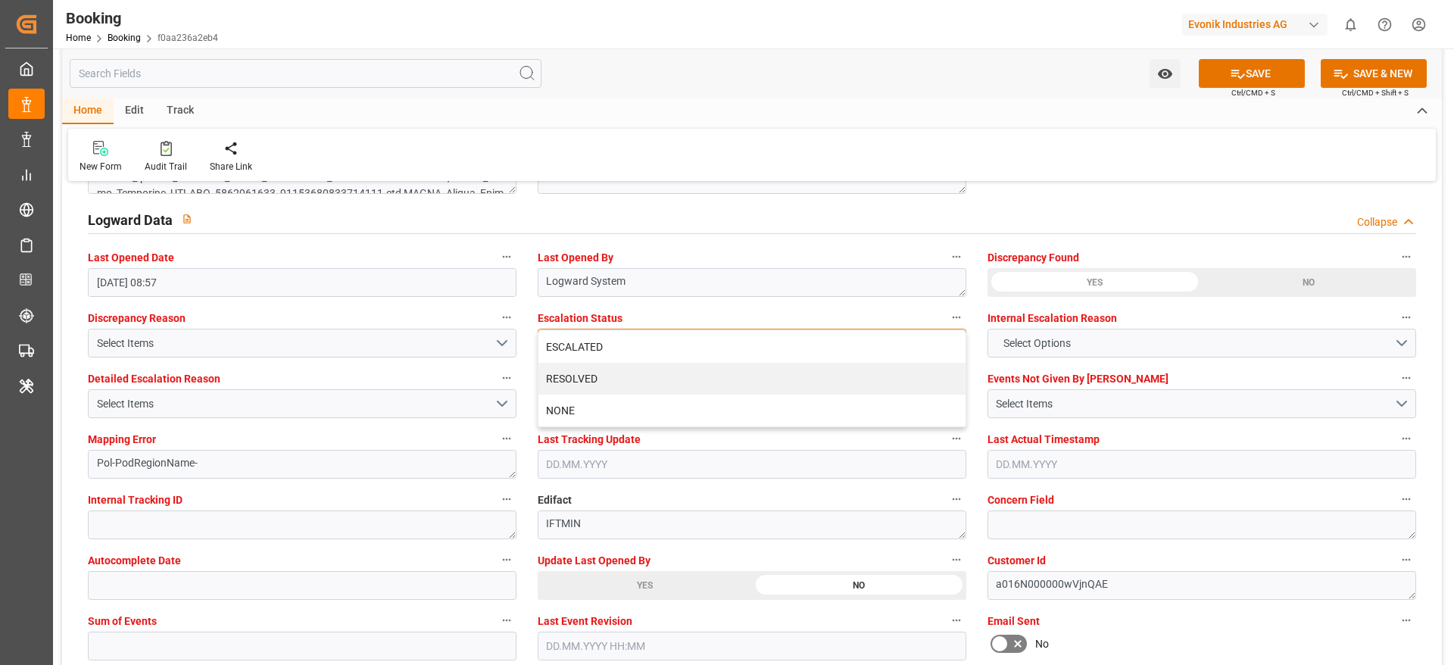
click at [589, 350] on div "ESCALATED" at bounding box center [752, 347] width 427 height 32
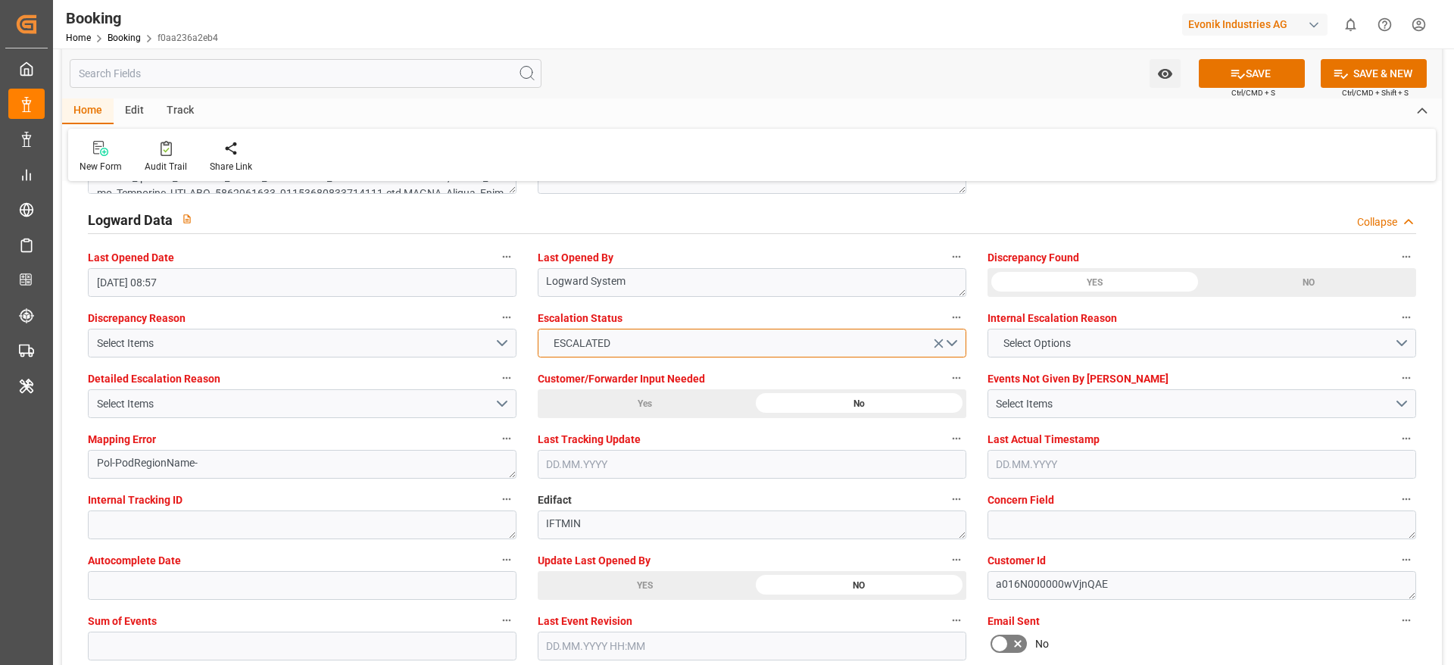
scroll to position [2840, 0]
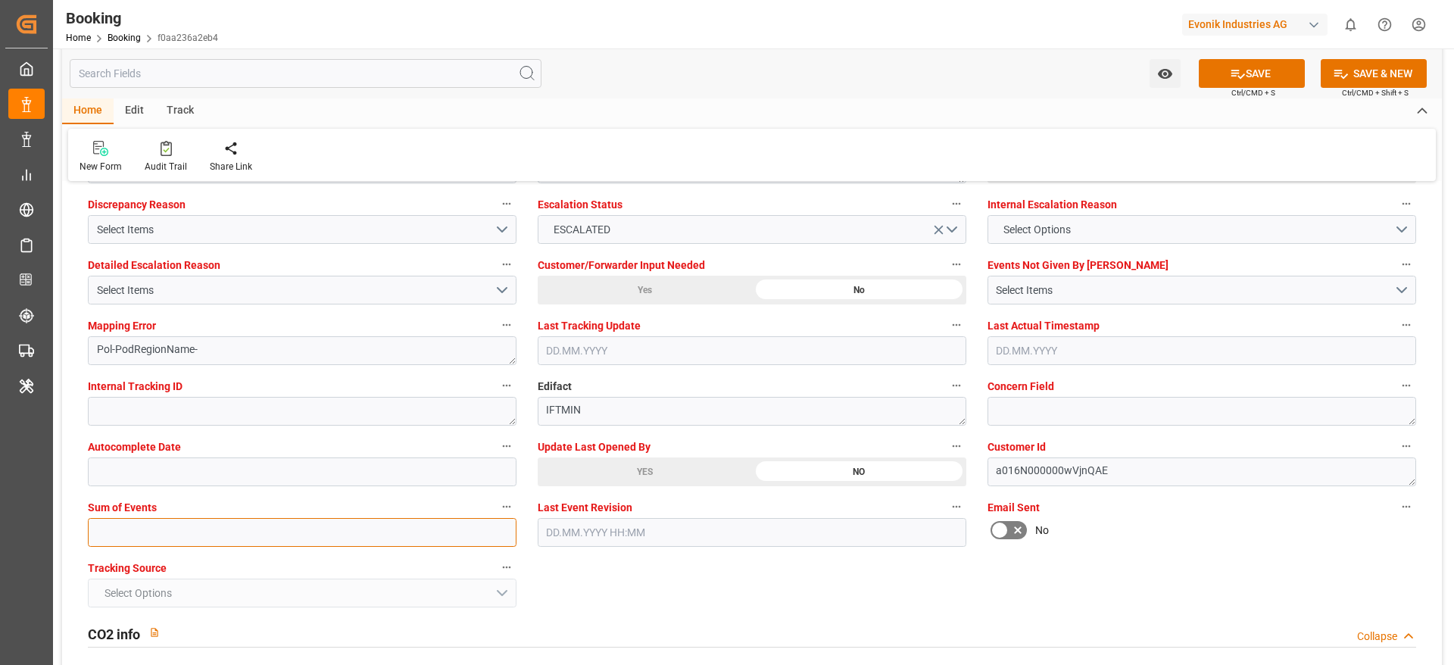
click at [158, 537] on input "text" at bounding box center [302, 532] width 429 height 29
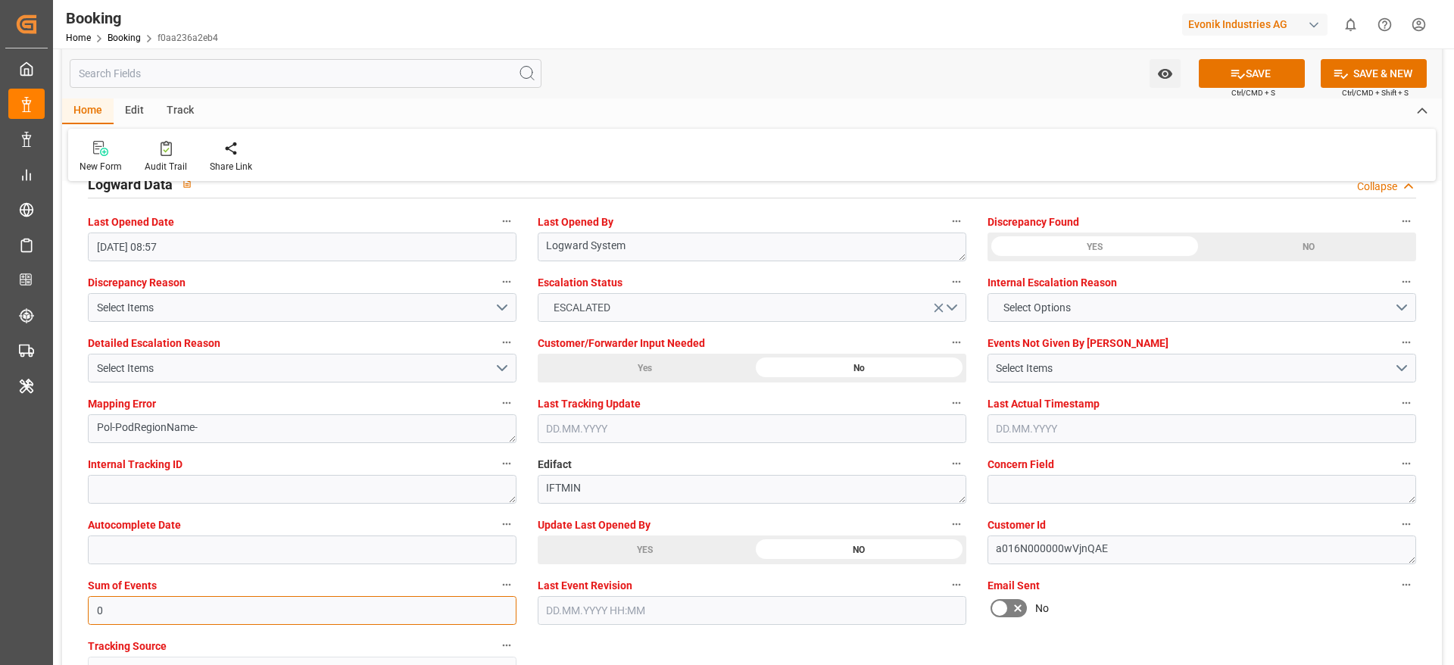
scroll to position [2727, 0]
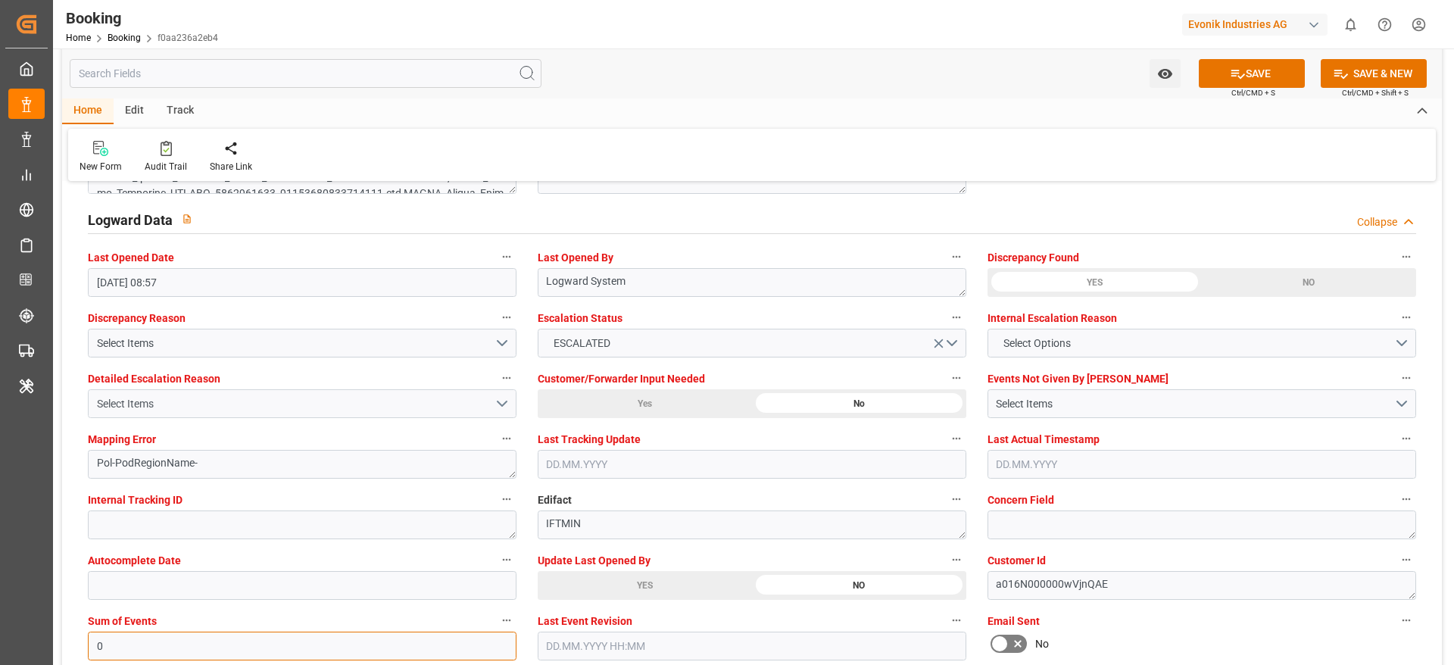
type input "0"
click at [176, 404] on div "Select Items" at bounding box center [296, 404] width 398 height 16
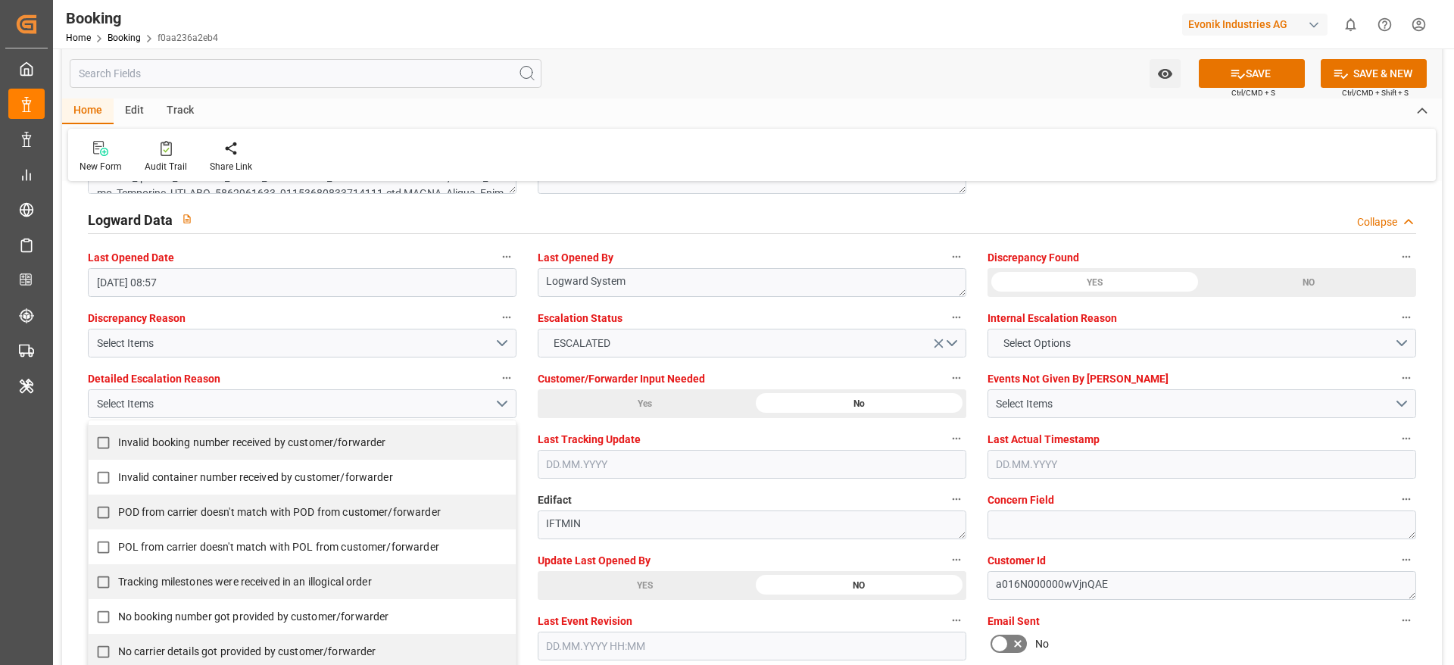
scroll to position [341, 0]
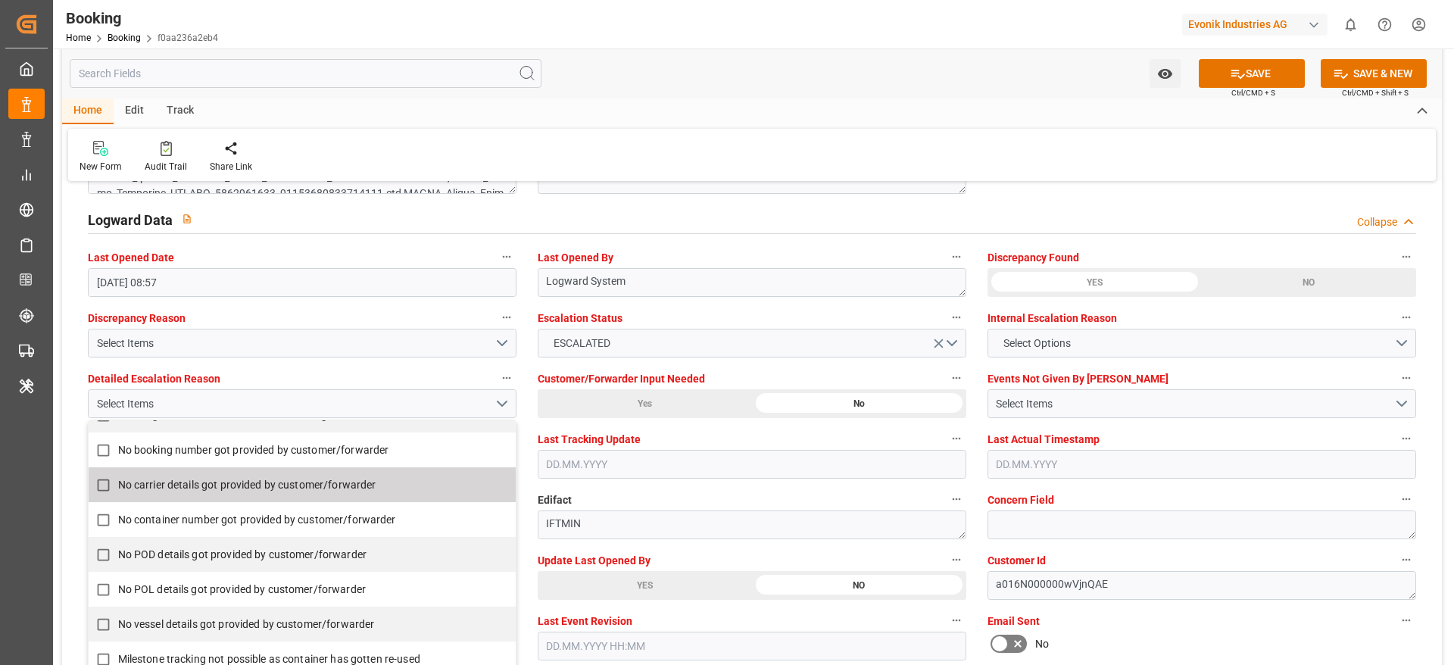
click at [204, 453] on span "No booking number got provided by customer/forwarder" at bounding box center [253, 450] width 271 height 12
checkbox input "true"
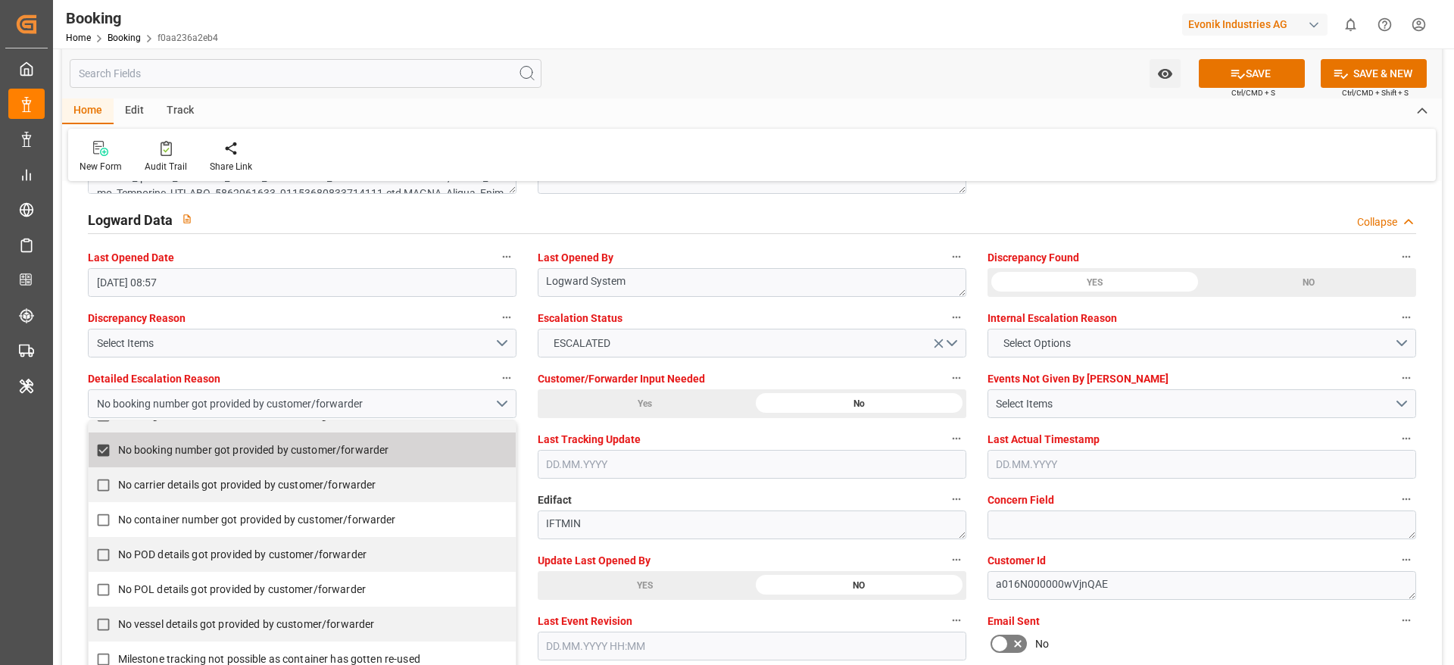
click at [713, 73] on div "Watch Option SAVE Ctrl/CMD + S SAVE & NEW Ctrl/CMD + Shift + S" at bounding box center [752, 73] width 1380 height 50
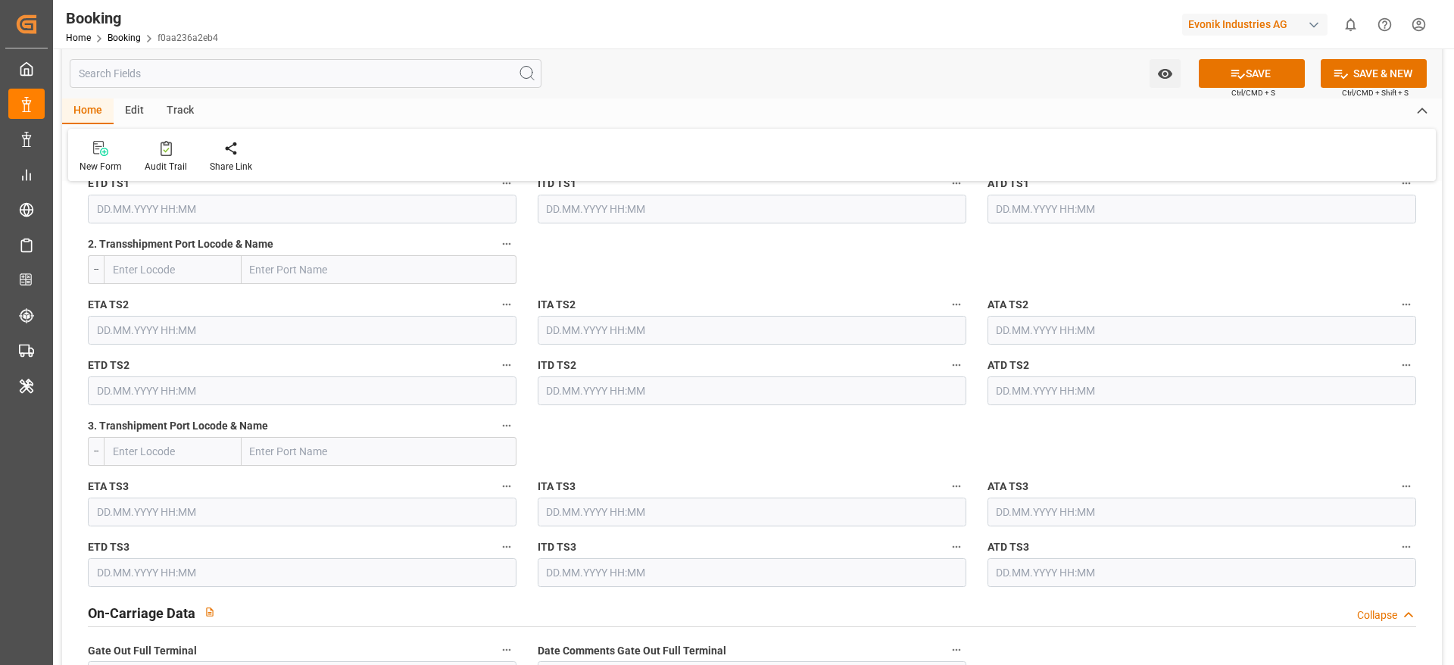
scroll to position [2159, 0]
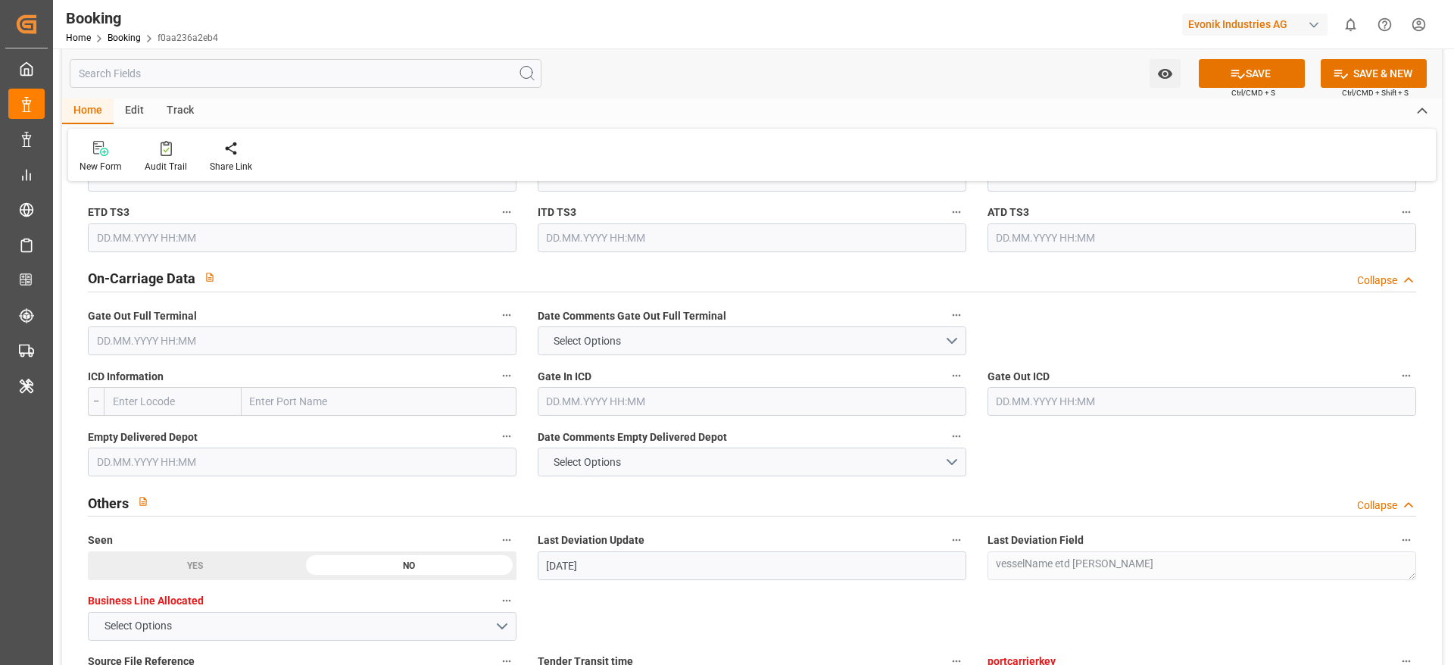
click at [289, 355] on div "Gate Out Full Terminal" at bounding box center [302, 330] width 450 height 61
click at [289, 349] on input "text" at bounding box center [302, 340] width 429 height 29
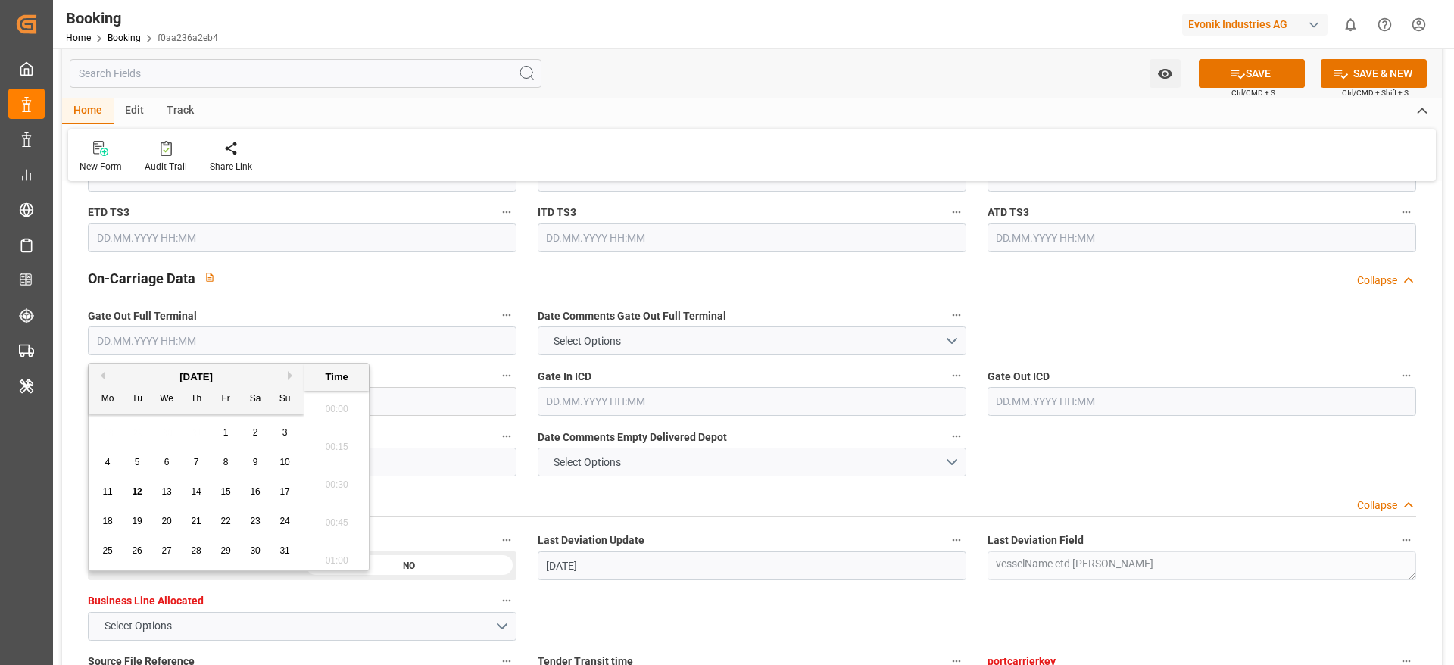
scroll to position [2581, 0]
click at [103, 484] on div "11" at bounding box center [107, 492] width 19 height 18
type input "[DATE] 00:00"
click at [907, 65] on div "Watch Option SAVE Ctrl/CMD + S SAVE & NEW Ctrl/CMD + Shift + S" at bounding box center [752, 73] width 1380 height 50
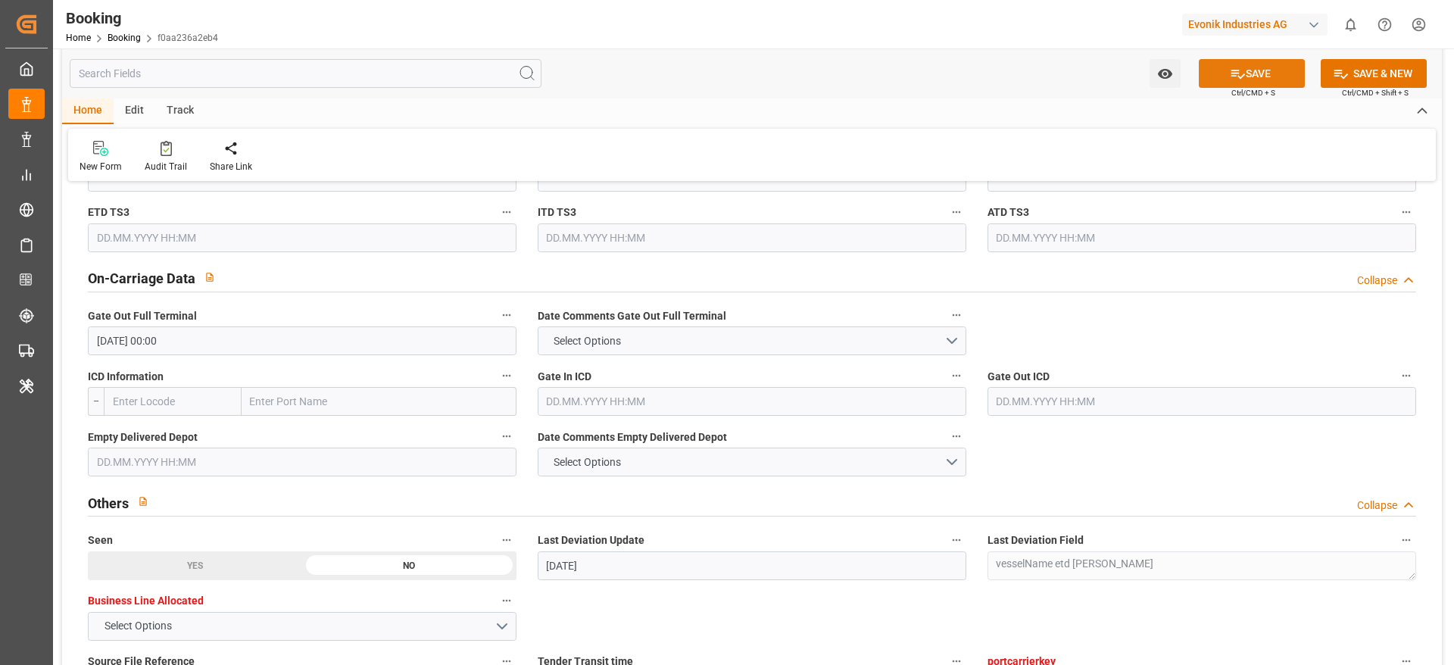
click at [1219, 74] on button "SAVE" at bounding box center [1252, 73] width 106 height 29
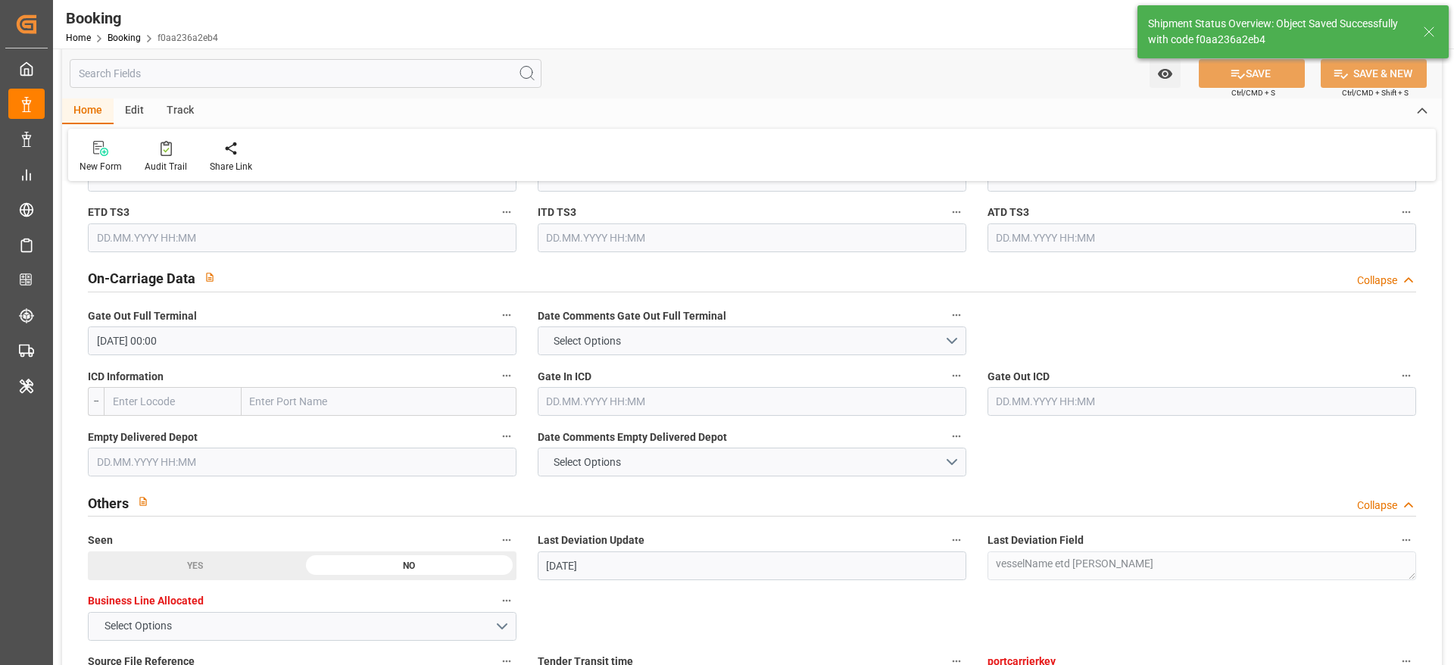
type textarea "NWC/[GEOGRAPHIC_DATA] [GEOGRAPHIC_DATA] Continent / [GEOGRAPHIC_DATA]-OI"
type textarea "[PERSON_NAME]"
type input "33"
type input "24"
type input "[DATE] 00:00"
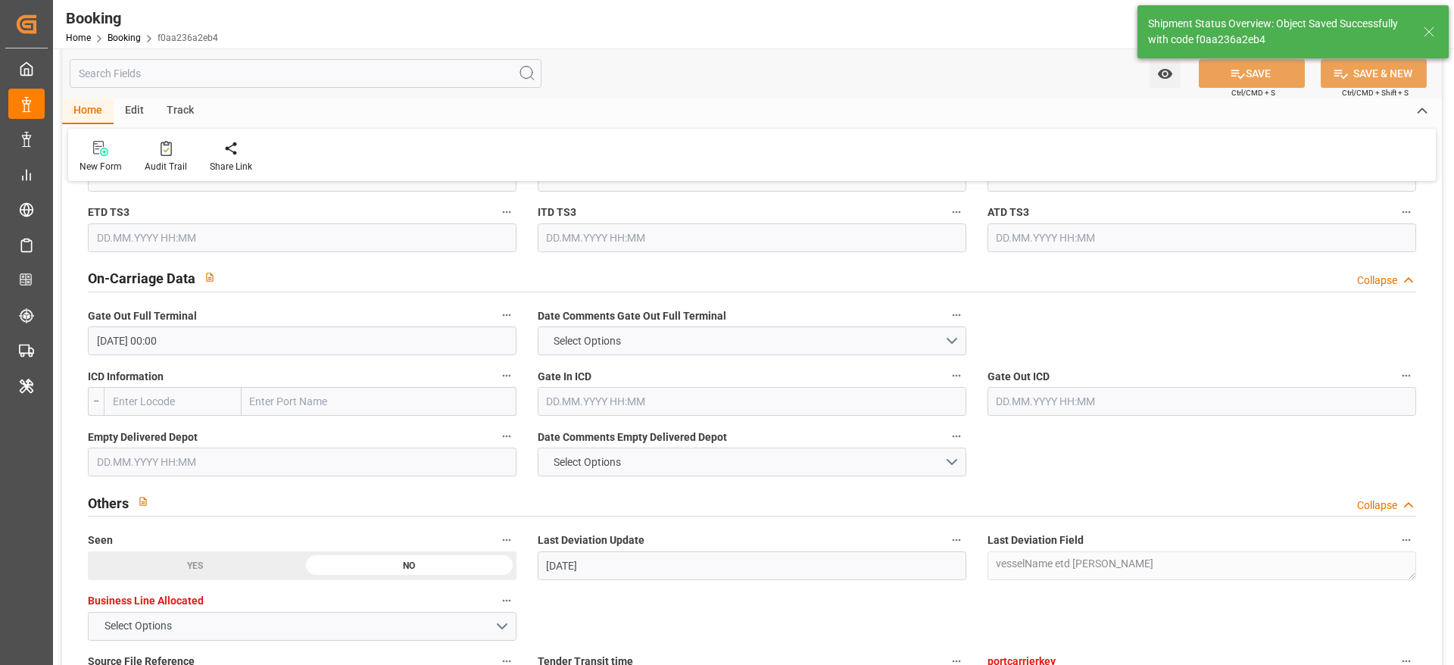
type input "[DATE] 00:00"
type input "[DATE] 12:12"
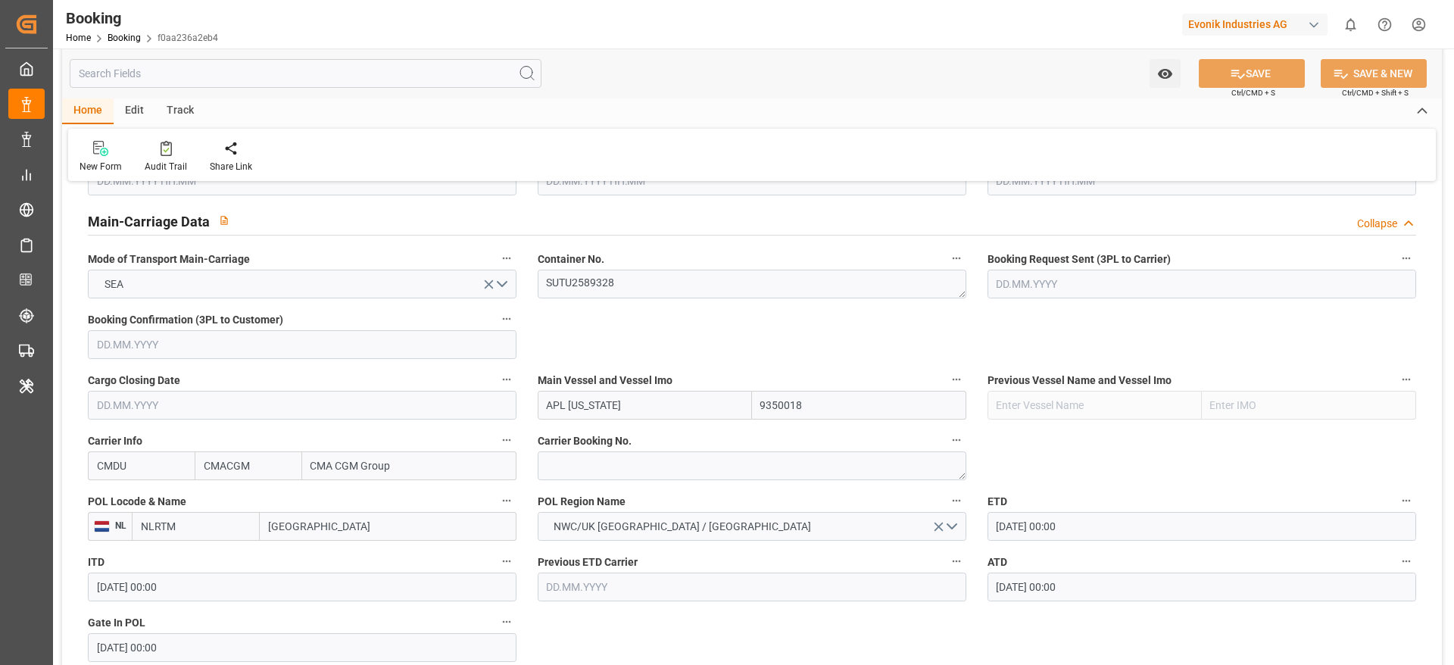
scroll to position [909, 0]
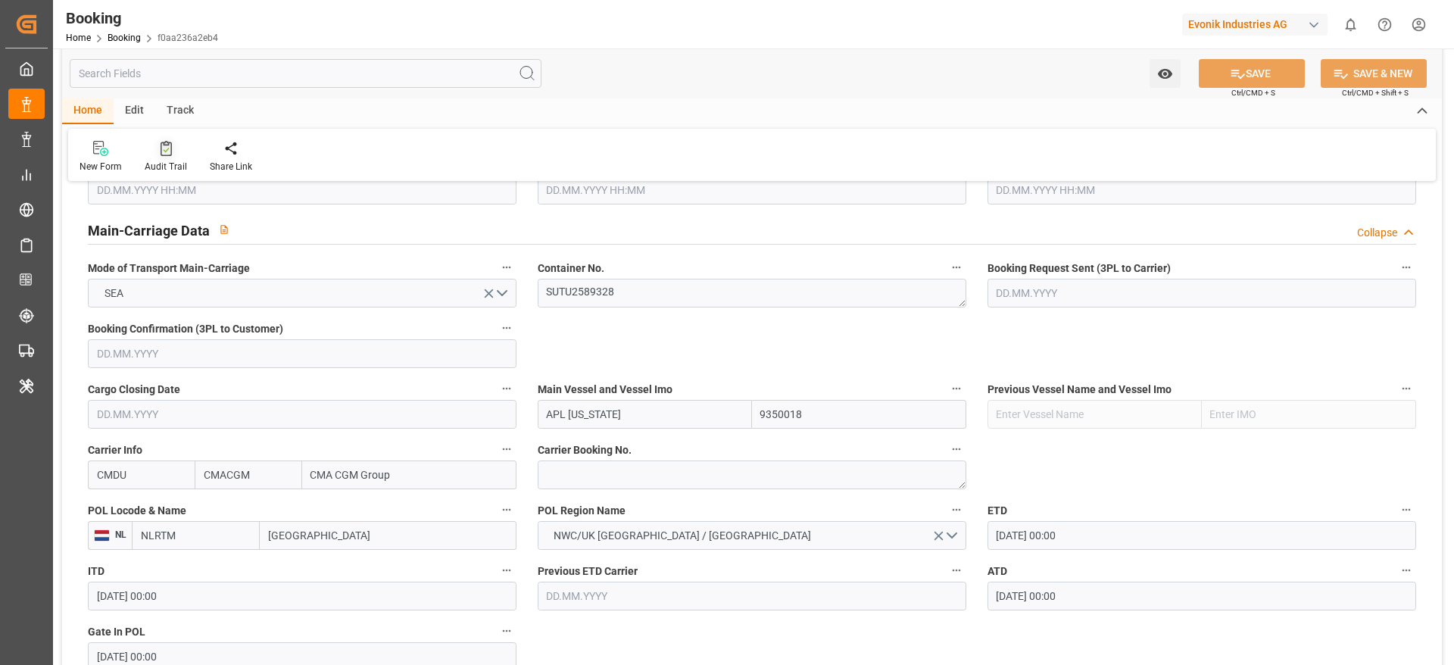
click at [148, 156] on div "Audit Trail" at bounding box center [165, 156] width 65 height 33
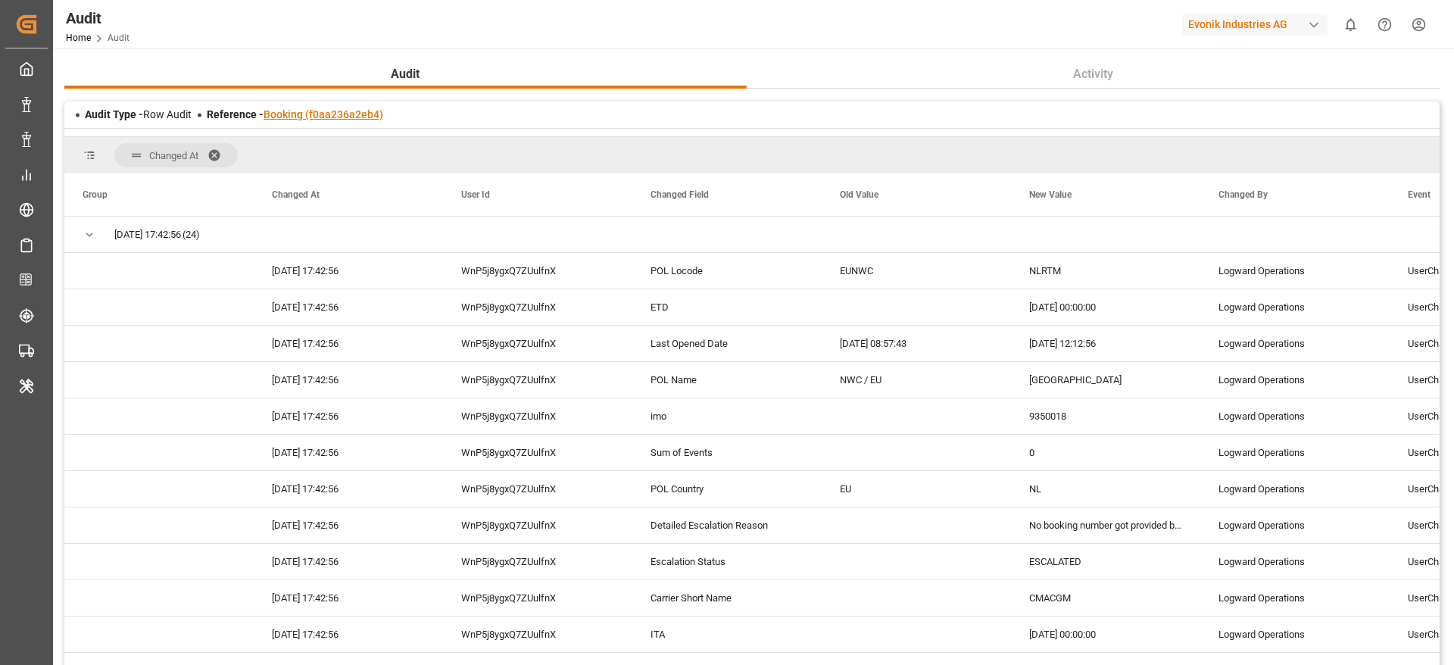
click at [345, 115] on link "Booking (f0aa236a2eb4)" at bounding box center [324, 114] width 120 height 12
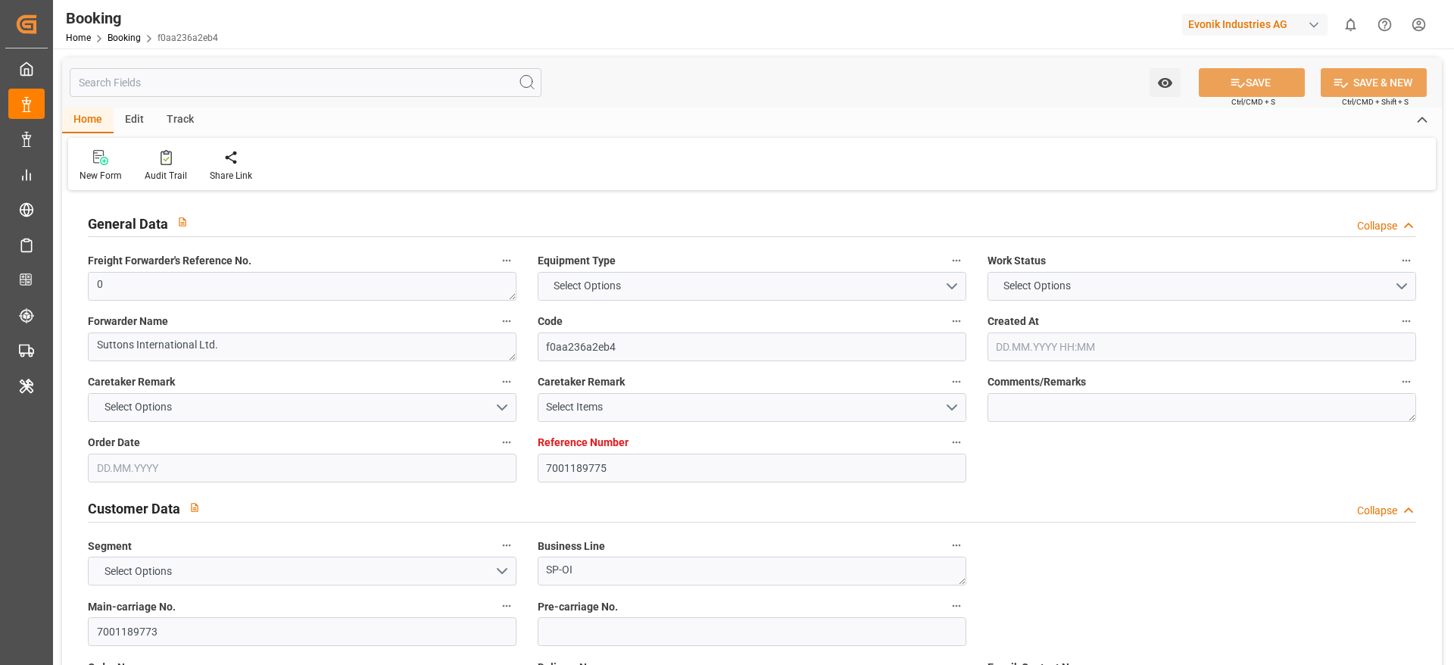
type textarea "0"
type textarea "Suttons International Ltd."
type input "f0aa236a2eb4"
type input "7001189775"
type textarea "SP-OI"
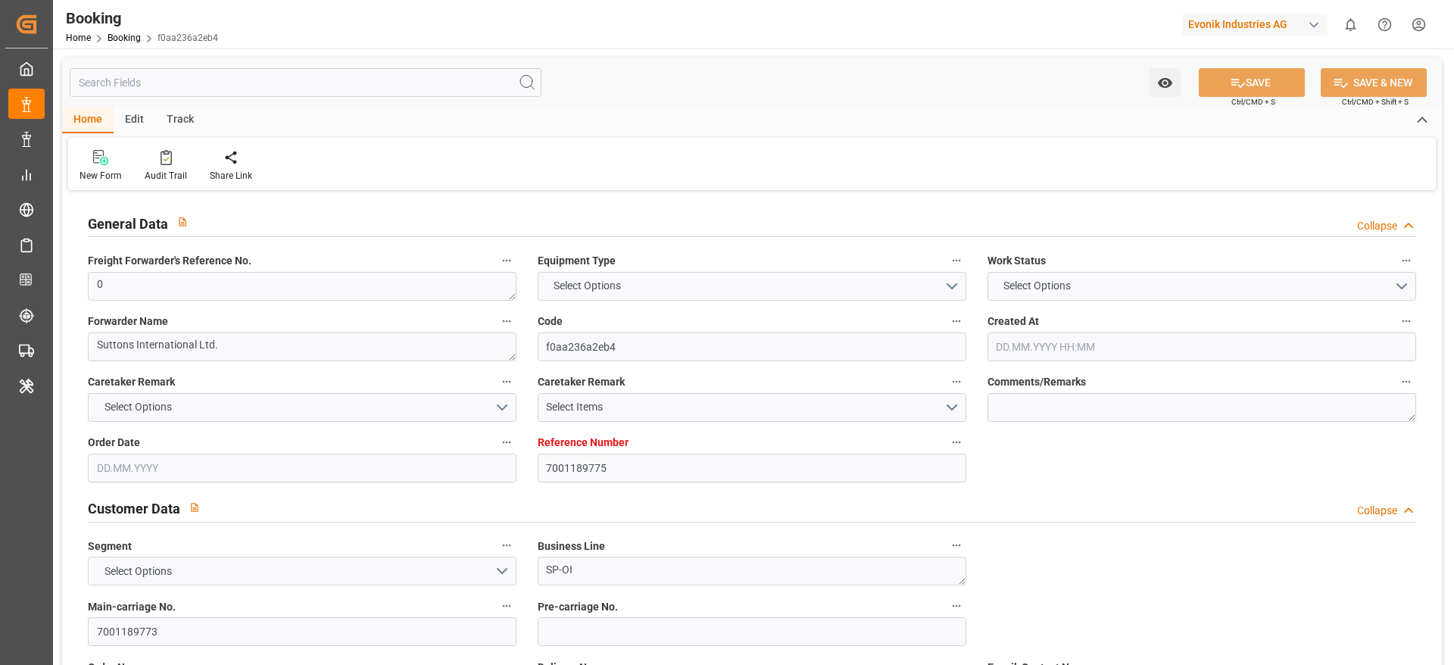
type input "7001189773"
type textarea "DAP"
type textarea "[GEOGRAPHIC_DATA]"
type textarea "3"
type textarea "Marl"
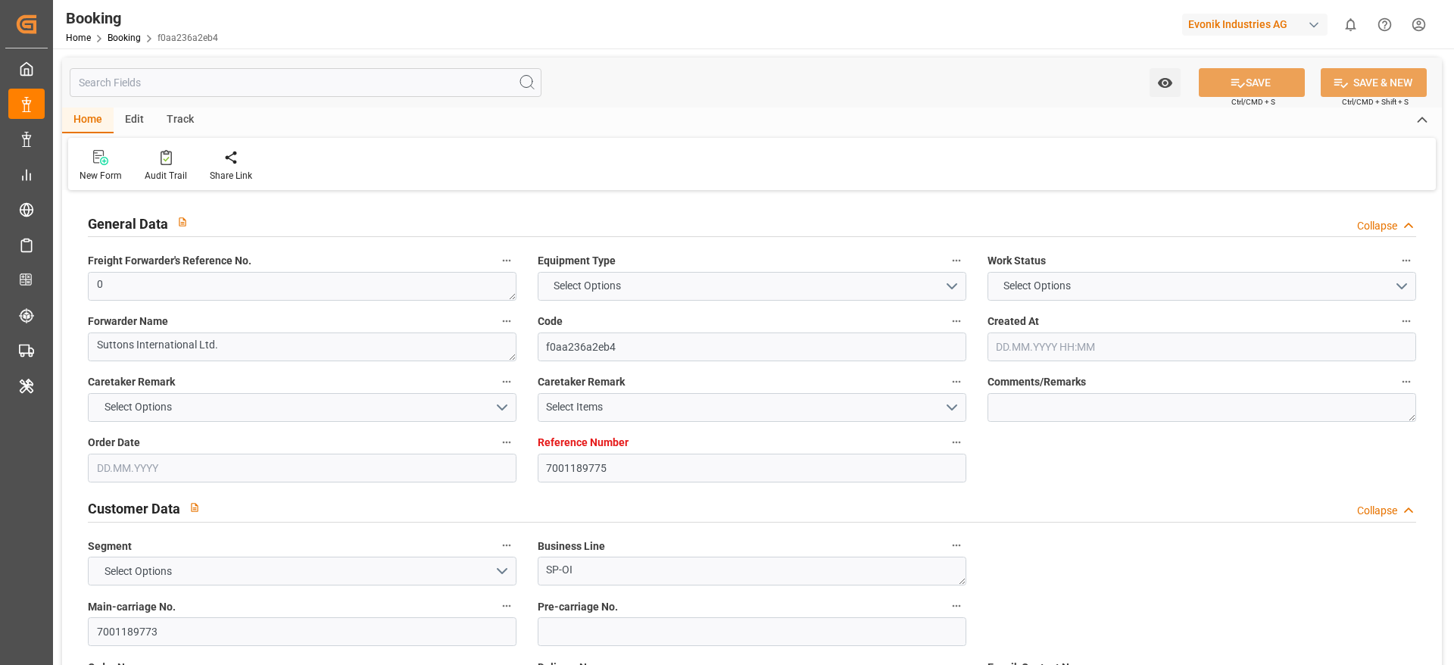
type textarea "SUTU2589328"
type input "APL [US_STATE]"
type input "CMDU"
type input "[GEOGRAPHIC_DATA]"
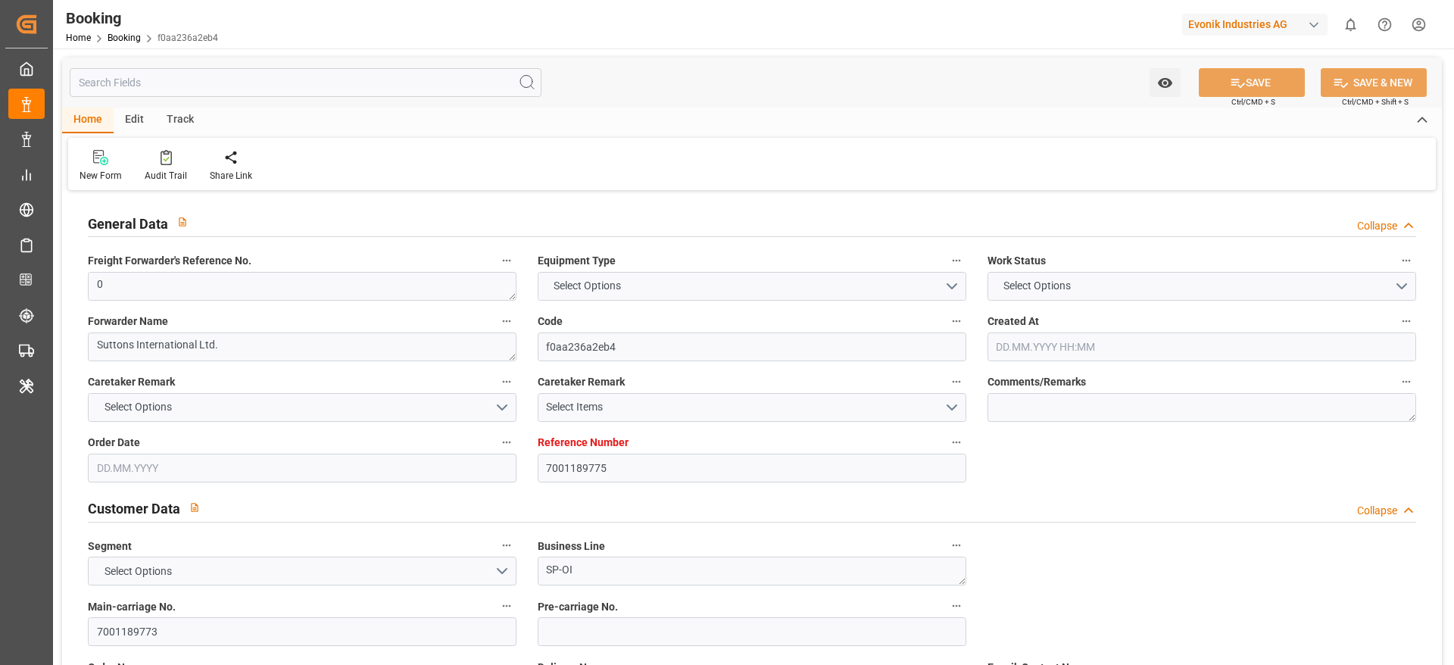
type textarea "vesselName etd [PERSON_NAME]"
type textarea "INPUT_Evonik_Seeburger_IFTMIN_1002893341_20250625105505842.edi"
type textarea "NWC/[GEOGRAPHIC_DATA] [GEOGRAPHIC_DATA] Continent / [GEOGRAPHIC_DATA]-OI"
type textarea "INPUT_Evonik_Seeburger_IFTMIN_1002836994_20250606140235878.edi,INPUT_Evonik_See…"
type textarea "1002893341"
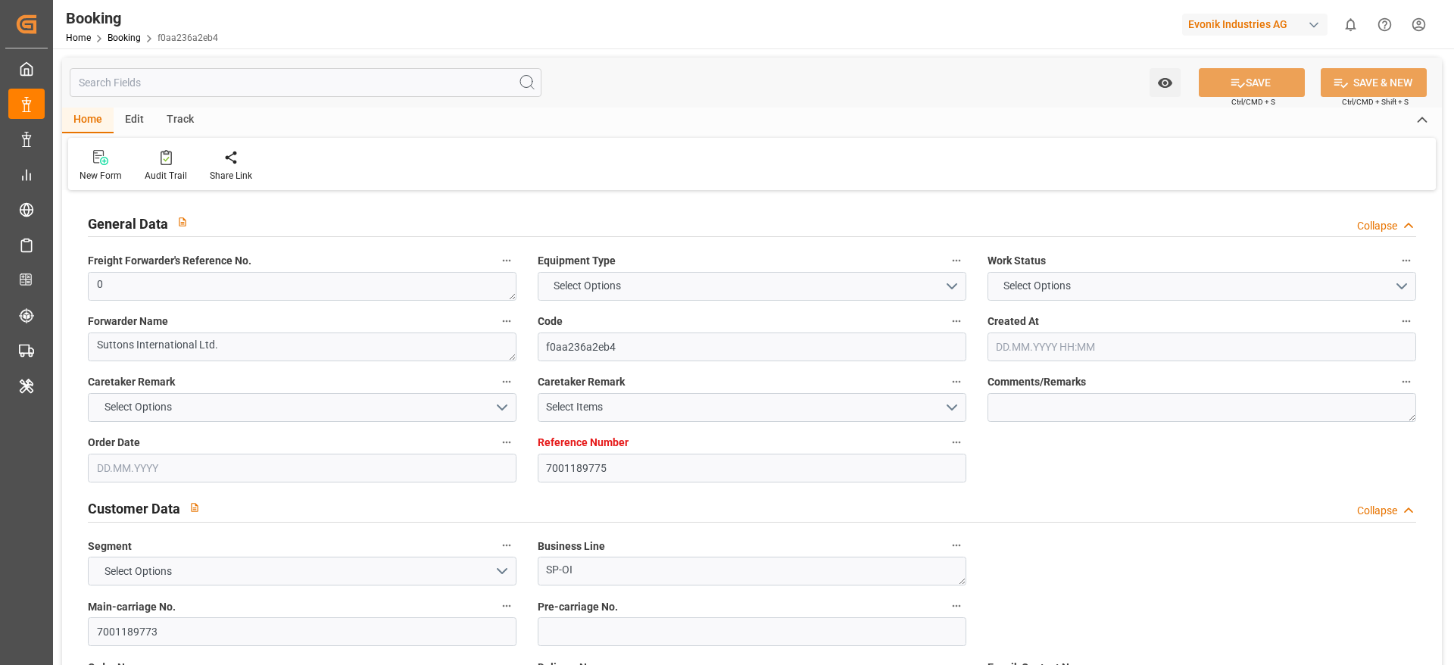
type textarea "[PERSON_NAME]"
type textarea "IFTMIN"
type textarea "a016N000000wVjnQAE"
type textarea "No"
type input "7001189775"
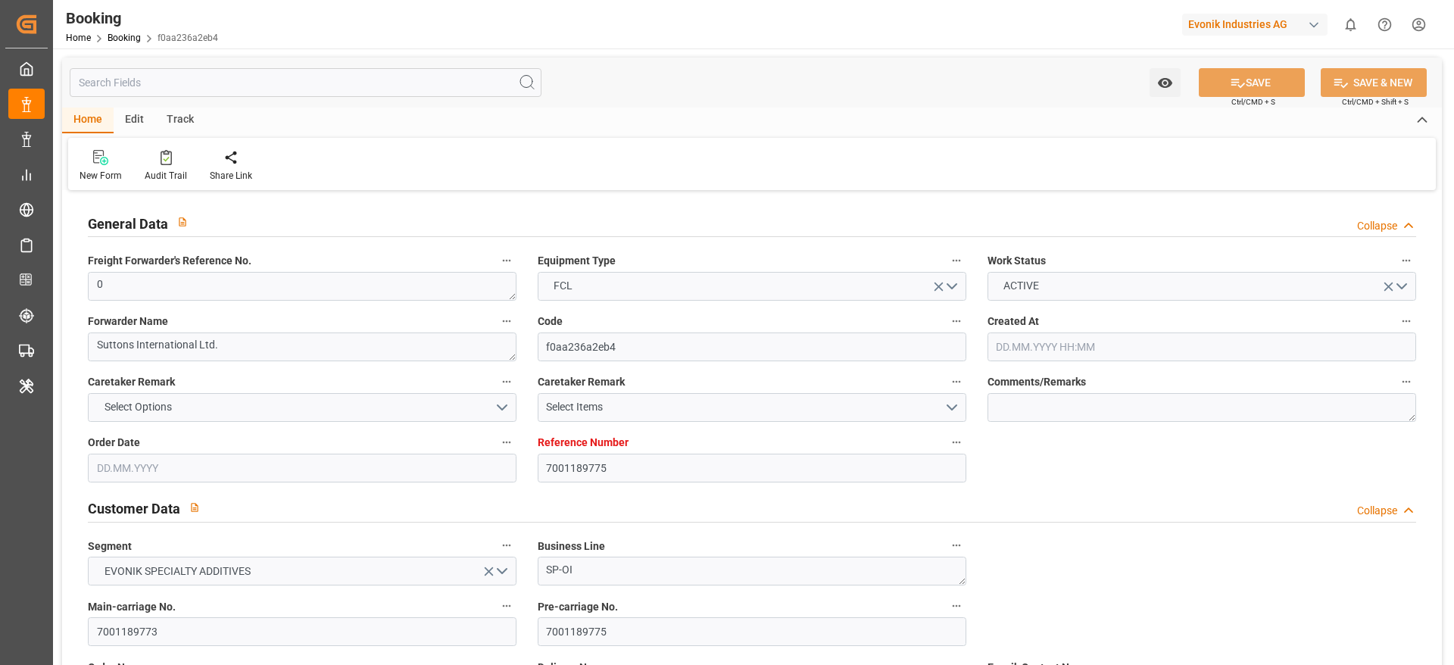
type input "9350018"
type input "CMACGM"
type input "CMA CGM Group"
type input "NLRTM"
type input "USHOU"
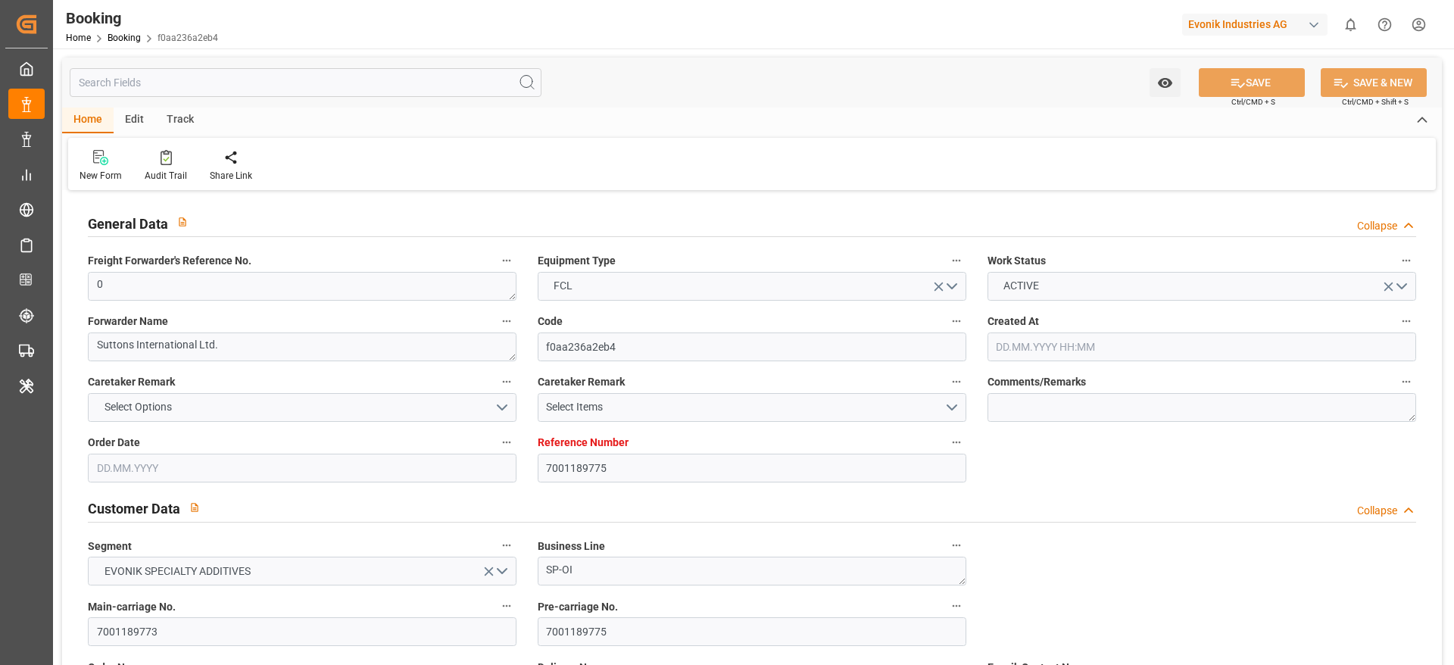
type input "33"
type input "24"
type input "0"
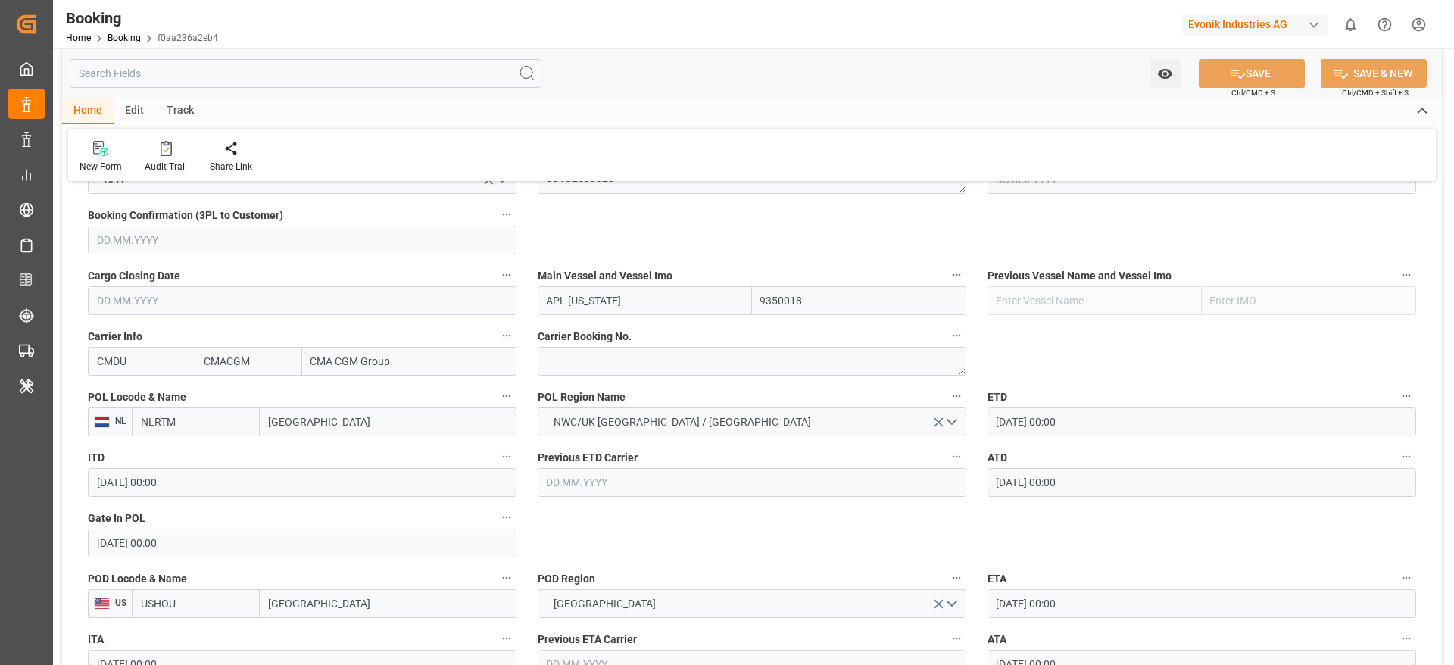
type input "[DATE] 12:04"
type input "[DATE]"
type input "[DATE] 00:00"
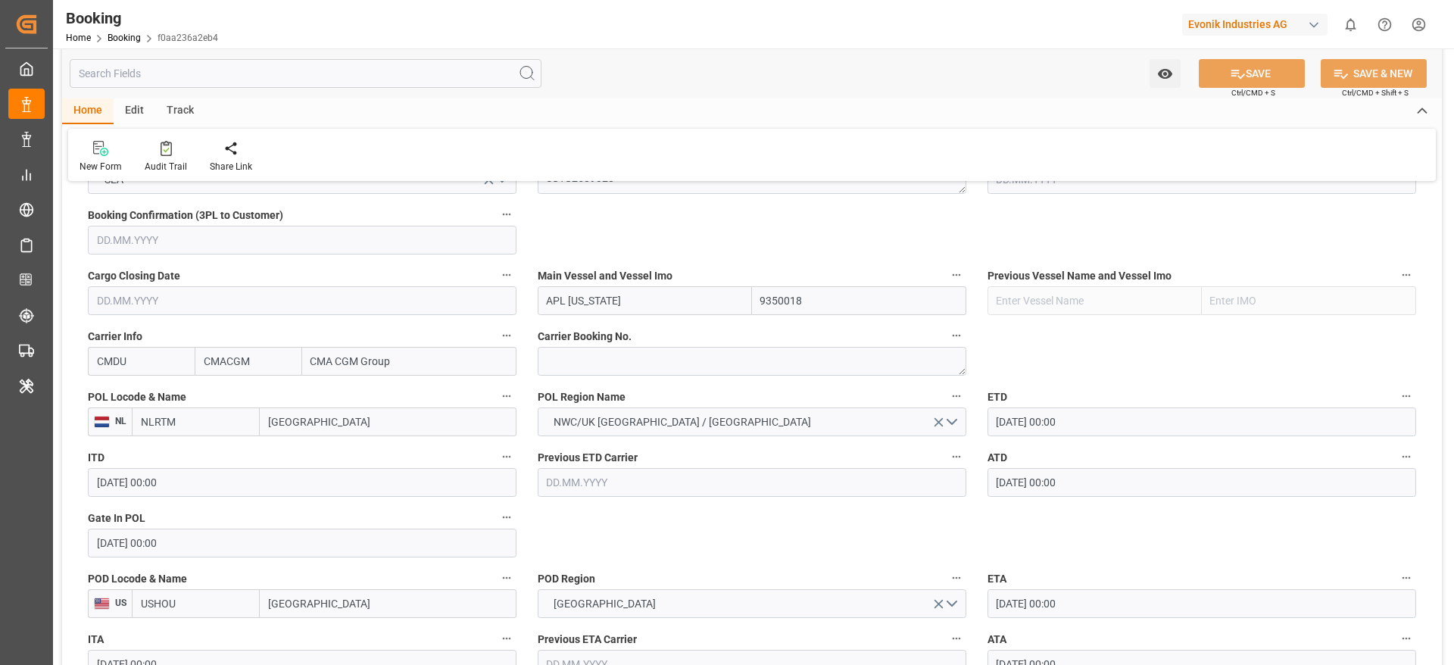
type input "[DATE] 00:00"
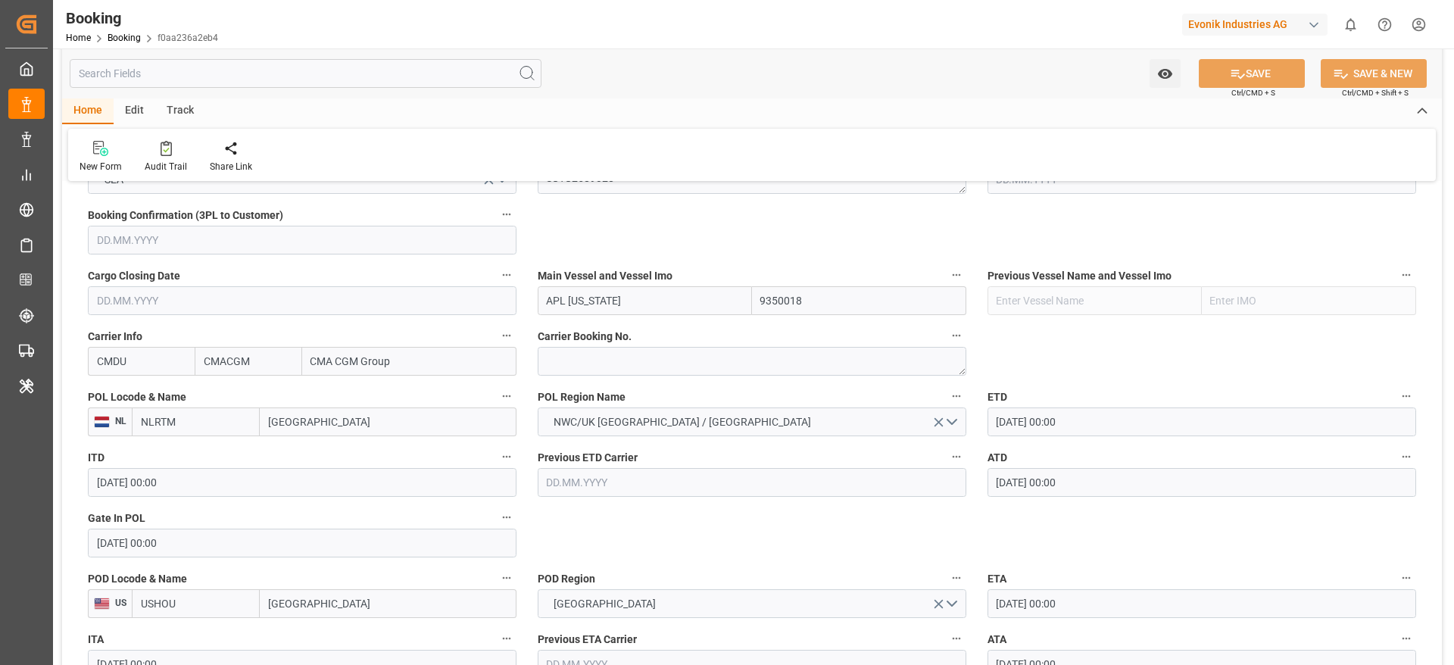
type input "[DATE] 00:00"
type input "[DATE]"
type input "[DATE] 12:12"
